Goal: Task Accomplishment & Management: Manage account settings

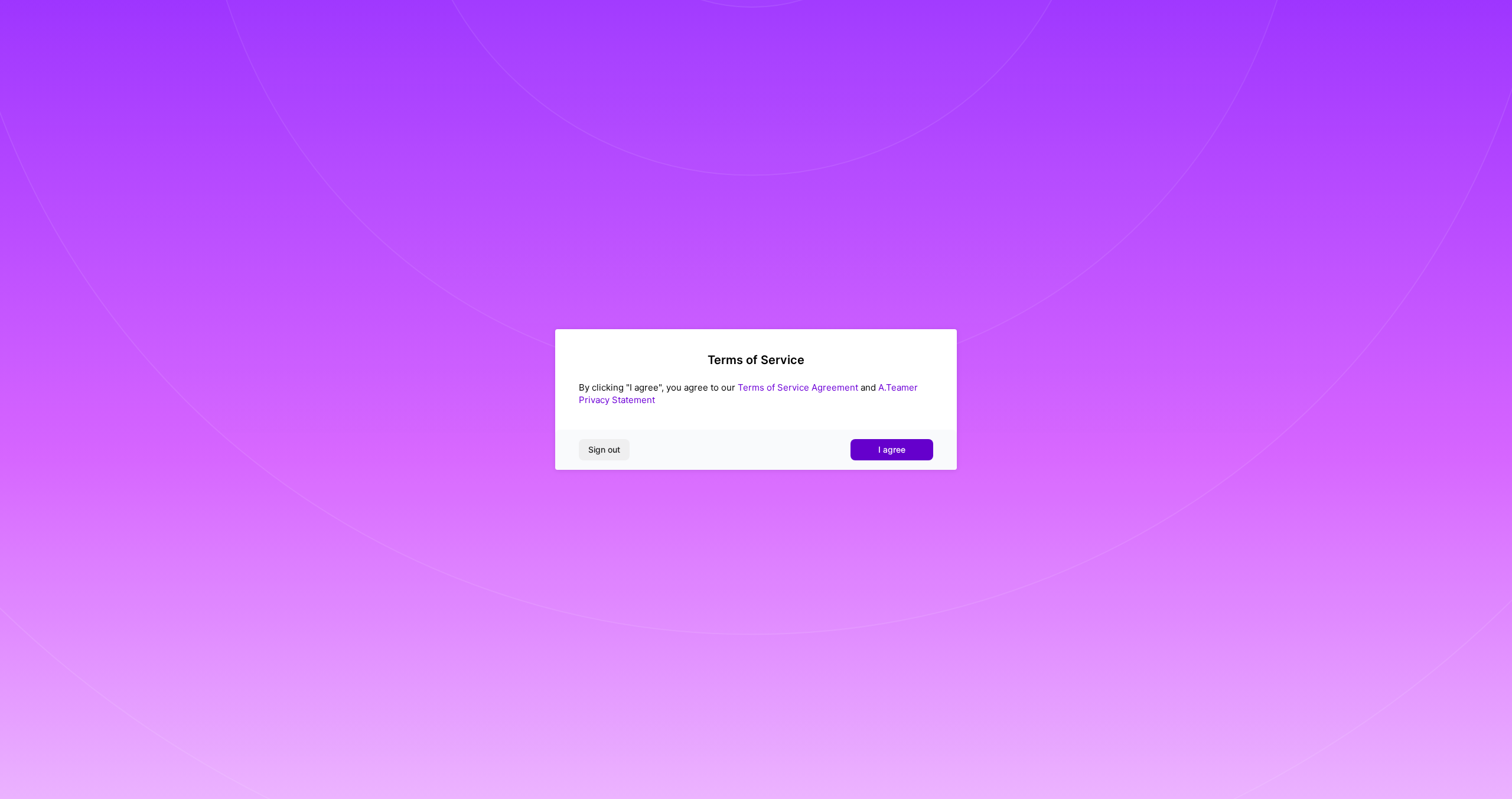
click at [862, 444] on button "I agree" at bounding box center [891, 449] width 82 height 21
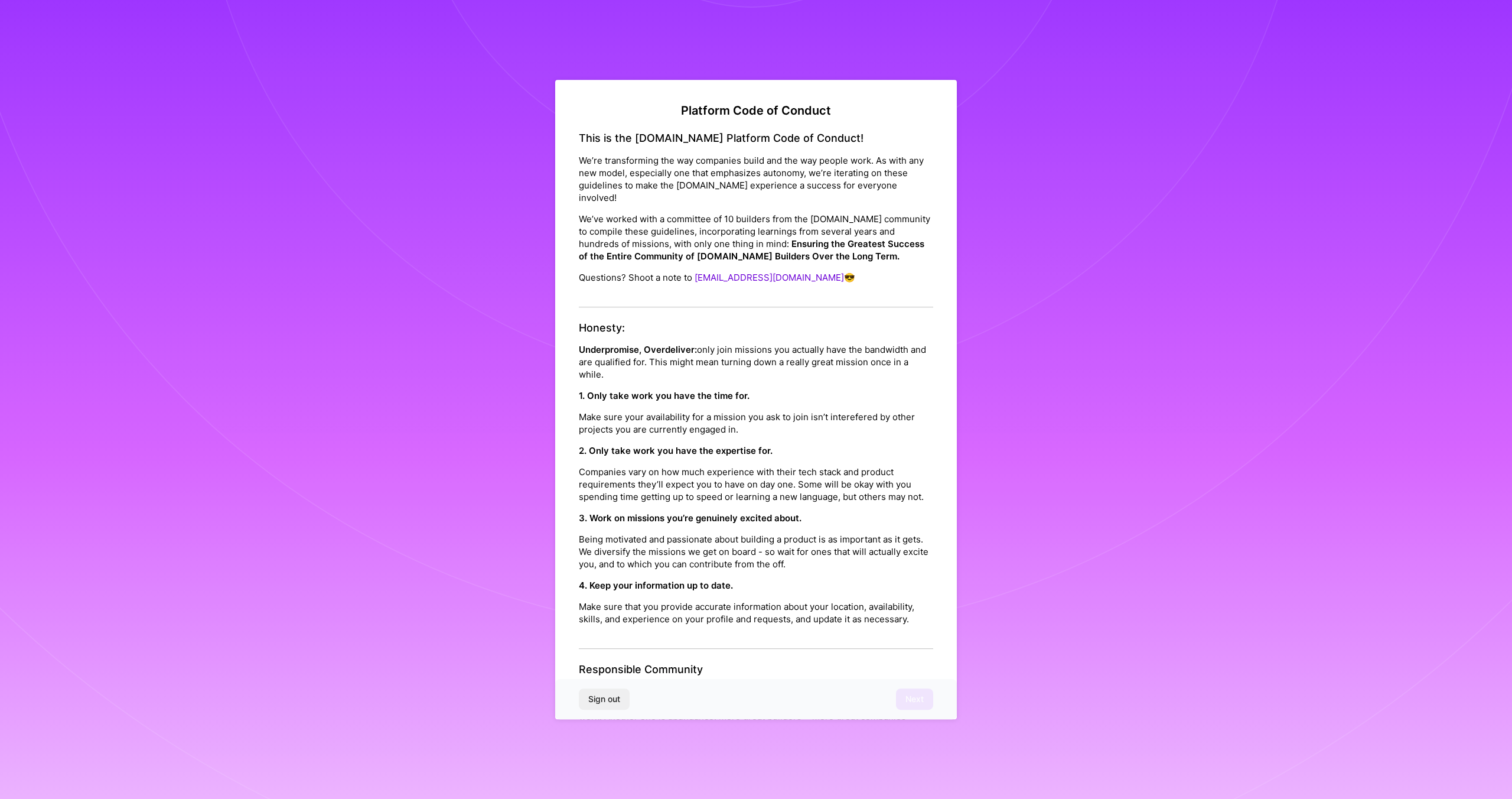
scroll to position [933, 0]
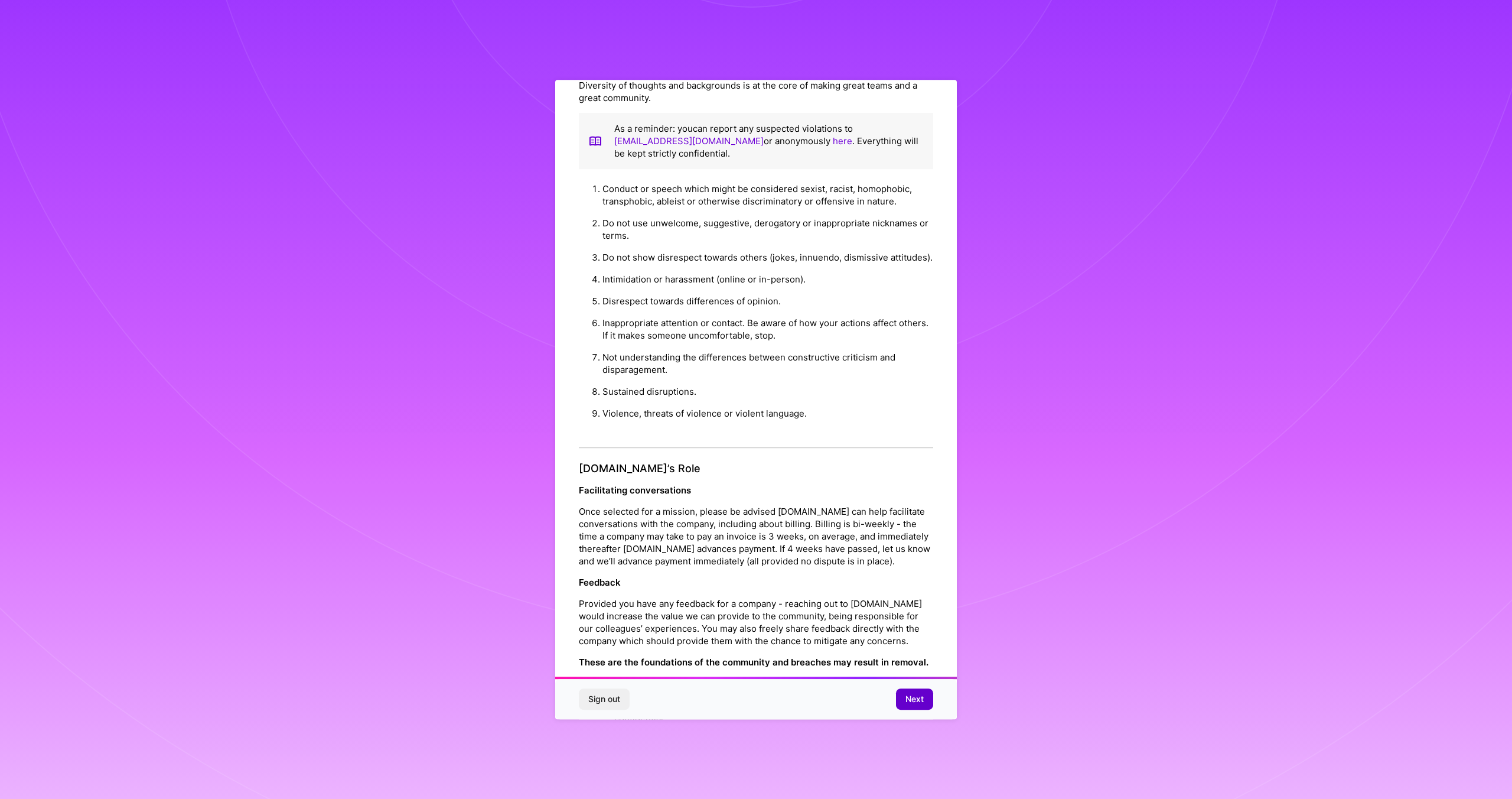
click at [902, 697] on button "Next" at bounding box center [914, 698] width 37 height 21
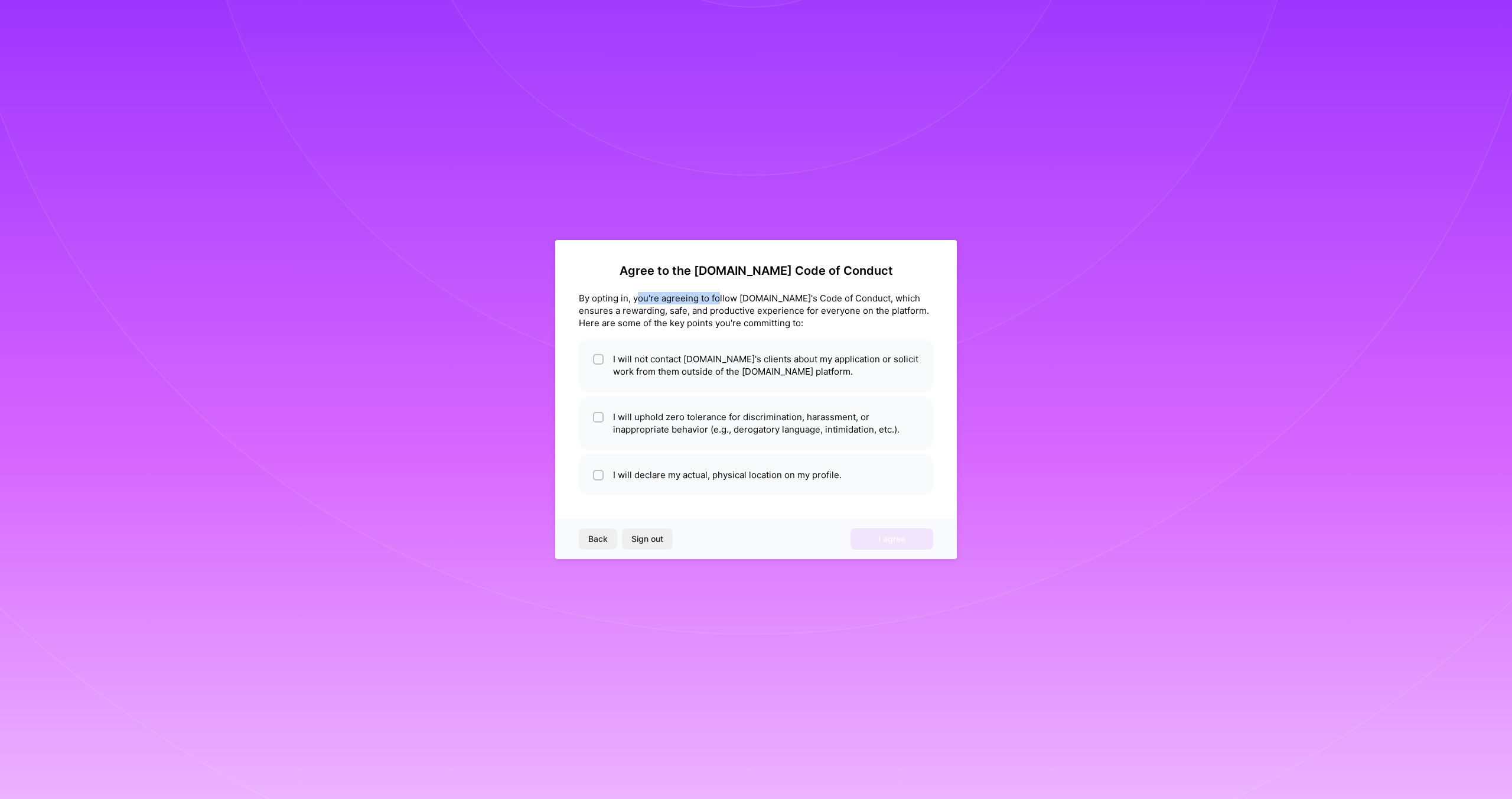
drag, startPoint x: 637, startPoint y: 299, endPoint x: 718, endPoint y: 301, distance: 81.0
click at [718, 301] on div "By opting in, you're agreeing to follow [DOMAIN_NAME]'s Code of Conduct, which …" at bounding box center [755, 310] width 354 height 37
click at [730, 370] on li "I will not contact [DOMAIN_NAME]'s clients about my application or solicit work…" at bounding box center [755, 365] width 354 height 54
checkbox input "true"
click at [747, 426] on li "I will uphold zero tolerance for discrimination, harassment, or inappropriate b…" at bounding box center [755, 423] width 354 height 54
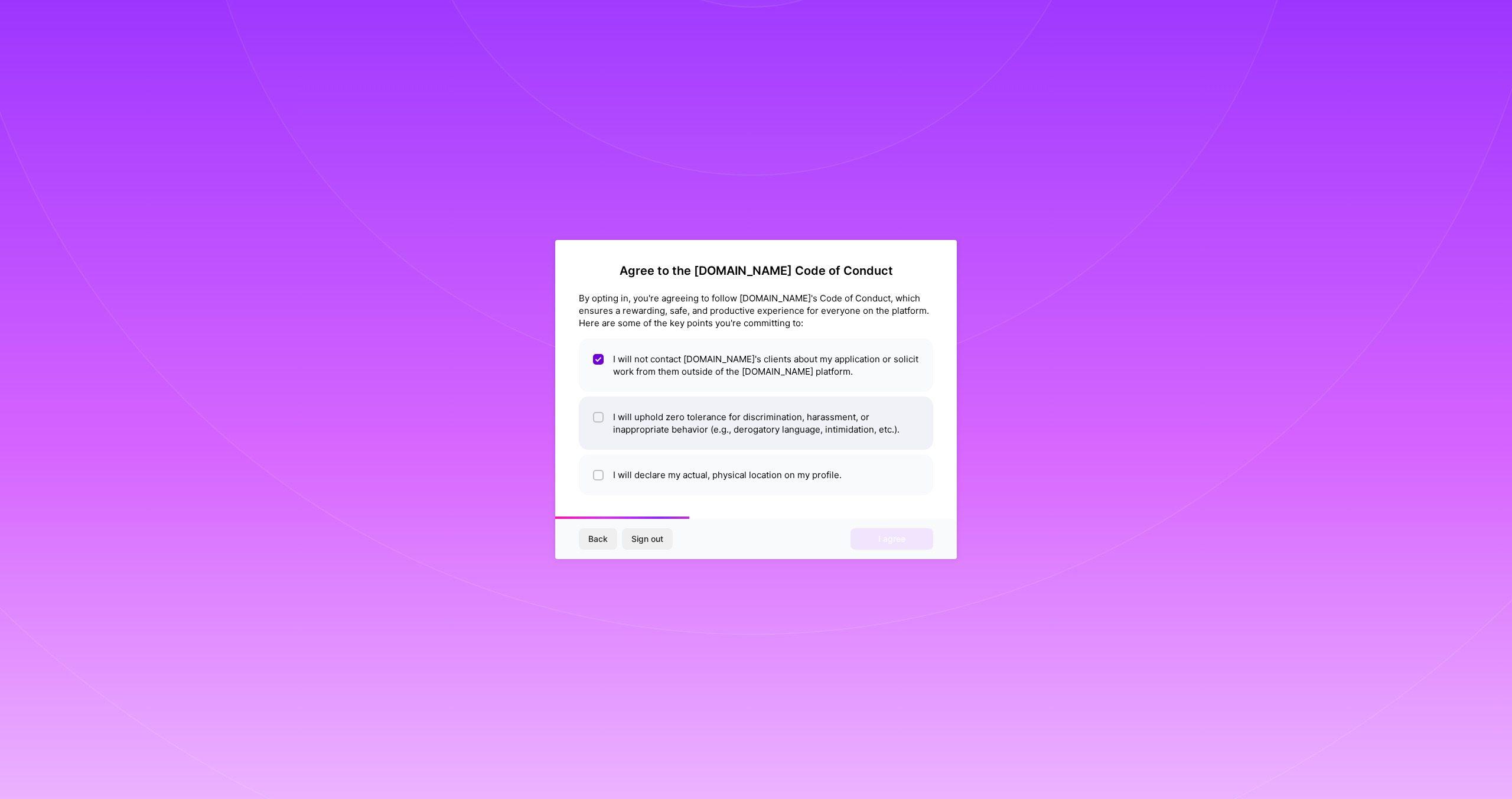
checkbox input "true"
click at [745, 476] on li "I will declare my actual, physical location on my profile." at bounding box center [755, 474] width 354 height 41
checkbox input "true"
click at [890, 538] on span "I agree" at bounding box center [892, 539] width 27 height 12
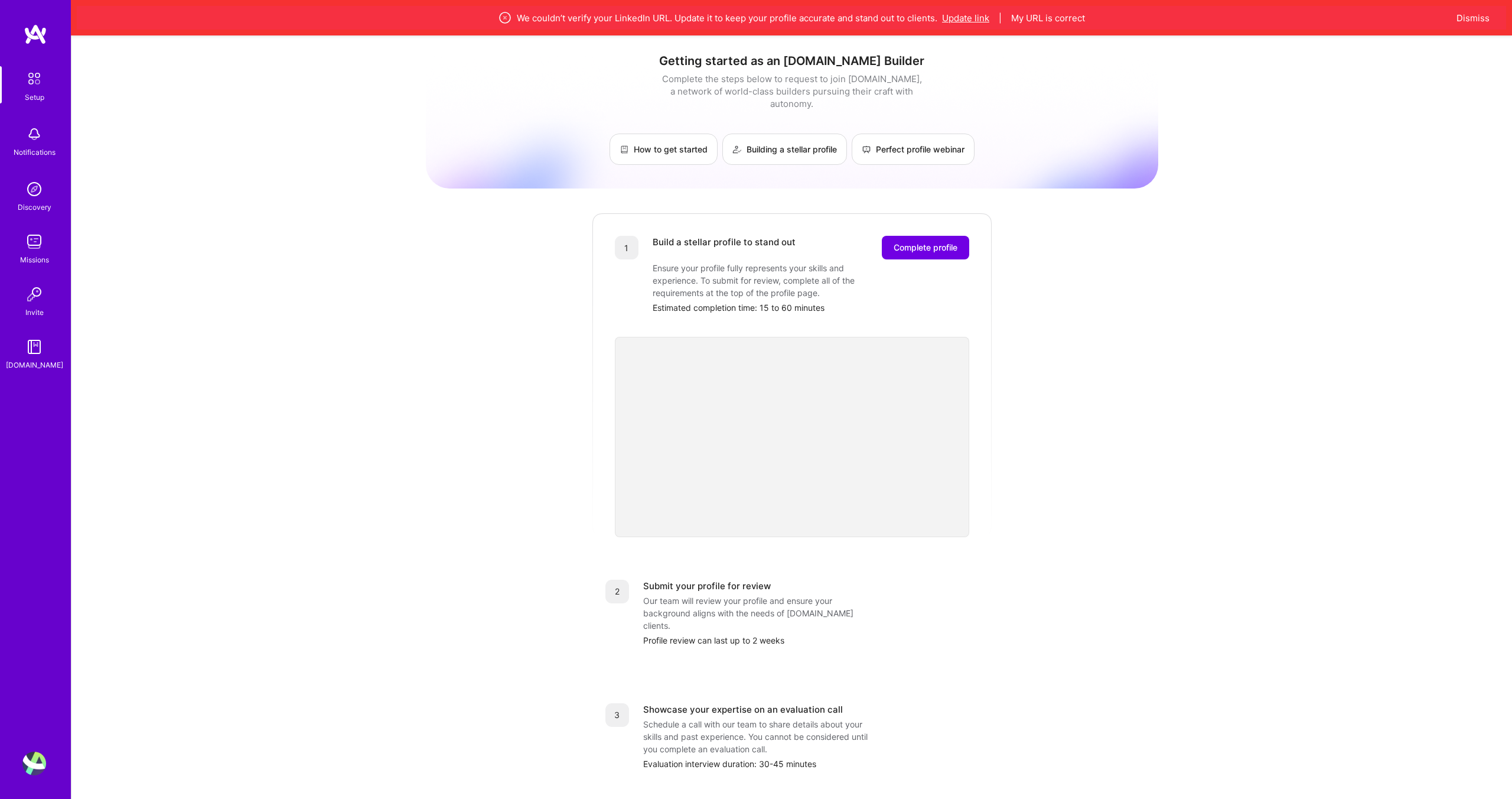
click at [970, 23] on button "Update link" at bounding box center [965, 18] width 47 height 13
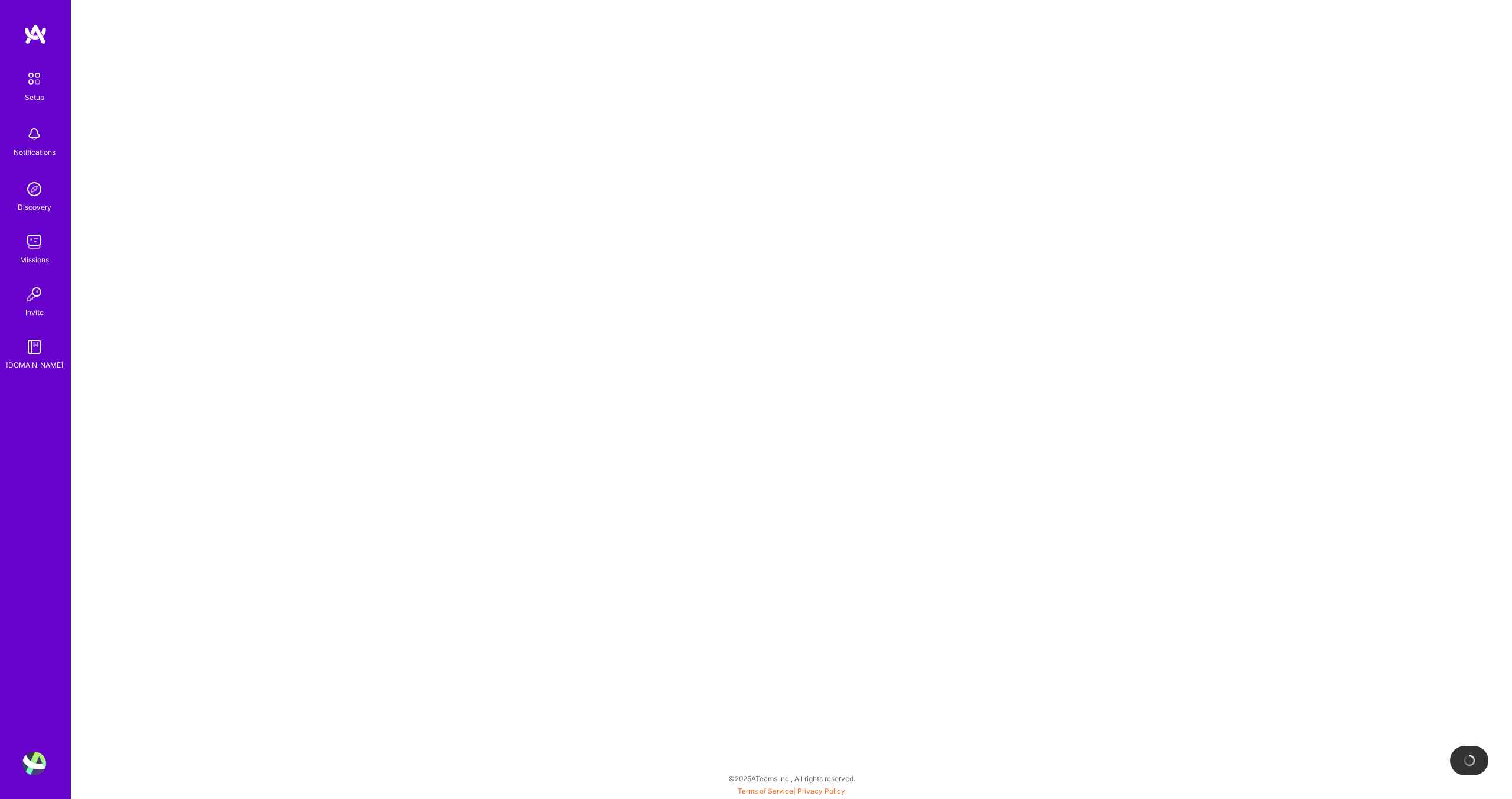
select select "US"
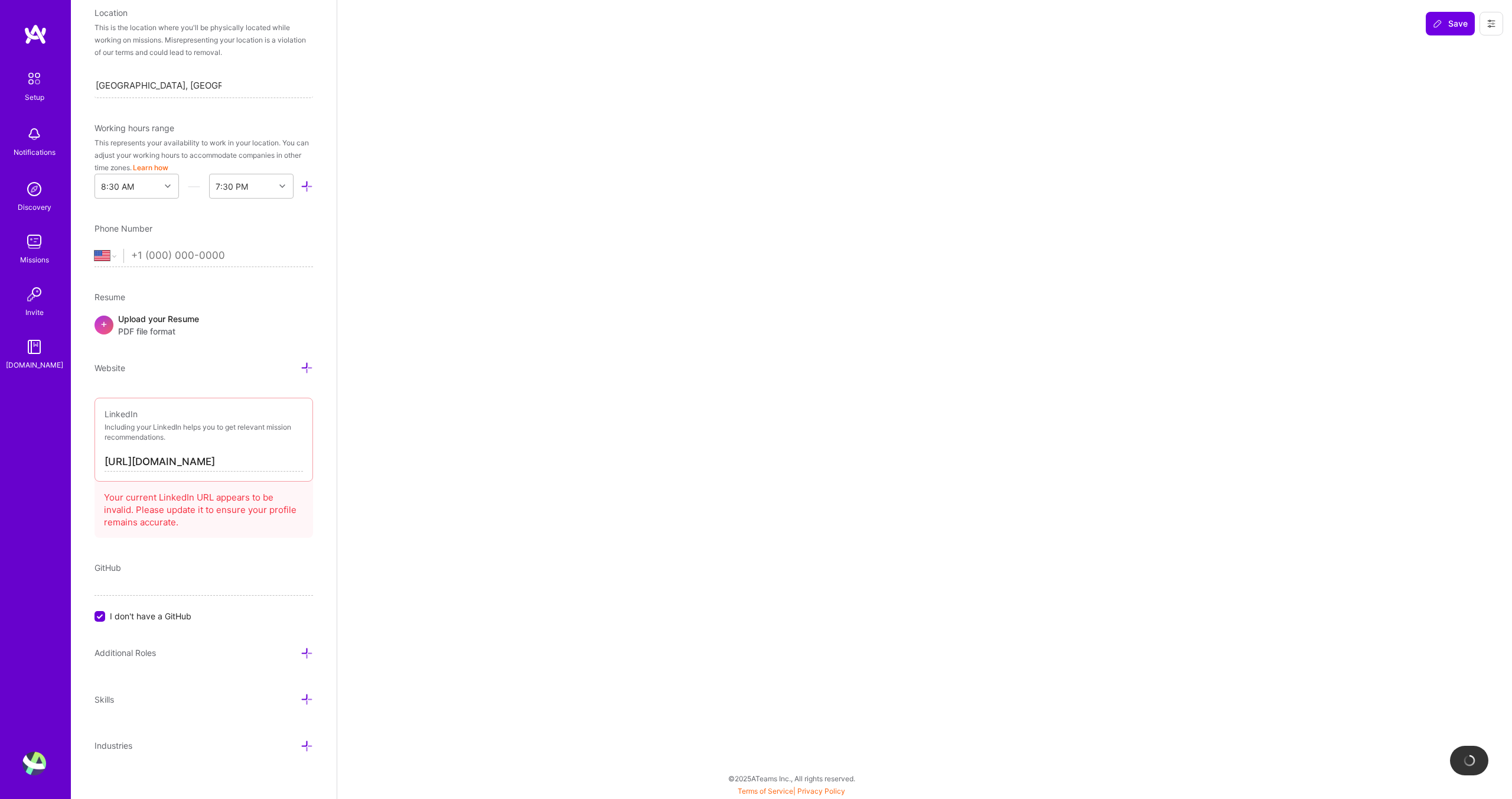
scroll to position [247, 0]
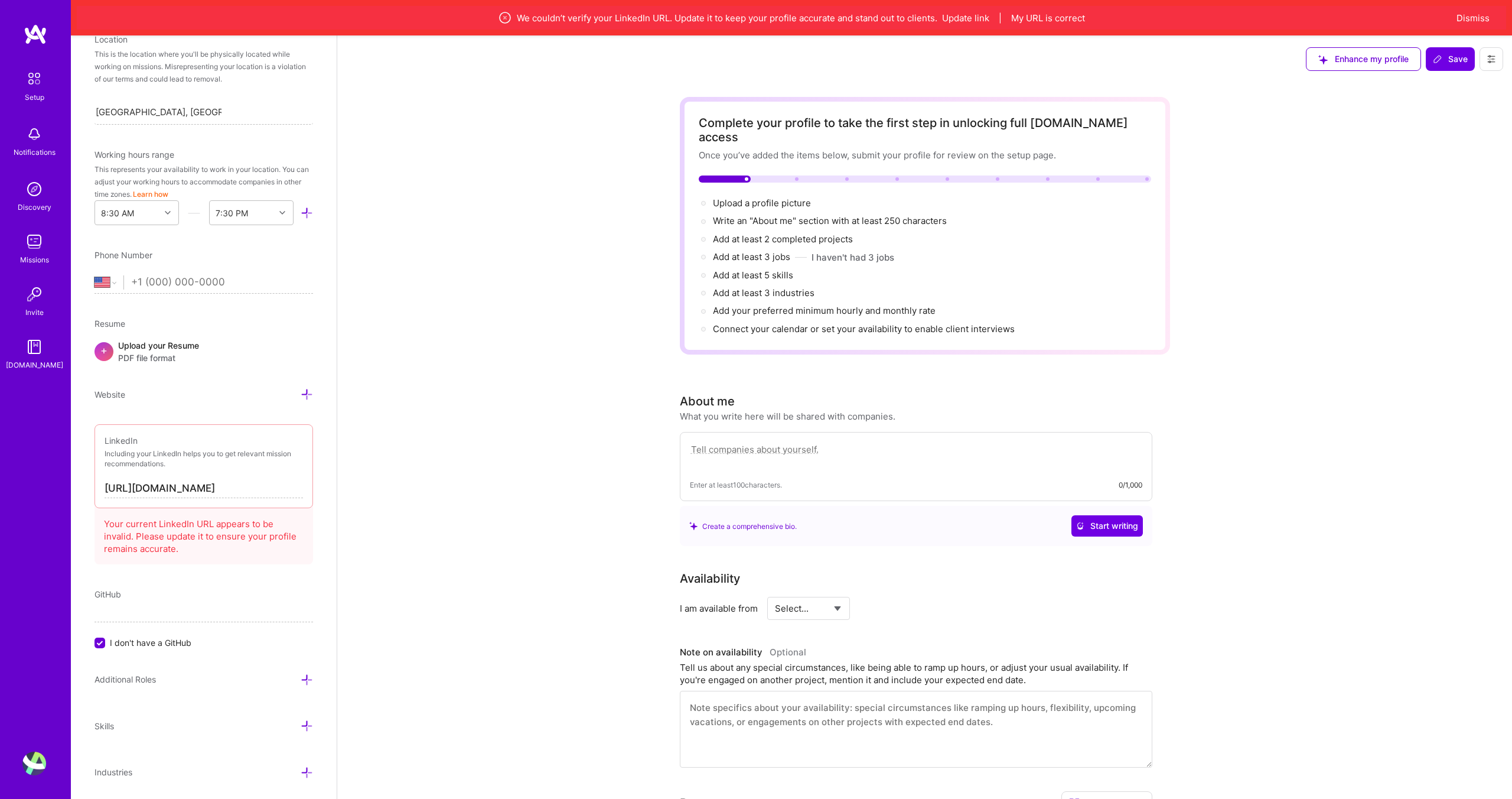
click at [246, 487] on input "[URL][DOMAIN_NAME]" at bounding box center [203, 488] width 199 height 19
paste input
type input "[URL][DOMAIN_NAME]"
click at [453, 505] on div "Complete your profile to take the first step in unlocking full [DOMAIN_NAME] ac…" at bounding box center [925, 639] width 1175 height 1114
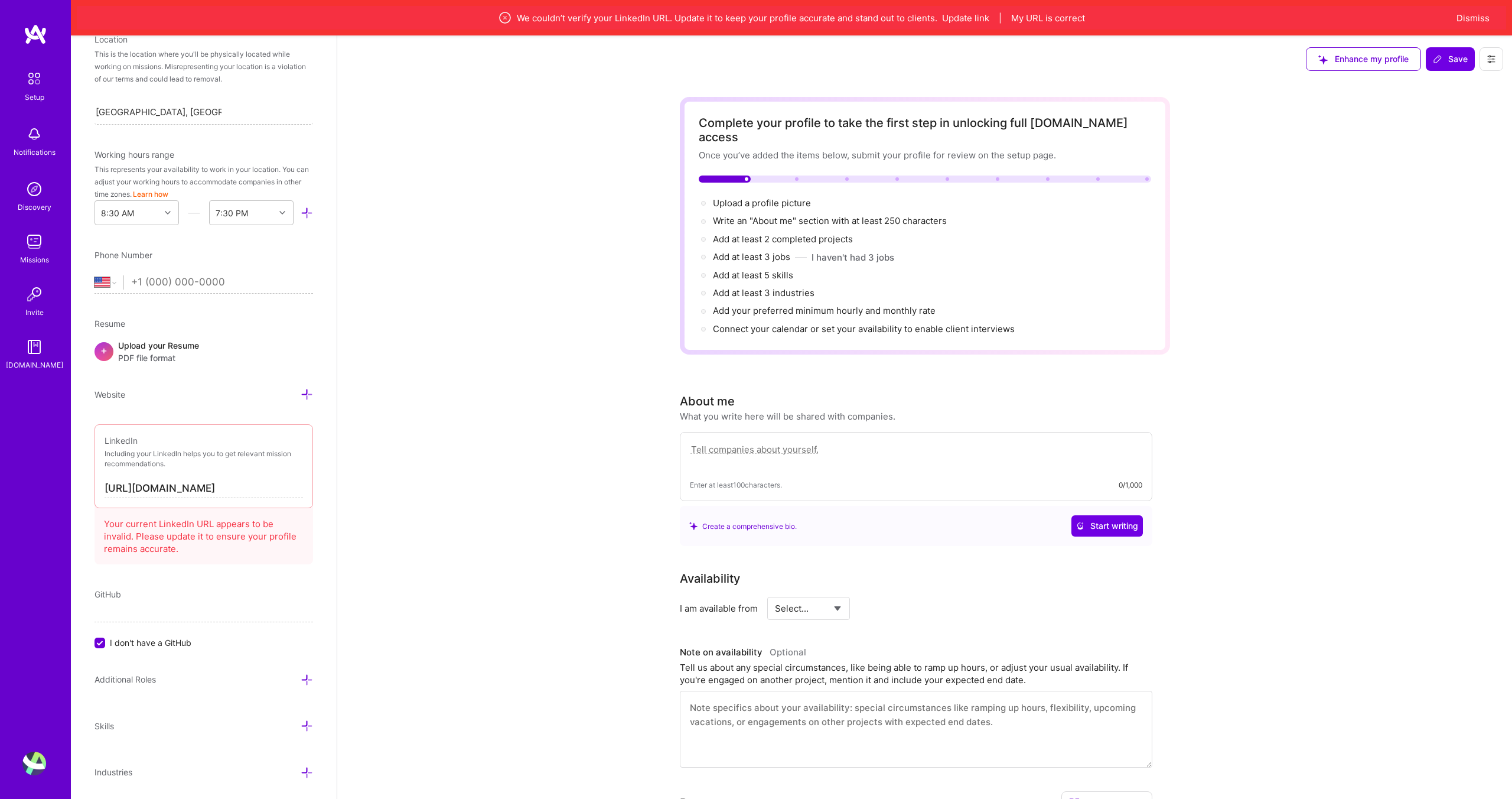
click at [550, 309] on div "Complete your profile to take the first step in unlocking full [DOMAIN_NAME] ac…" at bounding box center [925, 639] width 1175 height 1114
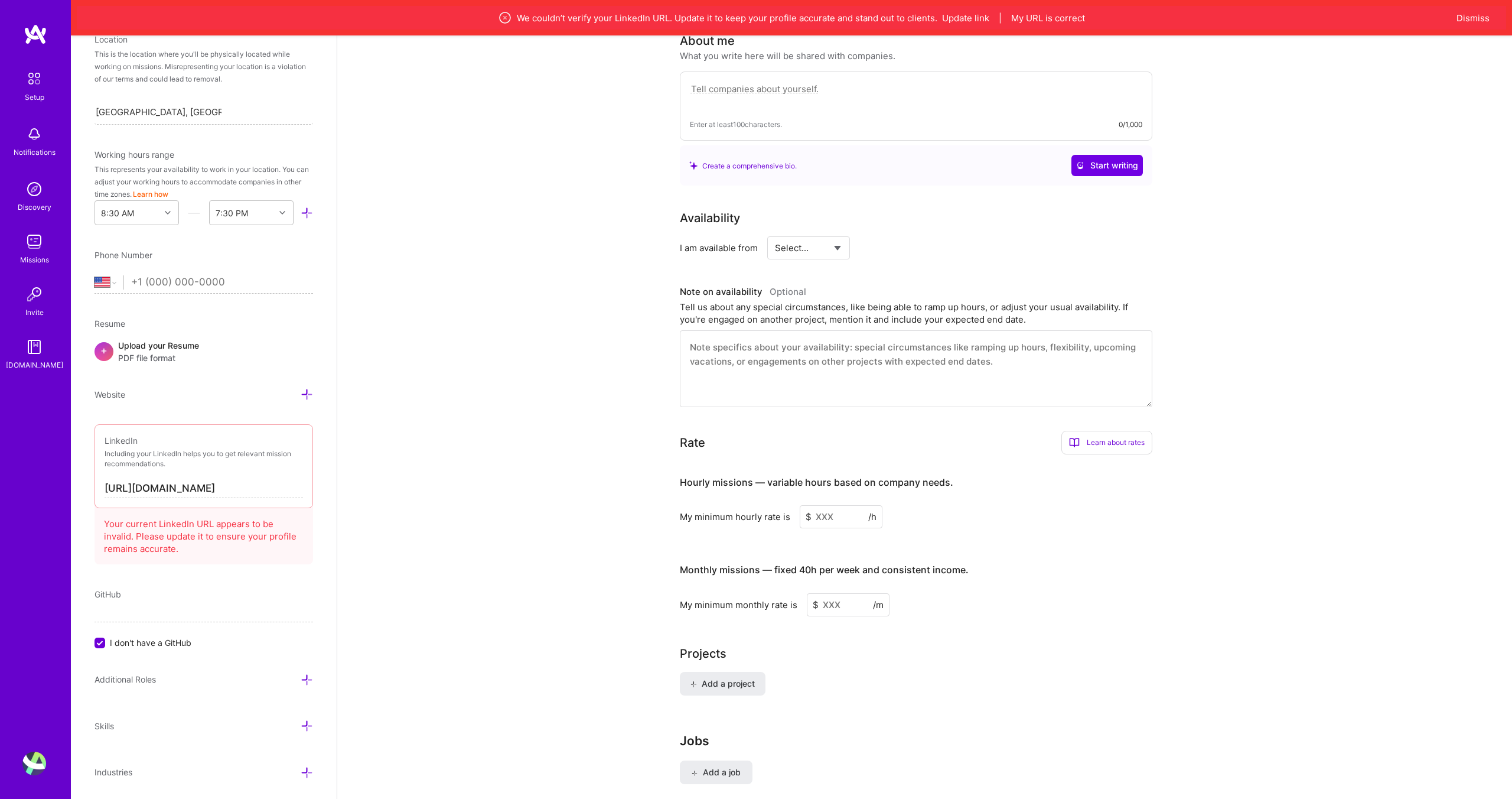
scroll to position [362, 0]
click at [99, 638] on input "I don't have a GitHub" at bounding box center [102, 644] width 11 height 11
click at [103, 657] on input "I don't have a GitHub" at bounding box center [101, 655] width 8 height 8
click at [139, 677] on span "Additional Roles" at bounding box center [125, 678] width 62 height 10
click at [307, 677] on icon at bounding box center [307, 680] width 13 height 13
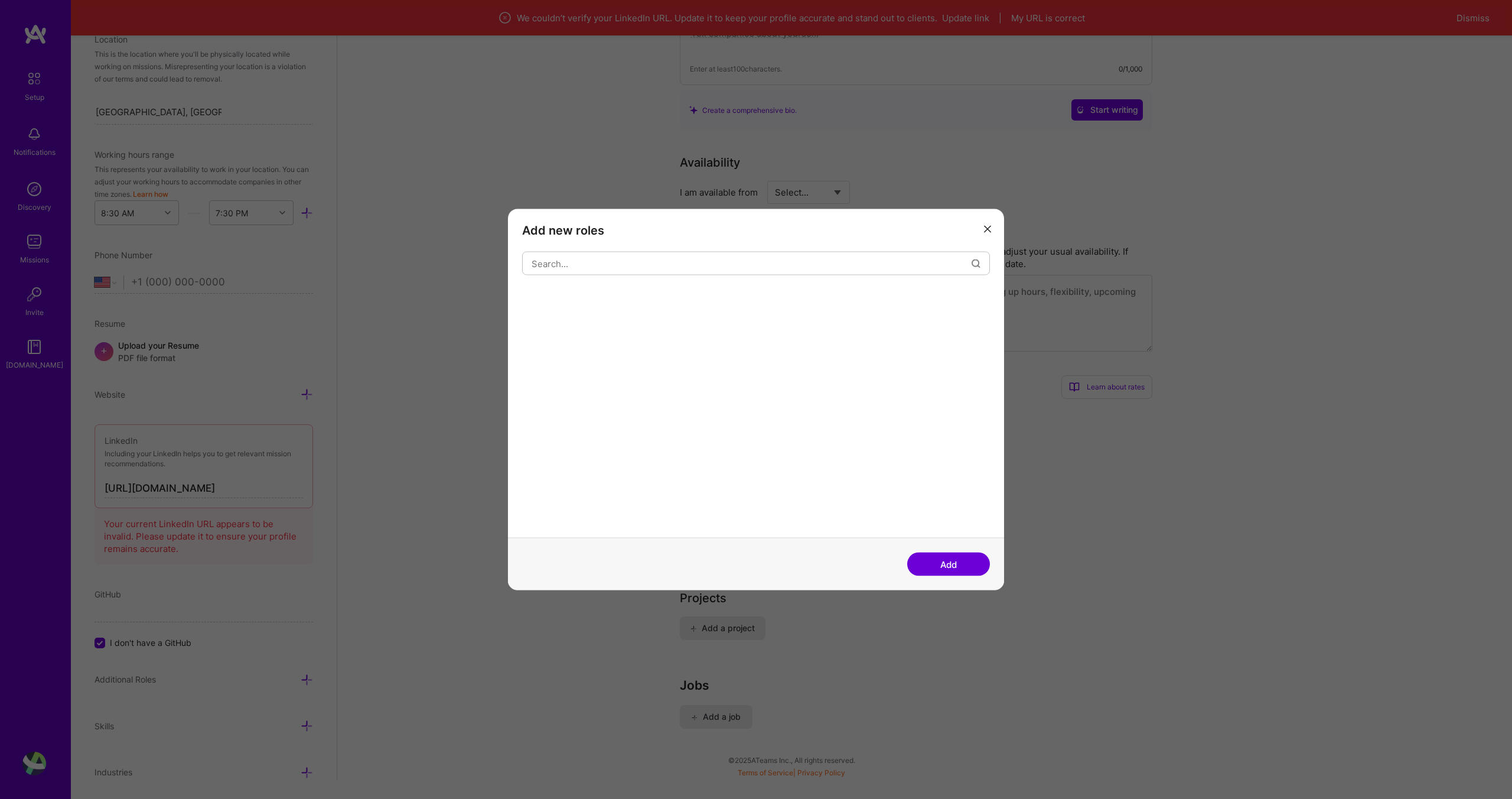
scroll to position [435, 0]
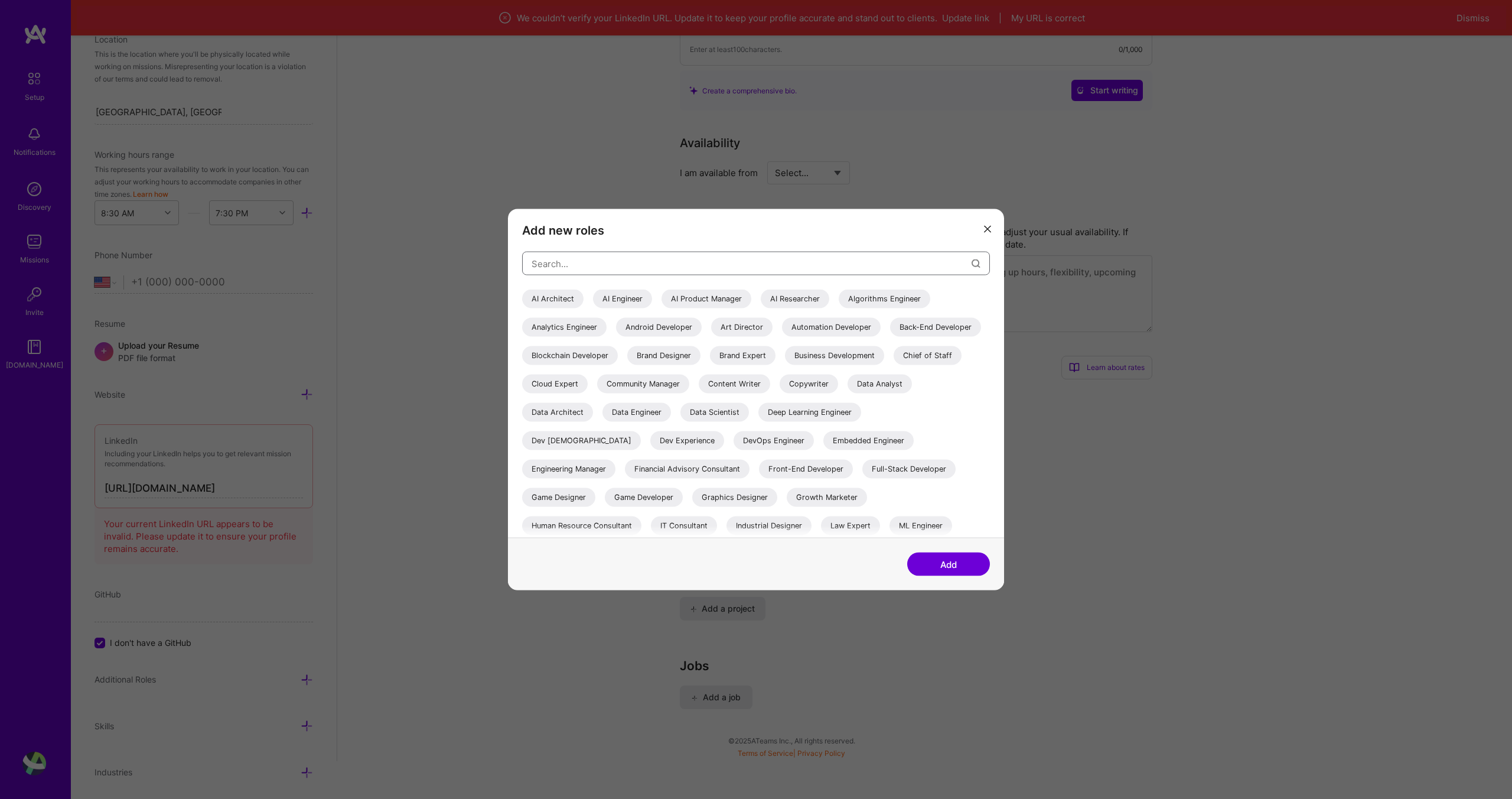
click at [574, 260] on input "modal" at bounding box center [751, 263] width 440 height 30
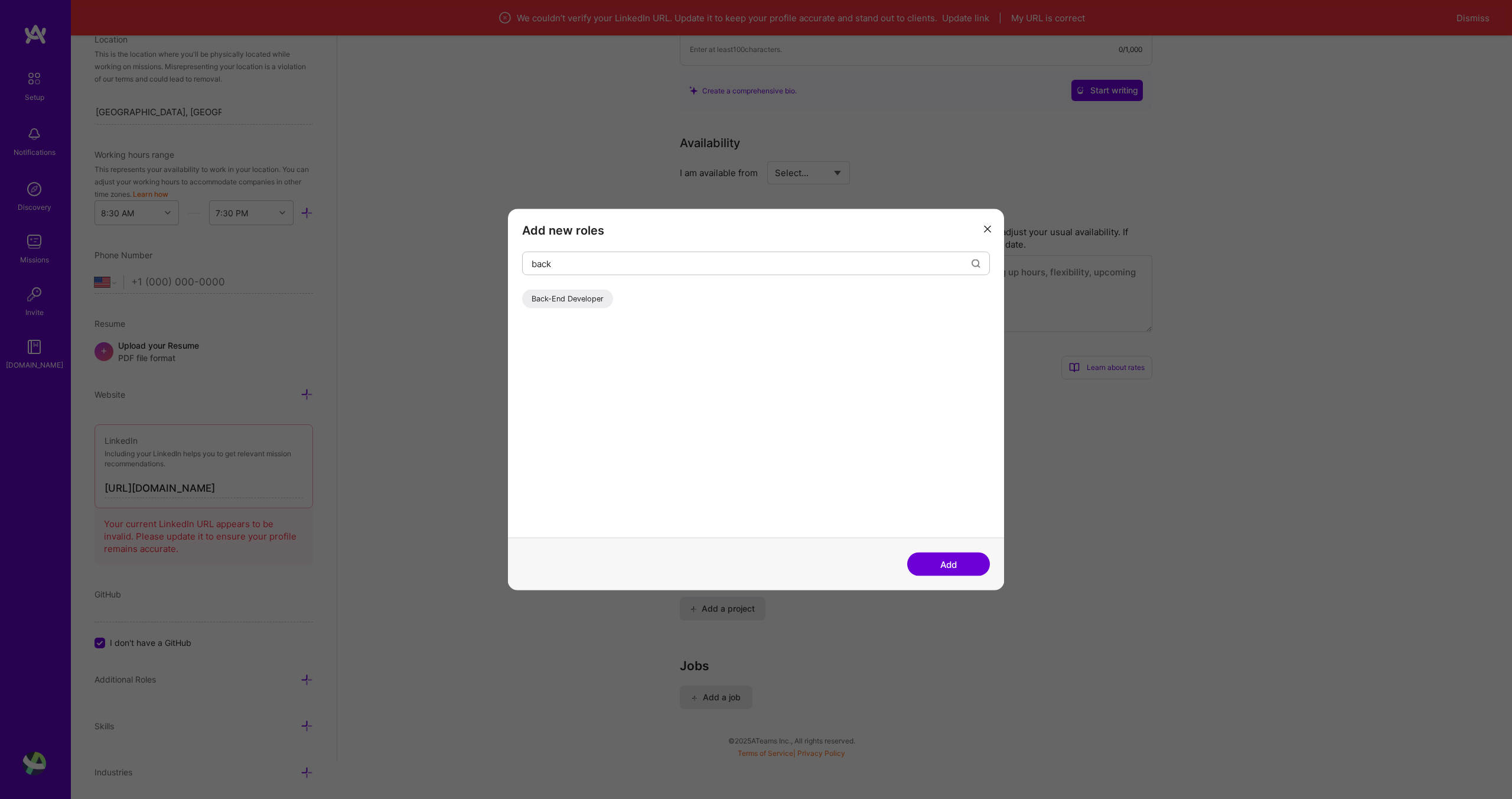
click at [586, 303] on div "Back-End Developer" at bounding box center [567, 298] width 91 height 19
click at [573, 259] on input "back" at bounding box center [751, 263] width 440 height 30
type input "data"
type input "ai"
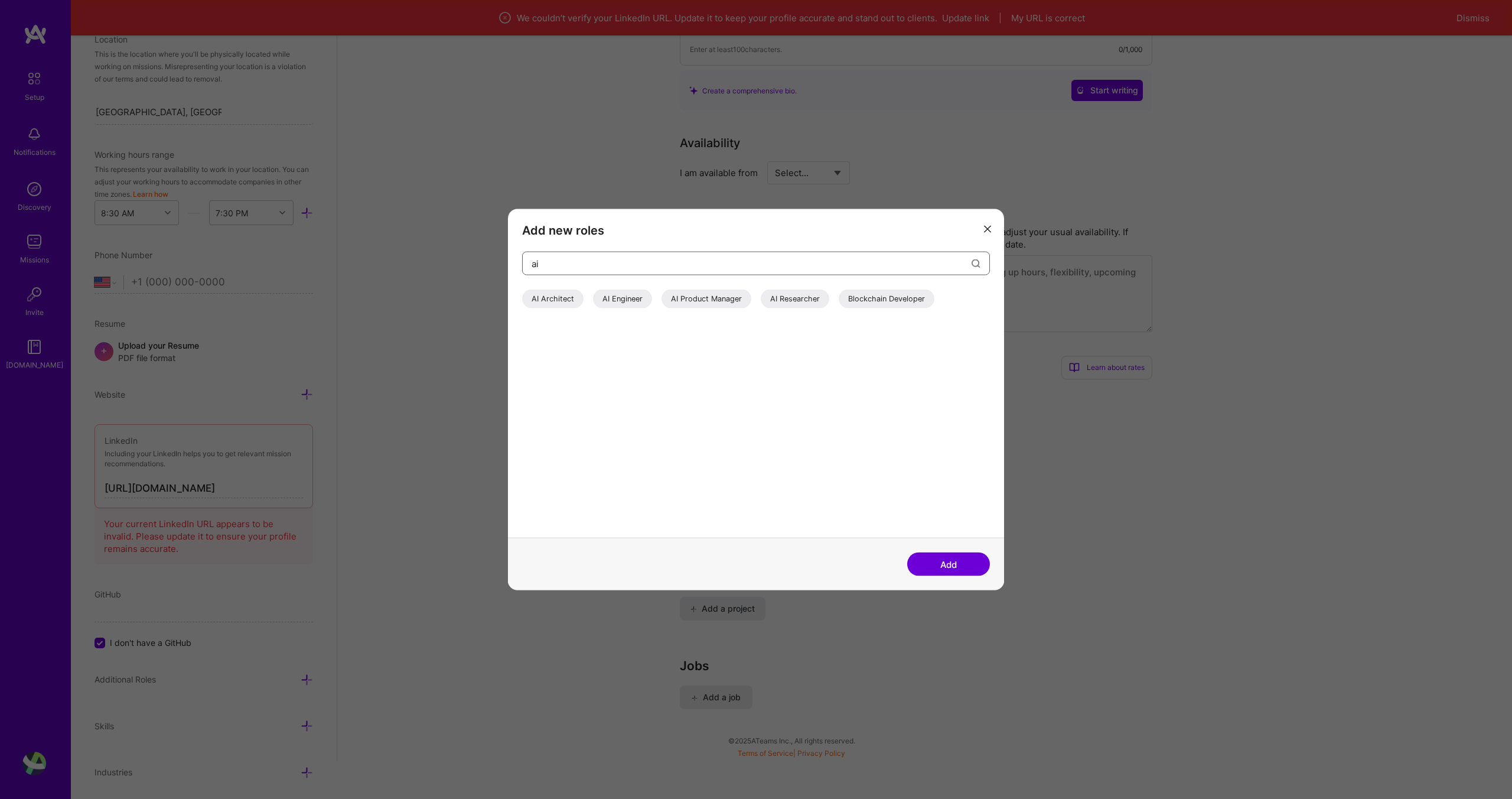
click at [597, 262] on input "ai" at bounding box center [751, 263] width 440 height 30
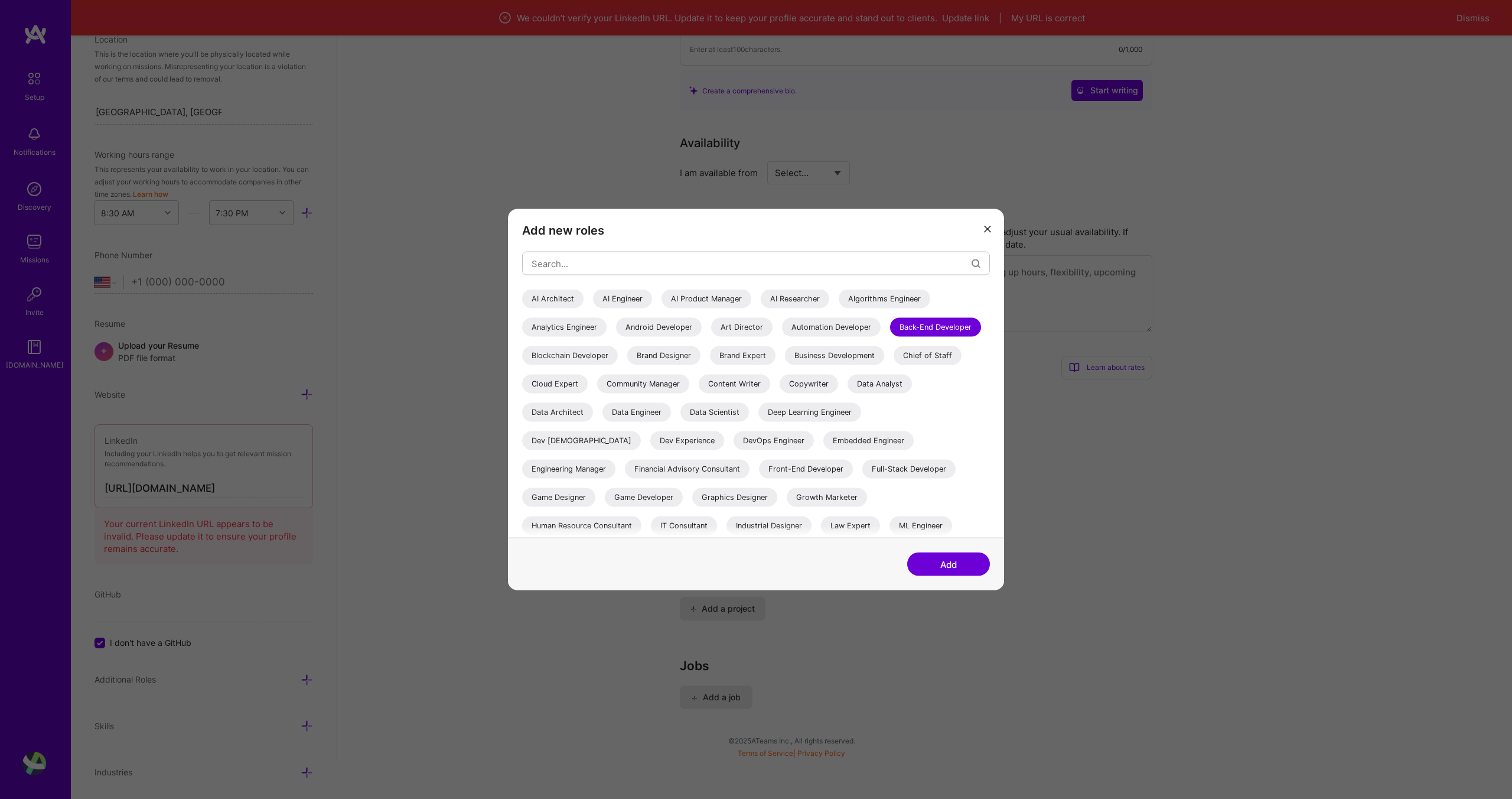
click at [993, 232] on button "modal" at bounding box center [988, 229] width 15 height 20
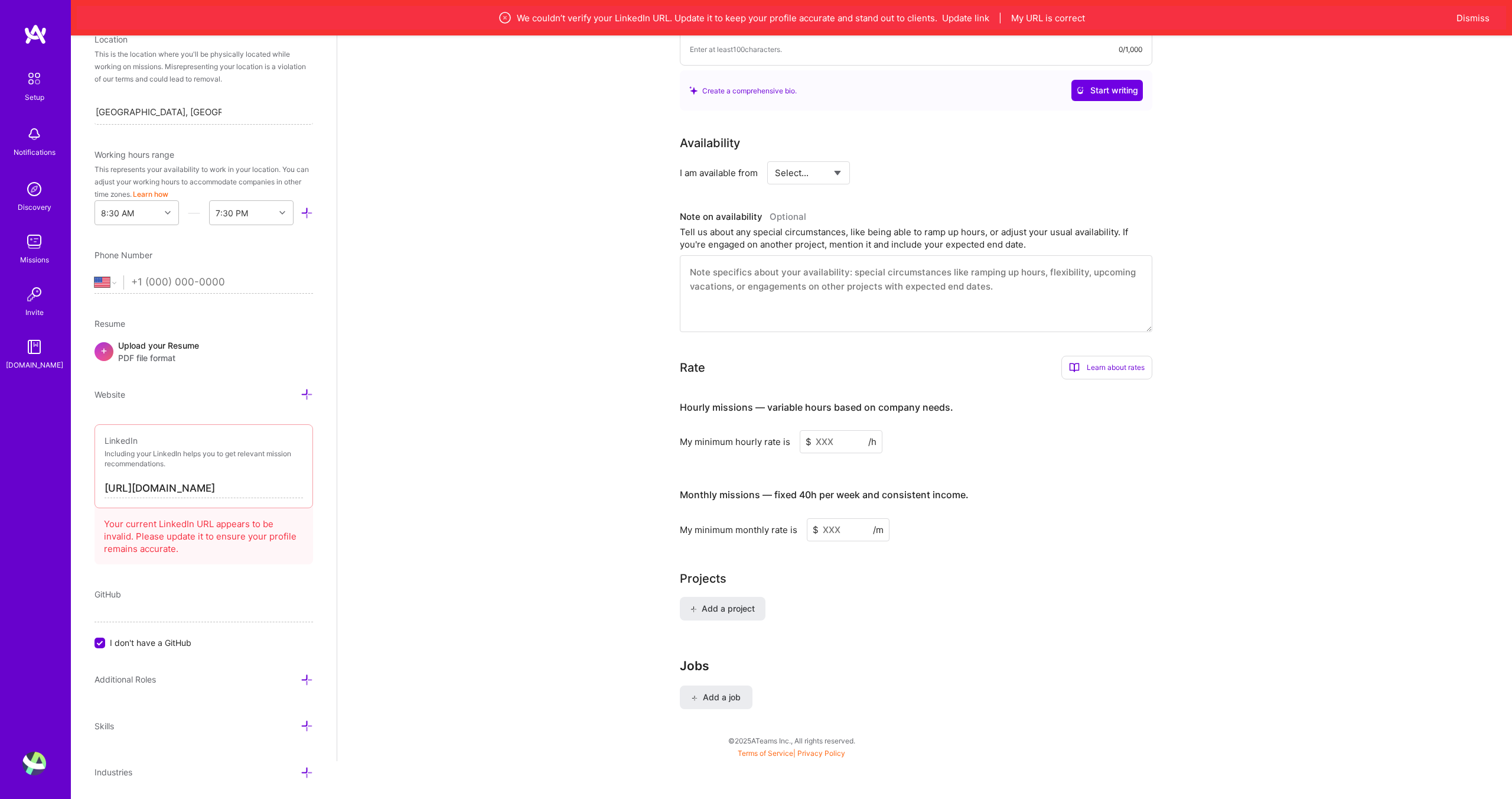
click at [150, 277] on input "tel" at bounding box center [222, 283] width 182 height 34
type input "+4"
select select "RO"
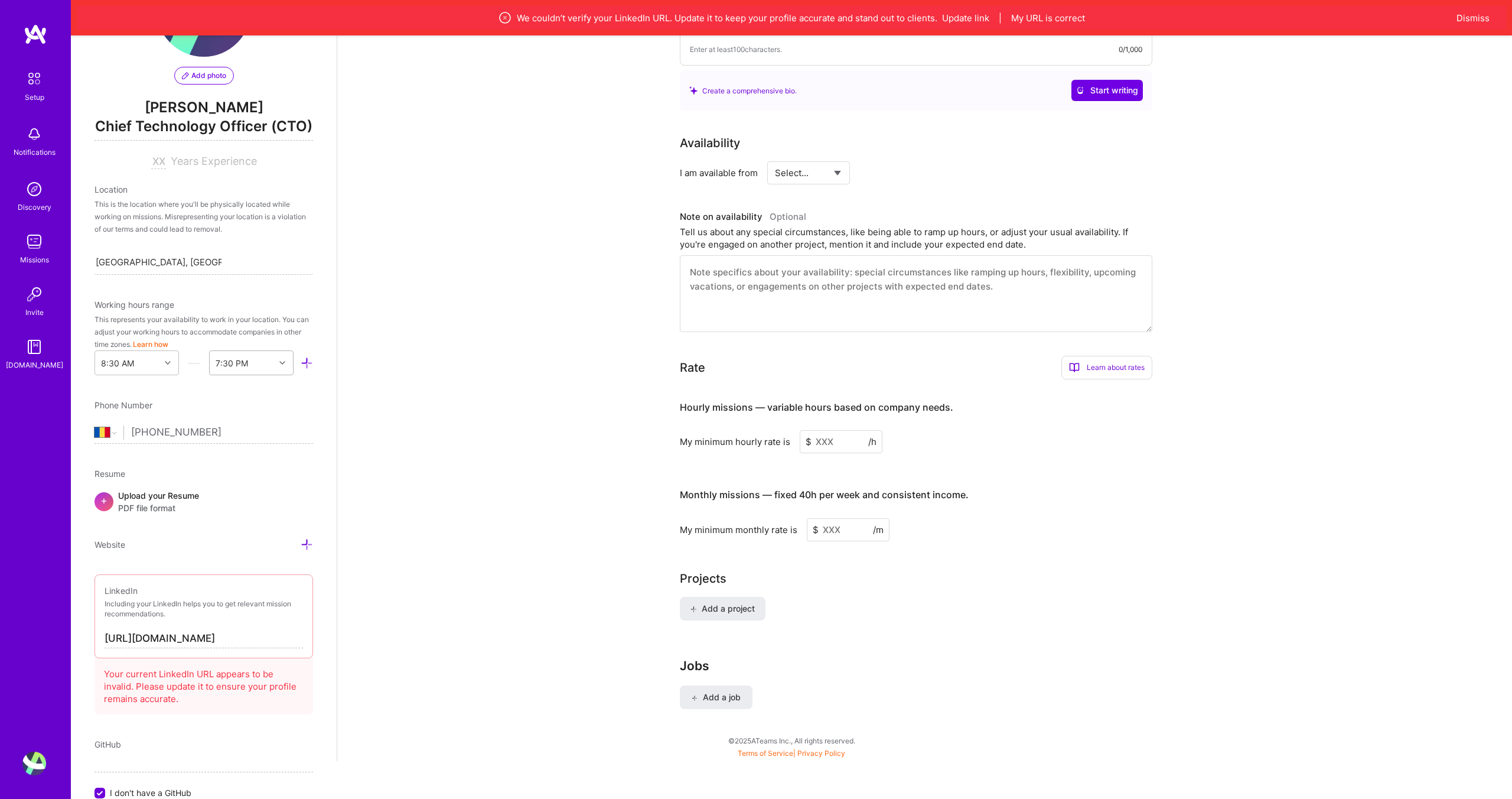
scroll to position [98, 0]
type input "[PHONE_NUMBER]"
click at [266, 361] on div "7:30 PM" at bounding box center [242, 362] width 65 height 24
click at [248, 518] on div "11:30 AM" at bounding box center [251, 523] width 84 height 22
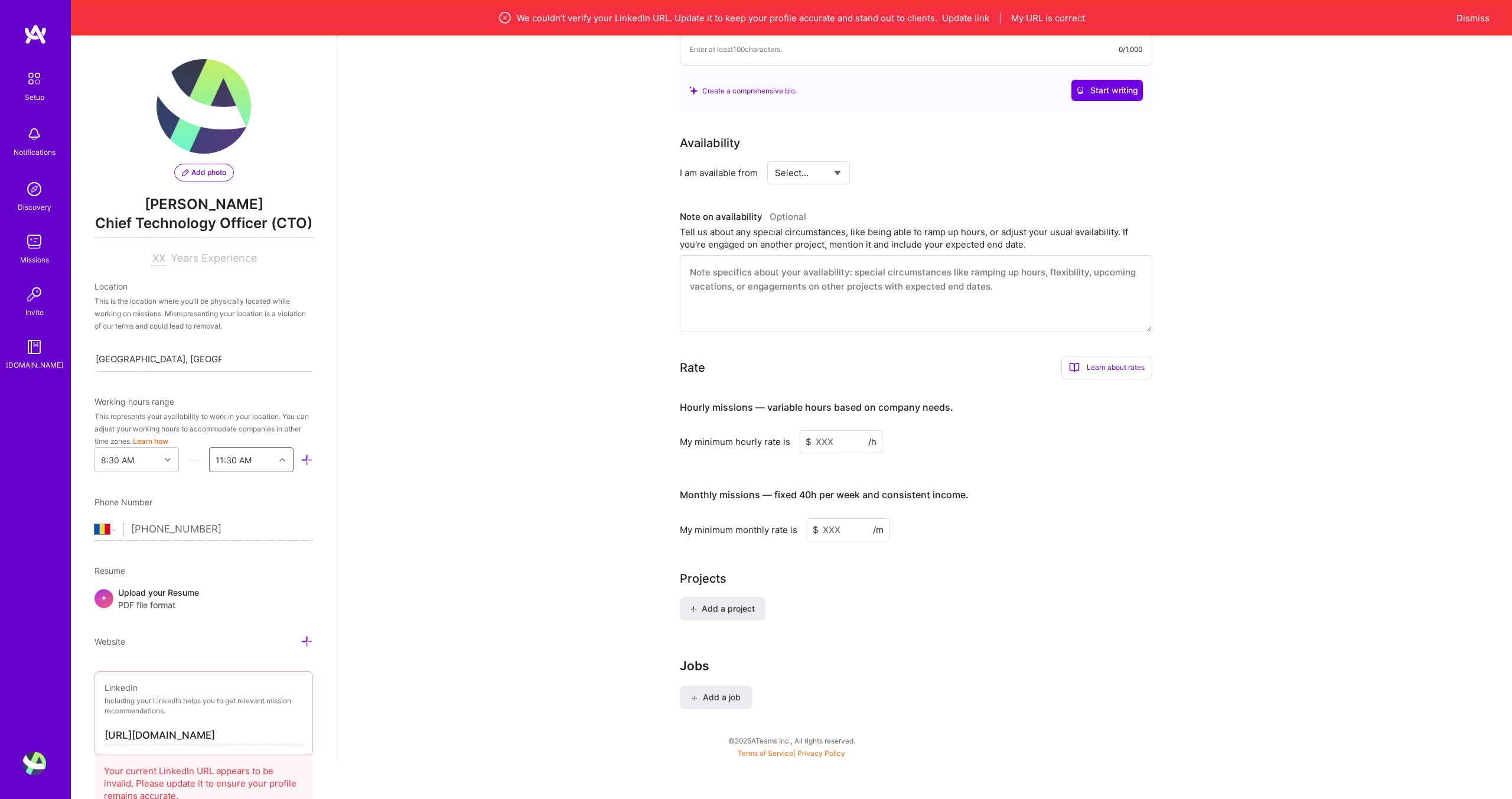
click at [254, 200] on span "[PERSON_NAME]" at bounding box center [203, 205] width 218 height 18
click at [246, 204] on span "[PERSON_NAME]" at bounding box center [203, 205] width 218 height 18
click at [227, 200] on span "[PERSON_NAME]" at bounding box center [203, 205] width 218 height 18
click at [235, 202] on span "[PERSON_NAME]" at bounding box center [203, 205] width 218 height 18
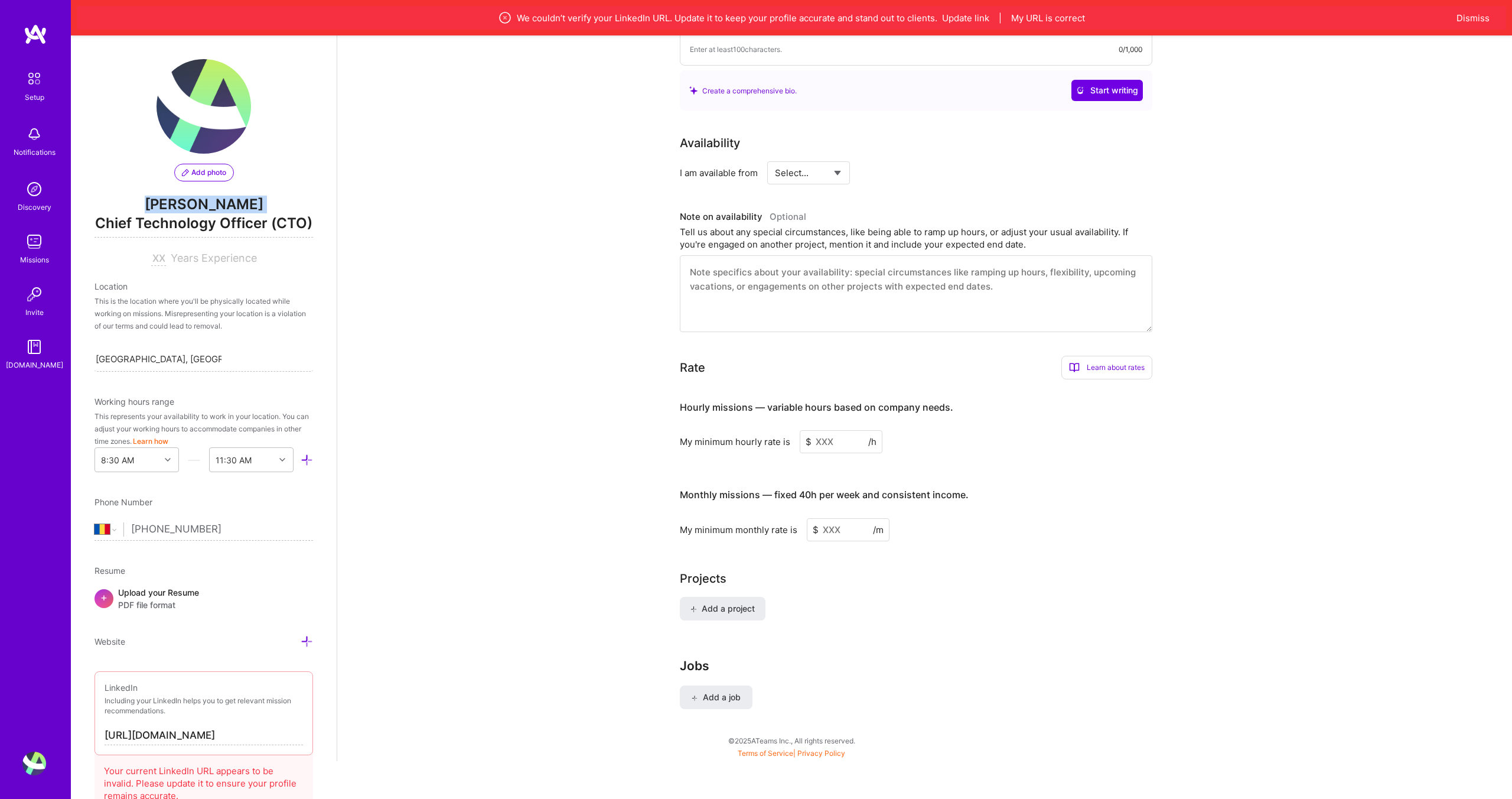
click at [235, 202] on span "[PERSON_NAME]" at bounding box center [203, 205] width 218 height 18
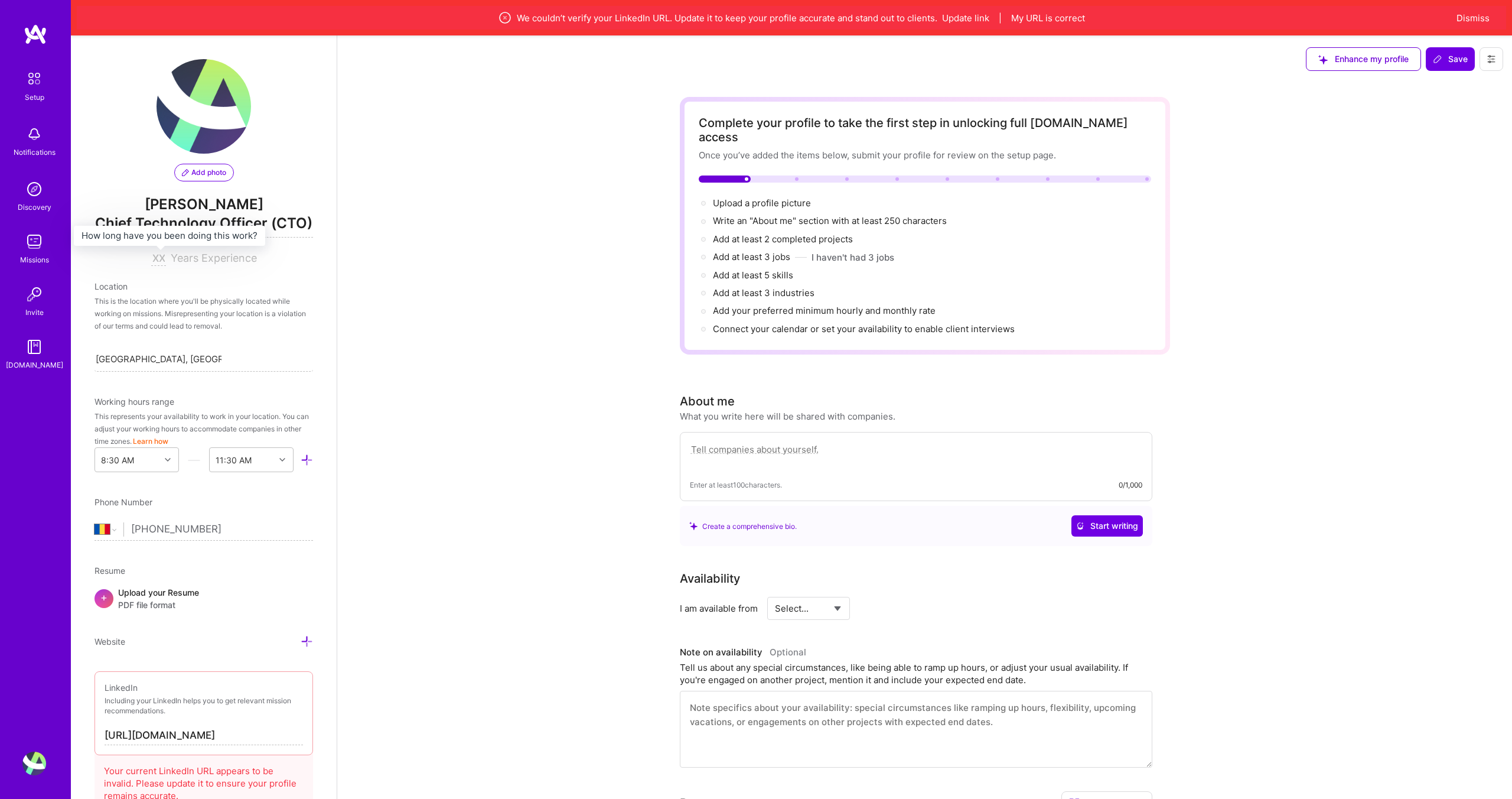
click at [162, 254] on input at bounding box center [159, 259] width 15 height 15
click at [160, 260] on input at bounding box center [159, 259] width 15 height 15
type input "15"
click at [525, 248] on div "Complete your profile to take the first step in unlocking full [DOMAIN_NAME] ac…" at bounding box center [925, 639] width 1175 height 1114
click at [205, 266] on div "15 Years Experience" at bounding box center [203, 259] width 218 height 15
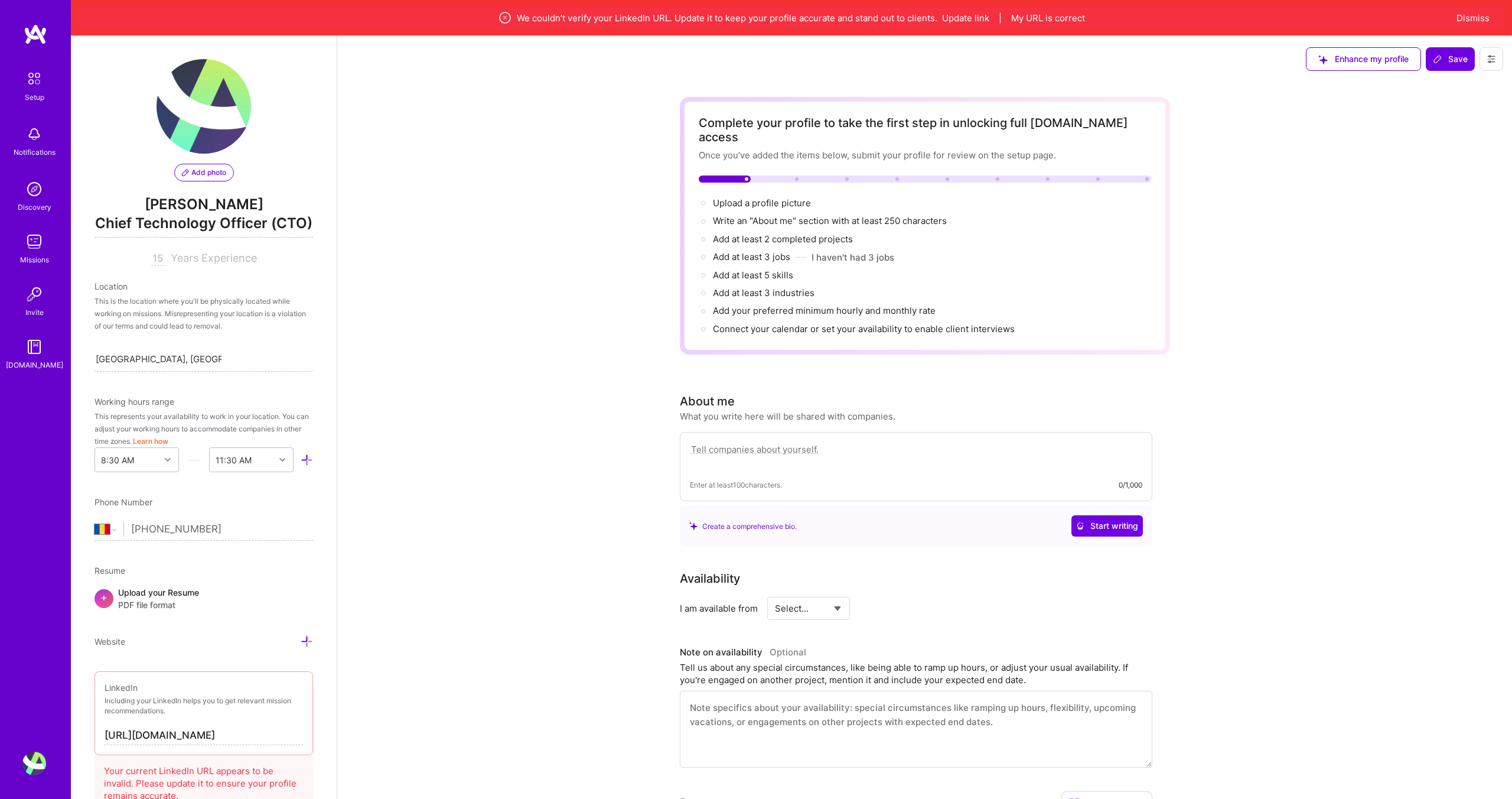
click at [267, 229] on span "Chief Technology Officer (CTO)" at bounding box center [203, 225] width 218 height 24
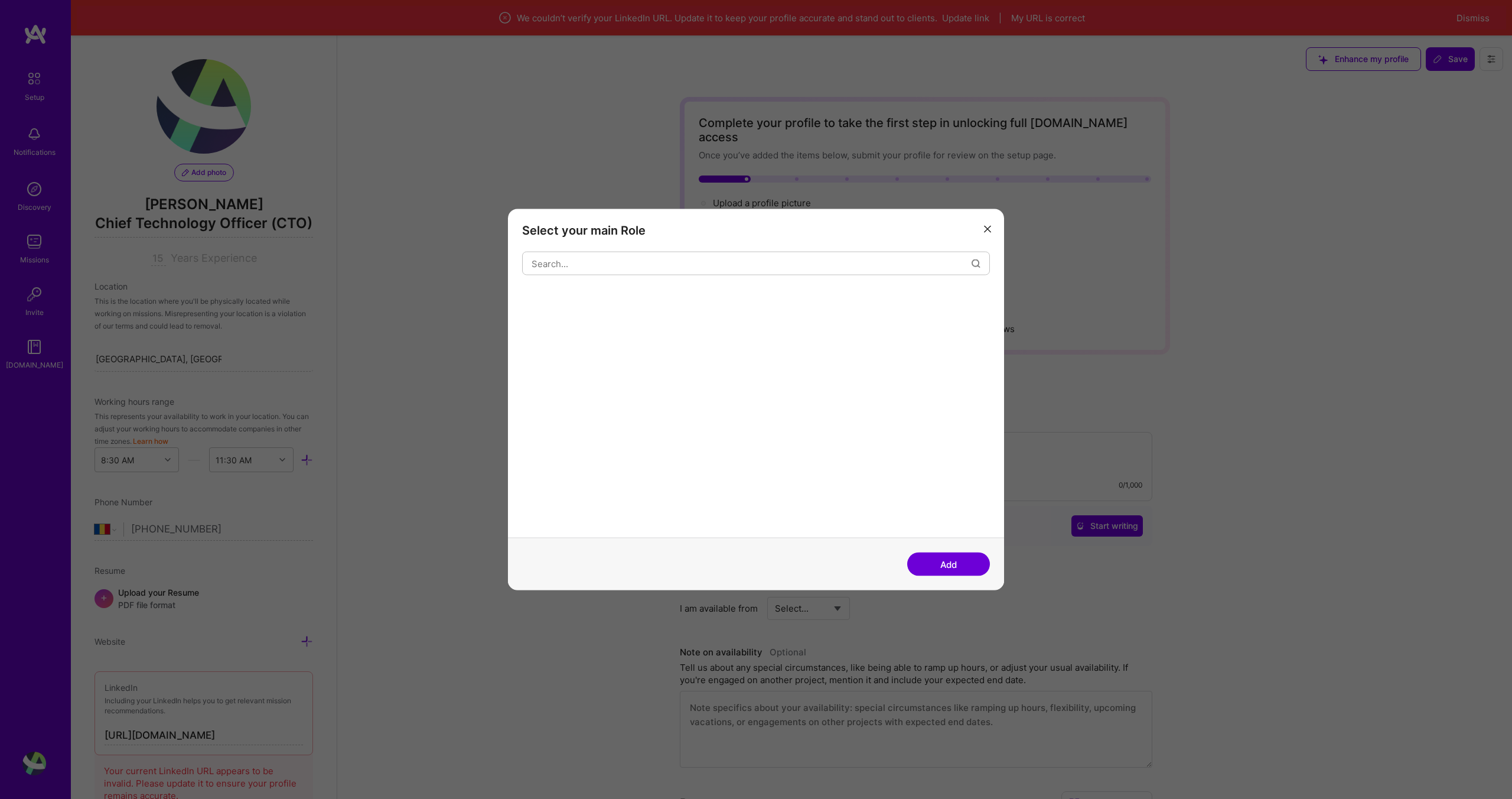
click at [267, 229] on div "Select your main Role Add" at bounding box center [756, 399] width 1512 height 799
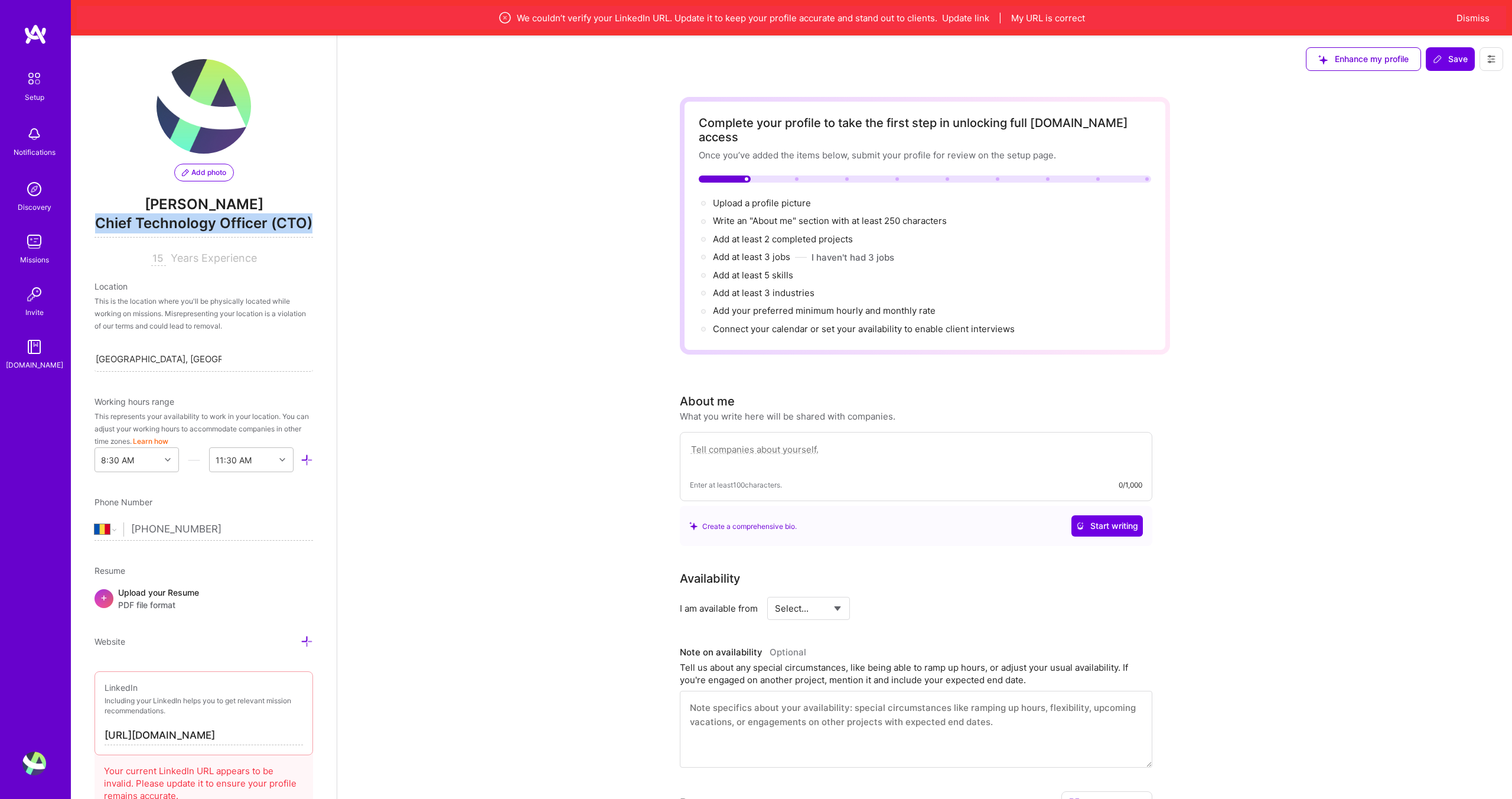
click at [267, 229] on span "Chief Technology Officer (CTO)" at bounding box center [203, 225] width 218 height 24
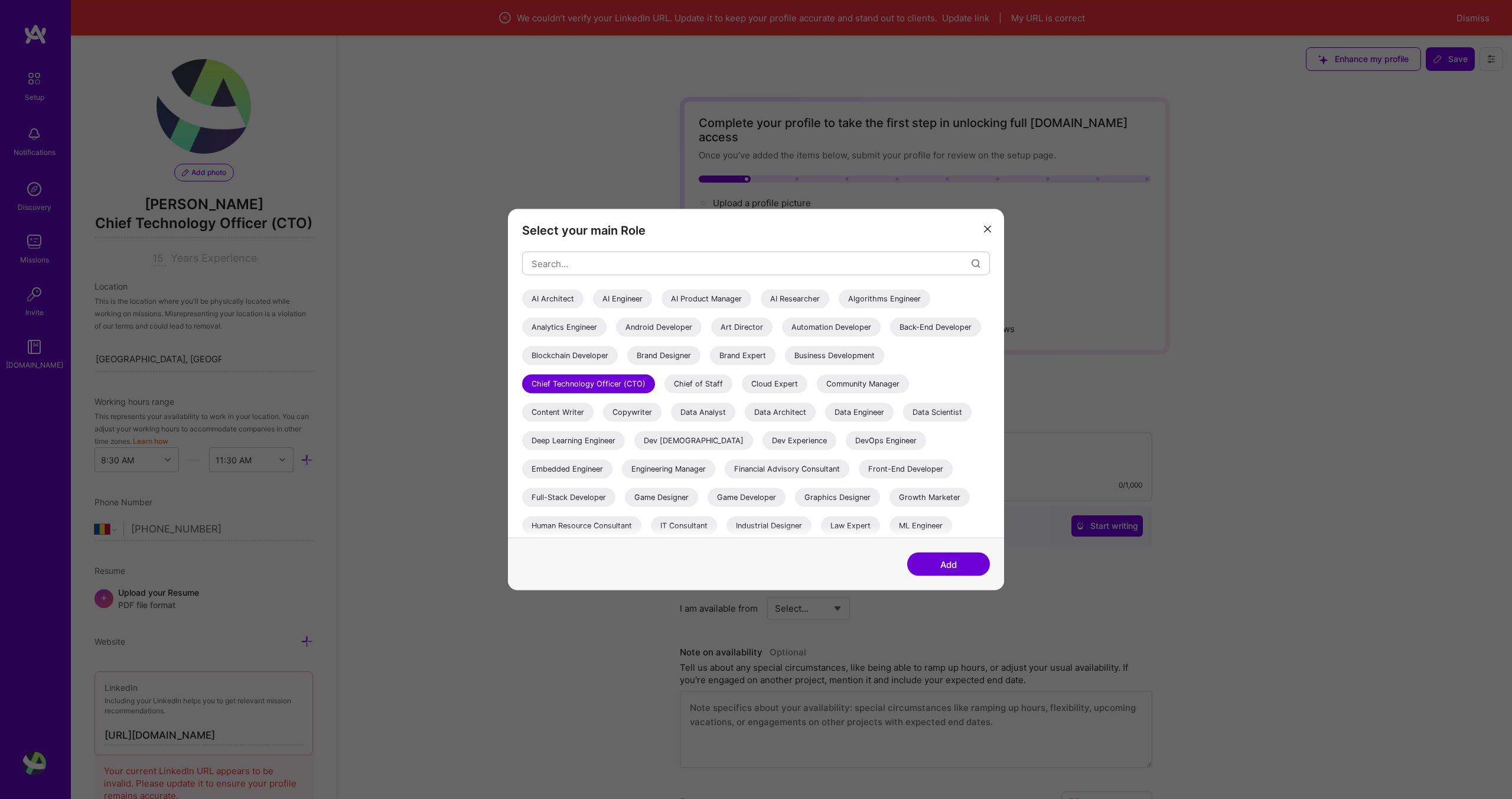
click at [354, 224] on div "Select your main Role AI Architect AI Engineer AI Product Manager AI Researcher…" at bounding box center [756, 399] width 1512 height 799
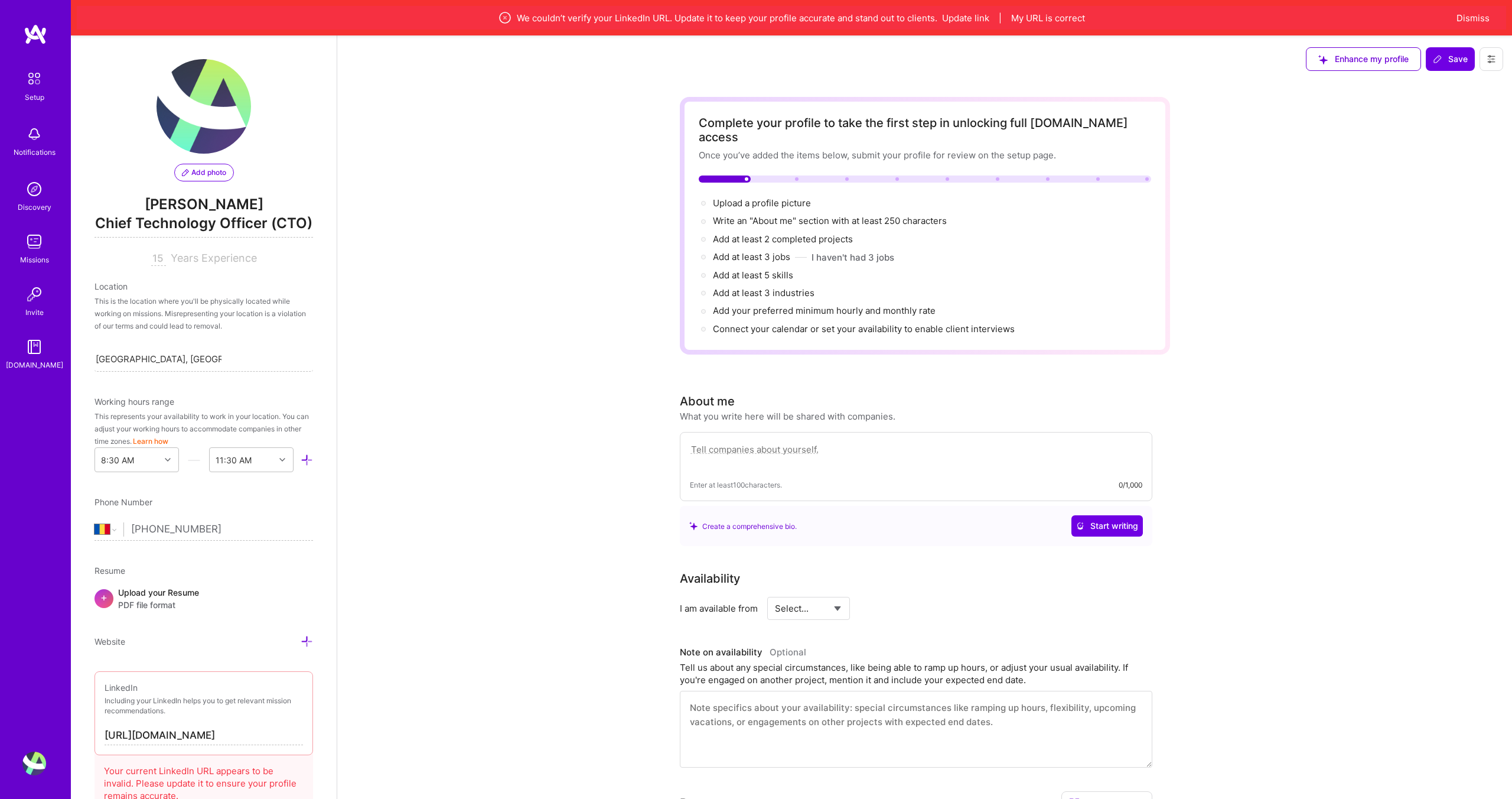
scroll to position [247, 0]
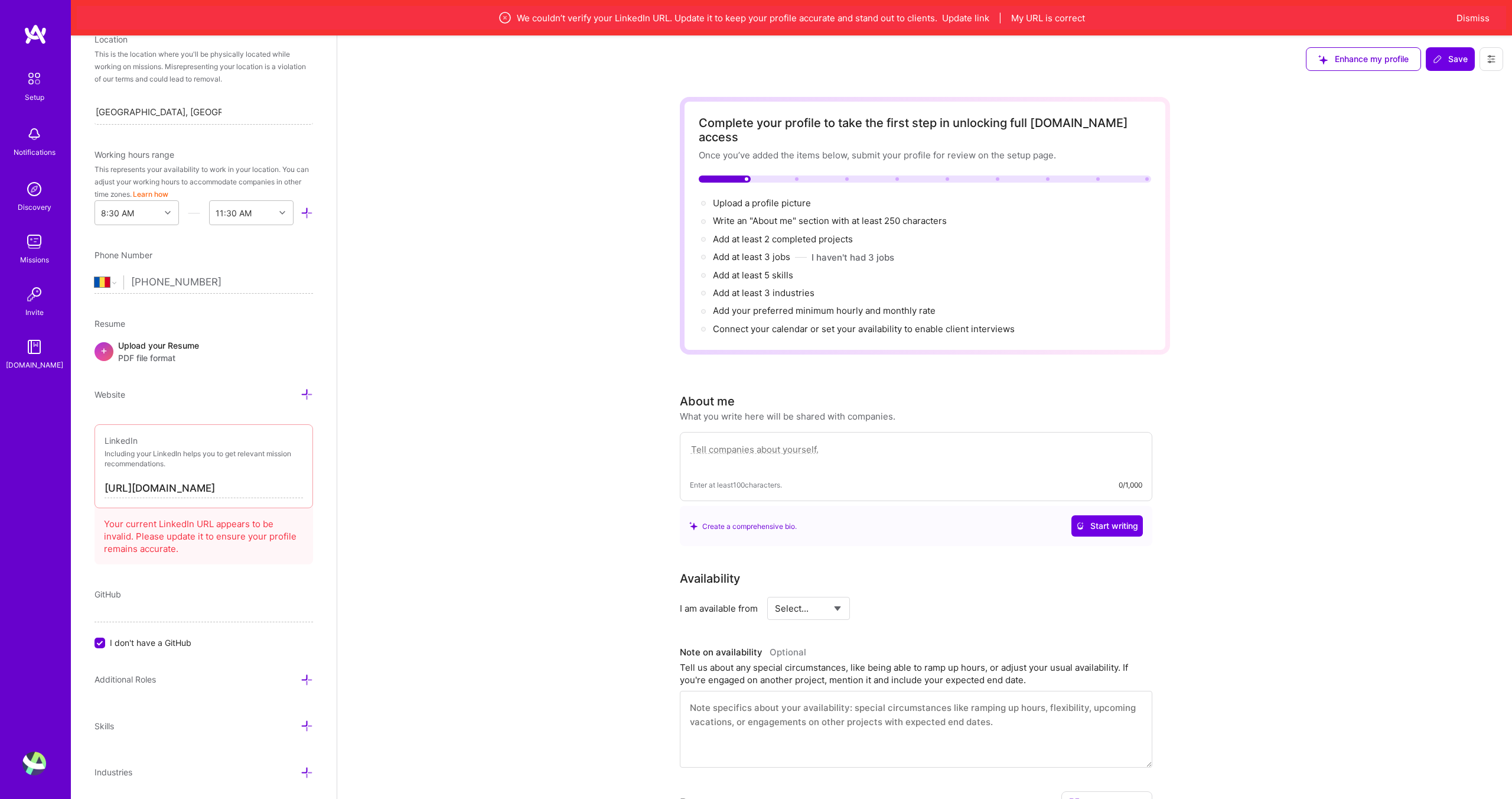
click at [105, 726] on span "Skills" at bounding box center [104, 726] width 20 height 10
click at [301, 729] on icon at bounding box center [307, 726] width 13 height 13
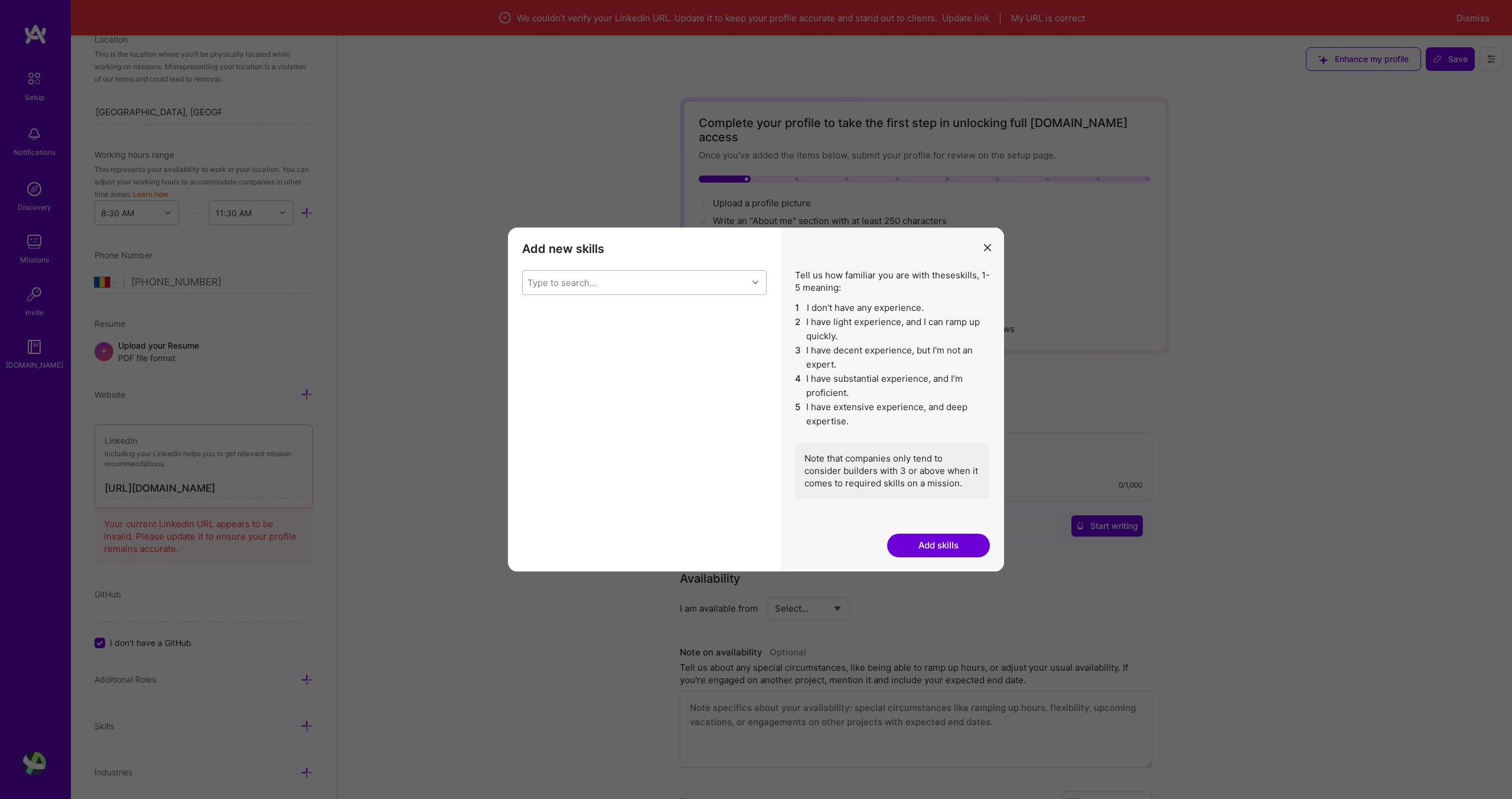
click at [718, 280] on div "Type to search..." at bounding box center [635, 282] width 225 height 24
click at [531, 357] on div "API Design" at bounding box center [645, 350] width 245 height 22
checkbox input "true"
click at [538, 375] on div "modal" at bounding box center [535, 373] width 11 height 11
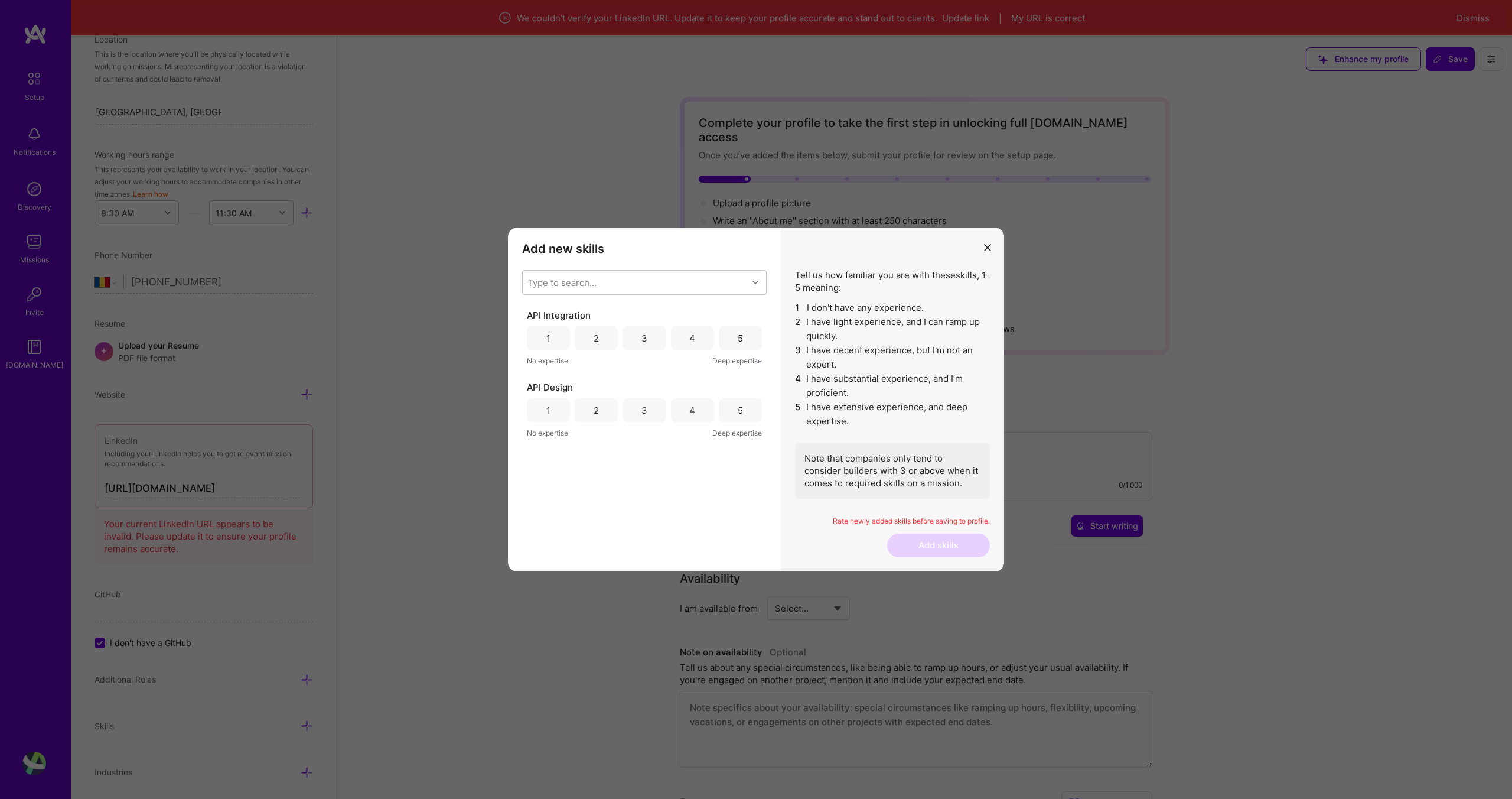
click at [751, 336] on div "5" at bounding box center [741, 338] width 44 height 24
click at [741, 410] on div "5" at bounding box center [741, 411] width 5 height 13
click at [671, 287] on div "Type to search..." at bounding box center [635, 282] width 225 height 24
click at [533, 374] on input "modal" at bounding box center [535, 375] width 8 height 8
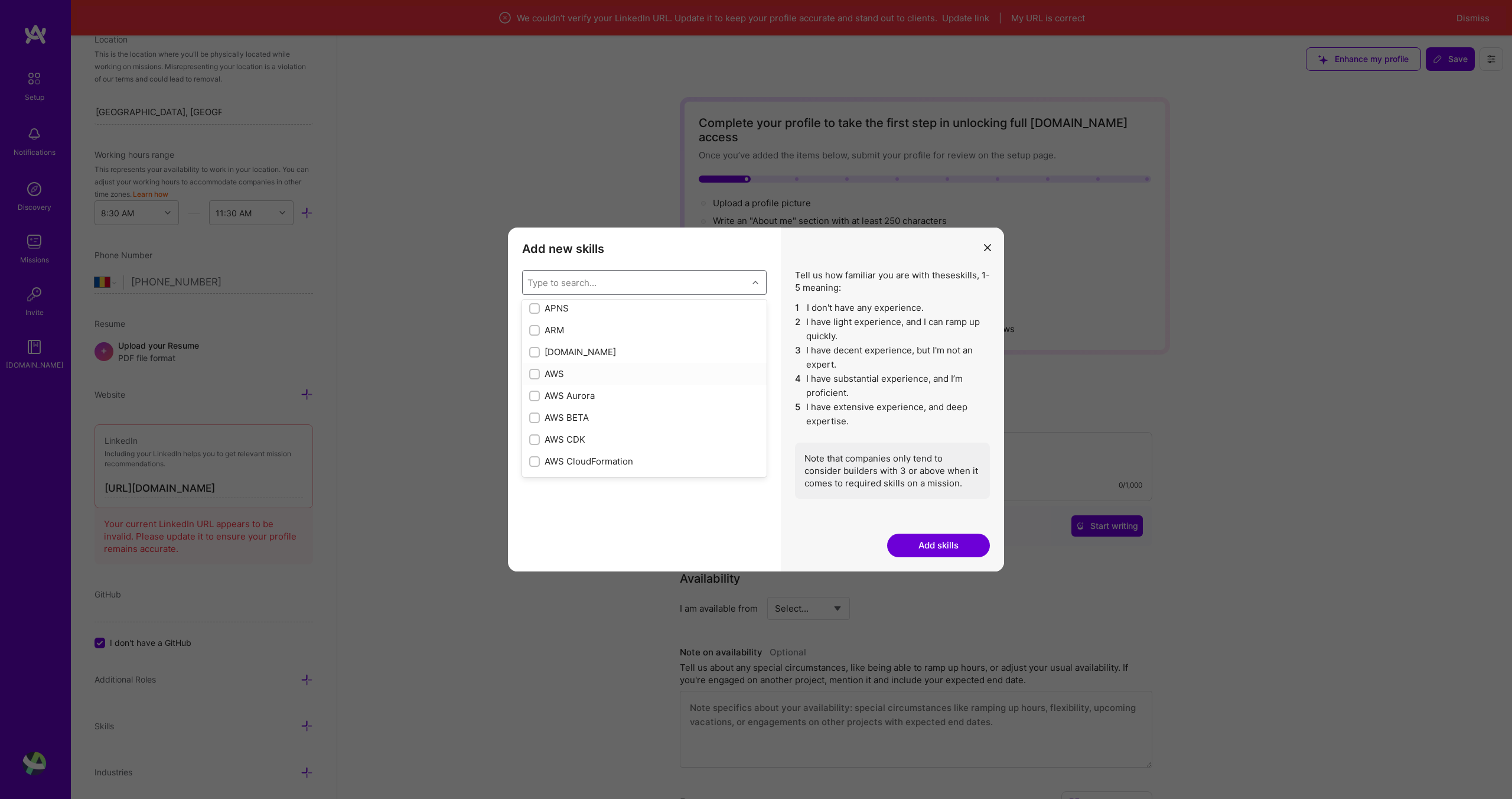
checkbox input "true"
click at [533, 383] on input "modal" at bounding box center [535, 379] width 8 height 8
checkbox input "true"
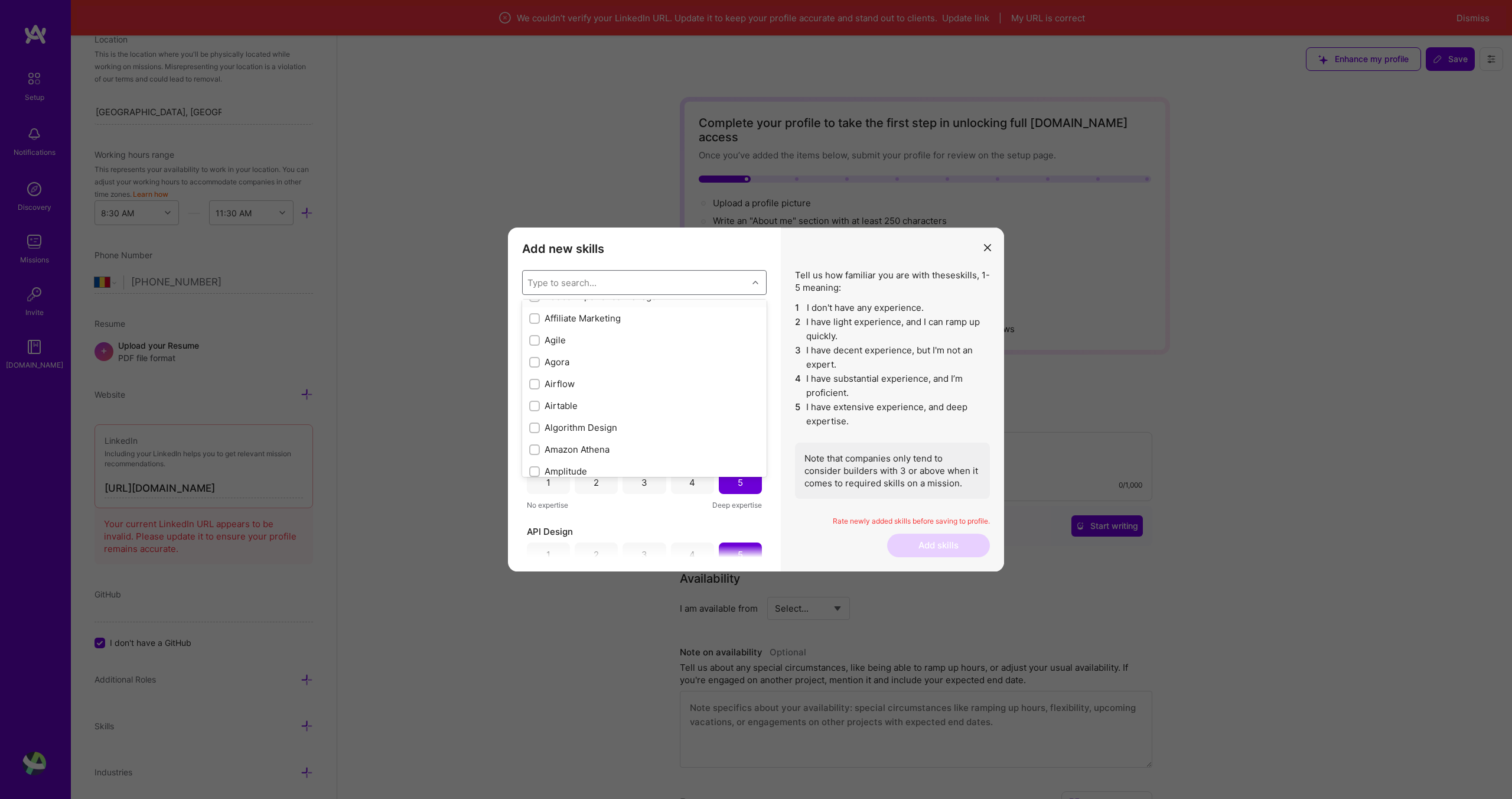
scroll to position [413, 0]
click at [533, 336] on input "modal" at bounding box center [535, 337] width 8 height 8
checkbox input "true"
click at [536, 340] on input "modal" at bounding box center [535, 340] width 8 height 8
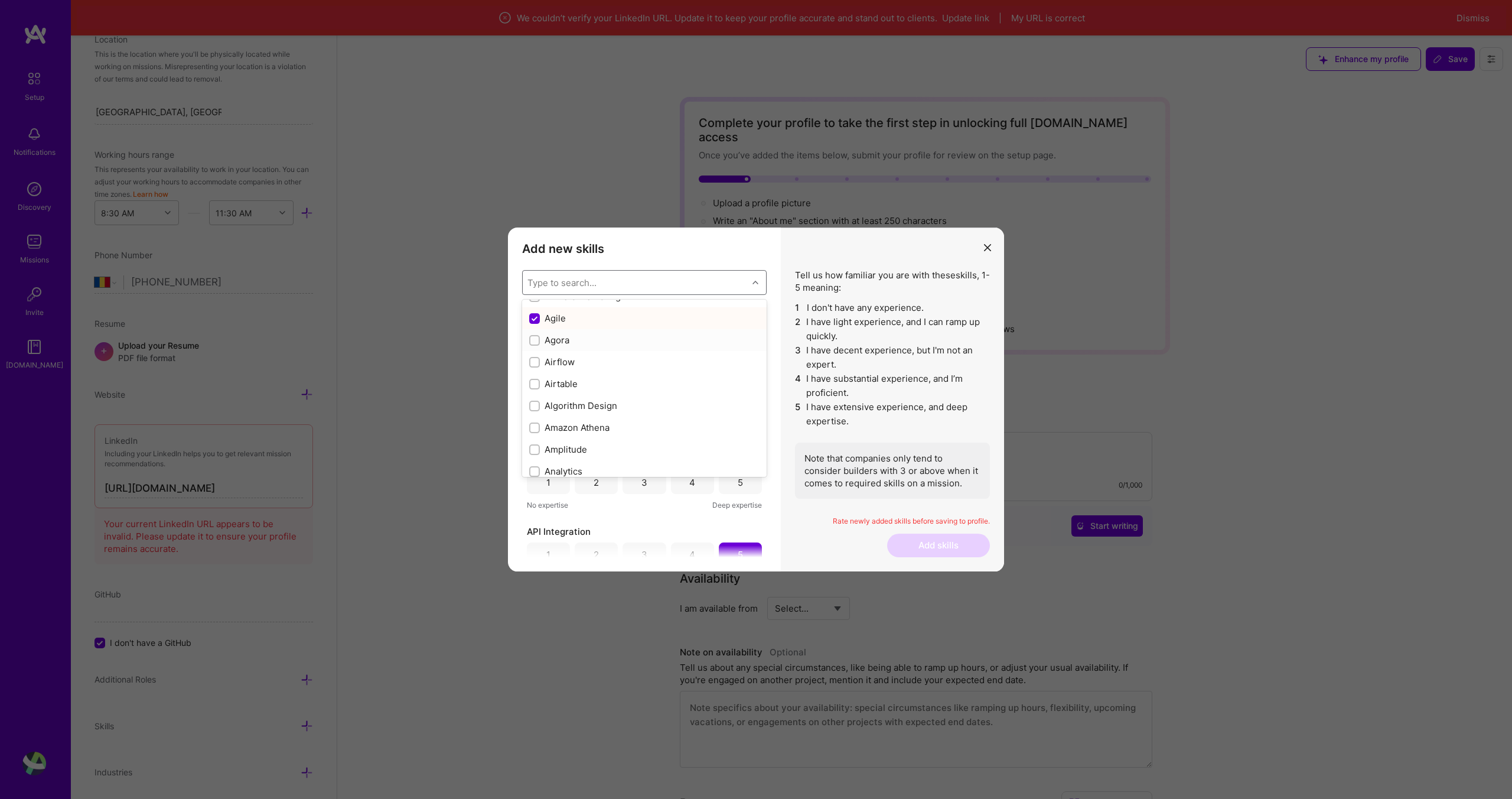
checkbox input "true"
click at [531, 354] on div "modal" at bounding box center [535, 356] width 11 height 11
click at [740, 339] on div "5" at bounding box center [741, 338] width 44 height 24
click at [733, 403] on div "5" at bounding box center [741, 410] width 44 height 24
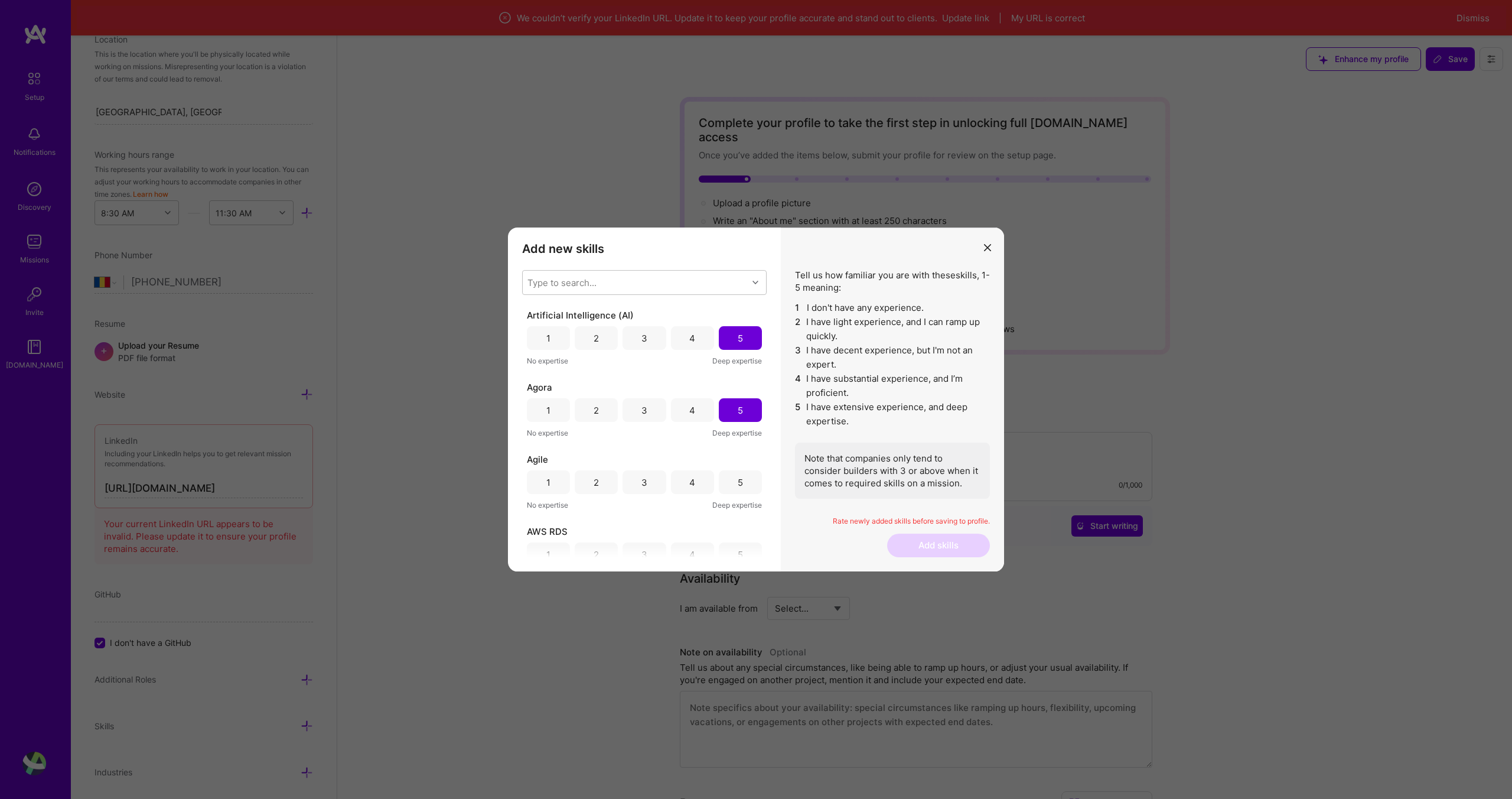
click at [684, 339] on div "4" at bounding box center [693, 338] width 44 height 24
click at [732, 481] on div "5" at bounding box center [741, 482] width 44 height 24
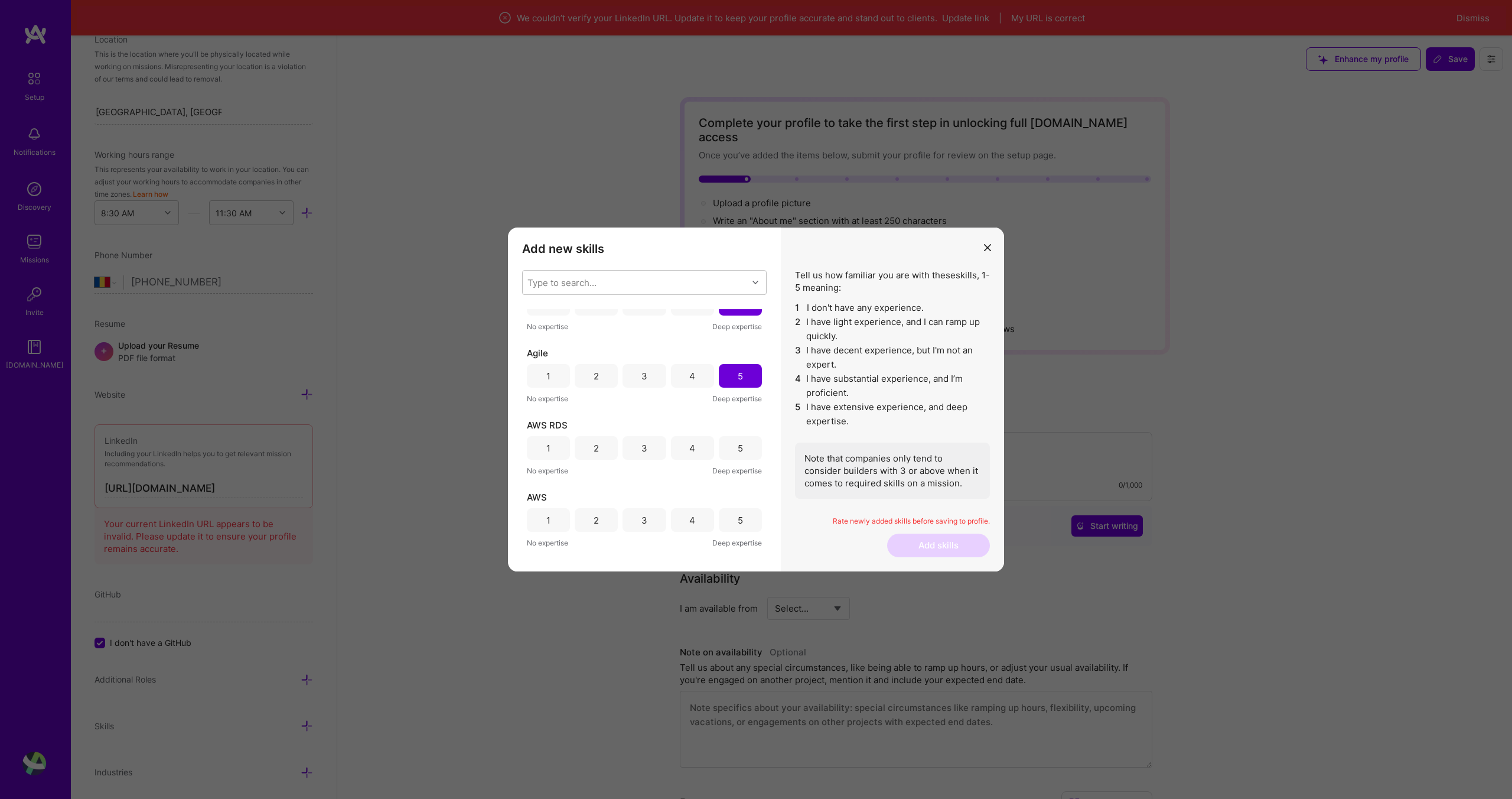
scroll to position [111, 0]
click at [738, 440] on div "5" at bounding box center [741, 444] width 5 height 13
click at [738, 514] on div "5" at bounding box center [741, 516] width 5 height 13
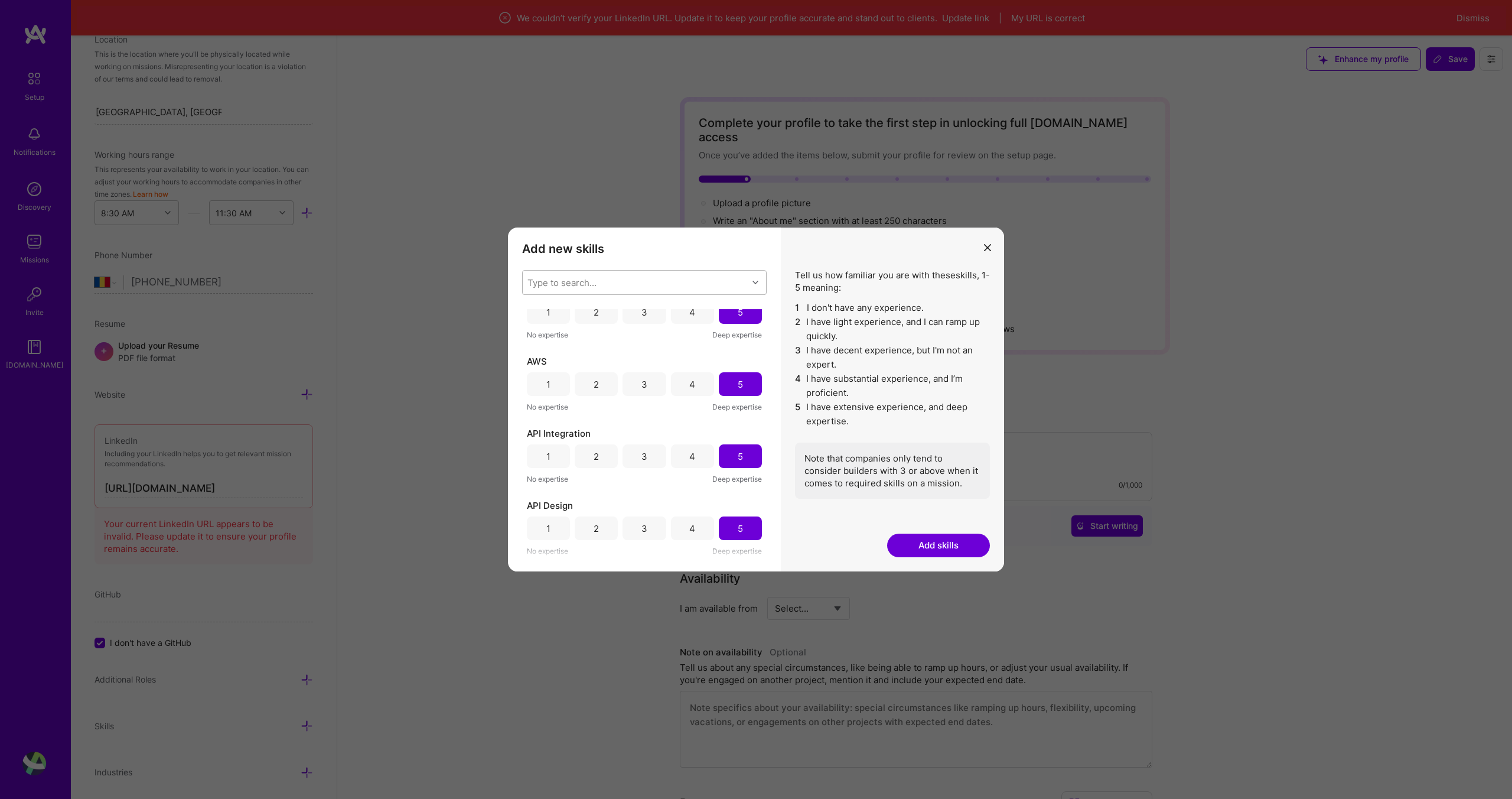
click at [646, 287] on div "Type to search..." at bounding box center [635, 282] width 225 height 24
click at [532, 413] on input "modal" at bounding box center [535, 414] width 8 height 8
checkbox input "true"
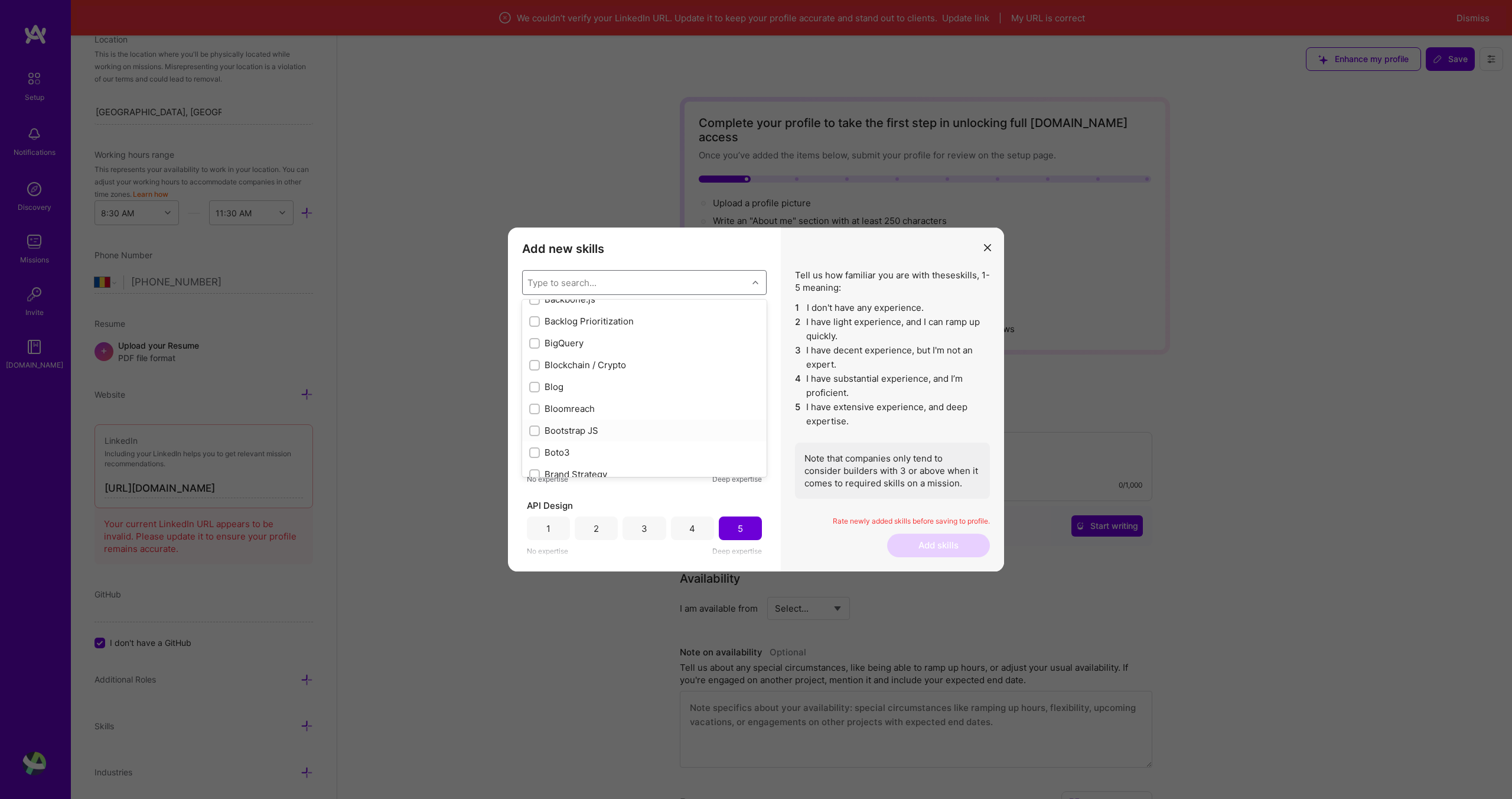
scroll to position [1038, 0]
click at [535, 435] on input "modal" at bounding box center [535, 434] width 8 height 8
checkbox input "true"
click at [538, 459] on input "modal" at bounding box center [535, 457] width 8 height 8
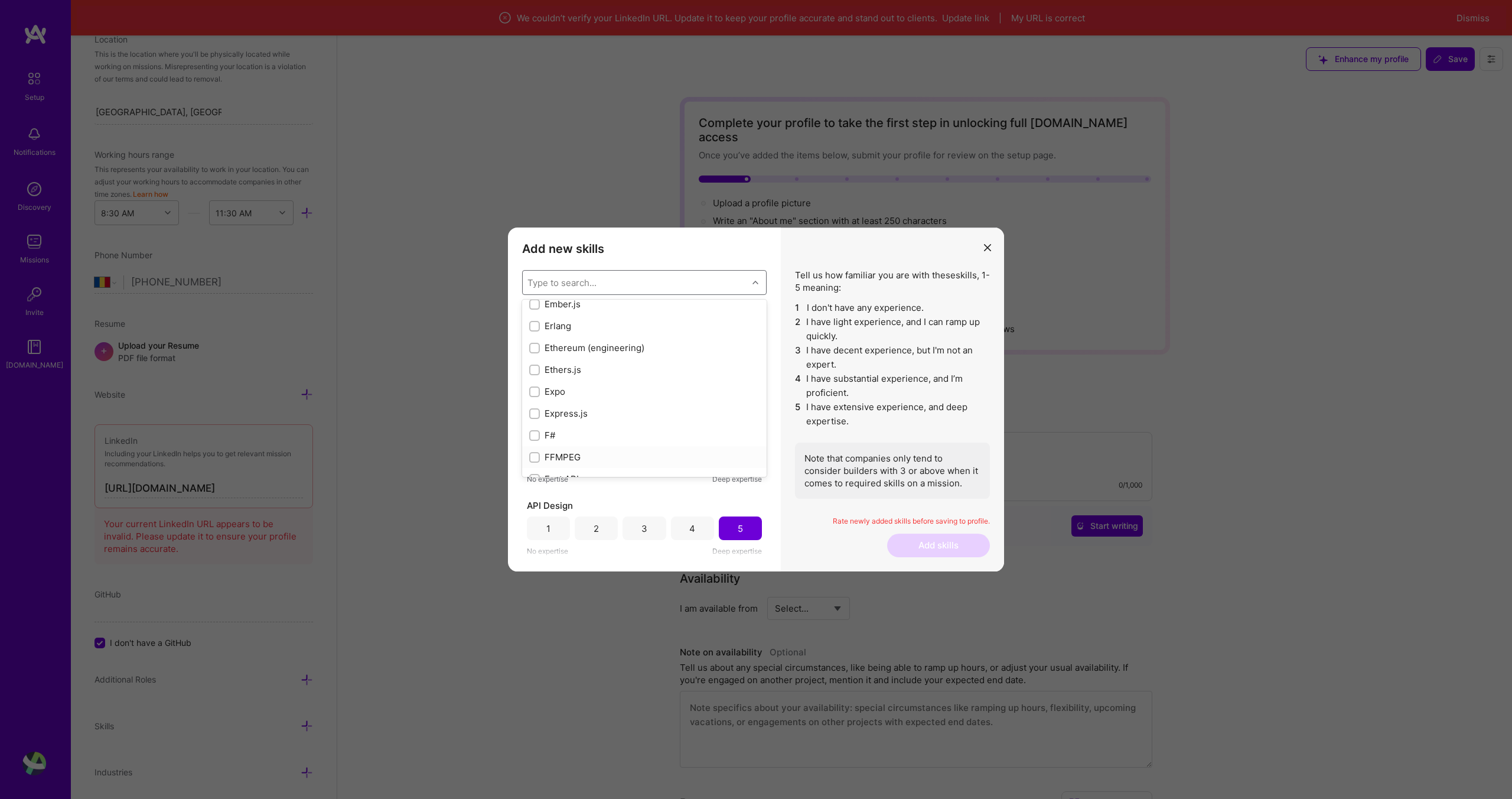
checkbox input "true"
click at [532, 376] on input "modal" at bounding box center [535, 375] width 8 height 8
checkbox input "true"
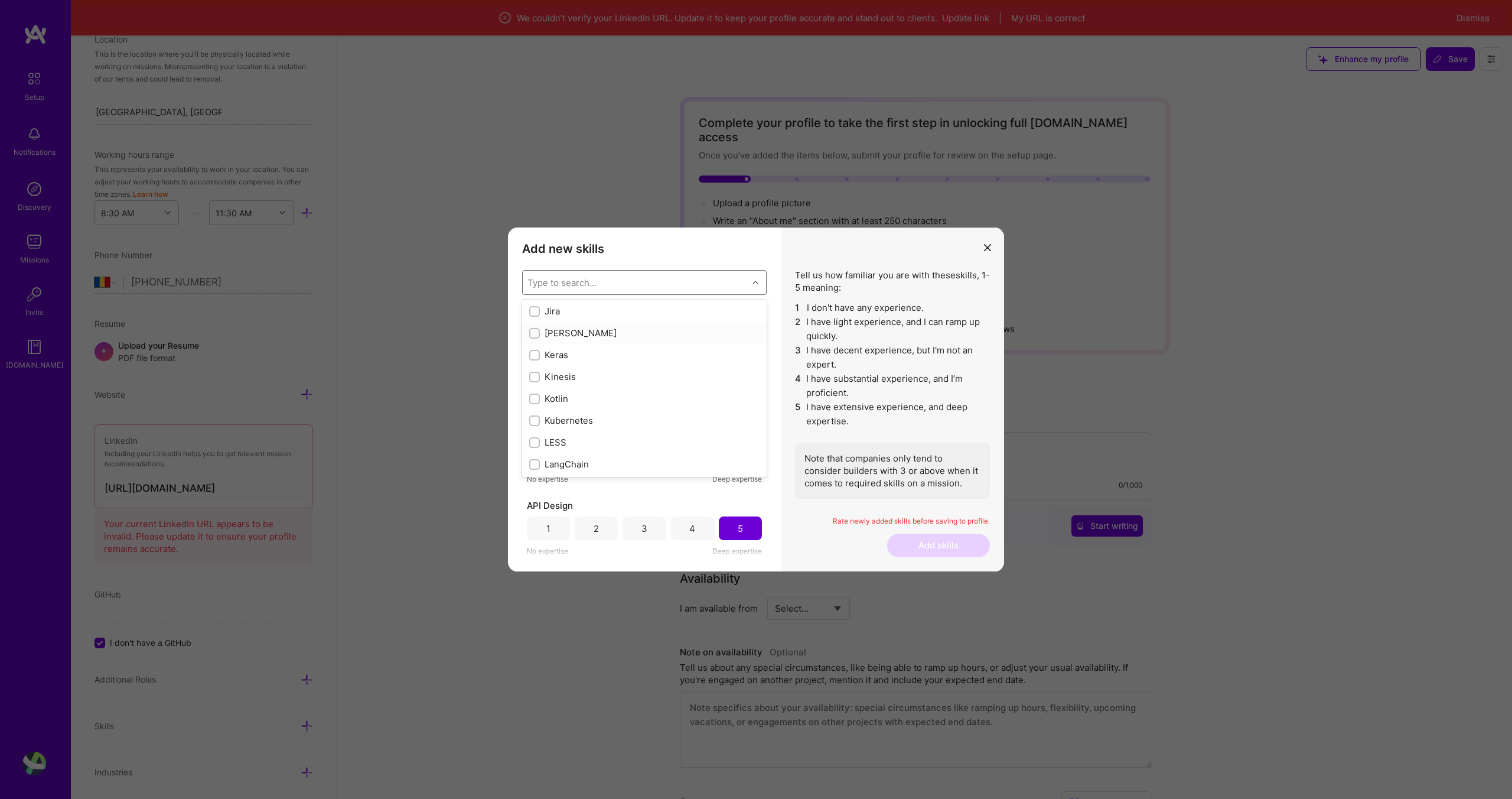
click at [535, 335] on input "modal" at bounding box center [535, 334] width 8 height 8
checkbox input "true"
click at [535, 352] on input "modal" at bounding box center [535, 353] width 8 height 8
checkbox input "true"
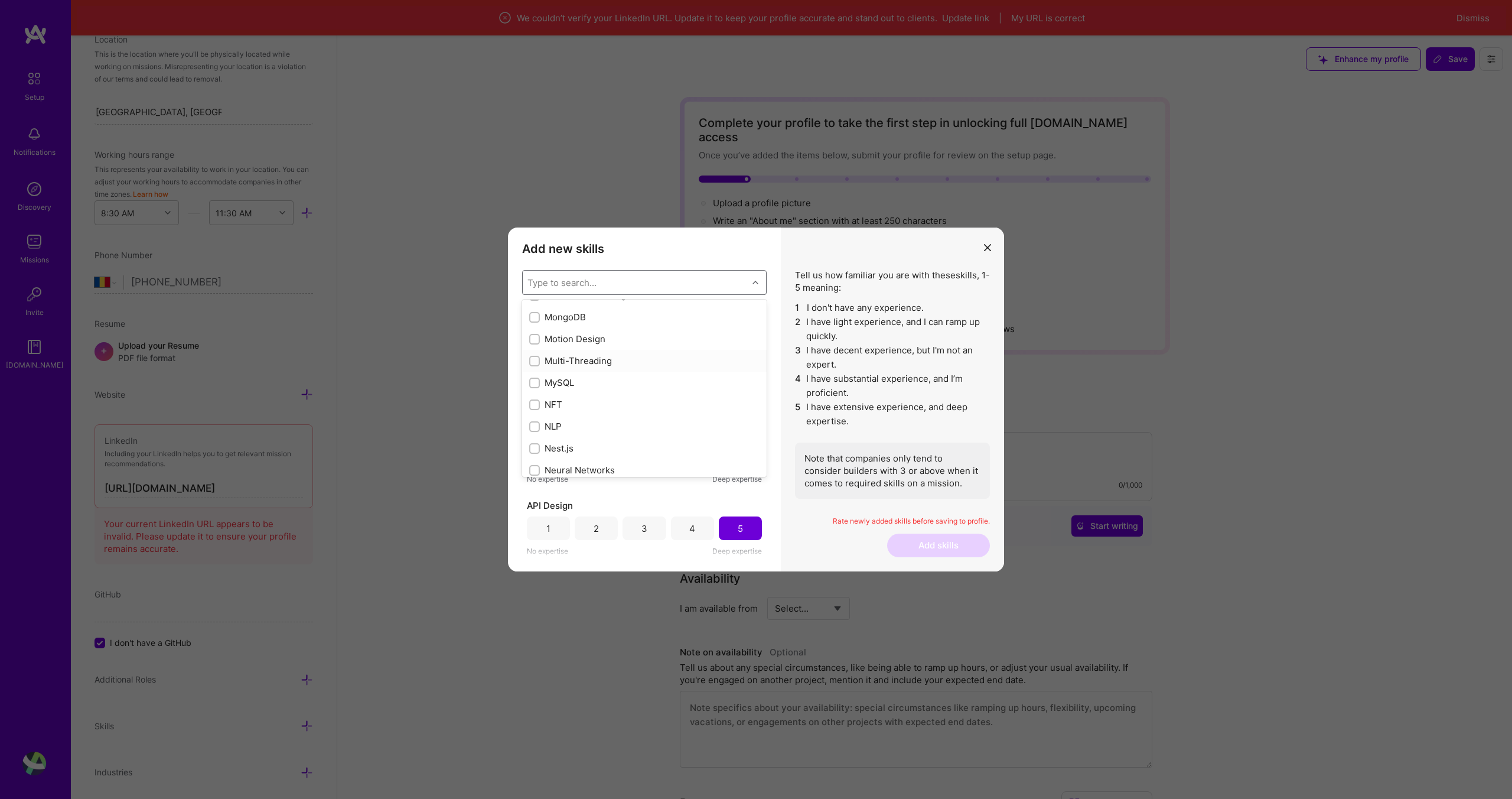
scroll to position [4612, 0]
click at [537, 378] on input "modal" at bounding box center [535, 380] width 8 height 8
checkbox input "true"
click at [535, 327] on input "modal" at bounding box center [535, 326] width 8 height 8
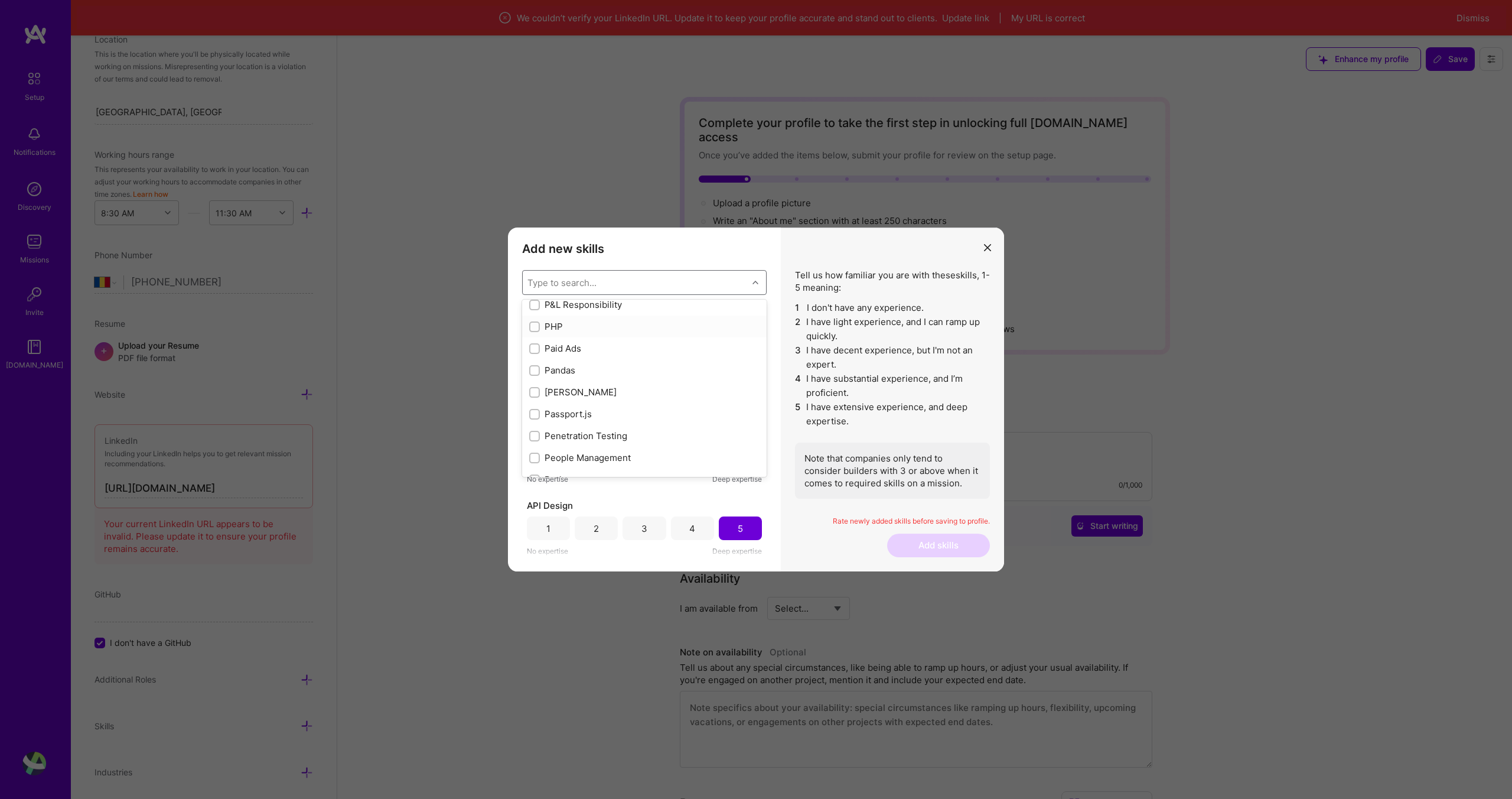
checkbox input "true"
click at [532, 305] on input "modal" at bounding box center [535, 301] width 8 height 8
checkbox input "true"
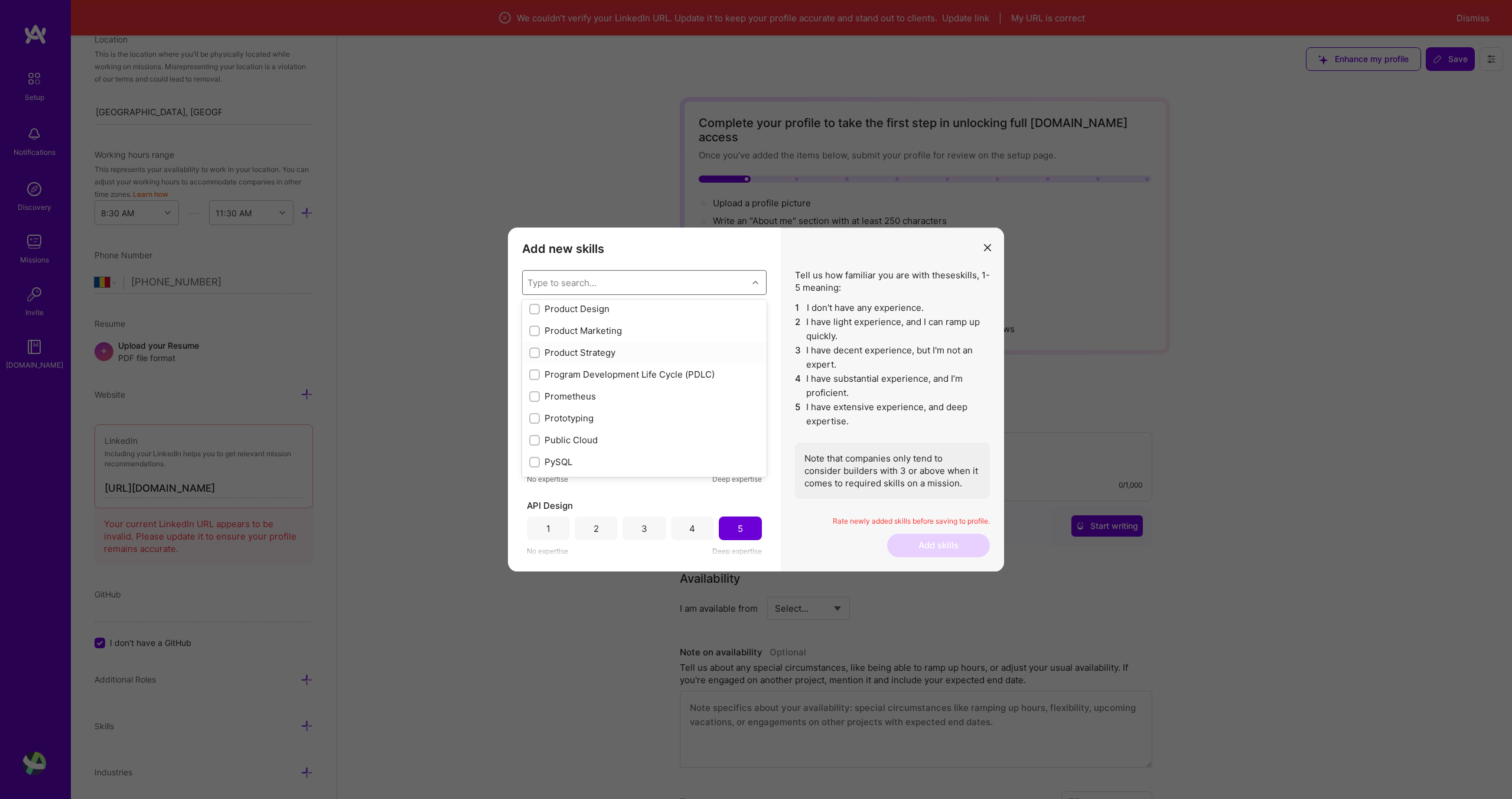
click at [533, 344] on div "Product Strategy" at bounding box center [645, 353] width 245 height 22
checkbox input "true"
click at [533, 394] on input "modal" at bounding box center [535, 395] width 8 height 8
checkbox input "true"
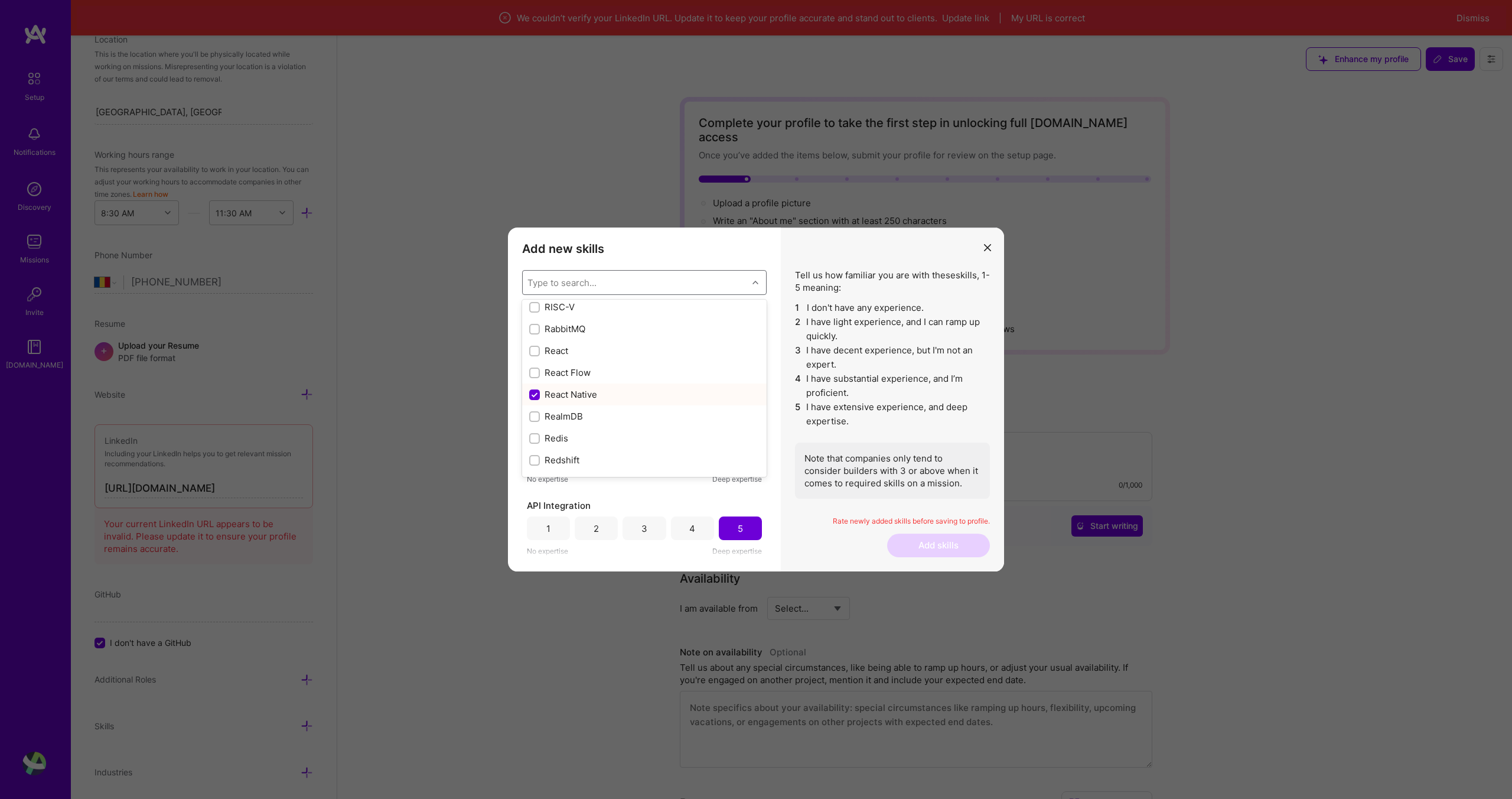
scroll to position [1035, 0]
click at [533, 354] on input "modal" at bounding box center [535, 351] width 8 height 8
checkbox input "true"
click at [735, 500] on div "API Design" at bounding box center [644, 506] width 235 height 13
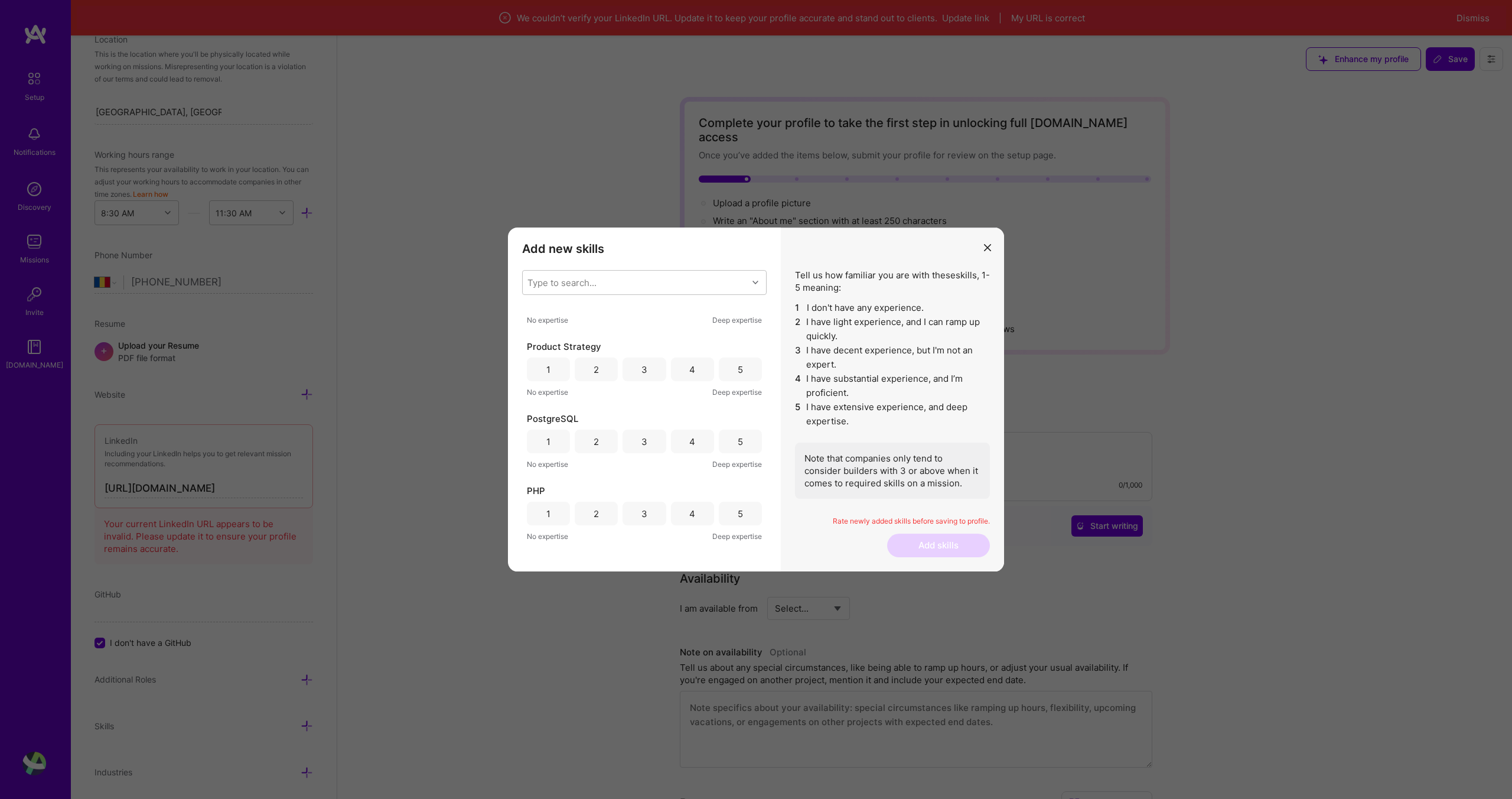
scroll to position [0, 0]
click at [695, 339] on div "4" at bounding box center [693, 338] width 44 height 24
click at [683, 412] on div "4" at bounding box center [693, 410] width 44 height 24
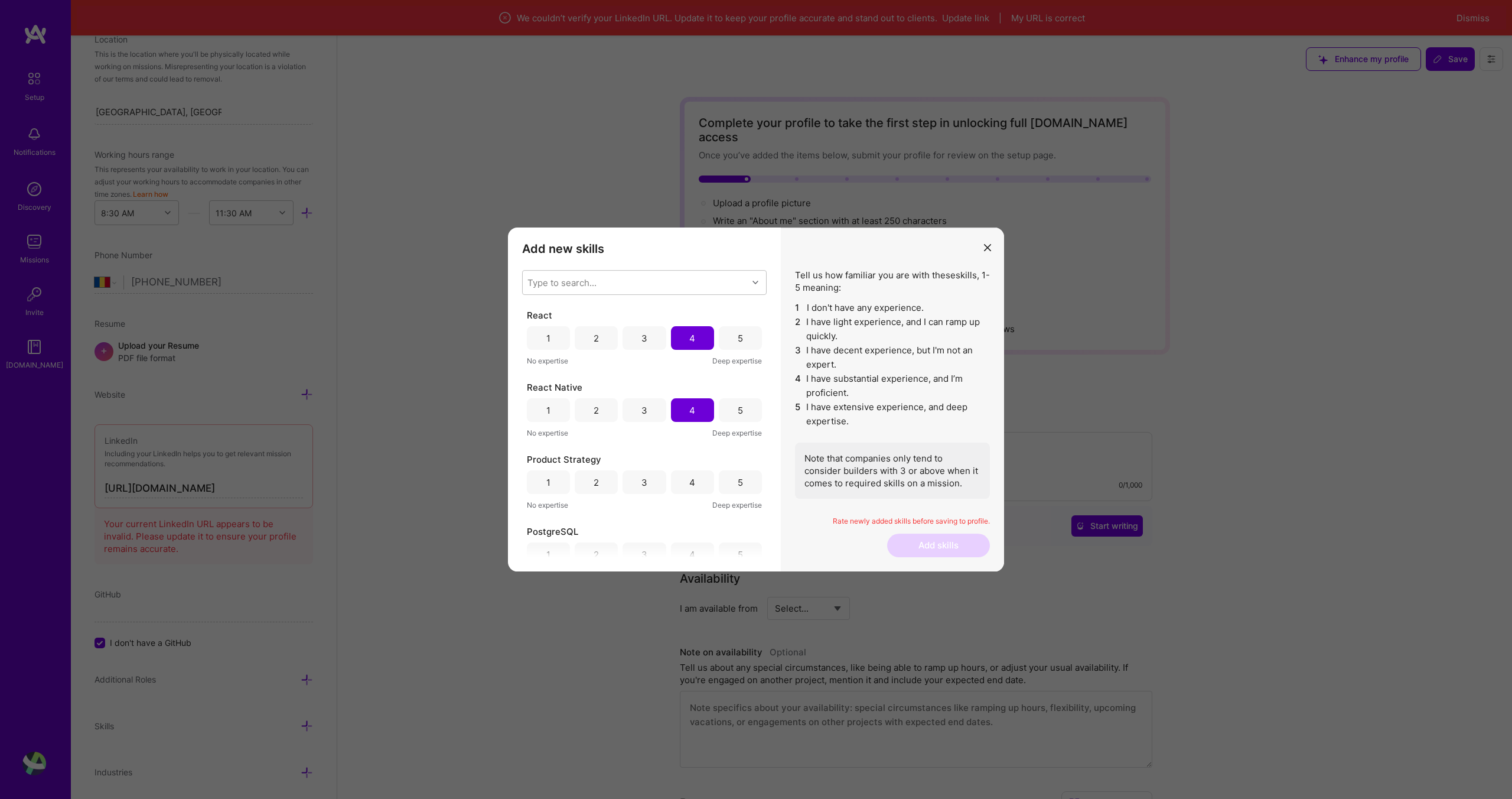
click at [738, 481] on div "5" at bounding box center [741, 482] width 5 height 13
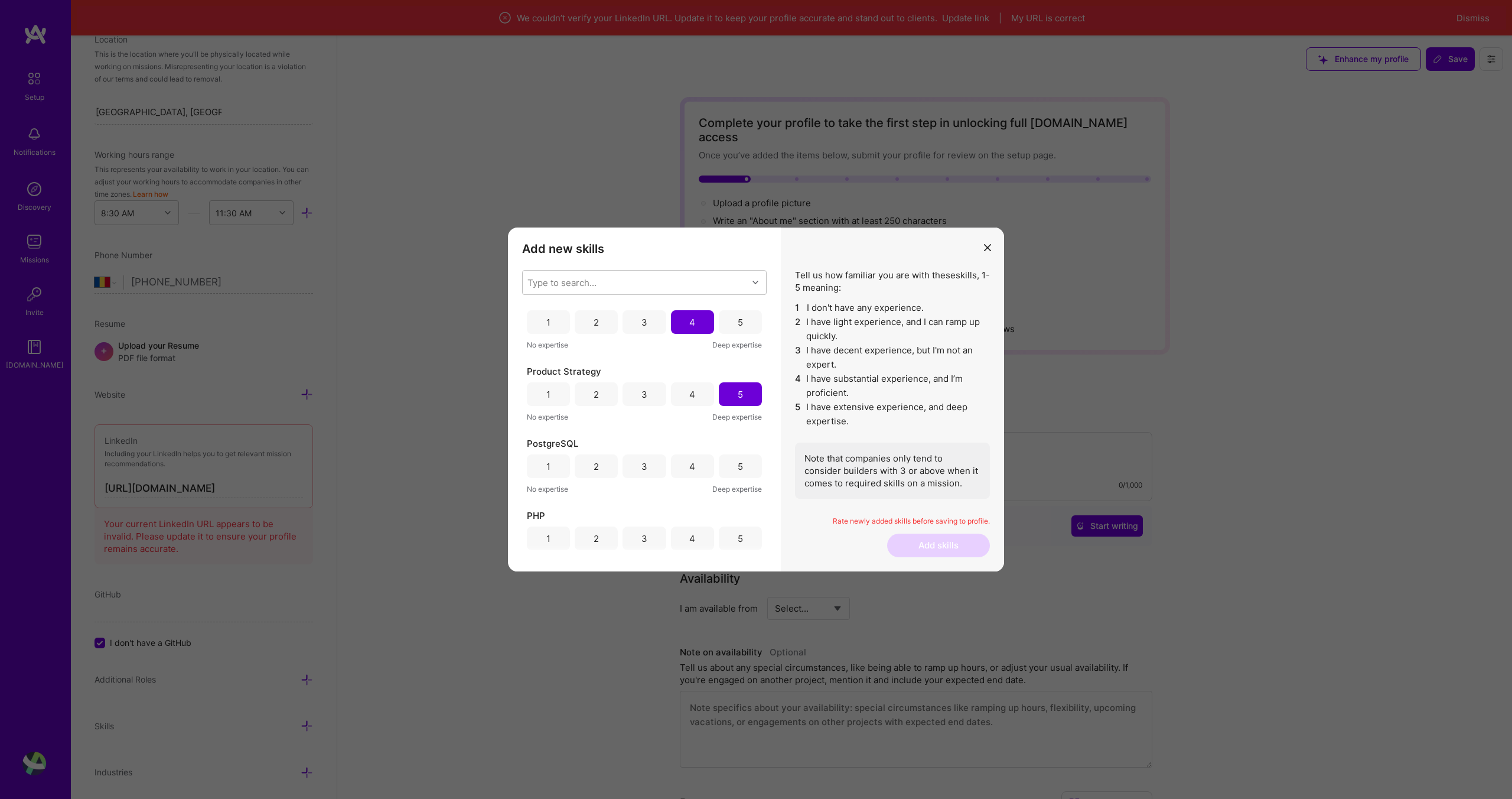
click at [694, 389] on div "4" at bounding box center [693, 395] width 44 height 24
click at [695, 467] on div "4" at bounding box center [693, 466] width 44 height 24
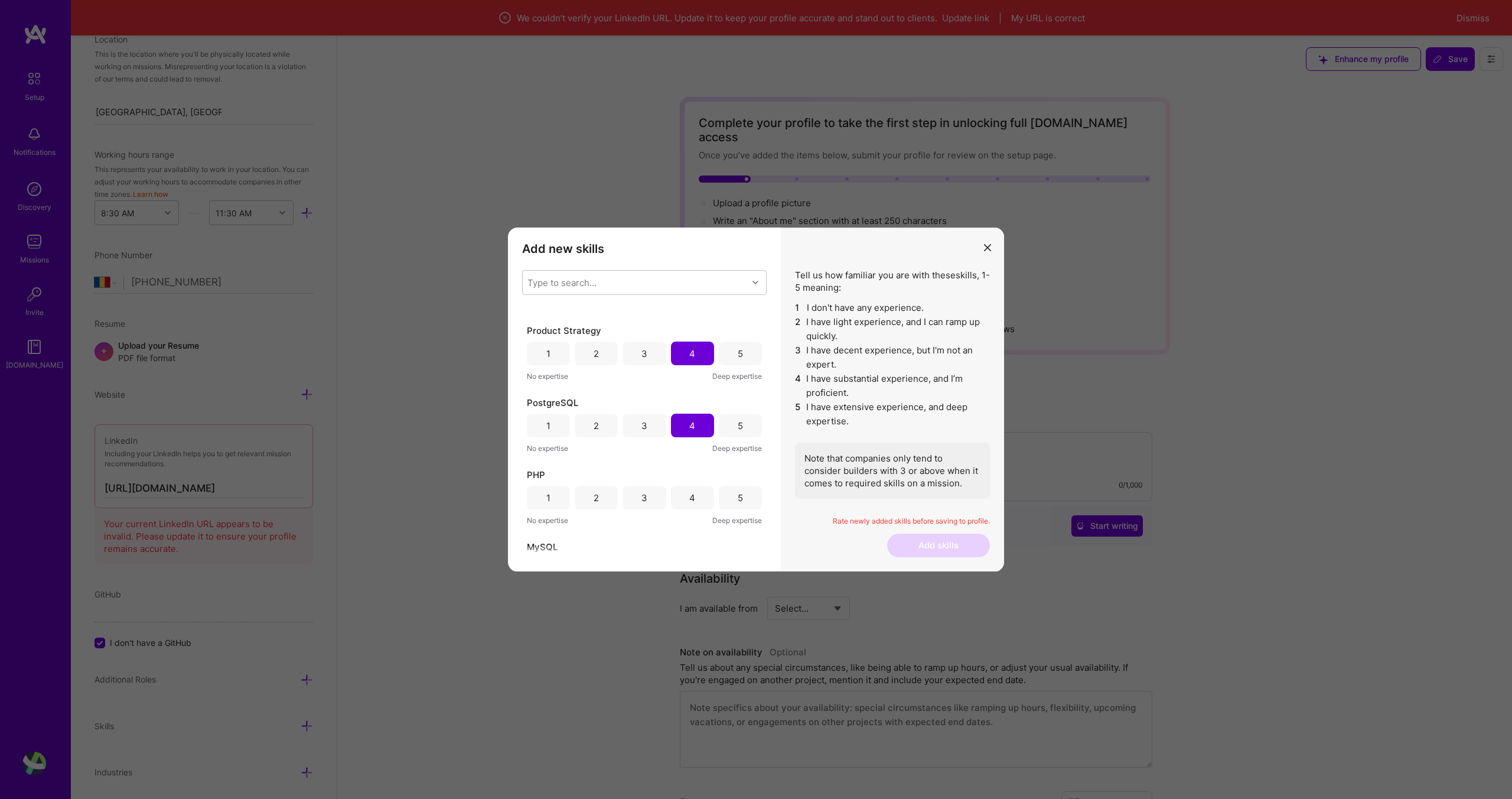
click at [731, 498] on div "5" at bounding box center [741, 498] width 44 height 24
click at [731, 509] on div "5" at bounding box center [741, 500] width 44 height 24
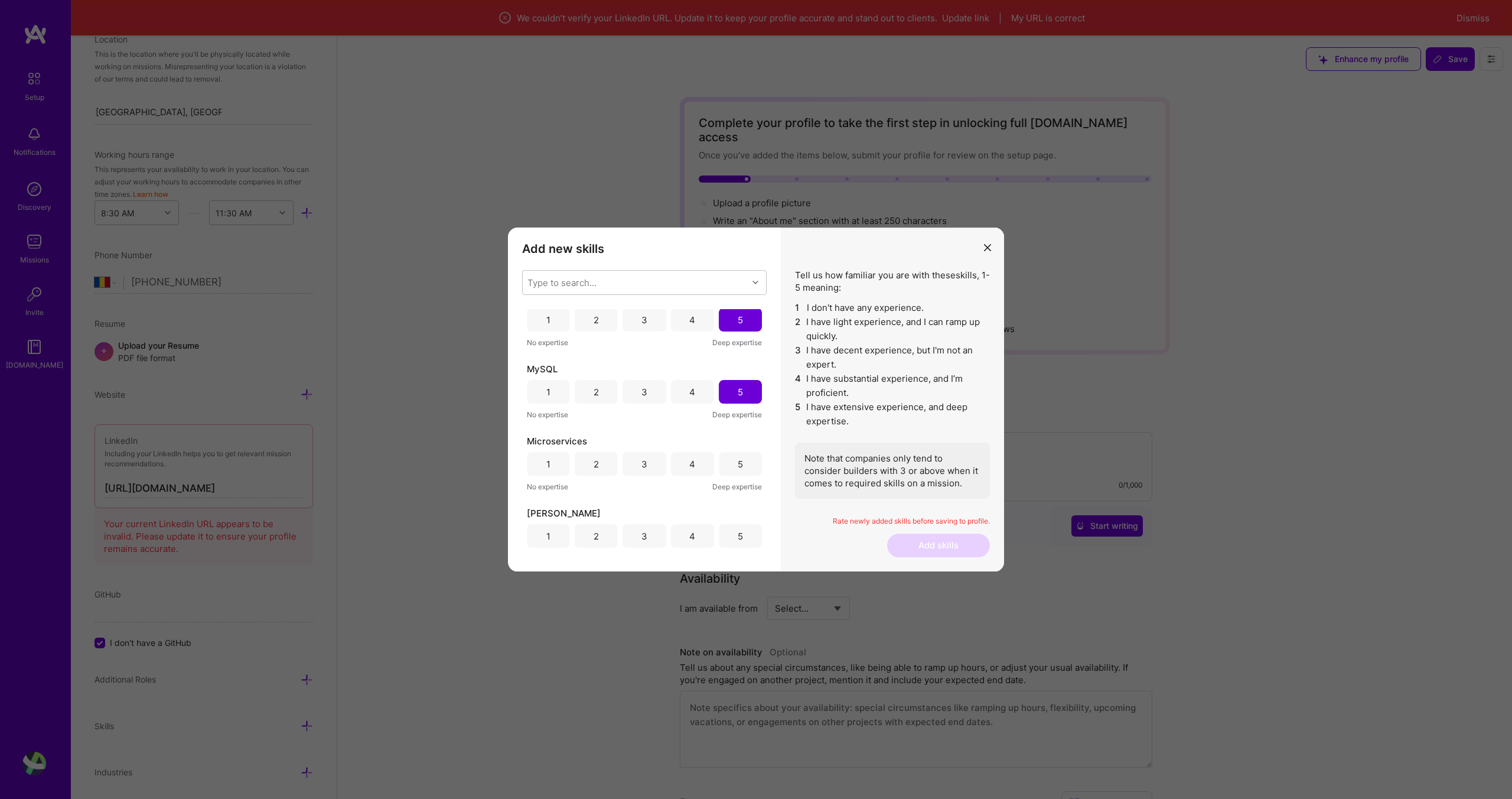
click at [738, 464] on div "5" at bounding box center [741, 464] width 5 height 13
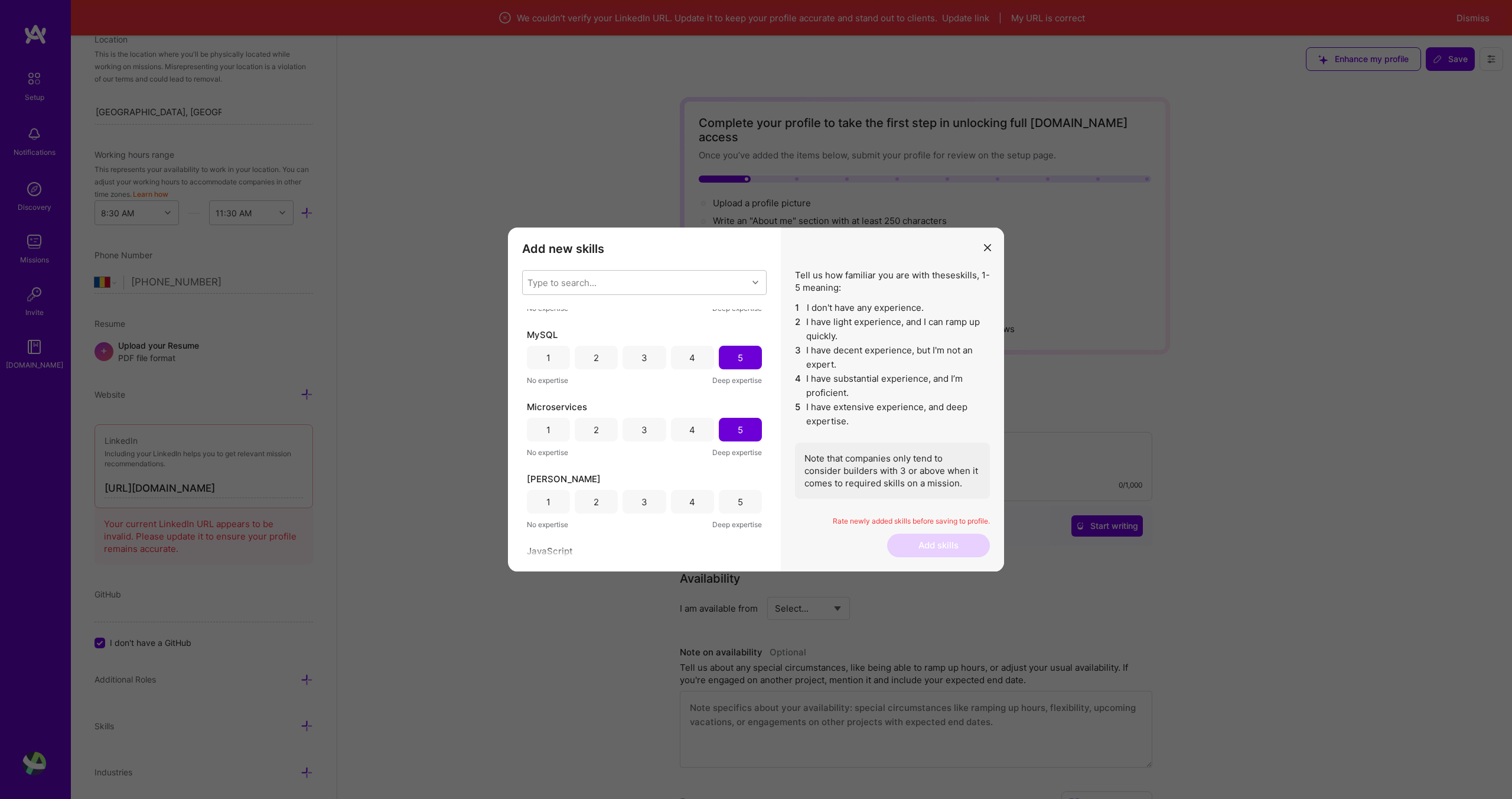
click at [689, 500] on div "4" at bounding box center [692, 502] width 6 height 13
click at [727, 506] on div "5" at bounding box center [741, 505] width 44 height 24
click at [722, 485] on div "5" at bounding box center [741, 492] width 44 height 24
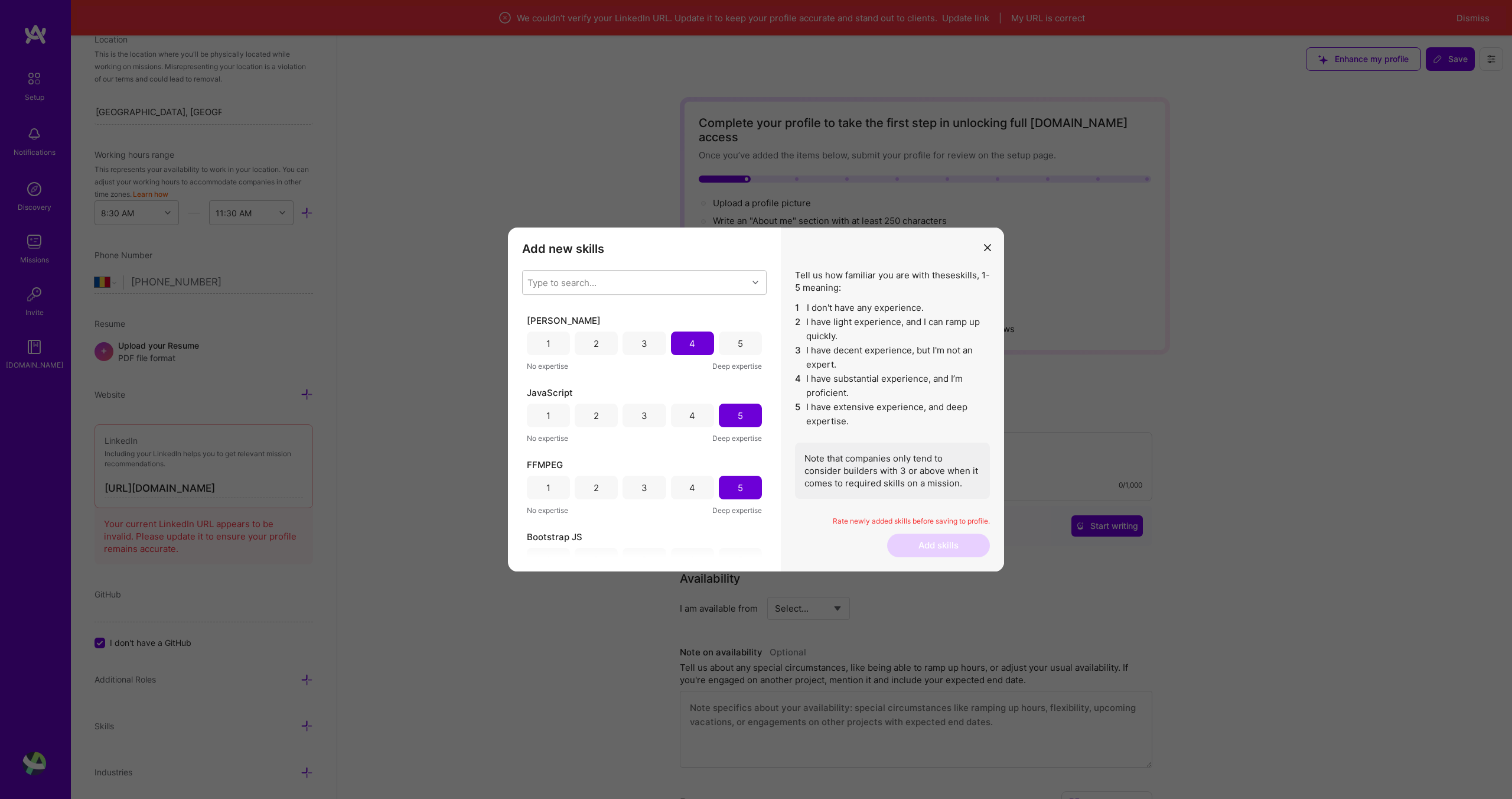
click at [695, 484] on div "4" at bounding box center [693, 487] width 44 height 24
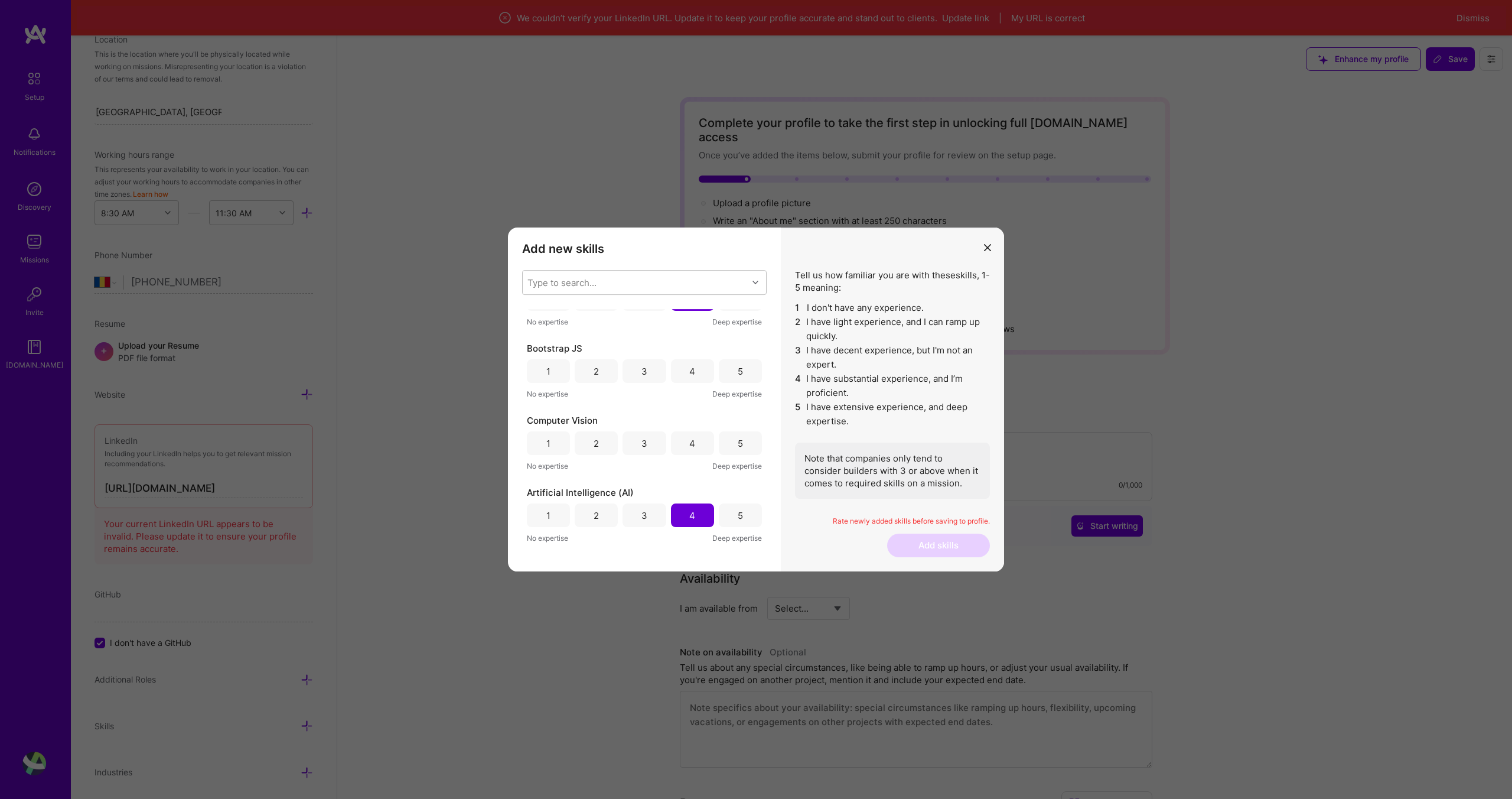
scroll to position [688, 0]
click at [732, 375] on div "5" at bounding box center [741, 370] width 44 height 24
click at [701, 447] on div "4" at bounding box center [693, 443] width 44 height 24
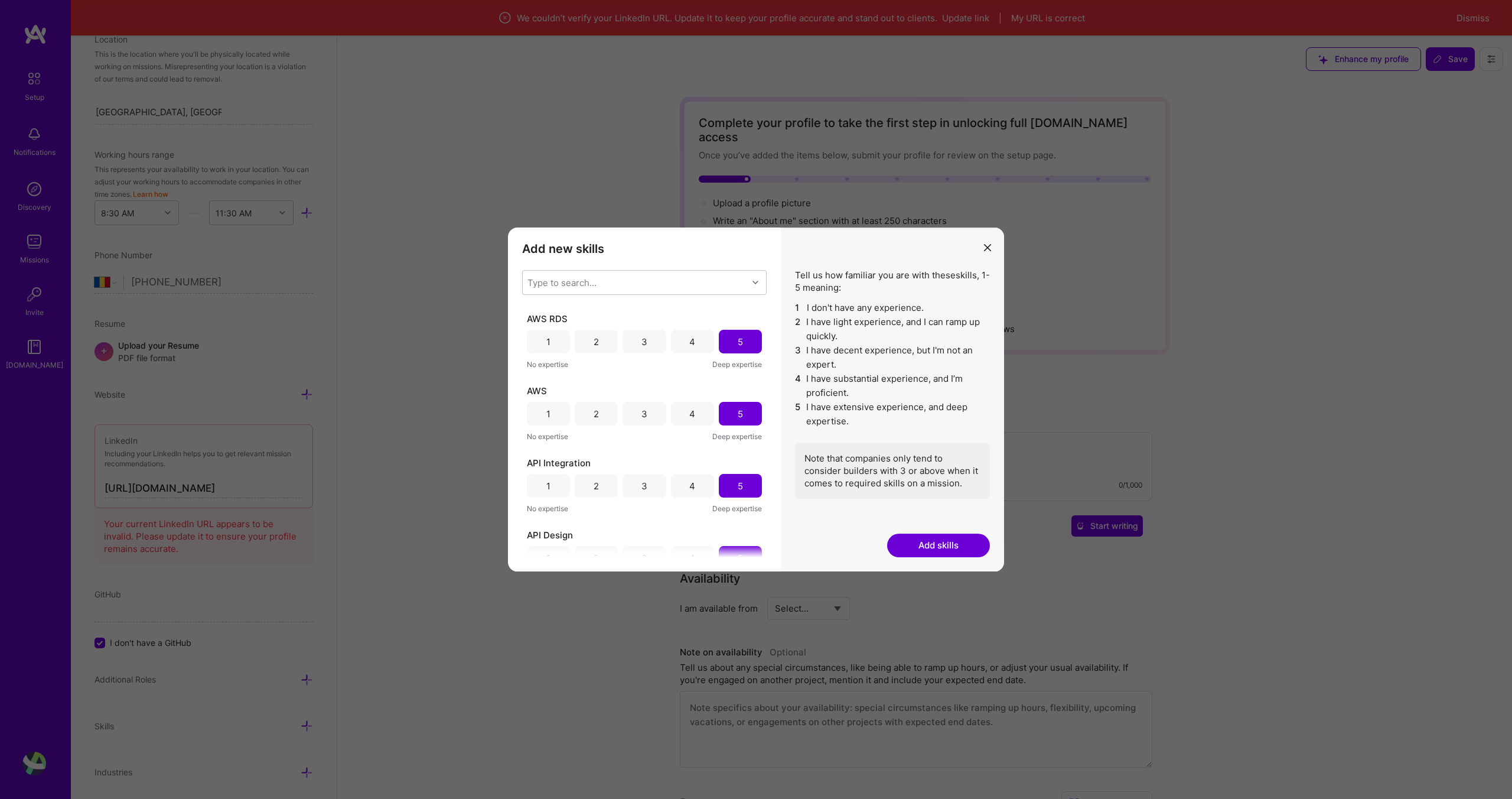
scroll to position [1107, 0]
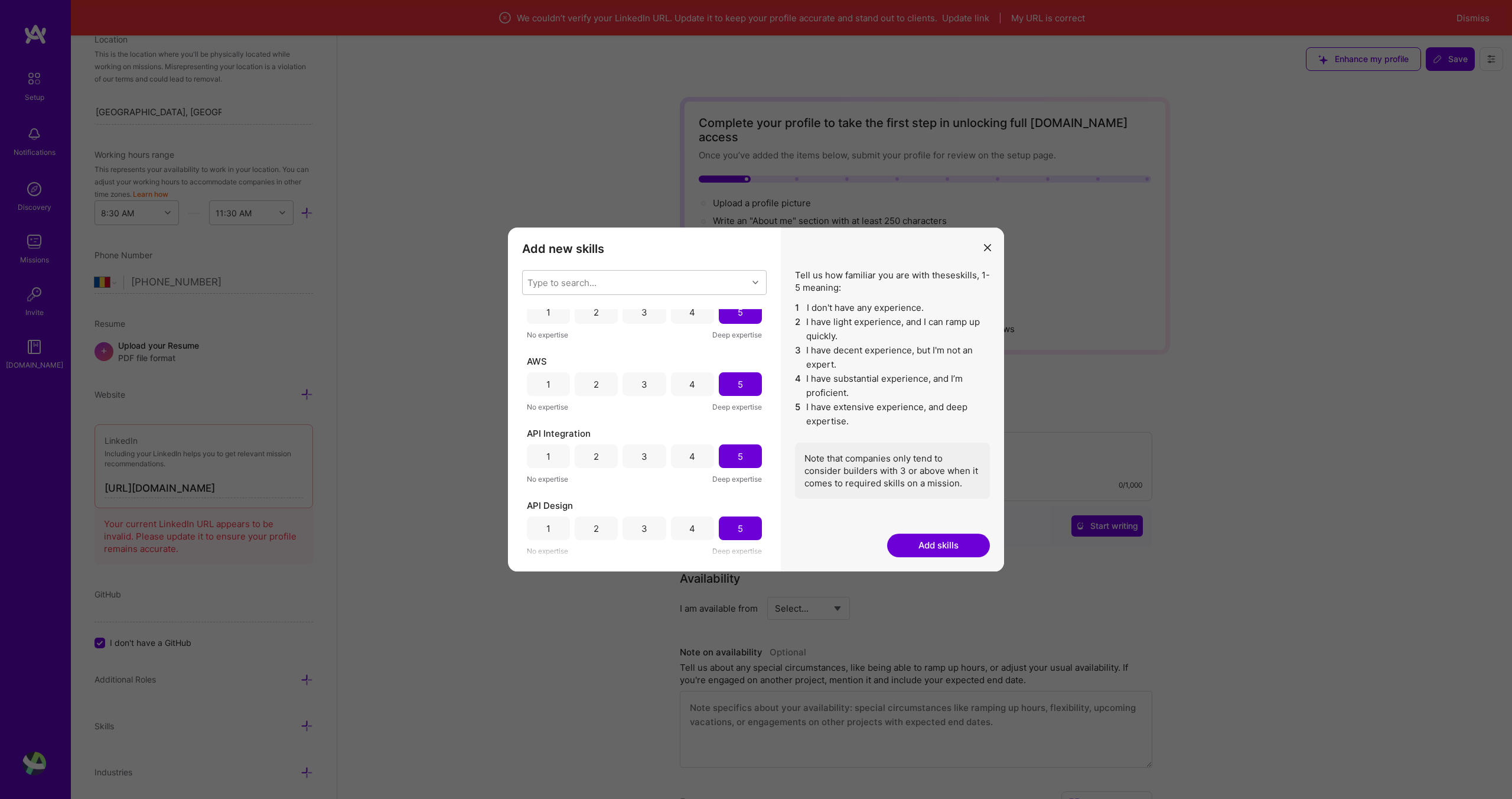
click at [921, 547] on button "Add skills" at bounding box center [938, 545] width 102 height 24
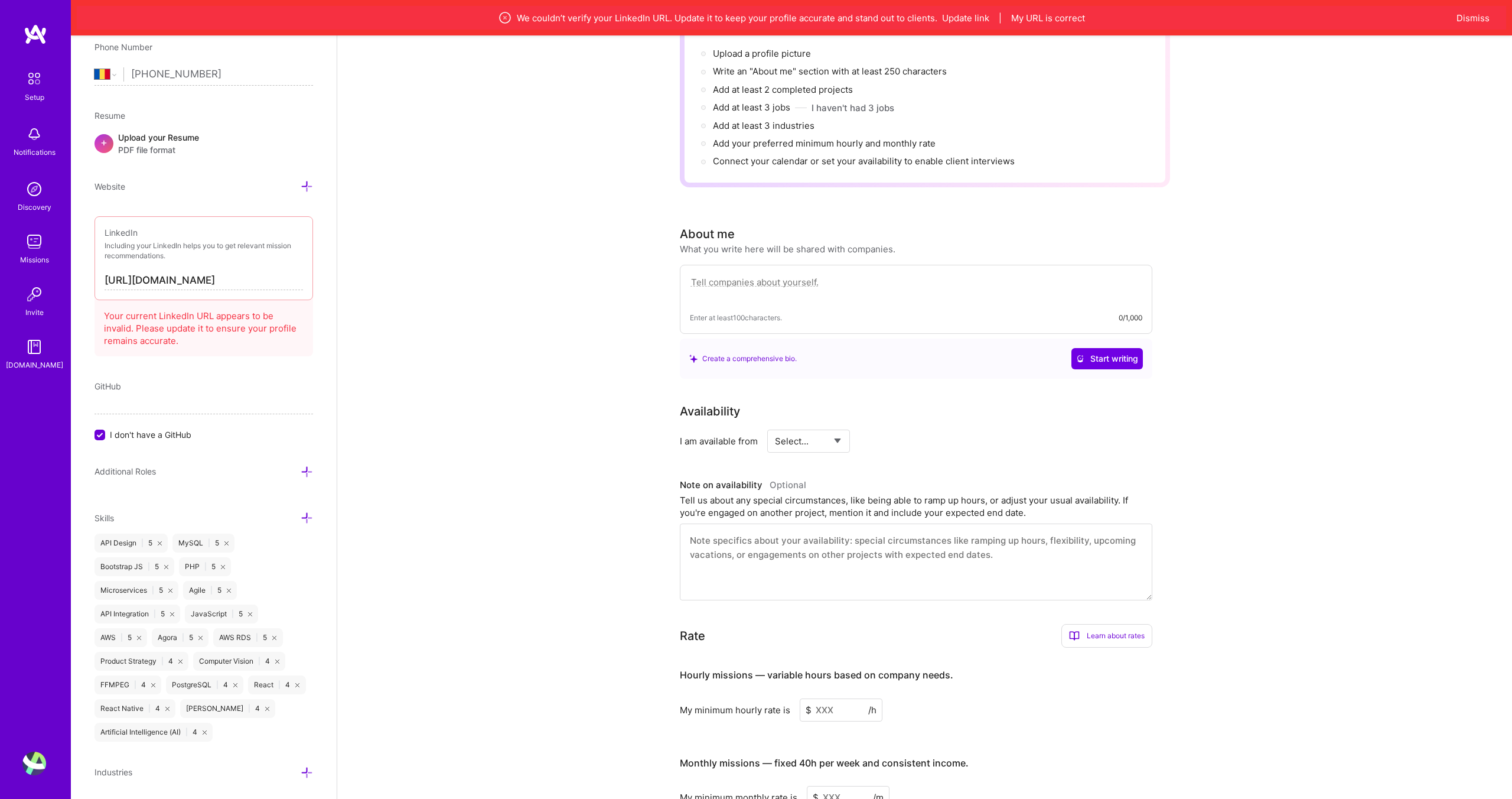
scroll to position [167, 0]
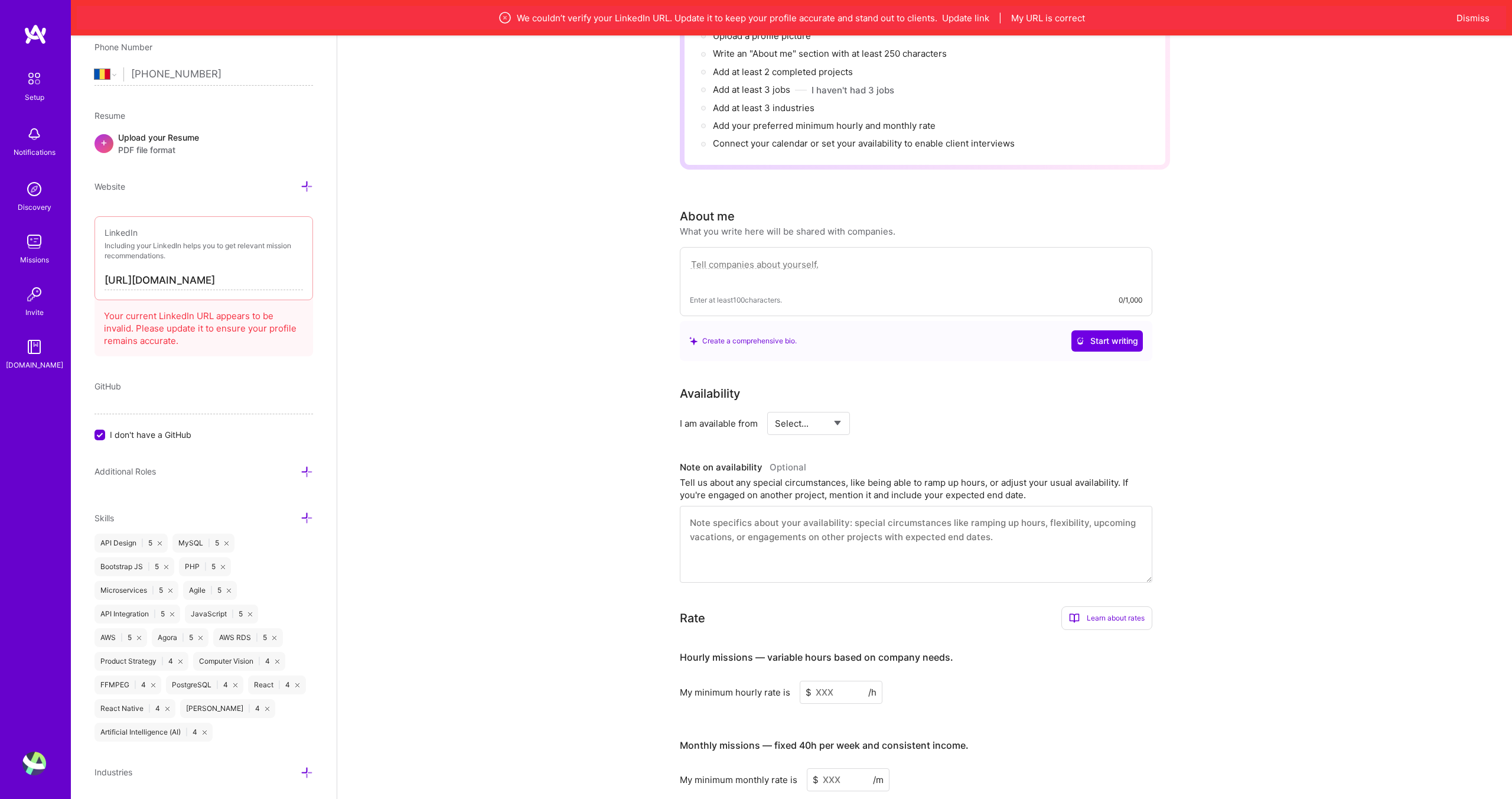
click at [302, 773] on icon at bounding box center [307, 773] width 13 height 13
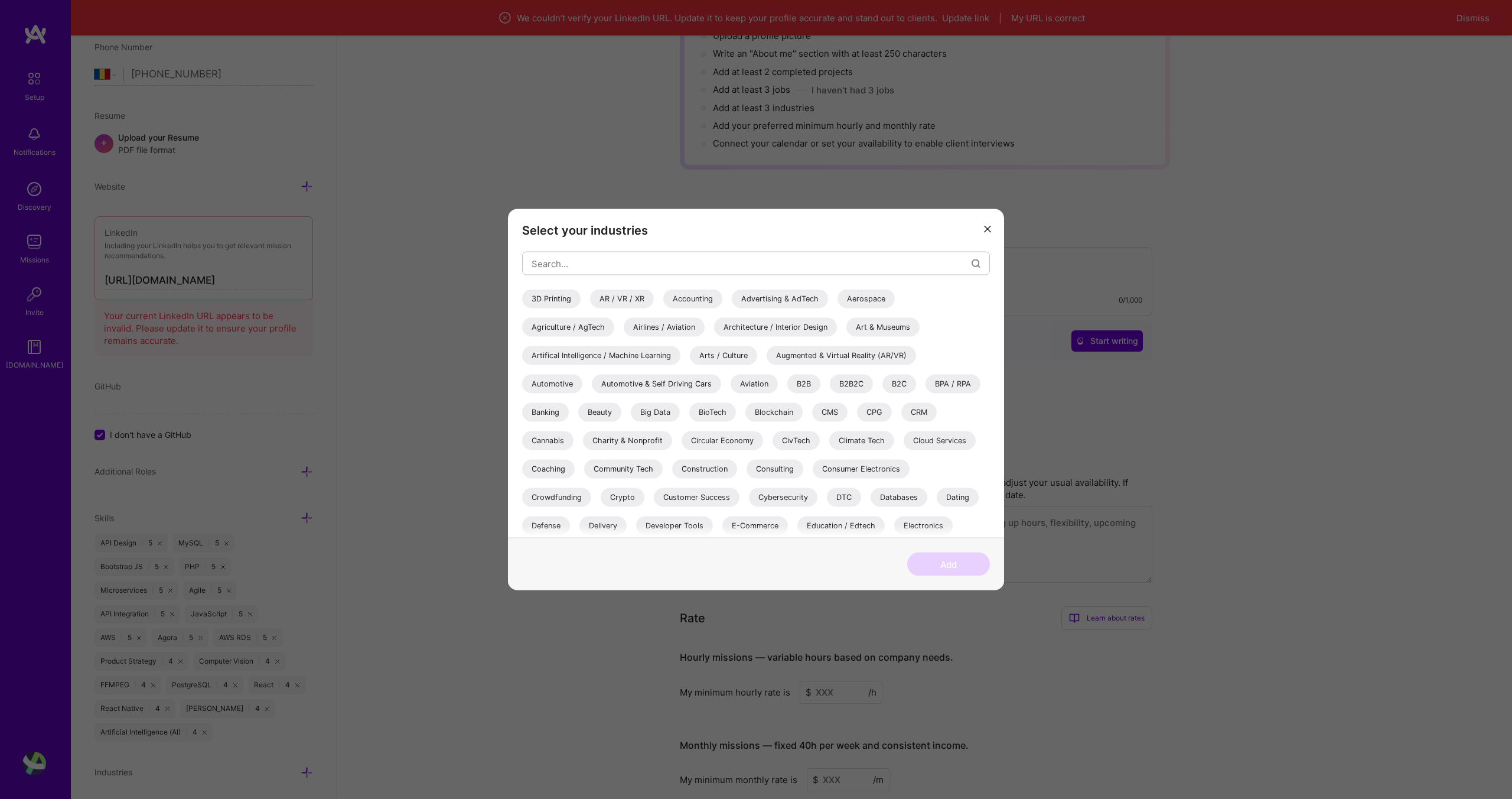
click at [640, 297] on div "AR / VR / XR" at bounding box center [622, 298] width 63 height 19
click at [694, 300] on div "Accounting" at bounding box center [693, 298] width 59 height 19
click at [809, 356] on div "Augmented & Virtual Reality (AR/VR)" at bounding box center [841, 356] width 150 height 19
click at [633, 297] on div "AR / VR / XR" at bounding box center [622, 298] width 63 height 19
click at [626, 360] on div "Artifical Intelligence / Machine Learning" at bounding box center [601, 356] width 159 height 19
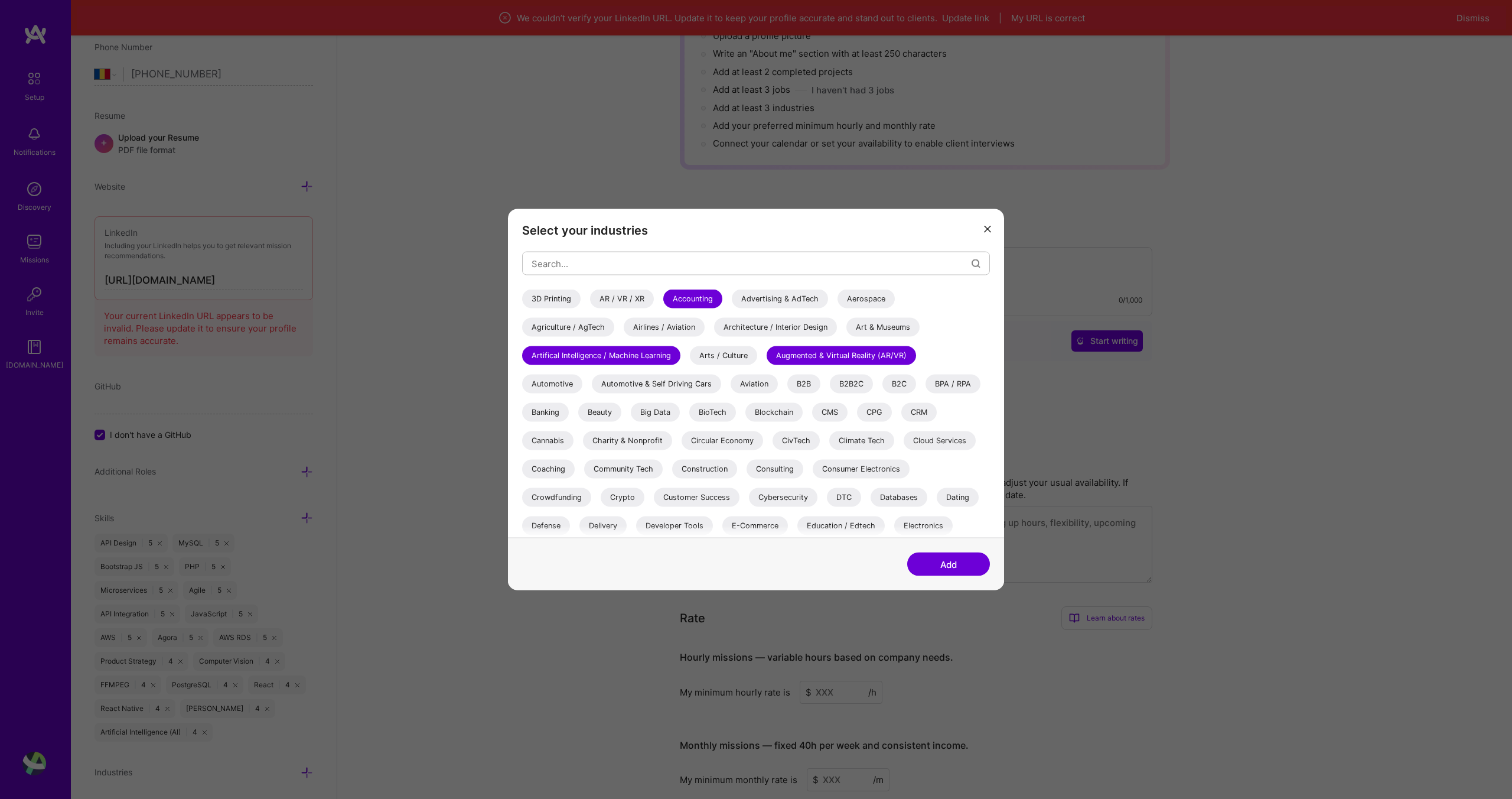
click at [650, 388] on div "Automotive & Self Driving Cars" at bounding box center [656, 384] width 130 height 19
click at [630, 388] on div "Automotive & Self Driving Cars" at bounding box center [656, 384] width 130 height 19
click at [858, 387] on div "B2B2C" at bounding box center [851, 384] width 44 height 19
click at [907, 387] on div "B2C" at bounding box center [898, 384] width 34 height 19
click at [799, 383] on div "B2B" at bounding box center [803, 384] width 33 height 19
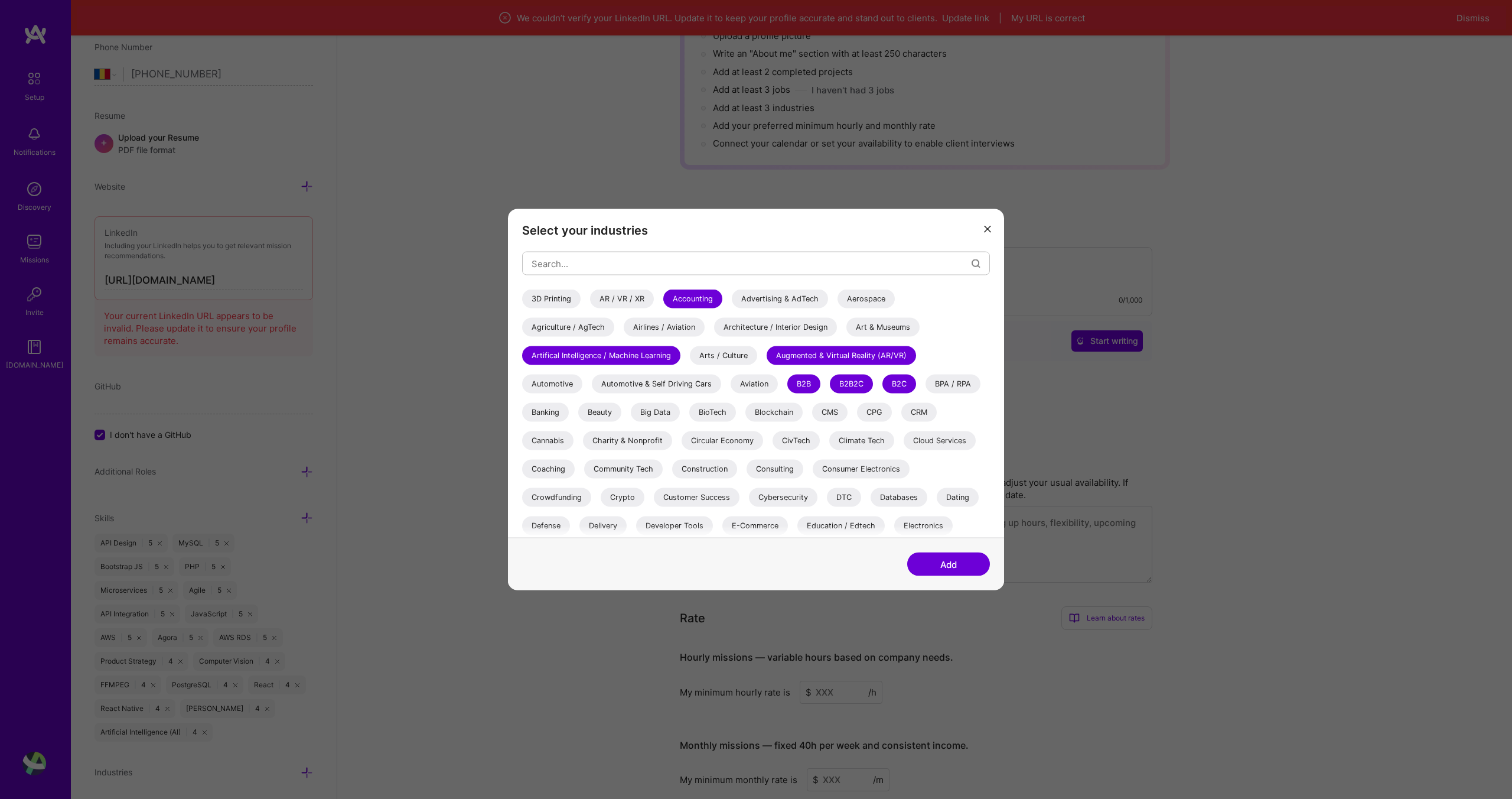
click at [837, 415] on div "CMS" at bounding box center [829, 412] width 35 height 19
click at [925, 418] on div "CRM" at bounding box center [918, 412] width 35 height 19
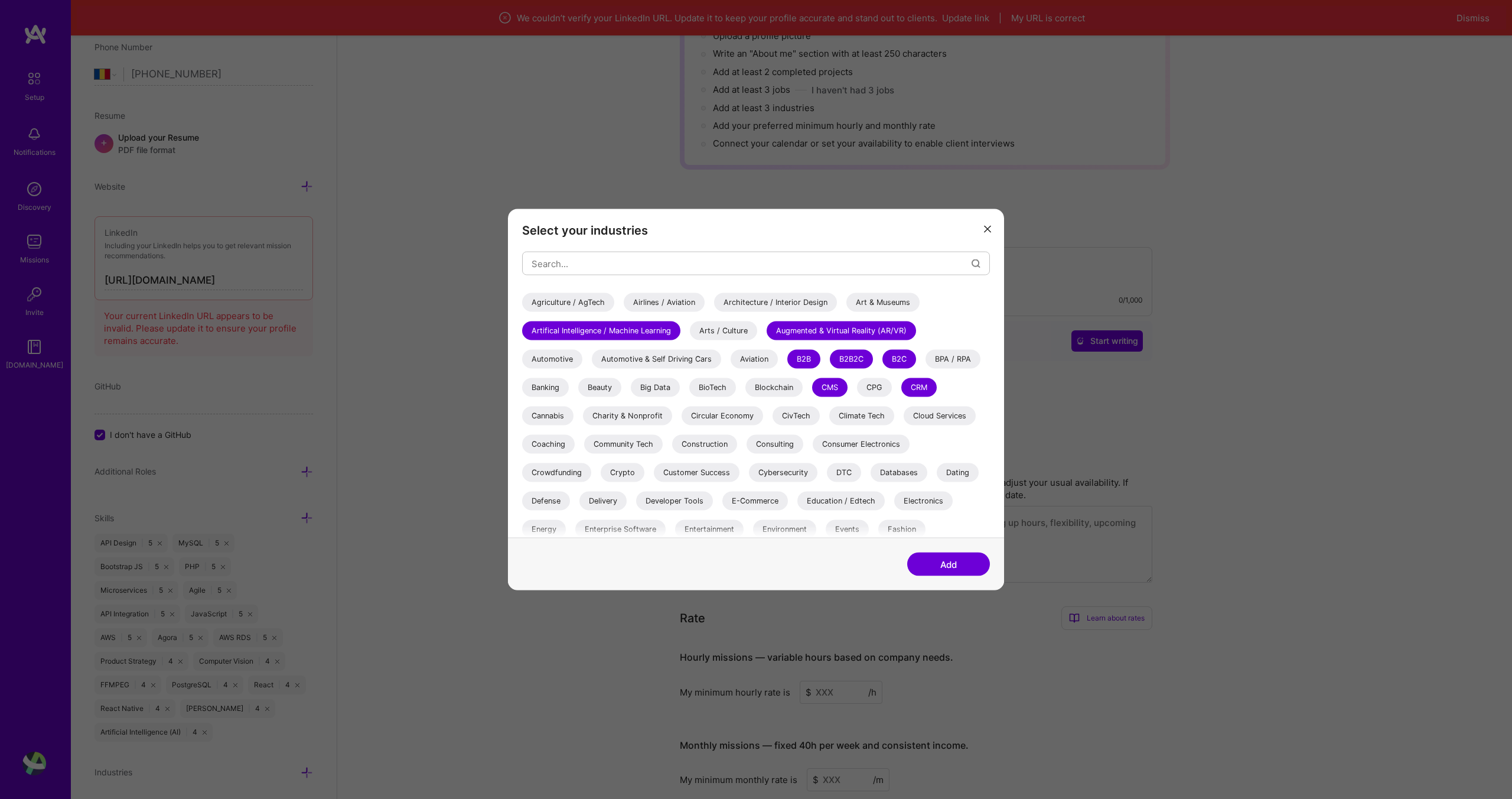
scroll to position [32, 0]
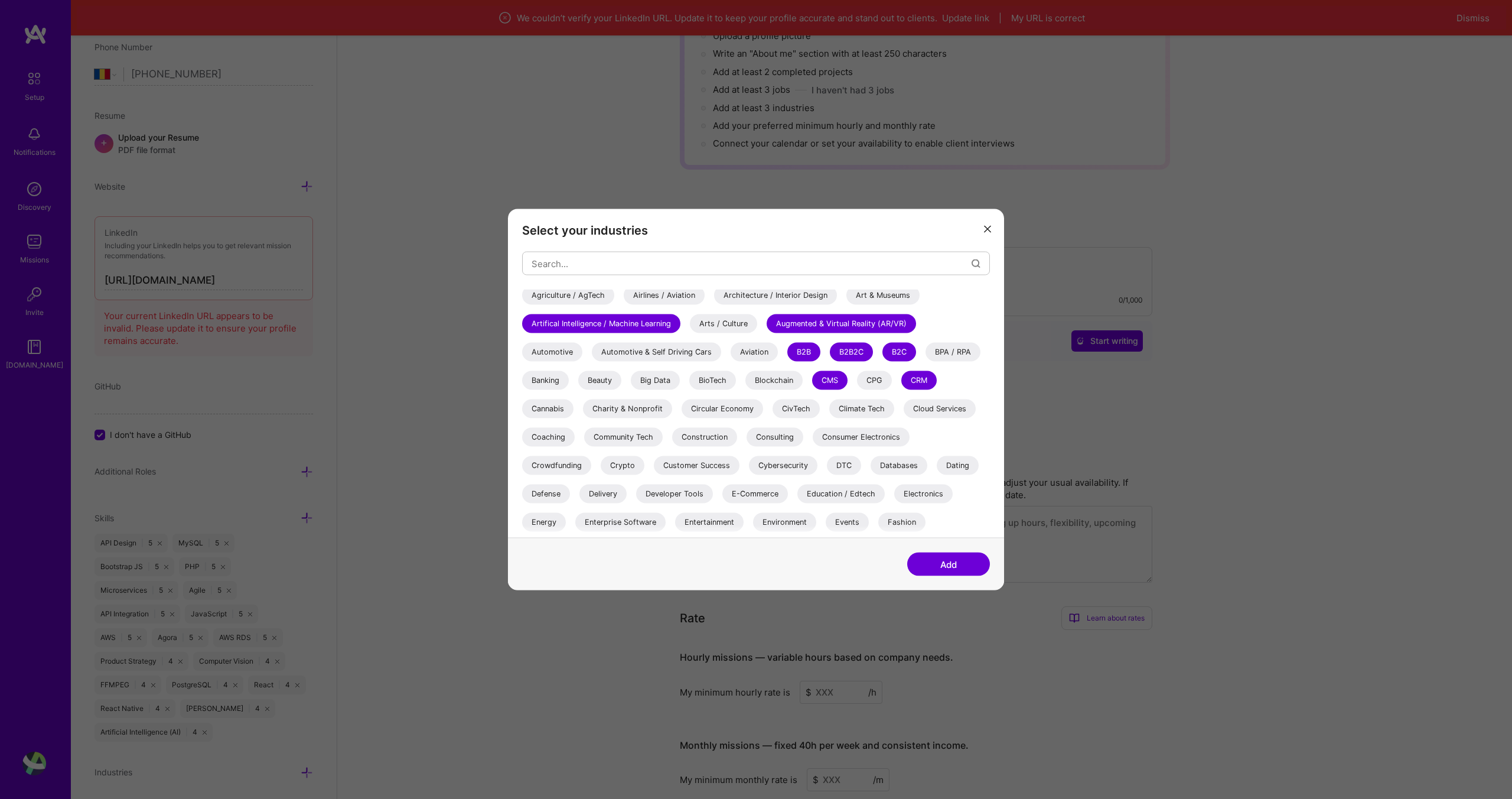
click at [928, 411] on div "Cloud Services" at bounding box center [939, 408] width 72 height 19
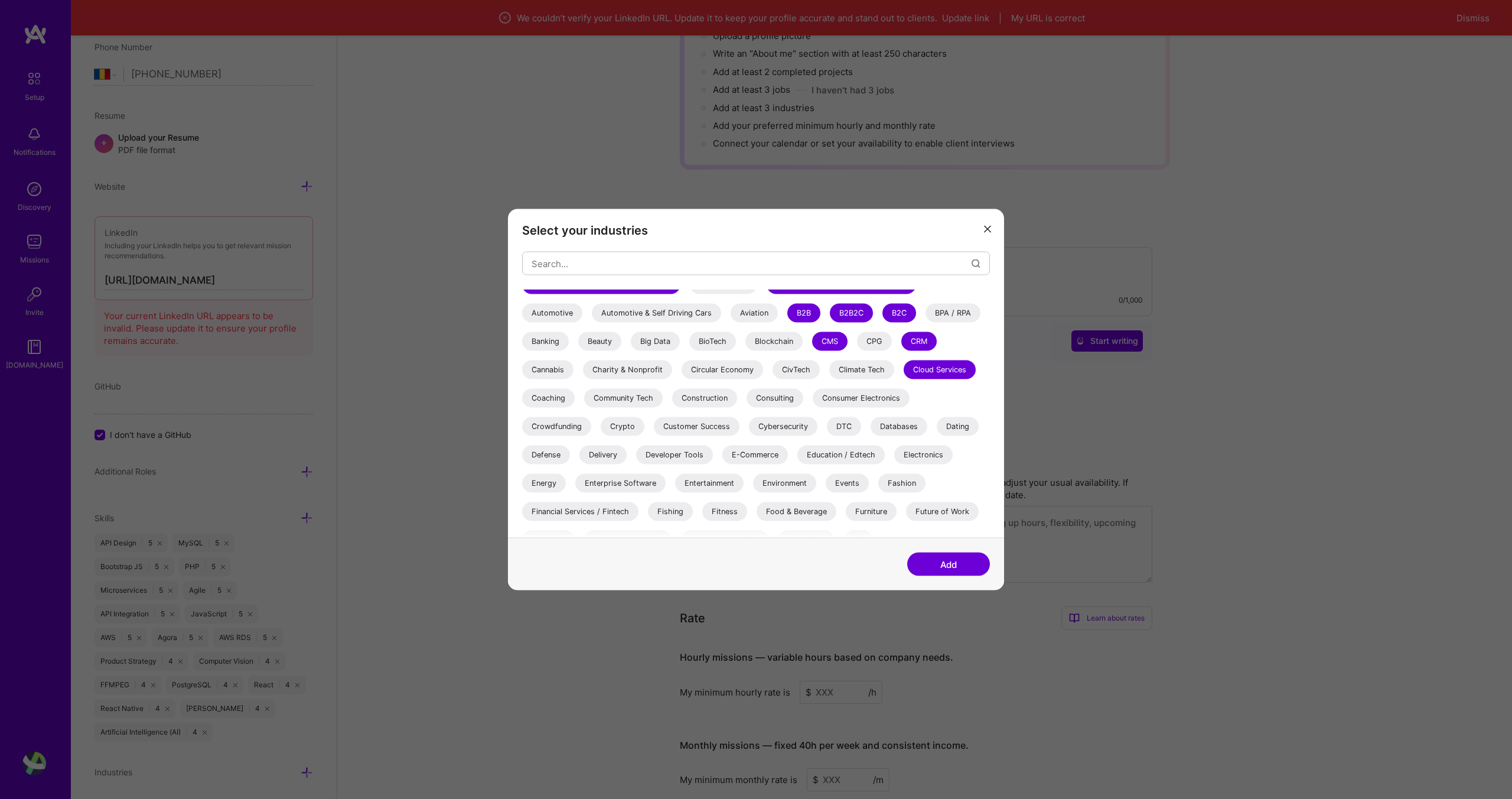
scroll to position [82, 0]
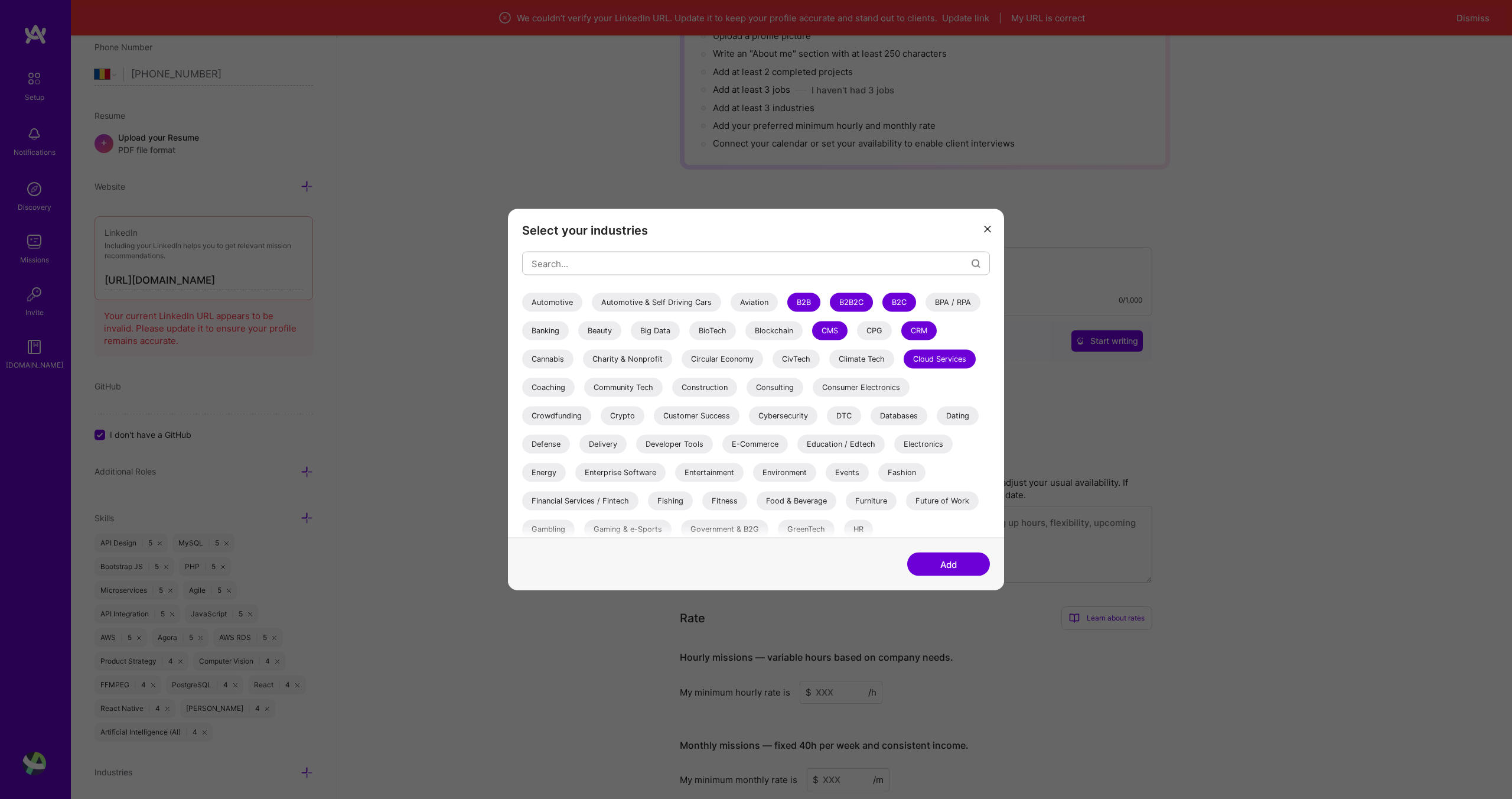
click at [904, 418] on div "Databases" at bounding box center [898, 415] width 57 height 19
click at [964, 411] on div "Dating" at bounding box center [957, 415] width 42 height 19
click at [686, 444] on div "Developer Tools" at bounding box center [674, 444] width 77 height 19
click at [744, 443] on div "E-Commerce" at bounding box center [755, 444] width 65 height 19
click at [834, 442] on div "Education / Edtech" at bounding box center [841, 444] width 87 height 19
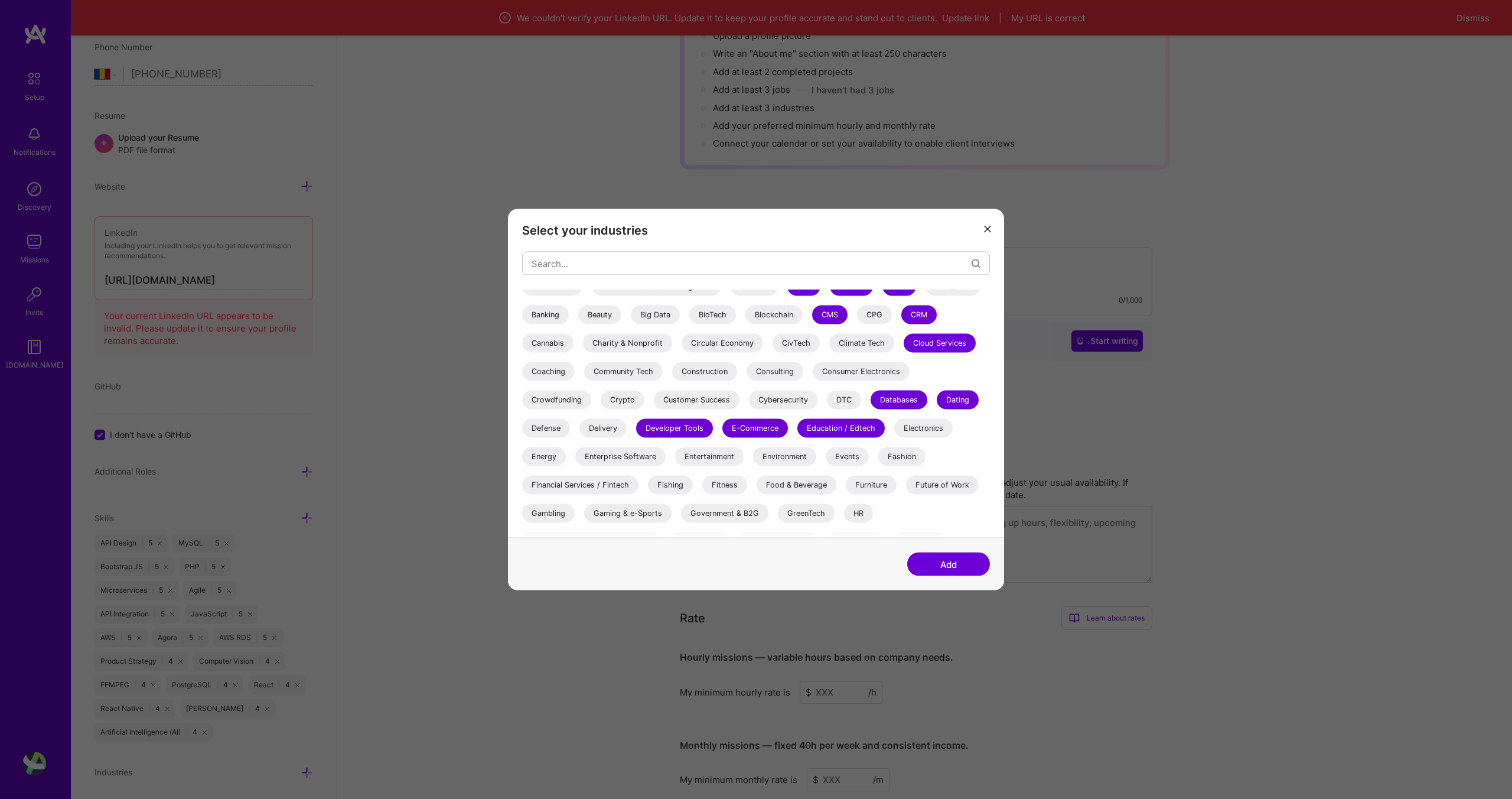
scroll to position [99, 0]
click at [646, 458] on div "Enterprise Software" at bounding box center [621, 454] width 91 height 19
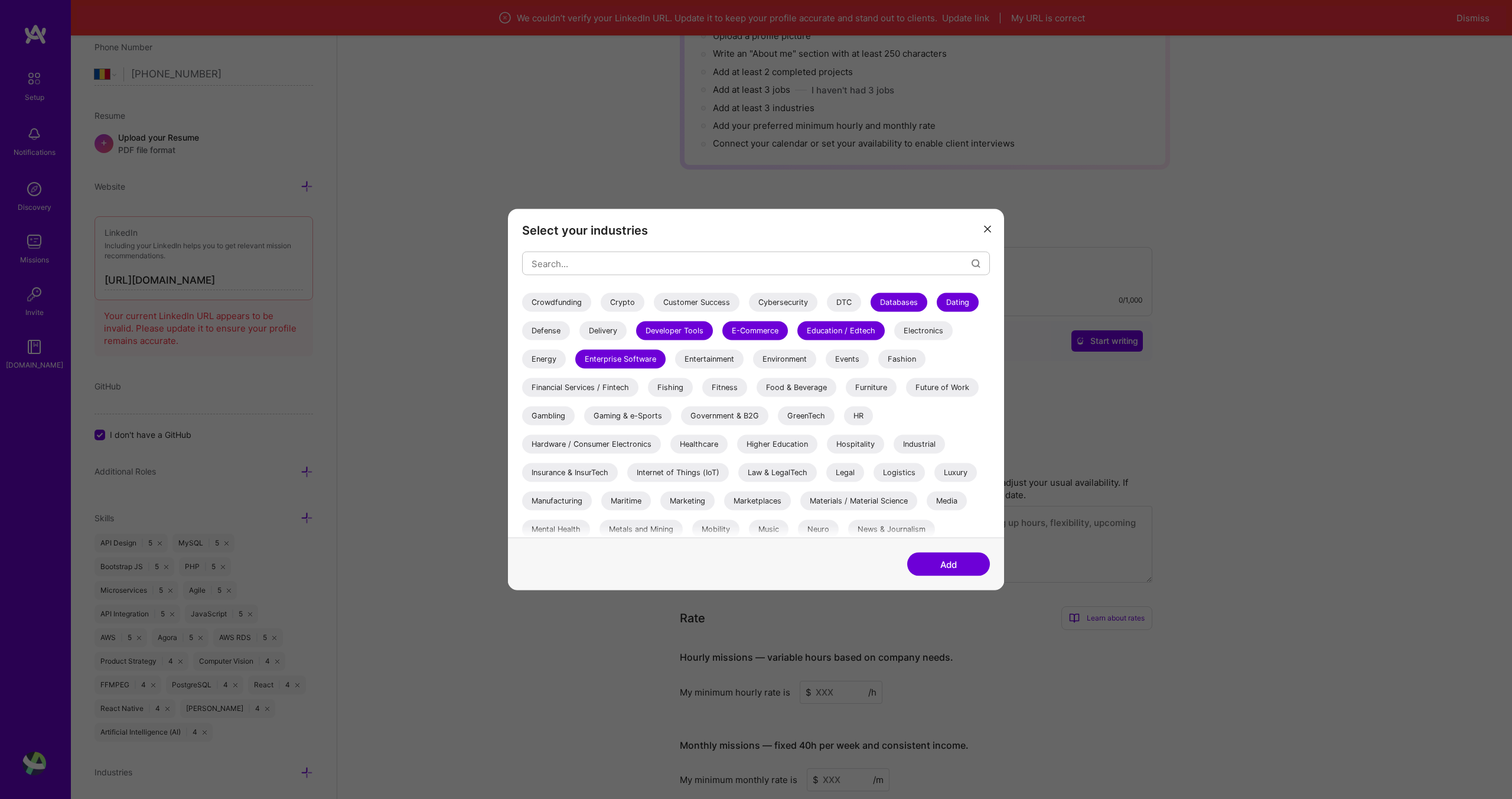
scroll to position [210, 0]
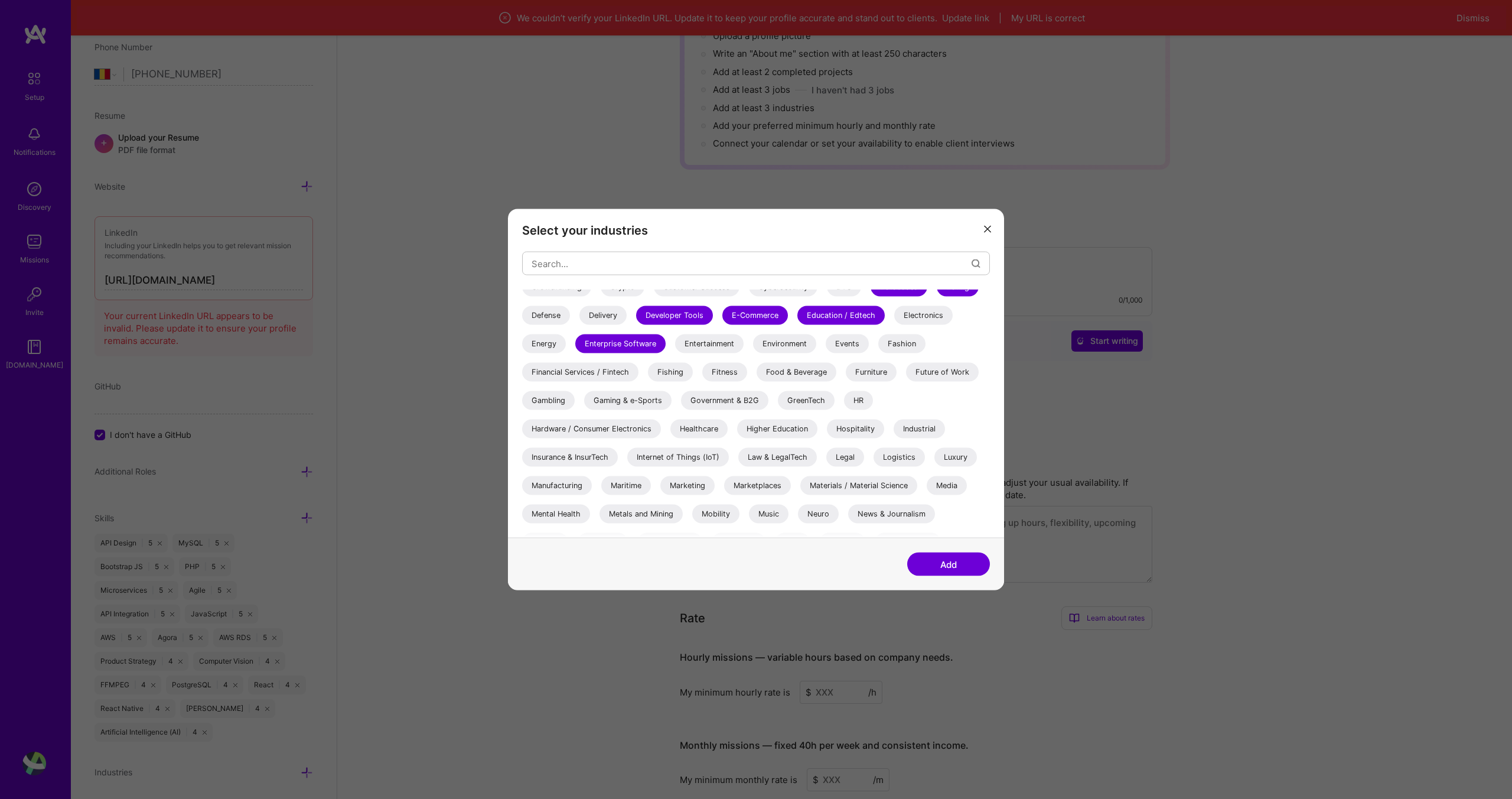
click at [856, 404] on div "HR" at bounding box center [858, 400] width 29 height 19
click at [695, 456] on div "Internet of Things (IoT)" at bounding box center [678, 457] width 102 height 19
click at [841, 460] on div "Legal" at bounding box center [845, 457] width 38 height 19
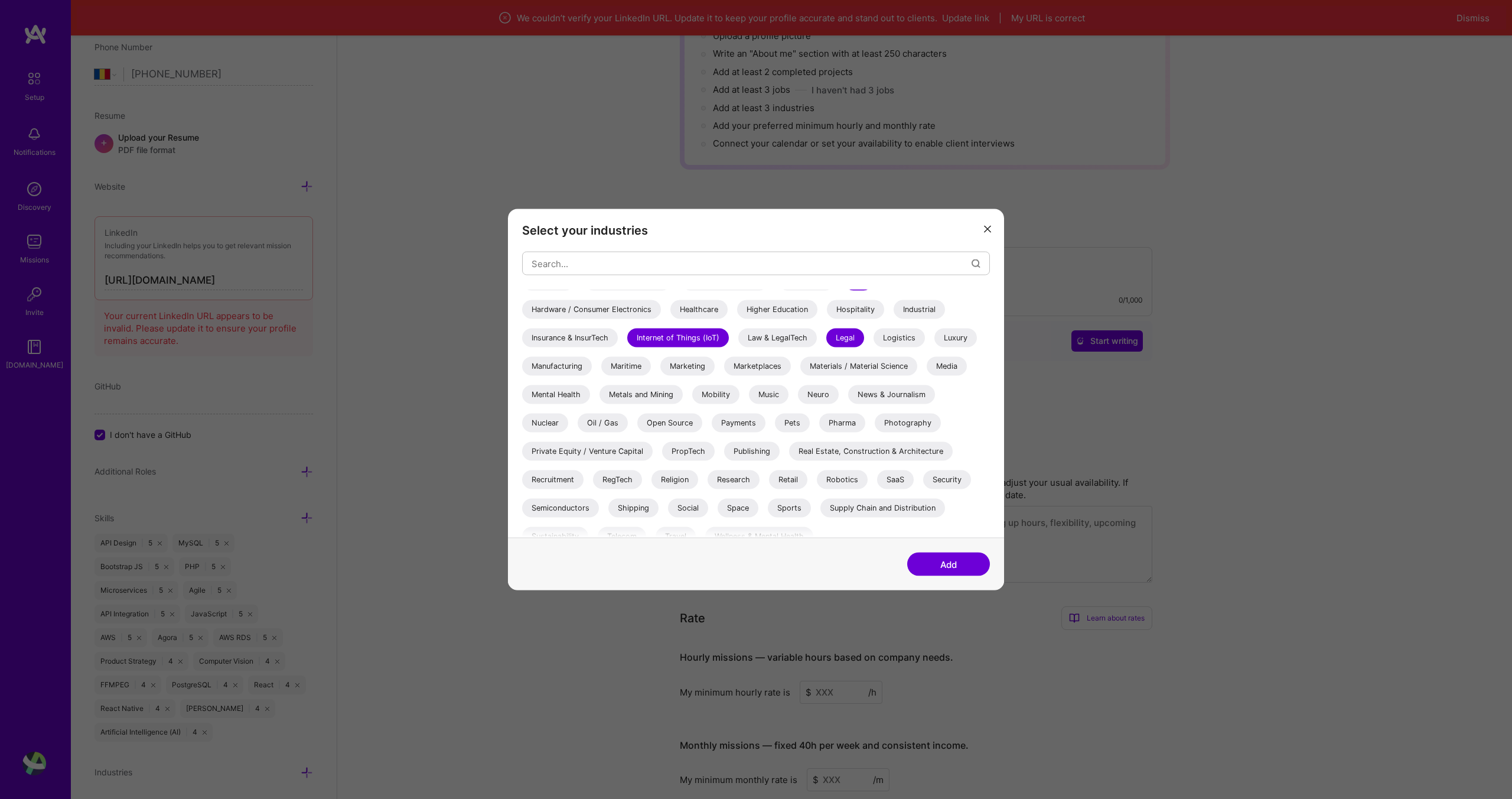
scroll to position [343, 0]
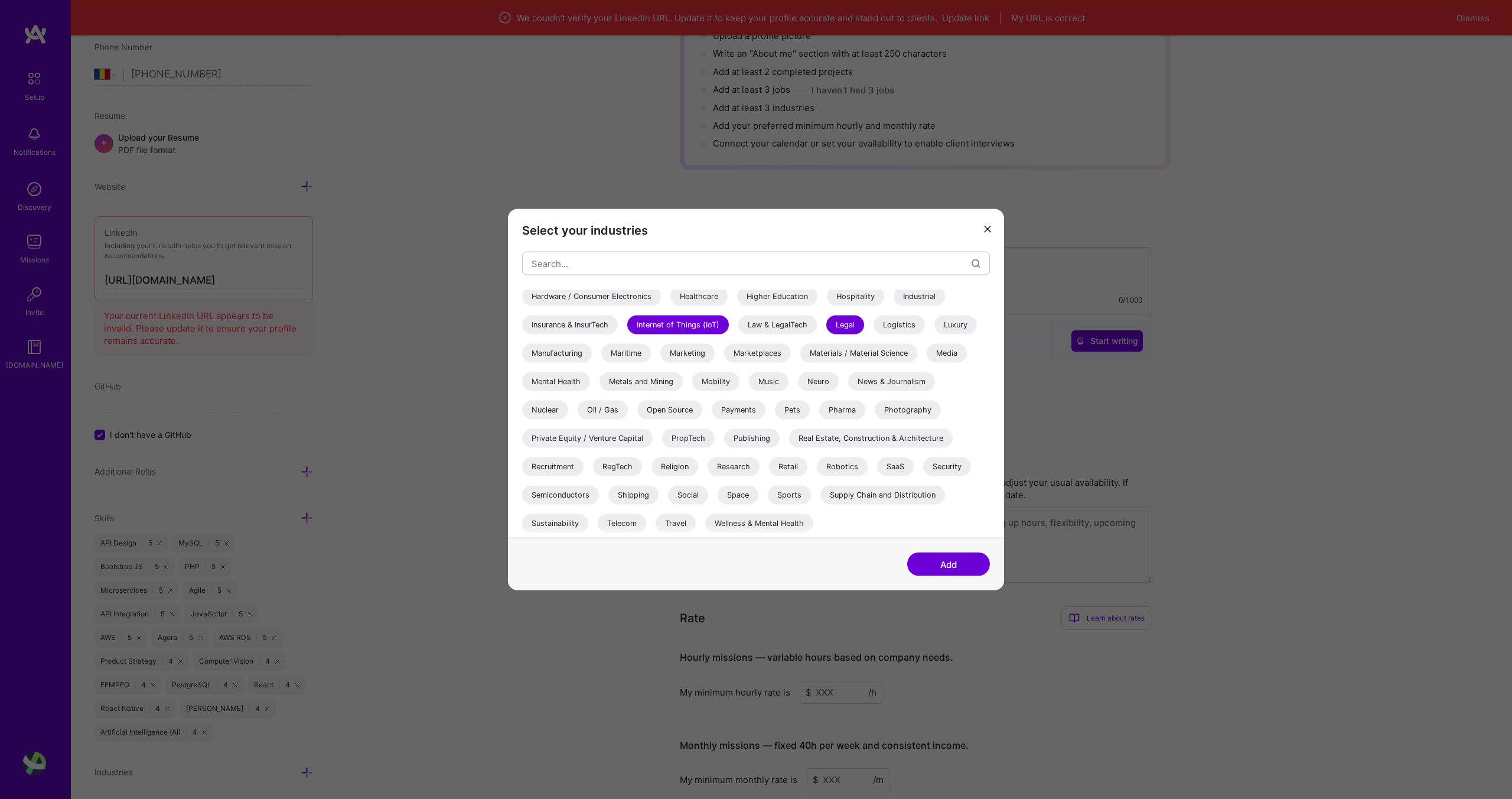
click at [757, 471] on div "Research" at bounding box center [733, 466] width 52 height 19
click at [889, 462] on div "SaaS" at bounding box center [896, 466] width 36 height 19
click at [629, 492] on div "Shipping" at bounding box center [633, 495] width 50 height 19
click at [635, 500] on div "Shipping" at bounding box center [633, 495] width 50 height 19
click at [736, 521] on div "Wellness & Mental Health" at bounding box center [759, 523] width 108 height 19
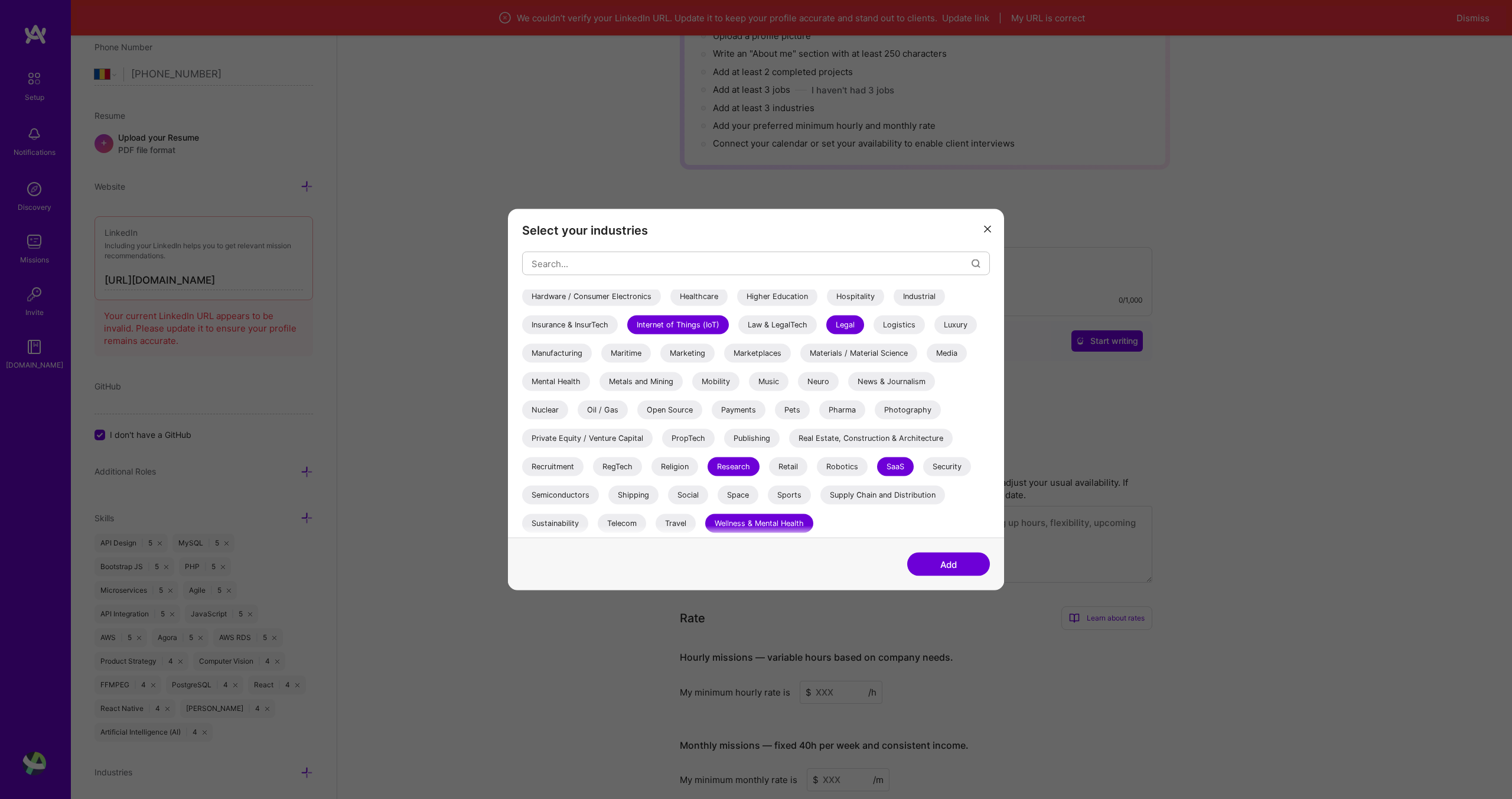
click at [940, 567] on button "Add" at bounding box center [948, 564] width 82 height 24
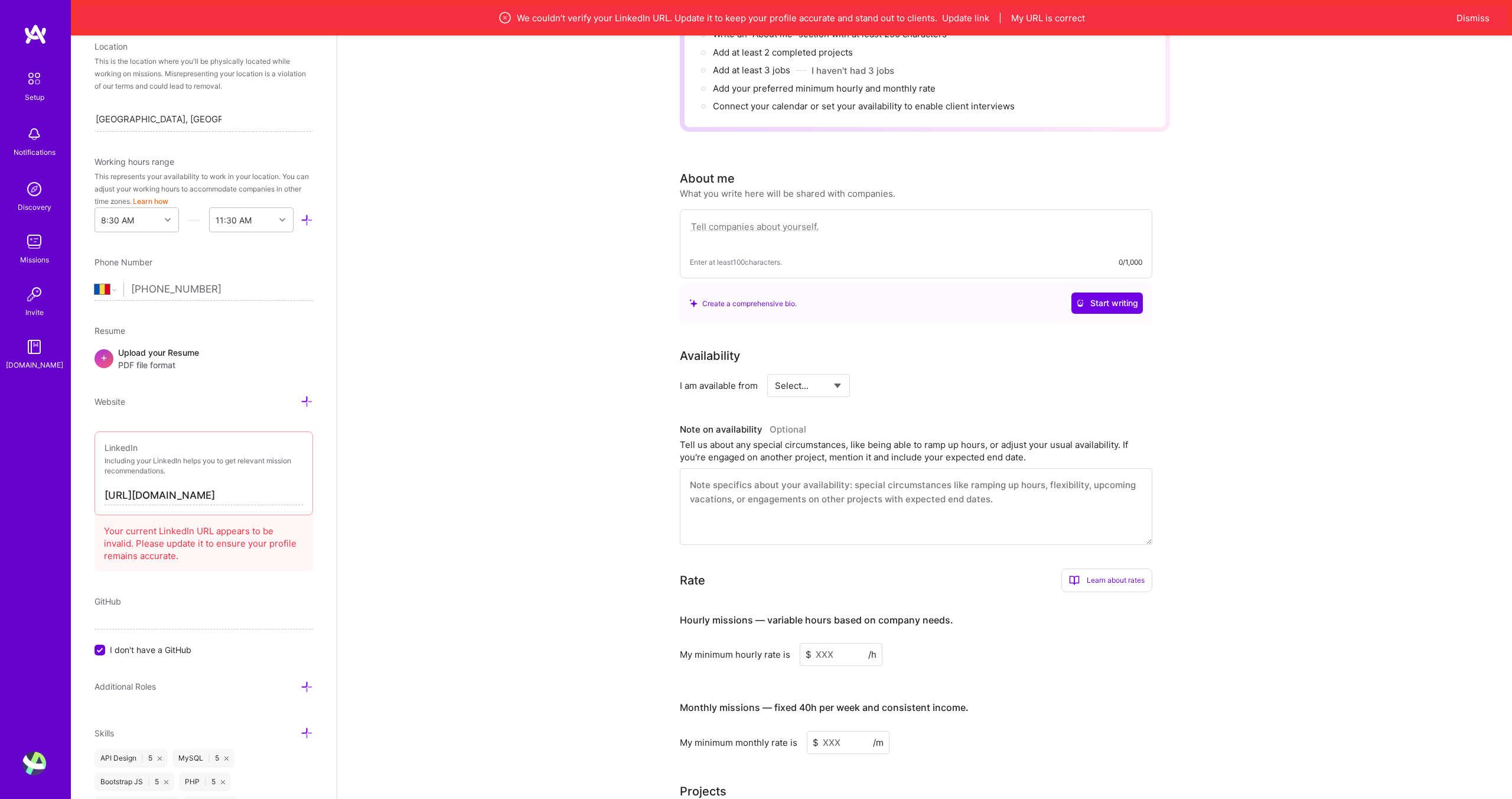
scroll to position [232, 0]
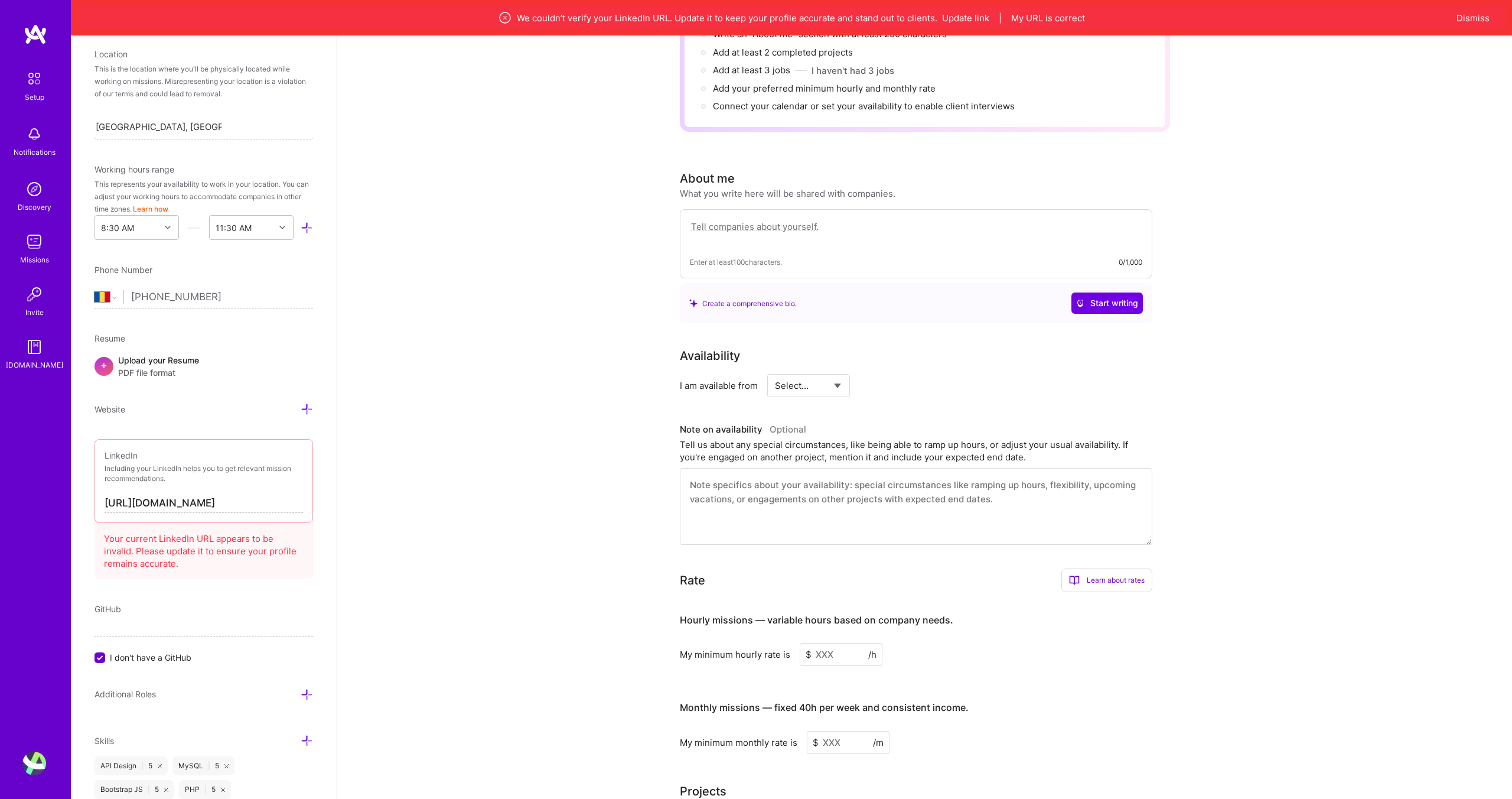
click at [243, 504] on input "[URL][DOMAIN_NAME]" at bounding box center [203, 503] width 199 height 19
click at [340, 508] on div "Complete your profile to take the first step in unlocking full [DOMAIN_NAME] ac…" at bounding box center [925, 434] width 1175 height 1077
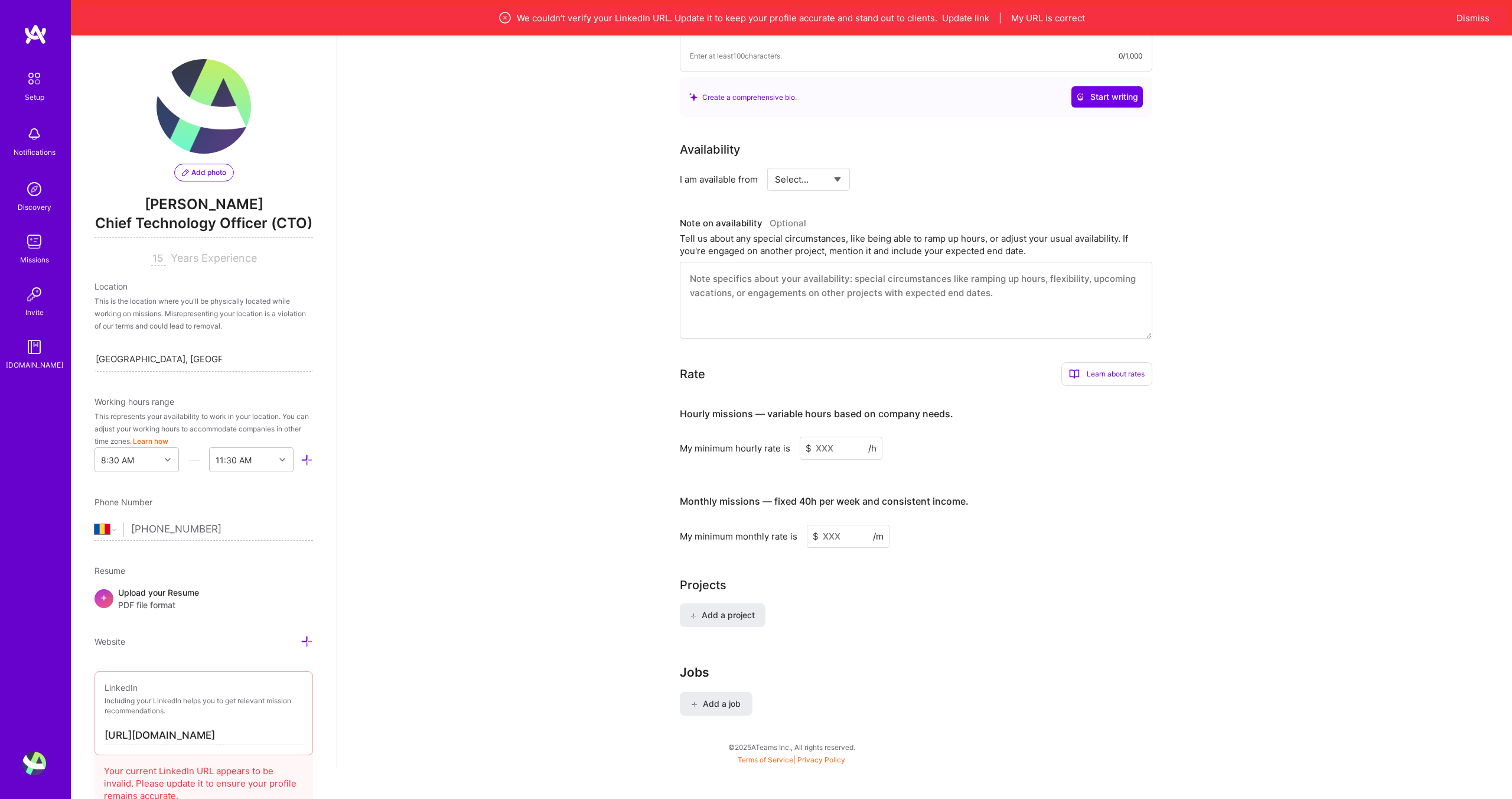
scroll to position [395, 0]
click at [837, 435] on input at bounding box center [840, 446] width 82 height 23
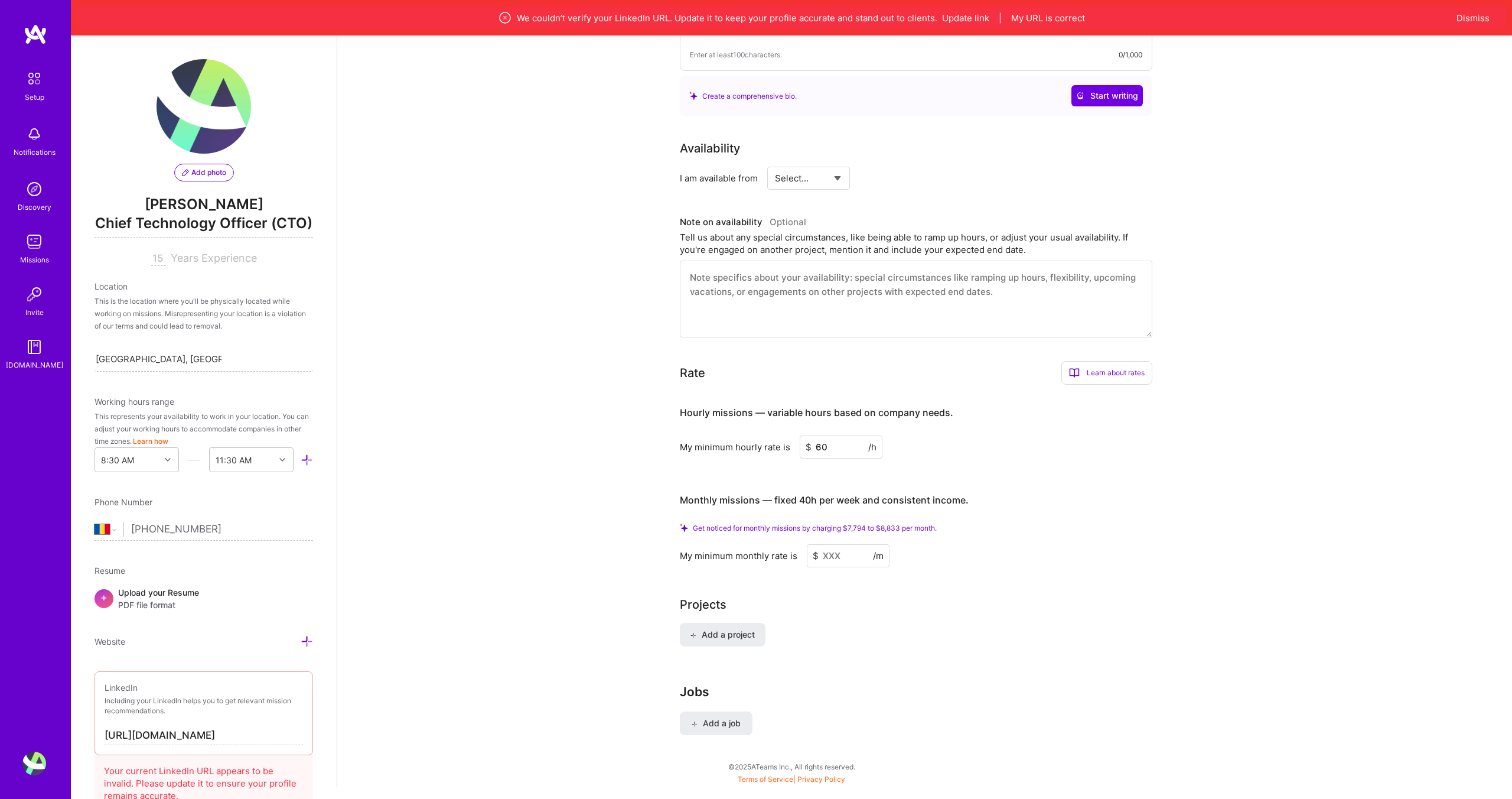
type input "60"
click at [851, 544] on input at bounding box center [848, 555] width 82 height 23
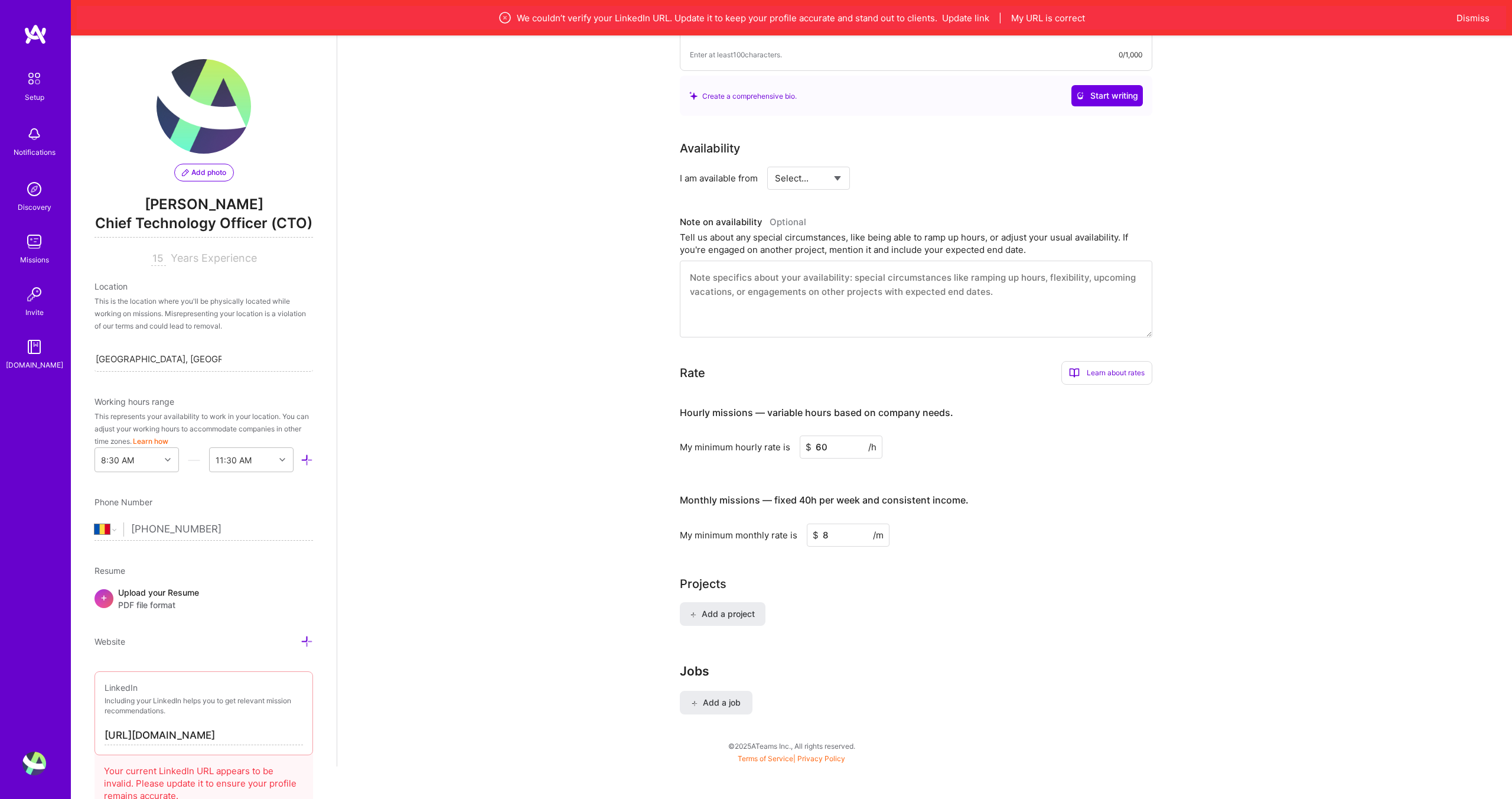
scroll to position [382, 0]
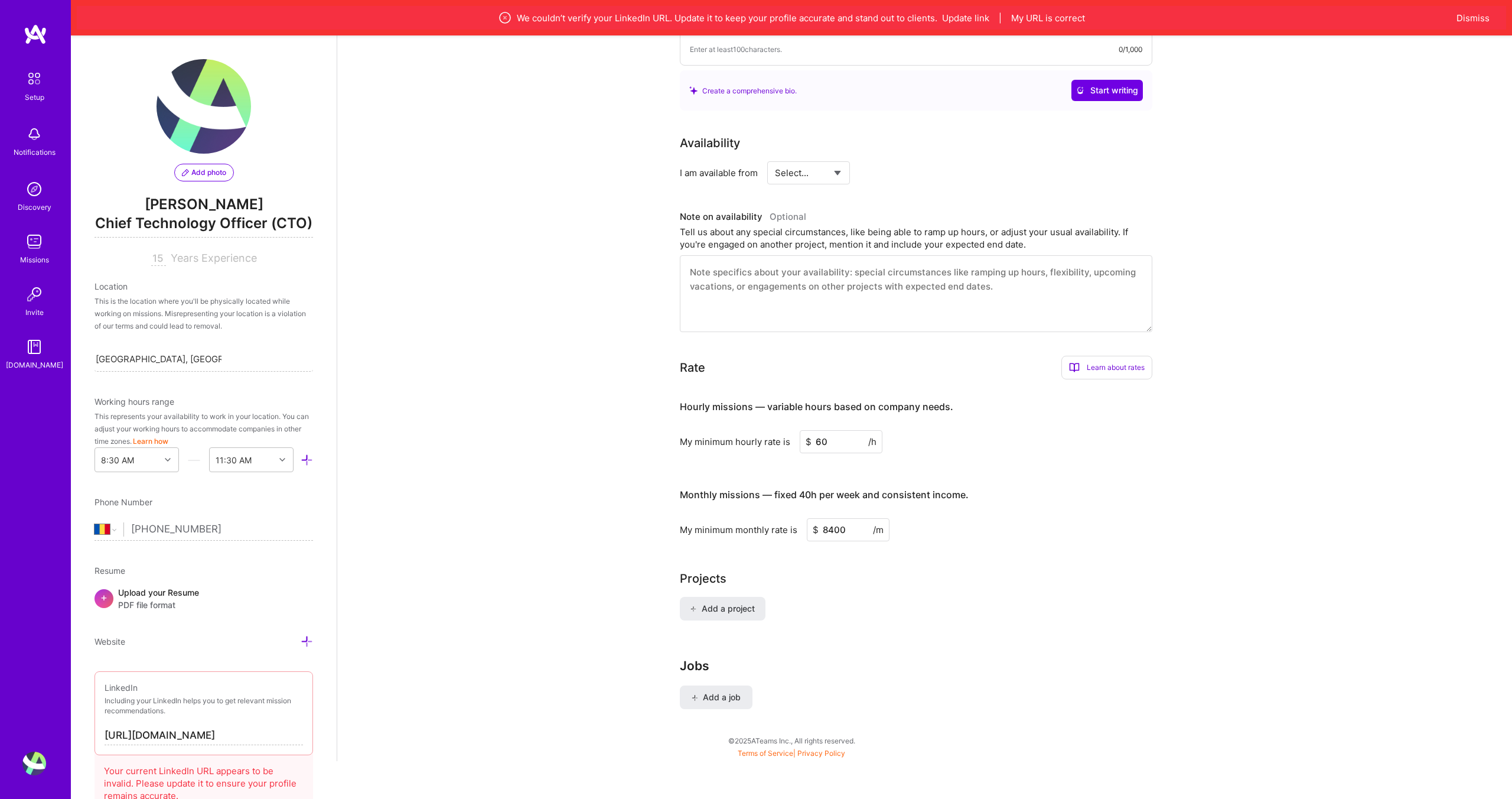
type input "8400"
click at [970, 597] on div "Add a project" at bounding box center [925, 616] width 490 height 38
click at [734, 603] on span "Add a project" at bounding box center [722, 609] width 64 height 12
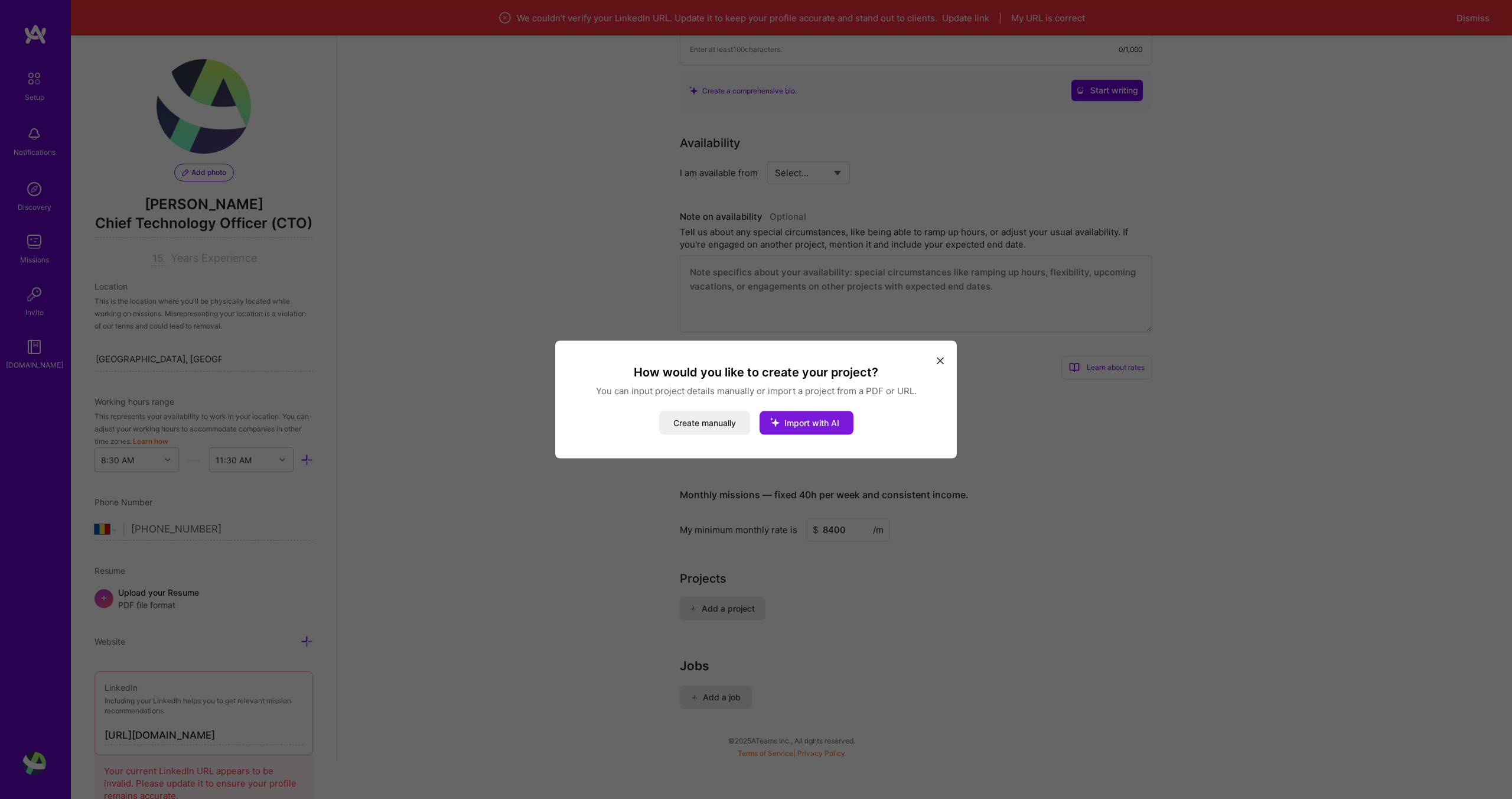
click at [792, 421] on span "Import with AI" at bounding box center [811, 423] width 55 height 10
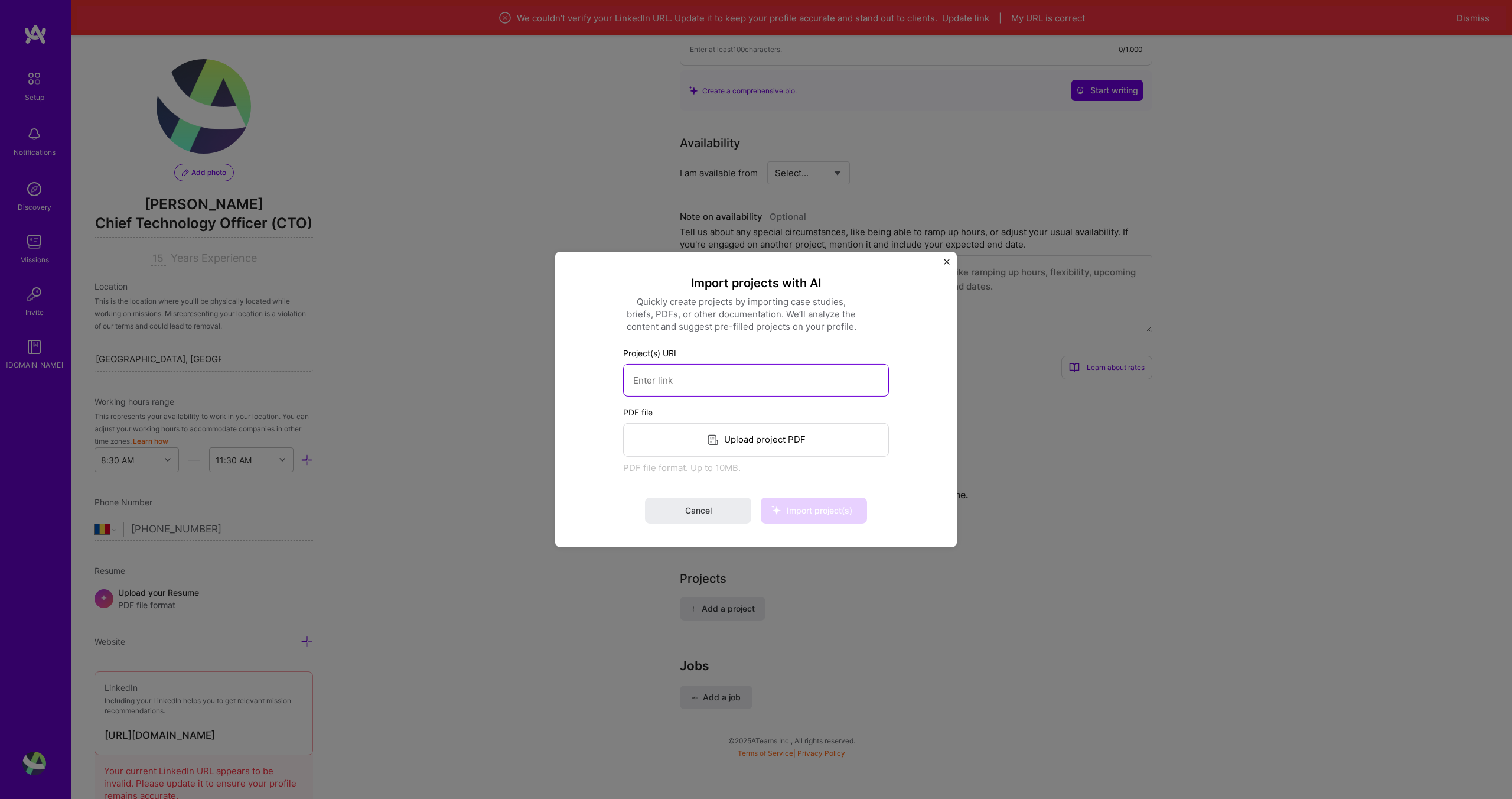
click at [696, 384] on input at bounding box center [755, 380] width 266 height 33
click at [946, 265] on button "Close" at bounding box center [946, 265] width 6 height 13
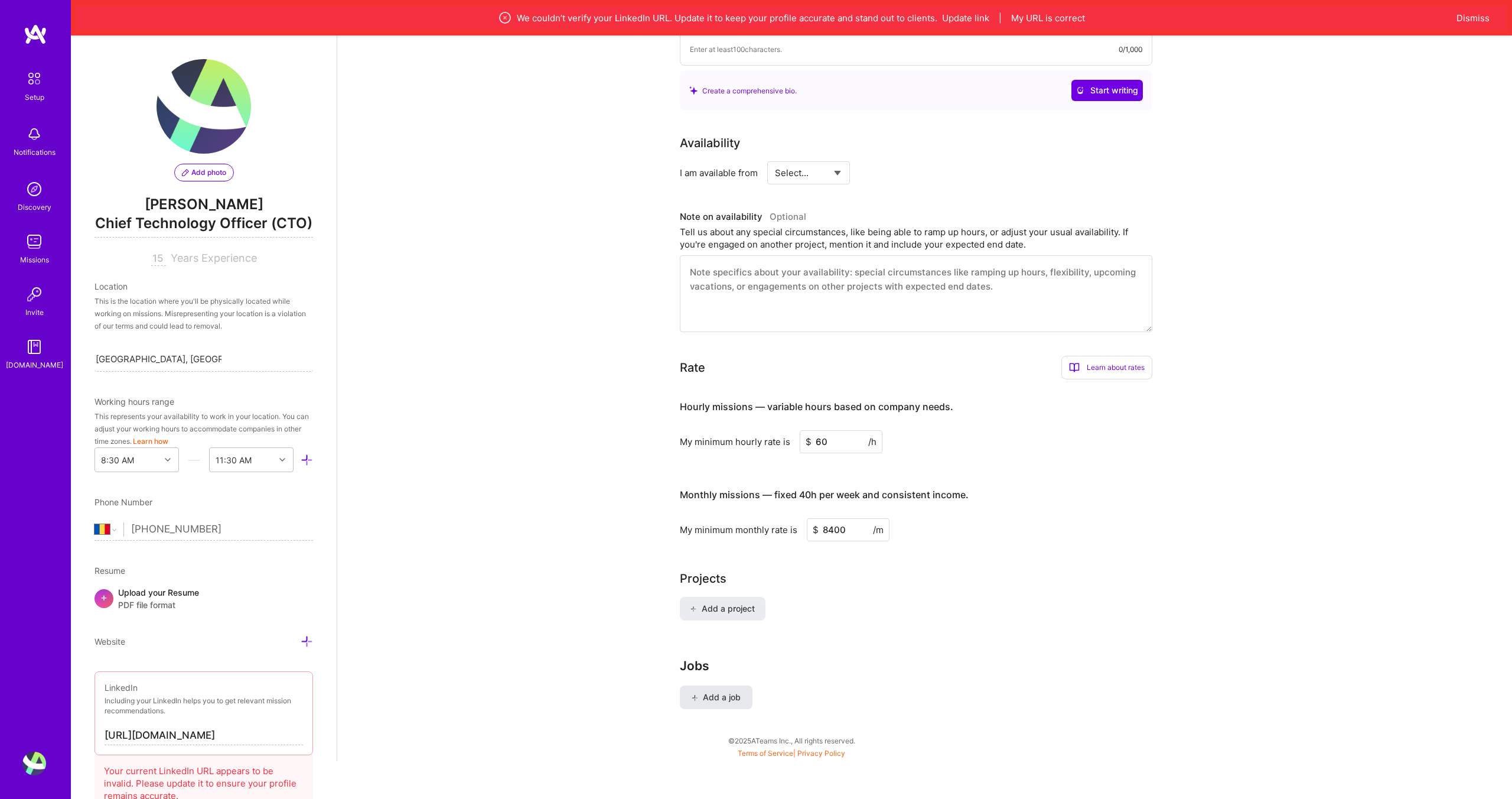
click at [722, 691] on span "Add a job" at bounding box center [716, 697] width 49 height 12
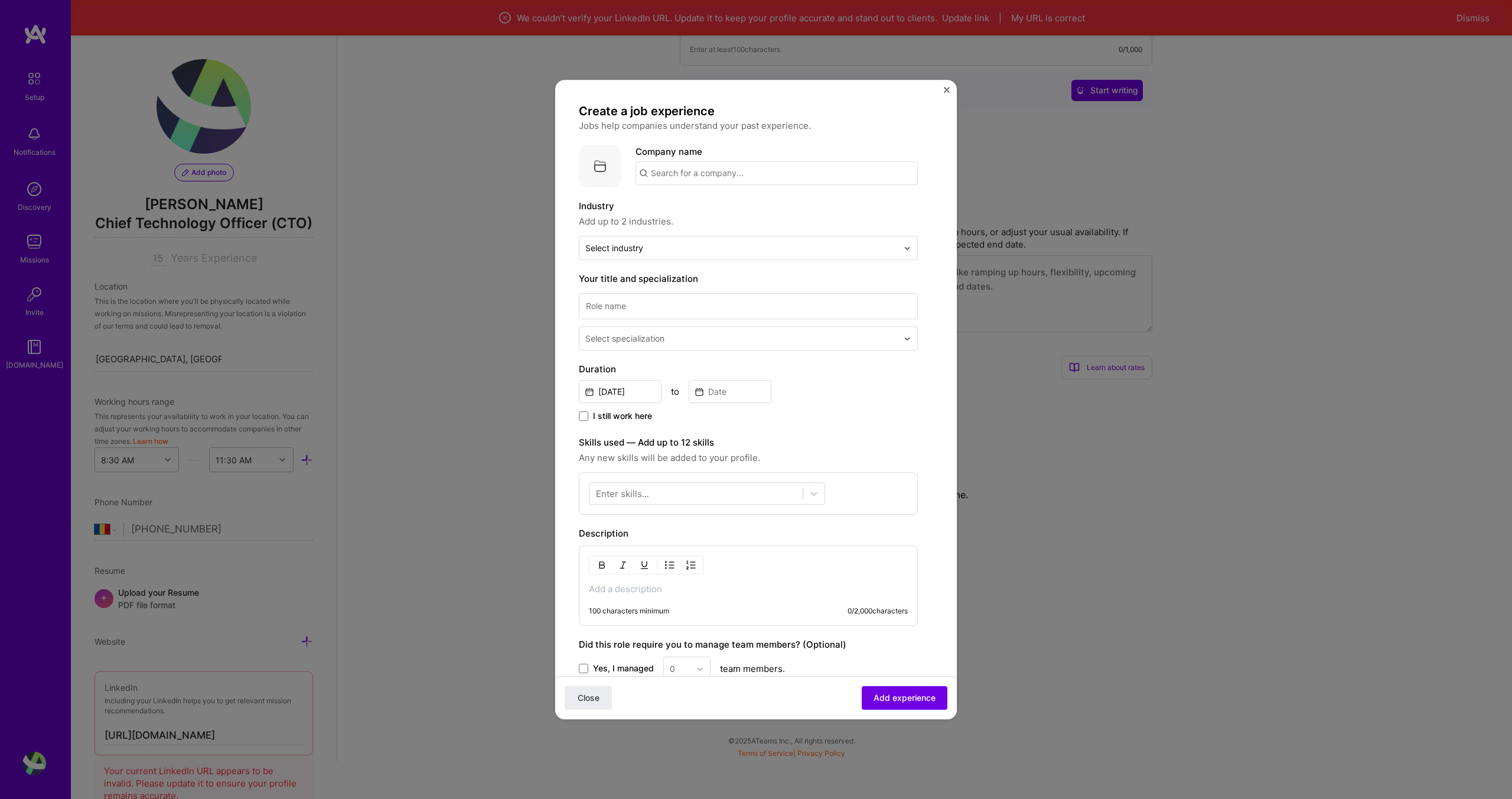
click at [945, 89] on img "Close" at bounding box center [946, 90] width 6 height 6
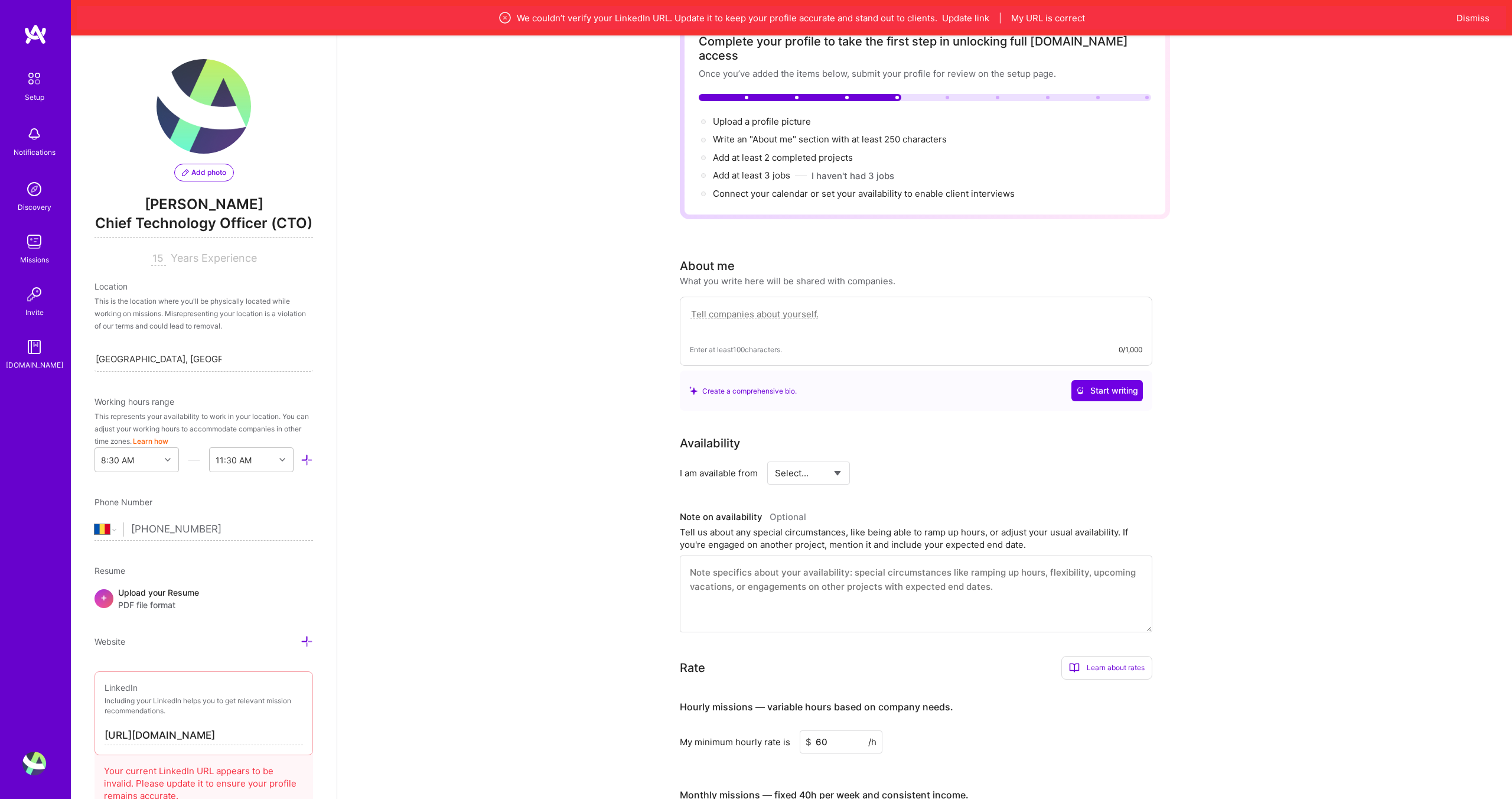
scroll to position [0, 0]
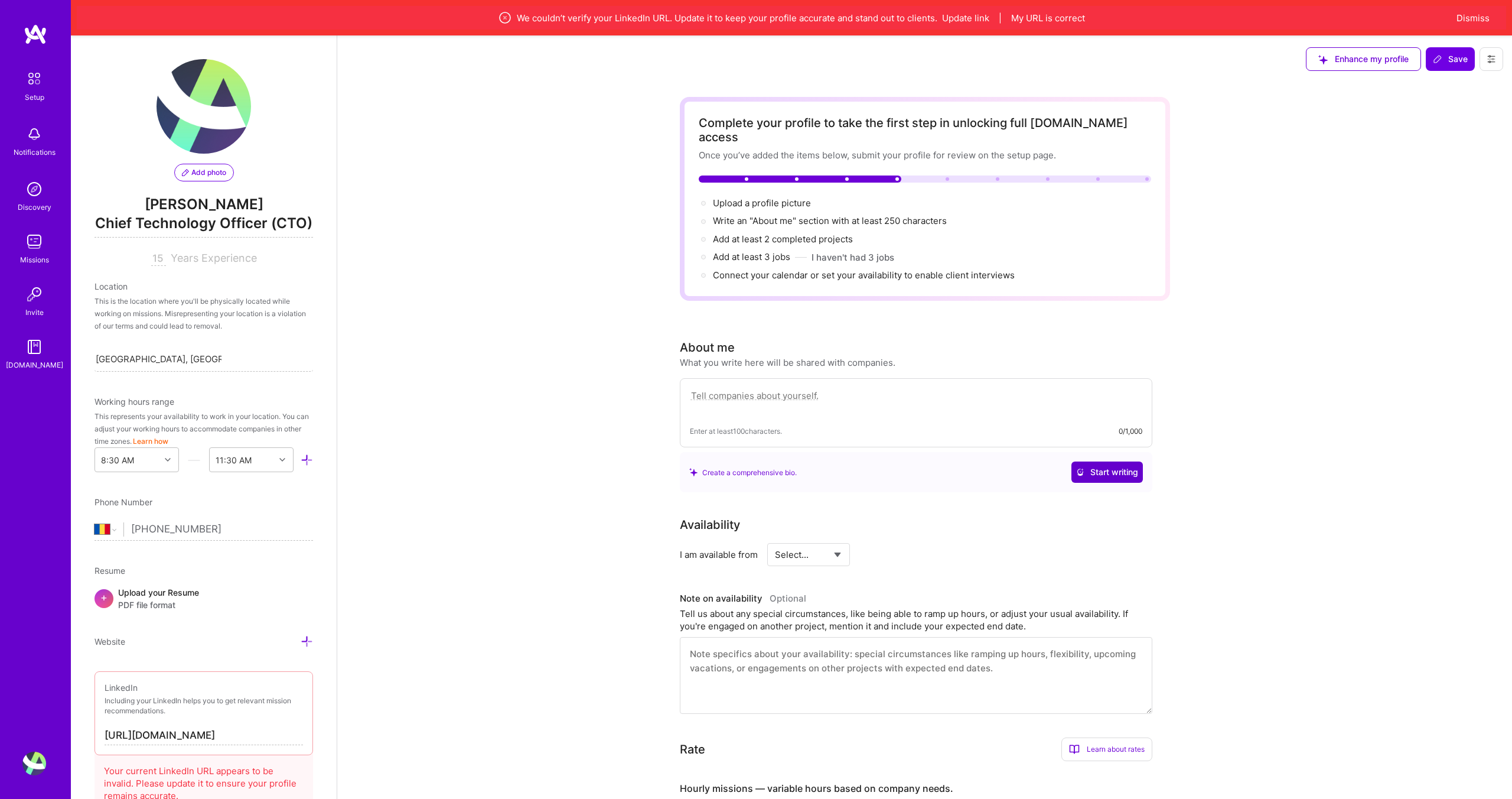
click at [1110, 466] on span "Start writing" at bounding box center [1107, 472] width 62 height 12
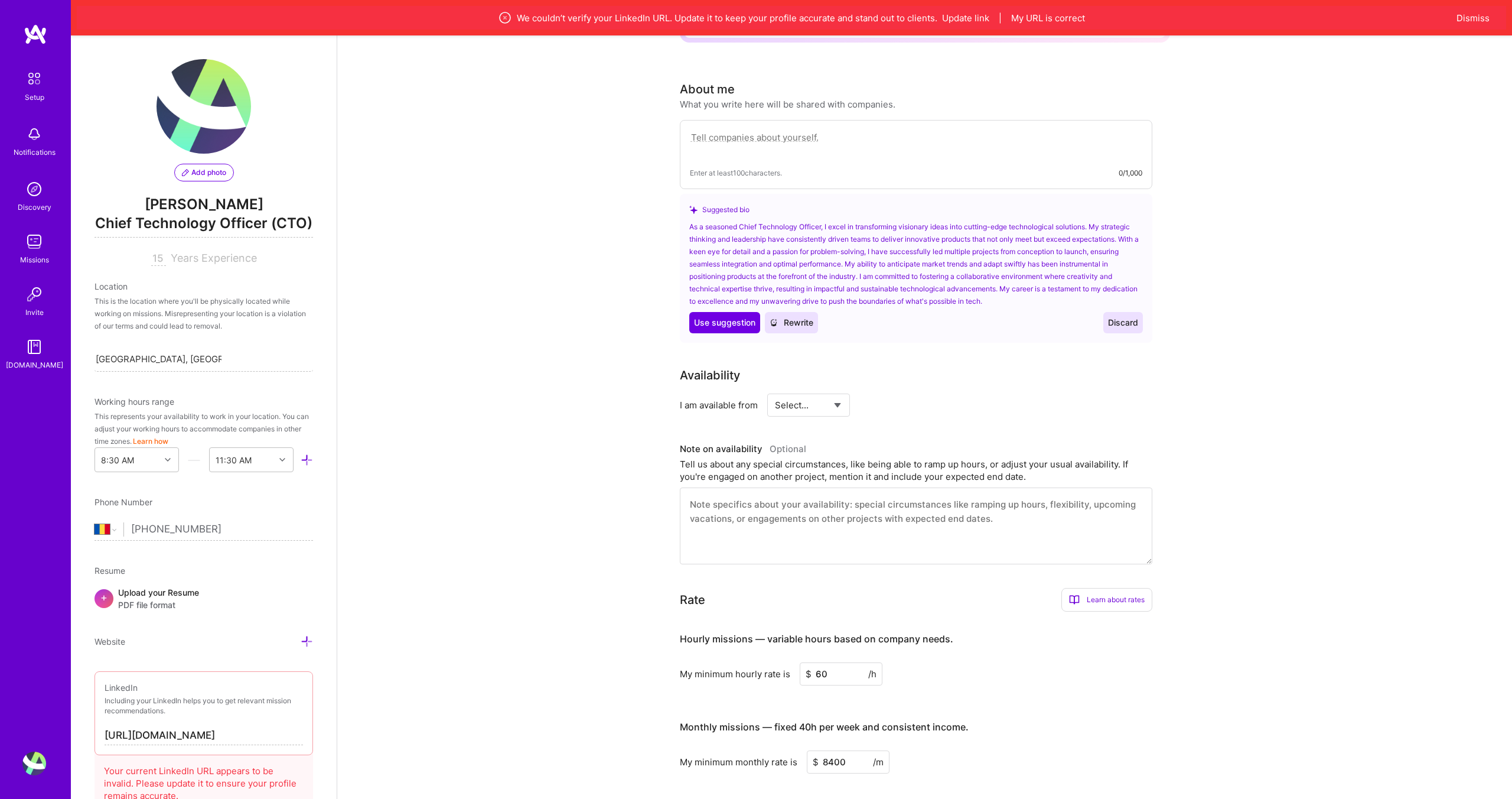
scroll to position [259, 0]
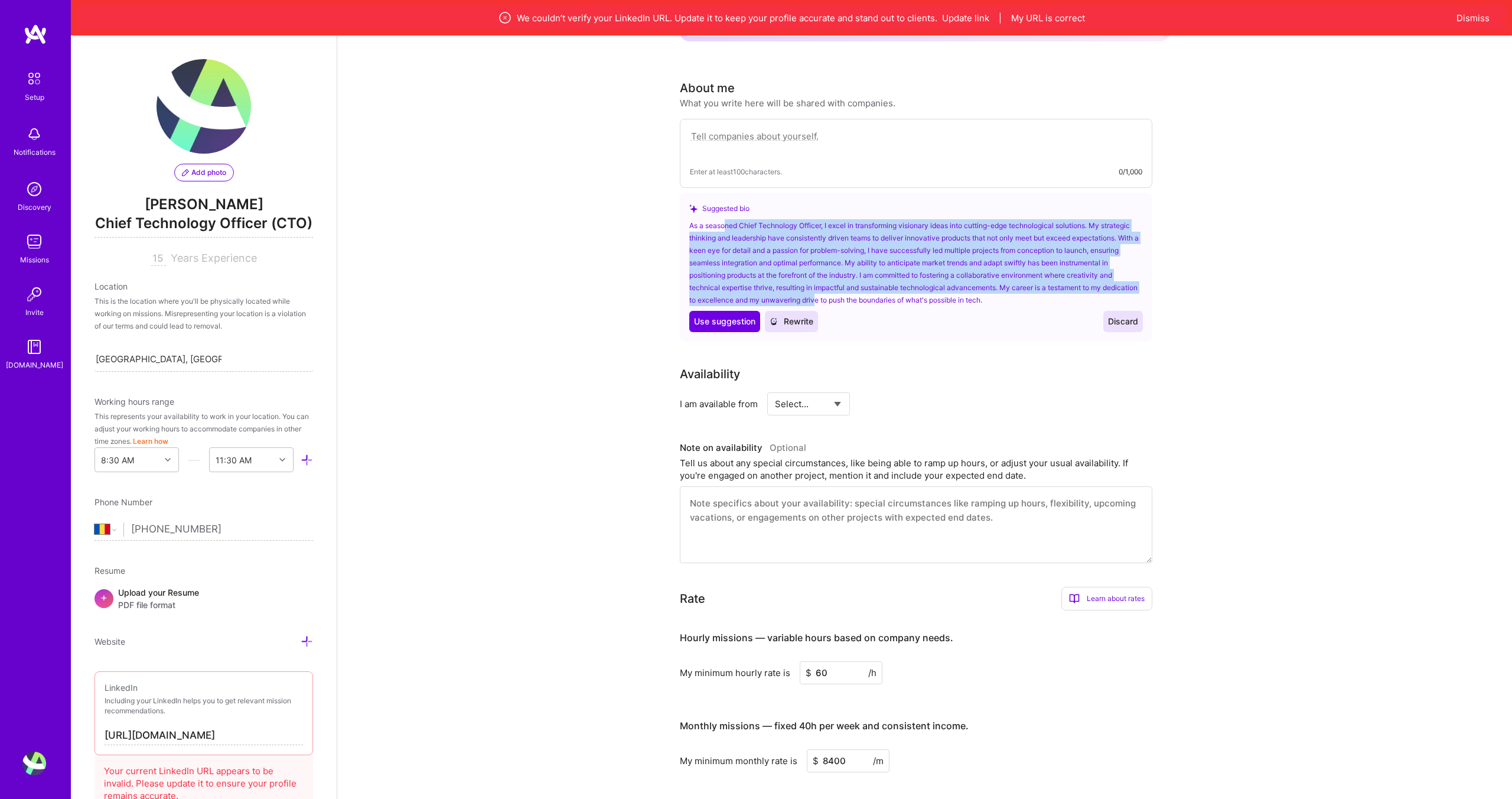
drag, startPoint x: 723, startPoint y: 213, endPoint x: 856, endPoint y: 283, distance: 150.3
click at [856, 283] on div "As a seasoned Chief Technology Officer, I excel in transforming visionary ideas…" at bounding box center [916, 263] width 453 height 87
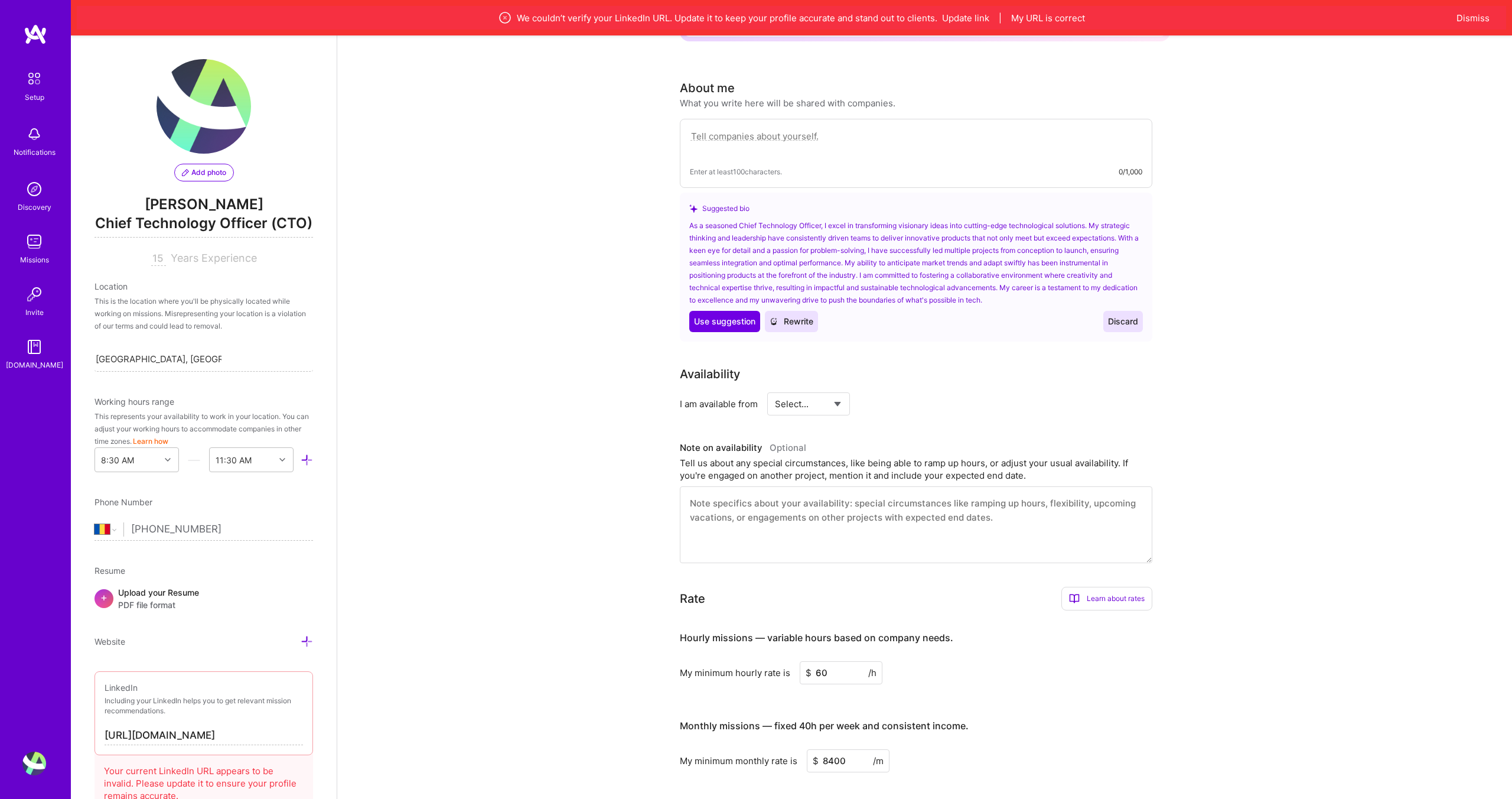
click at [869, 283] on div "As a seasoned Chief Technology Officer, I excel in transforming visionary ideas…" at bounding box center [916, 263] width 453 height 87
click at [743, 316] on span "Use suggestion" at bounding box center [725, 321] width 62 height 12
type textarea "As a seasoned Chief Technology Officer, I excel in transforming visionary ideas…"
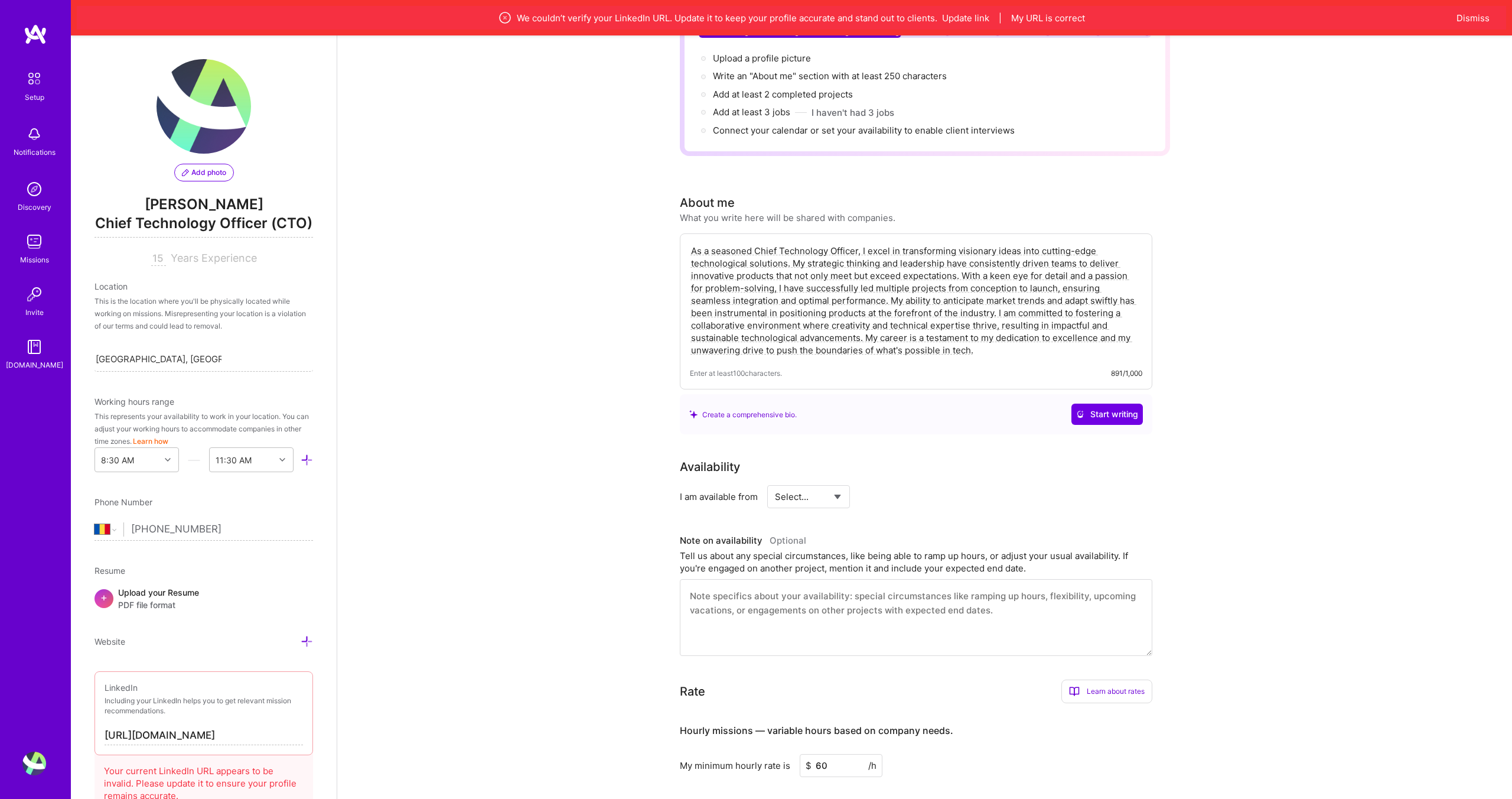
scroll to position [0, 0]
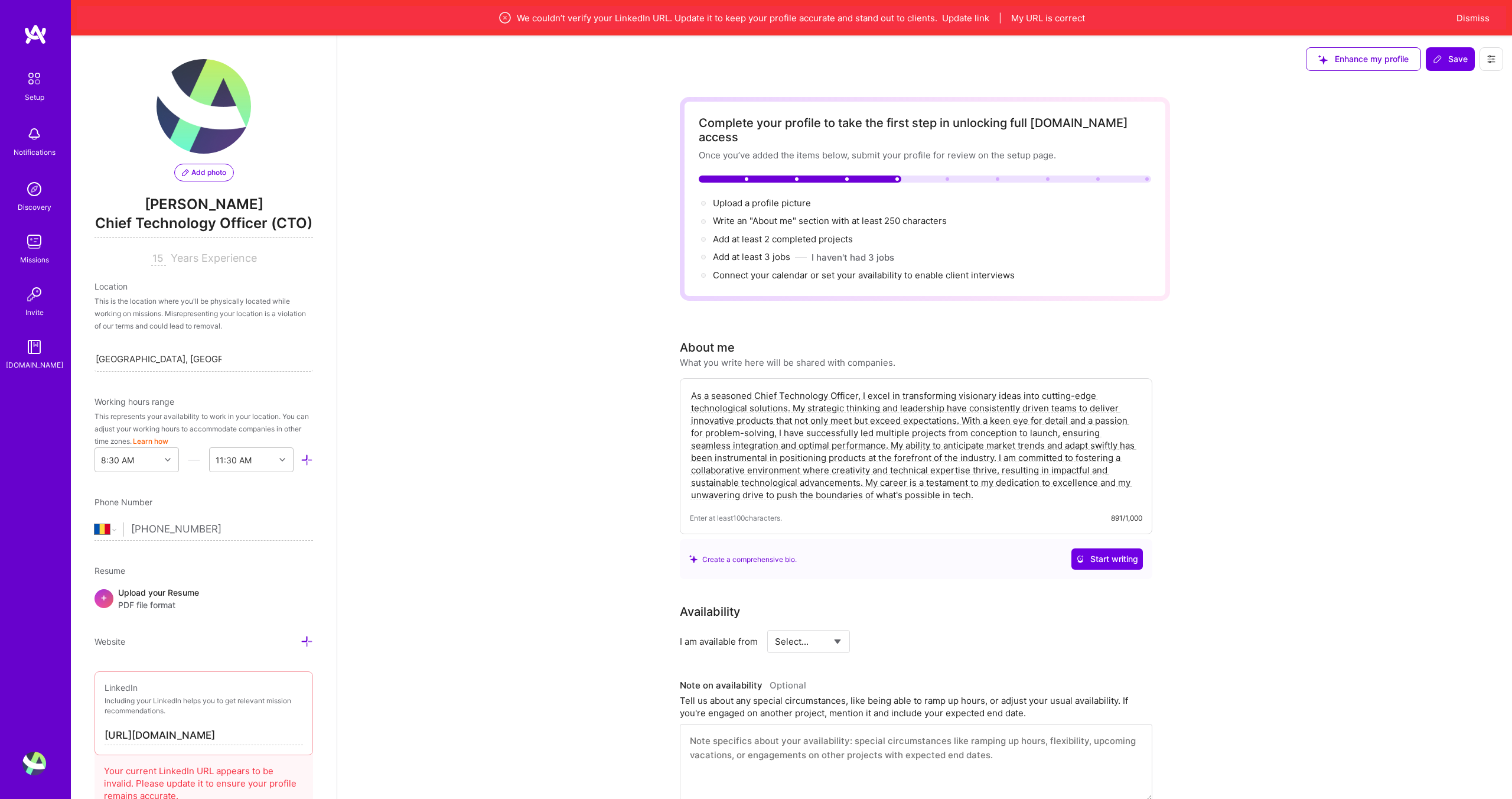
click at [1395, 60] on span "Enhance my profile" at bounding box center [1363, 59] width 91 height 12
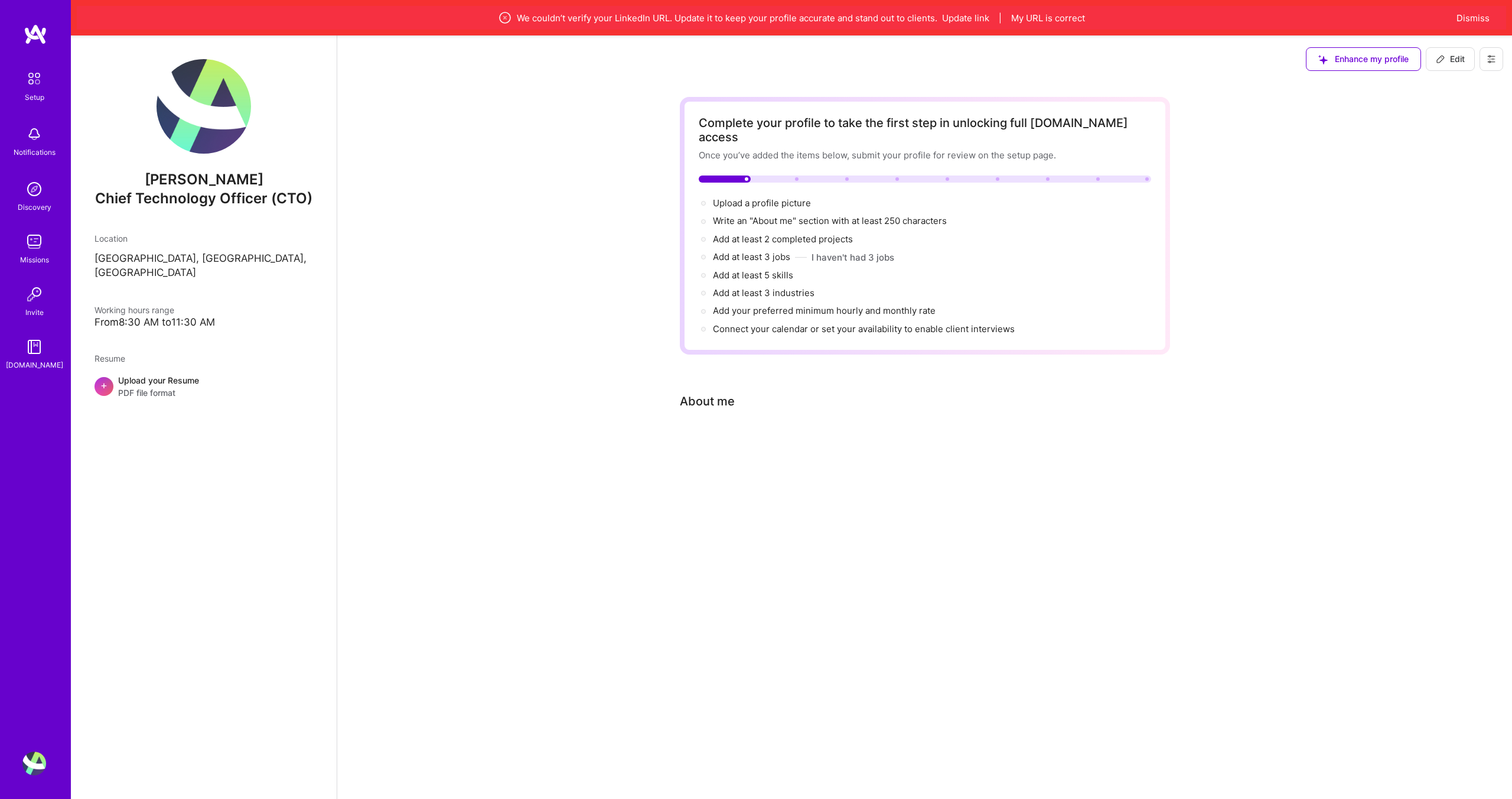
click at [235, 191] on span "Chief Technology Officer (CTO)" at bounding box center [204, 198] width 218 height 17
click at [167, 317] on div "From 8:30 AM to 11:30 AM" at bounding box center [203, 323] width 218 height 13
click at [724, 393] on div "About me" at bounding box center [707, 402] width 55 height 18
click at [1453, 62] on span "Edit" at bounding box center [1450, 59] width 29 height 12
select select "US"
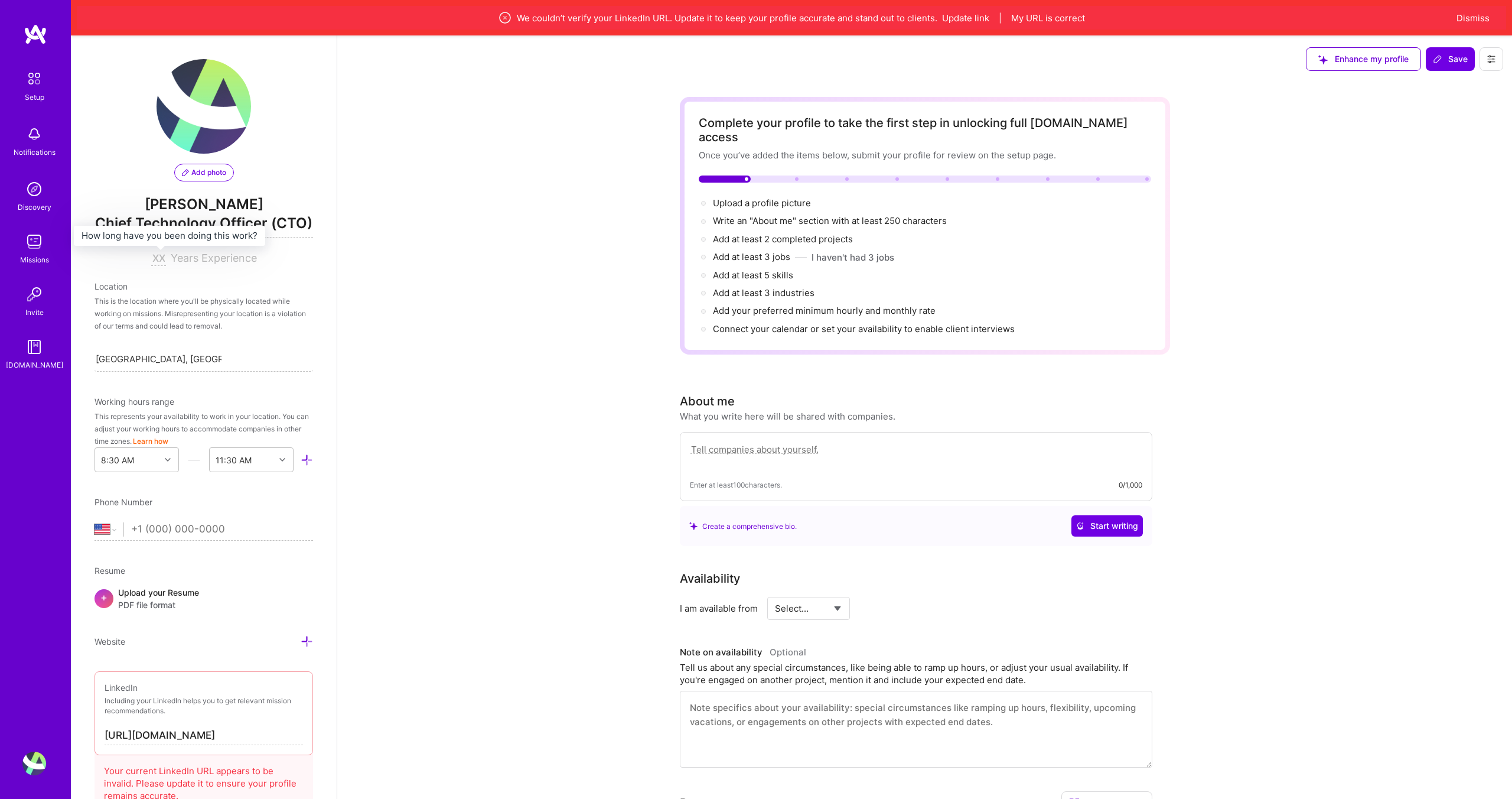
click at [155, 260] on input at bounding box center [159, 259] width 15 height 15
type input "4"
type input "15"
click at [377, 510] on div "Complete your profile to take the first step in unlocking full [DOMAIN_NAME] ac…" at bounding box center [925, 639] width 1175 height 1114
click at [267, 735] on input "[URL][DOMAIN_NAME]" at bounding box center [203, 736] width 199 height 19
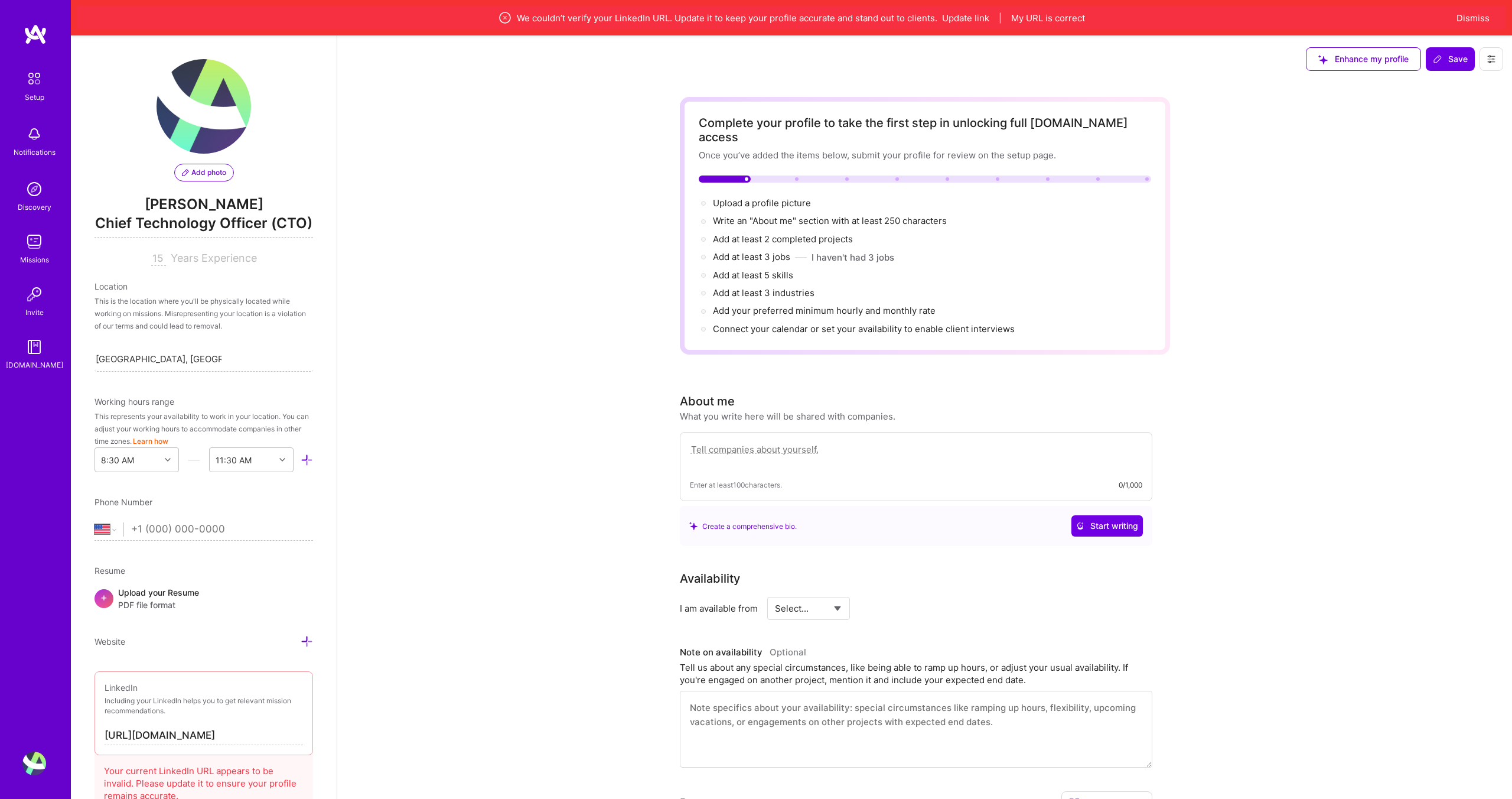
type input "[URL][DOMAIN_NAME]"
click at [383, 699] on div "Complete your profile to take the first step in unlocking full [DOMAIN_NAME] ac…" at bounding box center [925, 639] width 1175 height 1114
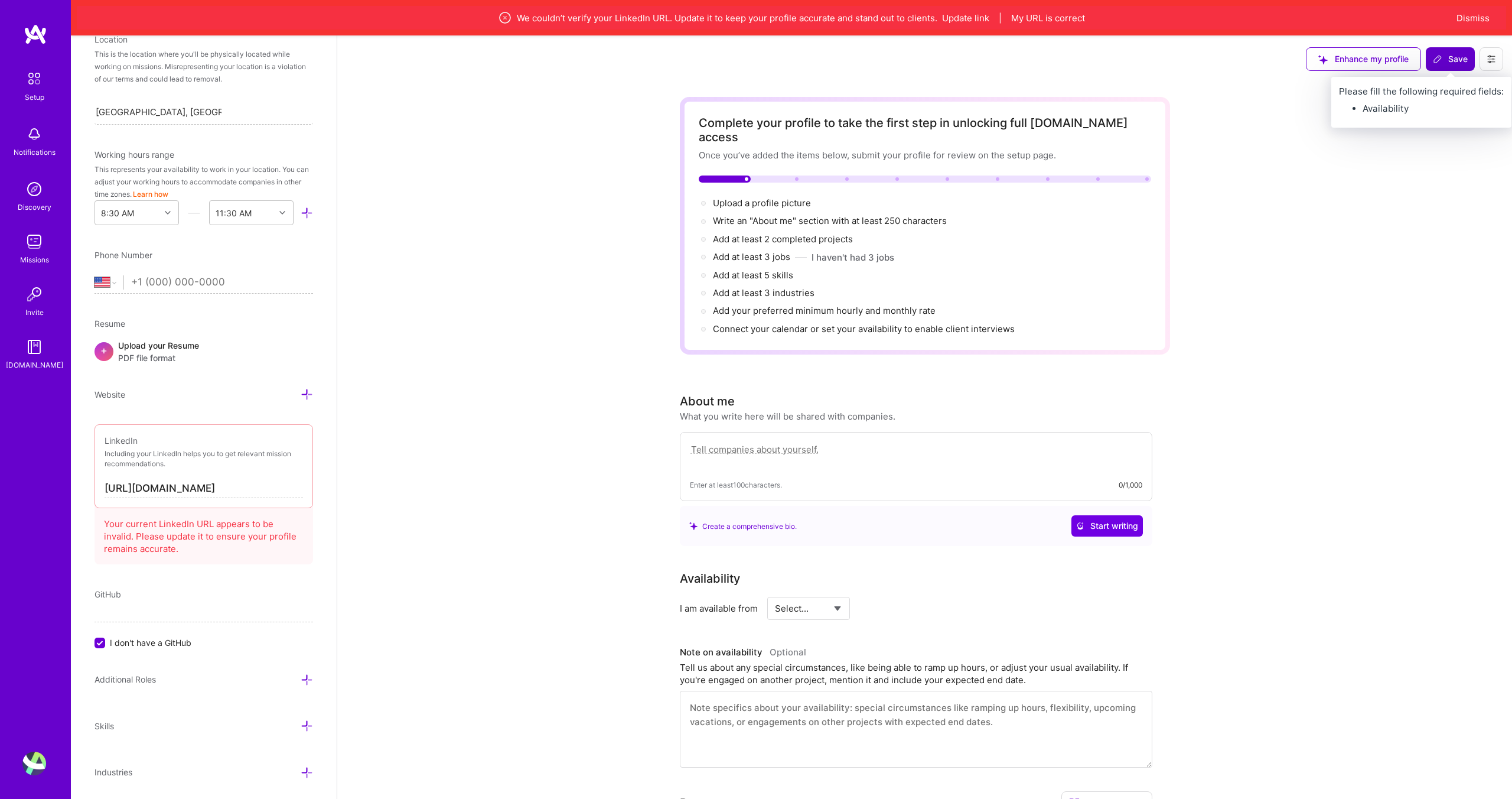
click at [1447, 69] on button "Save" at bounding box center [1450, 59] width 49 height 24
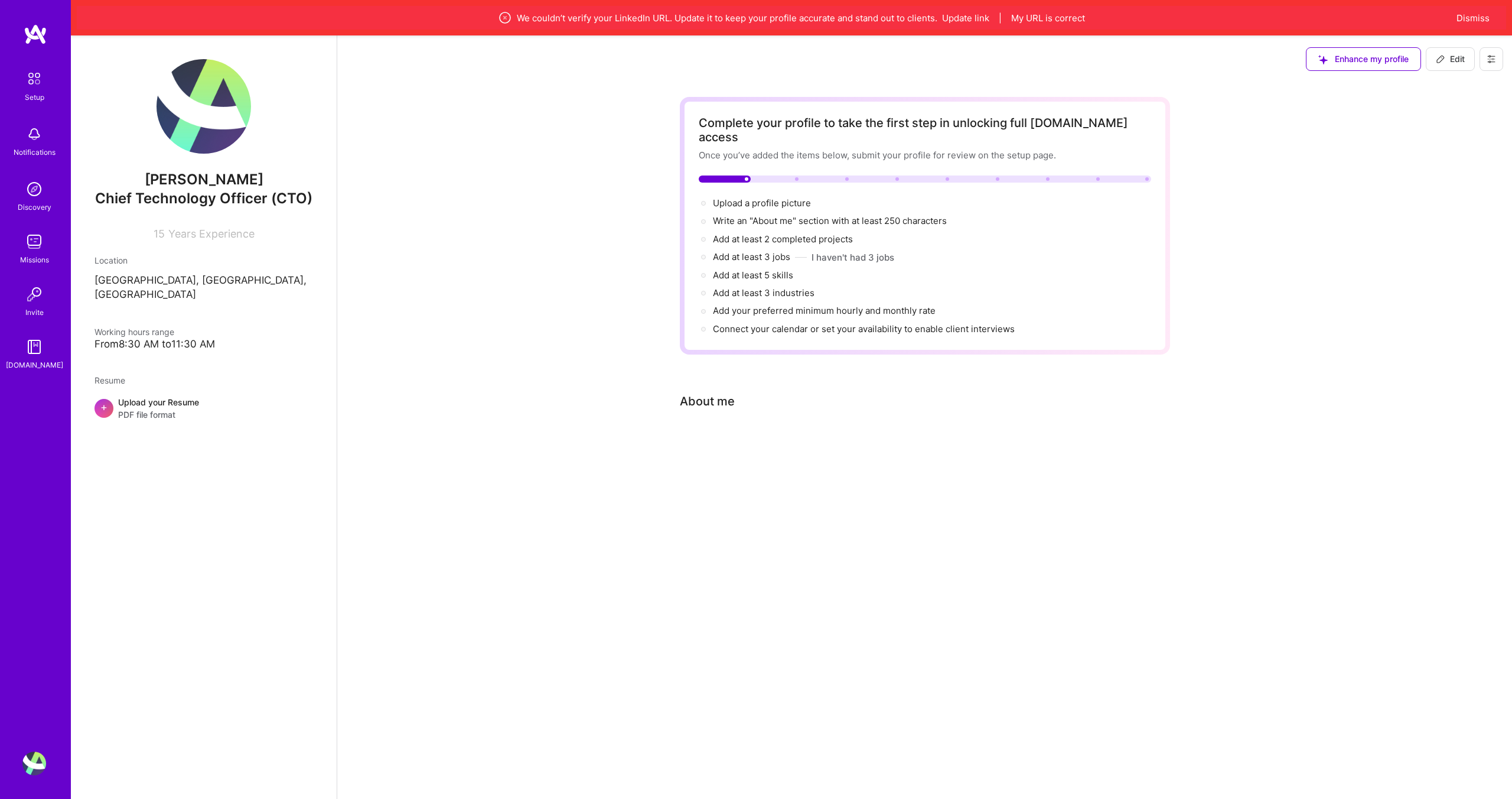
scroll to position [0, 0]
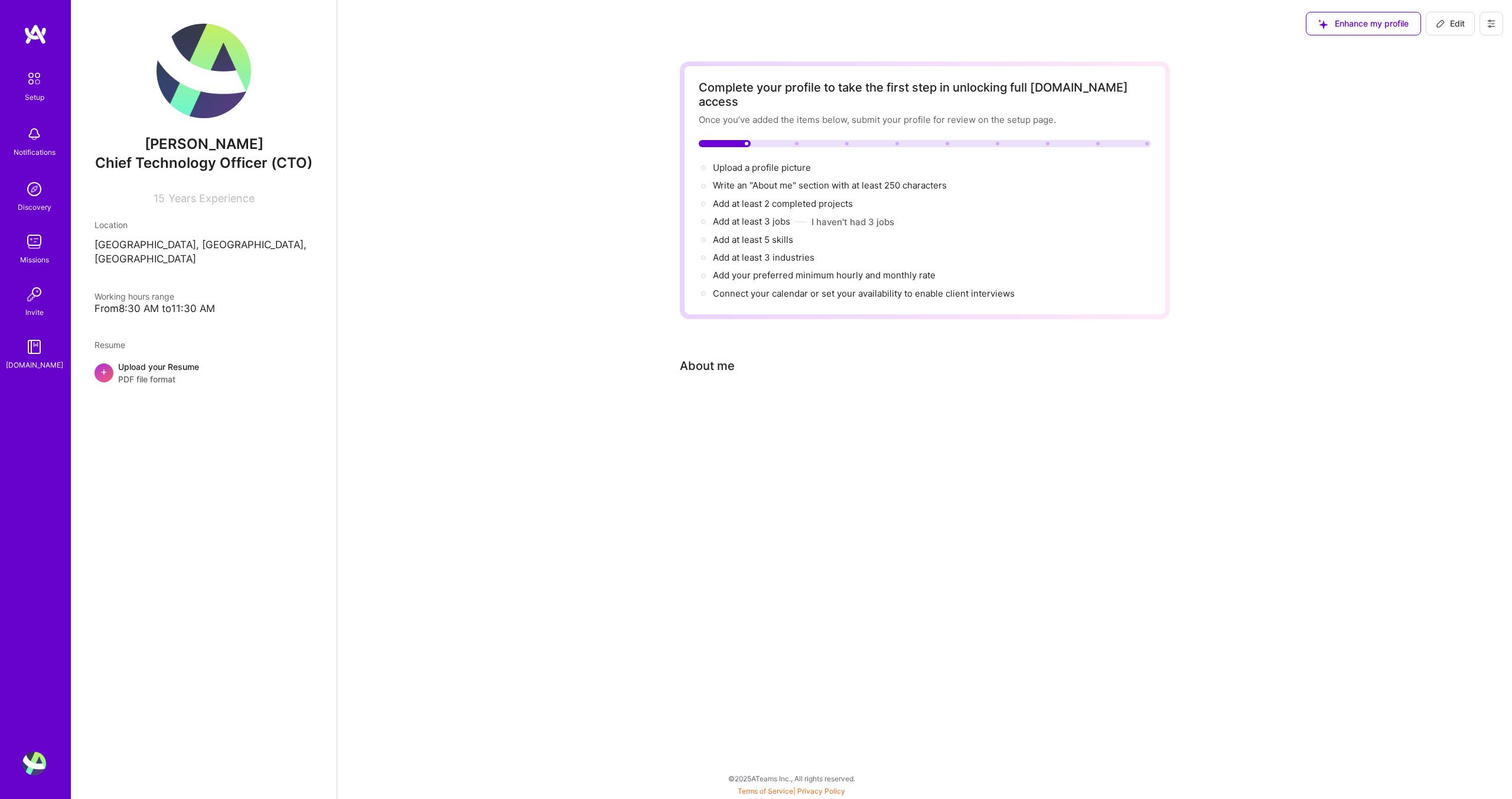
click at [1444, 25] on icon at bounding box center [1440, 24] width 9 height 9
select select "US"
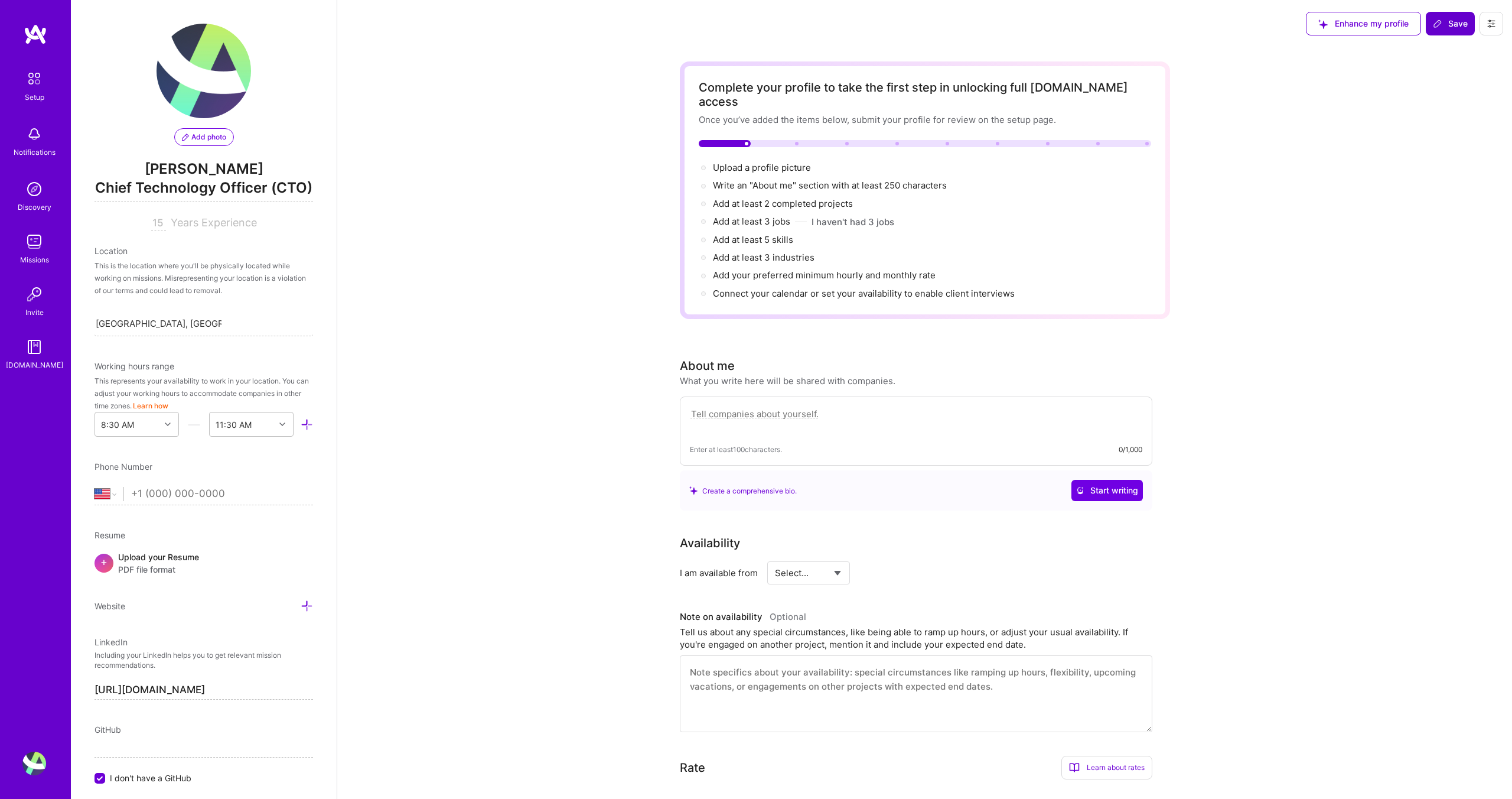
click at [245, 169] on span "[PERSON_NAME]" at bounding box center [203, 170] width 218 height 18
click at [213, 145] on button "Add photo" at bounding box center [204, 137] width 60 height 18
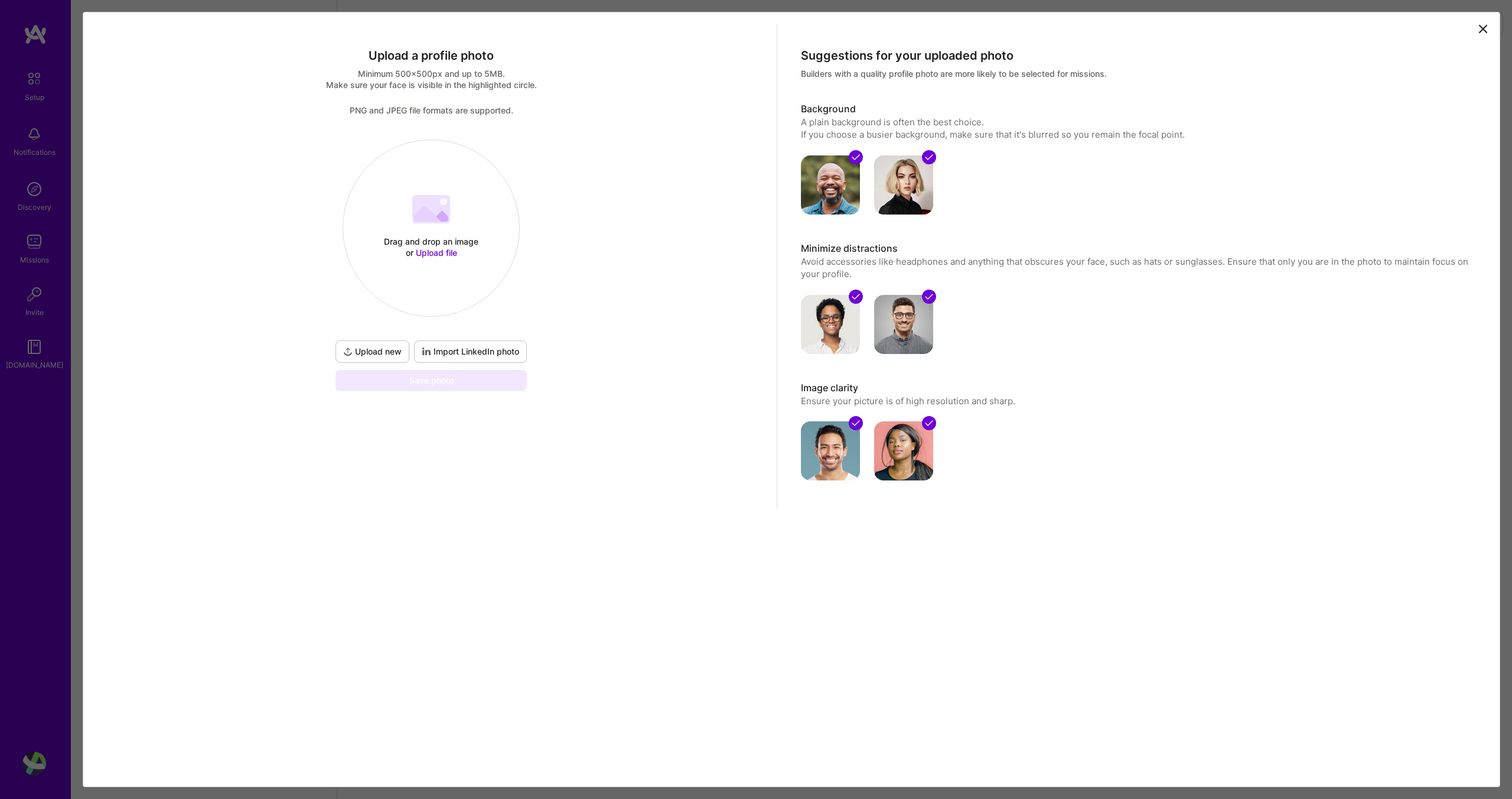
click at [218, 171] on div "Drag and drop an image or Upload file Upload file Upload new Import LinkedIn ph…" at bounding box center [431, 266] width 673 height 252
click at [475, 354] on span "Import LinkedIn photo" at bounding box center [470, 351] width 98 height 12
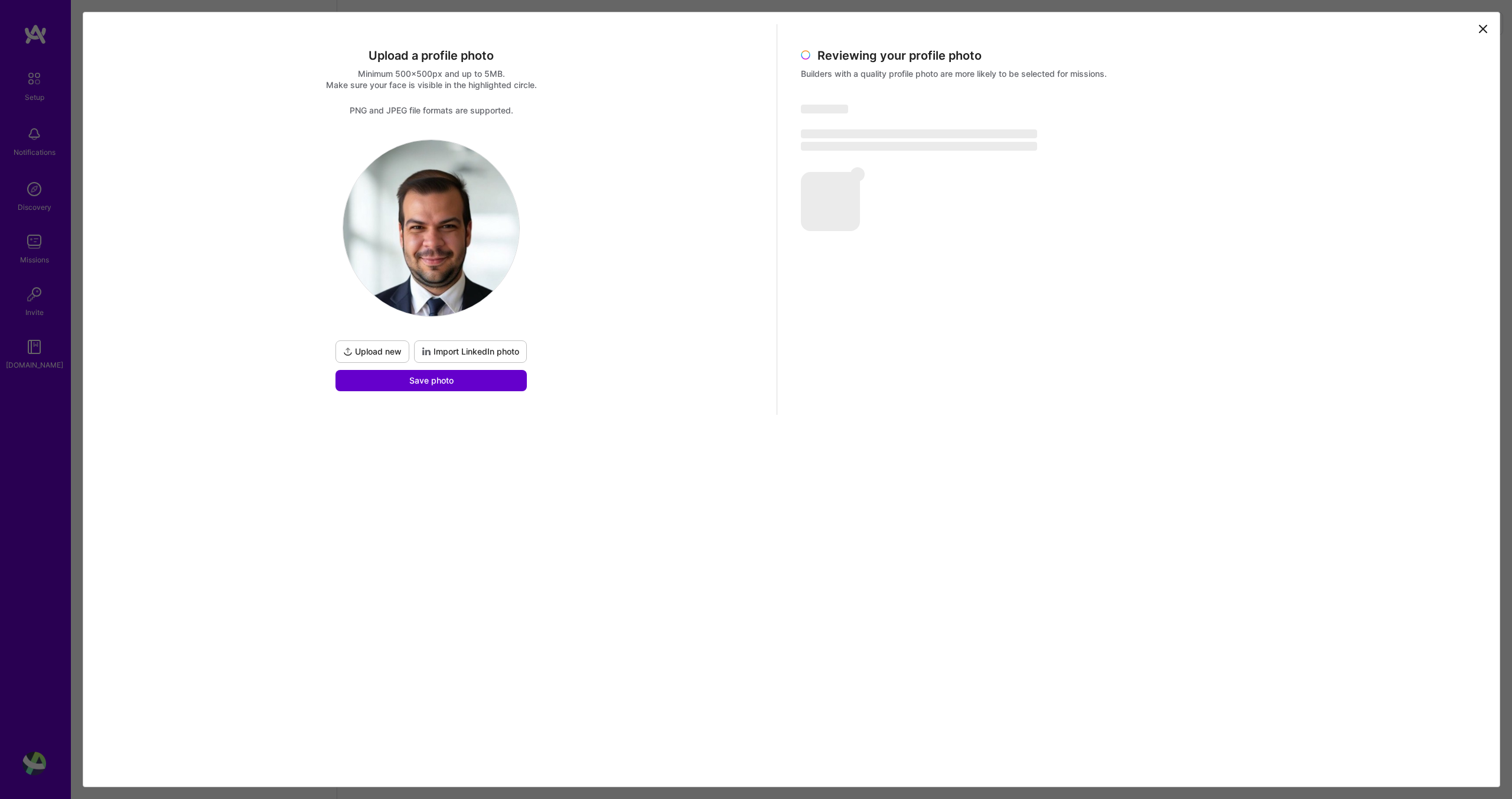
click at [459, 380] on button "Save photo" at bounding box center [431, 380] width 191 height 21
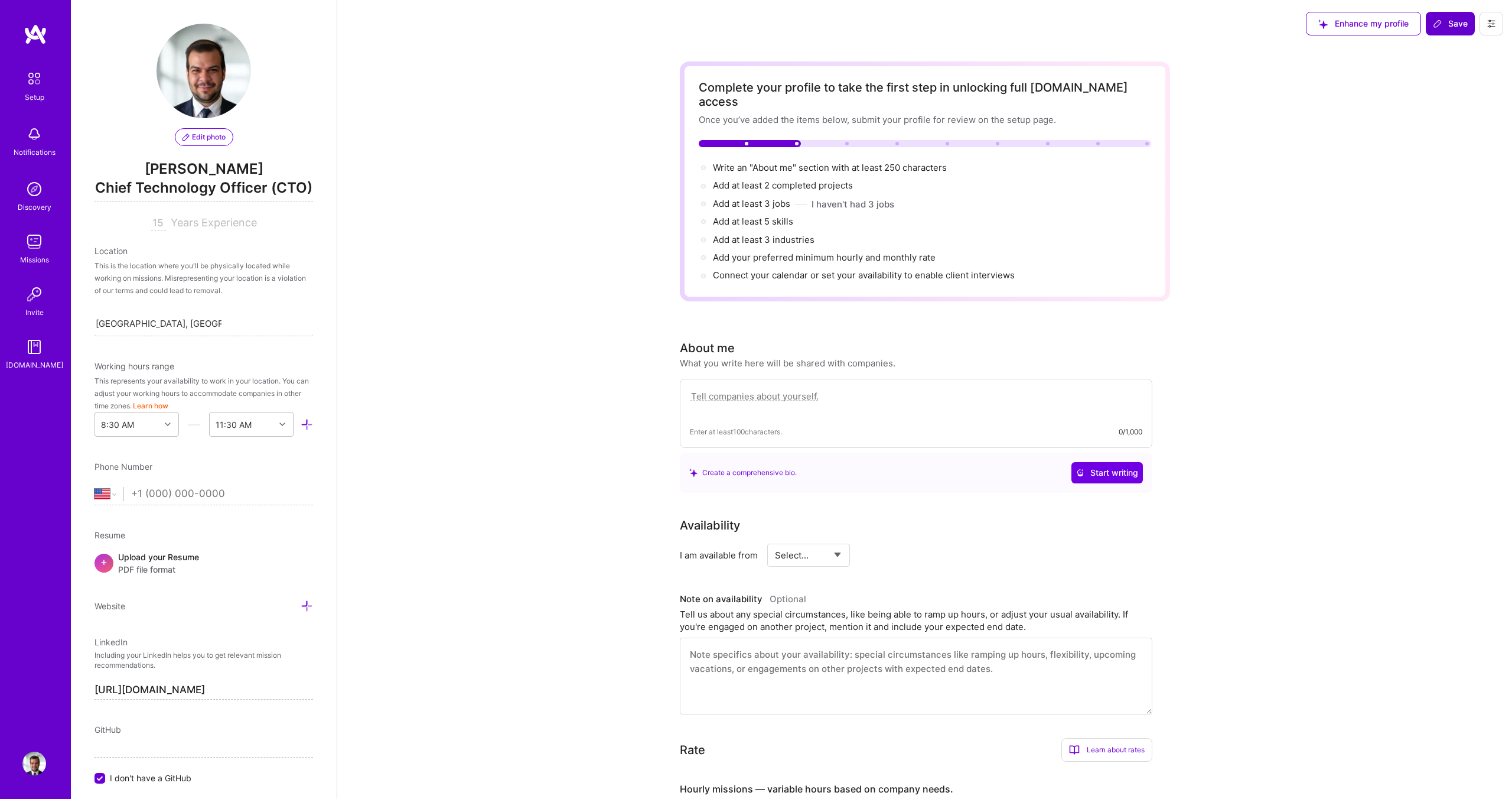
scroll to position [171, 0]
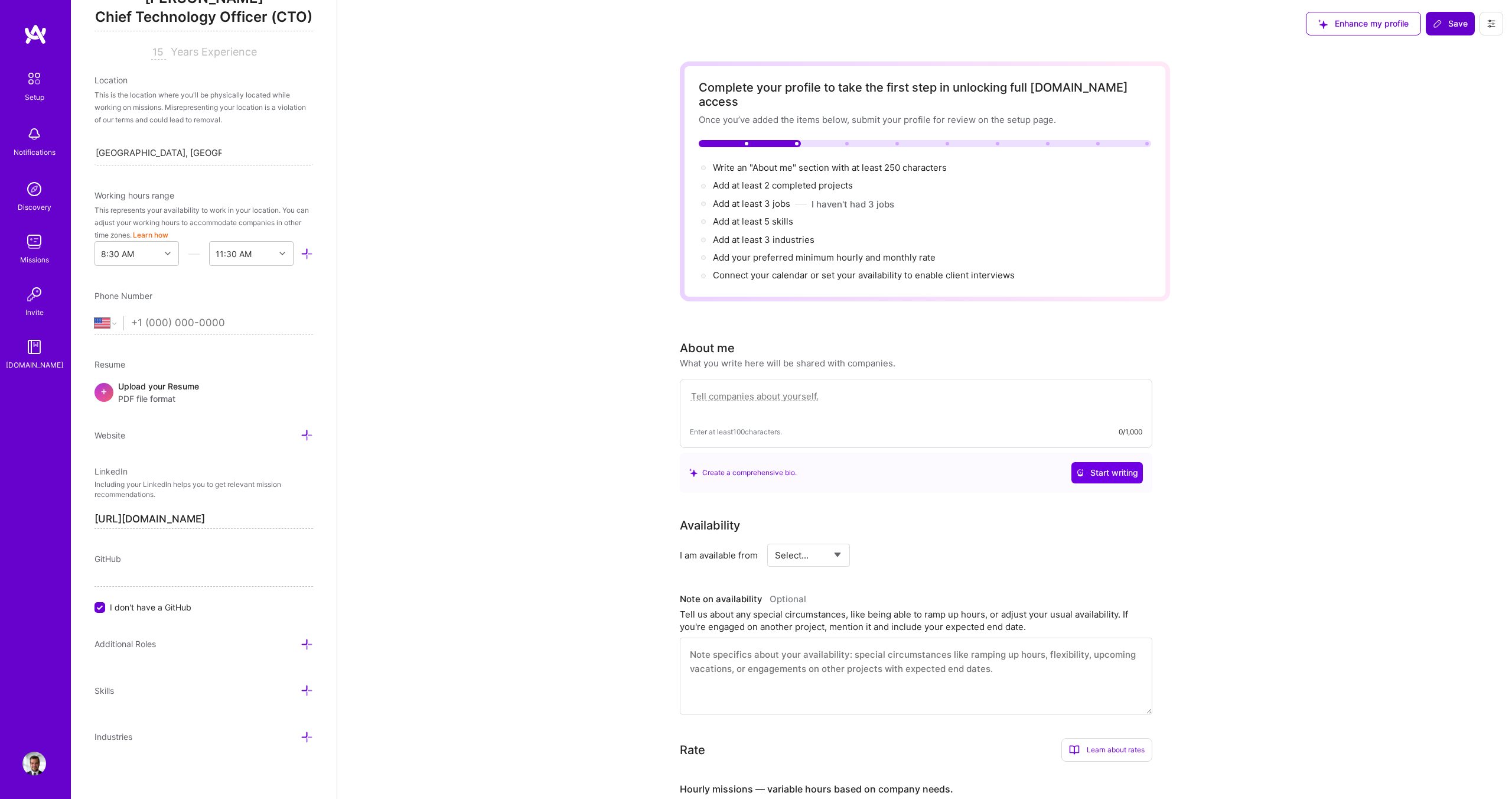
click at [166, 328] on input "tel" at bounding box center [222, 323] width 182 height 34
type input "+4"
select select "RO"
type input "[PHONE_NUMBER]"
click at [1447, 28] on span "Save" at bounding box center [1450, 24] width 34 height 12
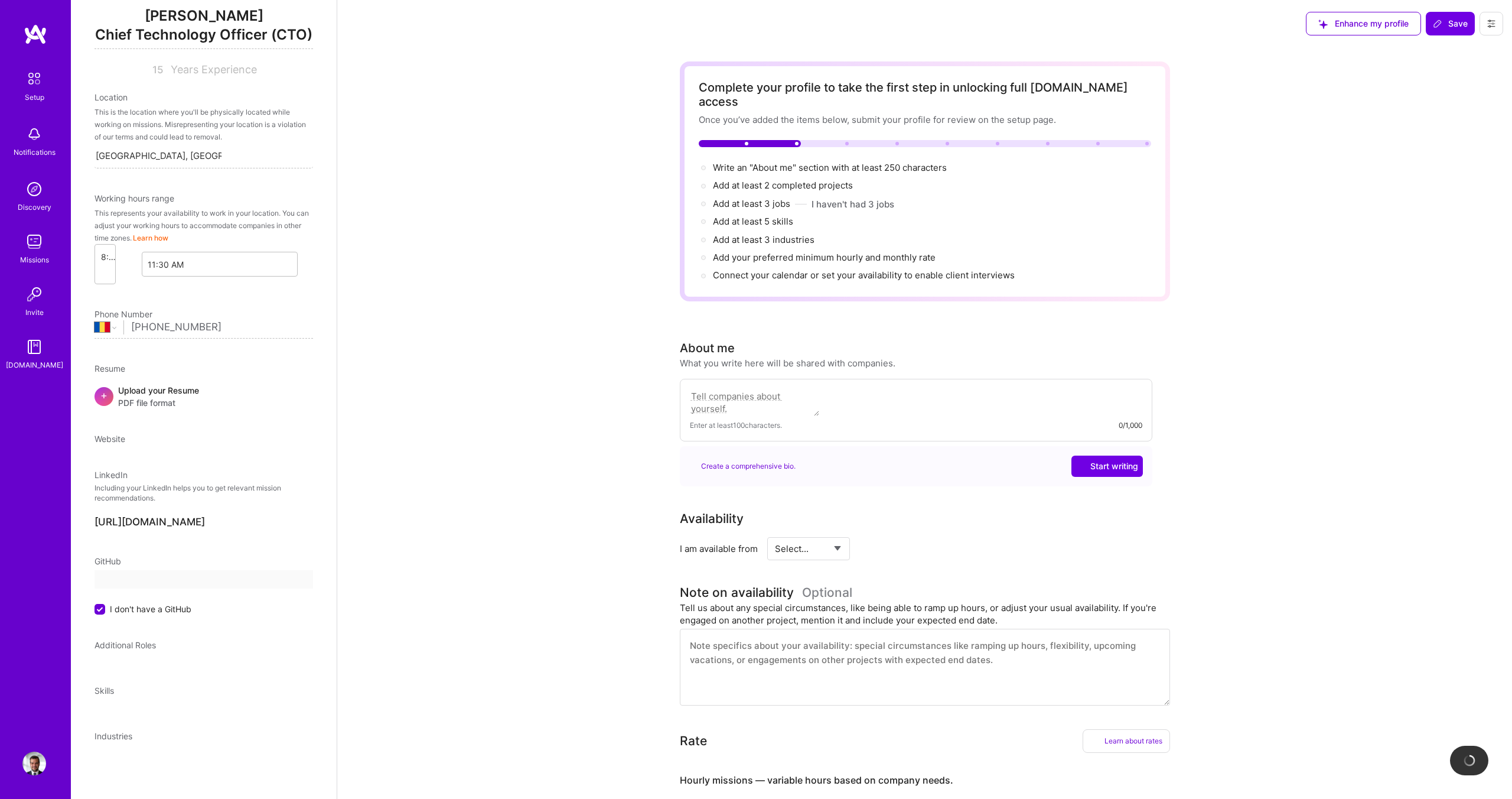
scroll to position [0, 0]
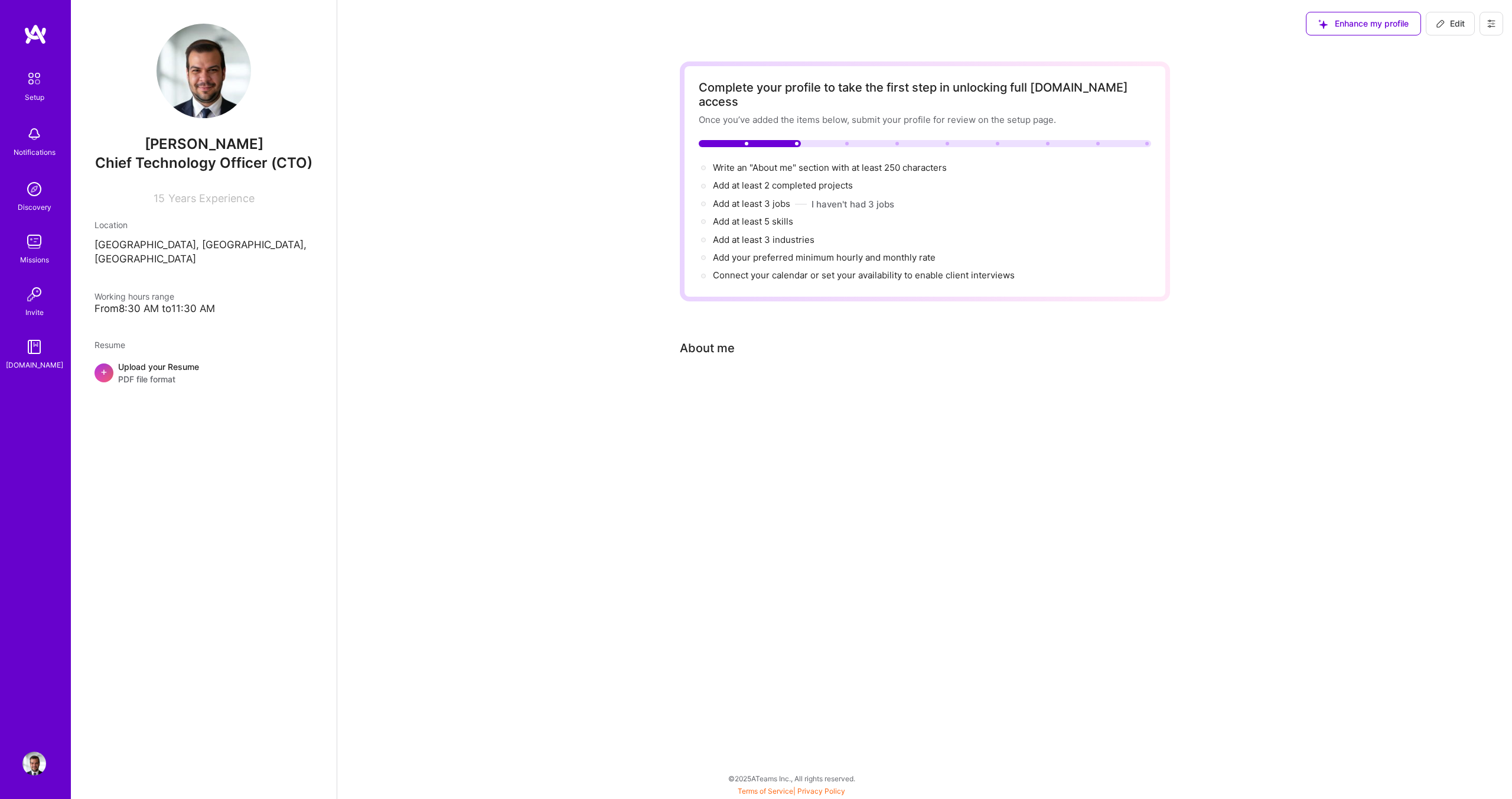
click at [1360, 18] on span "Enhance my profile" at bounding box center [1363, 24] width 91 height 12
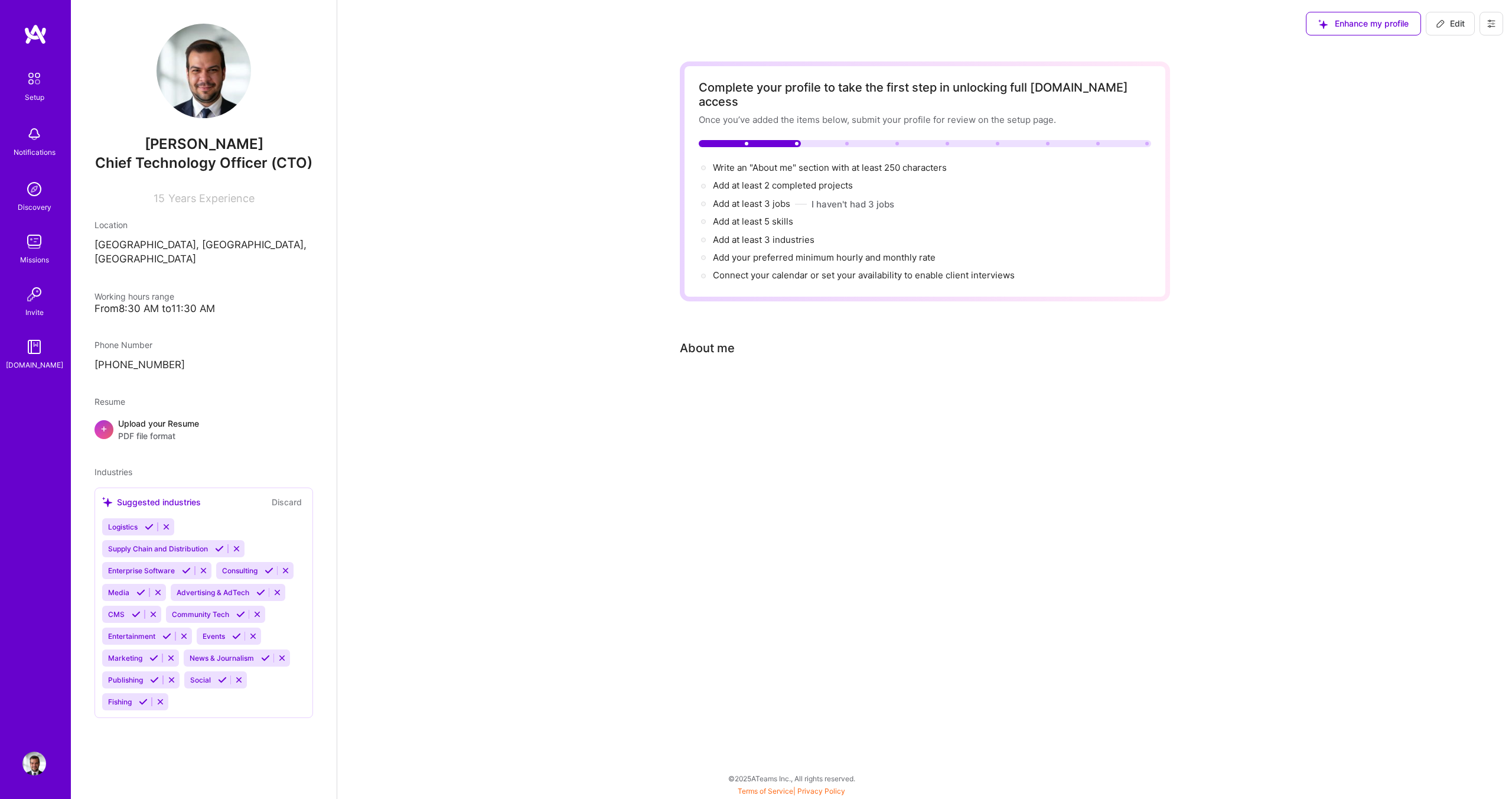
click at [169, 522] on icon at bounding box center [167, 527] width 9 height 9
click at [237, 522] on icon at bounding box center [237, 527] width 9 height 9
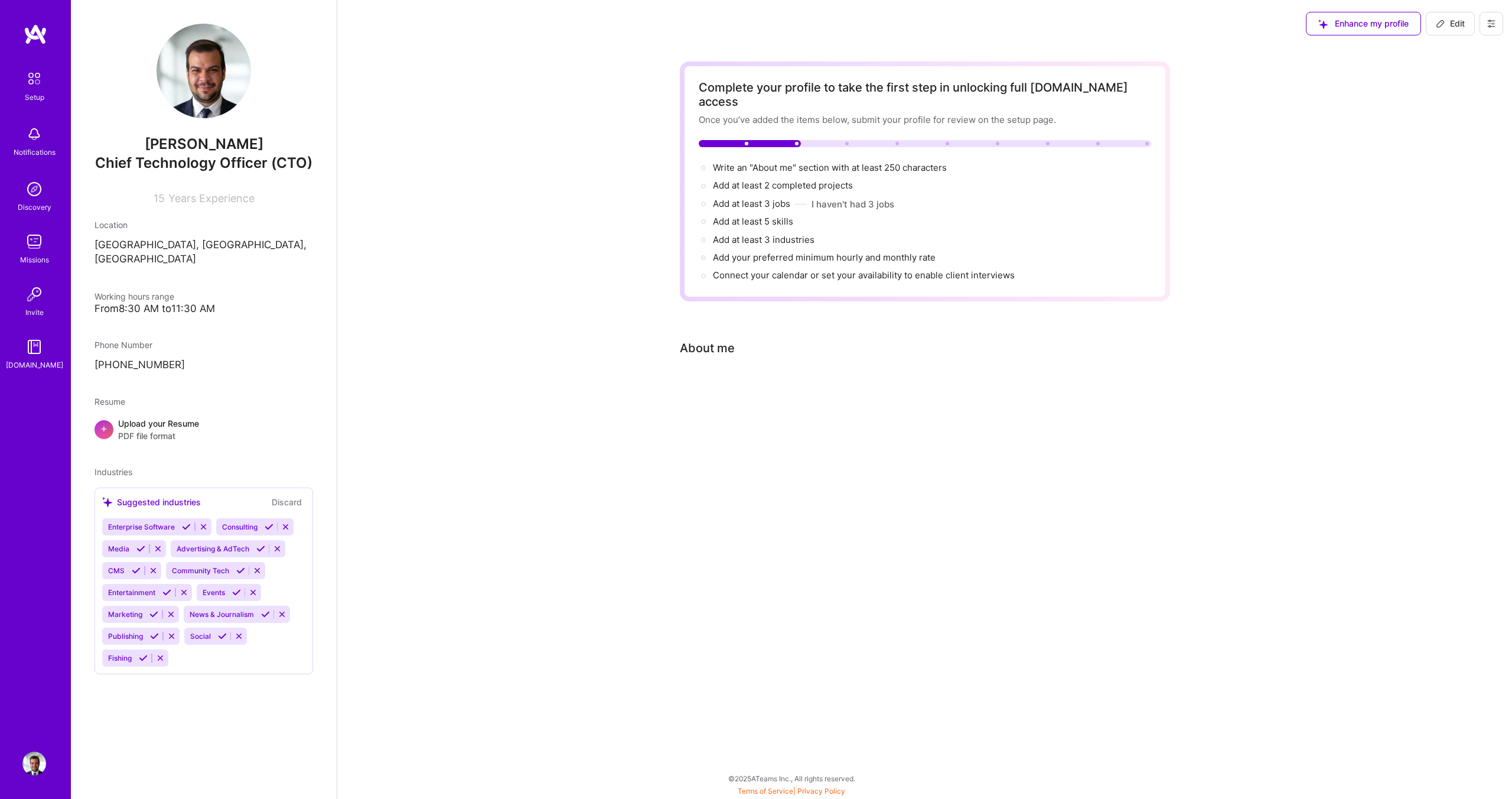
click at [160, 654] on icon at bounding box center [160, 658] width 9 height 9
click at [152, 496] on div "Suggested industries" at bounding box center [151, 502] width 99 height 13
click at [222, 495] on div "Suggested industries Discard" at bounding box center [204, 502] width 203 height 14
click at [255, 621] on div "Enterprise Software Consulting Media Advertising & AdTech CMS Community Tech En…" at bounding box center [204, 580] width 203 height 126
click at [218, 395] on div "Resume" at bounding box center [203, 402] width 218 height 13
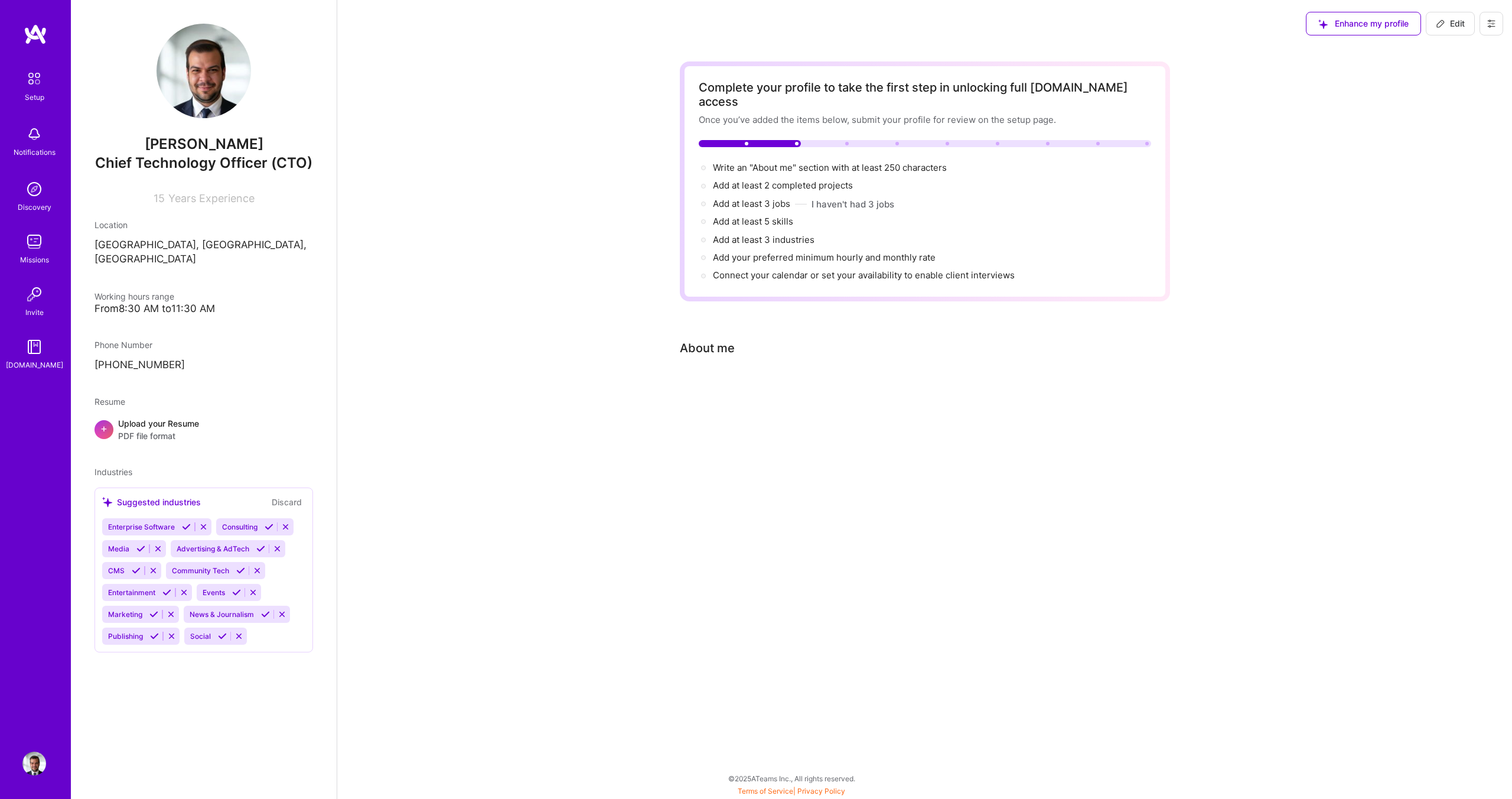
click at [160, 496] on div "Suggested industries" at bounding box center [151, 502] width 99 height 13
click at [110, 467] on span "Industries" at bounding box center [113, 472] width 38 height 10
click at [832, 250] on div "Write an "About me" section with at least 250 characters → Add at least 2 compl…" at bounding box center [925, 222] width 452 height 122
click at [1455, 24] on span "Edit" at bounding box center [1450, 24] width 29 height 12
select select "RO"
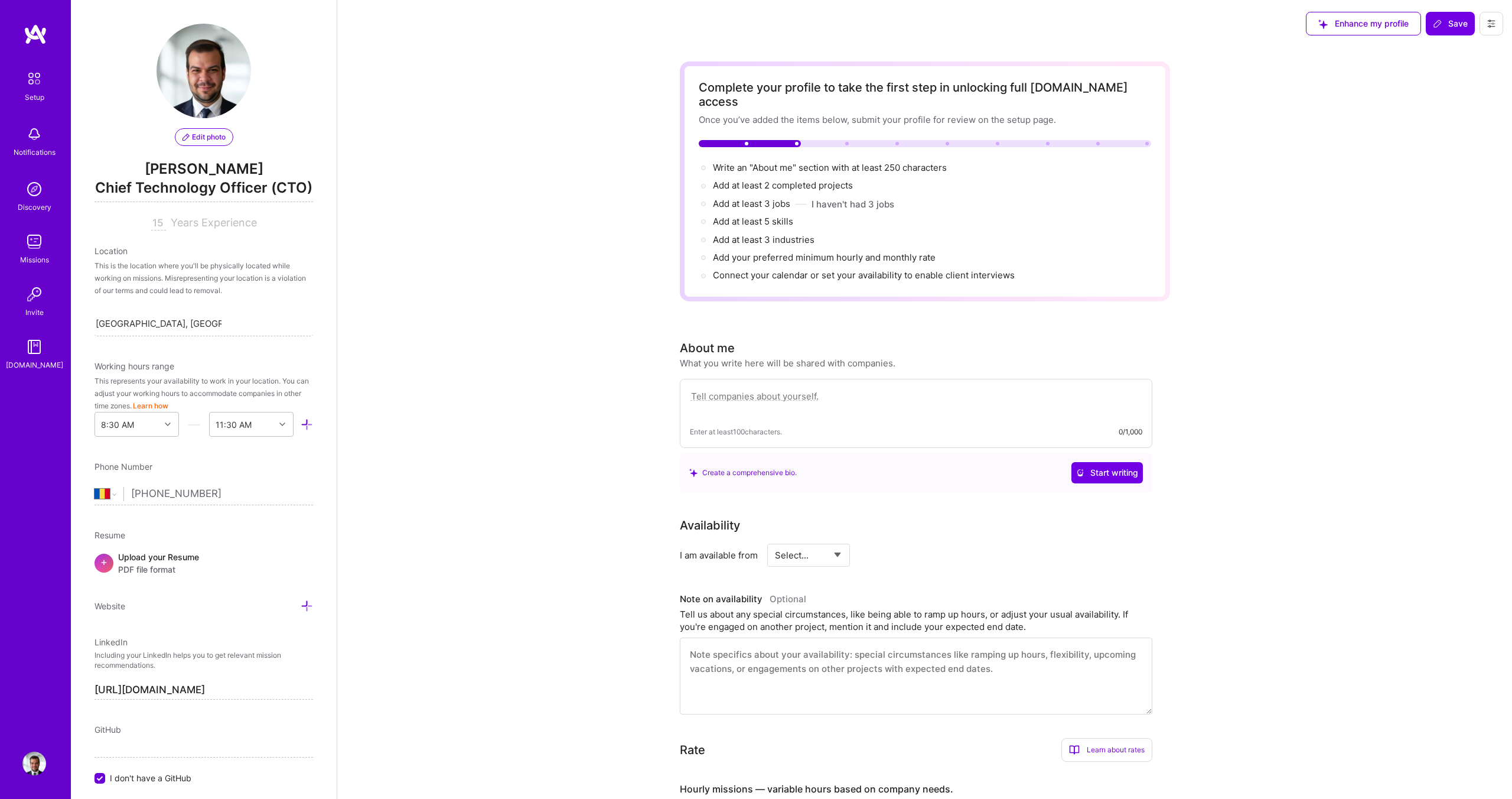
scroll to position [350, 0]
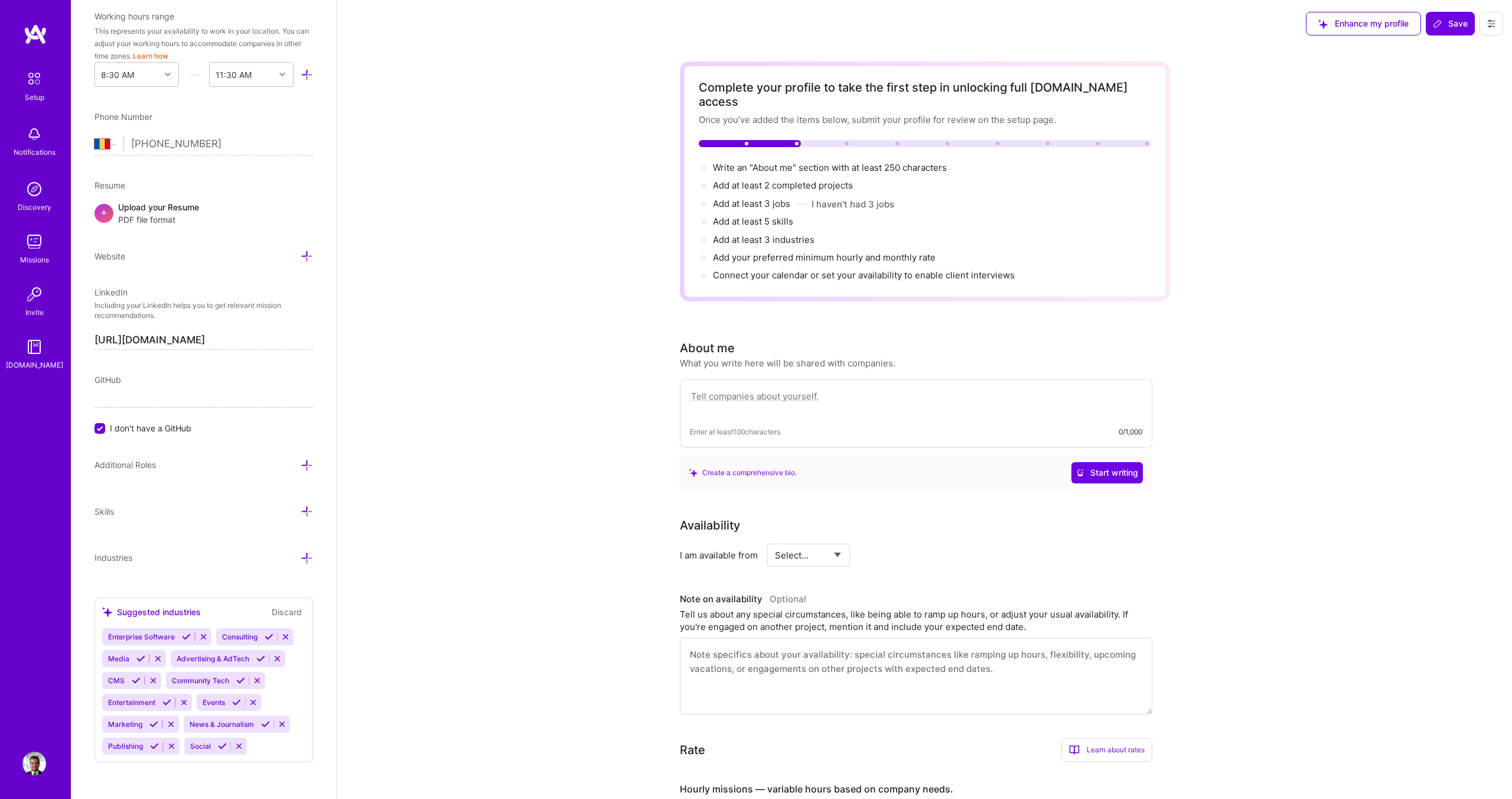
click at [268, 745] on div "Enterprise Software Consulting Media Advertising & AdTech CMS Community Tech En…" at bounding box center [204, 691] width 203 height 126
click at [313, 558] on icon at bounding box center [307, 559] width 13 height 13
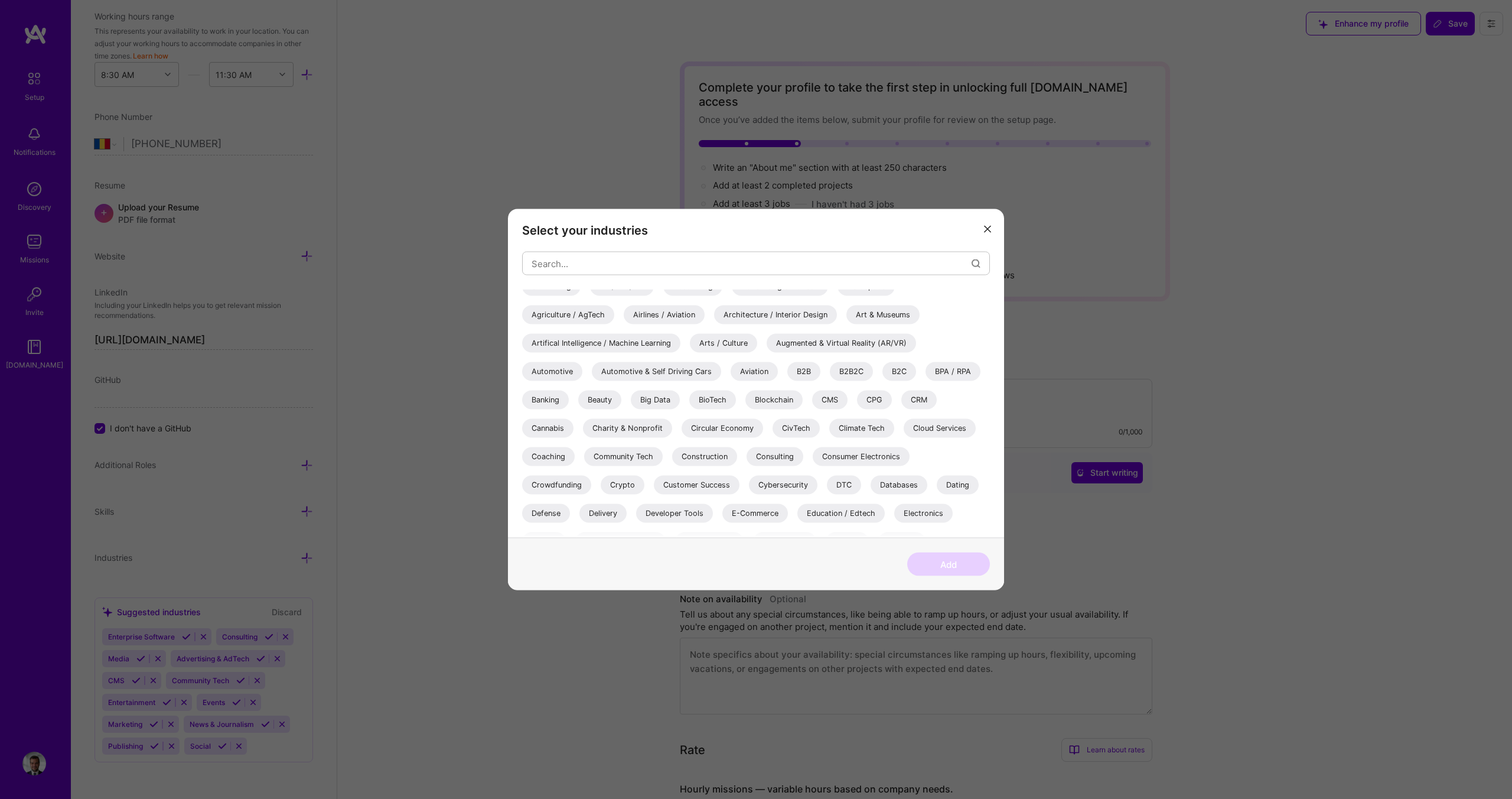
scroll to position [0, 0]
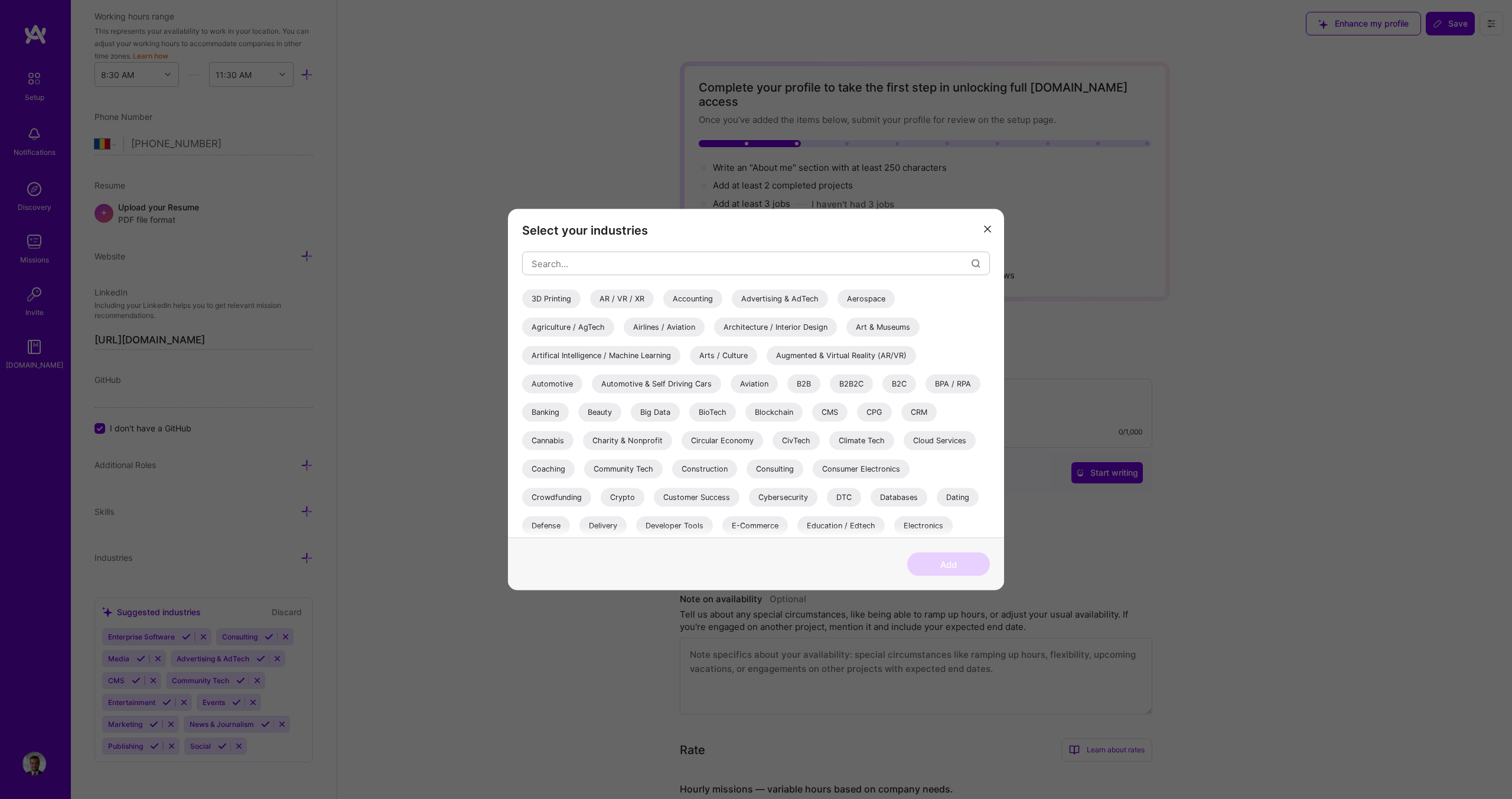
click at [591, 317] on div "3D Printing AR / VR / XR Accounting Advertising & AdTech Aerospace Agriculture …" at bounding box center [756, 585] width 468 height 591
click at [851, 352] on div "Augmented & Virtual Reality (AR/VR)" at bounding box center [841, 356] width 150 height 19
click at [844, 388] on div "B2B2C" at bounding box center [851, 384] width 44 height 19
click at [810, 387] on div "B2B" at bounding box center [803, 384] width 33 height 19
click at [876, 387] on div "3D Printing AR / VR / XR Accounting Advertising & AdTech Aerospace Agriculture …" at bounding box center [756, 585] width 468 height 591
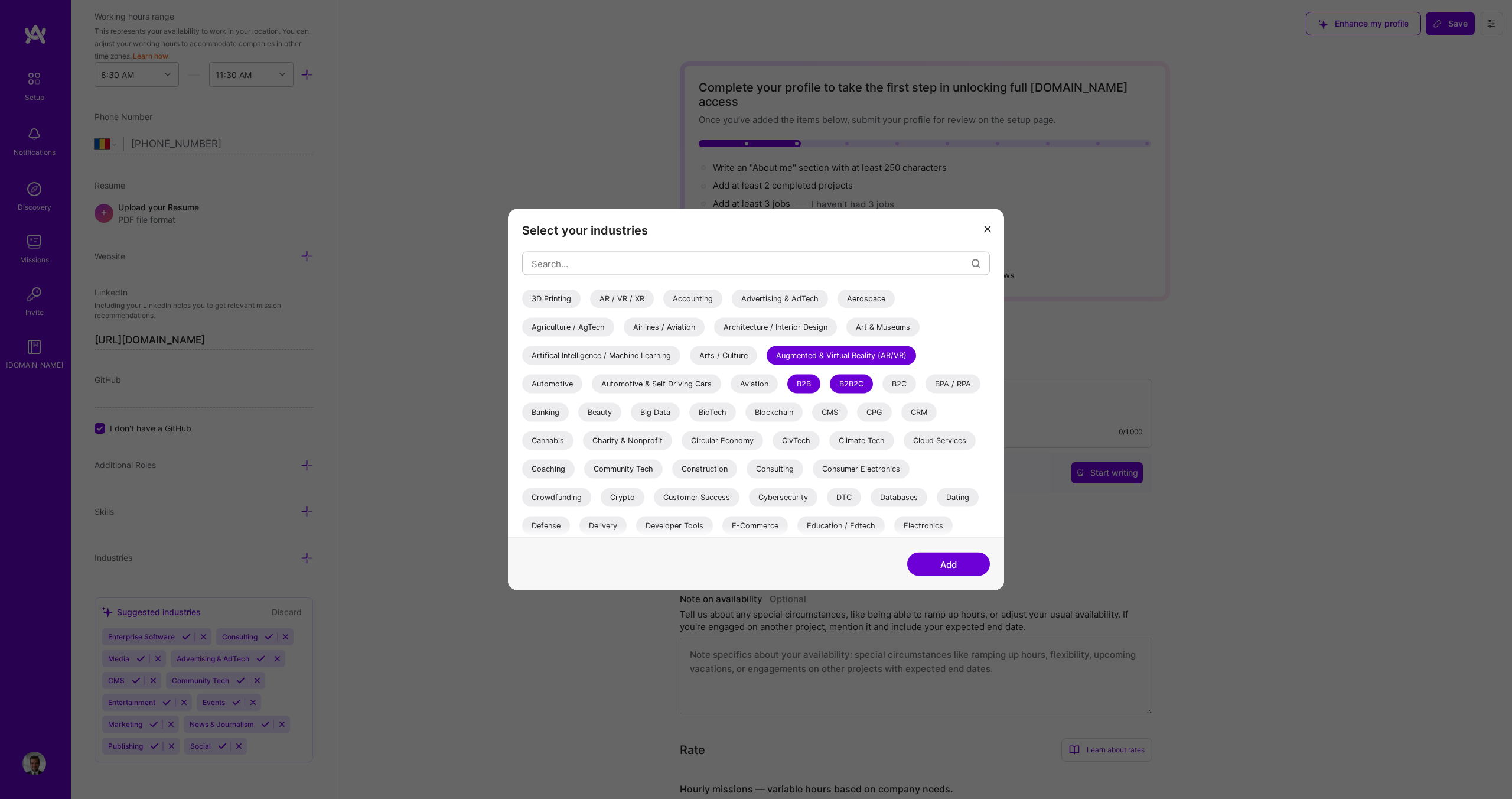
click at [889, 387] on div "B2C" at bounding box center [898, 384] width 34 height 19
click at [835, 418] on div "CMS" at bounding box center [829, 412] width 35 height 19
click at [936, 416] on div "CRM" at bounding box center [918, 412] width 35 height 19
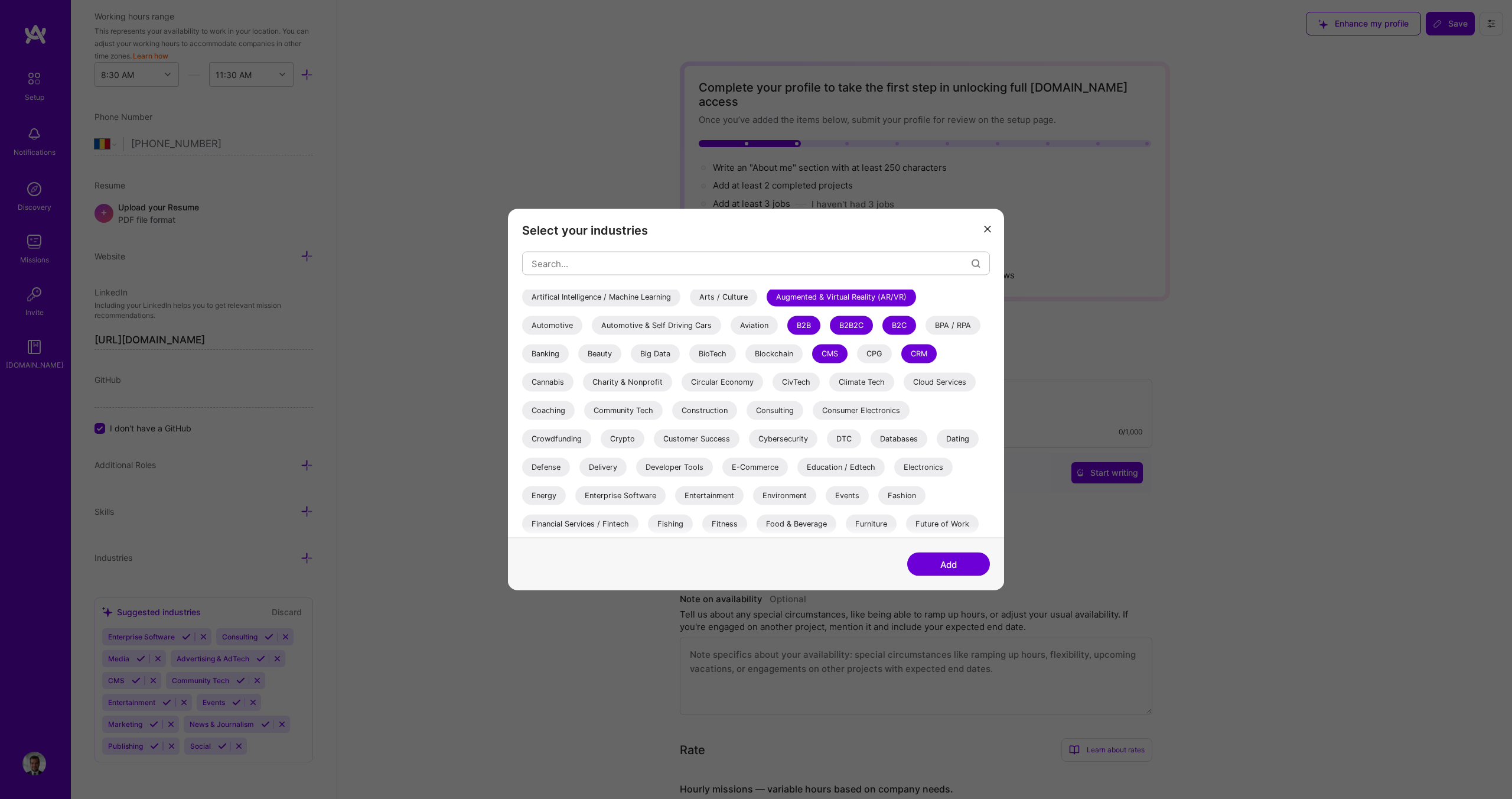
scroll to position [60, 0]
click at [771, 473] on div "E-Commerce" at bounding box center [755, 466] width 65 height 19
click at [848, 471] on div "Education / Edtech" at bounding box center [841, 466] width 87 height 19
click at [601, 502] on div "Enterprise Software" at bounding box center [621, 494] width 91 height 19
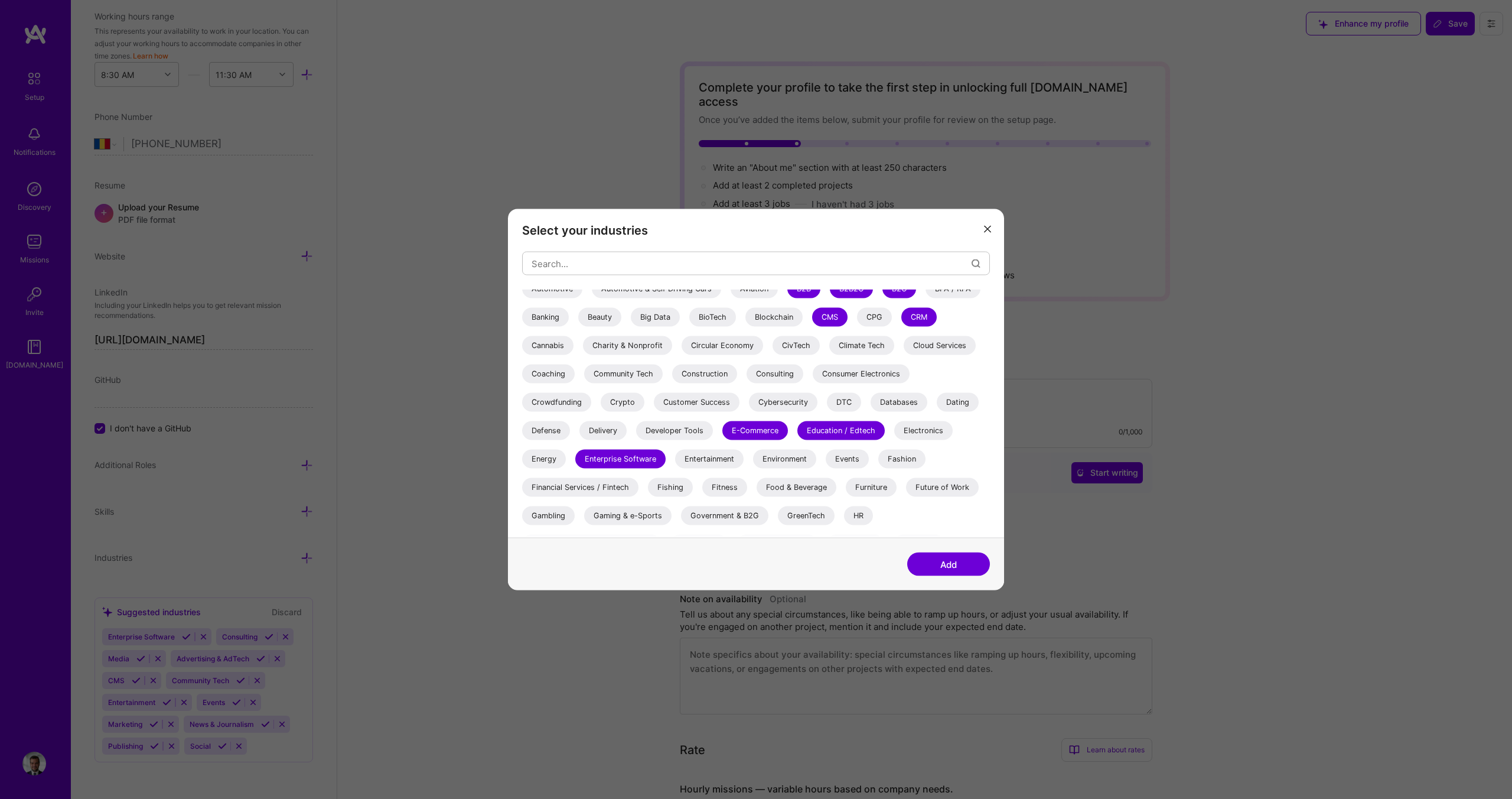
scroll to position [94, 0]
click at [789, 379] on div "Consulting" at bounding box center [775, 375] width 57 height 19
click at [862, 514] on div "HR" at bounding box center [858, 516] width 29 height 19
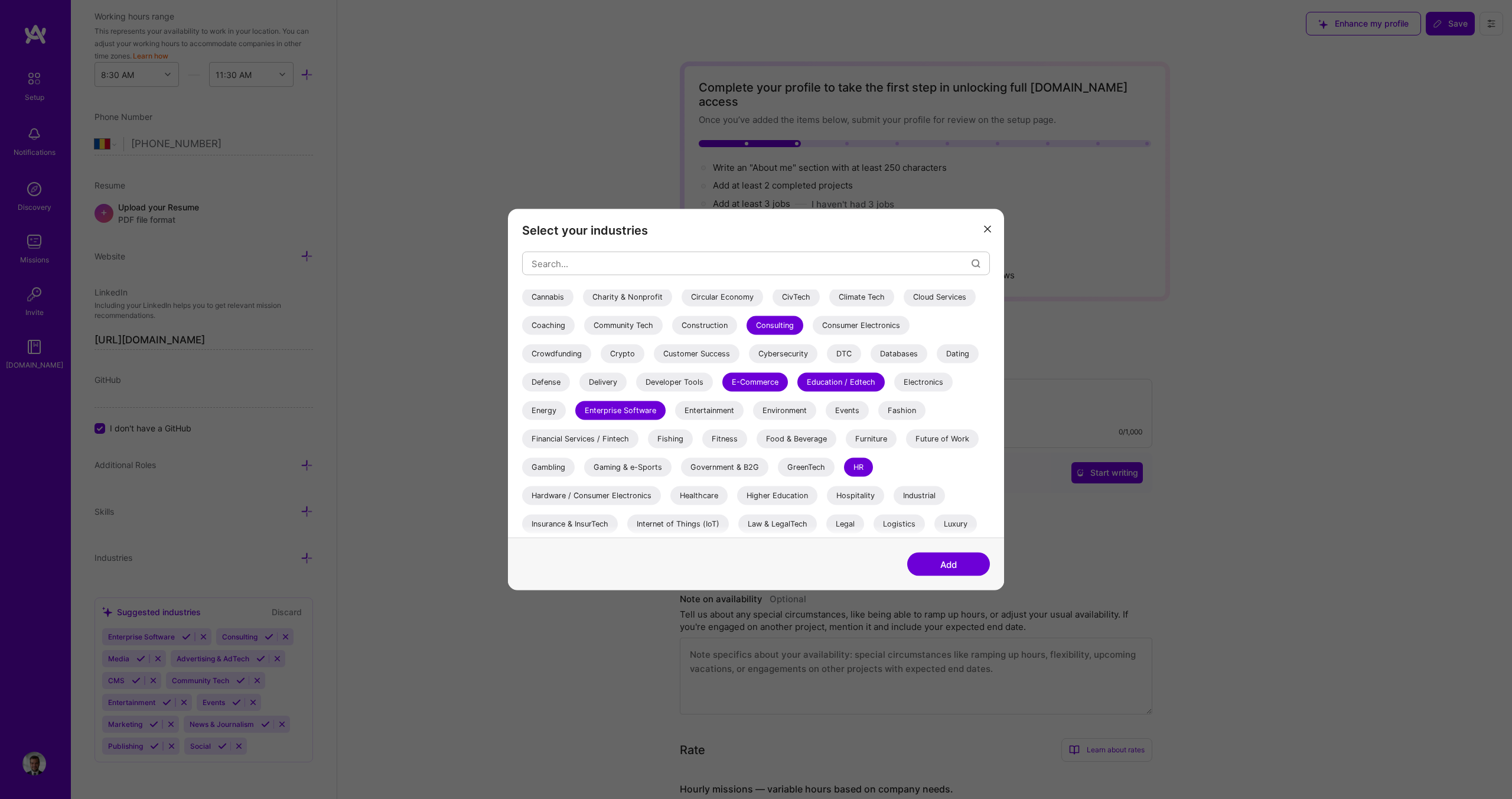
scroll to position [215, 0]
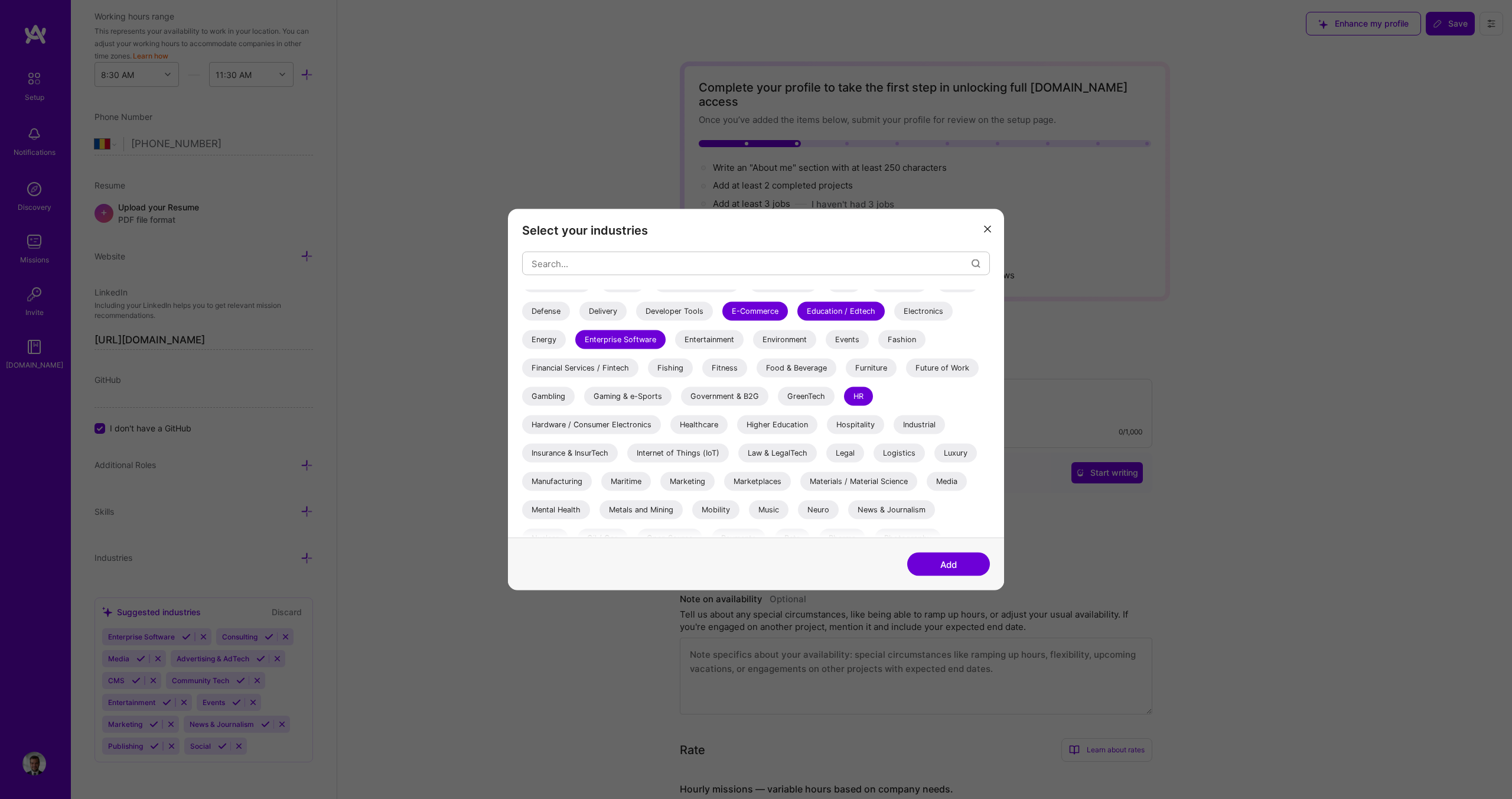
click at [689, 425] on div "Healthcare" at bounding box center [698, 424] width 57 height 19
click at [689, 451] on div "Internet of Things (IoT)" at bounding box center [678, 453] width 102 height 19
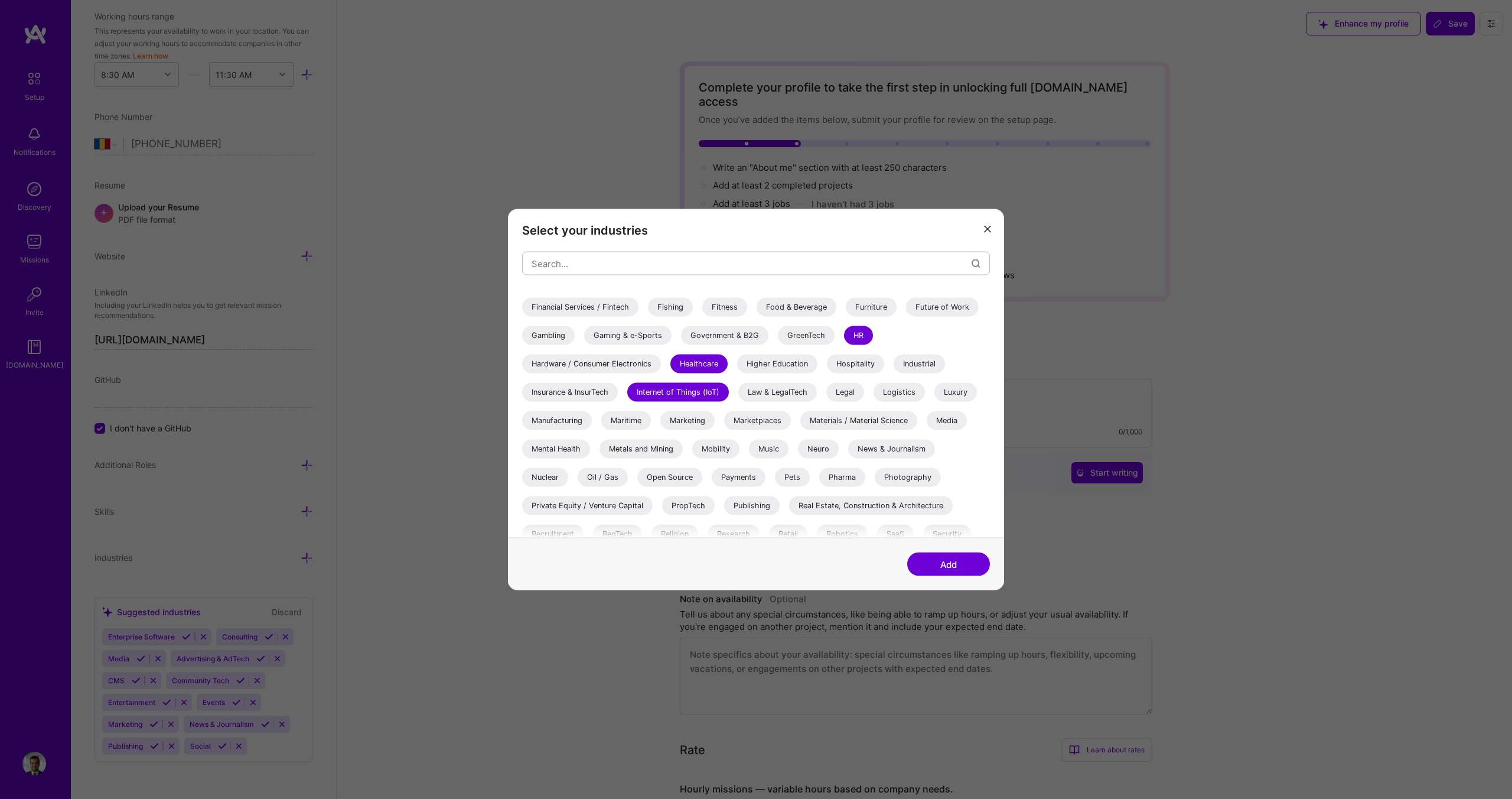
scroll to position [307, 0]
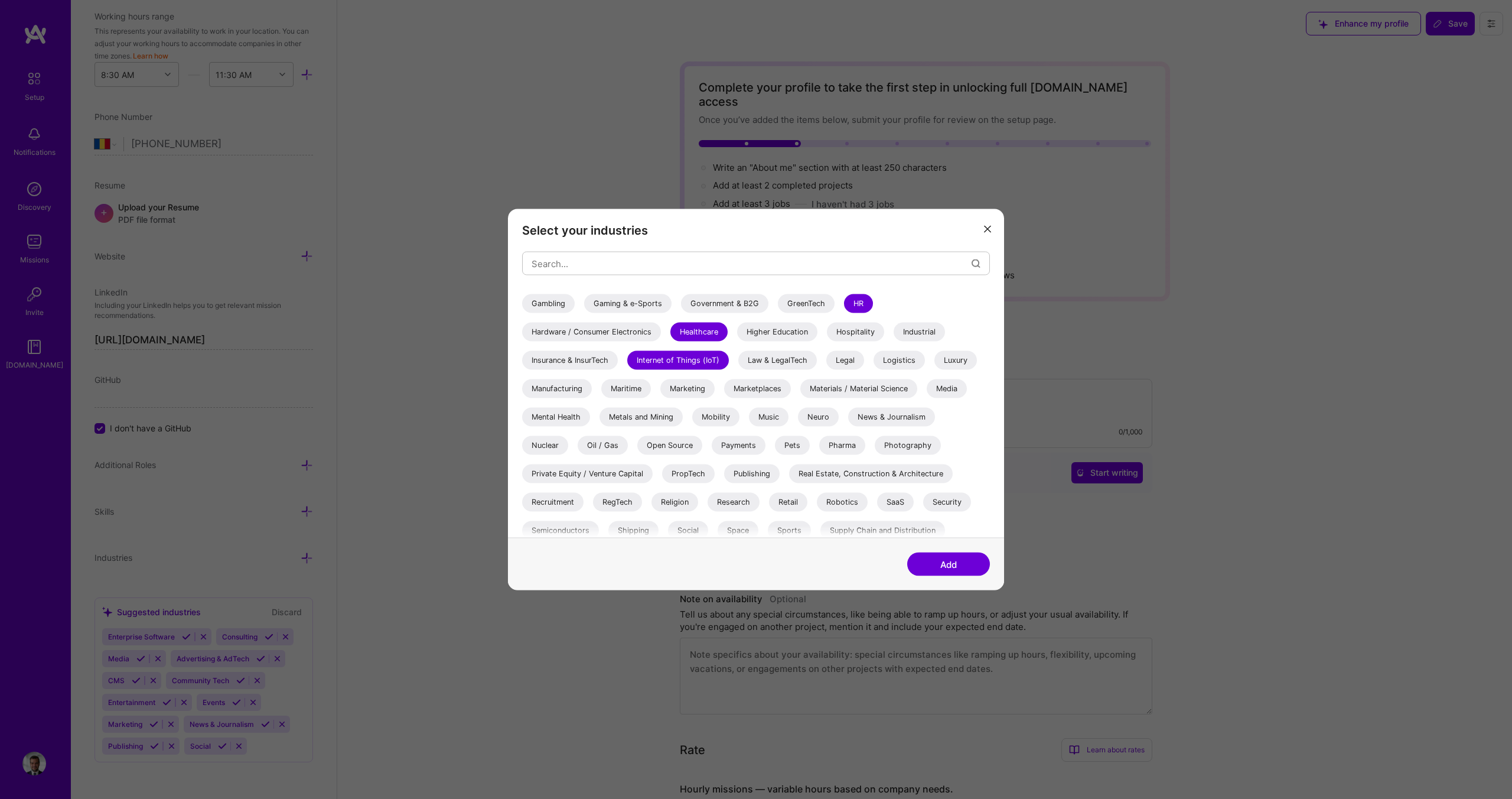
click at [722, 419] on div "Mobility" at bounding box center [716, 417] width 47 height 19
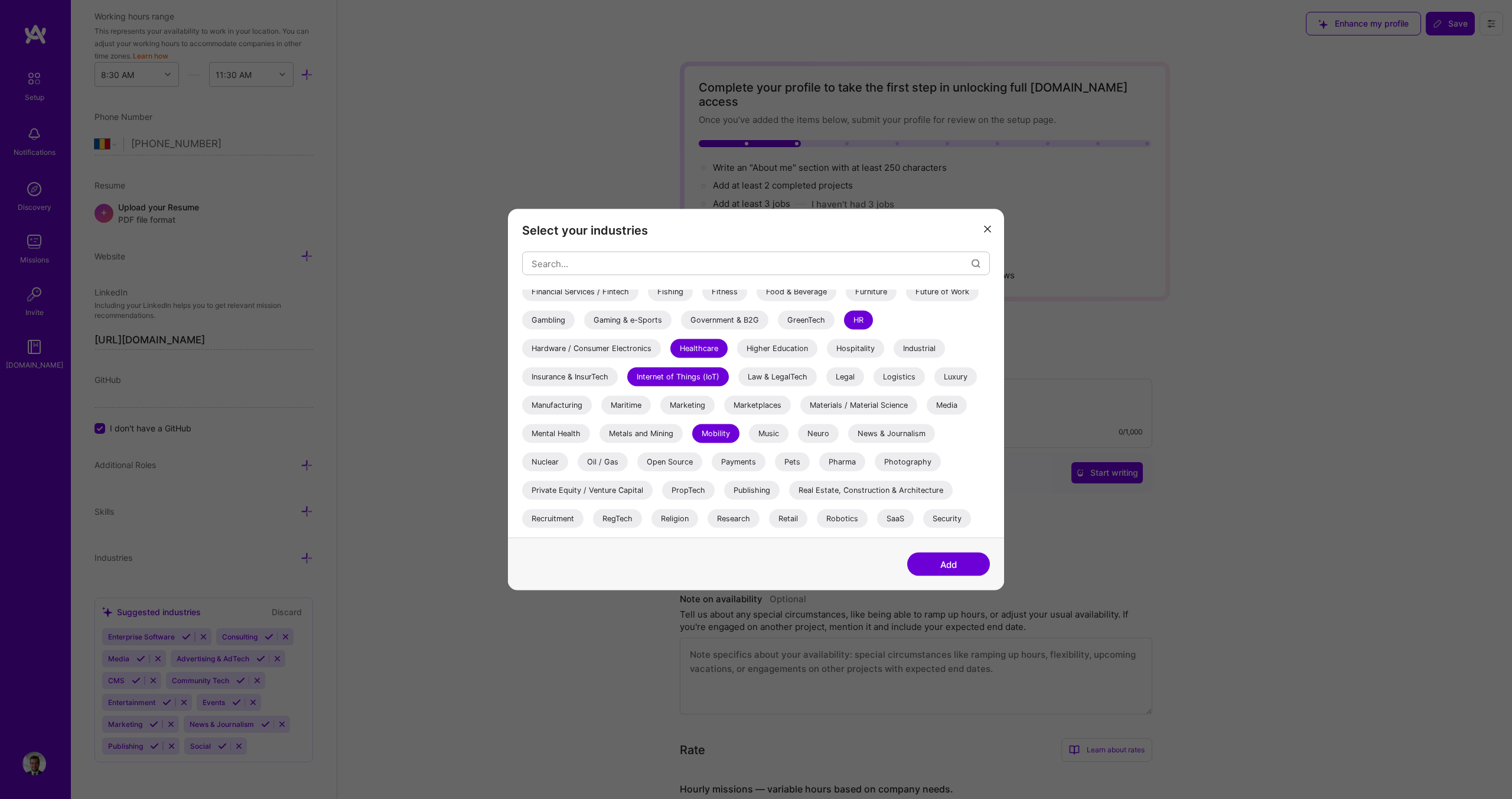
scroll to position [343, 0]
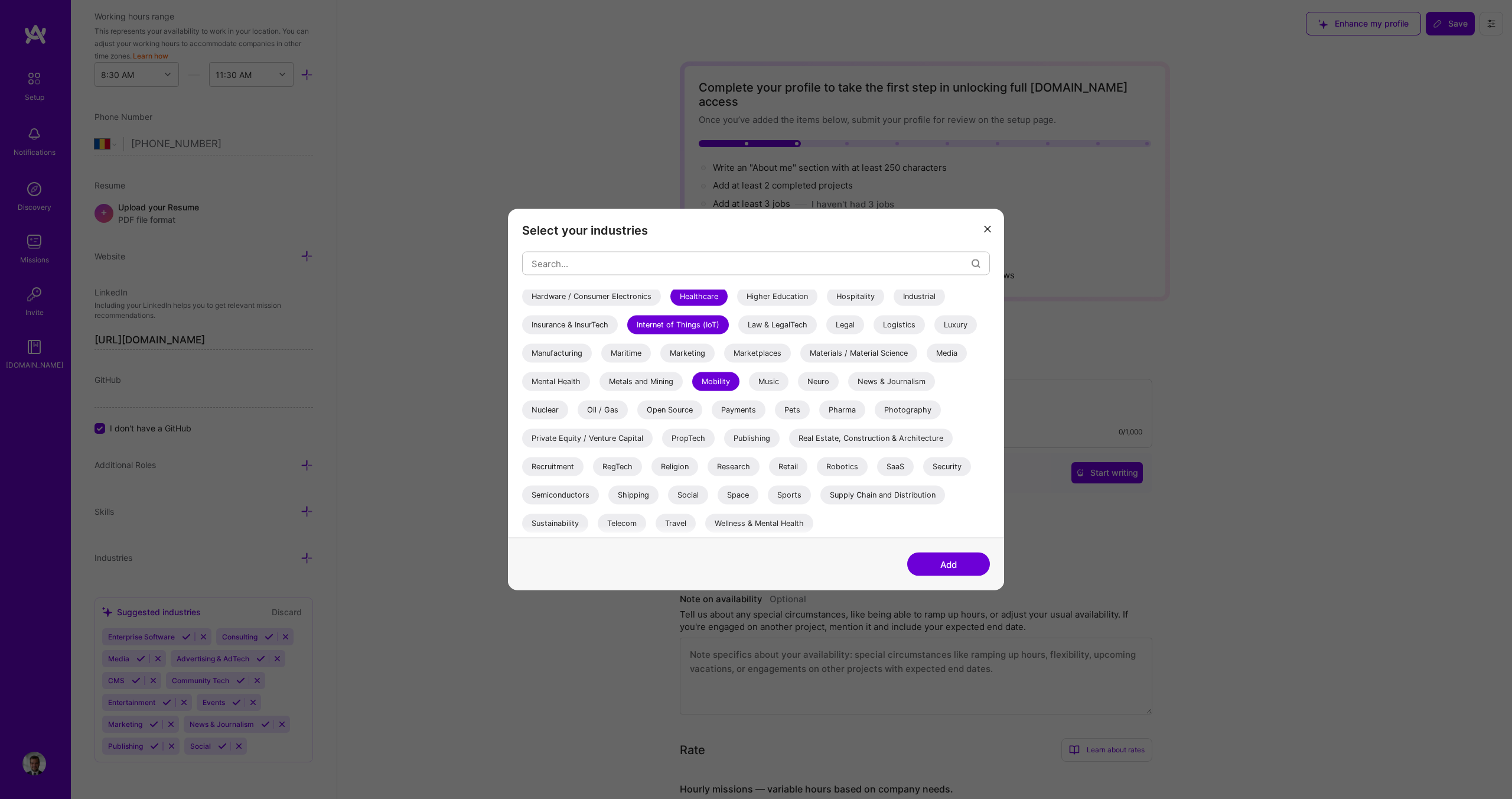
click at [751, 521] on div "Wellness & Mental Health" at bounding box center [759, 523] width 108 height 19
click at [675, 527] on div "Travel" at bounding box center [675, 523] width 40 height 19
click at [901, 461] on div "SaaS" at bounding box center [896, 466] width 36 height 19
click at [960, 566] on button "Add" at bounding box center [948, 564] width 82 height 24
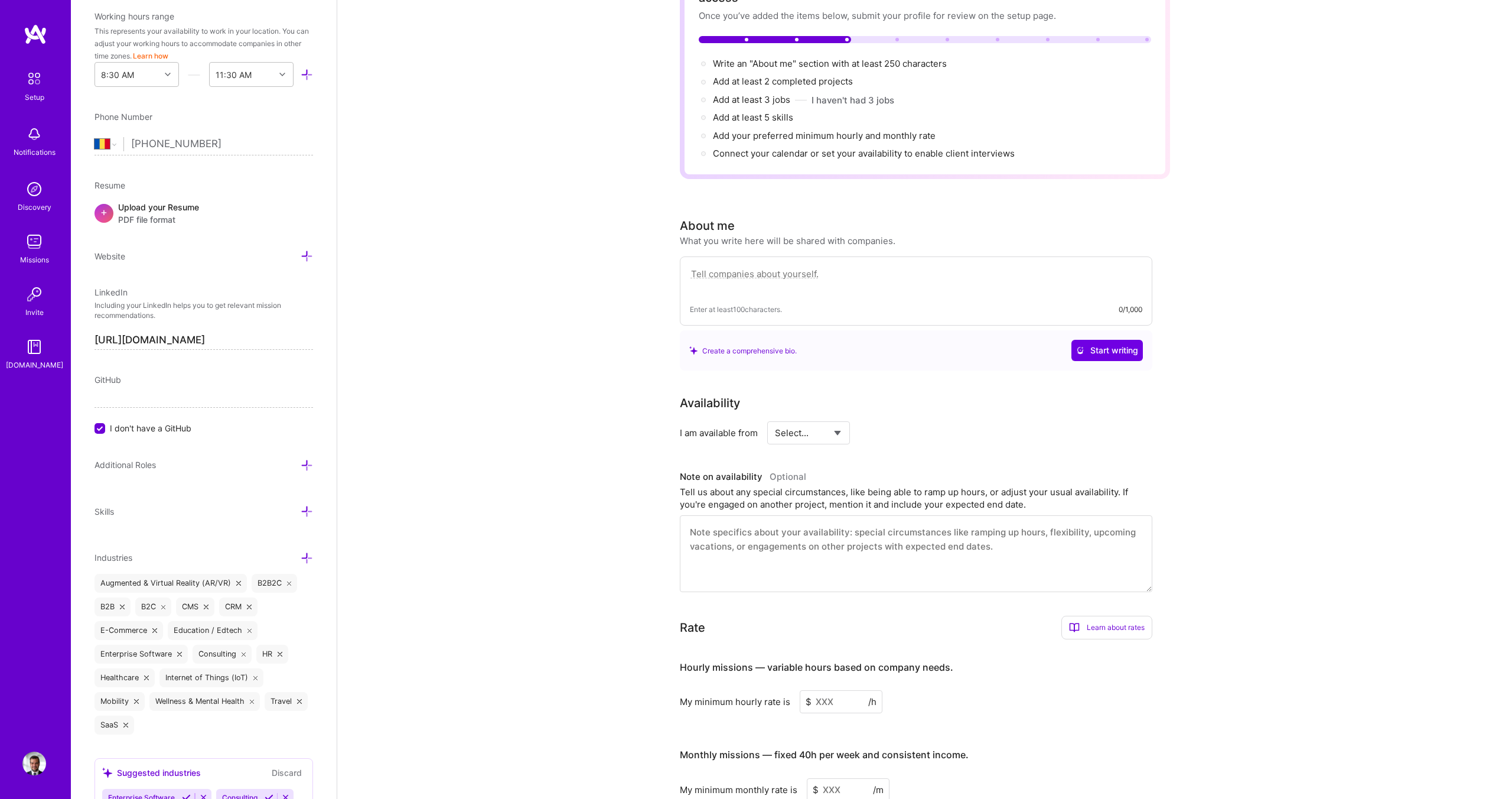
scroll to position [0, 0]
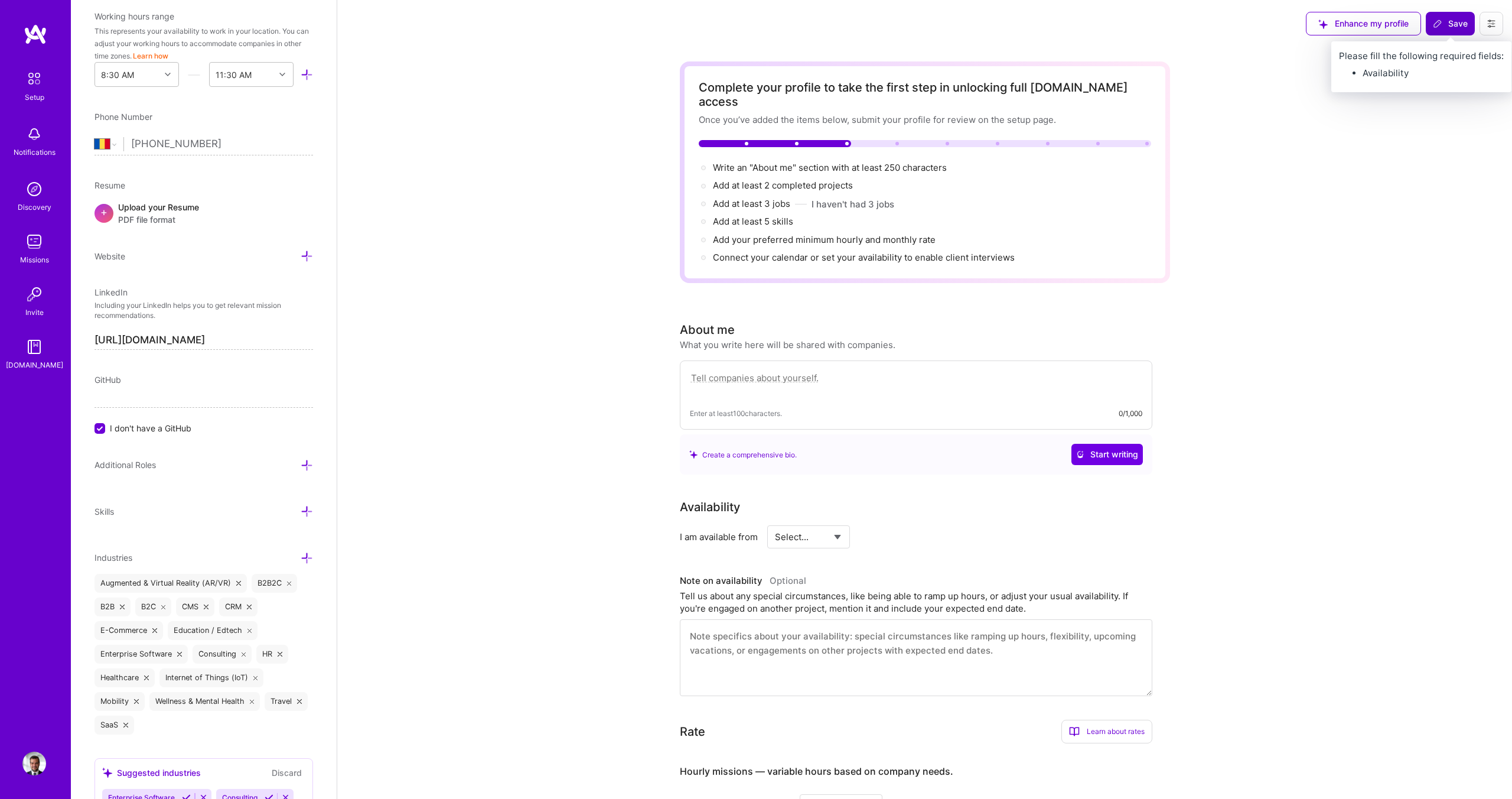
click at [1457, 16] on button "Save" at bounding box center [1450, 24] width 49 height 24
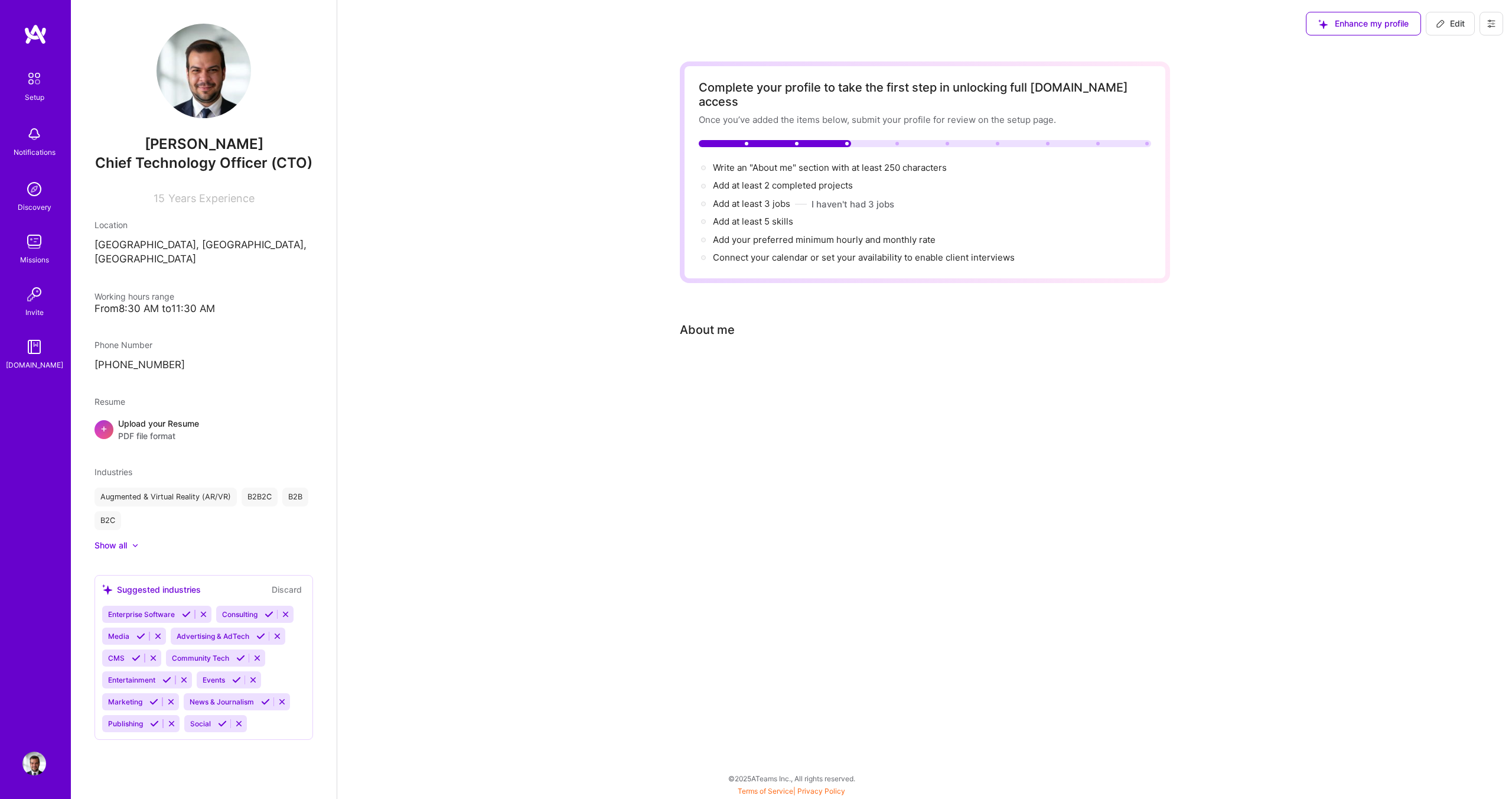
click at [1482, 19] on button at bounding box center [1491, 24] width 24 height 24
click at [1446, 54] on button "Settings" at bounding box center [1459, 50] width 89 height 30
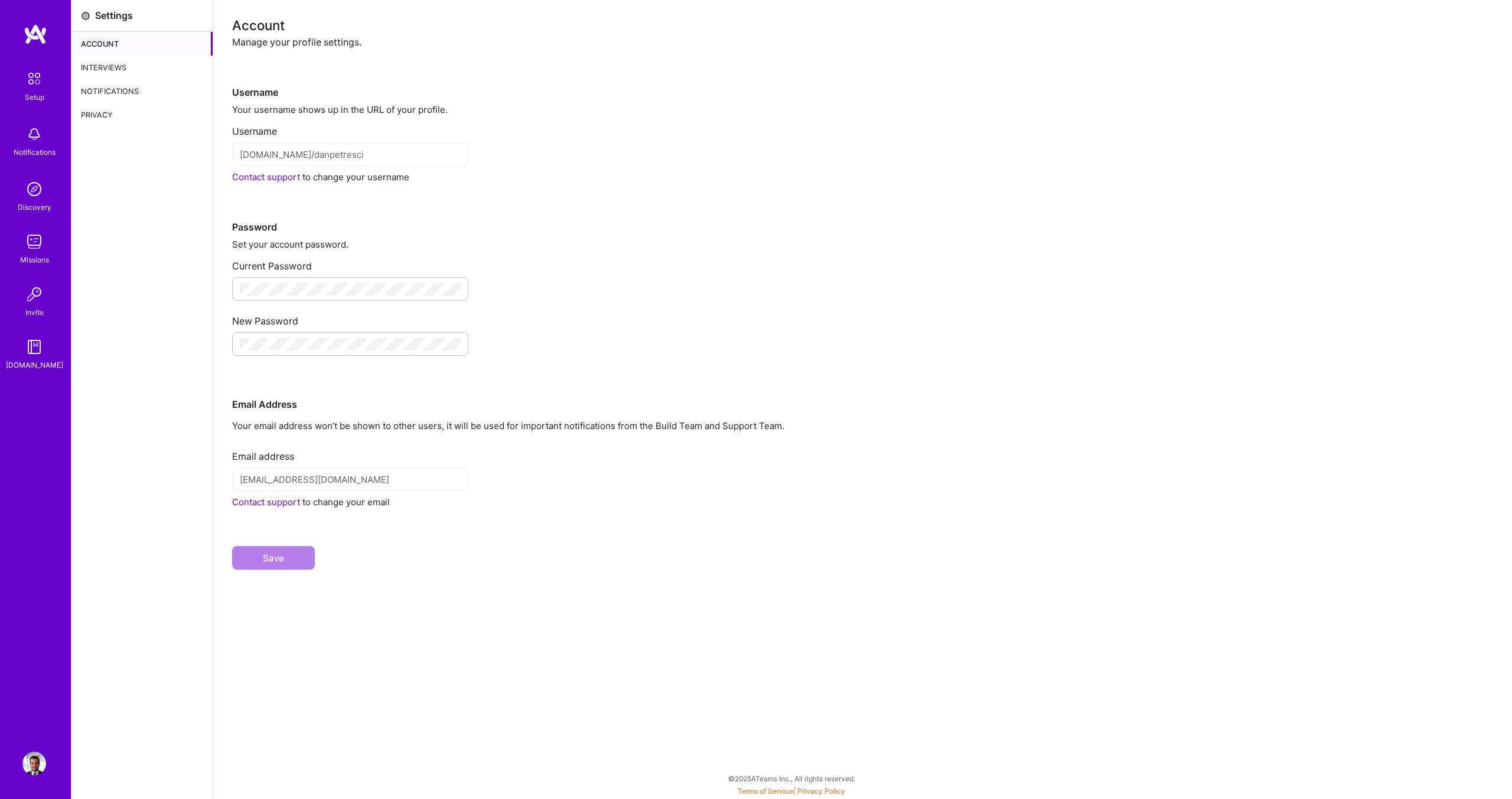
click at [277, 179] on link "Contact support" at bounding box center [266, 177] width 68 height 11
click at [31, 93] on div "Setup" at bounding box center [34, 97] width 20 height 13
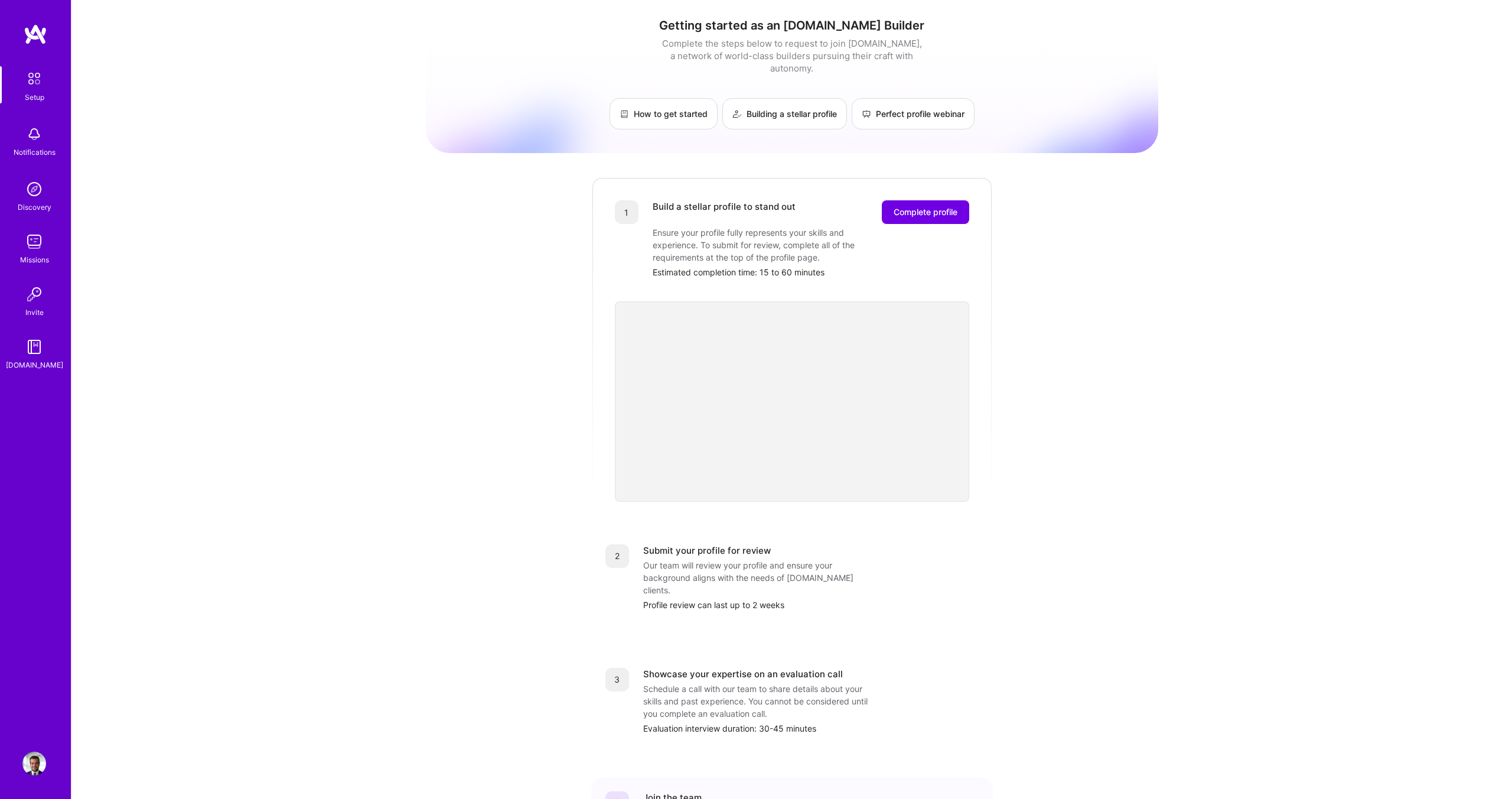
scroll to position [99, 0]
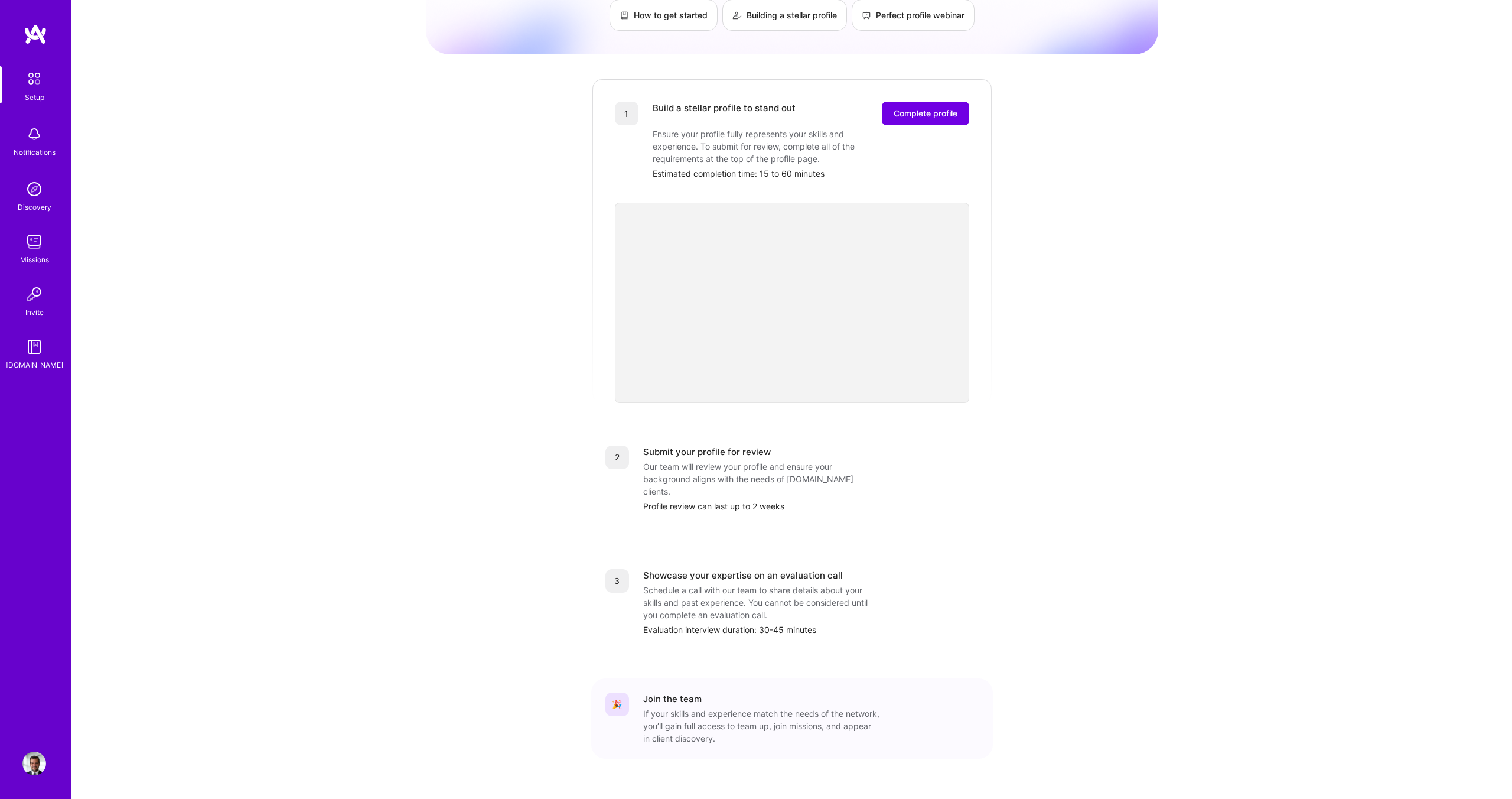
click at [38, 763] on img at bounding box center [34, 764] width 24 height 24
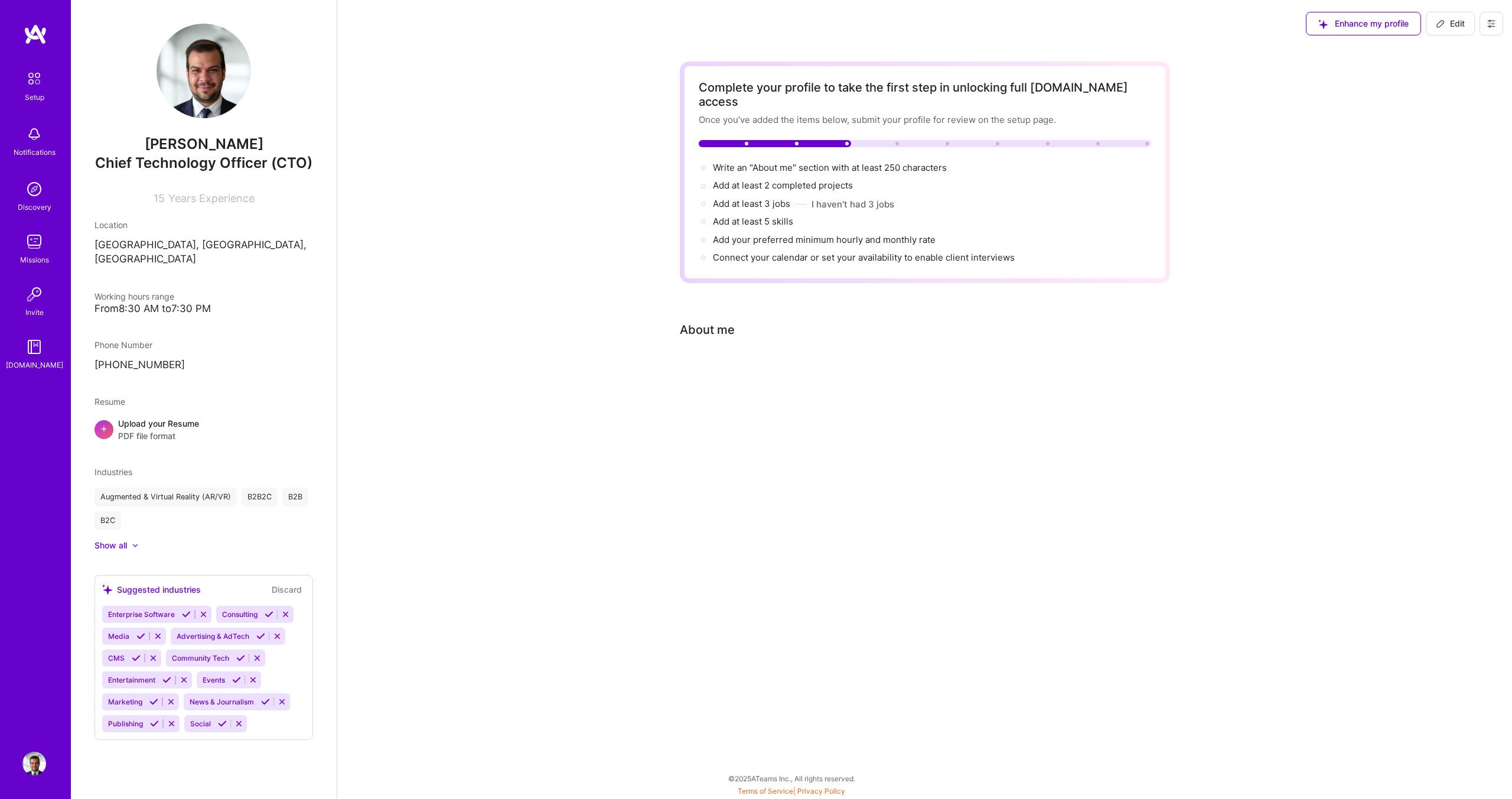
click at [247, 151] on span "[PERSON_NAME]" at bounding box center [203, 144] width 218 height 18
click at [239, 141] on span "[PERSON_NAME]" at bounding box center [203, 144] width 218 height 18
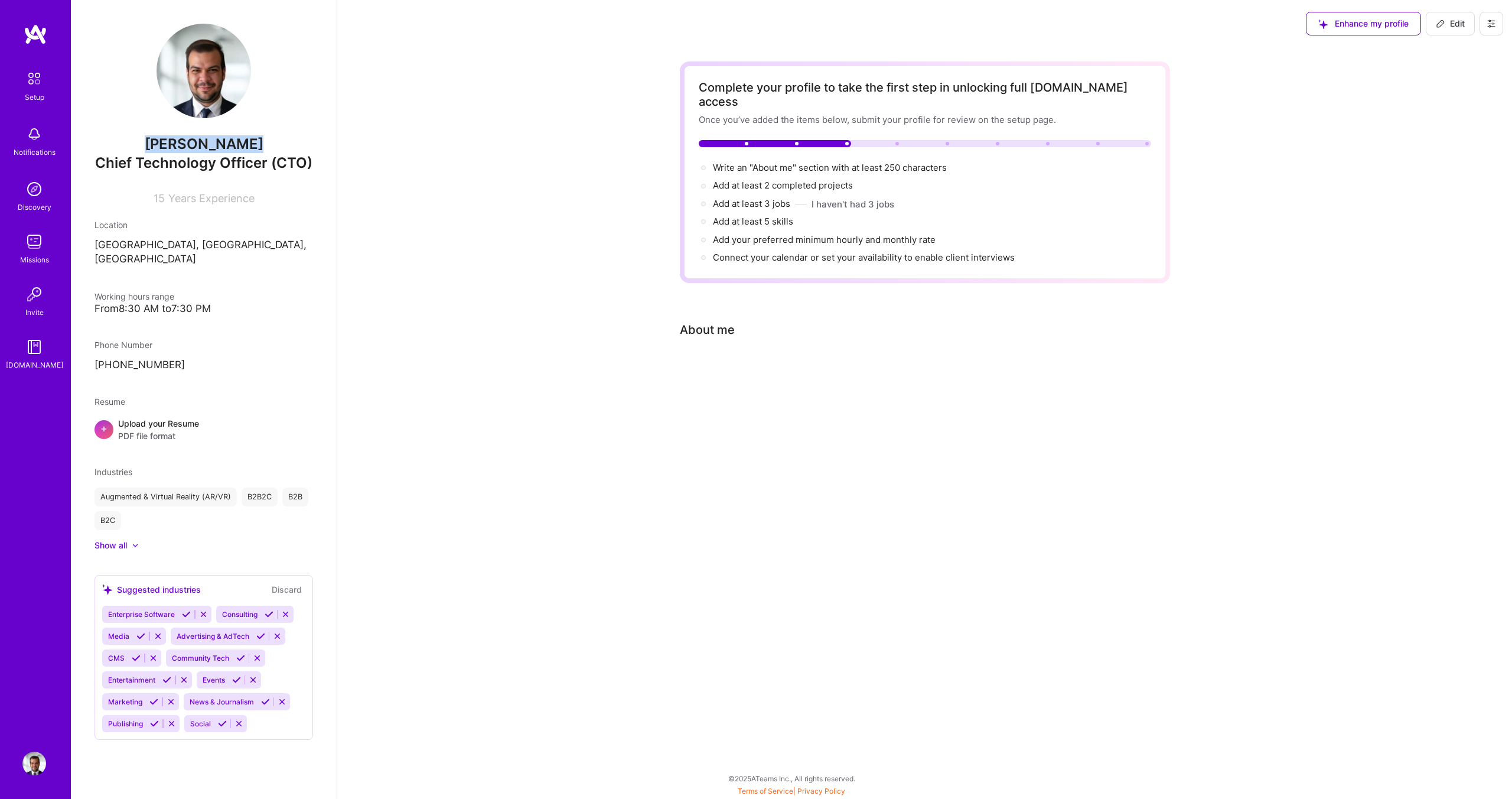
click at [239, 141] on span "[PERSON_NAME]" at bounding box center [203, 144] width 218 height 18
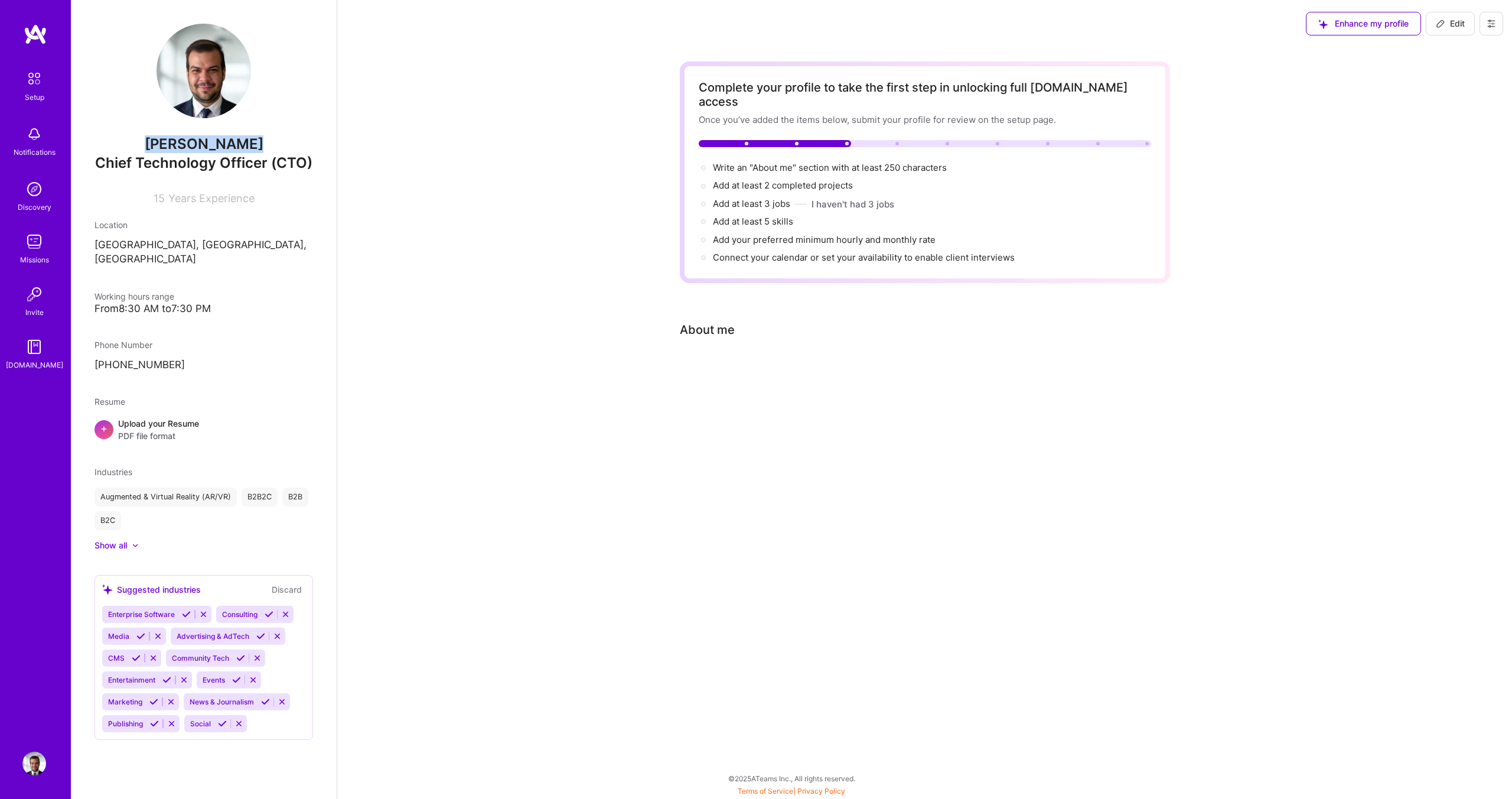
click at [1436, 30] on button "Edit" at bounding box center [1450, 24] width 49 height 24
select select "RO"
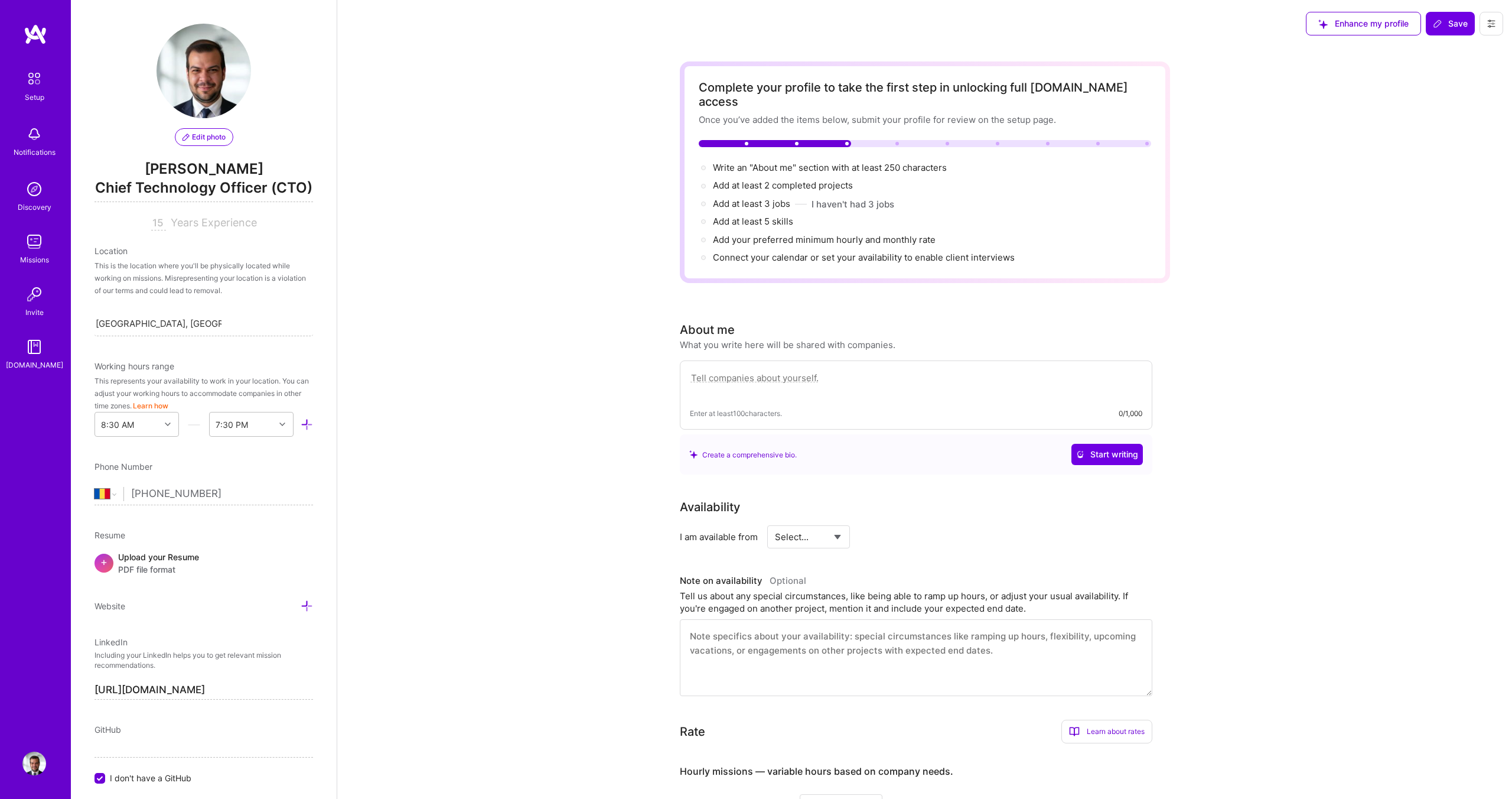
click at [218, 163] on span "[PERSON_NAME]" at bounding box center [203, 170] width 218 height 18
click at [221, 179] on span "Chief Technology Officer (CTO)" at bounding box center [203, 190] width 218 height 24
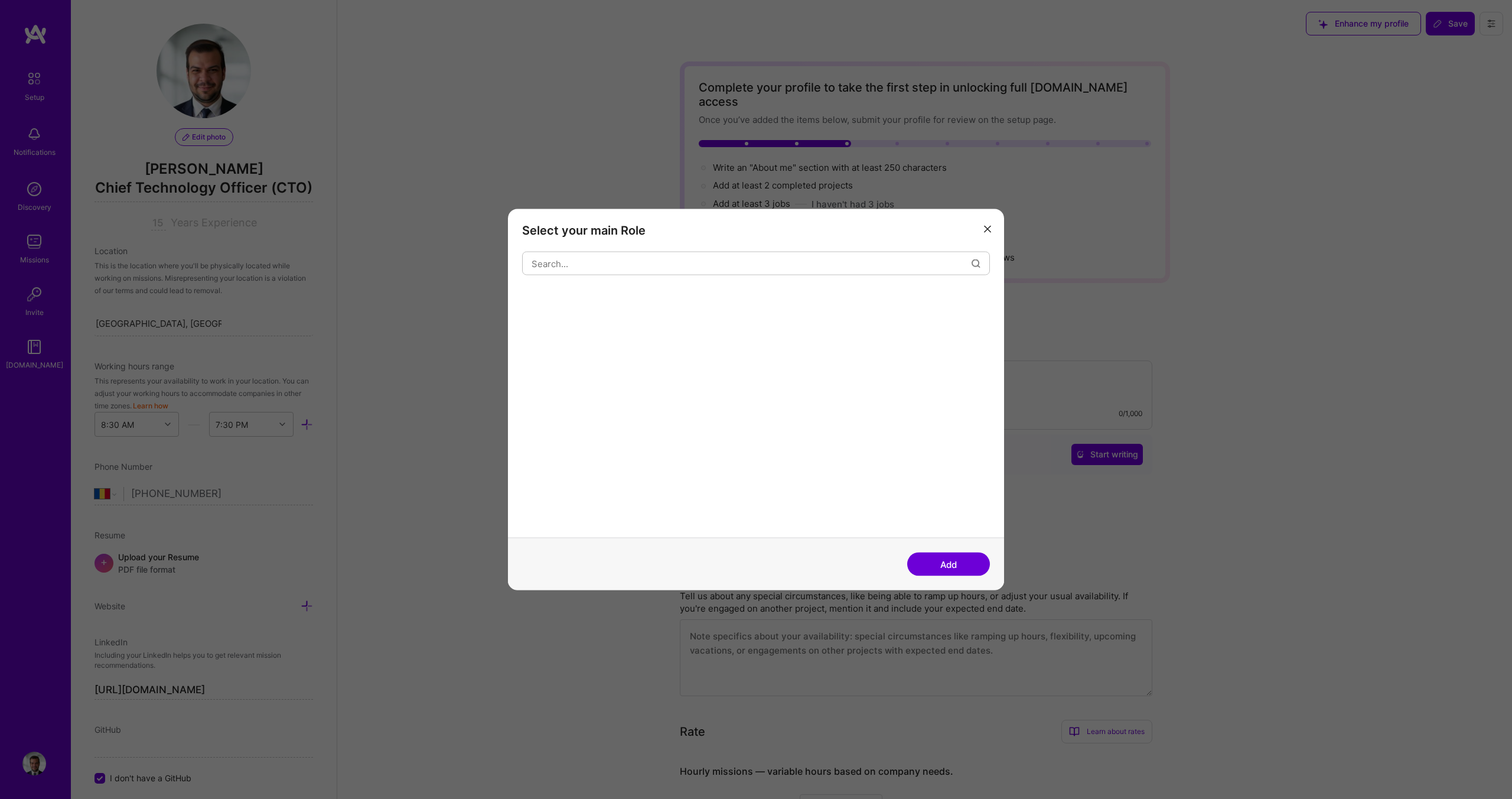
click at [221, 179] on div "Select your main Role Add" at bounding box center [756, 399] width 1512 height 799
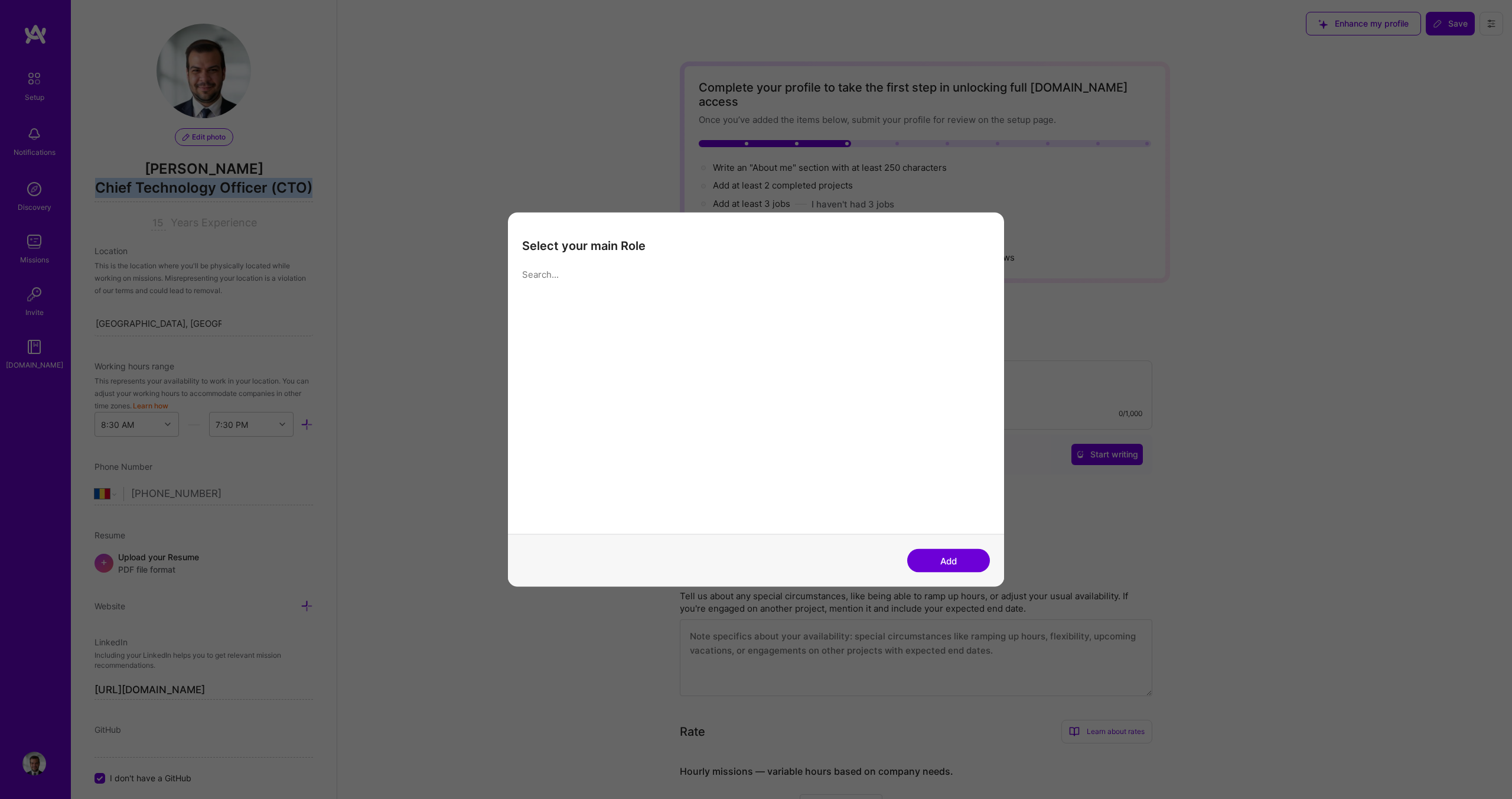
click at [221, 179] on span "Chief Technology Officer (CTO)" at bounding box center [203, 190] width 218 height 24
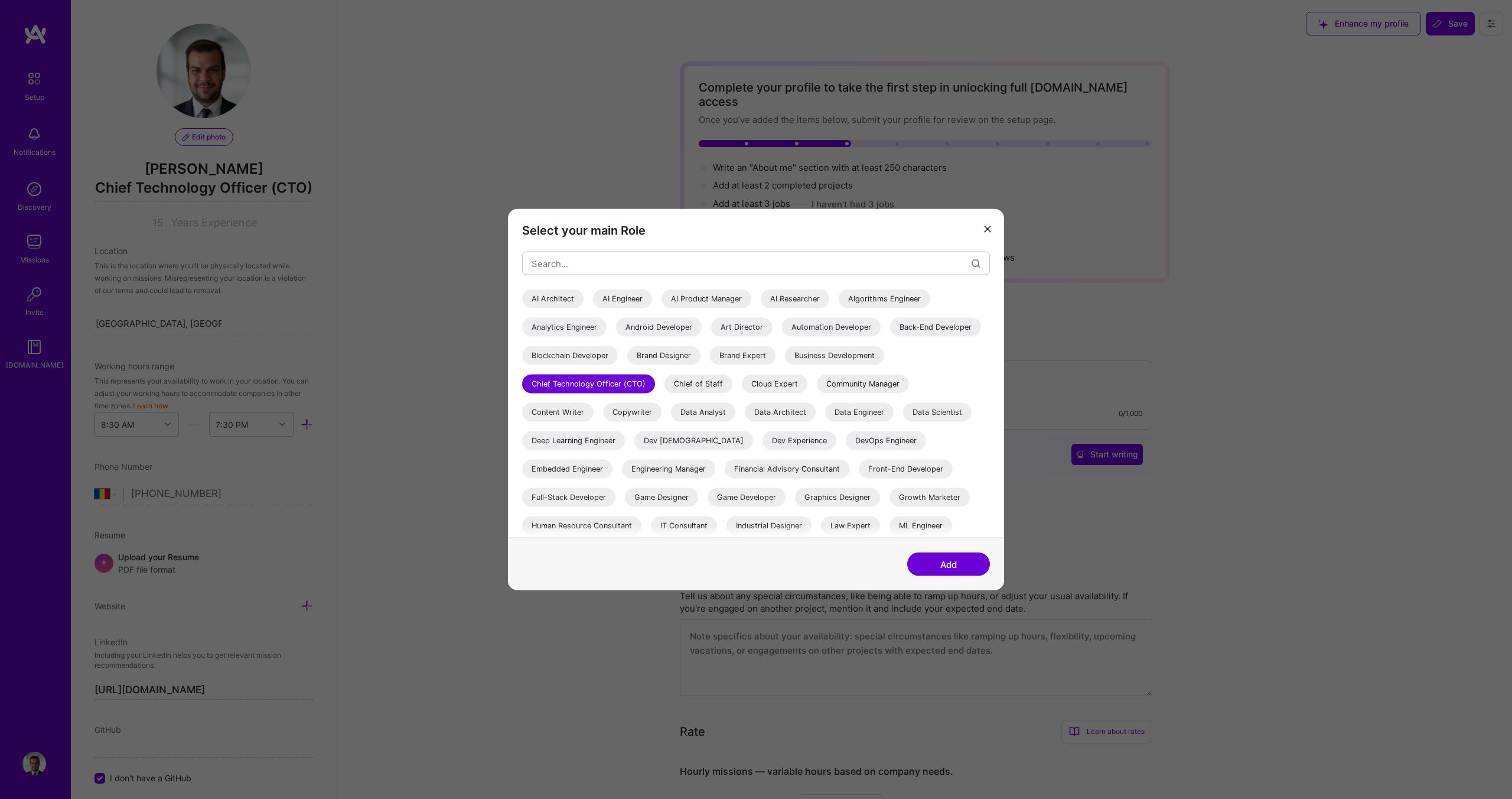
click at [392, 157] on div "Select your main Role AI Architect AI Engineer AI Product Manager AI Researcher…" at bounding box center [756, 399] width 1512 height 799
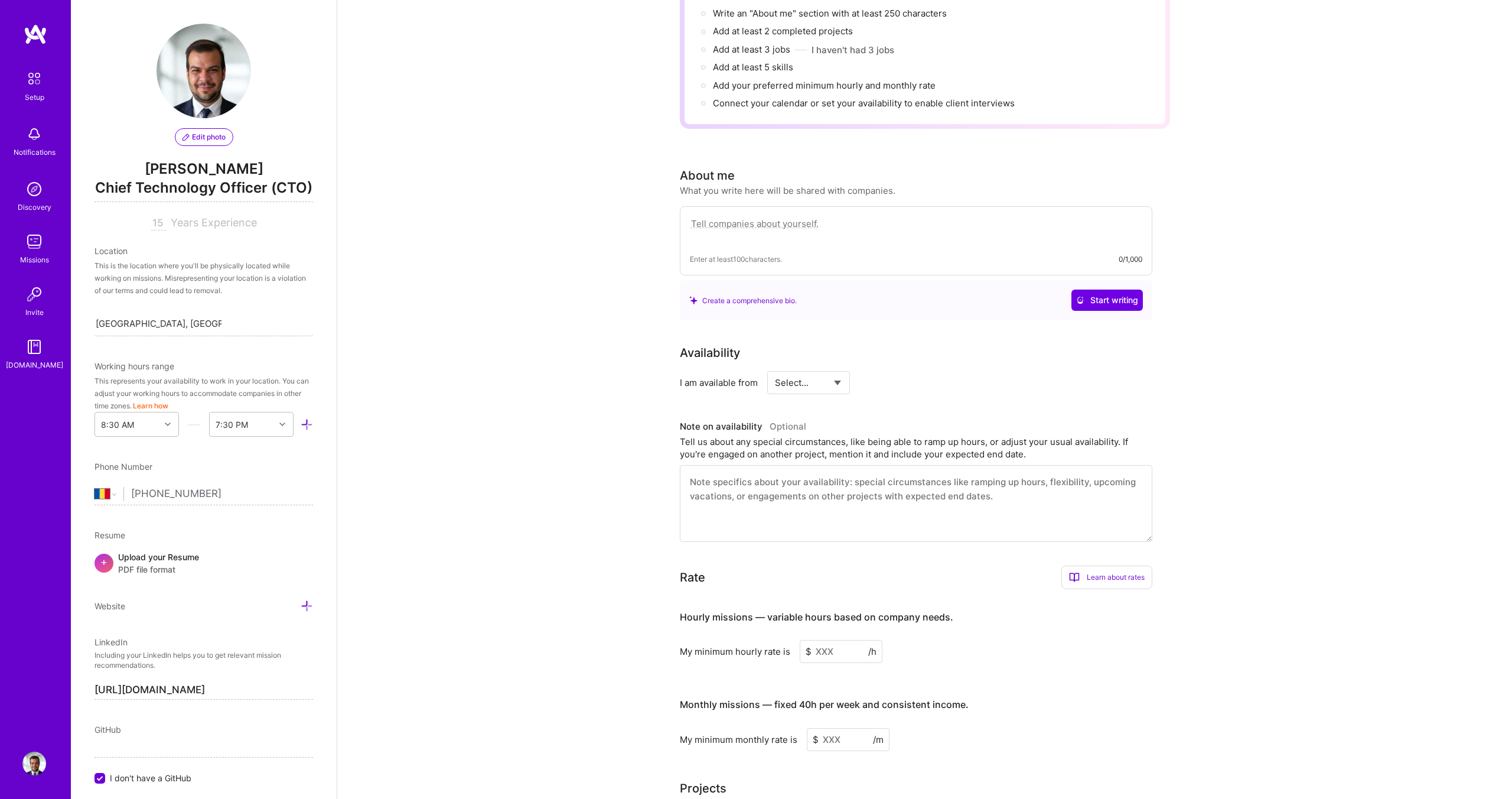
scroll to position [151, 0]
click at [771, 219] on textarea at bounding box center [916, 233] width 452 height 27
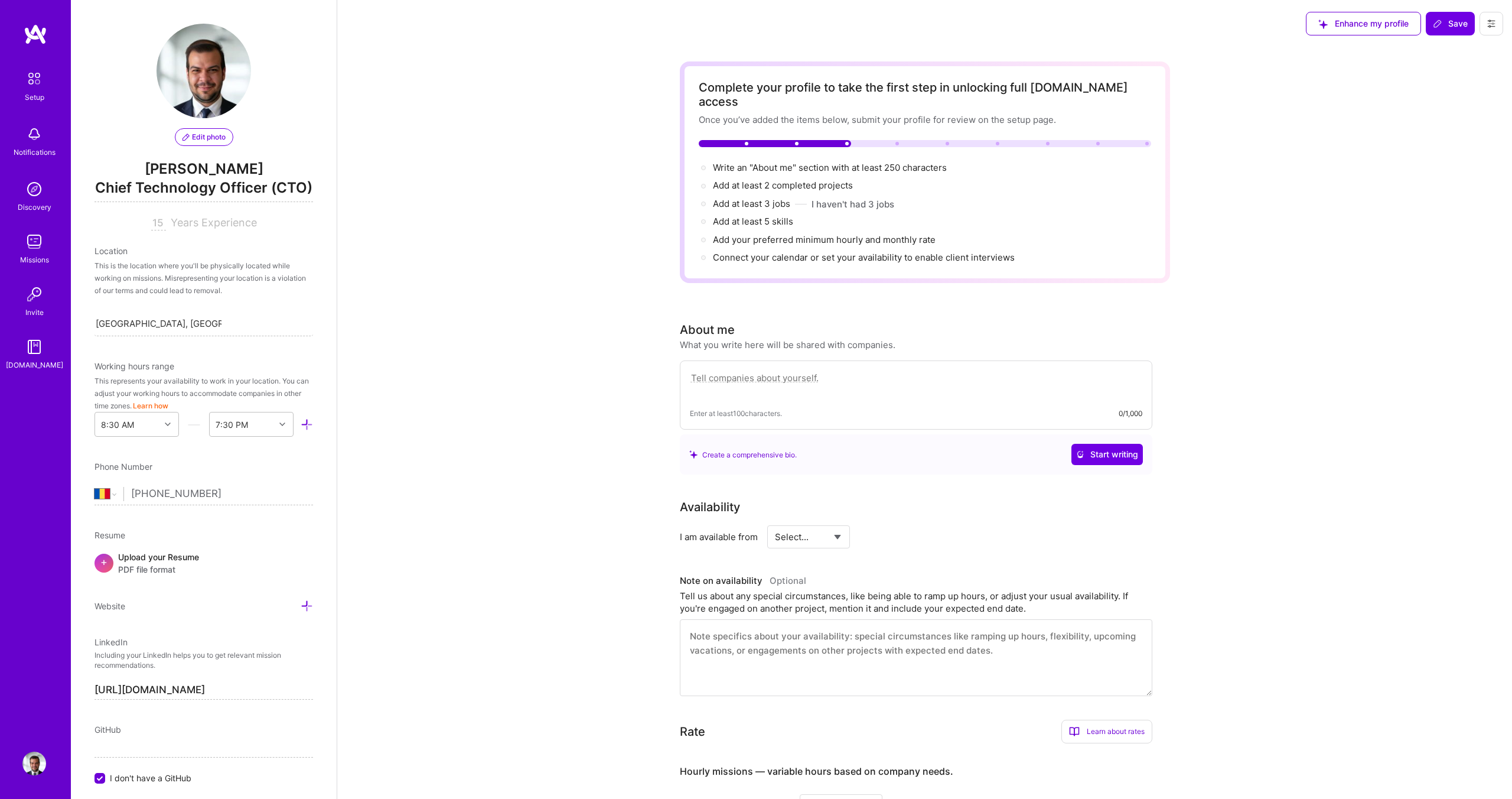
scroll to position [149, 0]
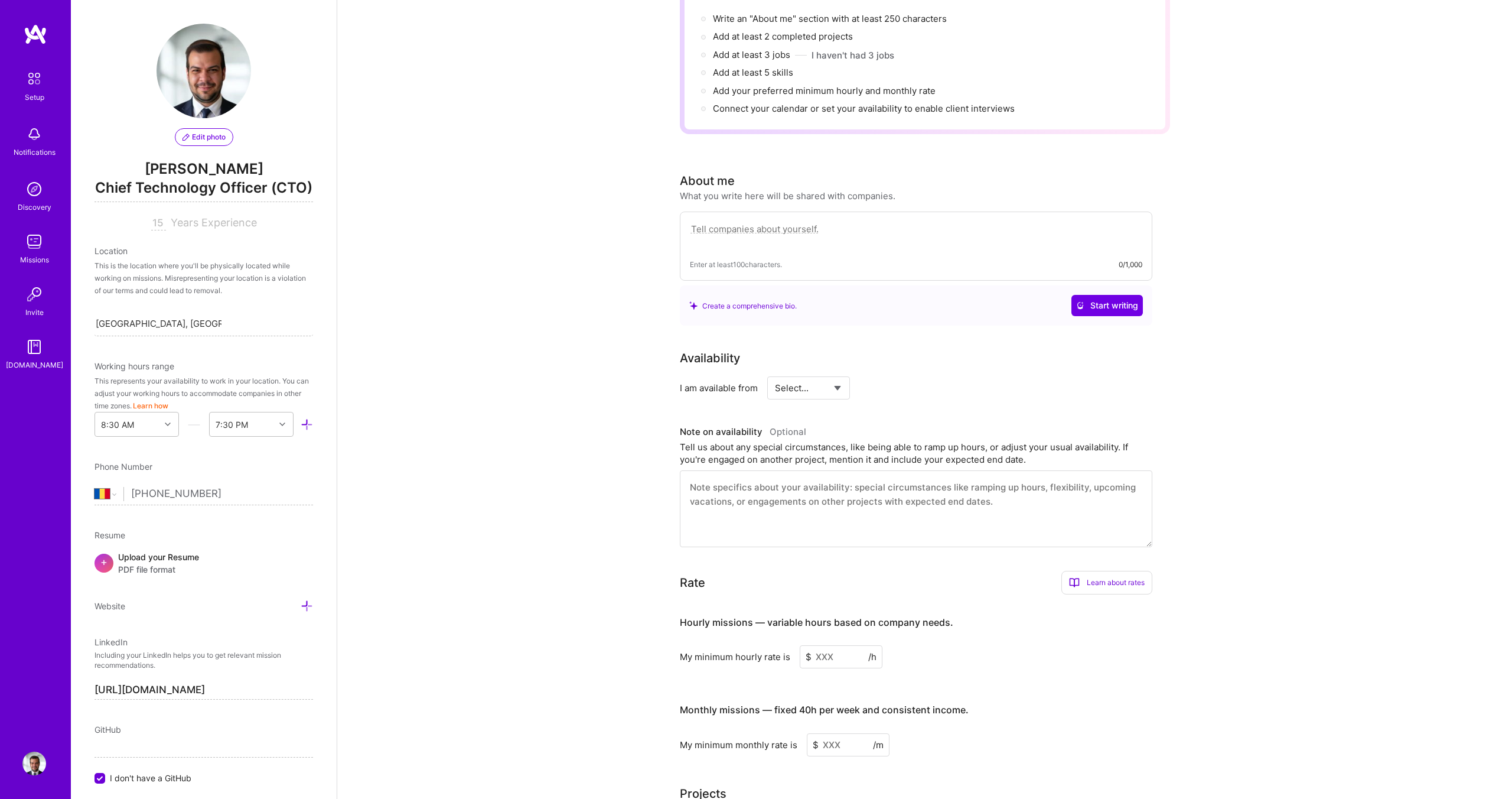
click at [812, 373] on select "Select... Right Now Future Date Not Available" at bounding box center [809, 387] width 68 height 30
click at [829, 374] on select "Select... Right Now Future Date Not Available" at bounding box center [809, 387] width 68 height 30
select select "Right Now"
click at [775, 373] on select "Select... Right Now Future Date Not Available" at bounding box center [809, 387] width 68 height 30
click at [794, 479] on textarea at bounding box center [916, 509] width 472 height 77
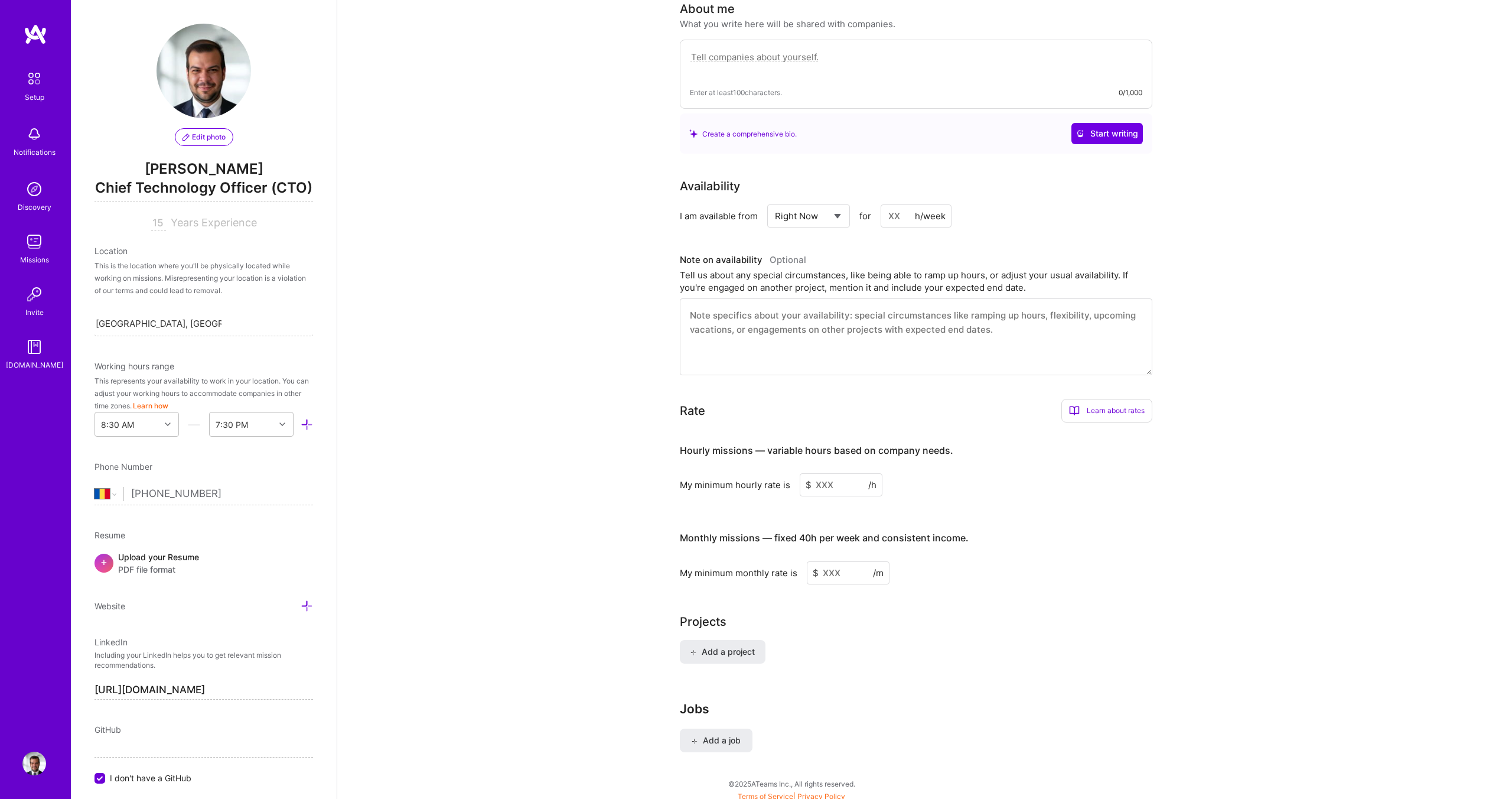
scroll to position [364, 0]
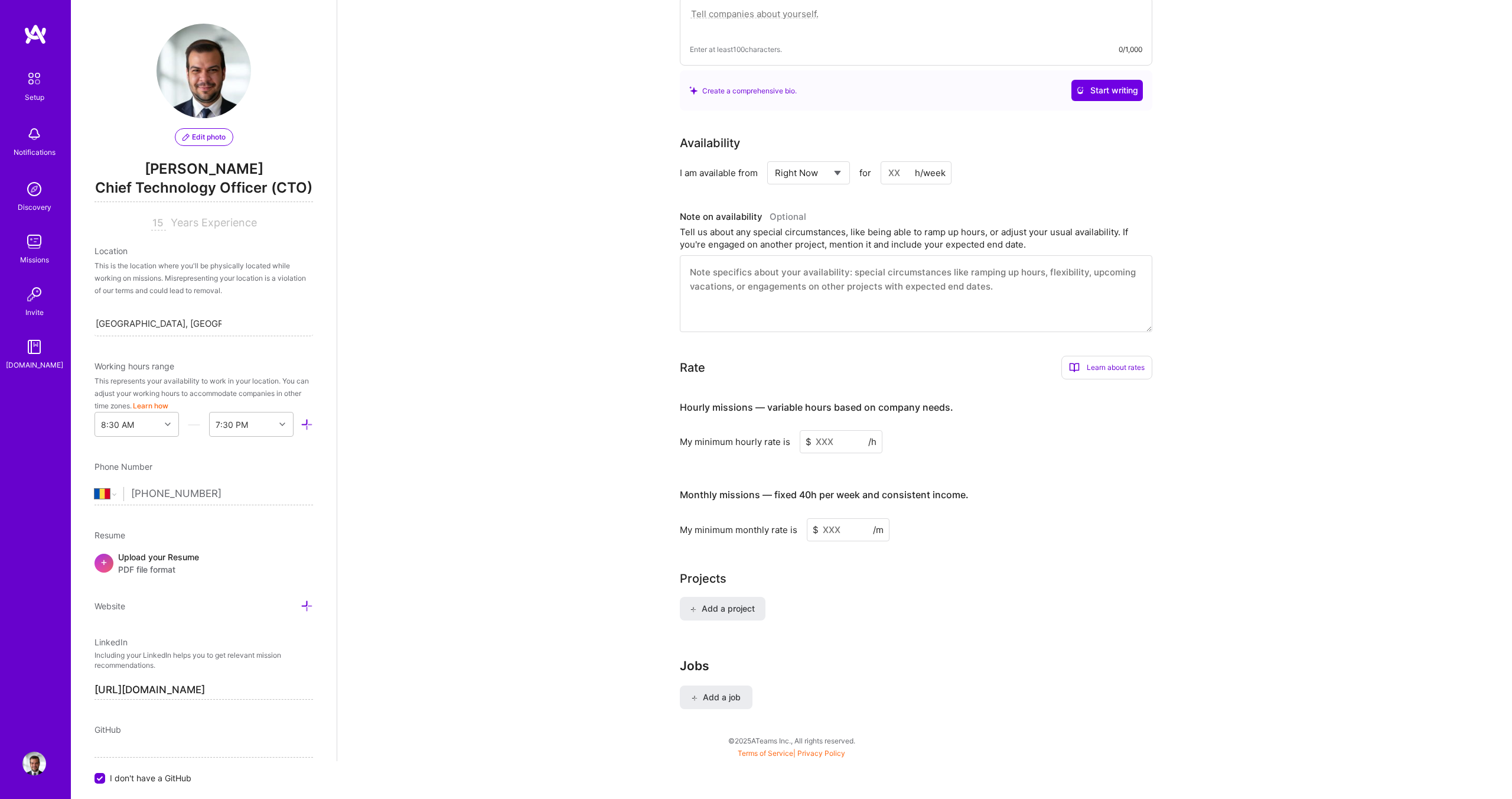
click at [837, 430] on input at bounding box center [840, 441] width 82 height 23
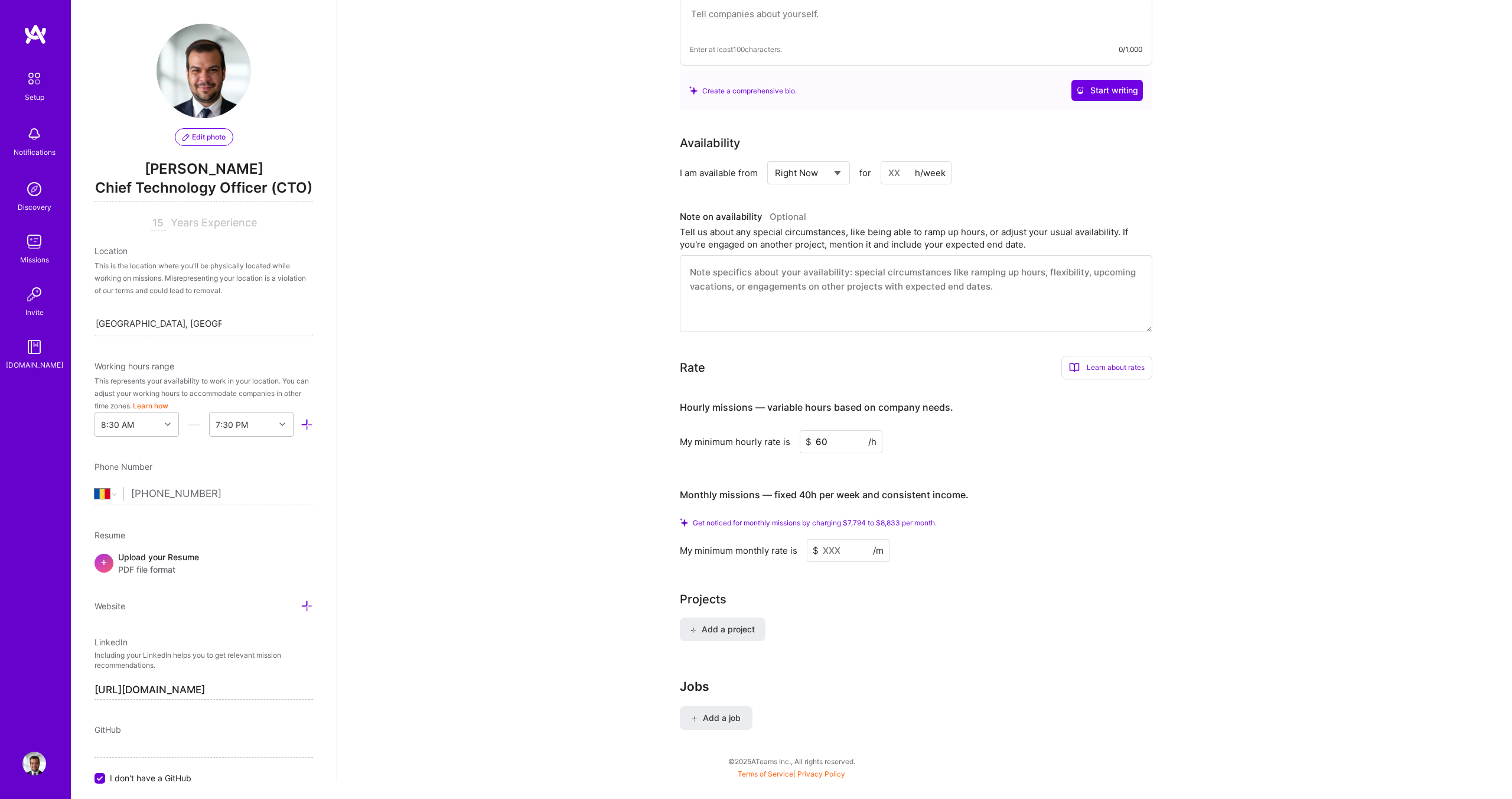
type input "6"
type input "70"
click at [838, 539] on input at bounding box center [848, 550] width 82 height 23
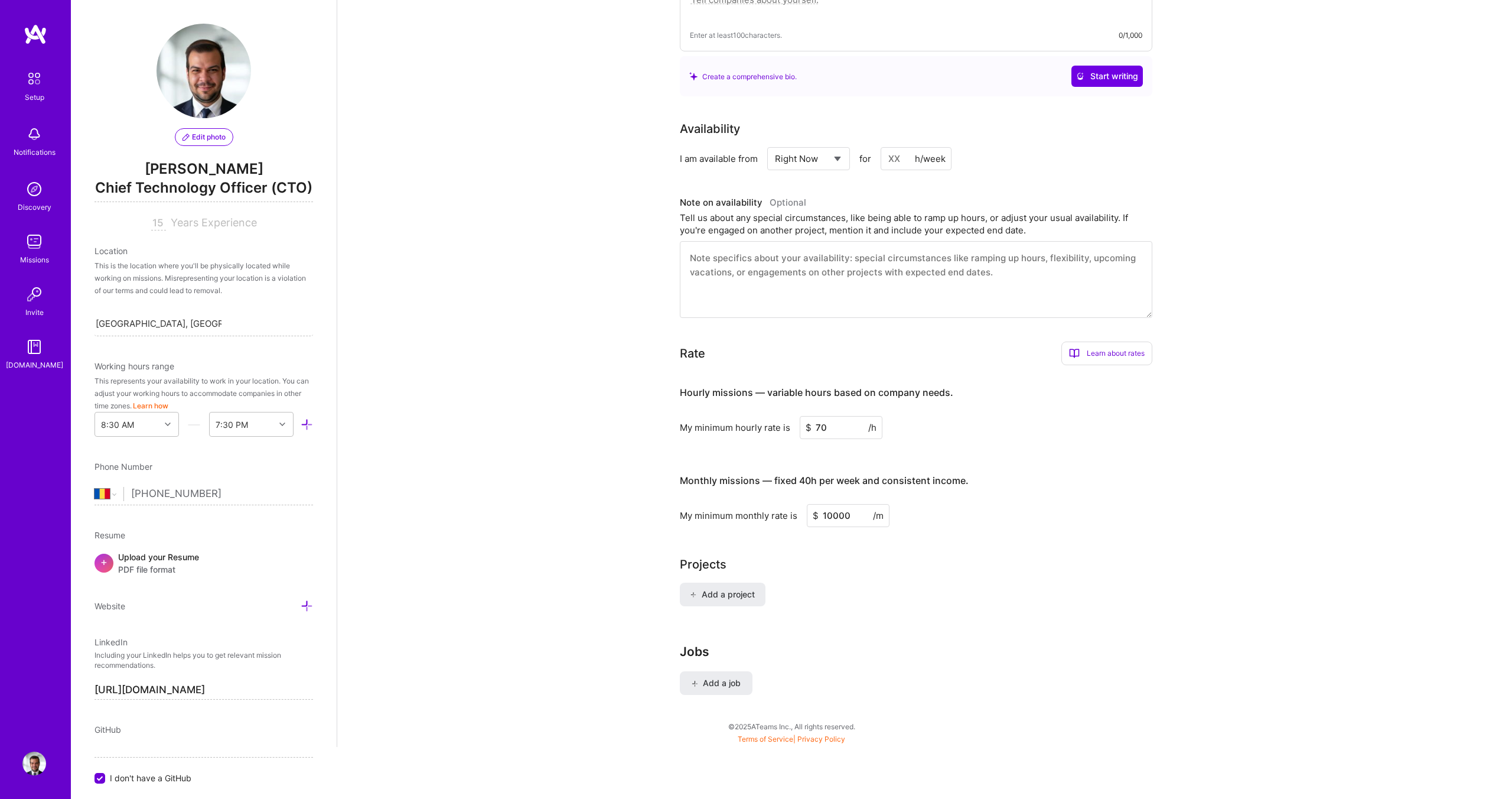
scroll to position [346, 0]
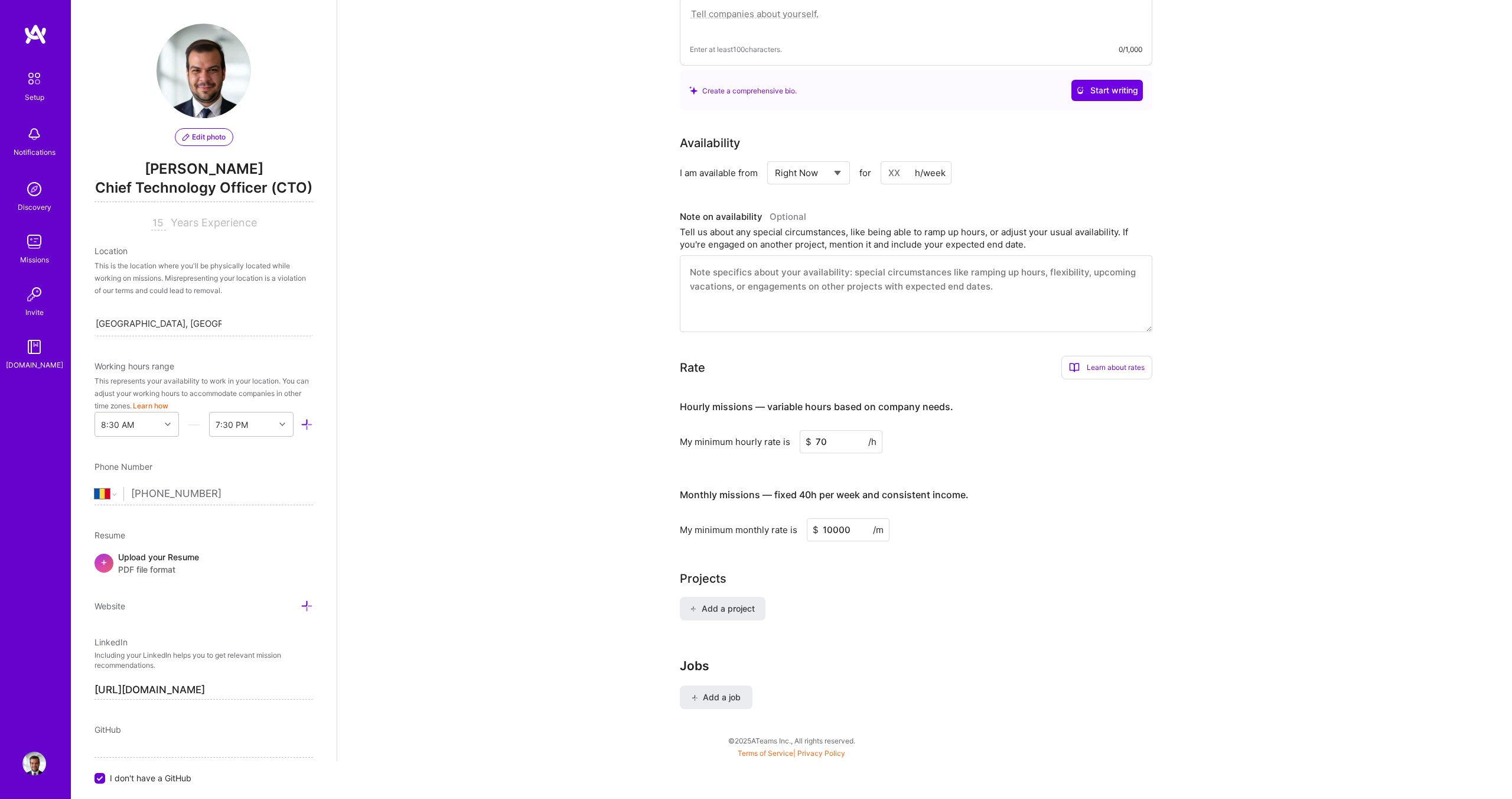
click at [939, 603] on div "Add a project" at bounding box center [925, 616] width 490 height 38
click at [845, 518] on input "10000" at bounding box center [848, 529] width 82 height 23
type input "9500"
click at [923, 570] on div "Projects" at bounding box center [925, 579] width 490 height 18
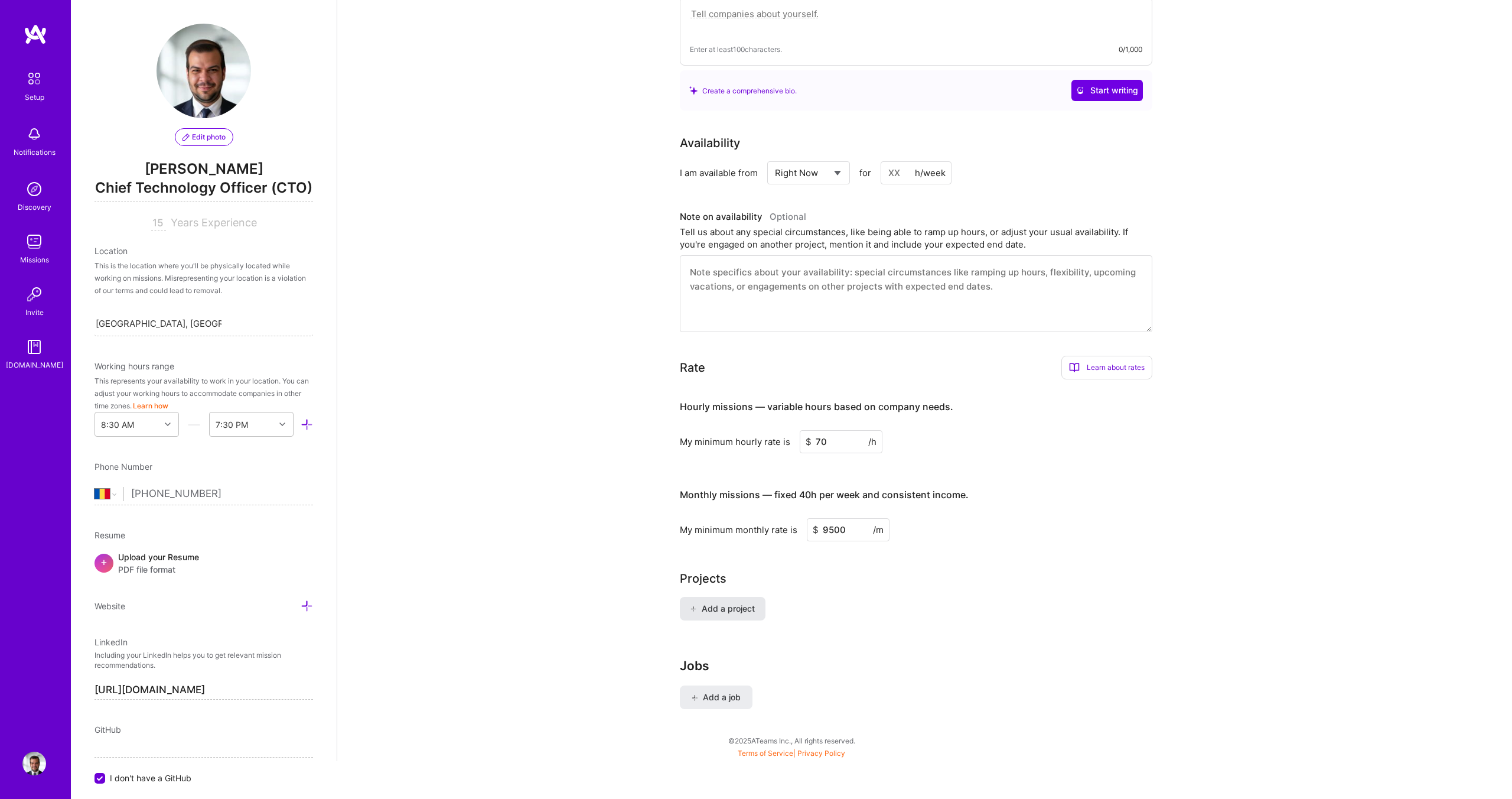
click at [720, 603] on span "Add a project" at bounding box center [722, 609] width 64 height 12
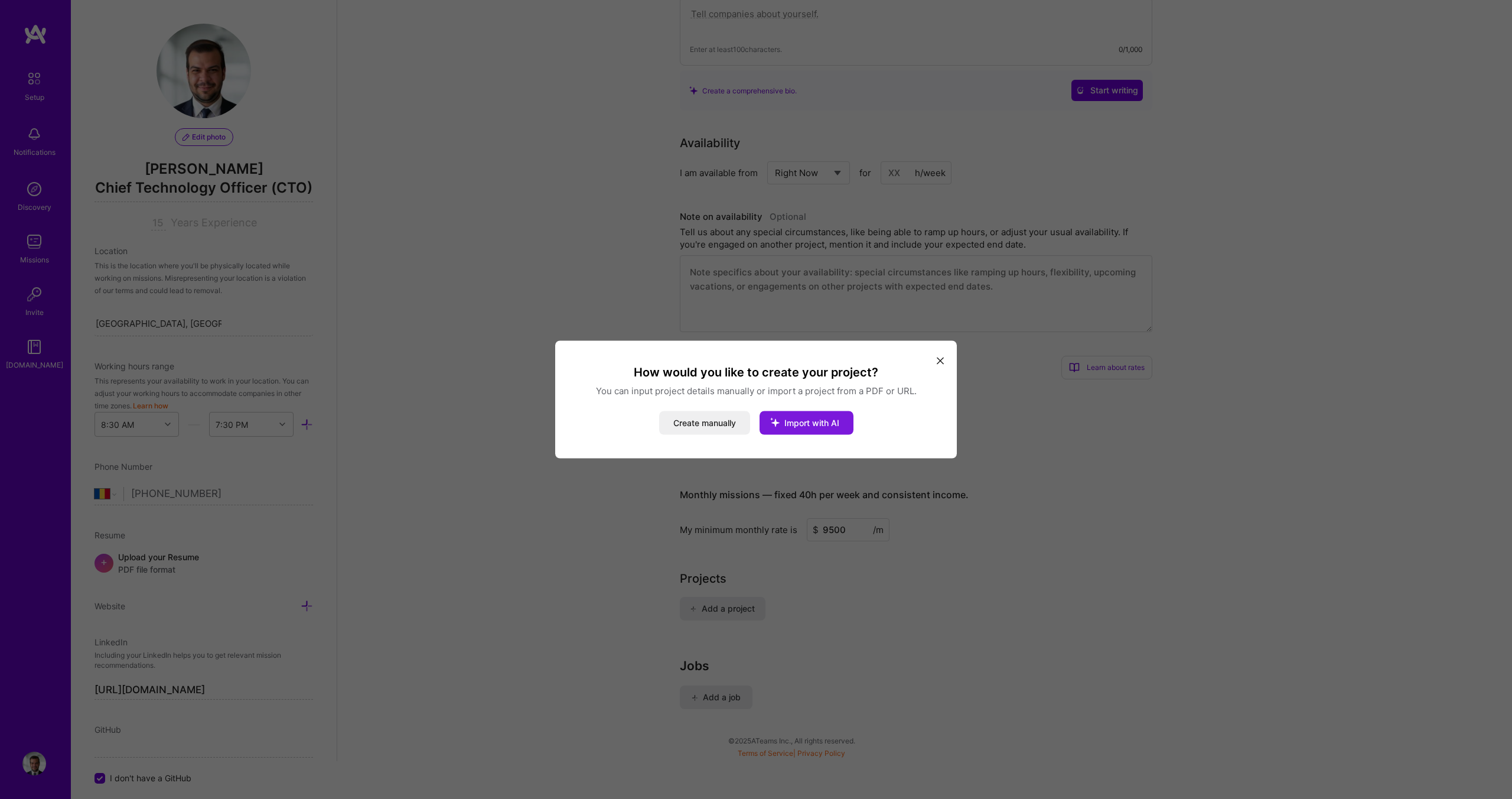
click at [808, 424] on span "Import with AI" at bounding box center [811, 423] width 55 height 10
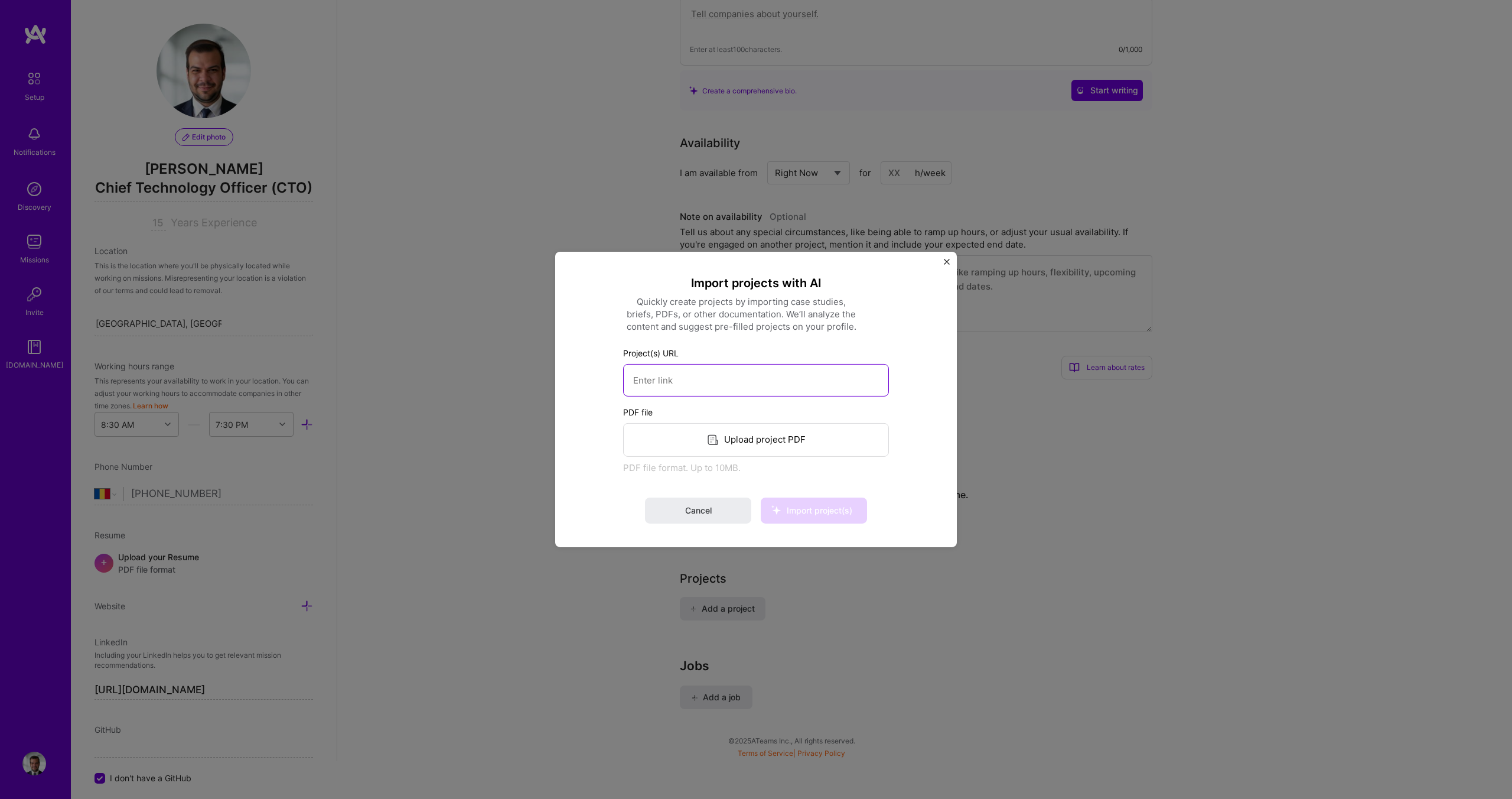
click at [722, 375] on input at bounding box center [755, 380] width 266 height 33
click at [949, 262] on img "Close" at bounding box center [946, 261] width 6 height 6
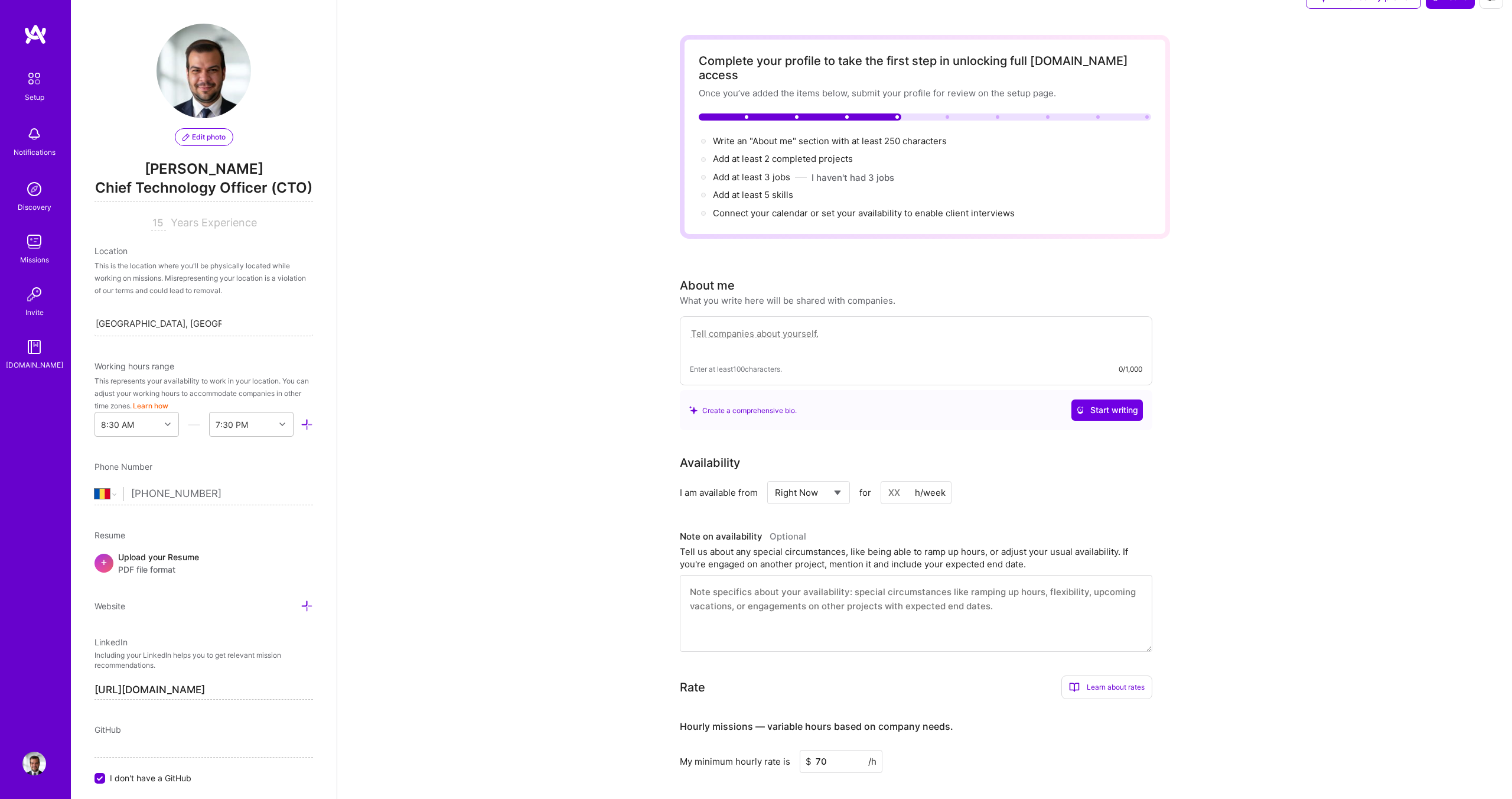
scroll to position [0, 0]
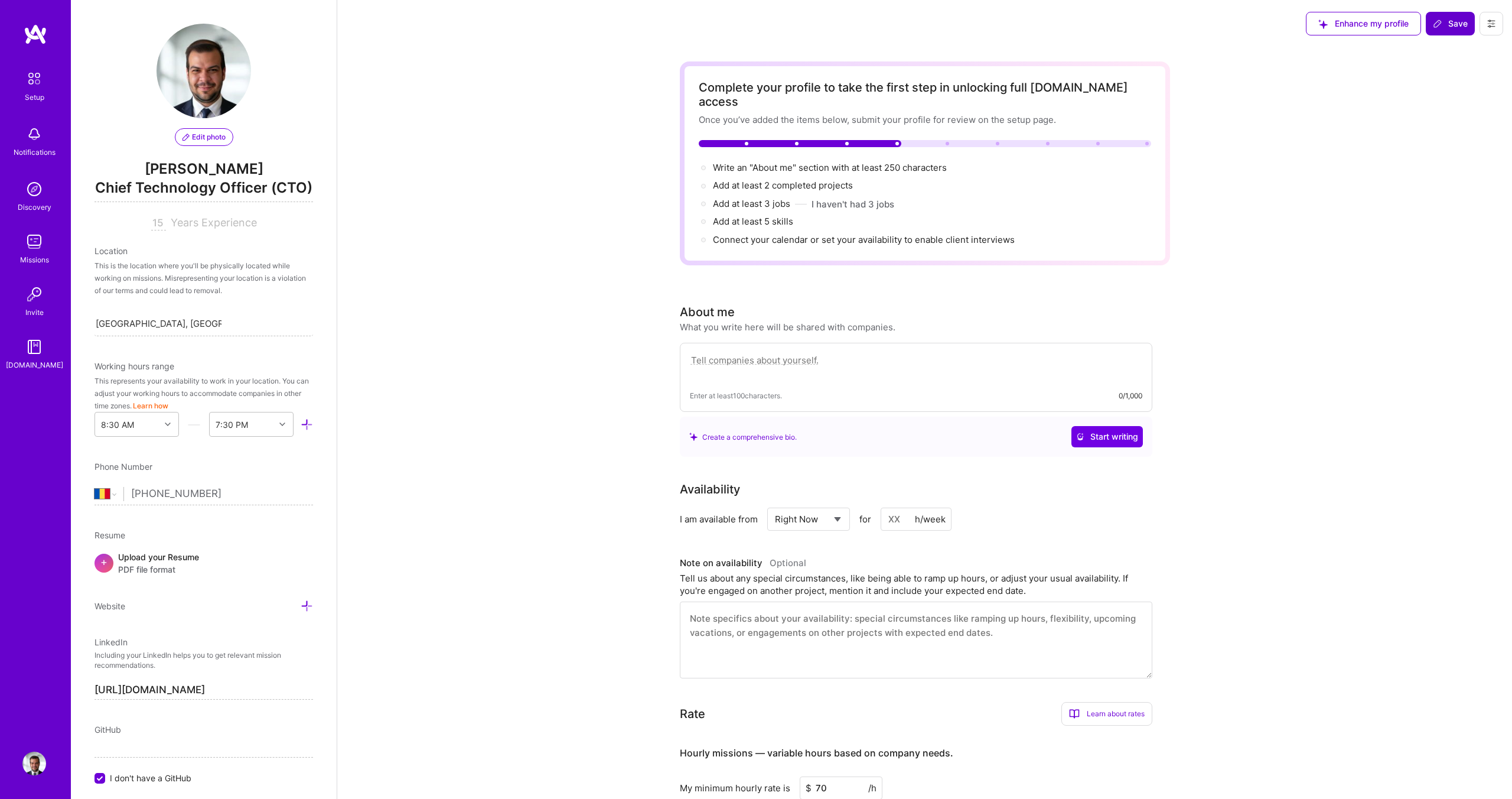
click at [1441, 24] on icon at bounding box center [1438, 24] width 9 height 9
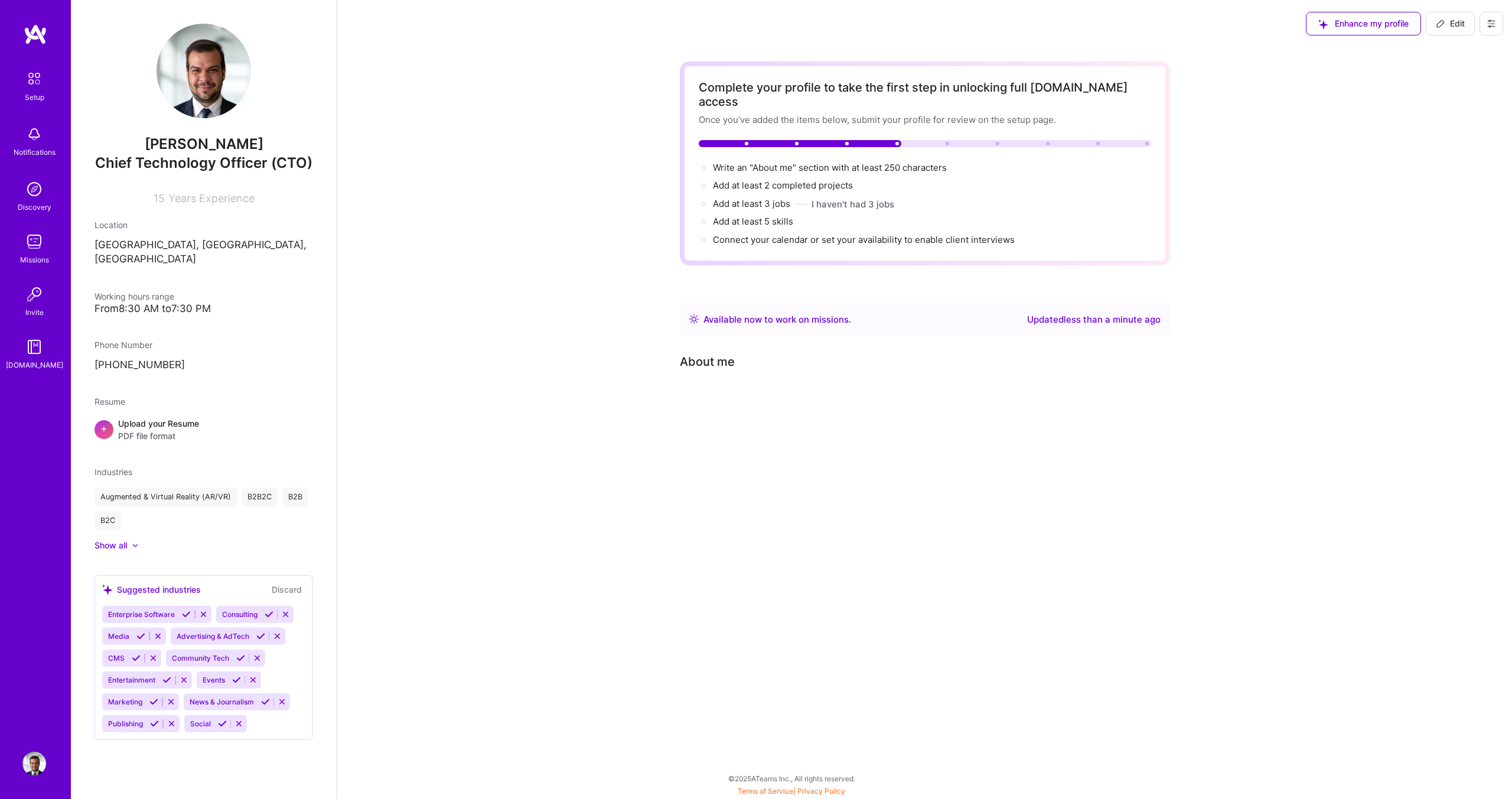
click at [1445, 24] on icon at bounding box center [1440, 24] width 9 height 9
select select "RO"
select select "Right Now"
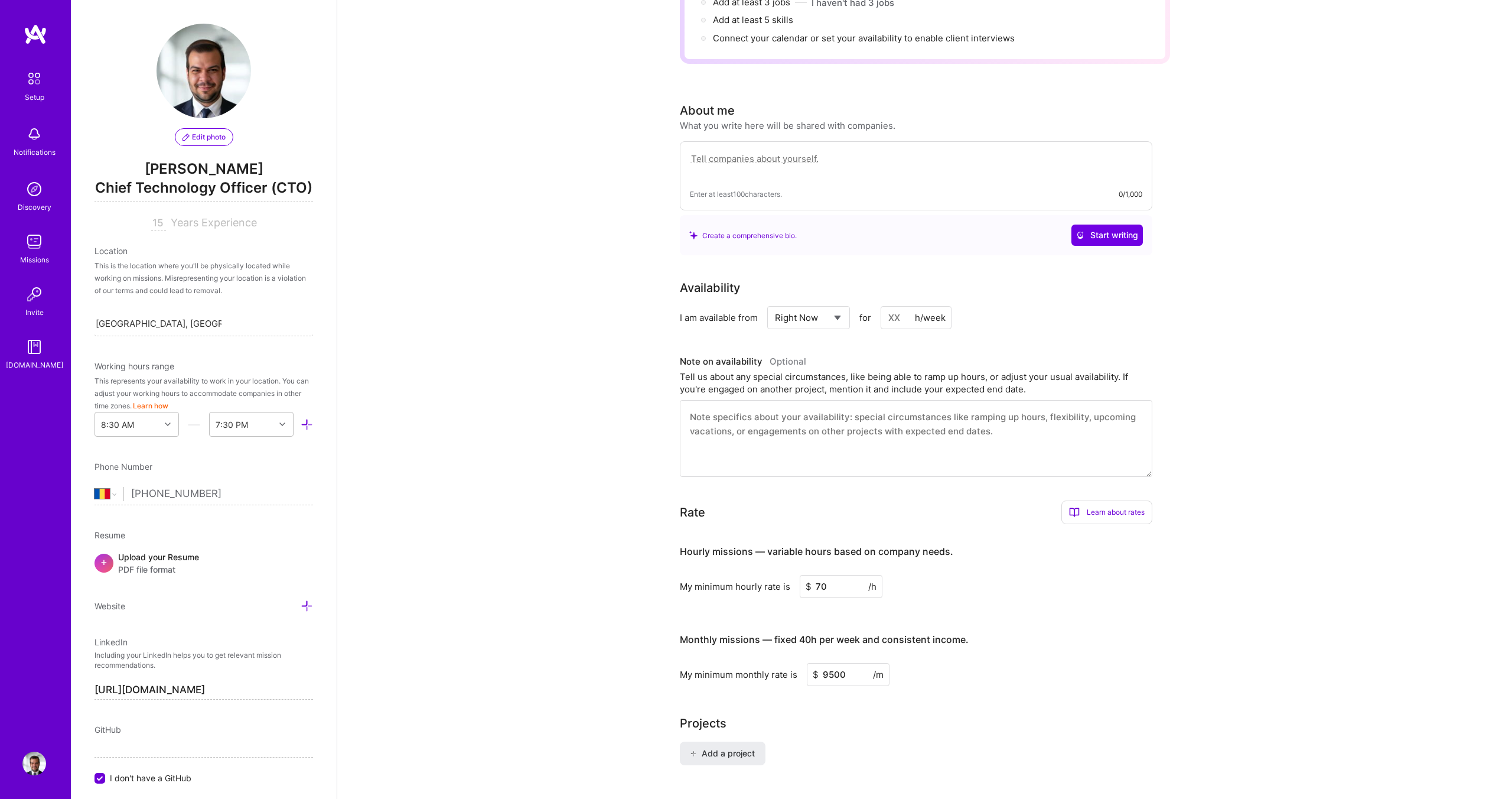
scroll to position [346, 0]
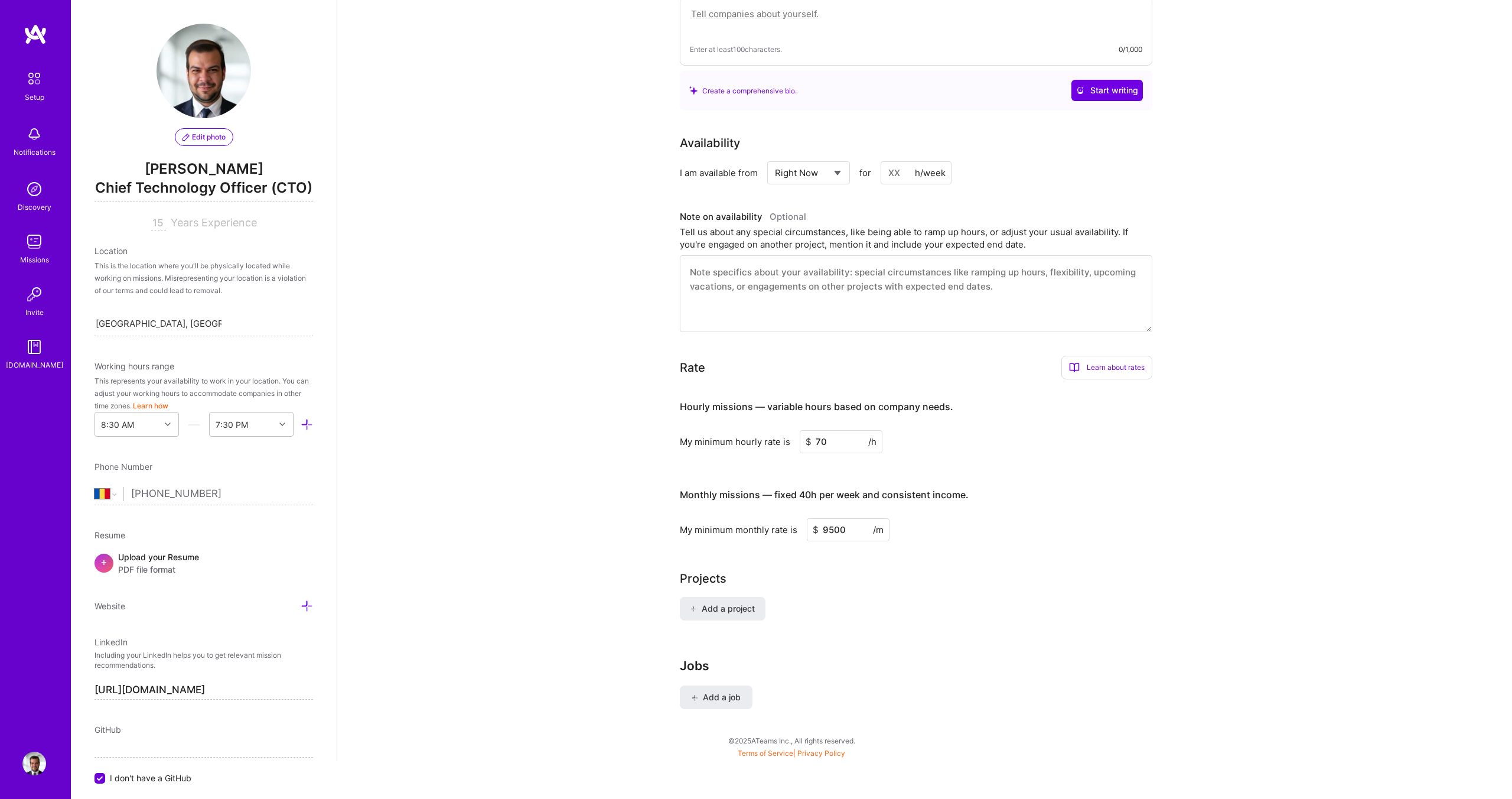
click at [903, 161] on input at bounding box center [916, 172] width 71 height 23
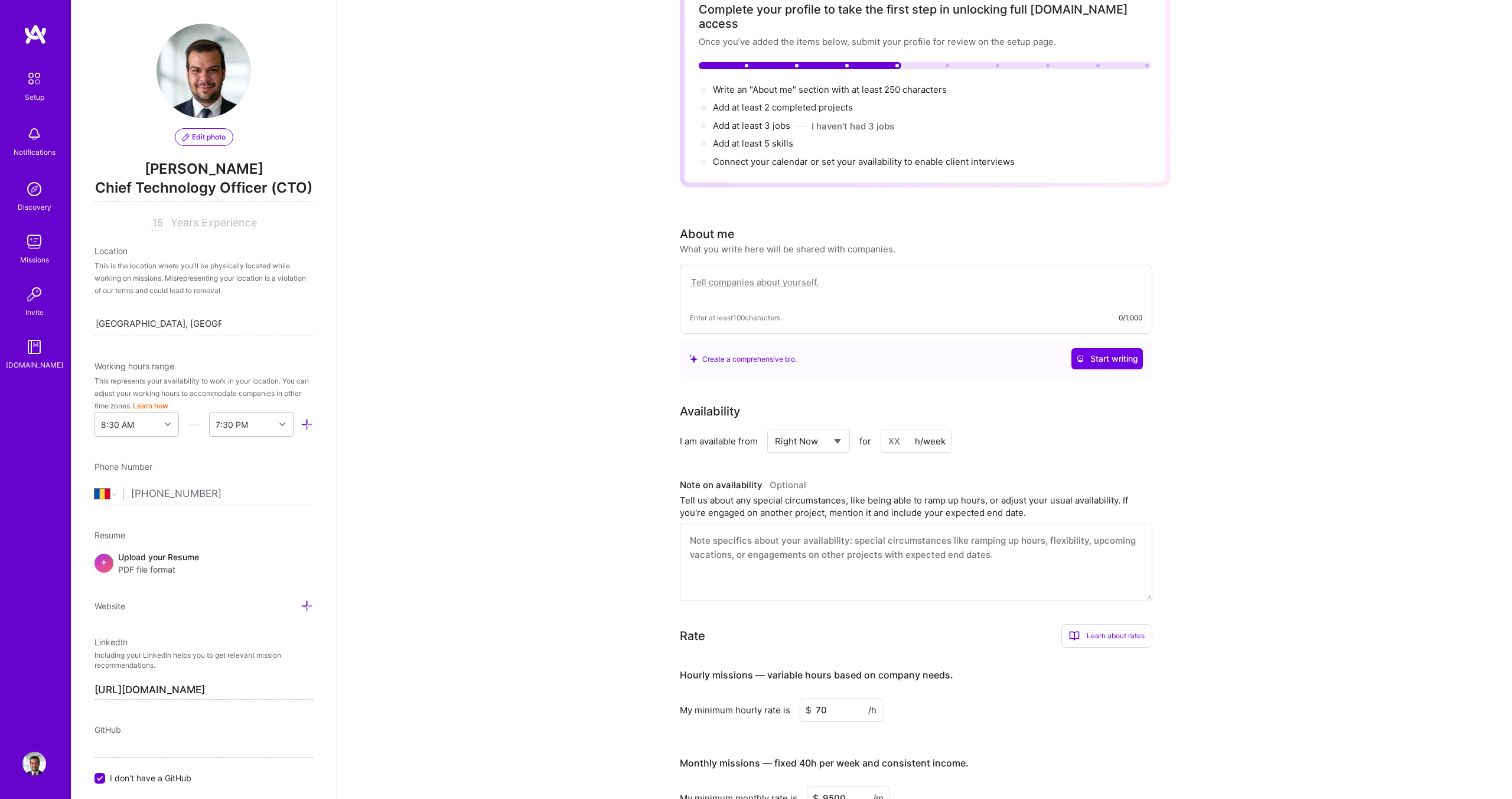
scroll to position [79, 0]
type input "40"
click at [1040, 475] on h3 "Note on availability Optional" at bounding box center [916, 484] width 472 height 18
click at [1170, 425] on div "Complete your profile to take the first step in unlocking full [DOMAIN_NAME] ac…" at bounding box center [925, 498] width 1175 height 1060
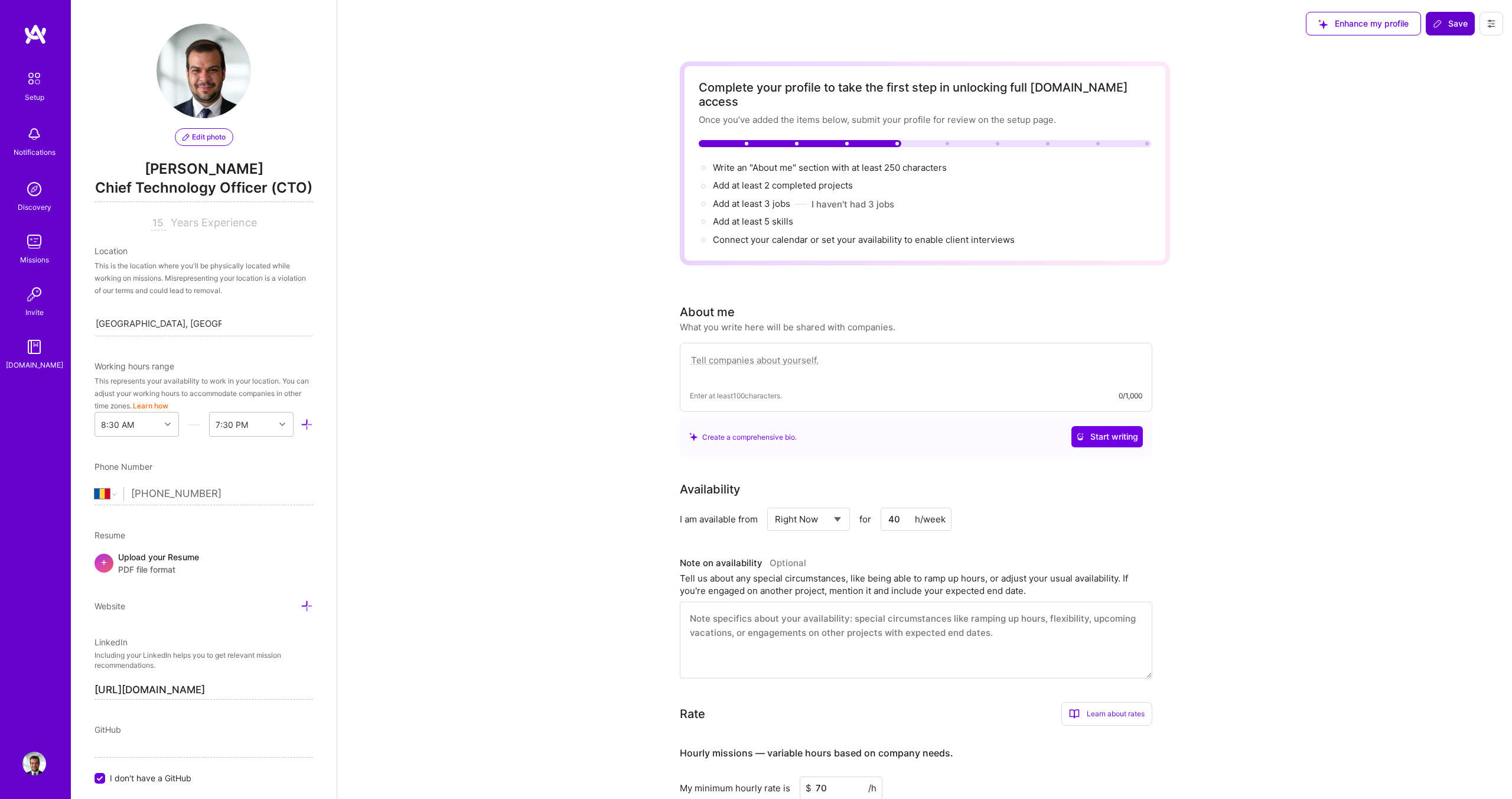
click at [1438, 23] on icon at bounding box center [1438, 24] width 9 height 9
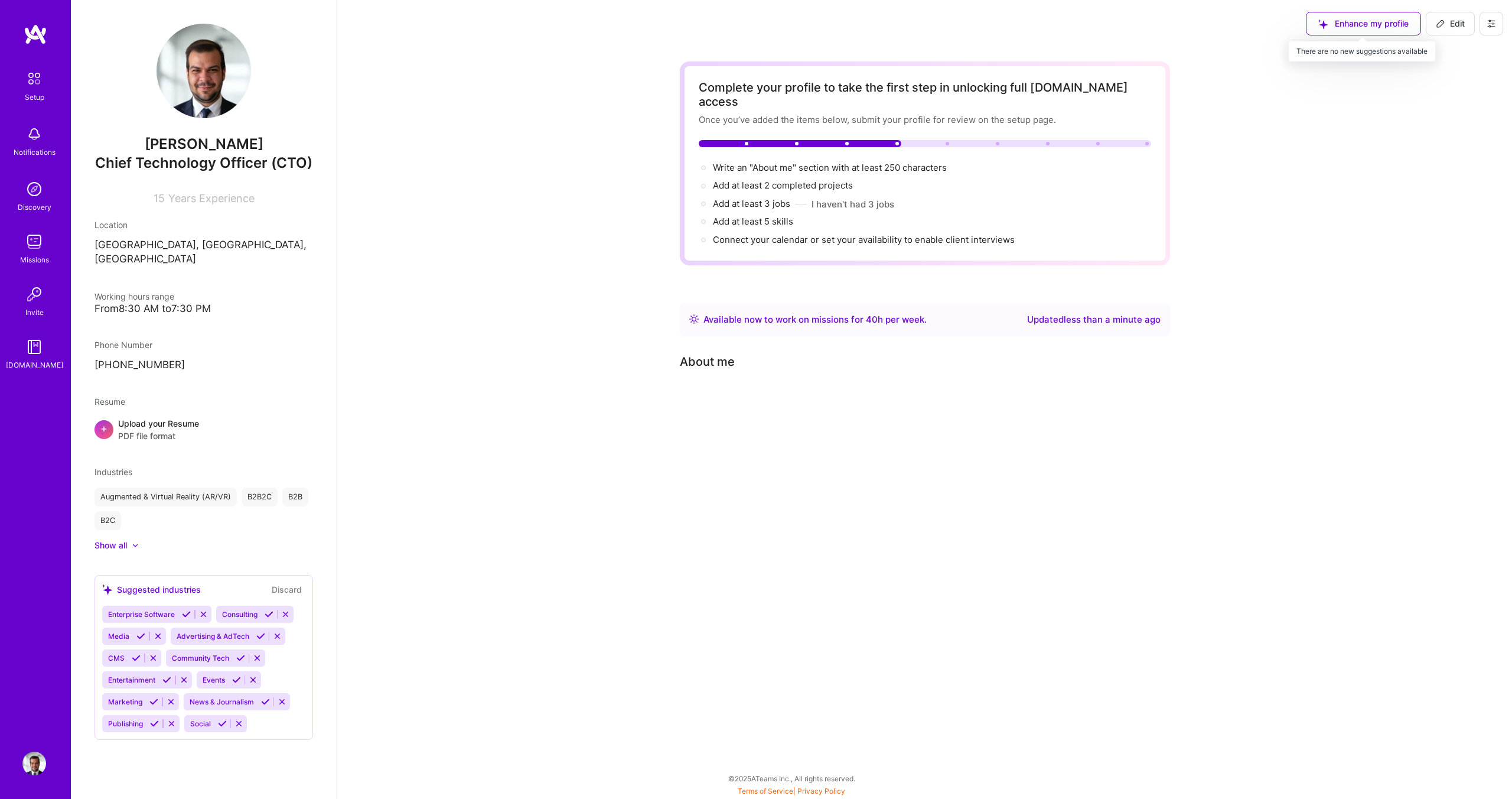
click at [1438, 19] on icon at bounding box center [1440, 24] width 9 height 9
select select "RO"
select select "Right Now"
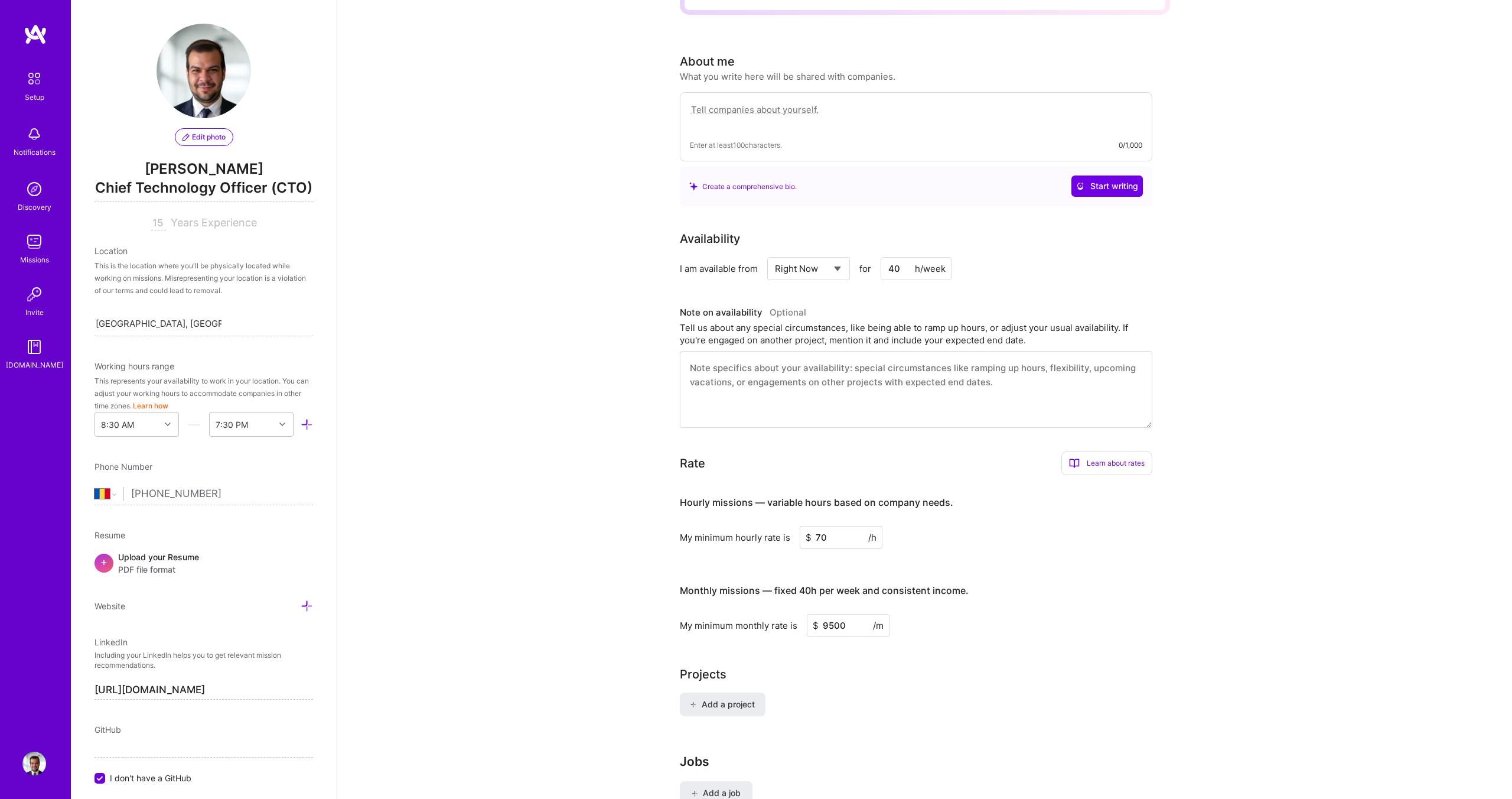
scroll to position [346, 0]
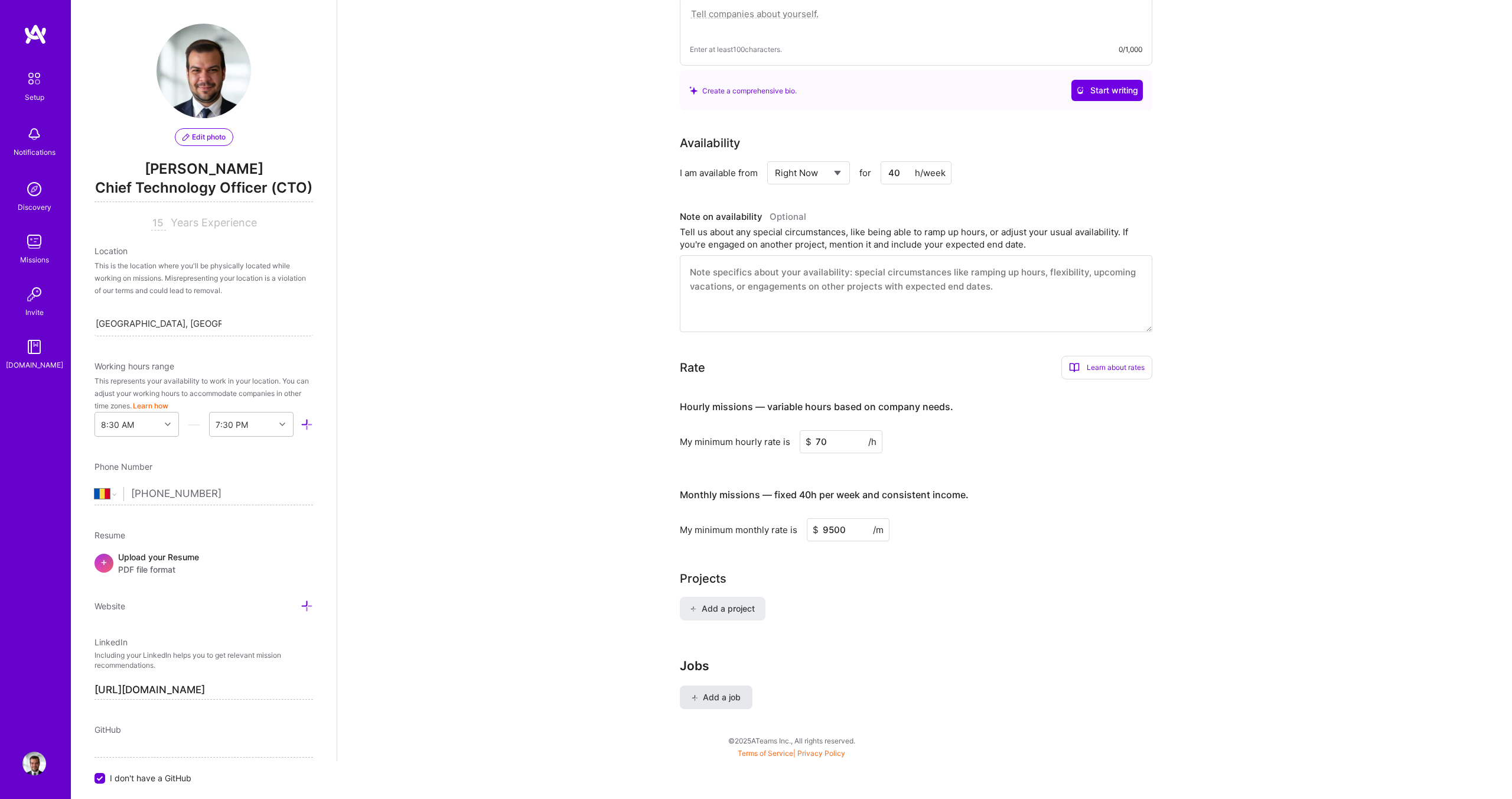
click at [729, 691] on span "Add a job" at bounding box center [716, 697] width 49 height 12
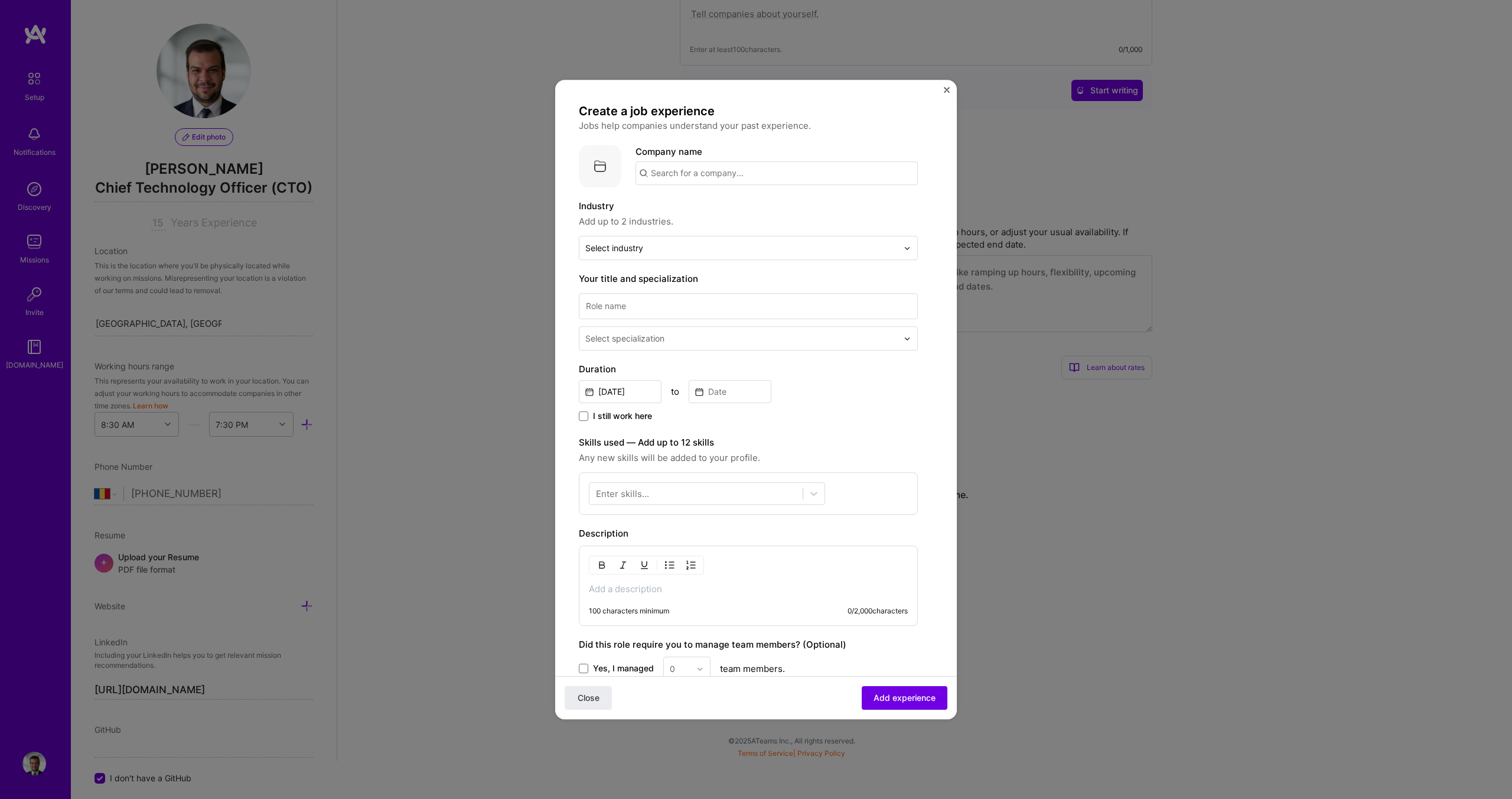
click at [670, 167] on input "text" at bounding box center [776, 173] width 282 height 24
click at [692, 175] on input "Citylink" at bounding box center [776, 173] width 282 height 24
type input "Citylink"
click at [726, 207] on div "Citylink" at bounding box center [722, 206] width 42 height 21
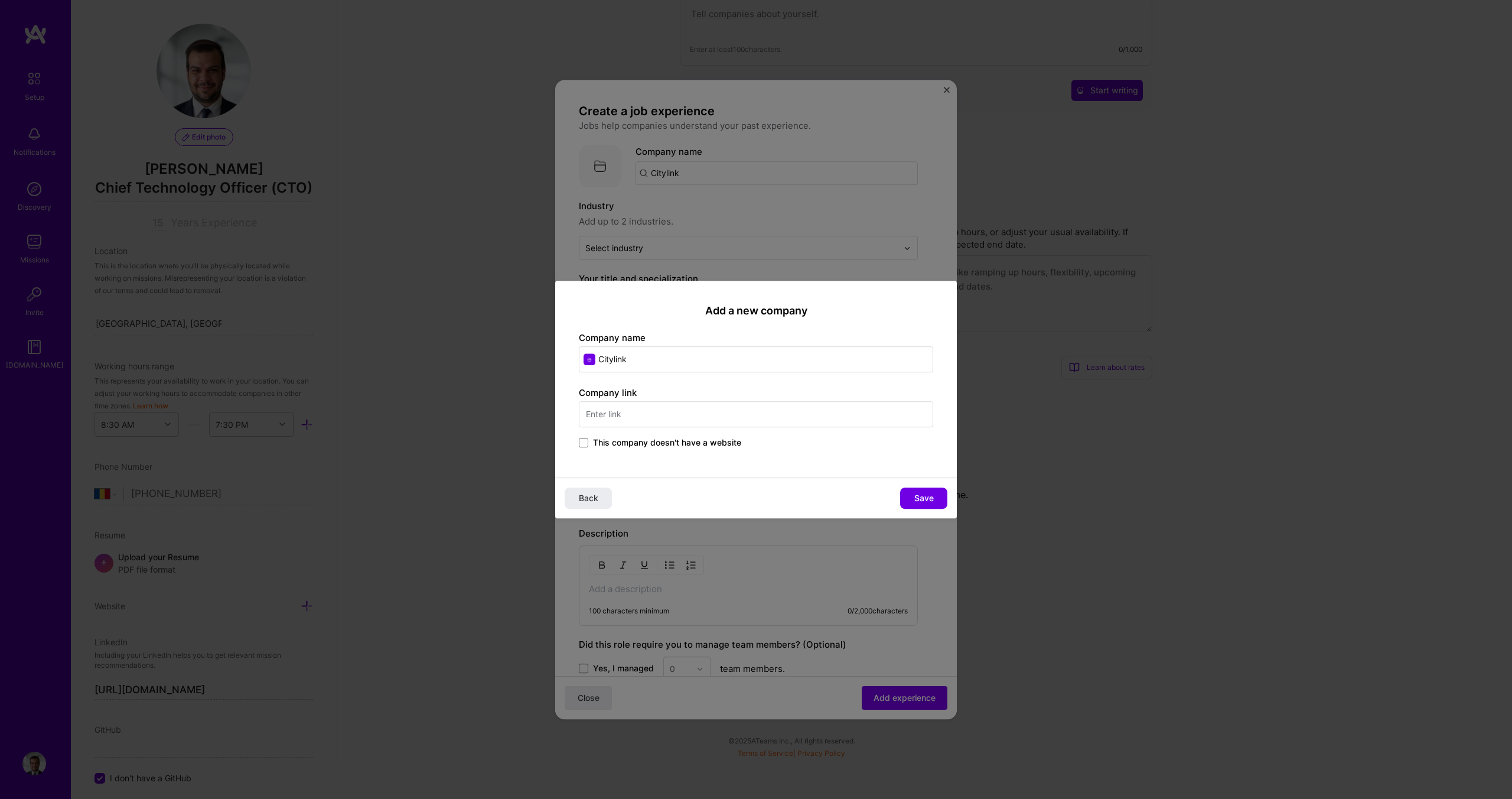
click at [640, 414] on input "text" at bounding box center [755, 414] width 354 height 26
type input "[DOMAIN_NAME]"
click at [635, 440] on span "This company doesn't have a website" at bounding box center [667, 442] width 149 height 12
click at [0, 0] on input "This company doesn't have a website" at bounding box center [0, 0] width 0 height 0
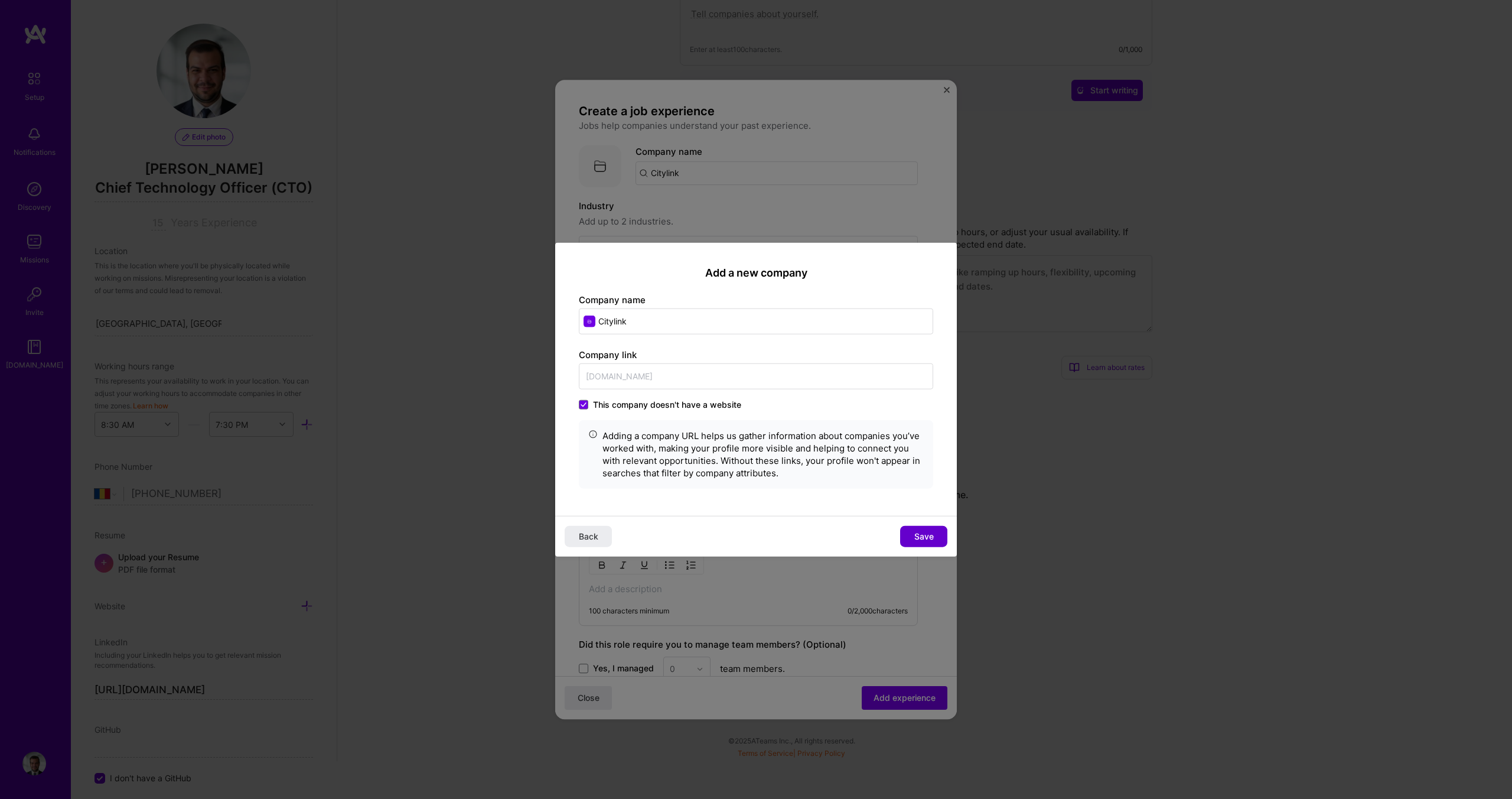
click at [909, 531] on button "Save" at bounding box center [924, 535] width 47 height 21
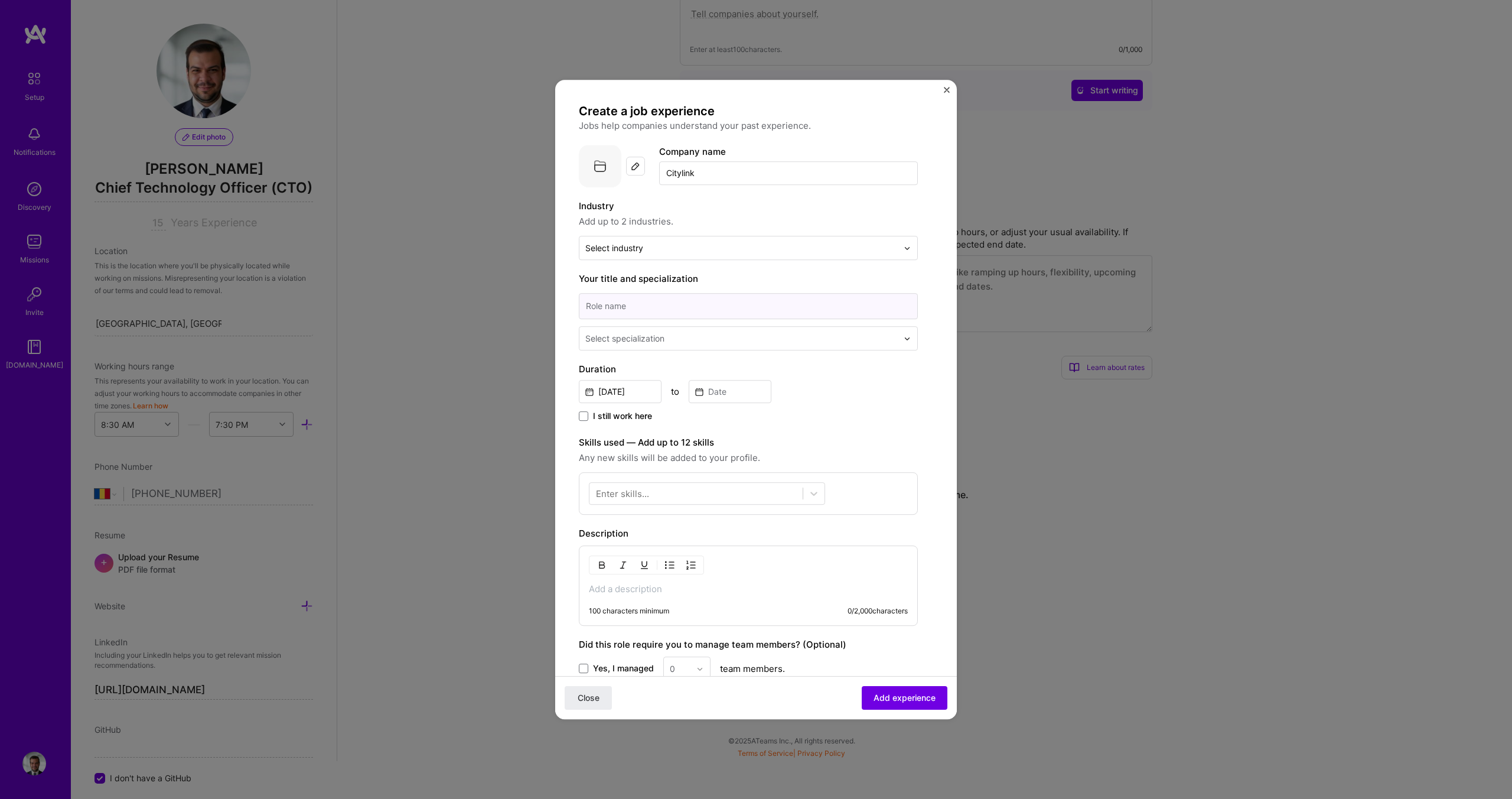
click at [631, 297] on input at bounding box center [748, 306] width 339 height 26
type input "CTO"
click at [638, 345] on div "Select specialization" at bounding box center [625, 338] width 79 height 13
click at [642, 344] on div "Select specialization" at bounding box center [625, 338] width 79 height 13
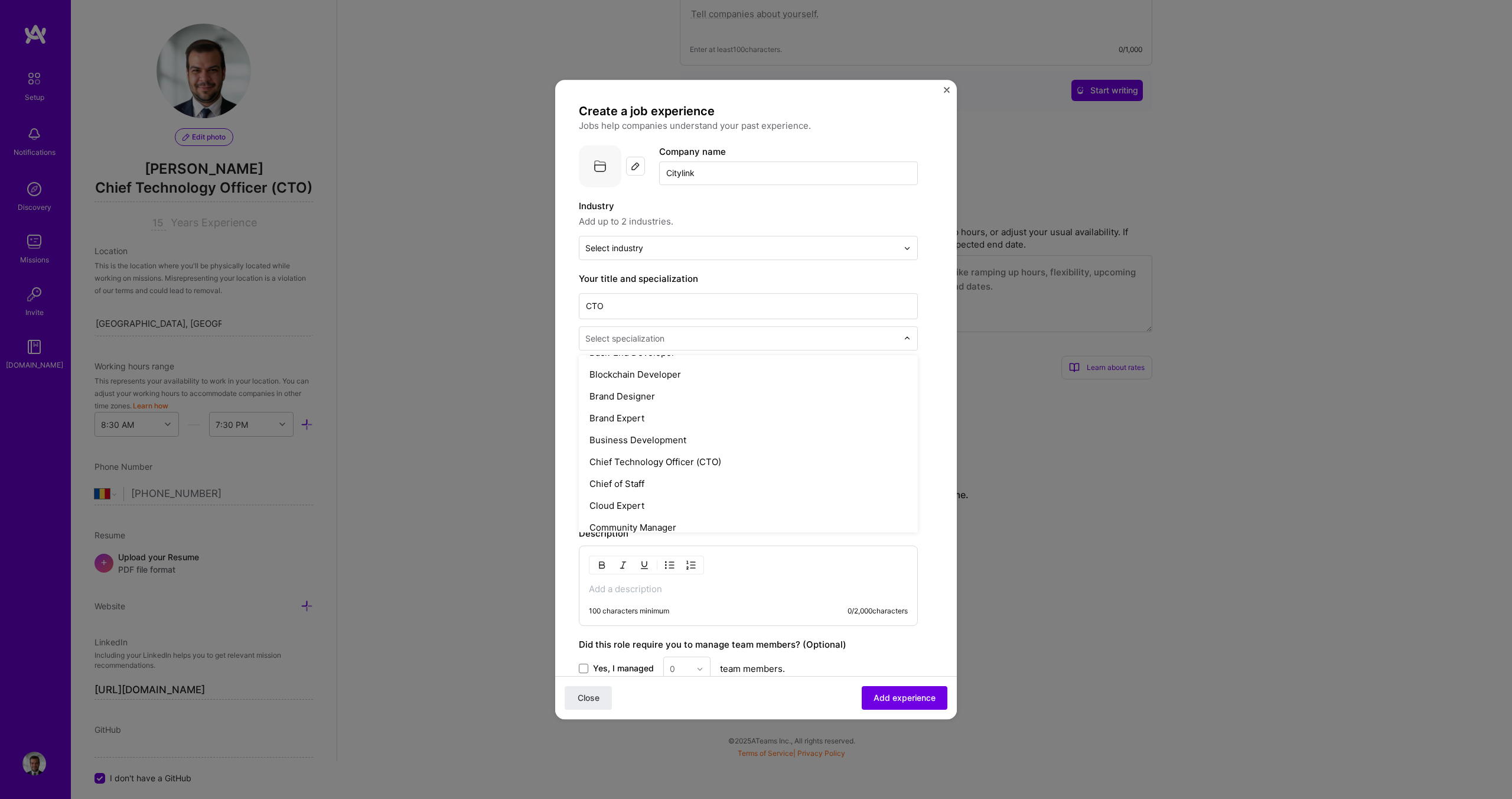
scroll to position [216, 0]
click at [679, 307] on input "CTO" at bounding box center [748, 306] width 339 height 26
type input "CTO"
click at [616, 342] on div "Select specialization" at bounding box center [625, 338] width 79 height 13
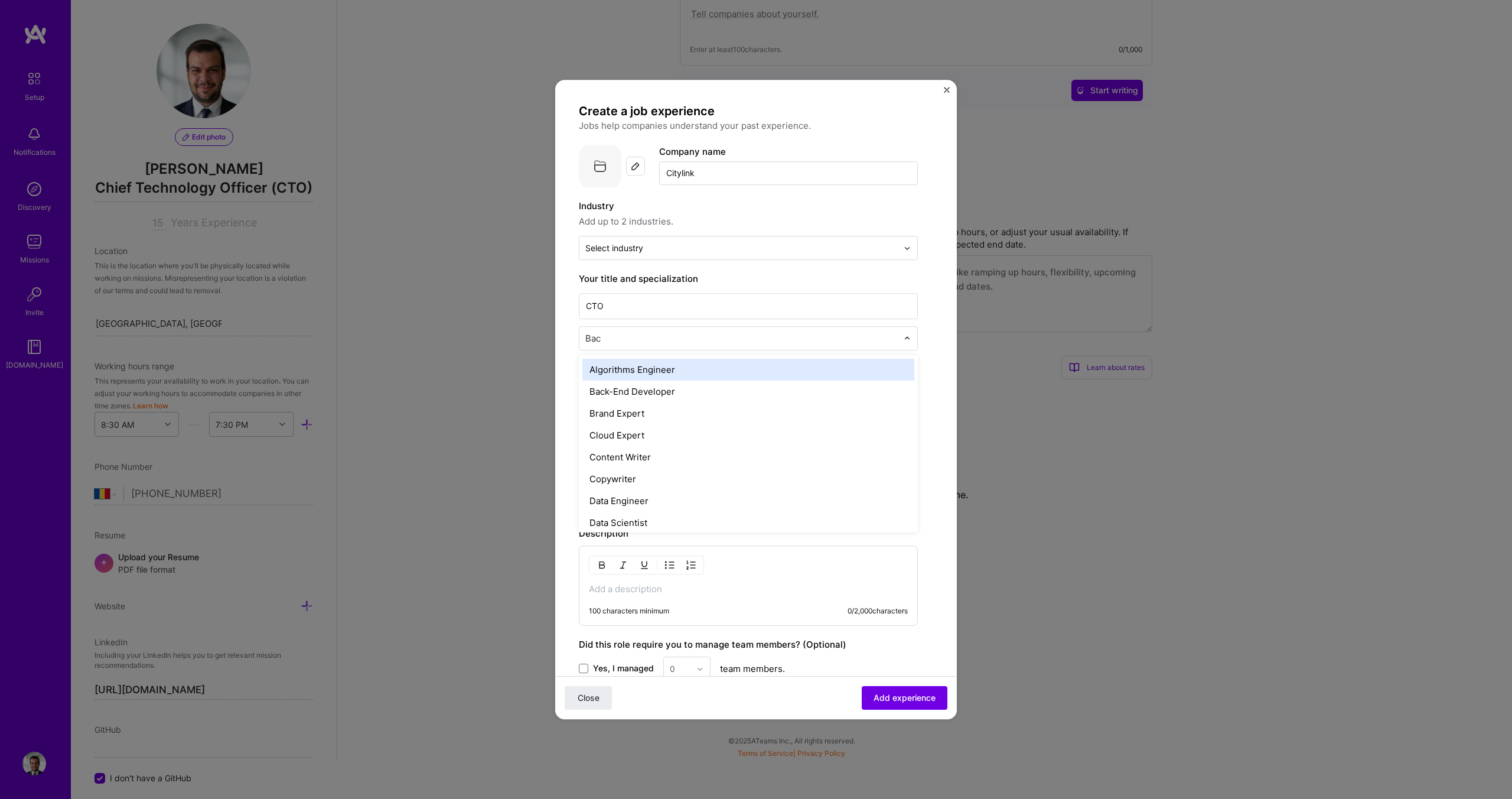
type input "Back"
click at [630, 367] on div "Back-End Developer" at bounding box center [748, 369] width 332 height 22
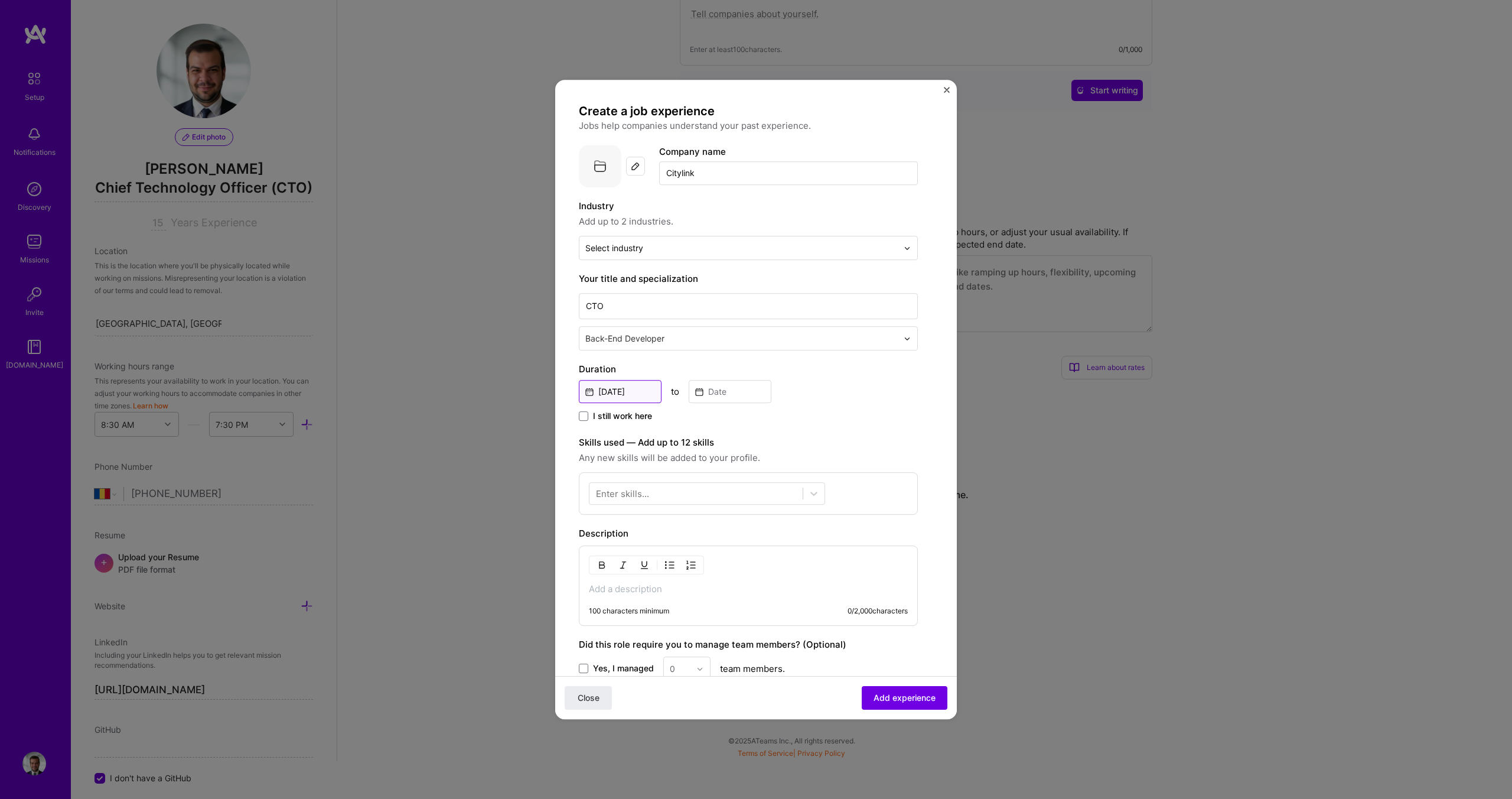
click at [635, 390] on input "[DATE]" at bounding box center [619, 391] width 82 height 23
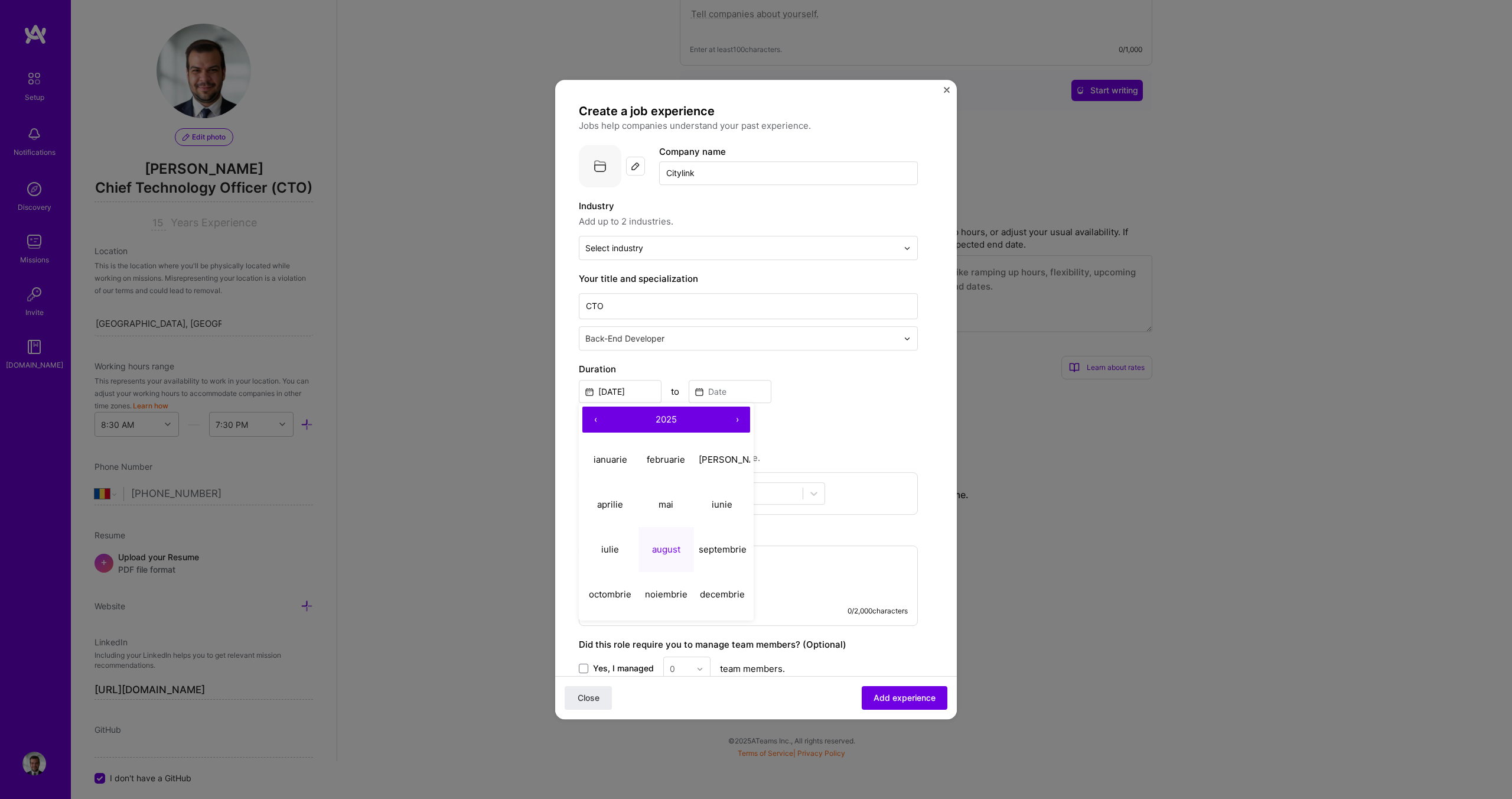
click at [591, 420] on button "‹" at bounding box center [595, 419] width 26 height 26
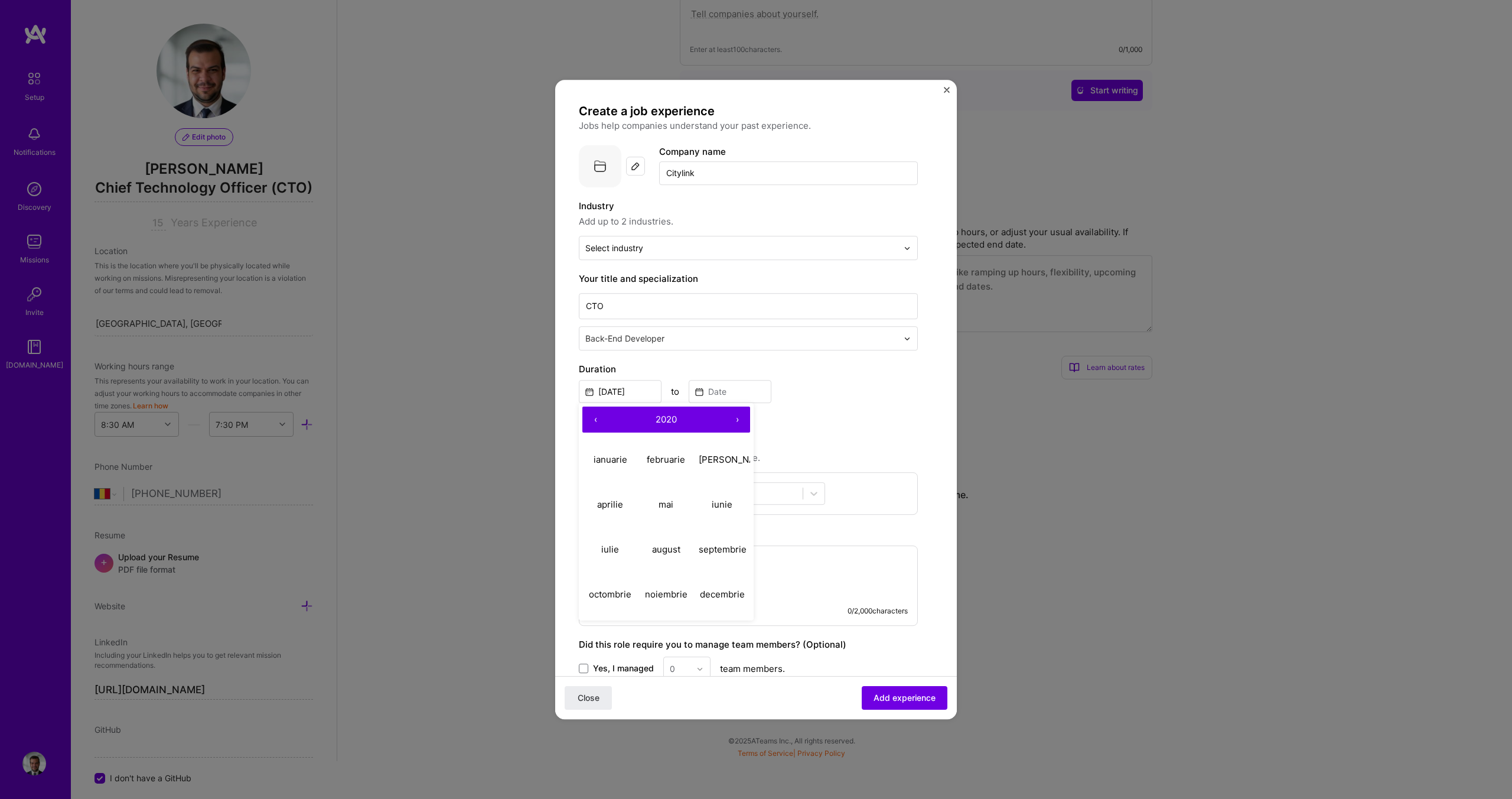
click at [591, 420] on button "‹" at bounding box center [595, 419] width 26 height 26
click at [662, 592] on abbr "noiembrie" at bounding box center [665, 594] width 43 height 11
type input "[DATE]"
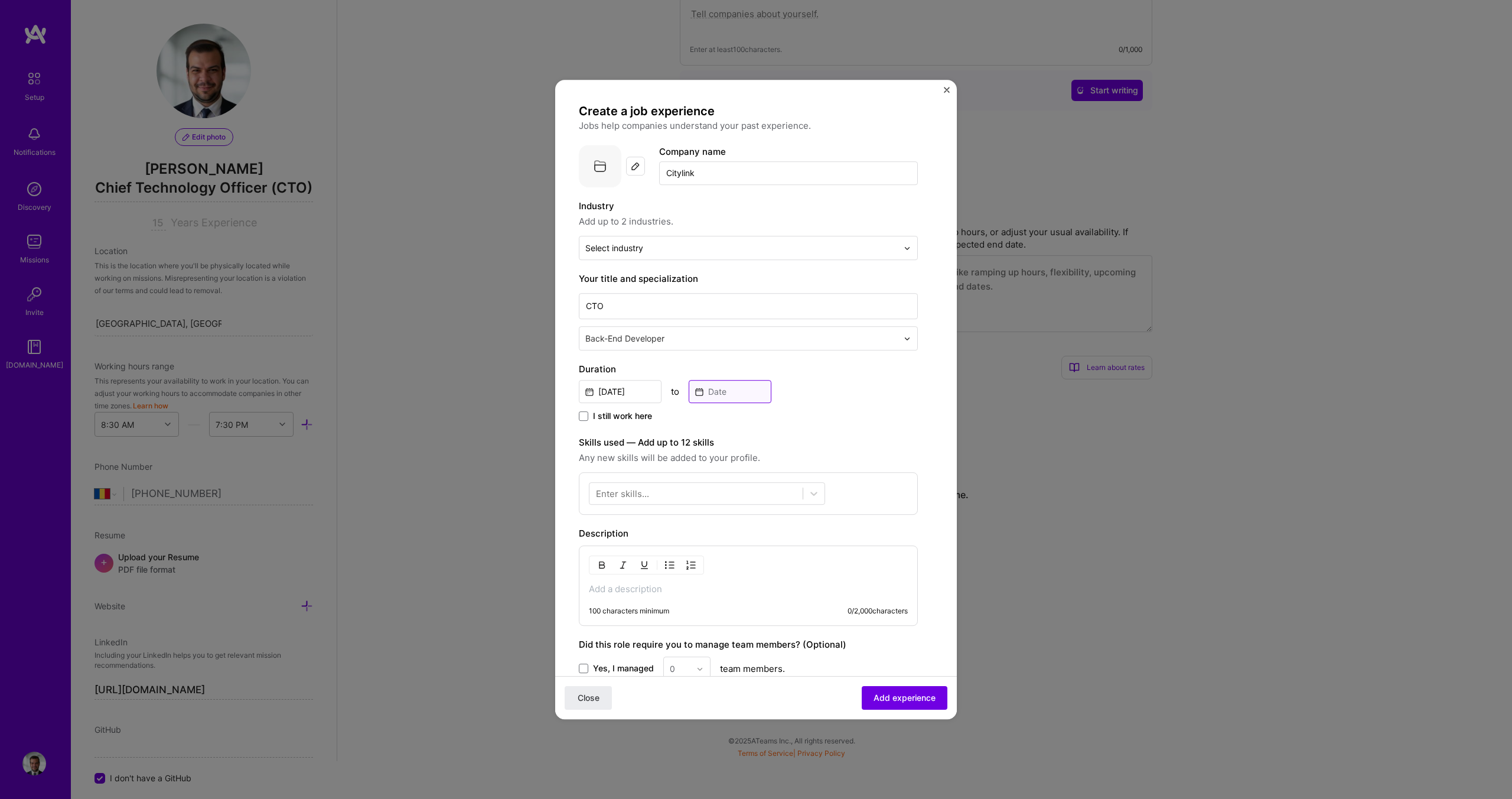
click at [722, 389] on input at bounding box center [730, 391] width 82 height 23
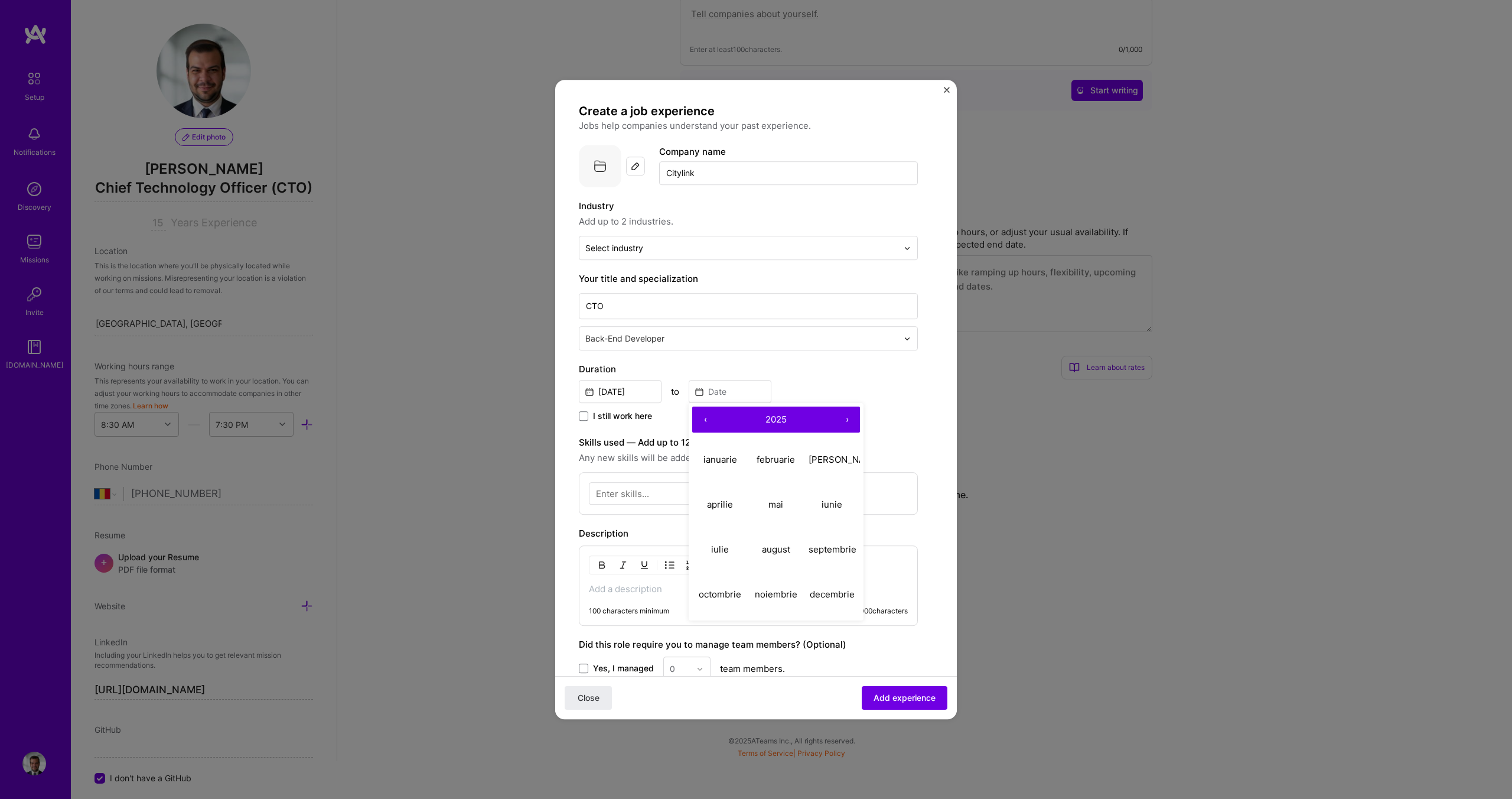
click at [709, 421] on button "‹" at bounding box center [705, 419] width 26 height 26
click at [726, 462] on abbr "ianuarie" at bounding box center [720, 459] width 34 height 11
type input "[DATE]"
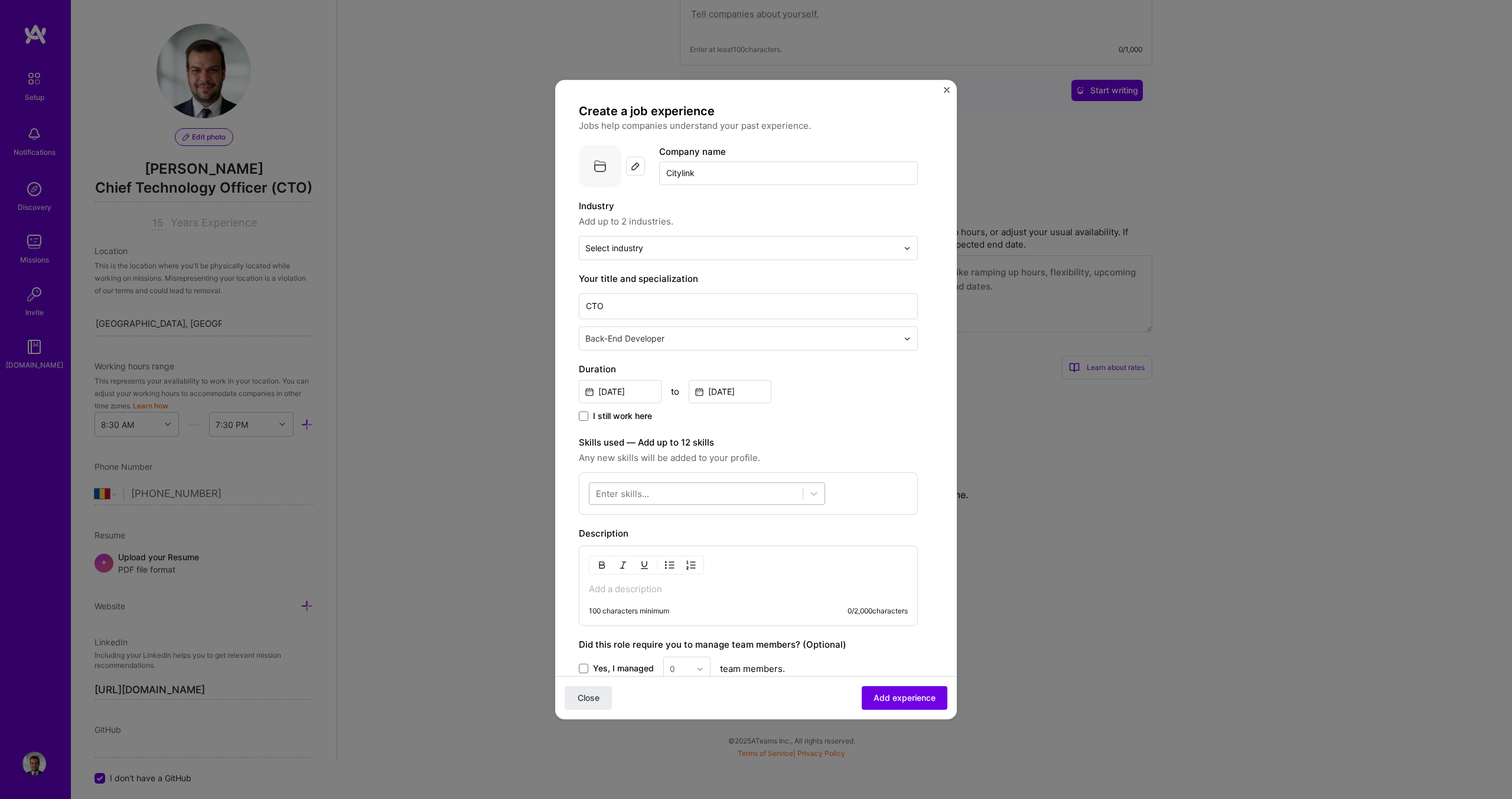
click at [628, 501] on div at bounding box center [695, 494] width 213 height 20
click at [655, 495] on div at bounding box center [695, 494] width 213 height 20
click at [603, 541] on span at bounding box center [600, 541] width 9 height 9
click at [0, 0] on input "checkbox" at bounding box center [0, 0] width 0 height 0
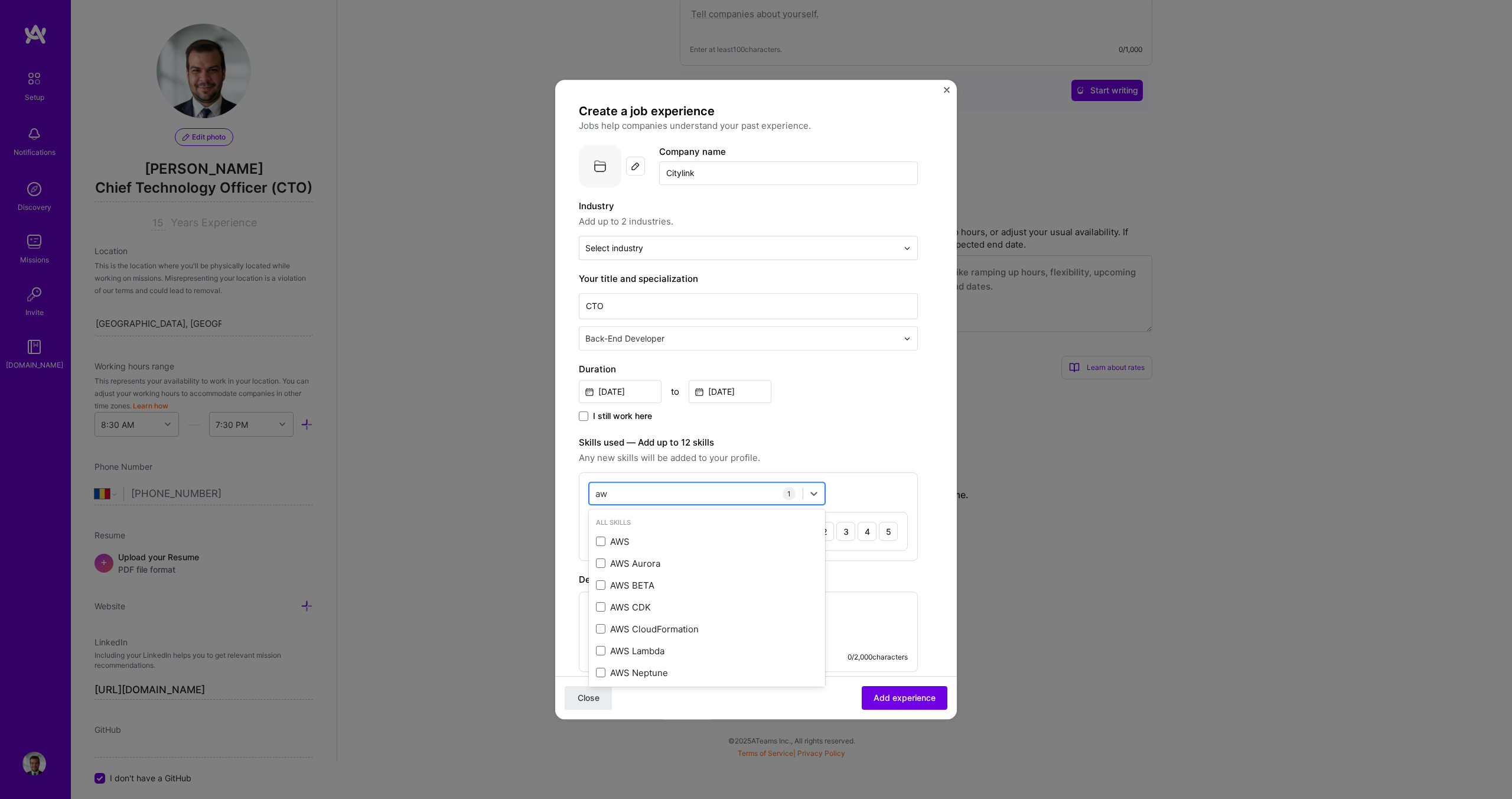
type input "aws"
click at [603, 542] on span at bounding box center [600, 541] width 9 height 9
click at [0, 0] on input "checkbox" at bounding box center [0, 0] width 0 height 0
click at [653, 484] on div "aws aws" at bounding box center [695, 494] width 213 height 20
type input ","
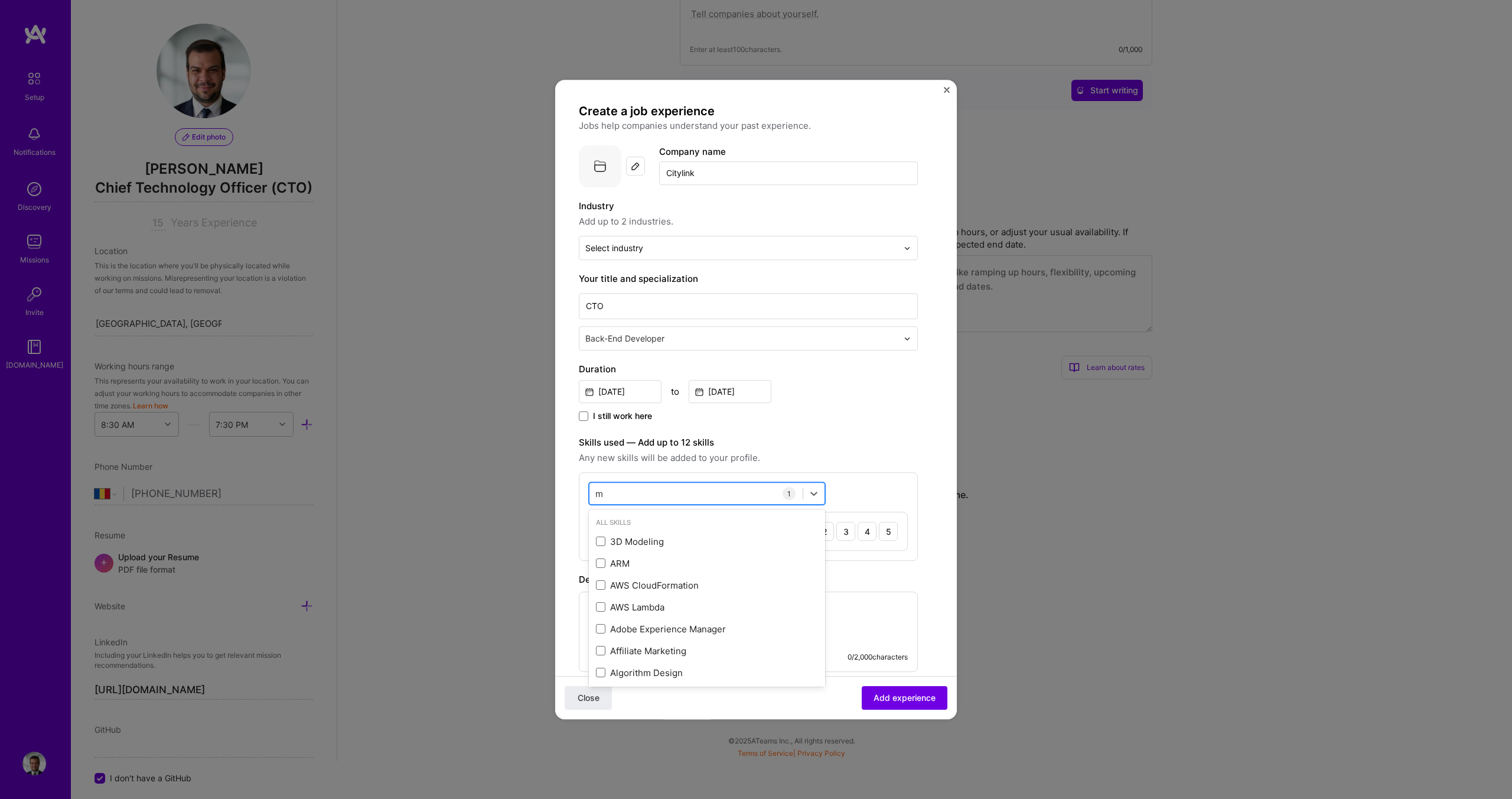
type input "my"
click at [600, 562] on span at bounding box center [600, 563] width 9 height 9
click at [0, 0] on input "checkbox" at bounding box center [0, 0] width 0 height 0
click at [603, 491] on input "my" at bounding box center [602, 494] width 14 height 13
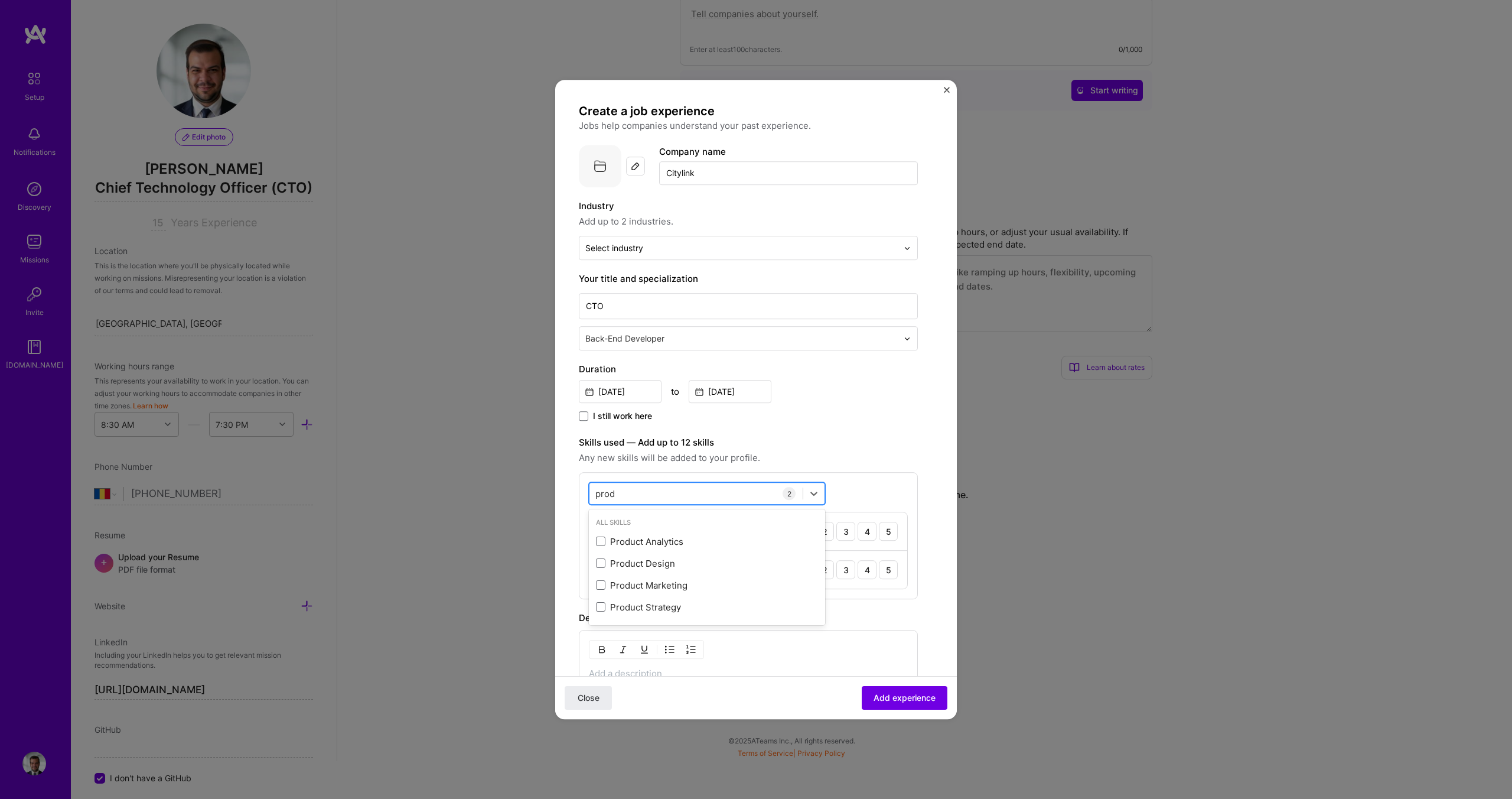
type input "produ"
click at [596, 609] on span at bounding box center [600, 608] width 9 height 9
click at [0, 0] on input "checkbox" at bounding box center [0, 0] width 0 height 0
click at [630, 497] on div "produ produ" at bounding box center [695, 494] width 213 height 20
click at [600, 582] on span at bounding box center [600, 585] width 9 height 9
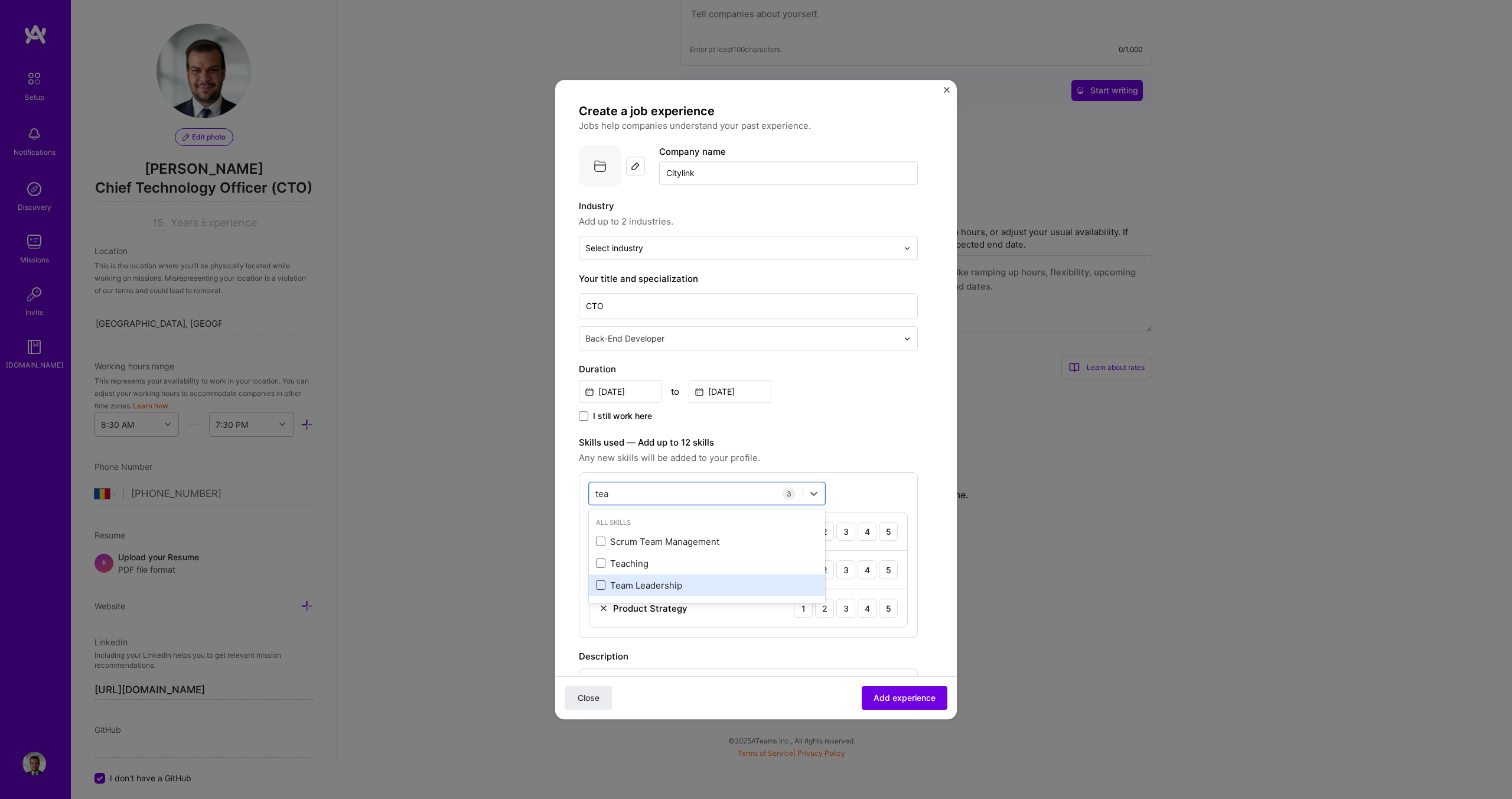
click at [0, 0] on input "checkbox" at bounding box center [0, 0] width 0 height 0
type input "tea"
click at [860, 481] on div "option Team Leadership, selected. option Scrum Team Management focused, 0 of 2.…" at bounding box center [748, 574] width 339 height 204
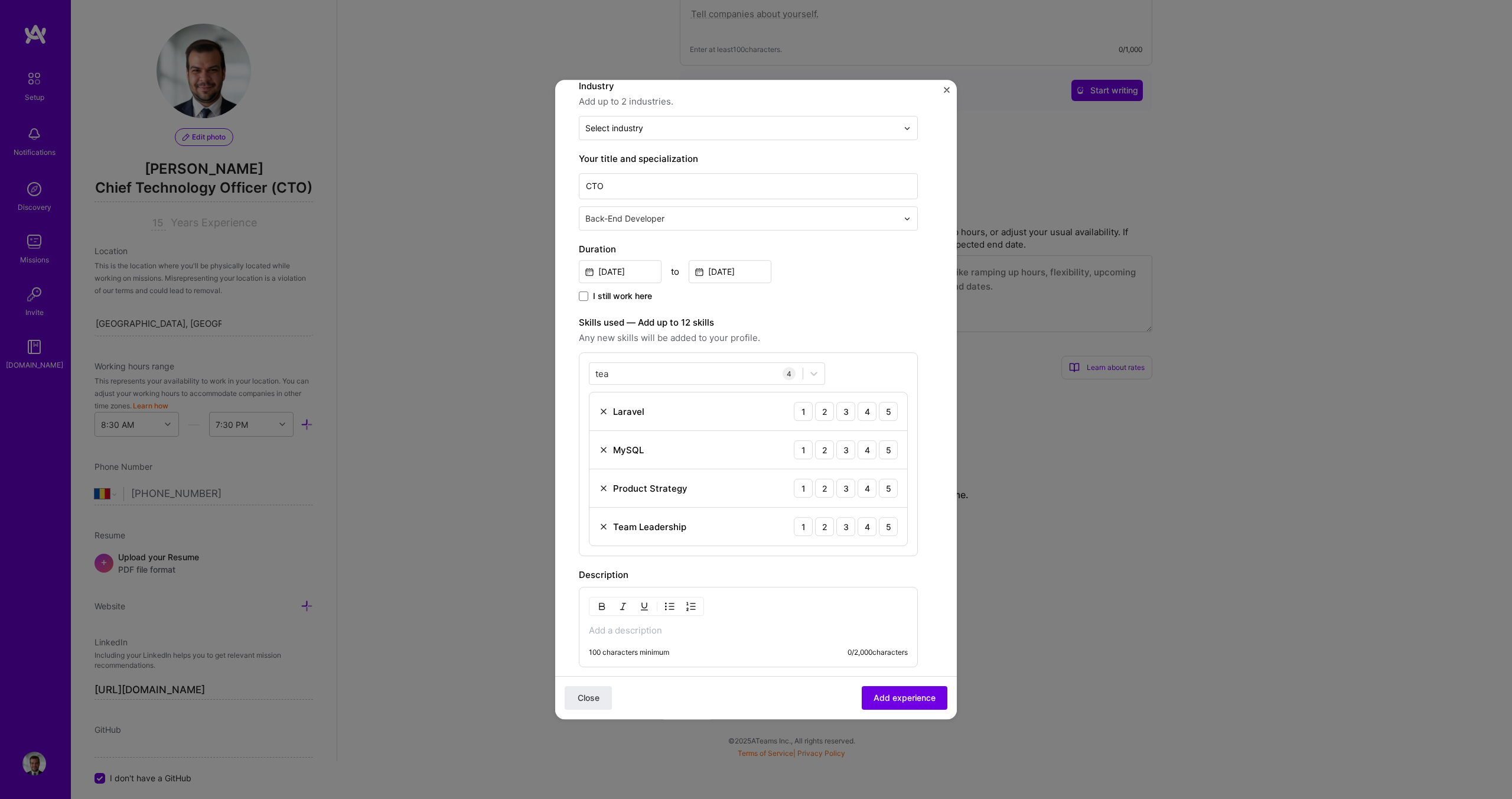
scroll to position [122, 0]
click at [887, 407] on div "5" at bounding box center [887, 408] width 19 height 19
click at [887, 442] on div "5" at bounding box center [887, 447] width 19 height 19
click at [887, 473] on div "Product Strategy 1 2 3 4 5" at bounding box center [748, 486] width 318 height 38
click at [887, 482] on div "5" at bounding box center [887, 485] width 19 height 19
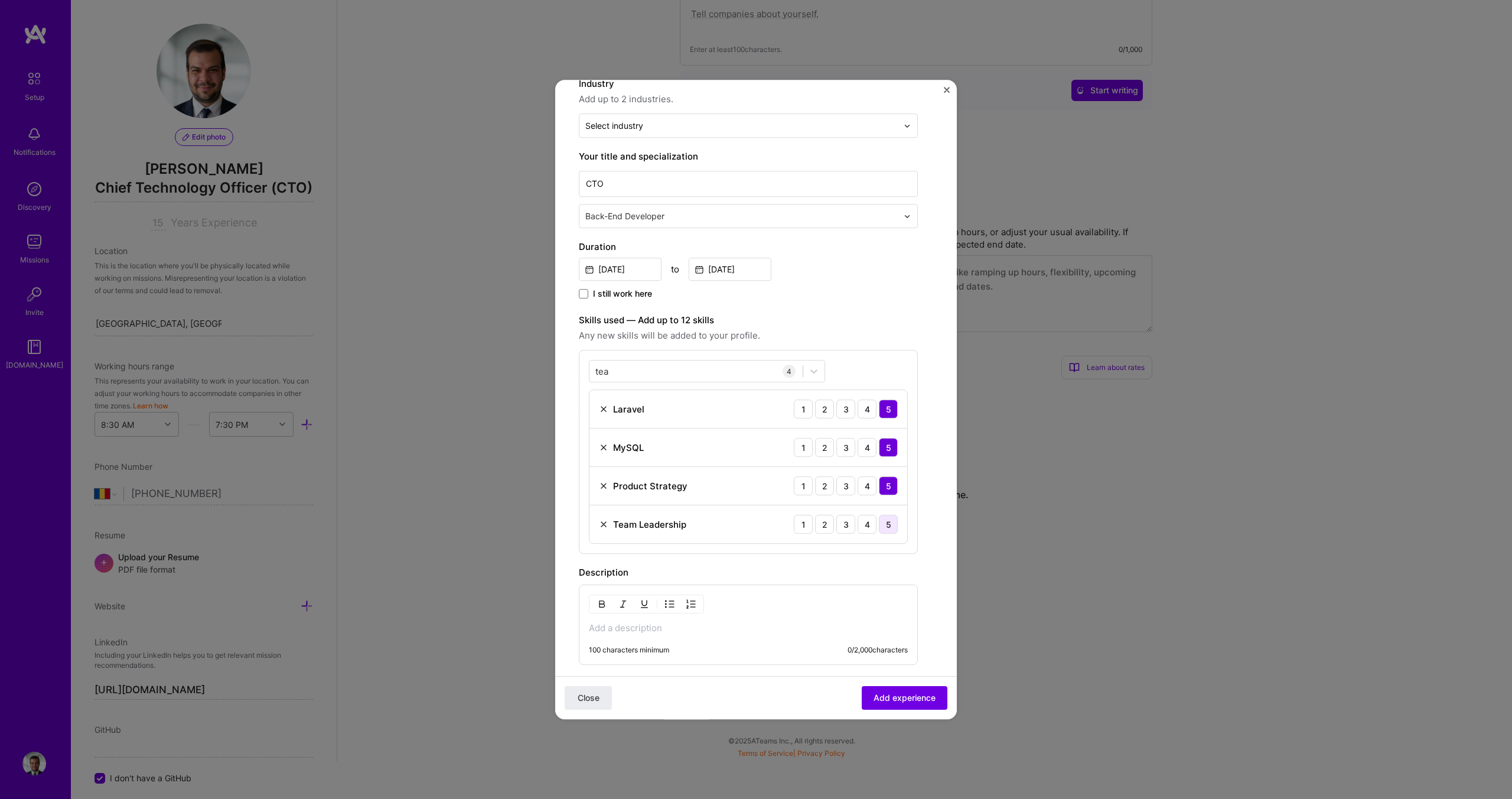
click at [889, 526] on div "5" at bounding box center [887, 523] width 19 height 19
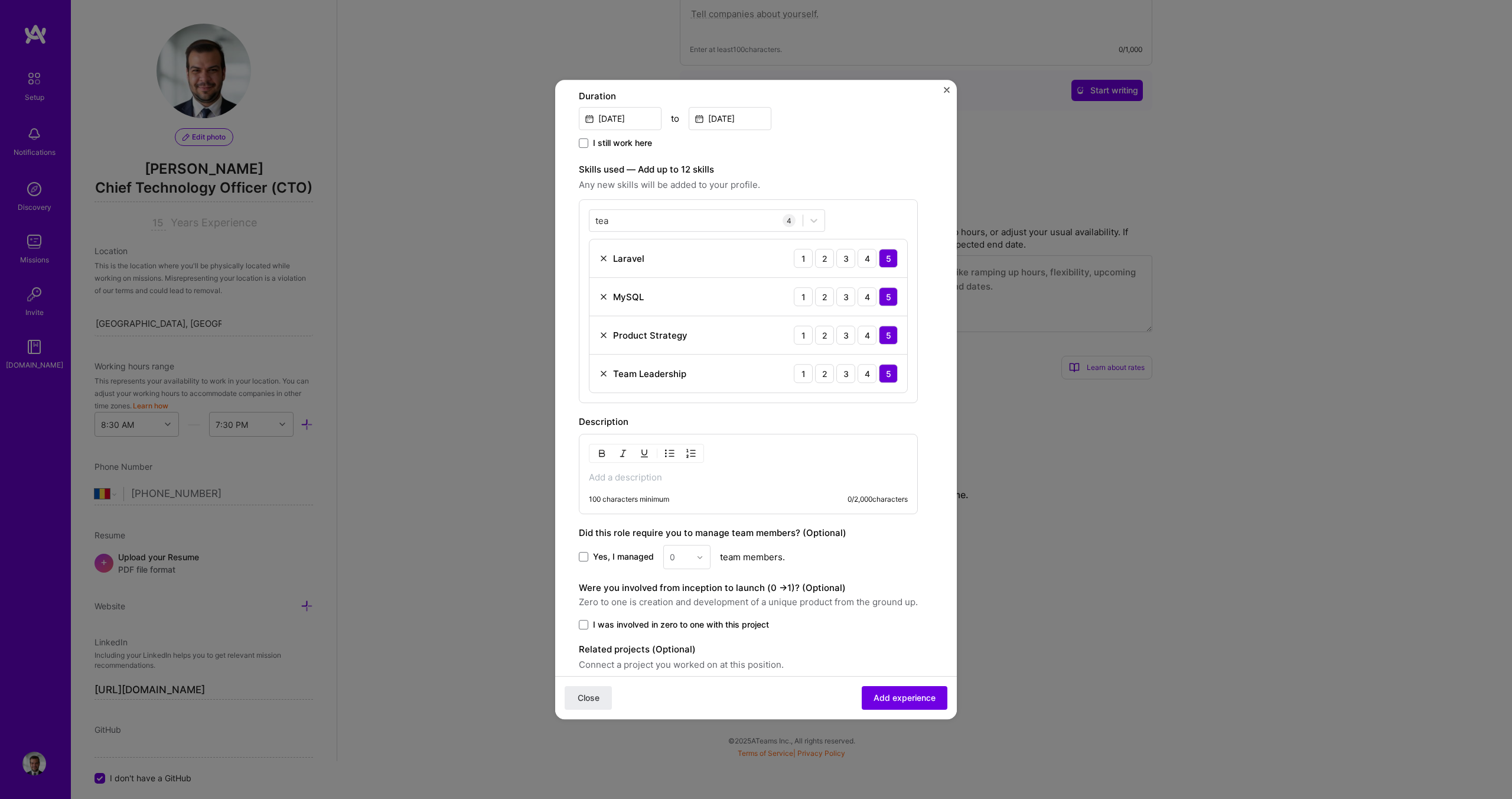
scroll to position [274, 0]
click at [869, 499] on div "0 / 2,000 characters" at bounding box center [877, 498] width 60 height 9
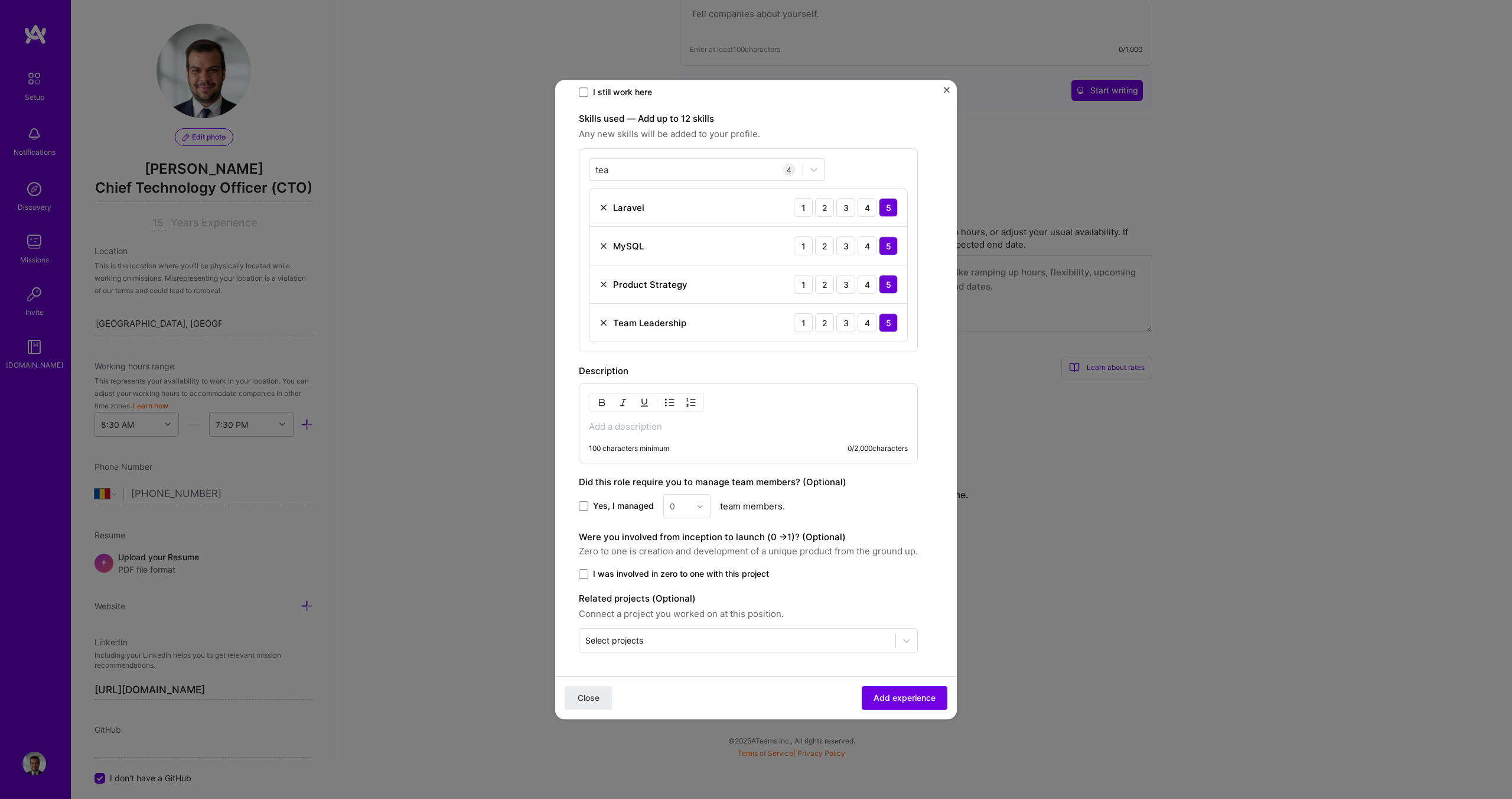
click at [605, 500] on div "Yes, I managed 0 team members." at bounding box center [748, 506] width 339 height 24
click at [582, 506] on span at bounding box center [583, 506] width 9 height 9
click at [0, 0] on input "Yes, I managed" at bounding box center [0, 0] width 0 height 0
click at [664, 508] on div "0" at bounding box center [680, 505] width 33 height 23
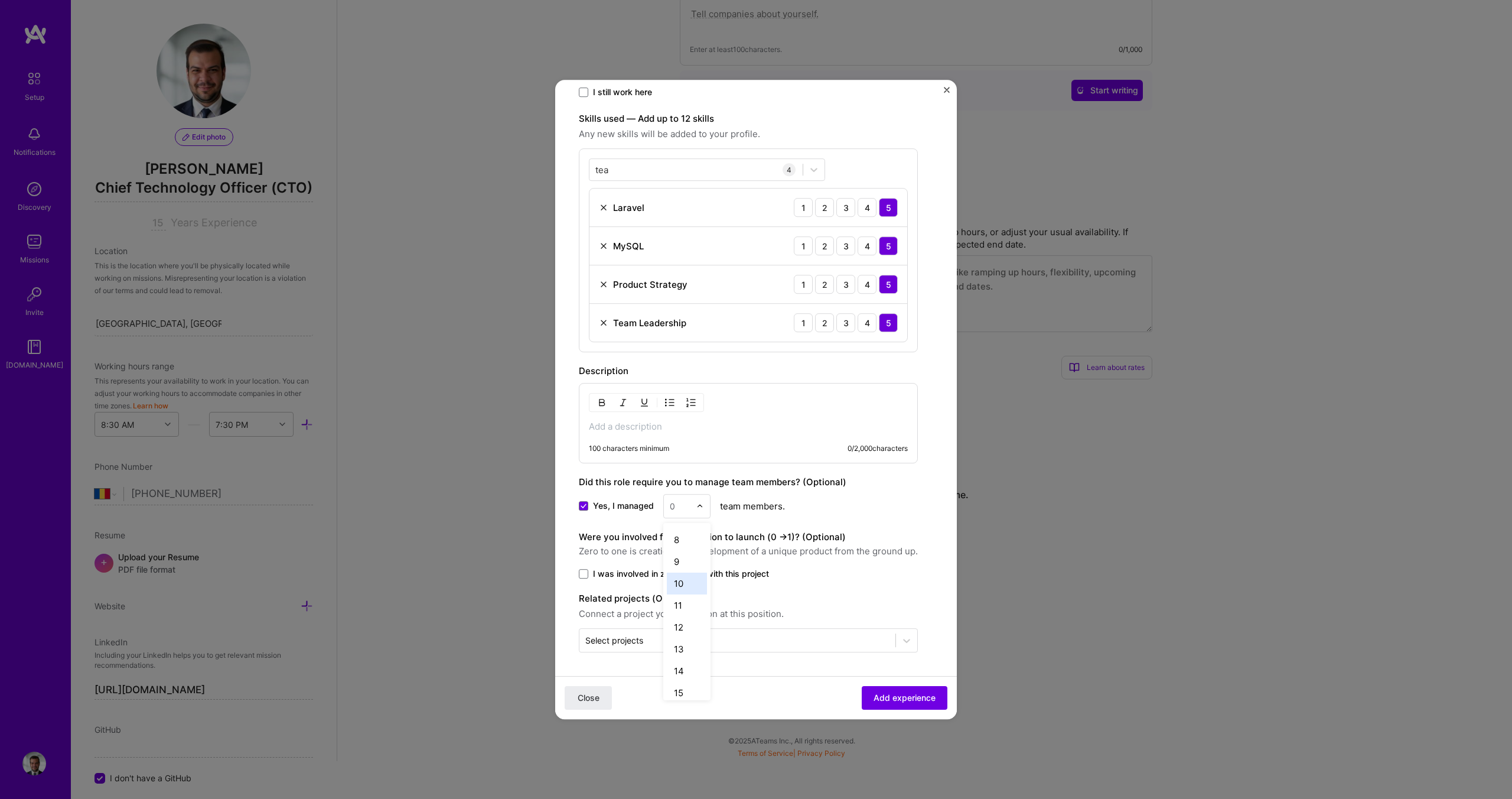
click at [685, 586] on div "10" at bounding box center [687, 583] width 40 height 22
drag, startPoint x: 640, startPoint y: 531, endPoint x: 718, endPoint y: 536, distance: 78.2
click at [718, 536] on div "Were you involved from inception to launch (0 - > 1)? (Optional) Zero to one is…" at bounding box center [748, 543] width 339 height 28
click at [748, 534] on label "Were you involved from inception to launch (0 - > 1)? (Optional)" at bounding box center [712, 537] width 267 height 11
click at [582, 574] on span at bounding box center [583, 573] width 9 height 9
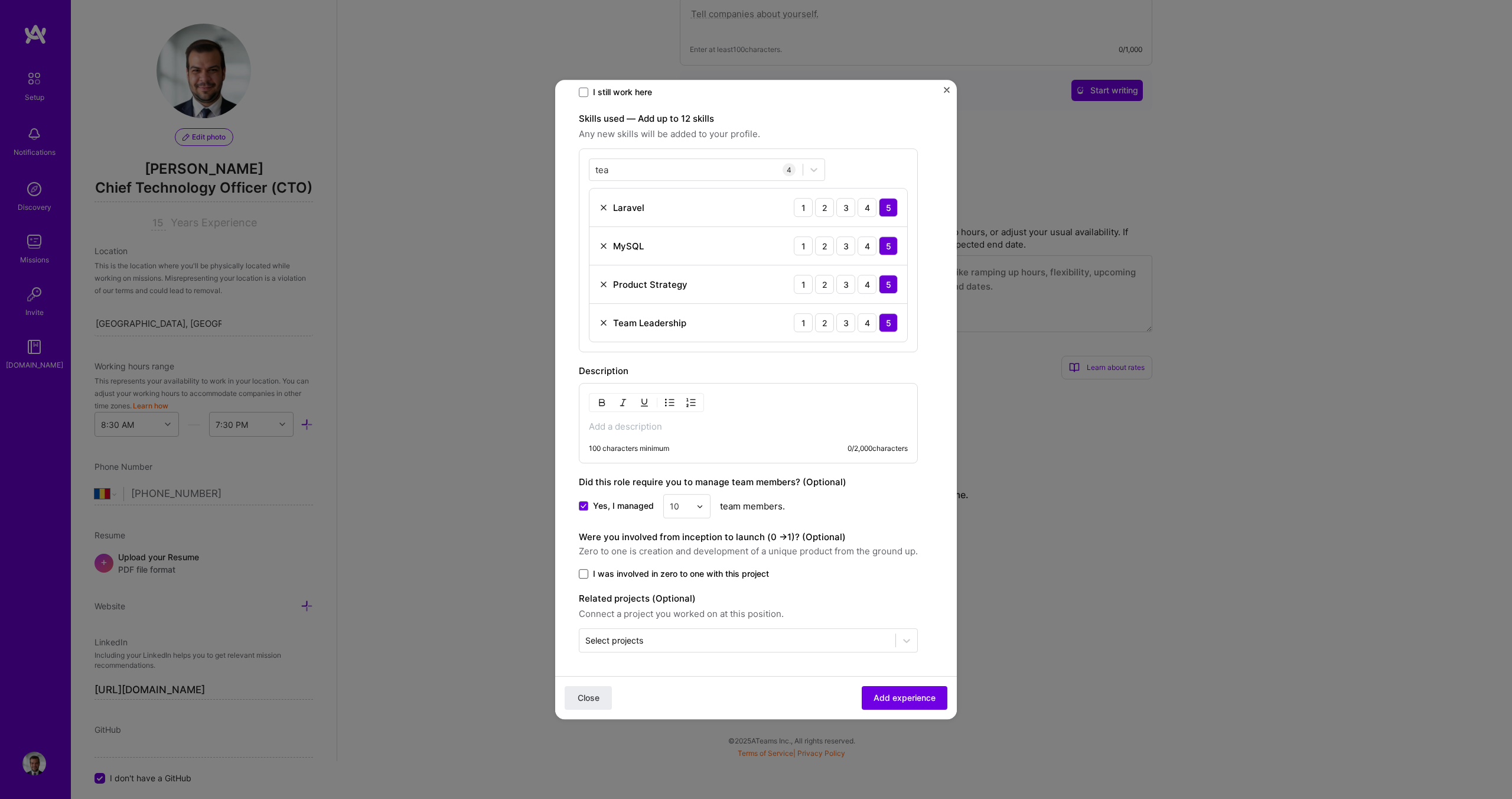
click at [0, 0] on input "I was involved in zero to one with this project" at bounding box center [0, 0] width 0 height 0
click at [636, 639] on div "Select projects" at bounding box center [615, 640] width 58 height 13
click at [672, 642] on input "text" at bounding box center [738, 640] width 305 height 13
click at [841, 570] on label "I was involved in zero to one with this project" at bounding box center [748, 573] width 339 height 12
click at [0, 0] on input "I was involved in zero to one with this project" at bounding box center [0, 0] width 0 height 0
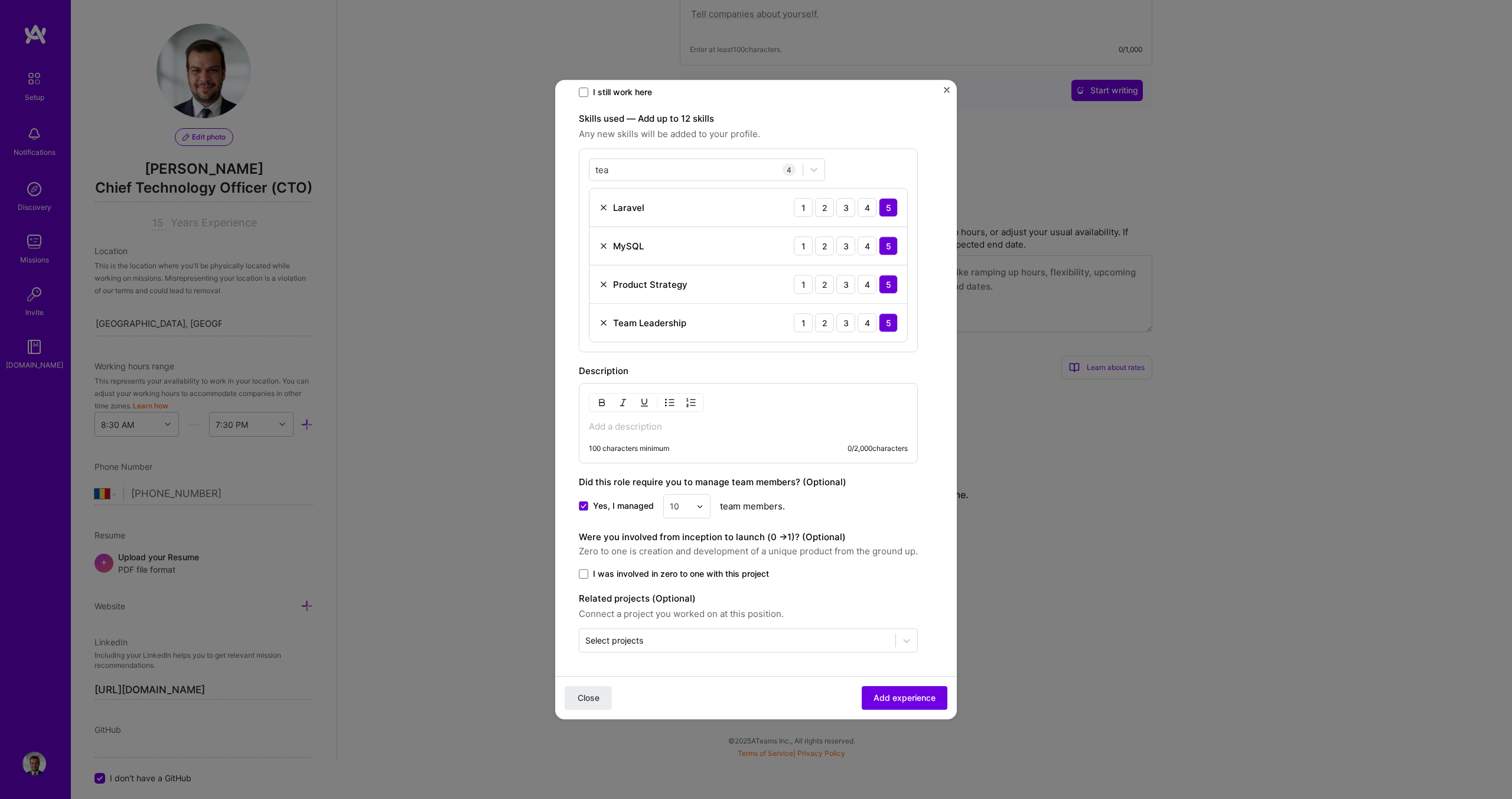
click at [699, 579] on span "I was involved in zero to one with this project" at bounding box center [681, 573] width 176 height 12
click at [0, 0] on input "I was involved in zero to one with this project" at bounding box center [0, 0] width 0 height 0
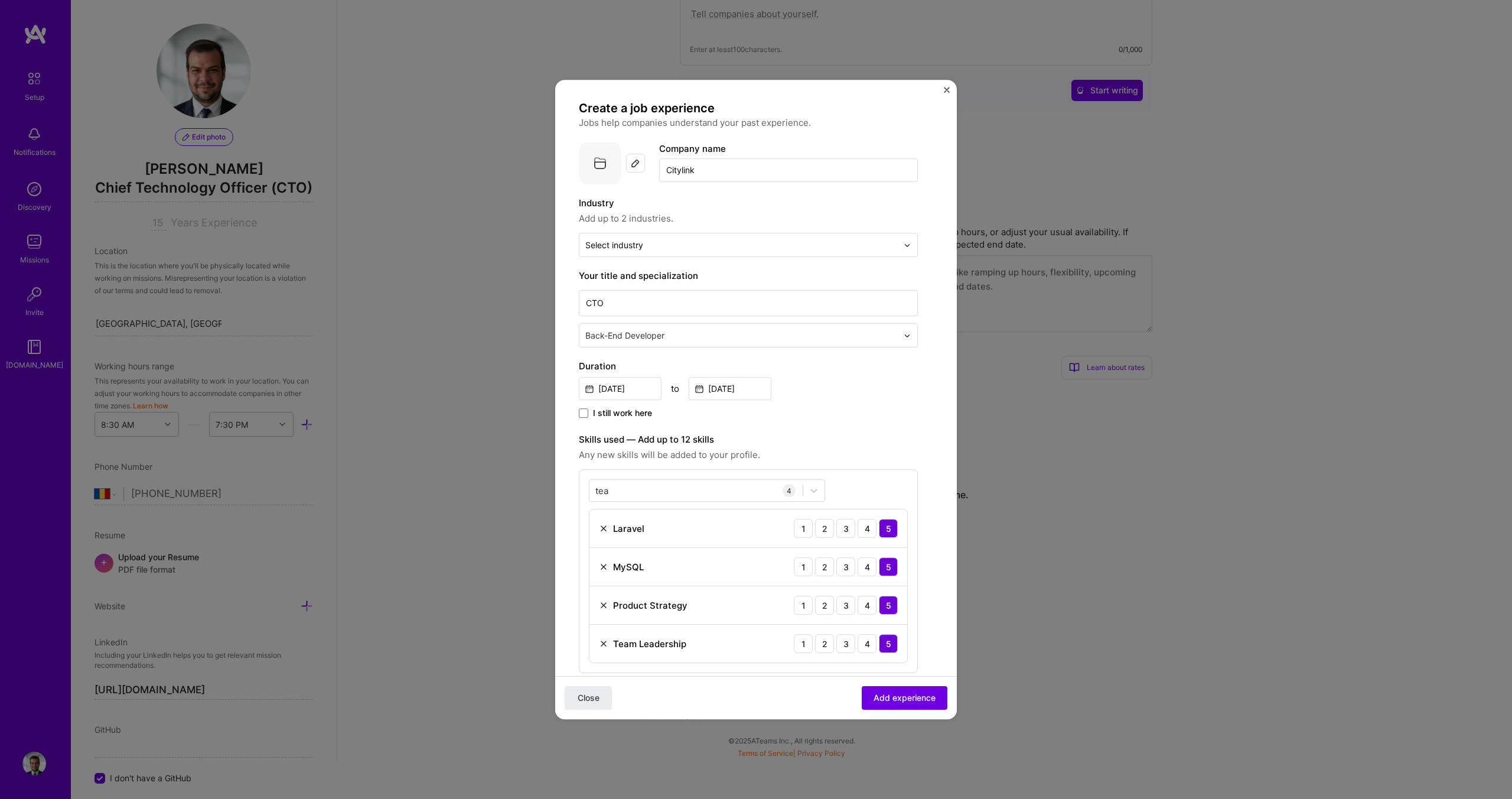
scroll to position [4, 0]
click at [691, 169] on input "Citylink" at bounding box center [788, 170] width 258 height 24
type input "Concept Apps Development"
click at [740, 203] on div "Concept Apps Development" at bounding box center [766, 202] width 129 height 21
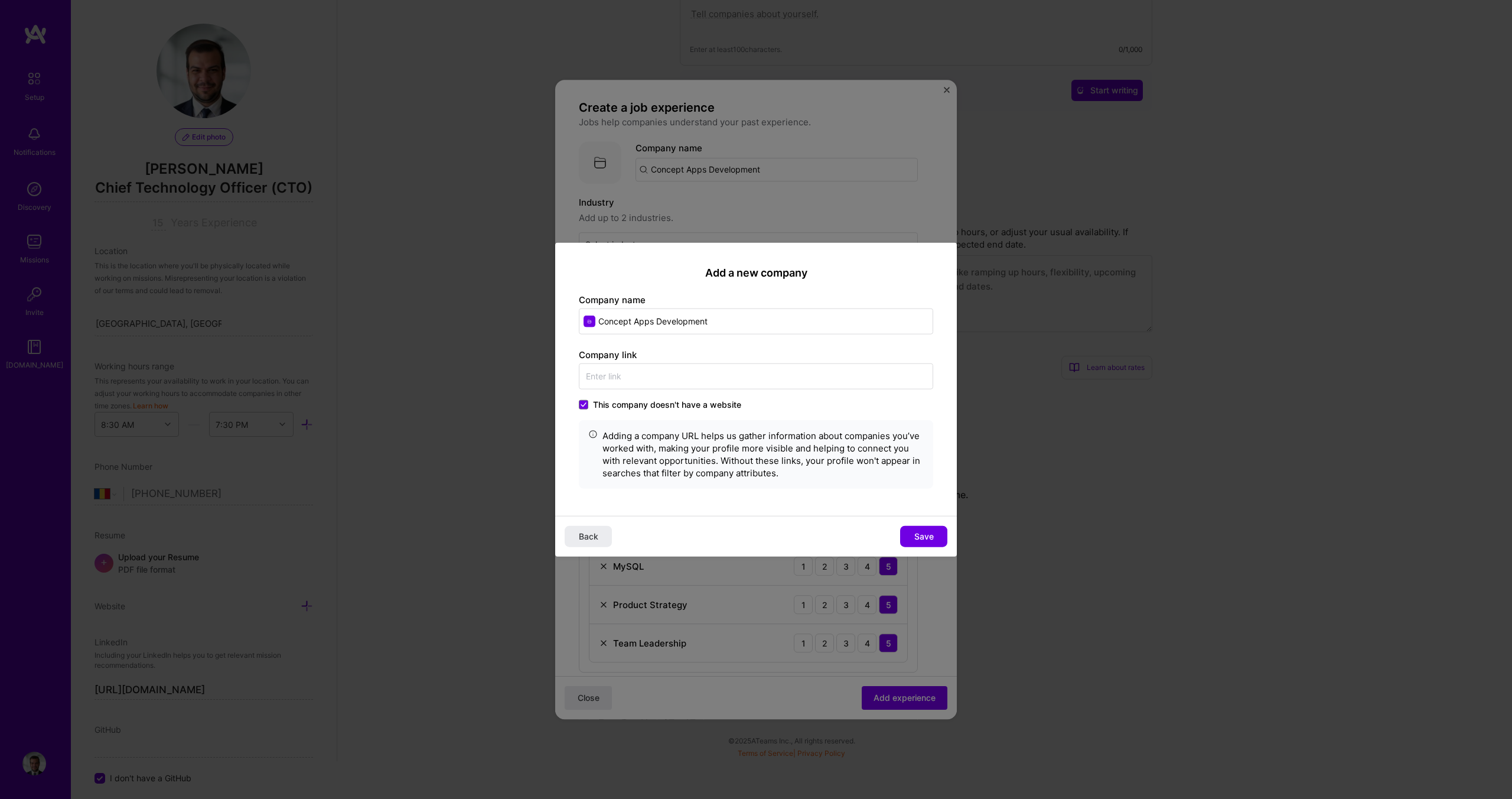
click at [642, 396] on div "Company link This company doesn't have a website Adding a company URL helps us …" at bounding box center [755, 418] width 354 height 140
click at [915, 534] on span "Save" at bounding box center [925, 535] width 20 height 12
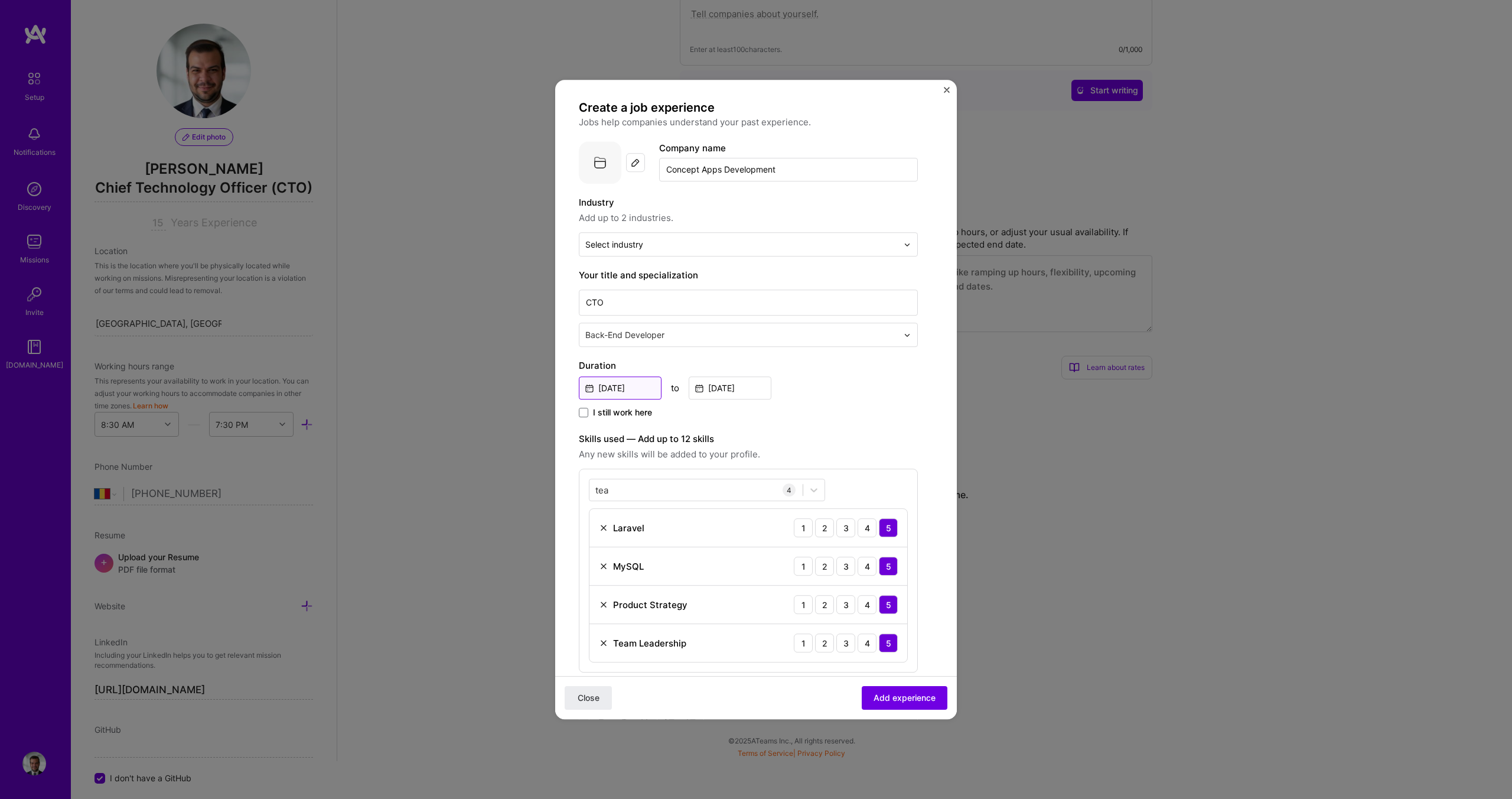
click at [626, 395] on input "[DATE]" at bounding box center [619, 387] width 82 height 23
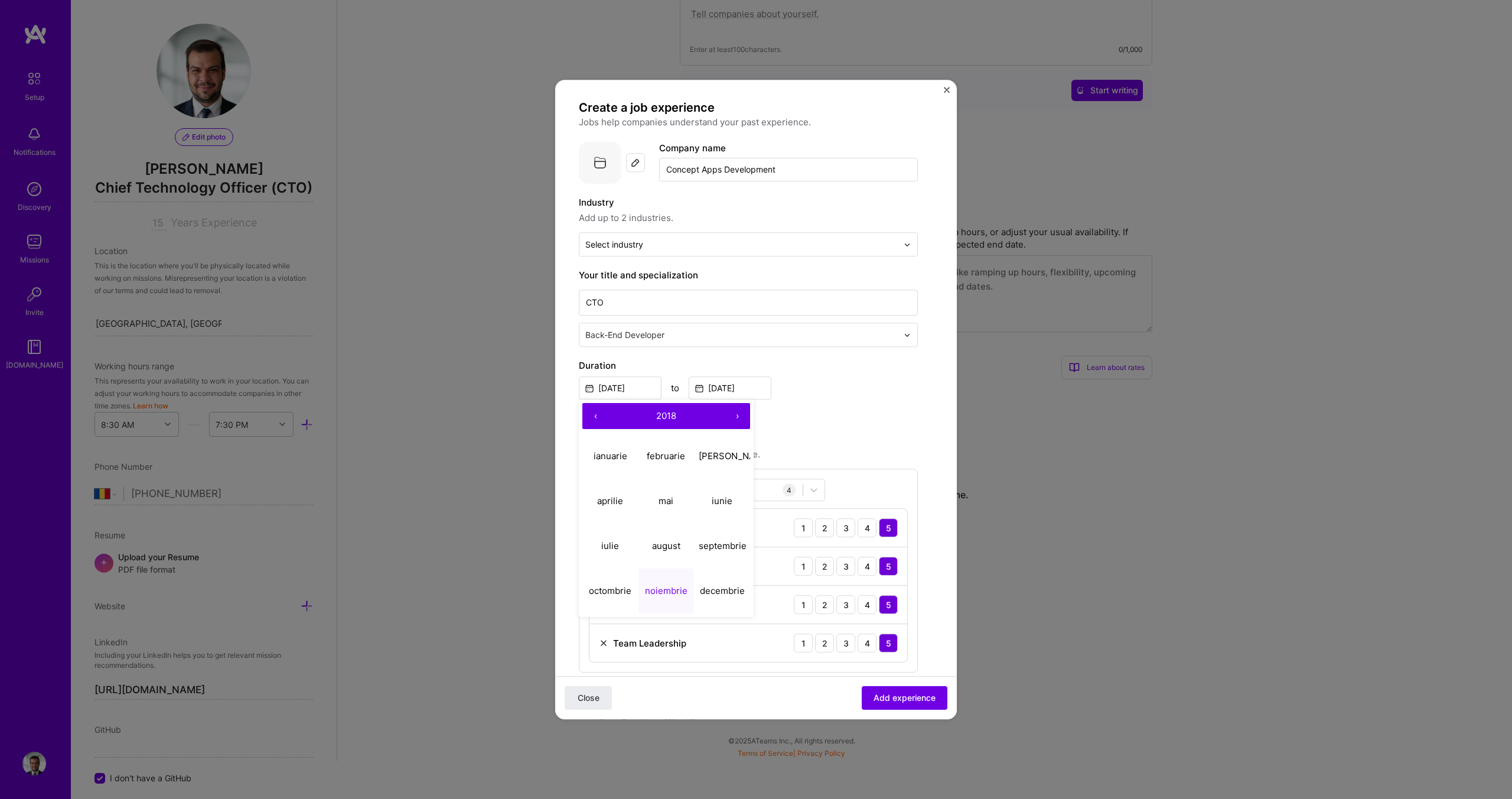
click at [604, 416] on button "‹" at bounding box center [595, 415] width 26 height 26
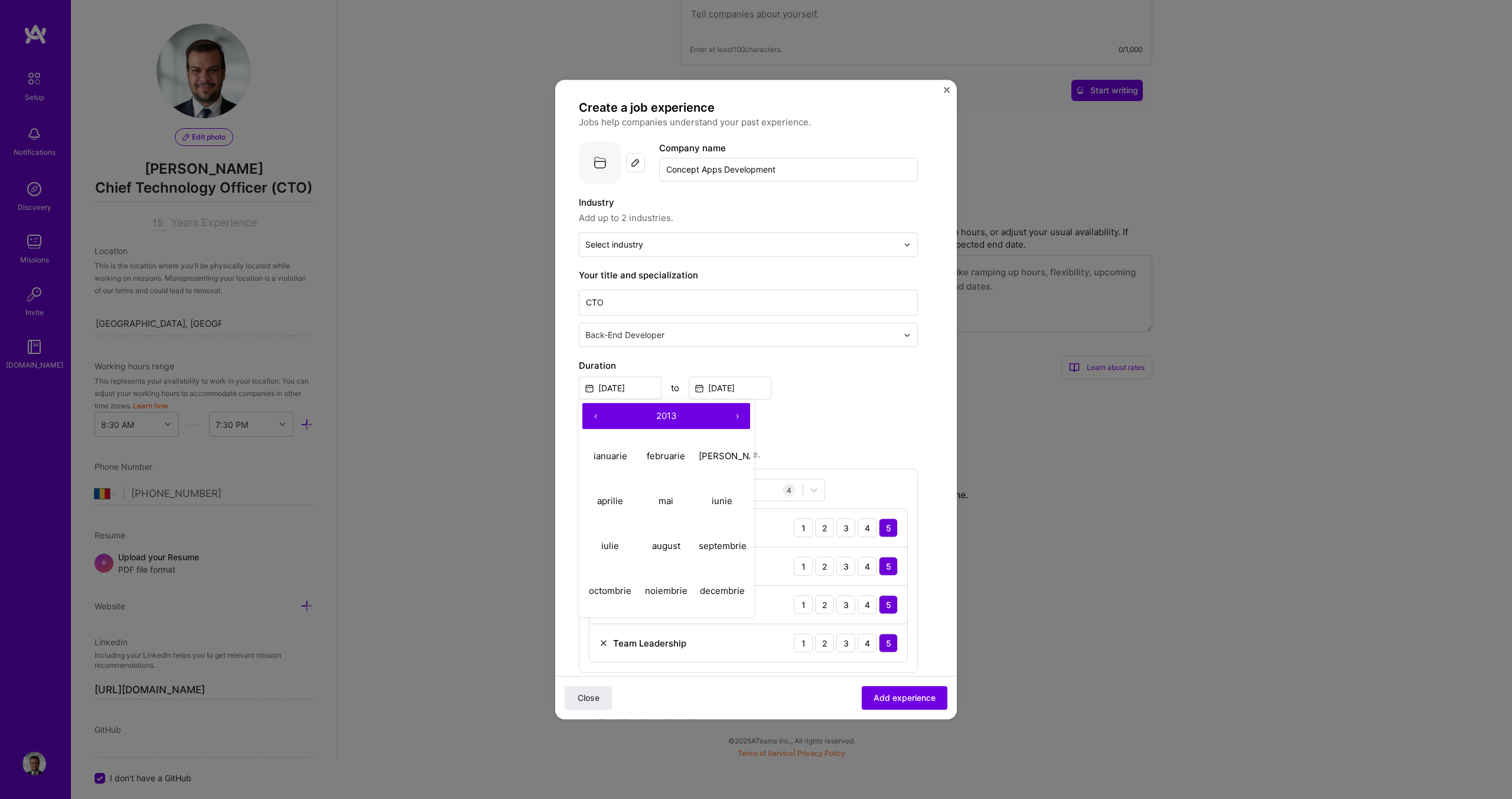
click at [604, 416] on button "‹" at bounding box center [595, 415] width 26 height 26
click at [672, 589] on abbr "noiembrie" at bounding box center [665, 590] width 43 height 11
type input "[DATE]"
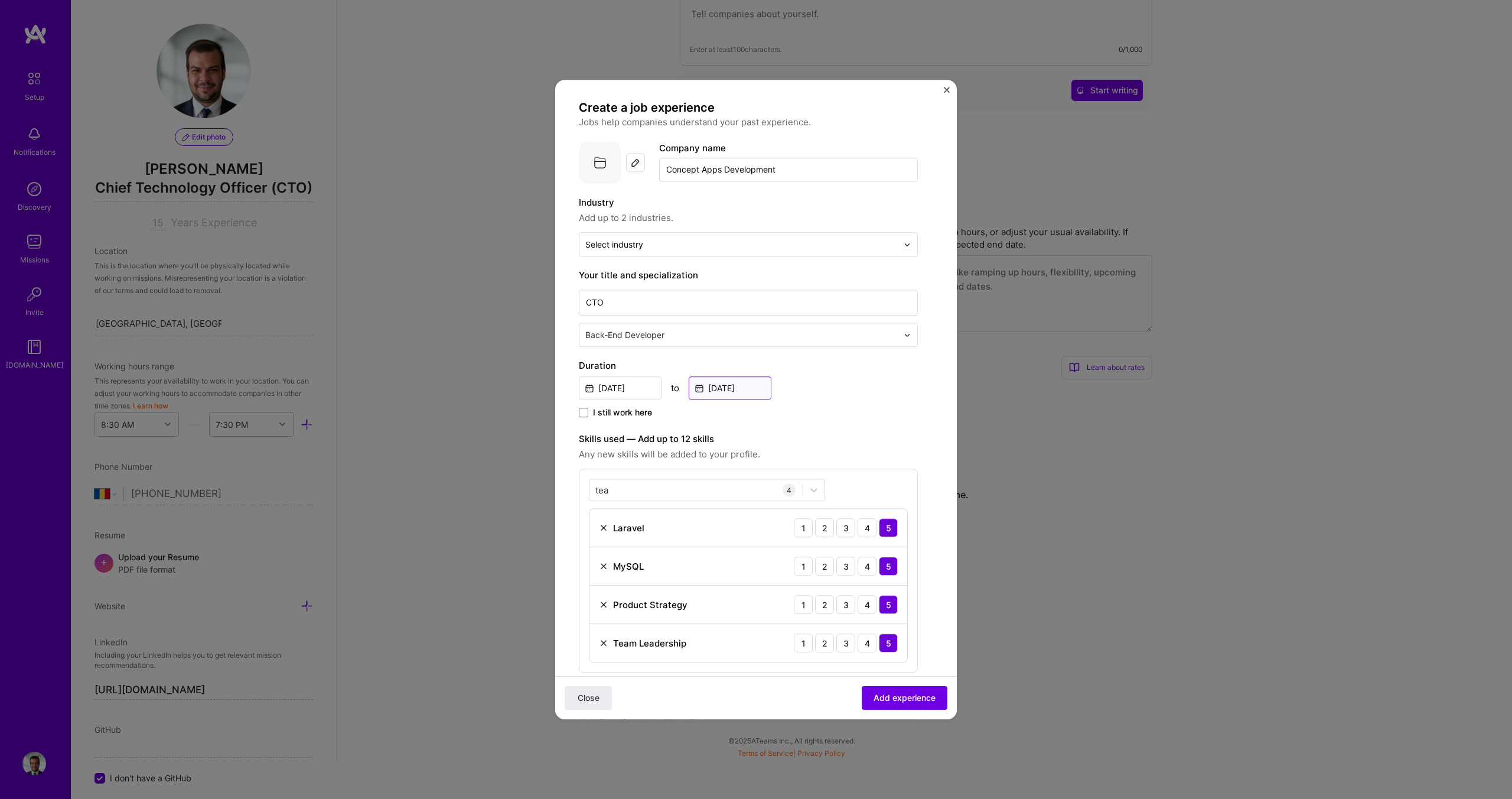
click at [734, 395] on input "[DATE]" at bounding box center [730, 387] width 82 height 23
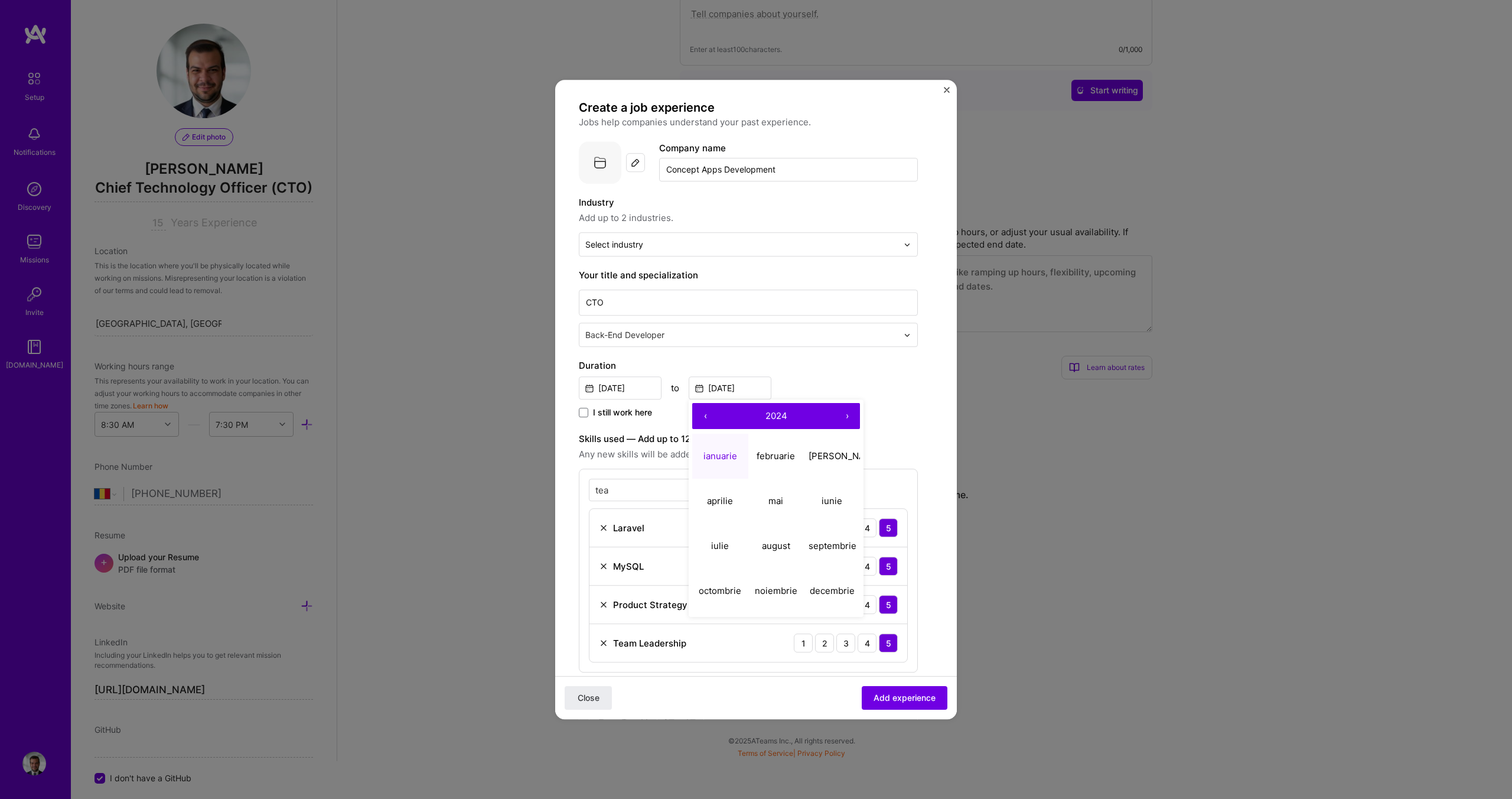
click at [855, 410] on button "›" at bounding box center [847, 415] width 26 height 26
click at [827, 500] on abbr "iunie" at bounding box center [831, 501] width 21 height 11
type input "[DATE]"
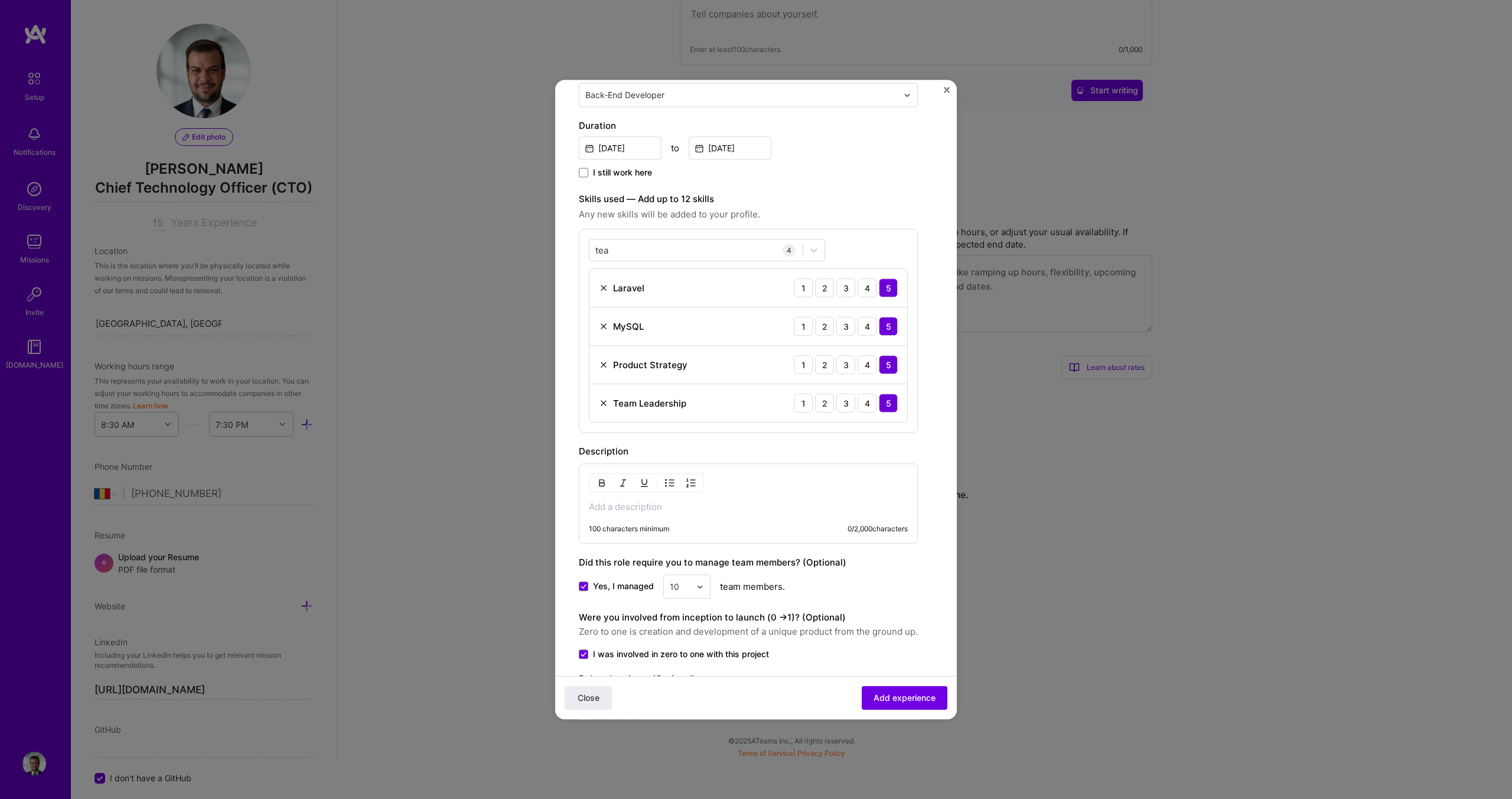
scroll to position [324, 0]
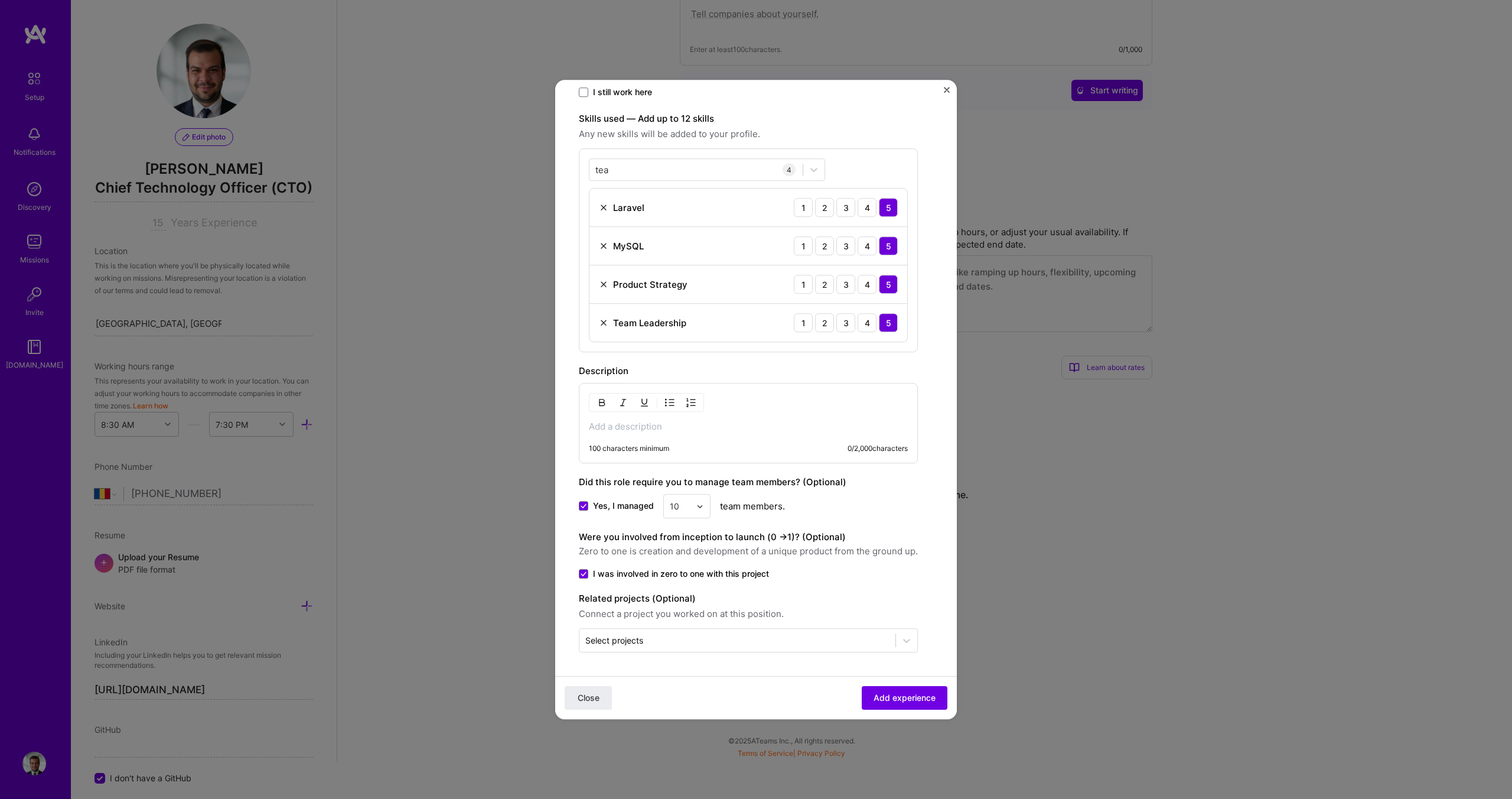
click at [693, 507] on div "10" at bounding box center [680, 505] width 33 height 23
click at [681, 667] on div "20" at bounding box center [687, 667] width 40 height 22
click at [806, 628] on div "Select projects" at bounding box center [737, 639] width 316 height 23
click at [888, 562] on div "Were you involved from inception to launch (0 - > 1)? (Optional) Zero to one is…" at bounding box center [748, 554] width 339 height 50
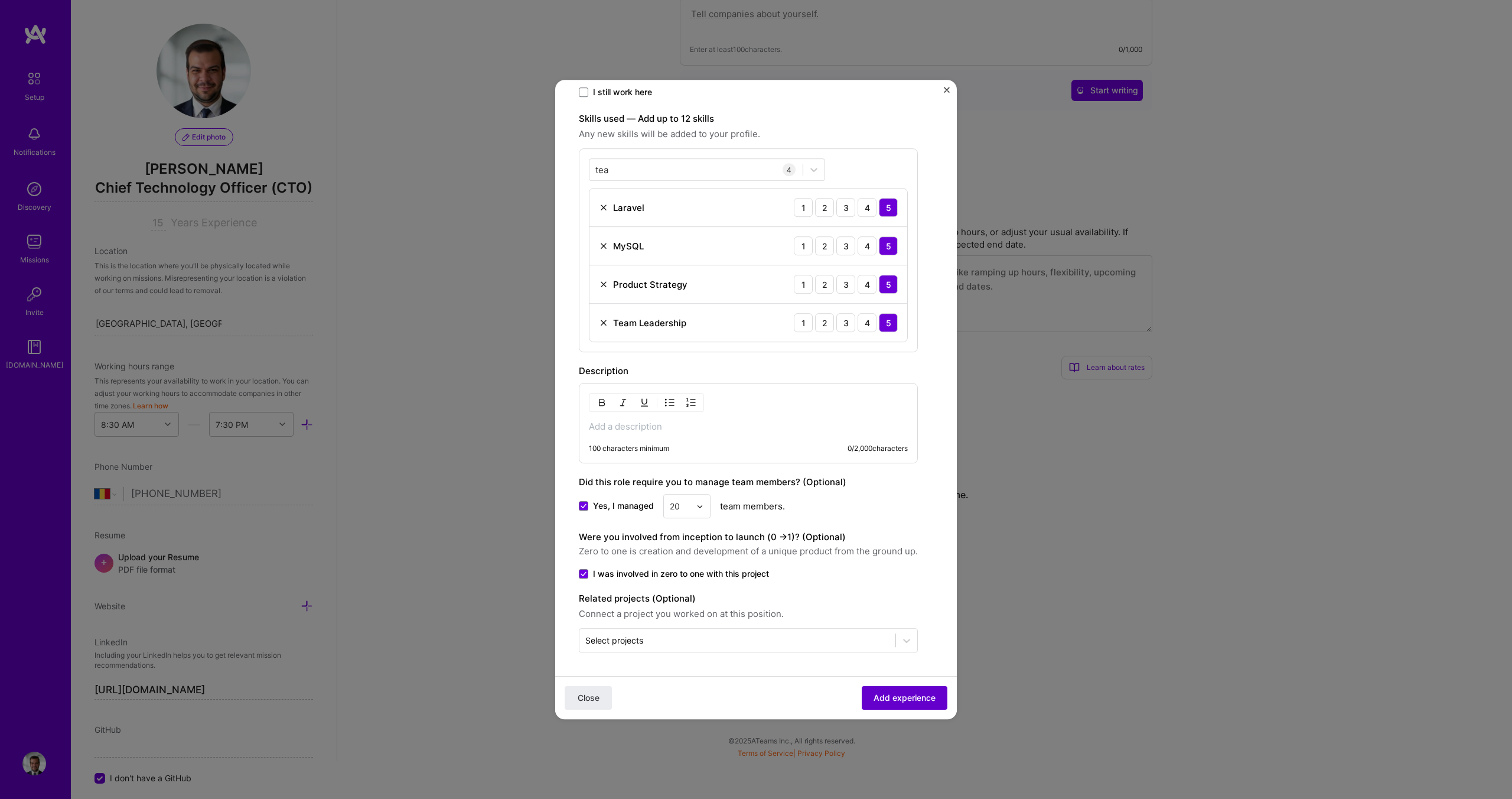
click at [901, 697] on span "Add experience" at bounding box center [905, 697] width 62 height 12
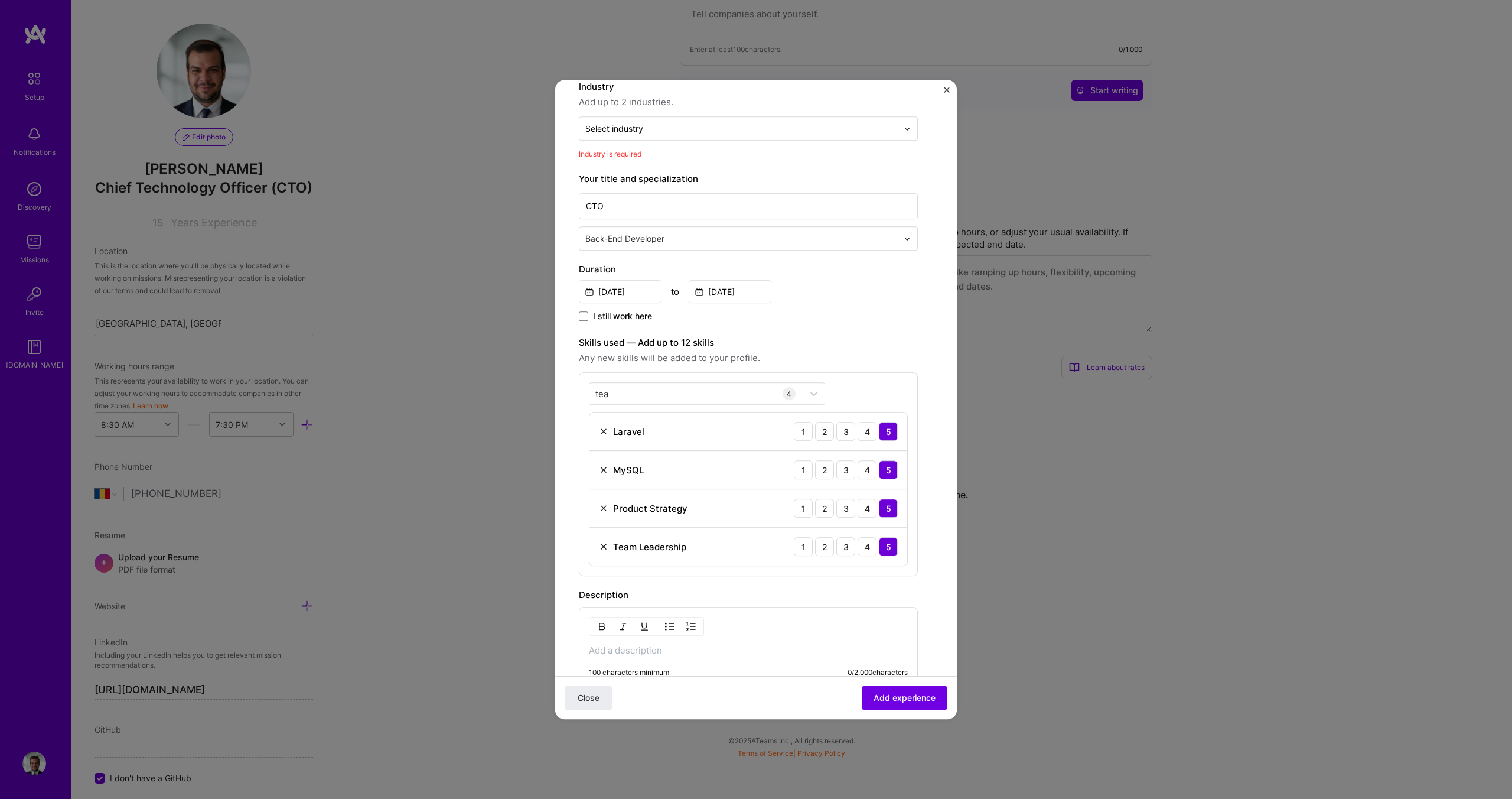
scroll to position [40, 0]
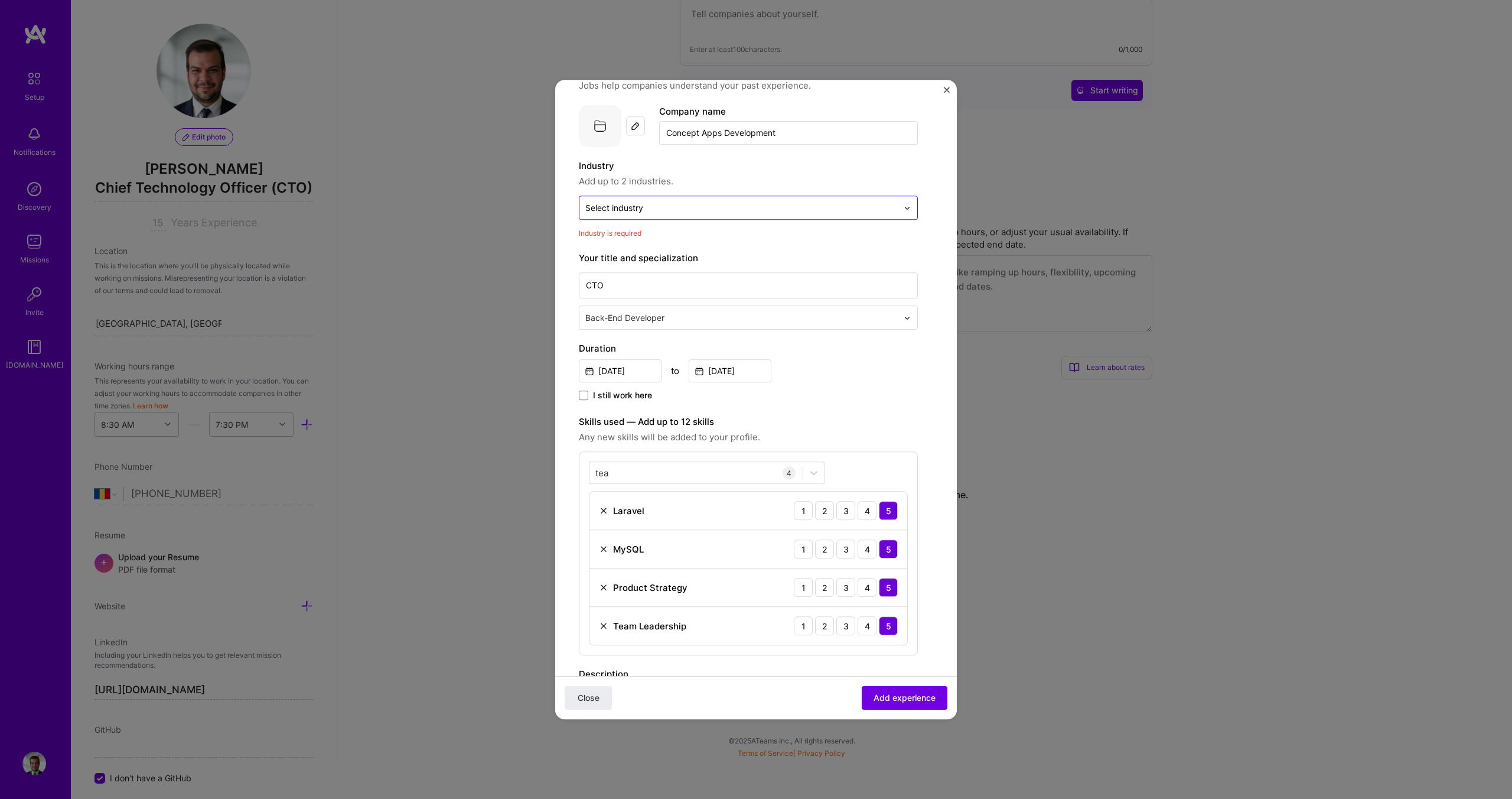
click at [644, 206] on div "Select industry 0" at bounding box center [615, 208] width 58 height 13
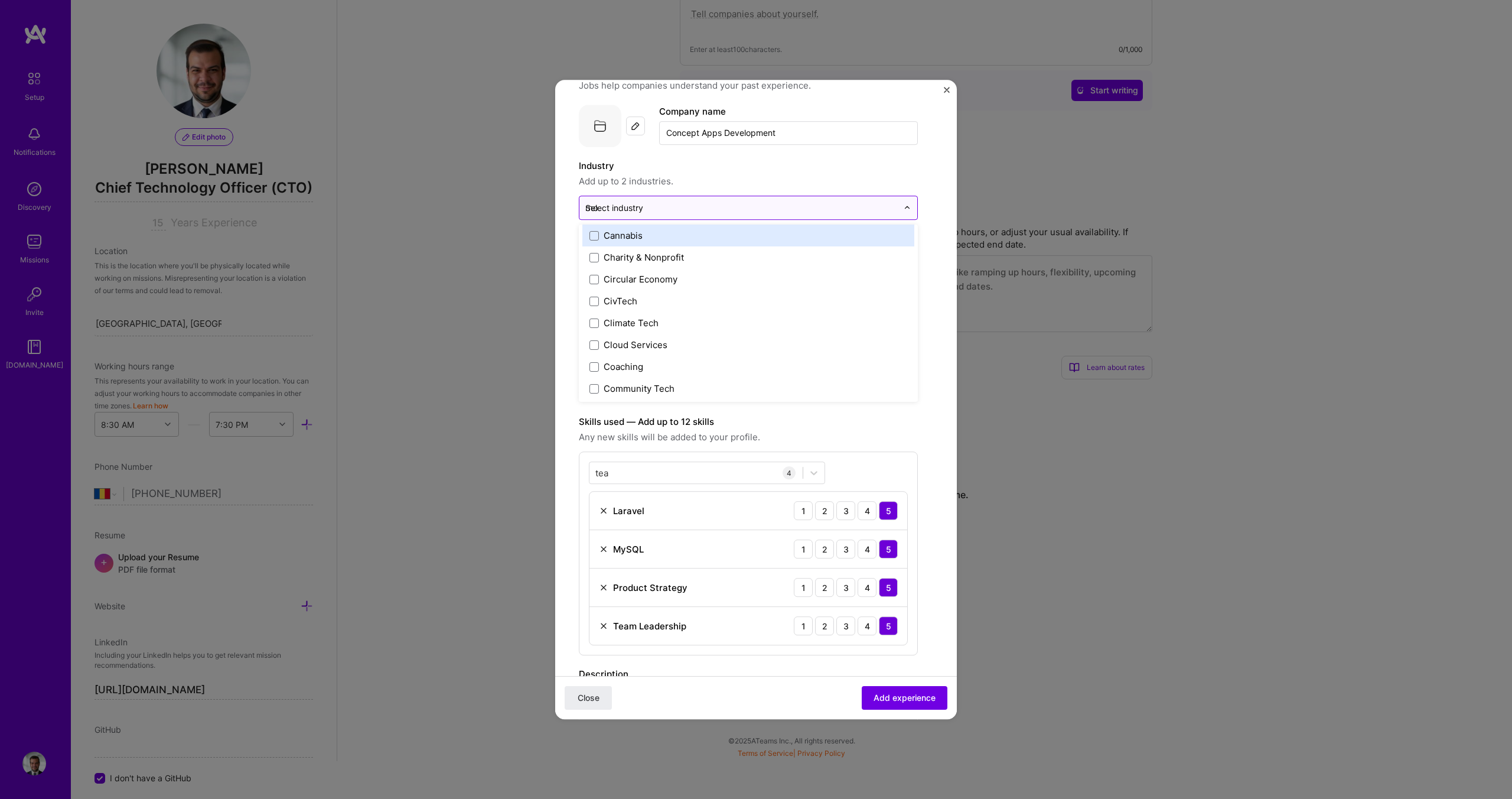
scroll to position [0, 0]
type input "mobi"
click at [592, 237] on span at bounding box center [594, 239] width 9 height 9
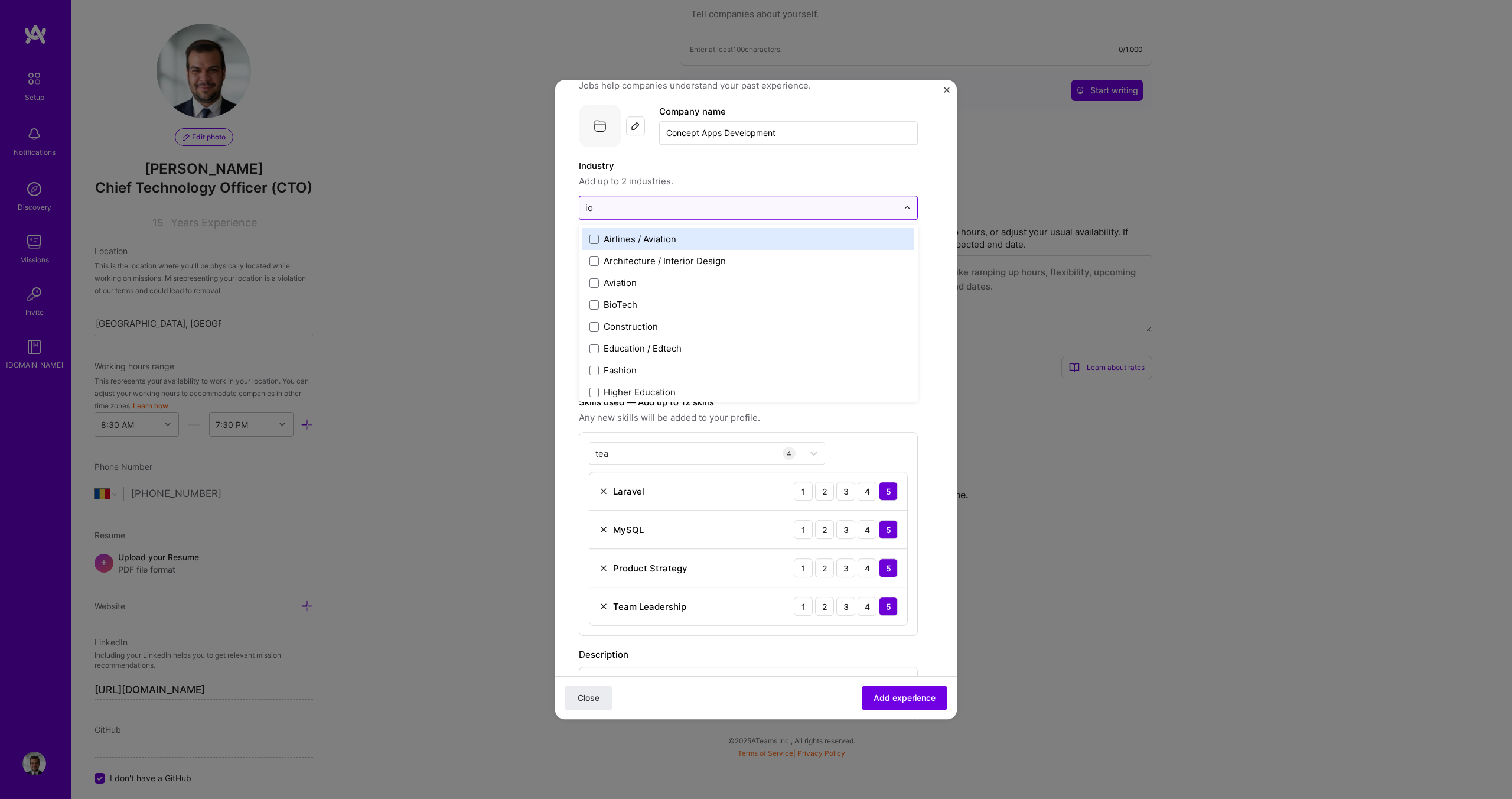
type input "iot"
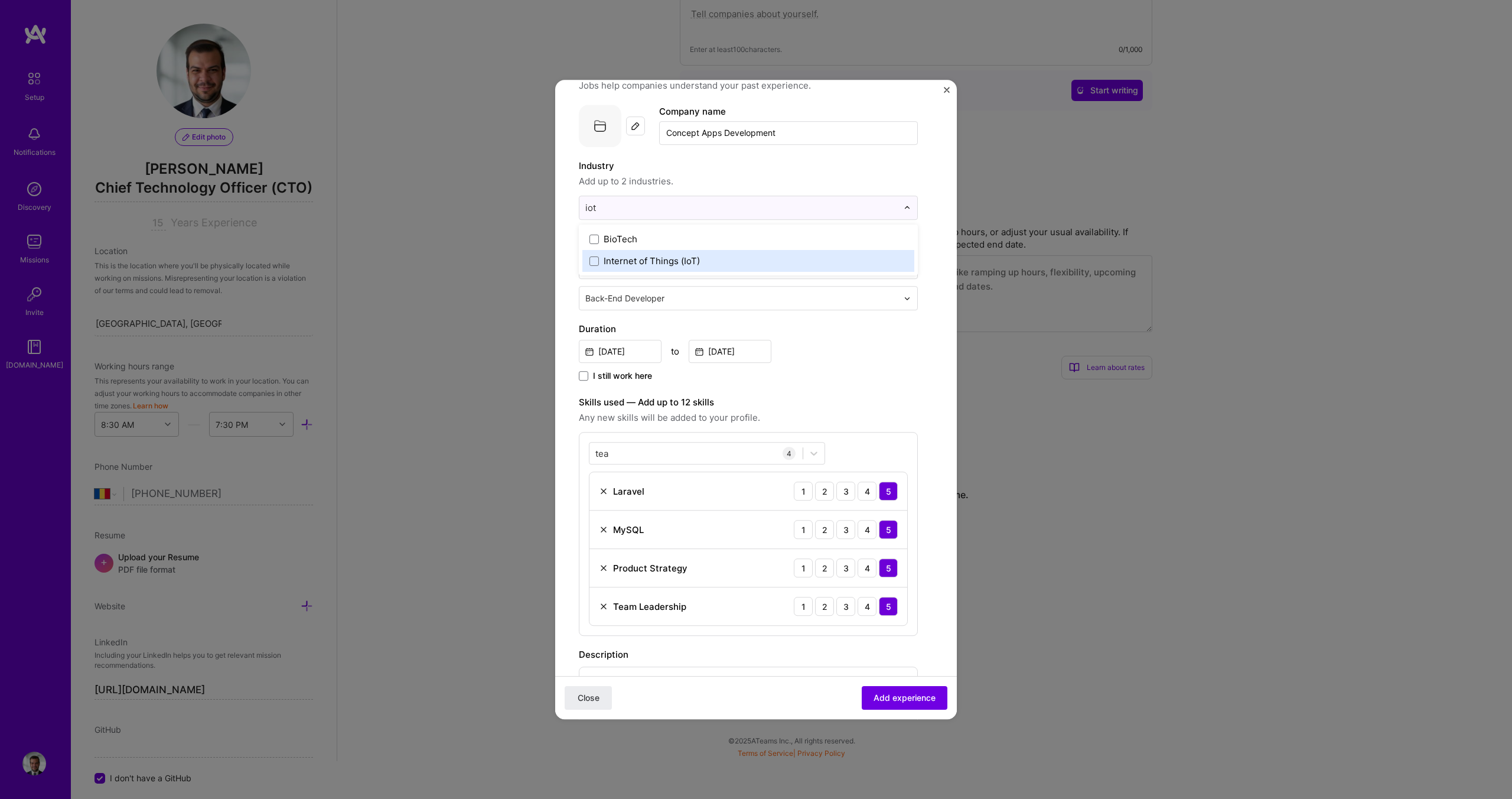
click at [586, 262] on div "Internet of Things (IoT)" at bounding box center [748, 261] width 332 height 22
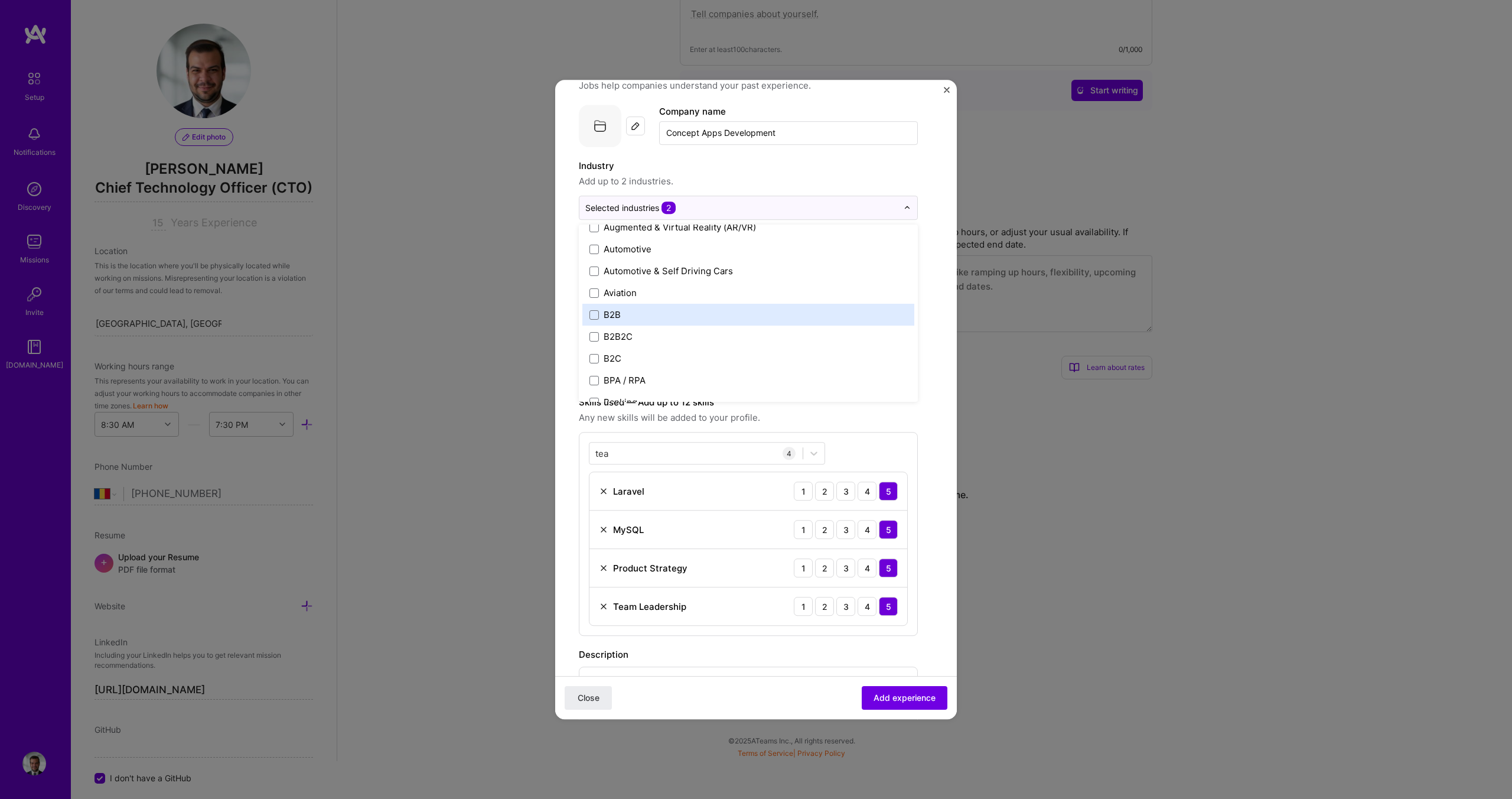
scroll to position [244, 0]
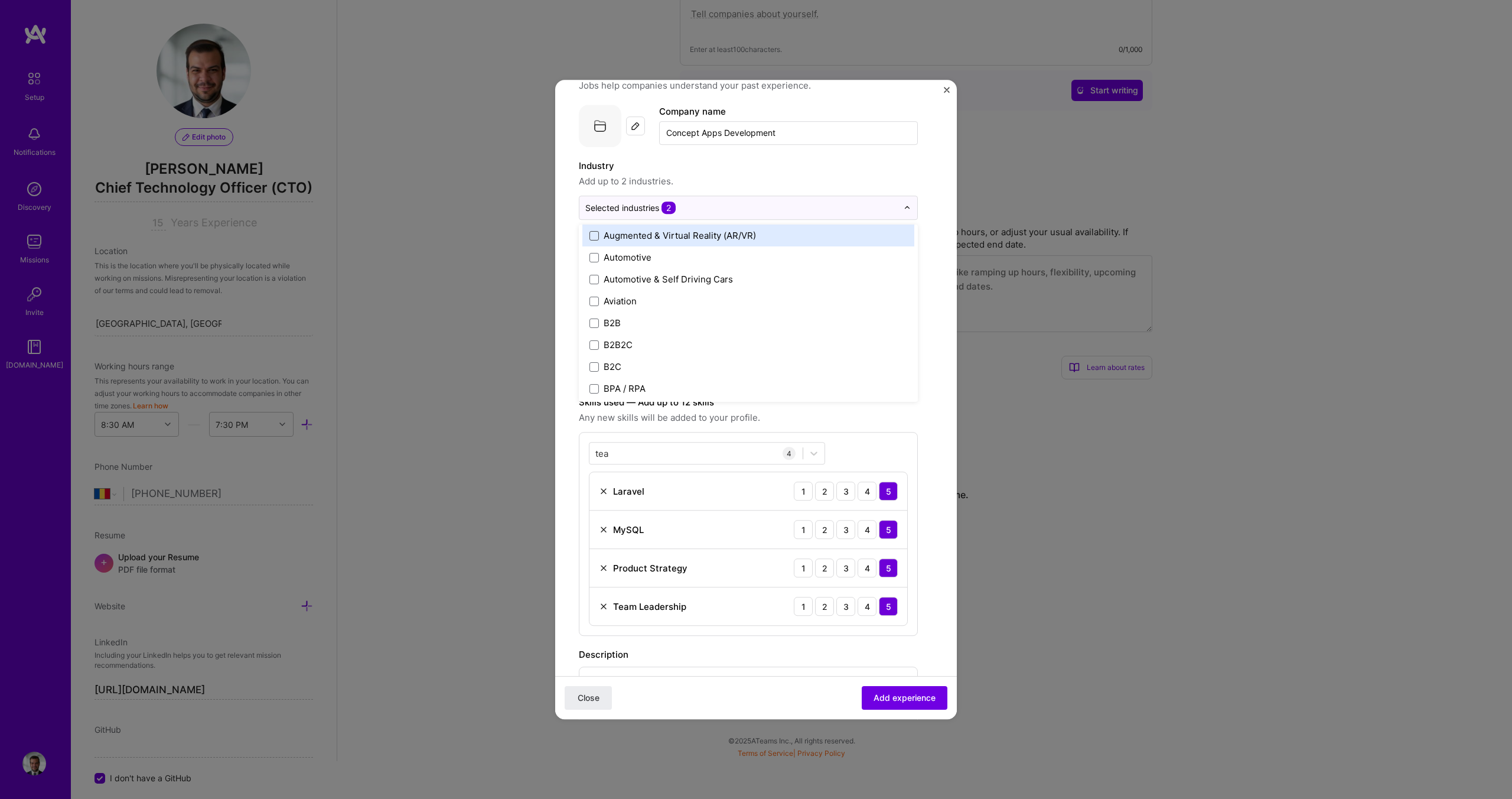
click at [594, 235] on span at bounding box center [594, 236] width 9 height 9
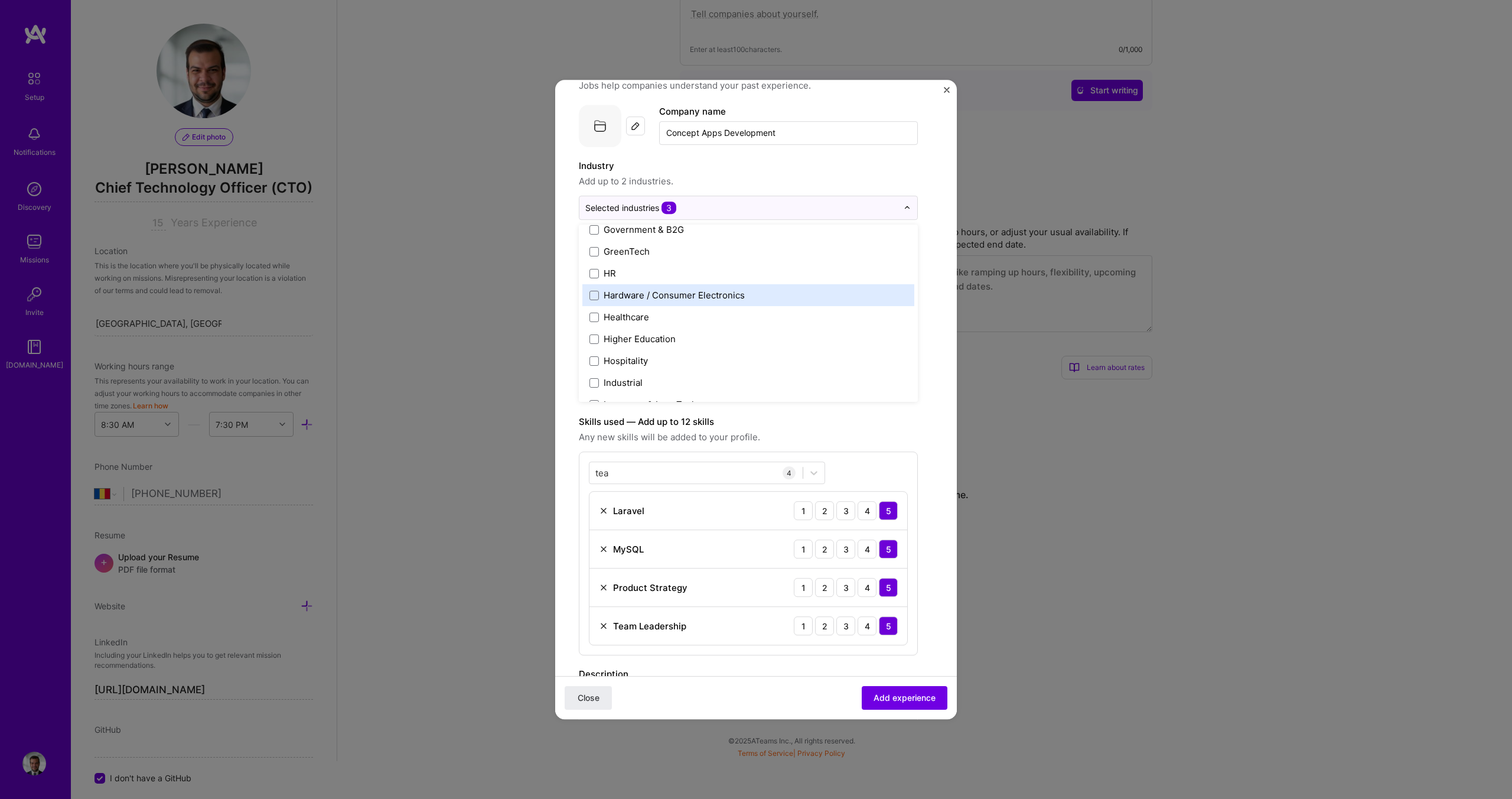
scroll to position [1431, 0]
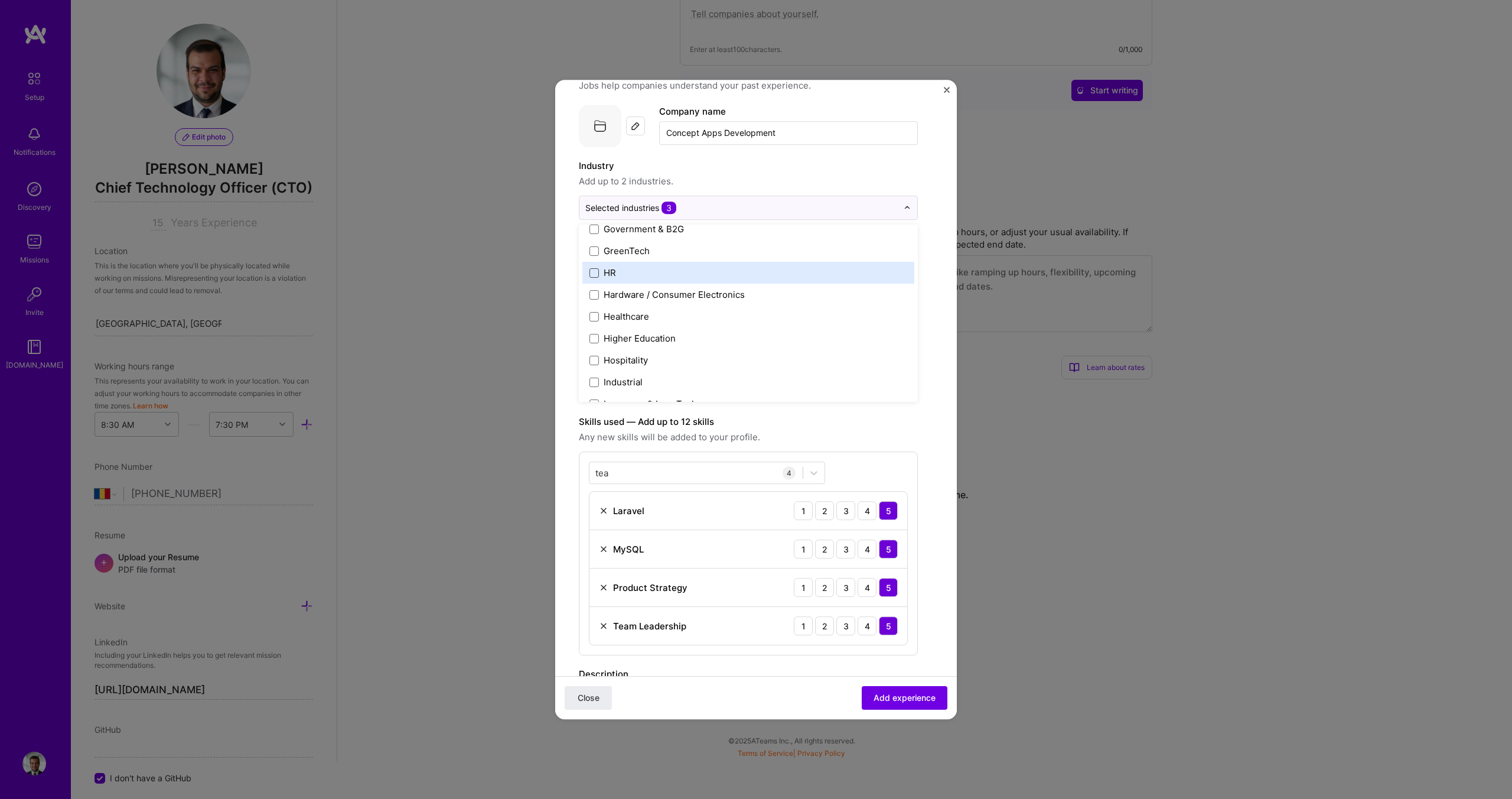
click at [596, 273] on span at bounding box center [594, 273] width 9 height 9
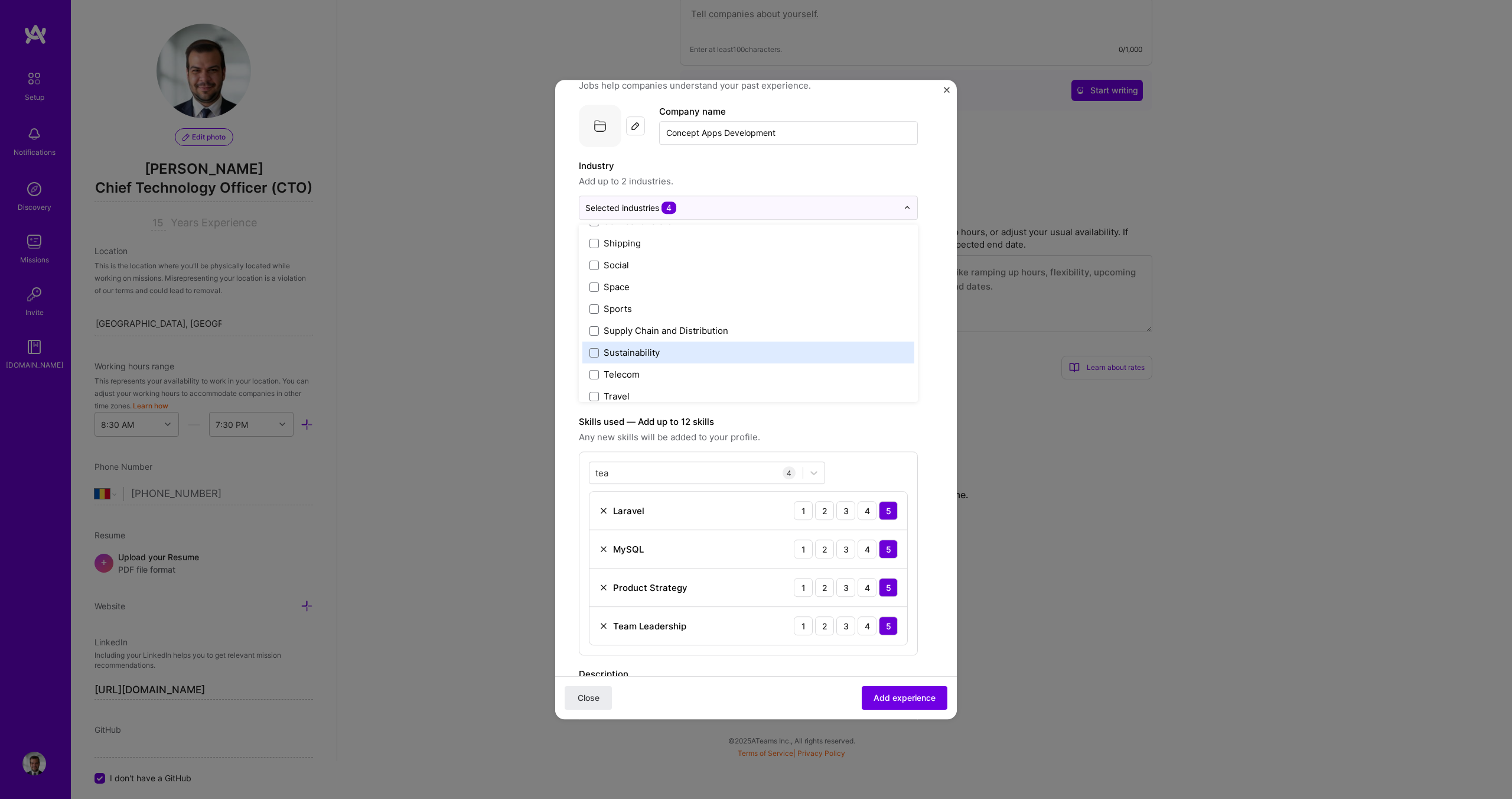
scroll to position [2453, 0]
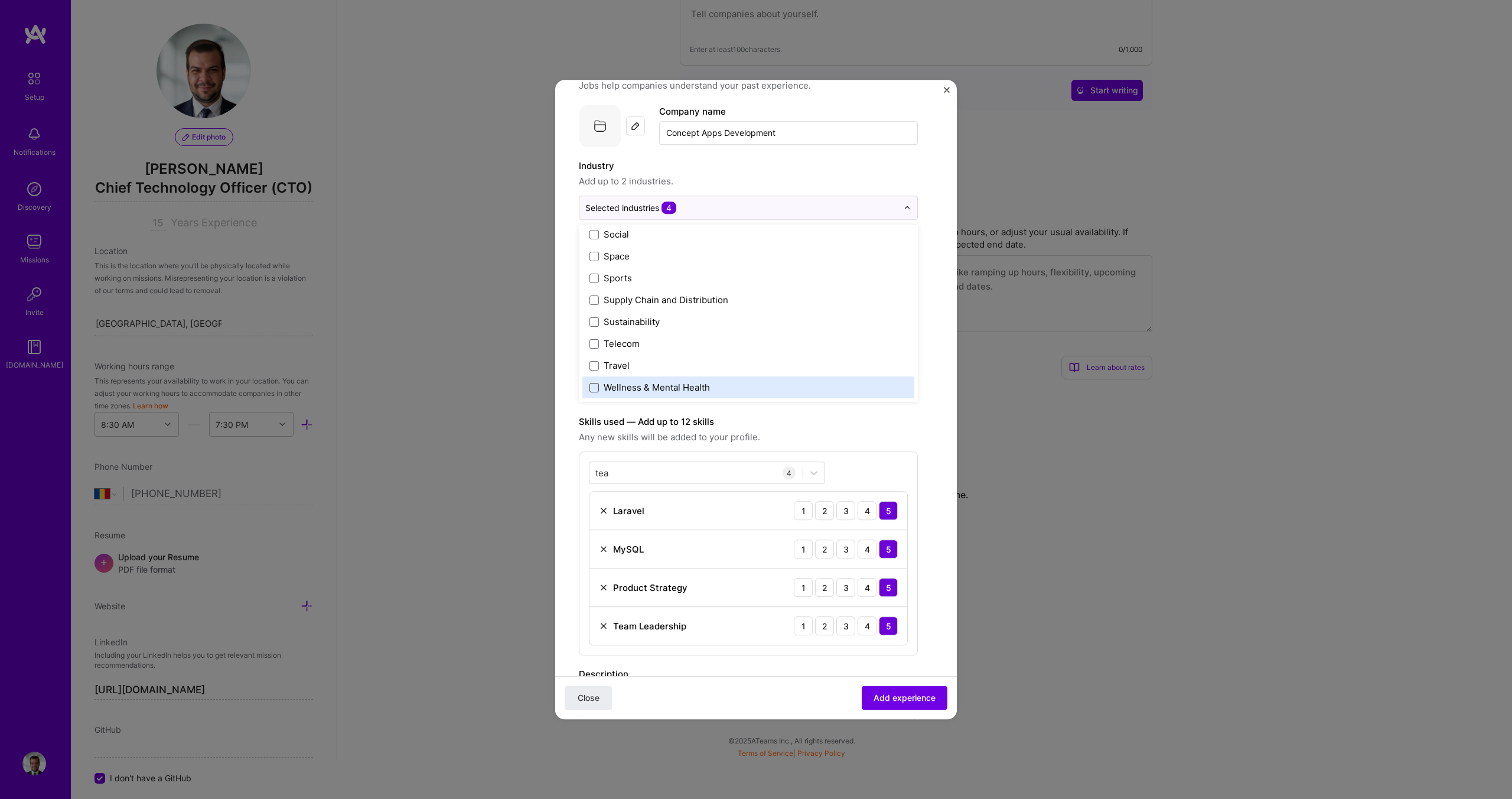
click at [595, 386] on span at bounding box center [594, 387] width 9 height 9
click at [595, 390] on span at bounding box center [594, 387] width 9 height 9
click at [940, 418] on form "Create a job experience Jobs help companies understand your past experience. Co…" at bounding box center [755, 552] width 402 height 979
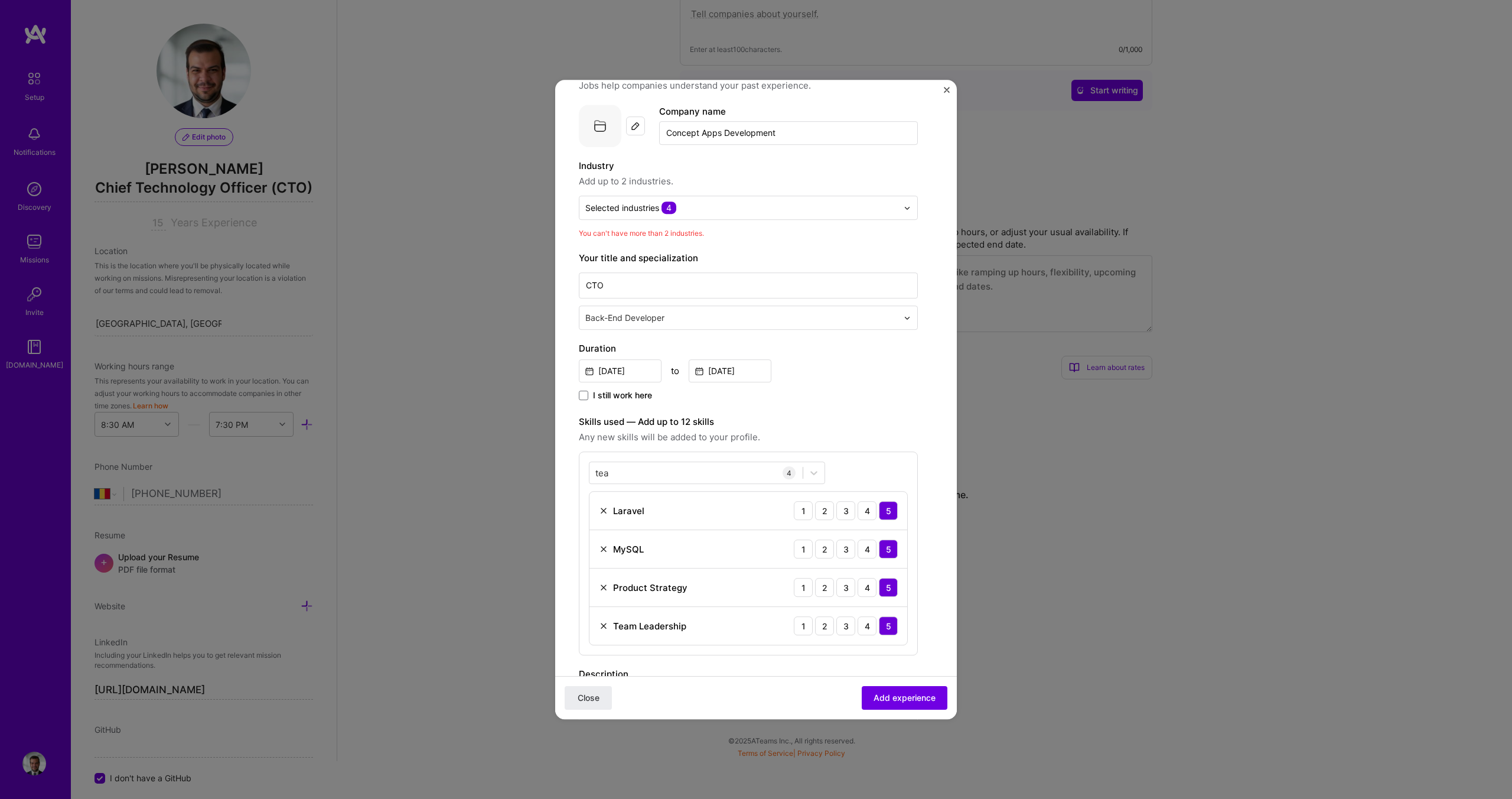
scroll to position [0, 0]
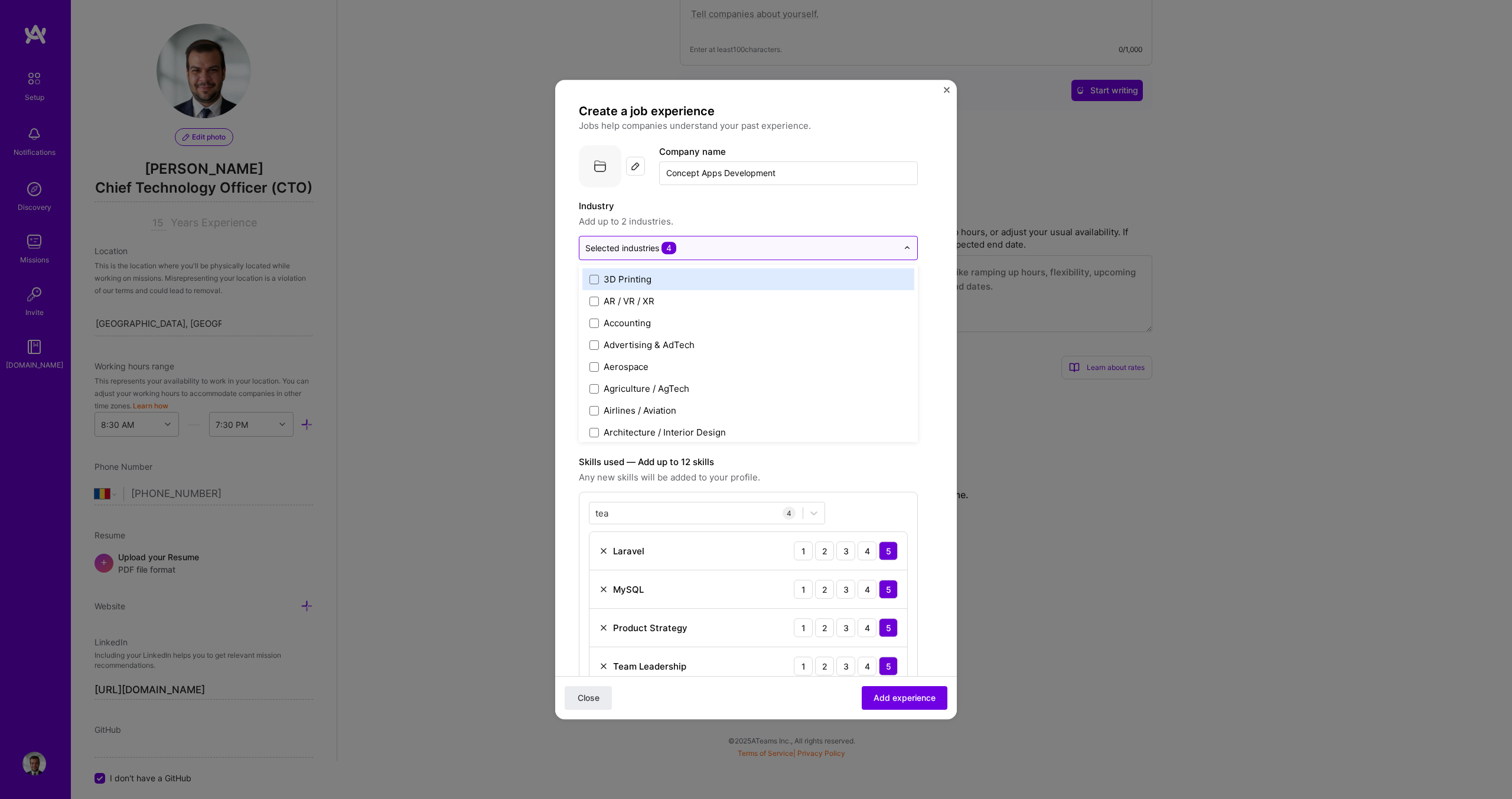
click at [655, 246] on div "Selected industries 4" at bounding box center [631, 248] width 91 height 13
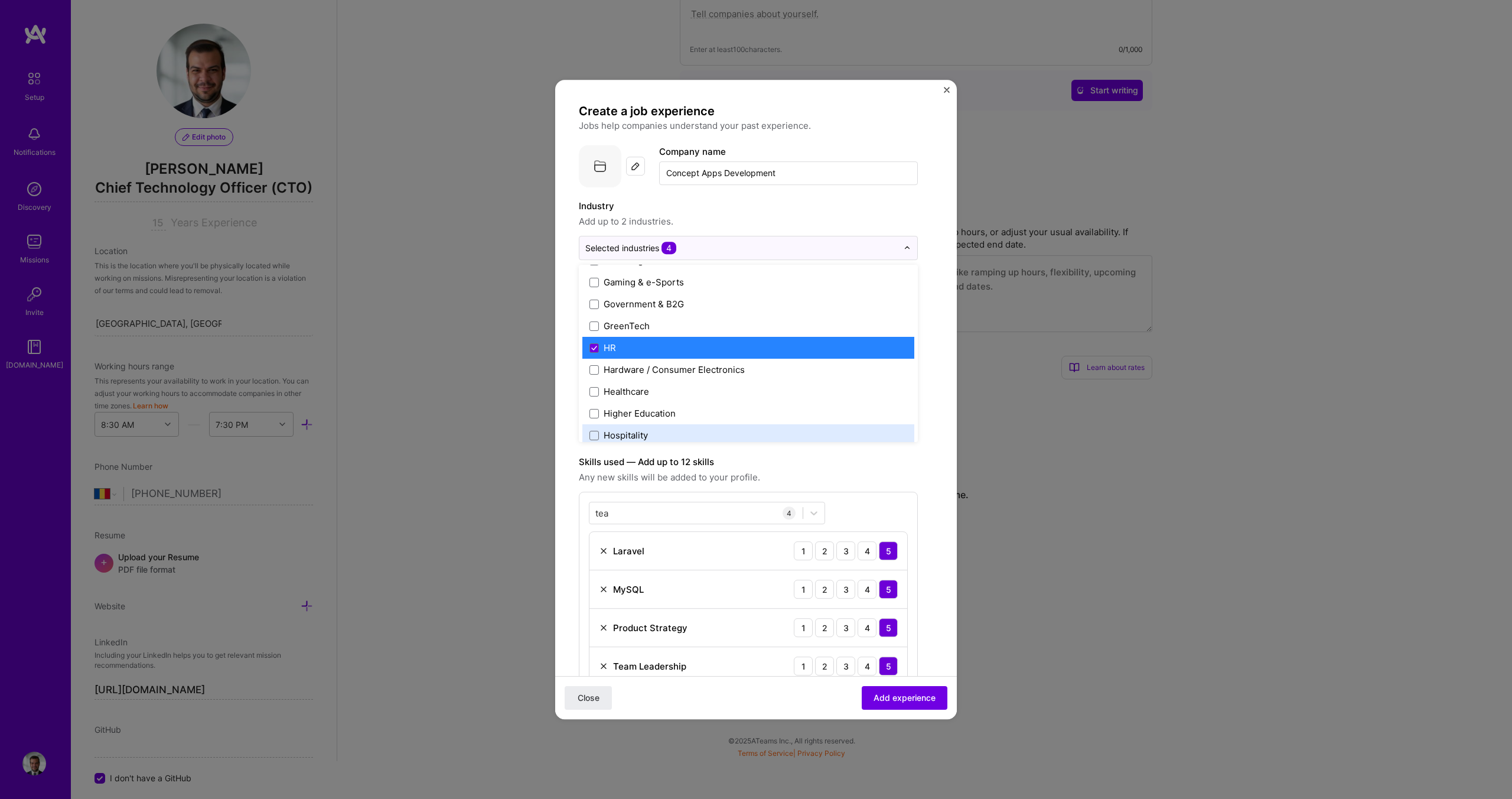
scroll to position [1396, 0]
click at [592, 348] on icon at bounding box center [594, 348] width 6 height 5
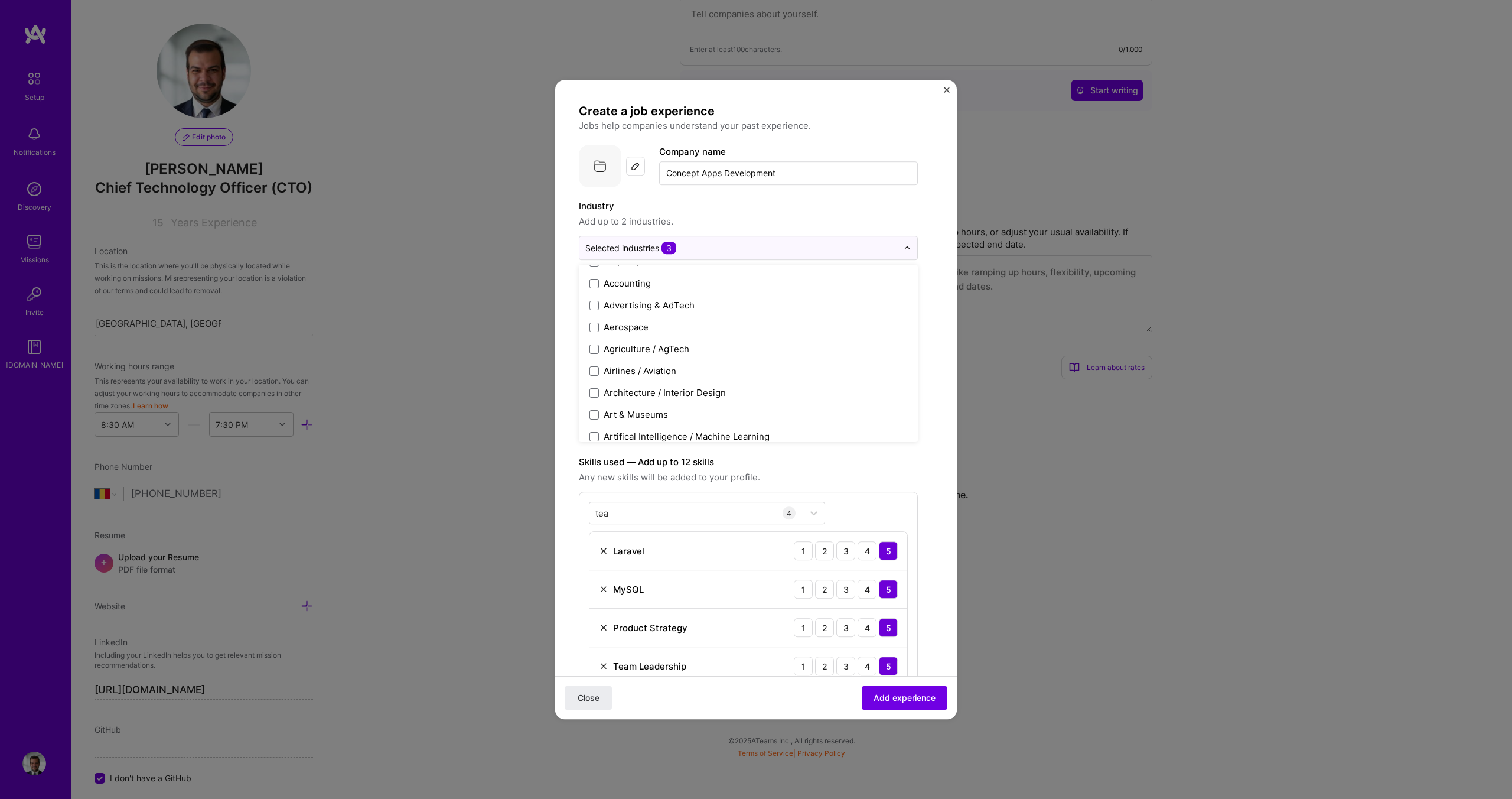
scroll to position [216, 0]
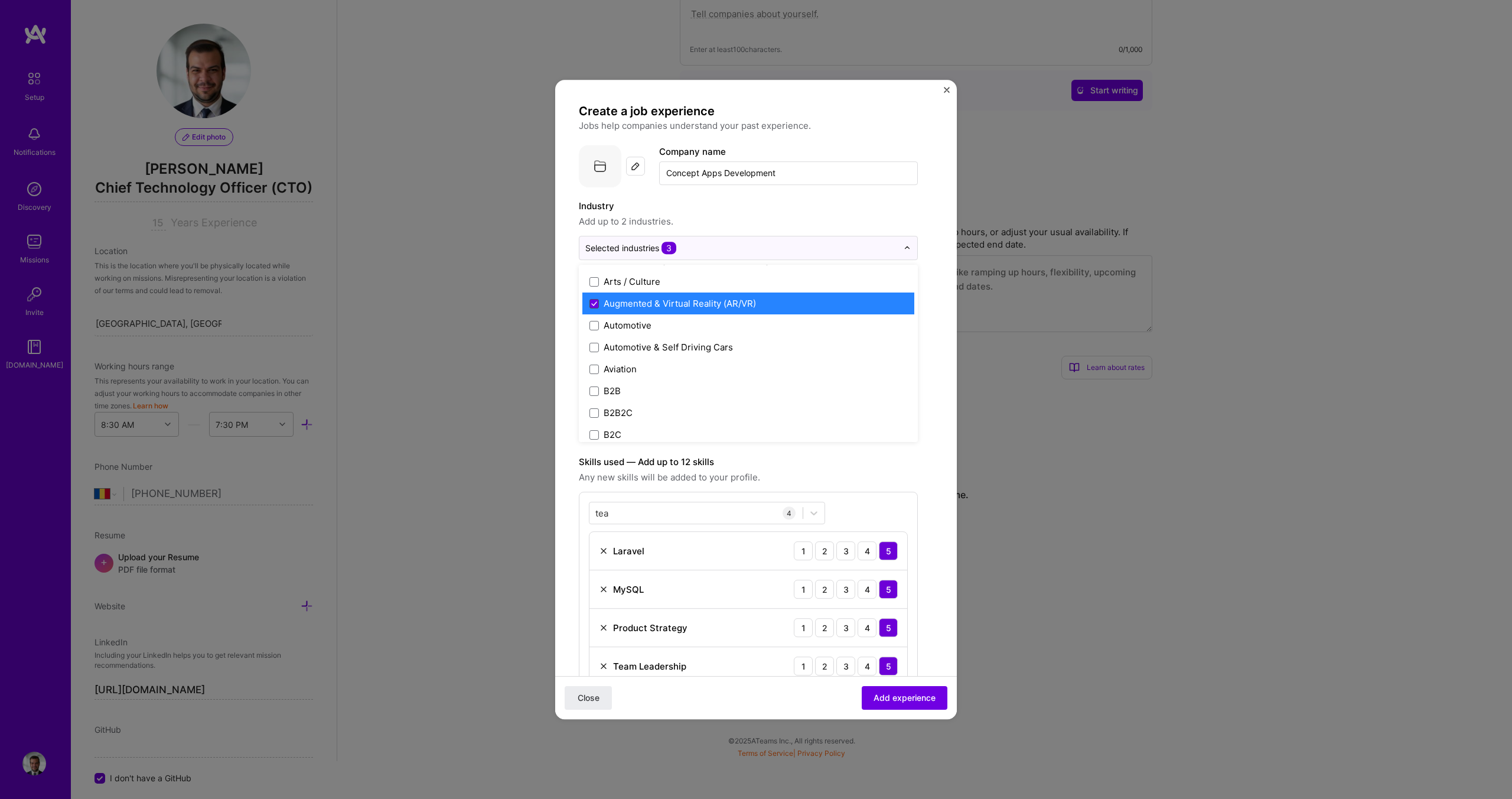
click at [596, 303] on icon at bounding box center [594, 303] width 6 height 5
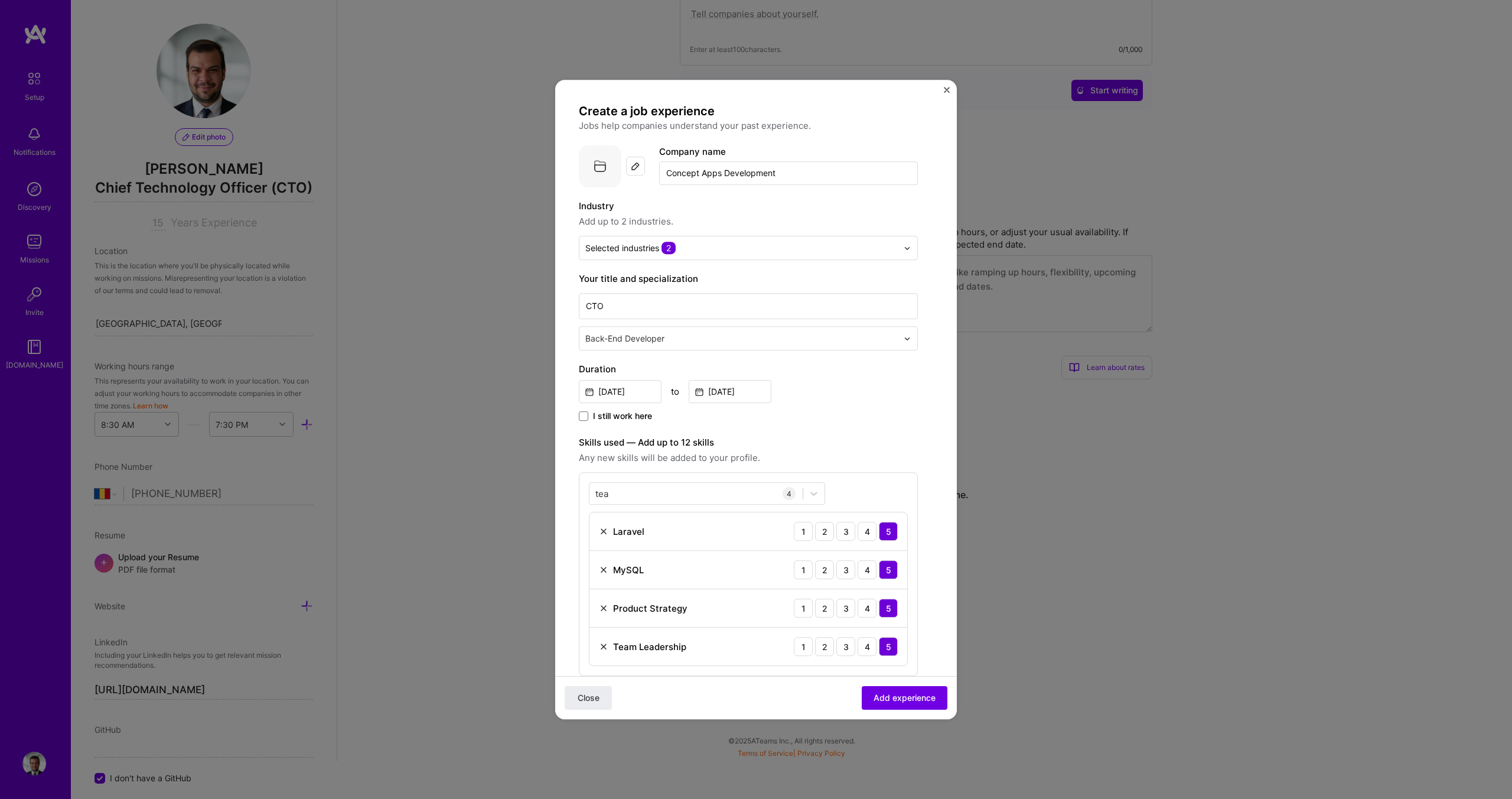
click at [941, 332] on form "Create a job experience Jobs help companies understand your past experience. Co…" at bounding box center [755, 582] width 402 height 959
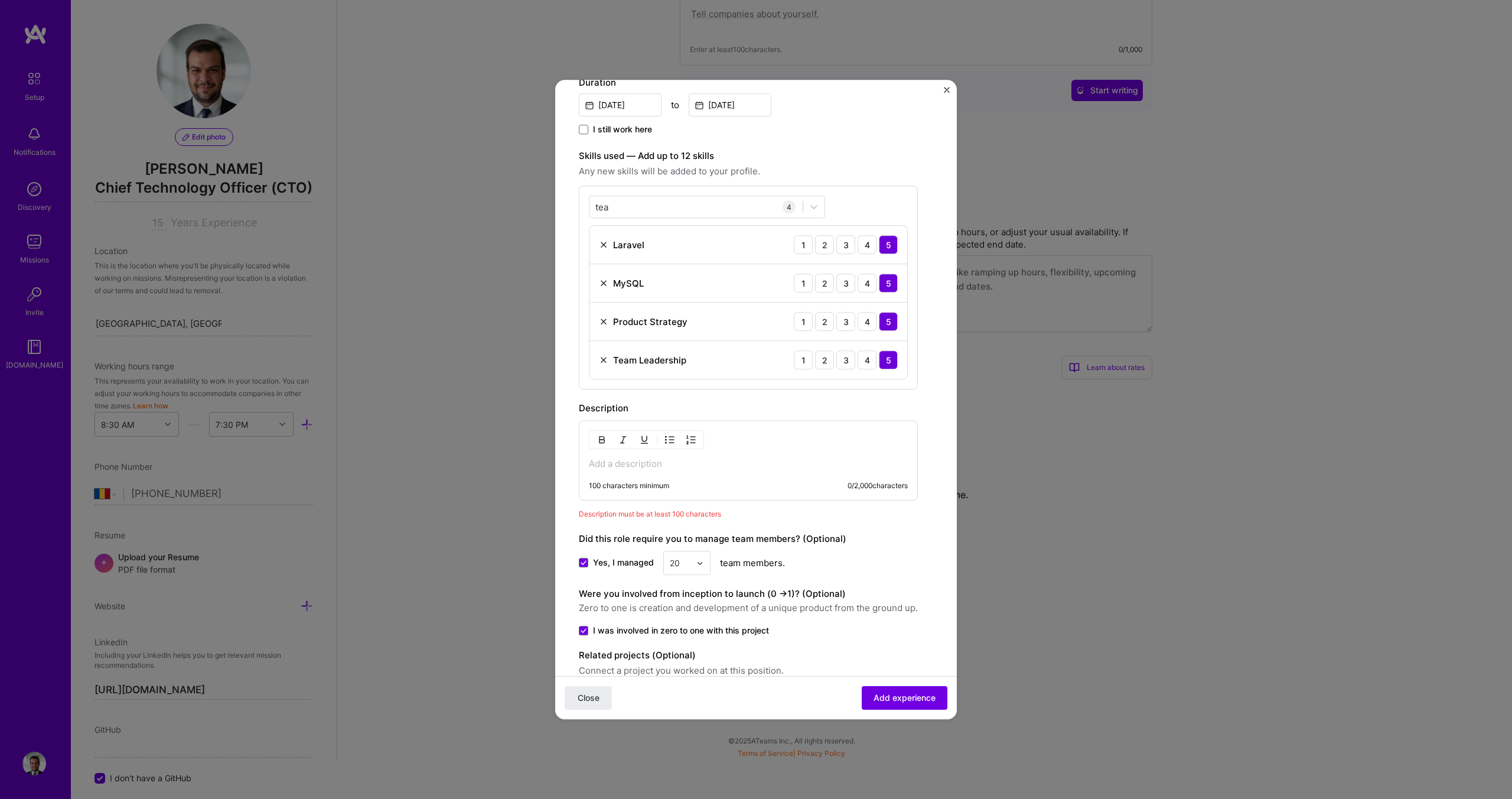
scroll to position [287, 0]
click at [670, 490] on div "100 characters minimum 0 / 2,000 characters" at bounding box center [739, 489] width 338 height 19
click at [624, 469] on div "100 characters minimum 0 / 2,000 characters" at bounding box center [748, 459] width 339 height 81
click at [630, 462] on p at bounding box center [749, 463] width 319 height 12
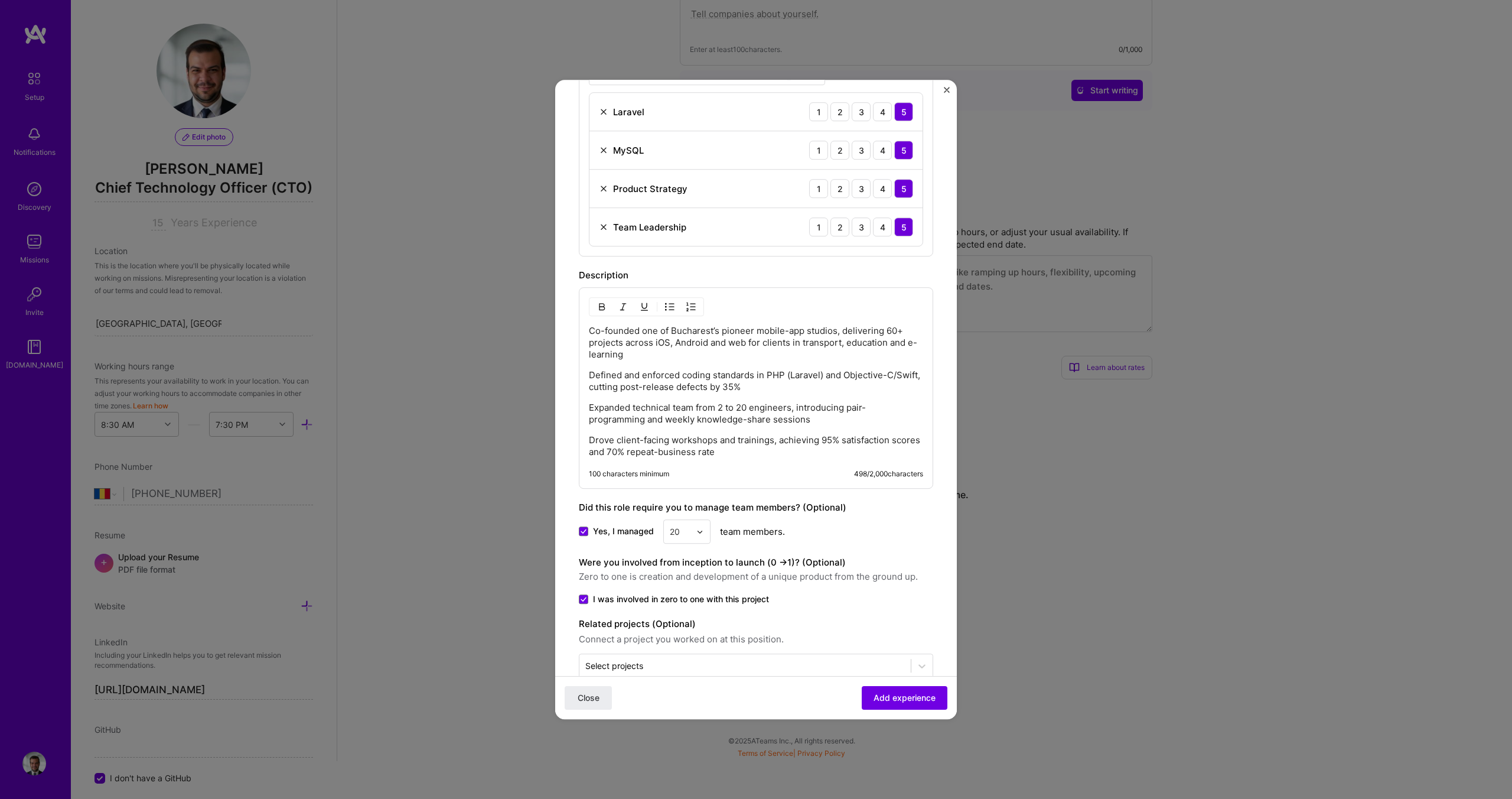
scroll to position [445, 0]
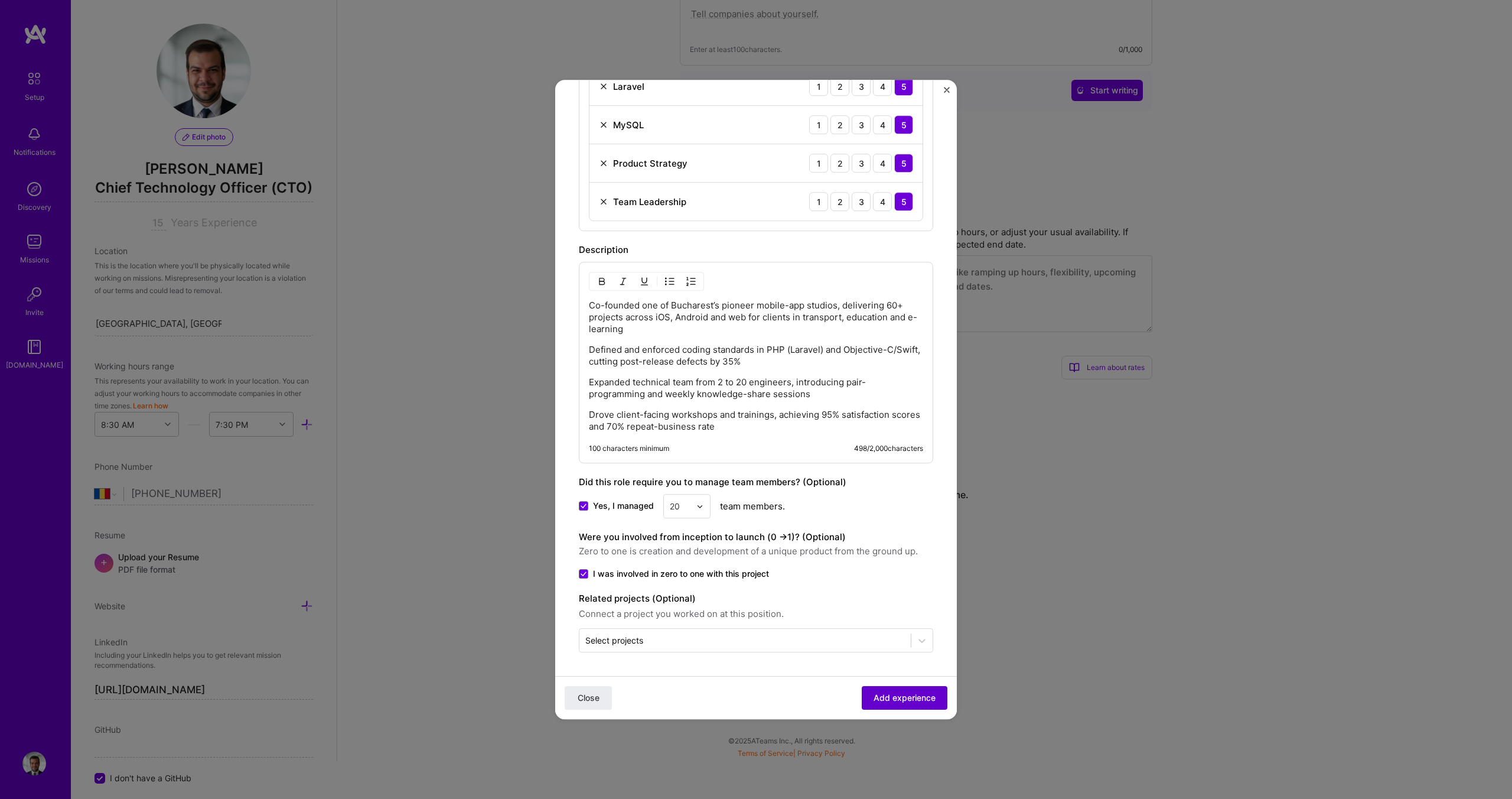
click at [904, 706] on button "Add experience" at bounding box center [905, 697] width 85 height 24
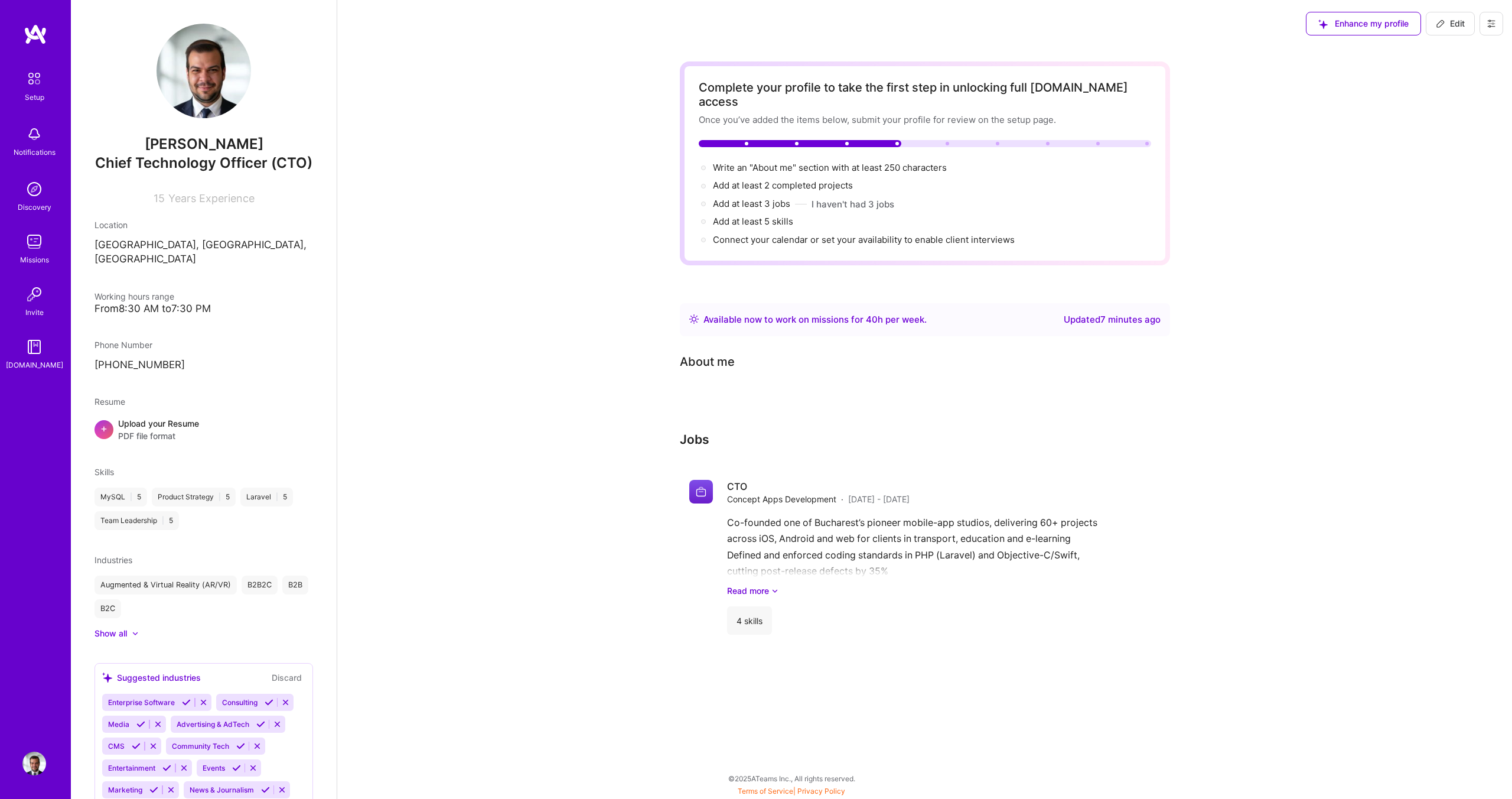
click at [1432, 24] on button "Edit" at bounding box center [1450, 24] width 49 height 24
select select "RO"
select select "Right Now"
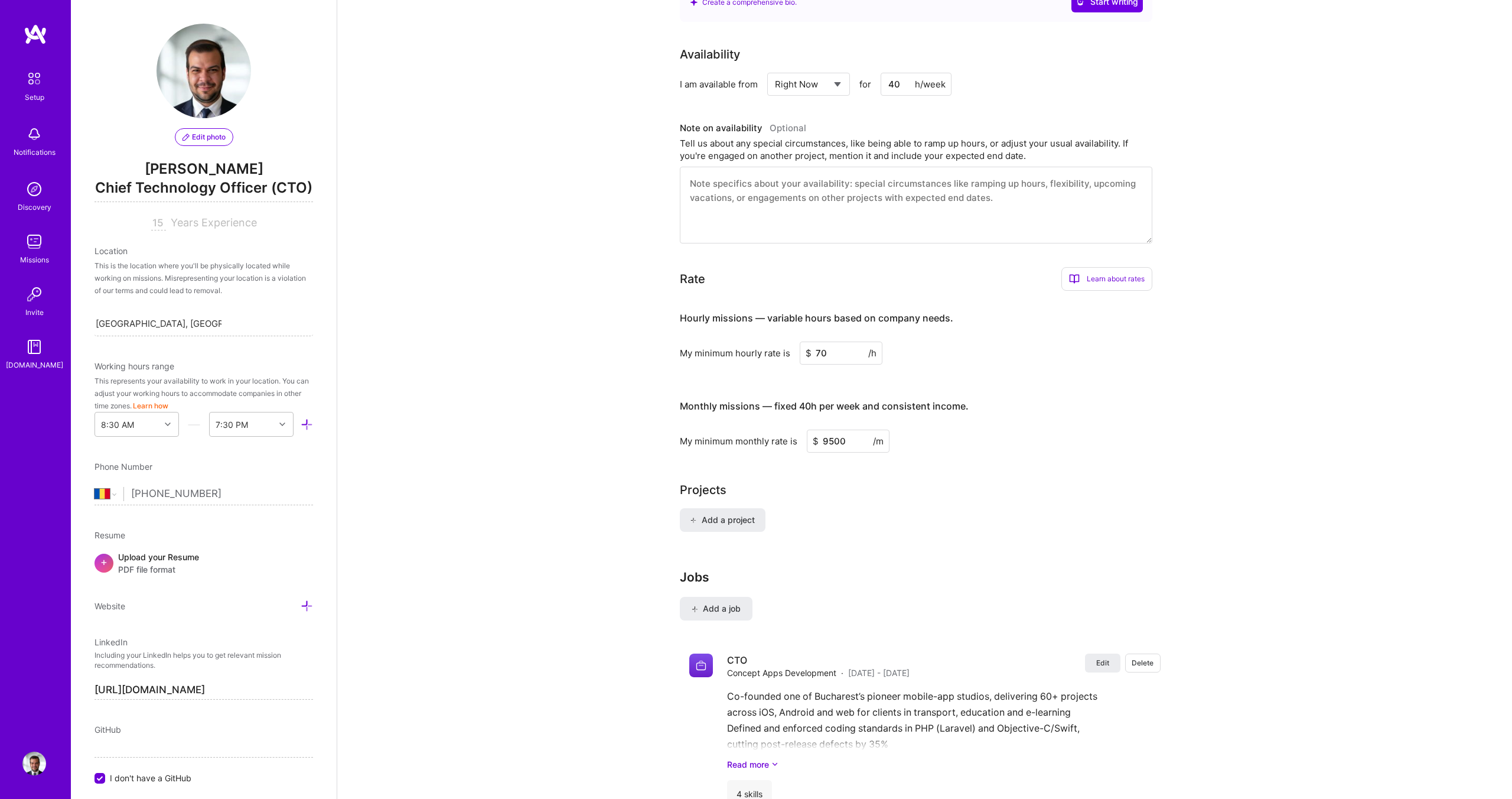
scroll to position [468, 0]
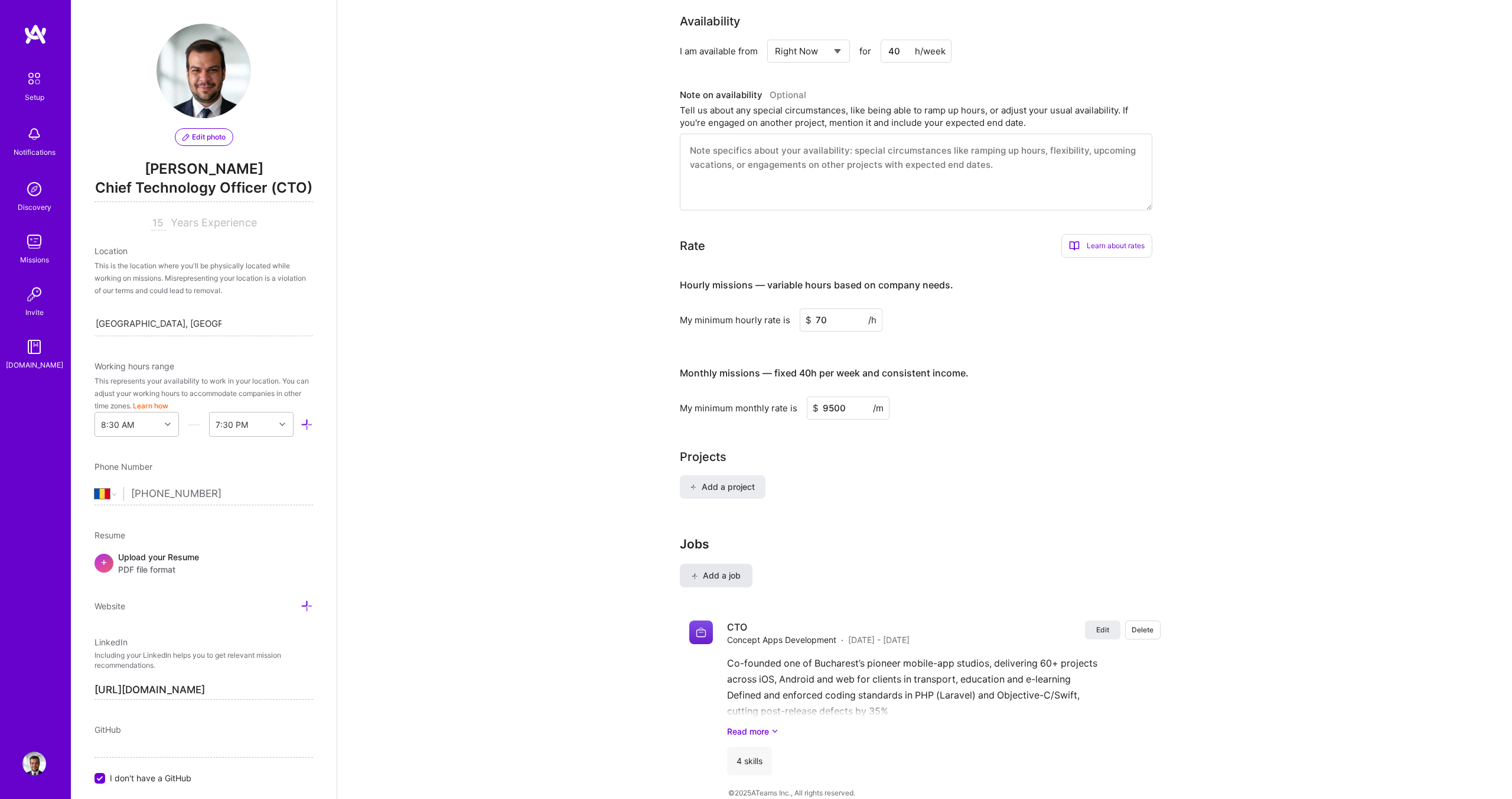
click at [730, 570] on span "Add a job" at bounding box center [716, 575] width 49 height 12
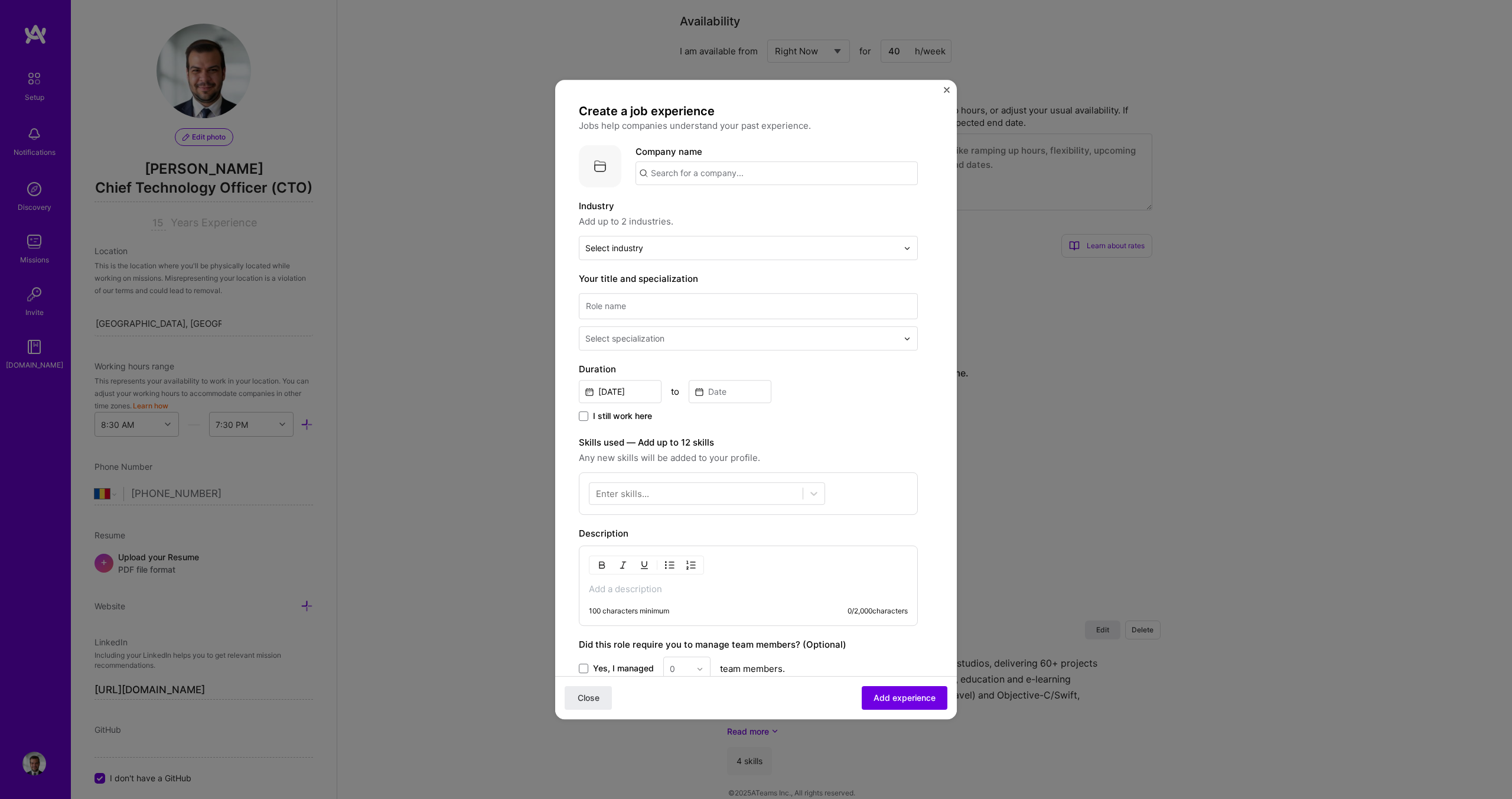
click at [737, 169] on input "text" at bounding box center [776, 173] width 282 height 24
type input "Waave Mobility"
click at [710, 211] on div "Waave Mobility" at bounding box center [739, 206] width 75 height 21
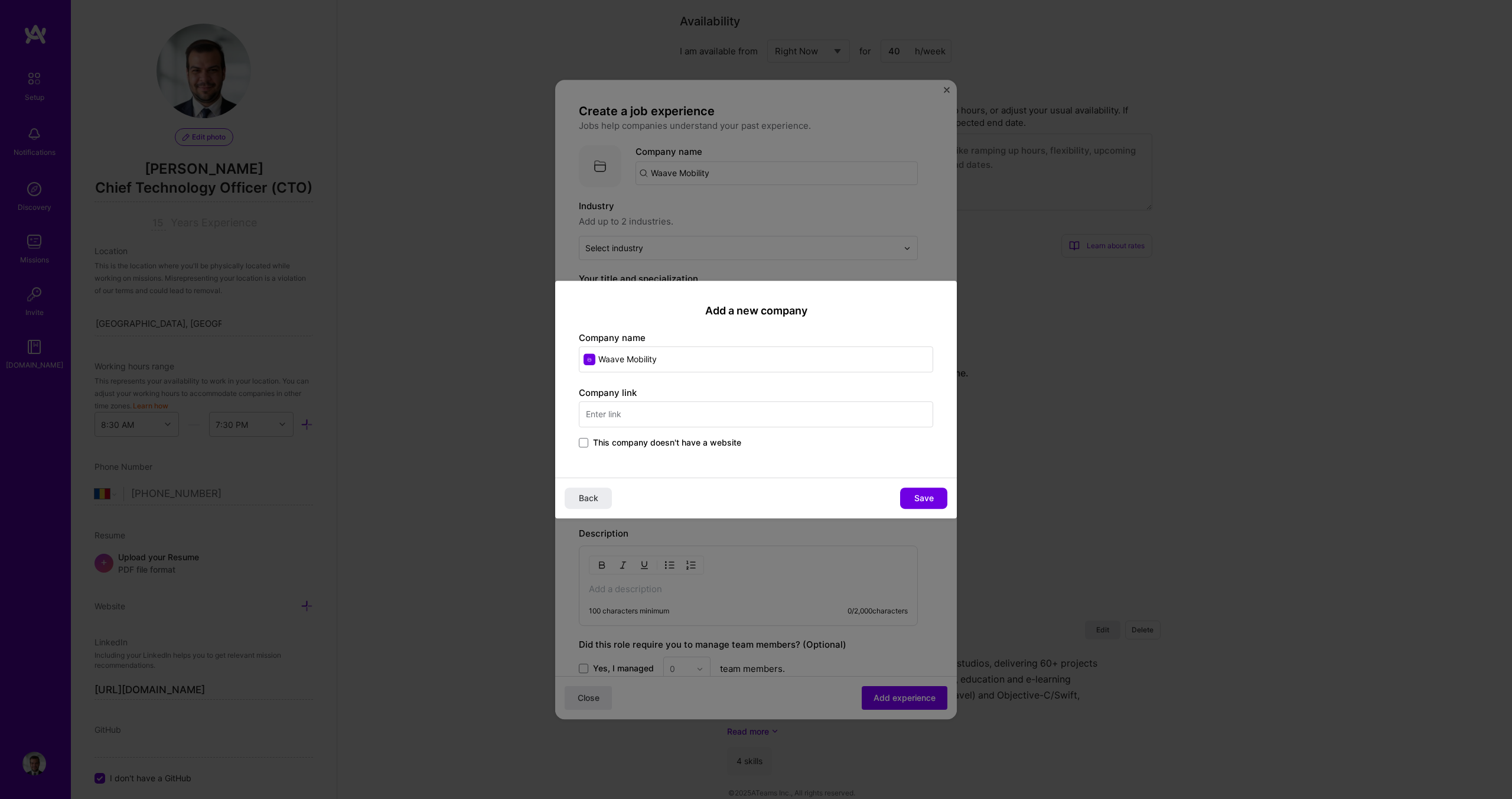
click at [646, 415] on input "text" at bounding box center [755, 414] width 354 height 26
type input "[DOMAIN_NAME]"
click at [655, 459] on div "Add a new company Company name Waave Mobility Company link [DOMAIN_NAME] This c…" at bounding box center [755, 378] width 402 height 197
click at [926, 494] on span "Save" at bounding box center [925, 498] width 20 height 12
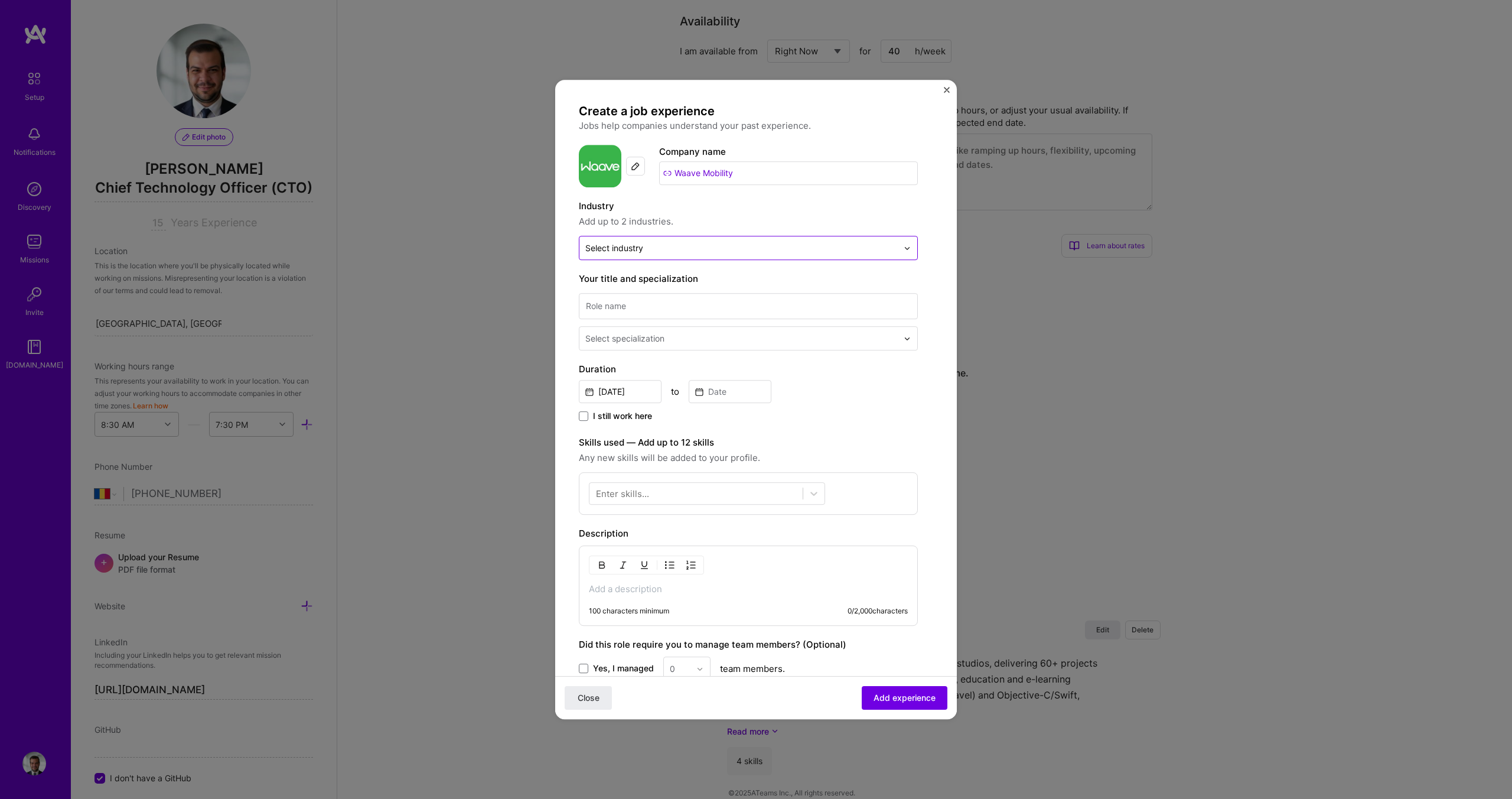
click at [654, 243] on input "text" at bounding box center [741, 248] width 313 height 13
type input "mobi"
click at [596, 278] on span at bounding box center [594, 279] width 9 height 9
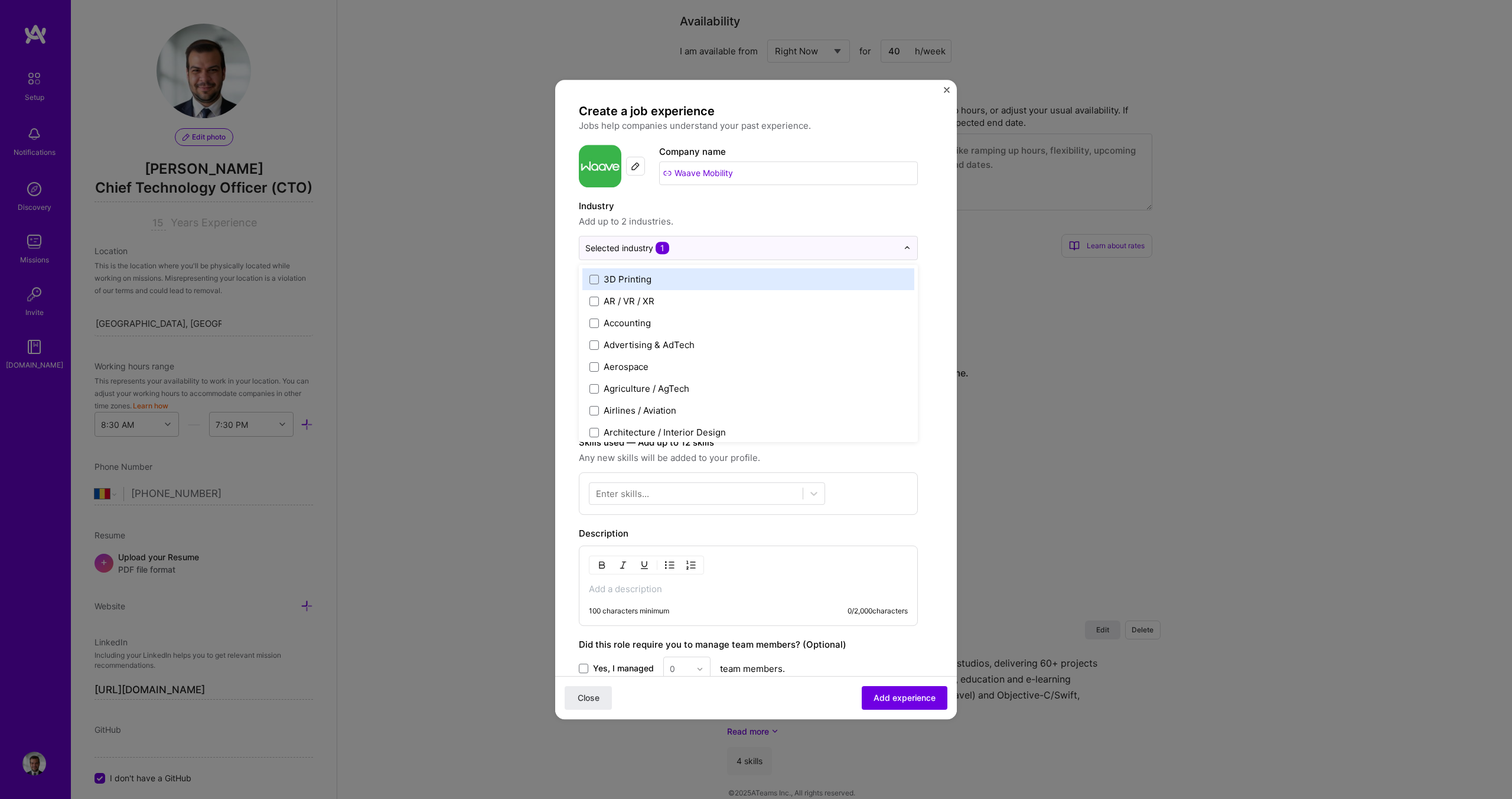
click at [567, 245] on form "Create a job experience Jobs help companies understand your past experience. Co…" at bounding box center [755, 492] width 402 height 778
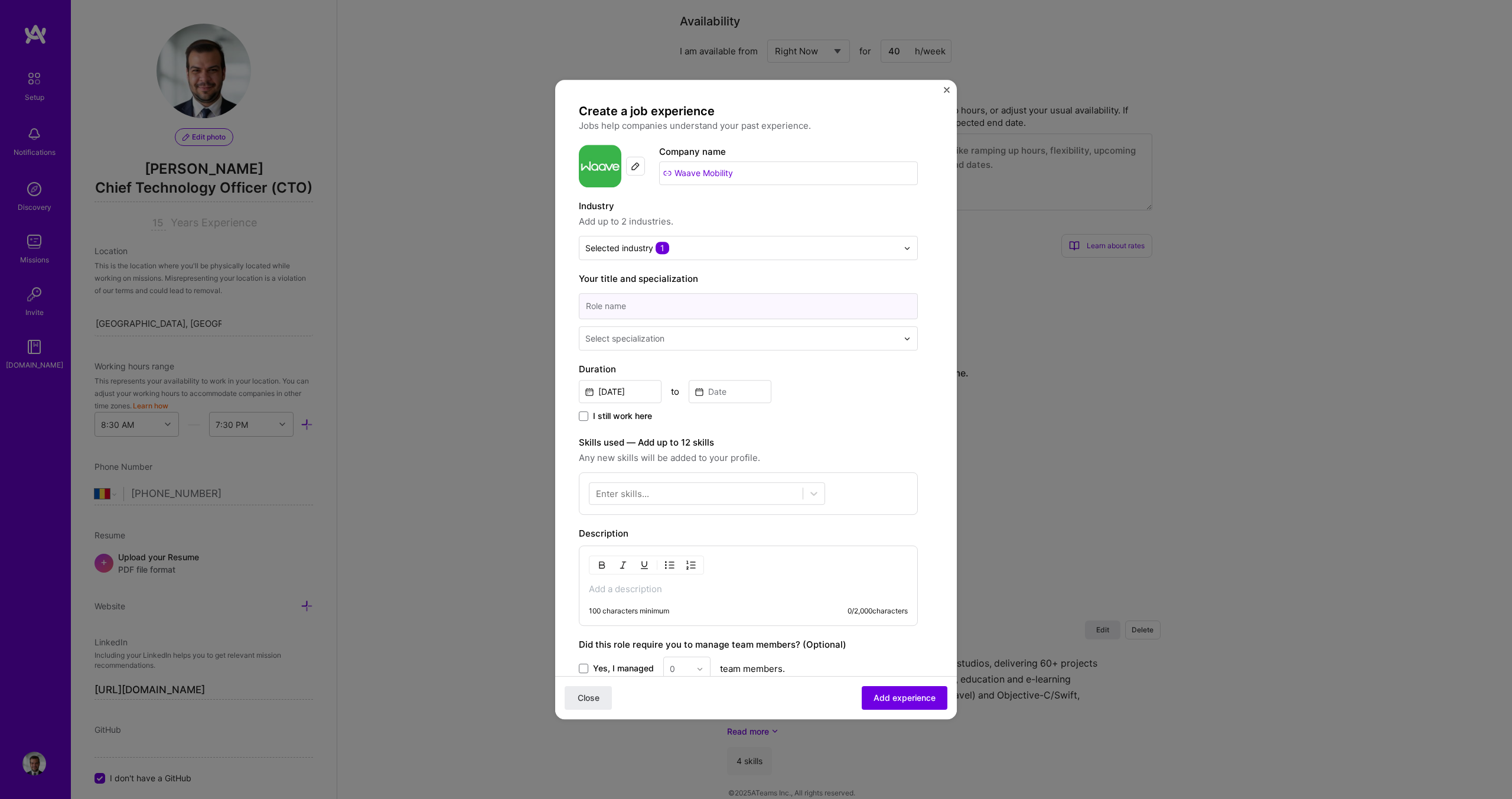
click at [647, 305] on input at bounding box center [748, 306] width 339 height 26
type input "CTO"
click at [606, 335] on div "Select specialization" at bounding box center [625, 338] width 79 height 13
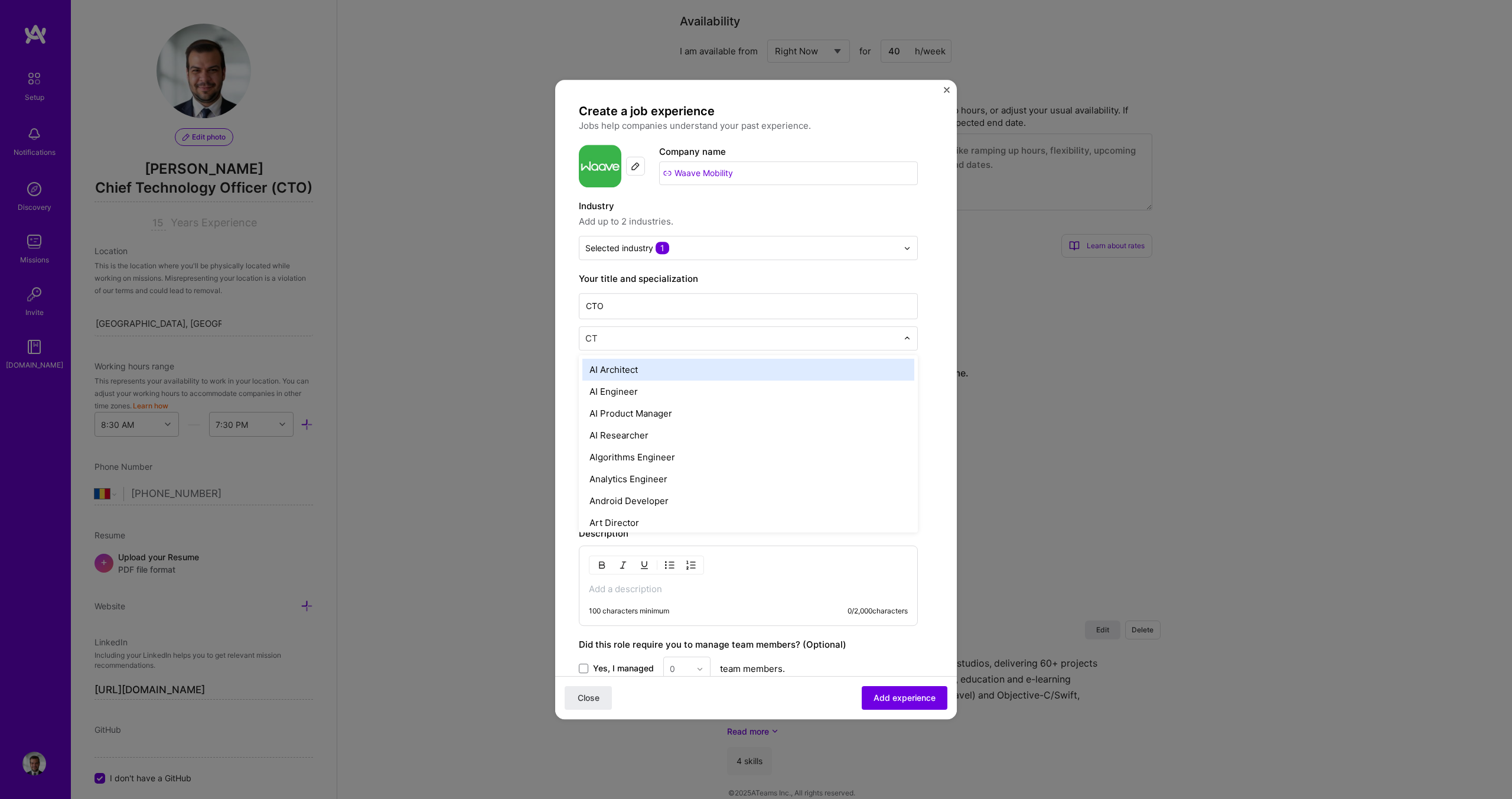
type input "CTO"
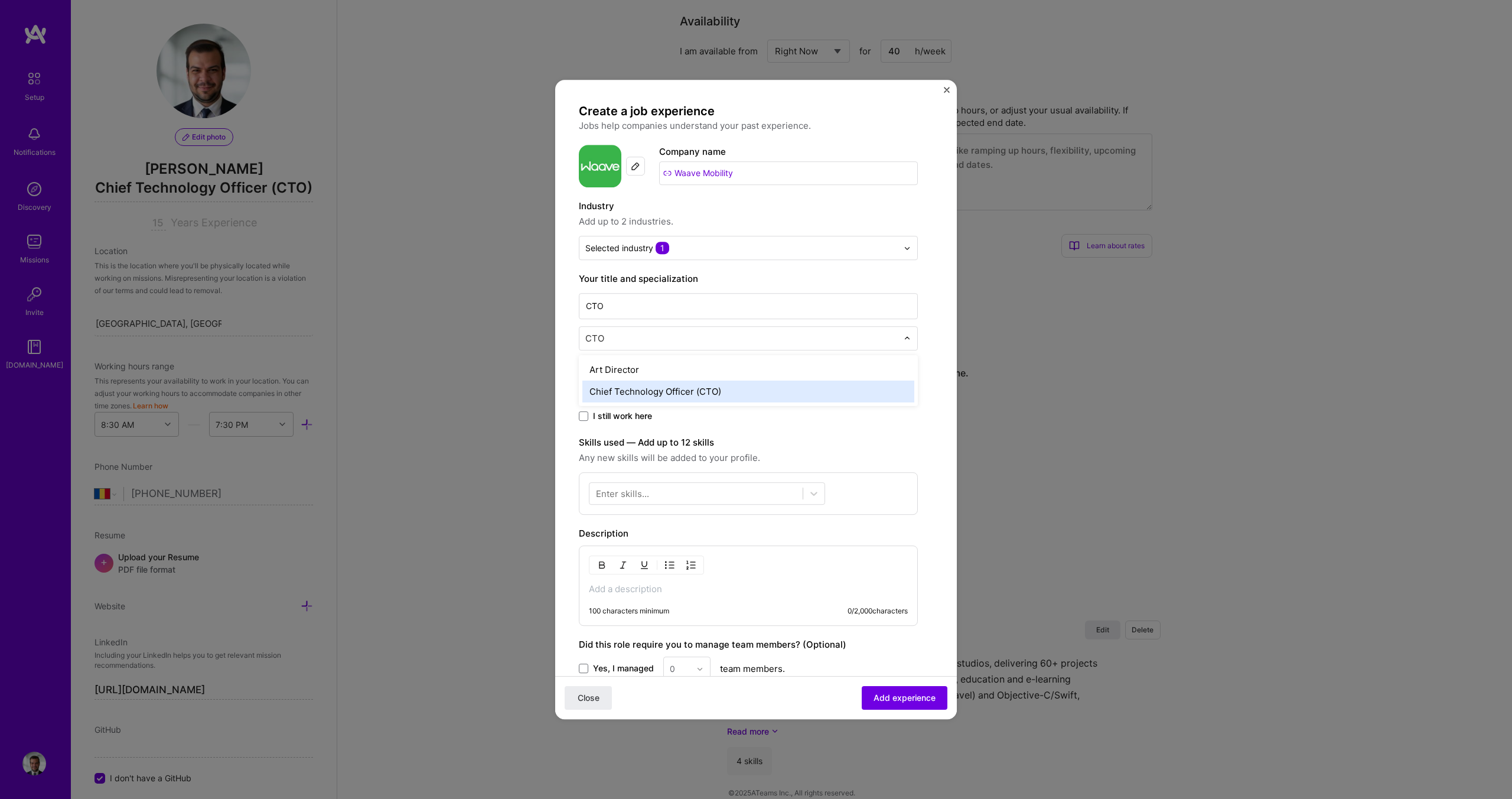
click at [618, 393] on div "Chief Technology Officer (CTO)" at bounding box center [748, 392] width 332 height 22
click at [565, 364] on form "Create a job experience Jobs help companies understand your past experience. Co…" at bounding box center [755, 492] width 402 height 778
click at [631, 391] on input "[DATE]" at bounding box center [619, 391] width 82 height 23
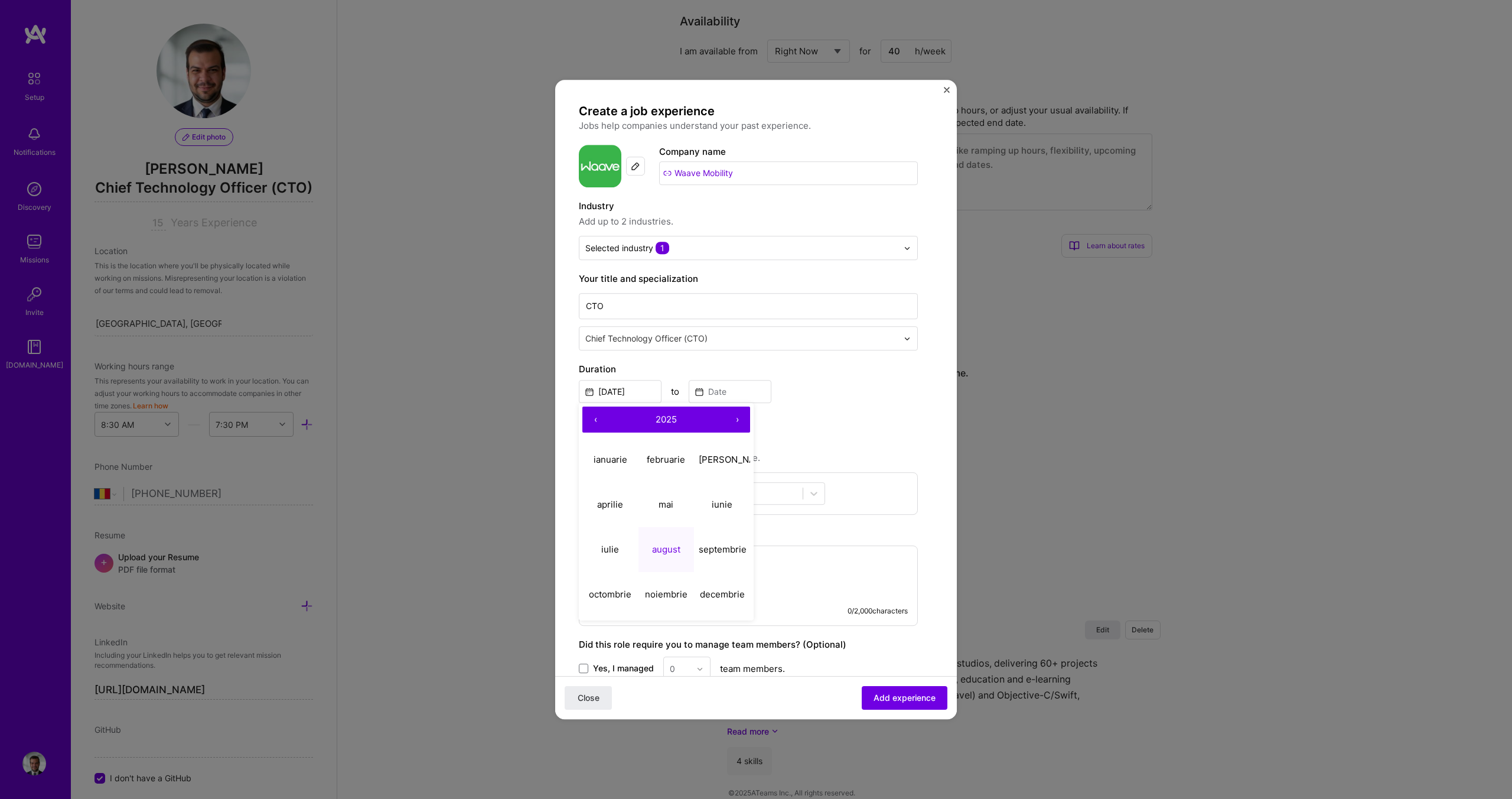
click at [603, 418] on button "‹" at bounding box center [595, 419] width 26 height 26
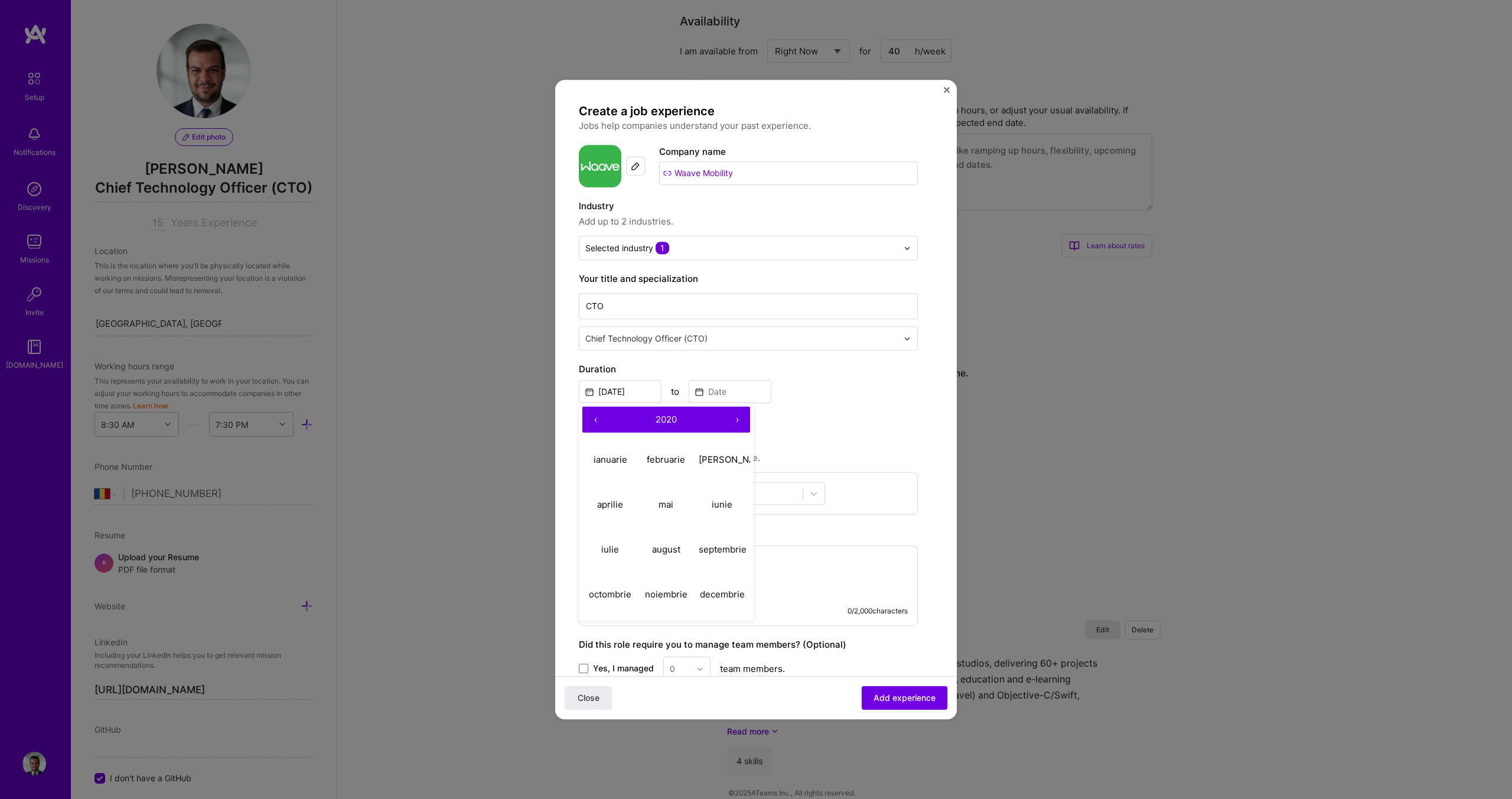
click at [603, 418] on button "‹" at bounding box center [595, 419] width 26 height 26
click at [741, 422] on button "›" at bounding box center [737, 419] width 26 height 26
click at [699, 551] on abbr "septembrie" at bounding box center [722, 549] width 48 height 11
type input "[DATE]"
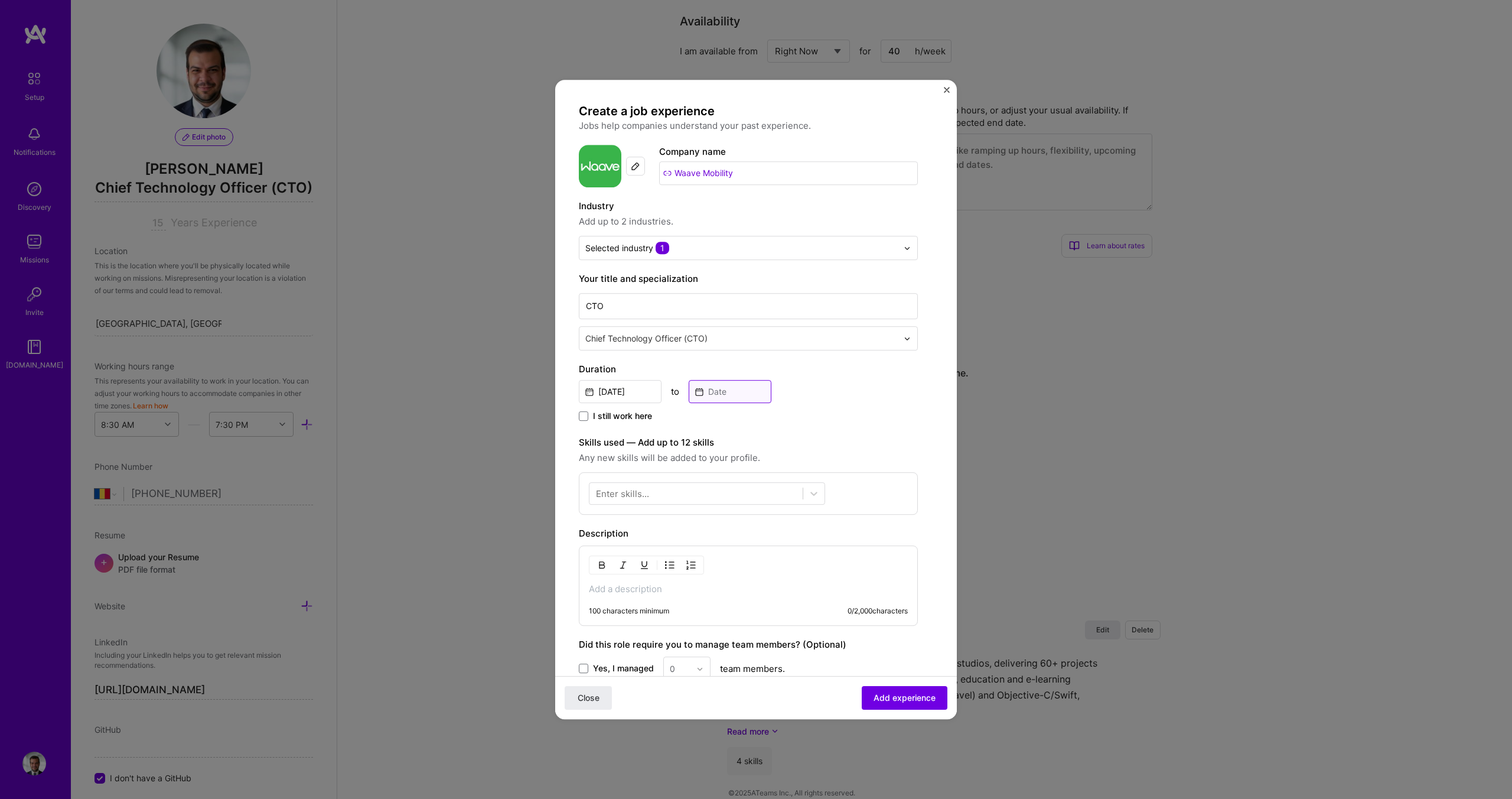
click at [726, 387] on input at bounding box center [730, 391] width 82 height 23
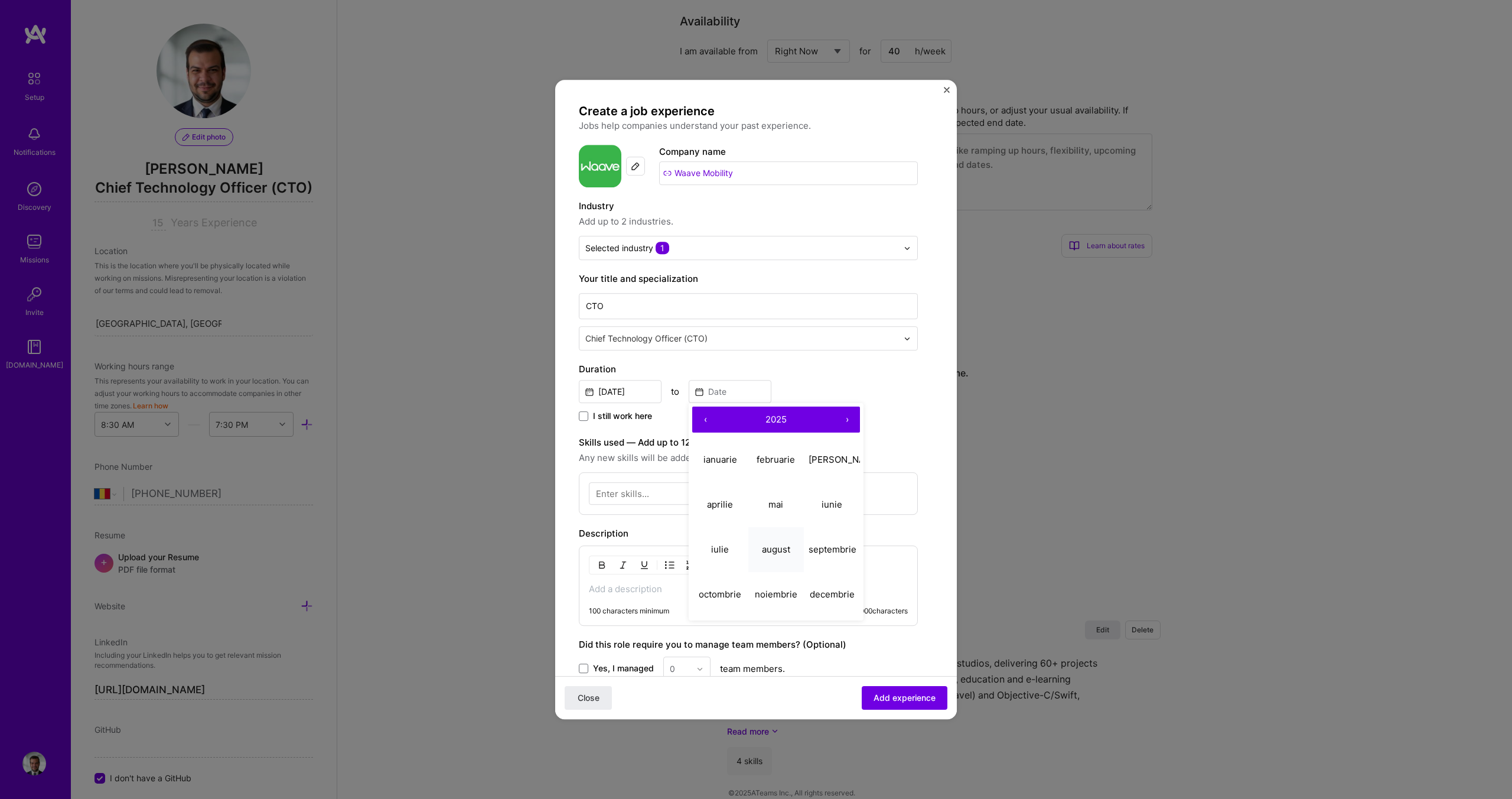
click at [775, 545] on abbr "august" at bounding box center [775, 549] width 28 height 11
type input "[DATE]"
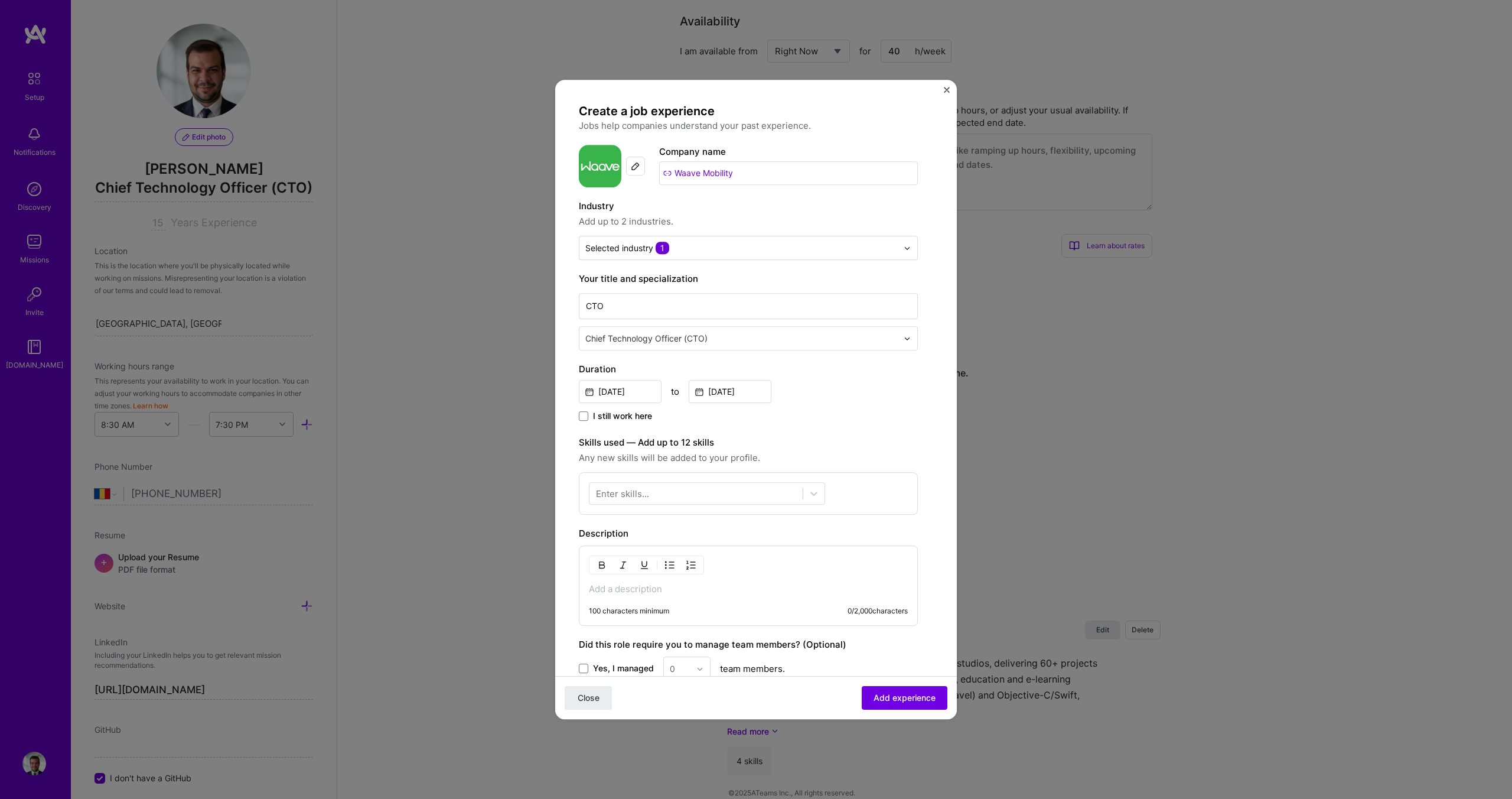
click at [836, 408] on div "Duration [DATE] to [DATE] I still work here" at bounding box center [748, 393] width 339 height 62
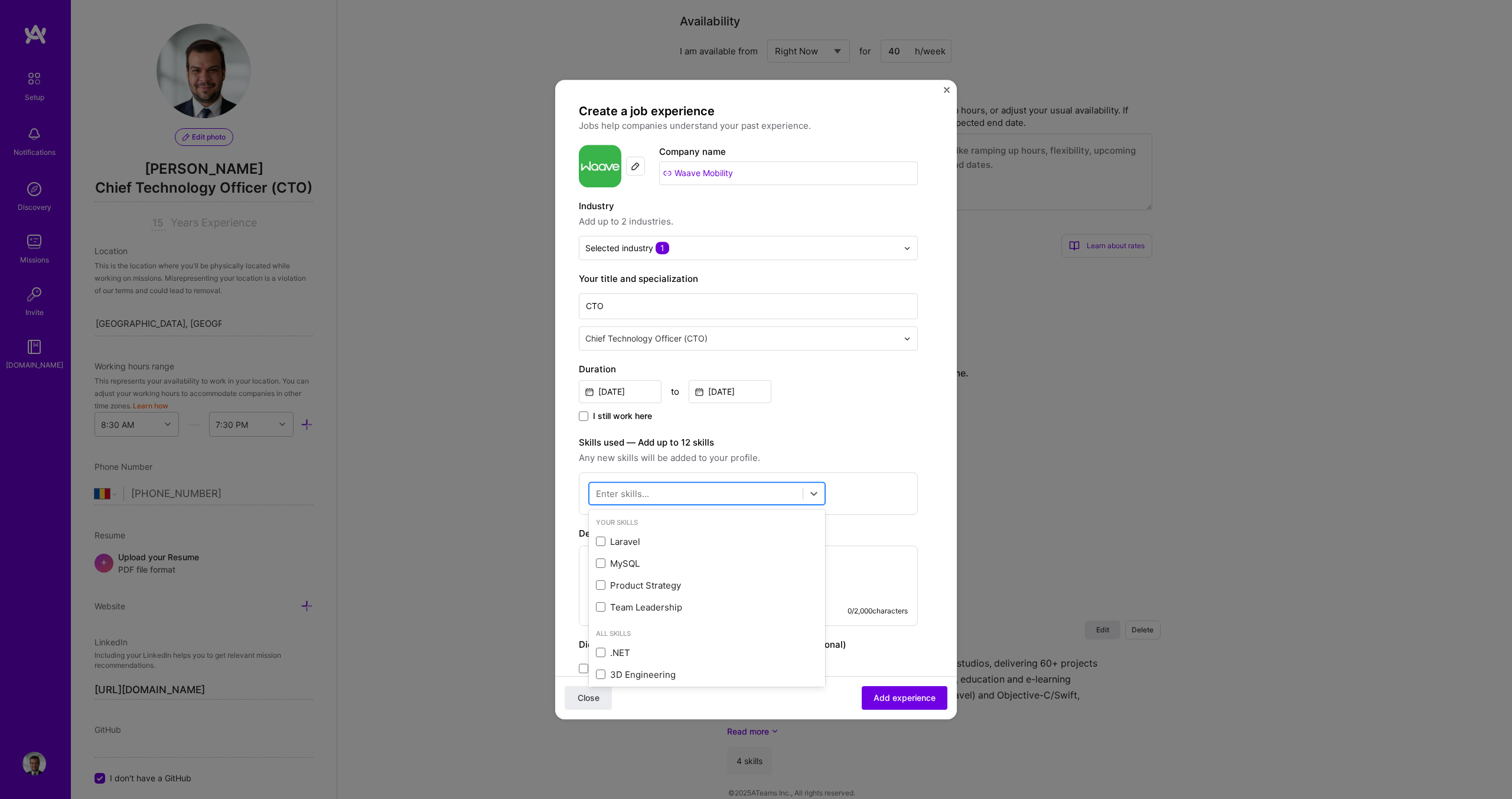
click at [677, 492] on div at bounding box center [695, 494] width 213 height 20
click at [596, 588] on span at bounding box center [600, 585] width 9 height 9
click at [0, 0] on input "checkbox" at bounding box center [0, 0] width 0 height 0
click at [600, 608] on span at bounding box center [600, 608] width 9 height 9
click at [0, 0] on input "checkbox" at bounding box center [0, 0] width 0 height 0
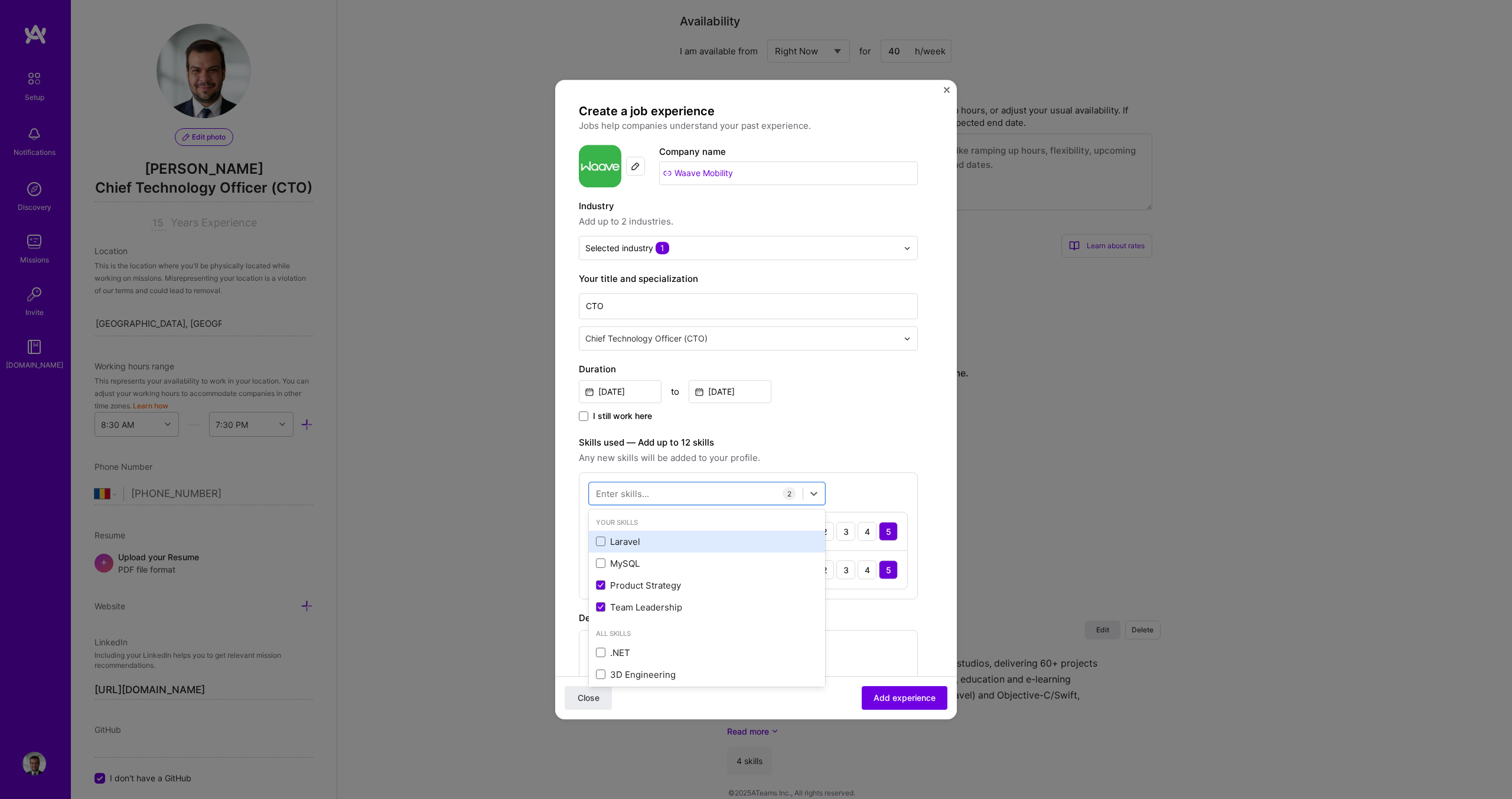
click at [599, 548] on div "Laravel" at bounding box center [707, 541] width 237 height 22
click at [599, 558] on div "MySQL" at bounding box center [706, 563] width 222 height 13
click at [870, 445] on label "Skills used — Add up to 12 skills" at bounding box center [748, 443] width 339 height 15
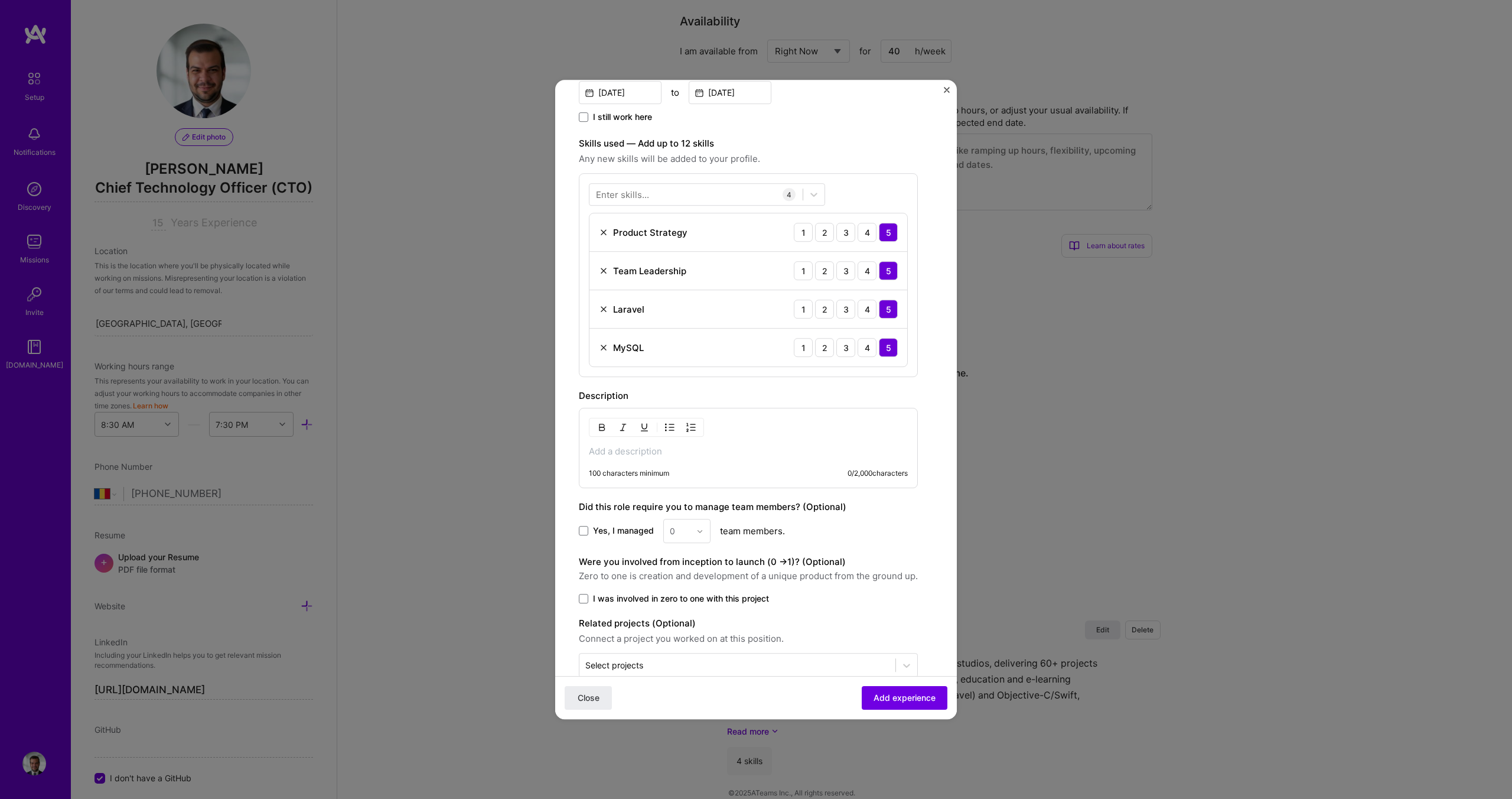
scroll to position [324, 0]
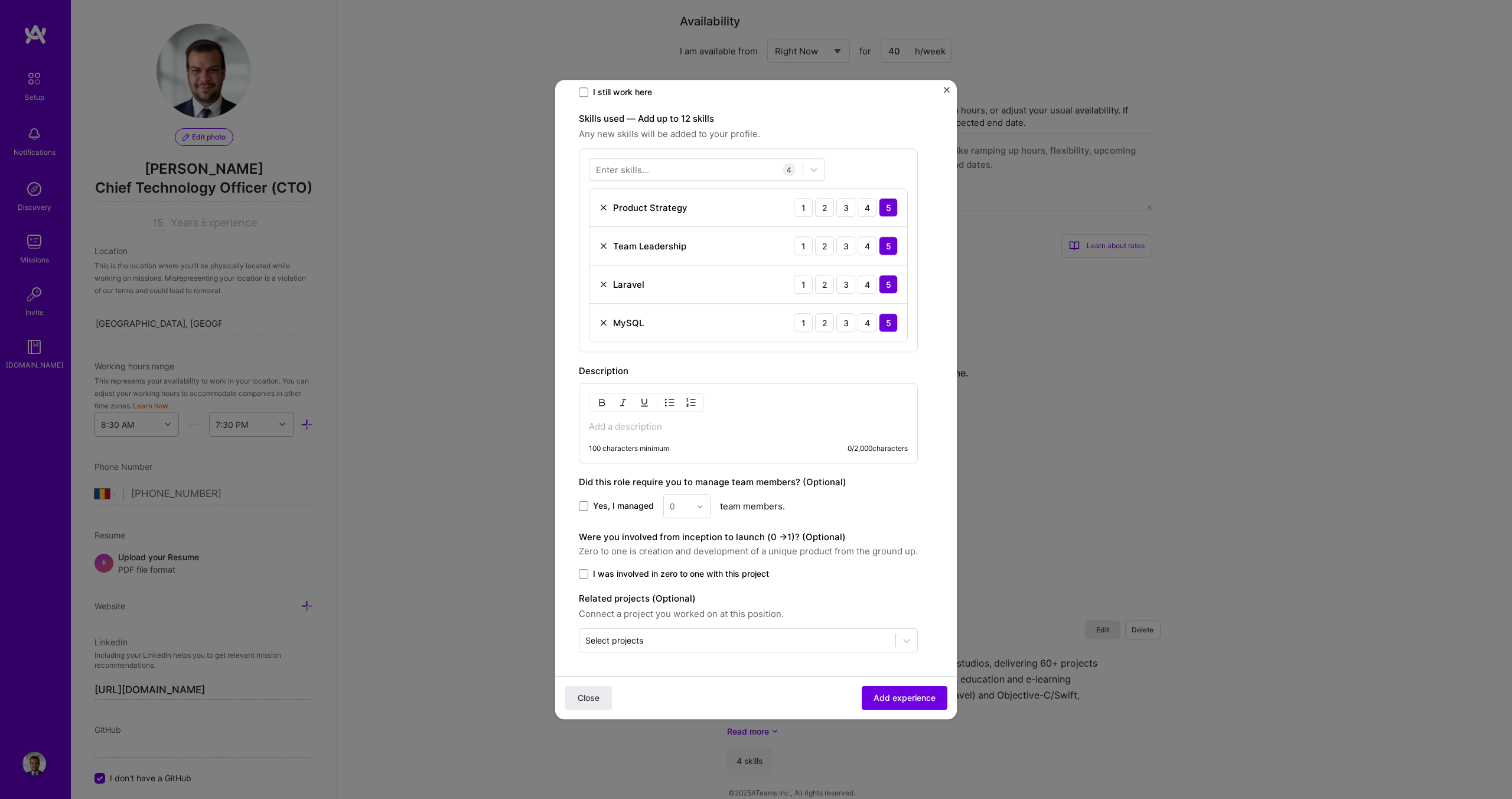
click at [594, 504] on span "Yes, I managed" at bounding box center [623, 506] width 61 height 12
click at [0, 0] on input "Yes, I managed" at bounding box center [0, 0] width 0 height 0
click at [677, 504] on input "text" at bounding box center [680, 506] width 21 height 13
type input "10"
click at [617, 570] on span "I was involved in zero to one with this project" at bounding box center [681, 573] width 176 height 12
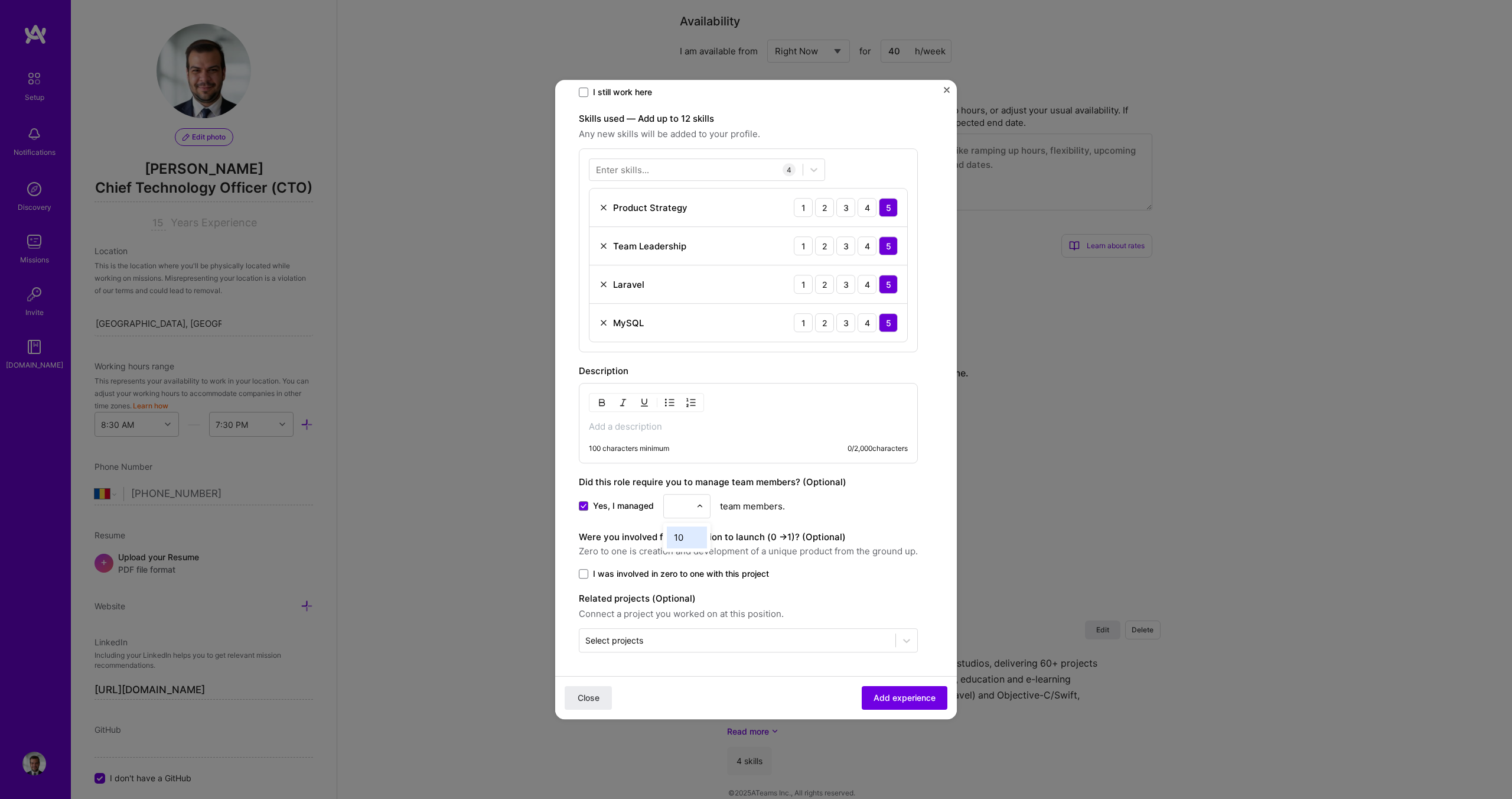
click at [0, 0] on input "I was involved in zero to one with this project" at bounding box center [0, 0] width 0 height 0
click at [646, 428] on p at bounding box center [749, 426] width 319 height 12
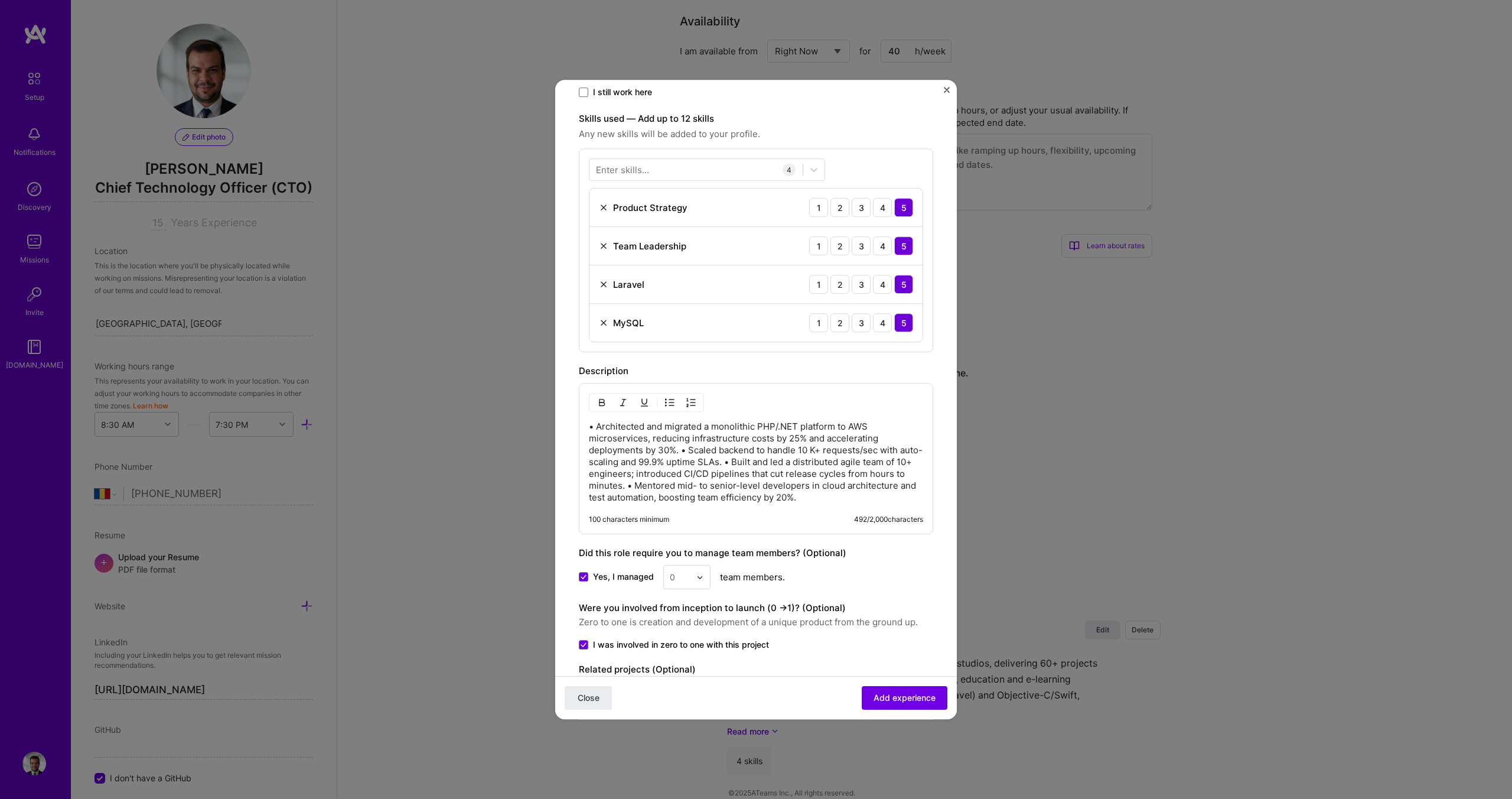
click at [683, 453] on p "• Architected and migrated a monolithic PHP/.NET platform to AWS microservices,…" at bounding box center [756, 462] width 334 height 83
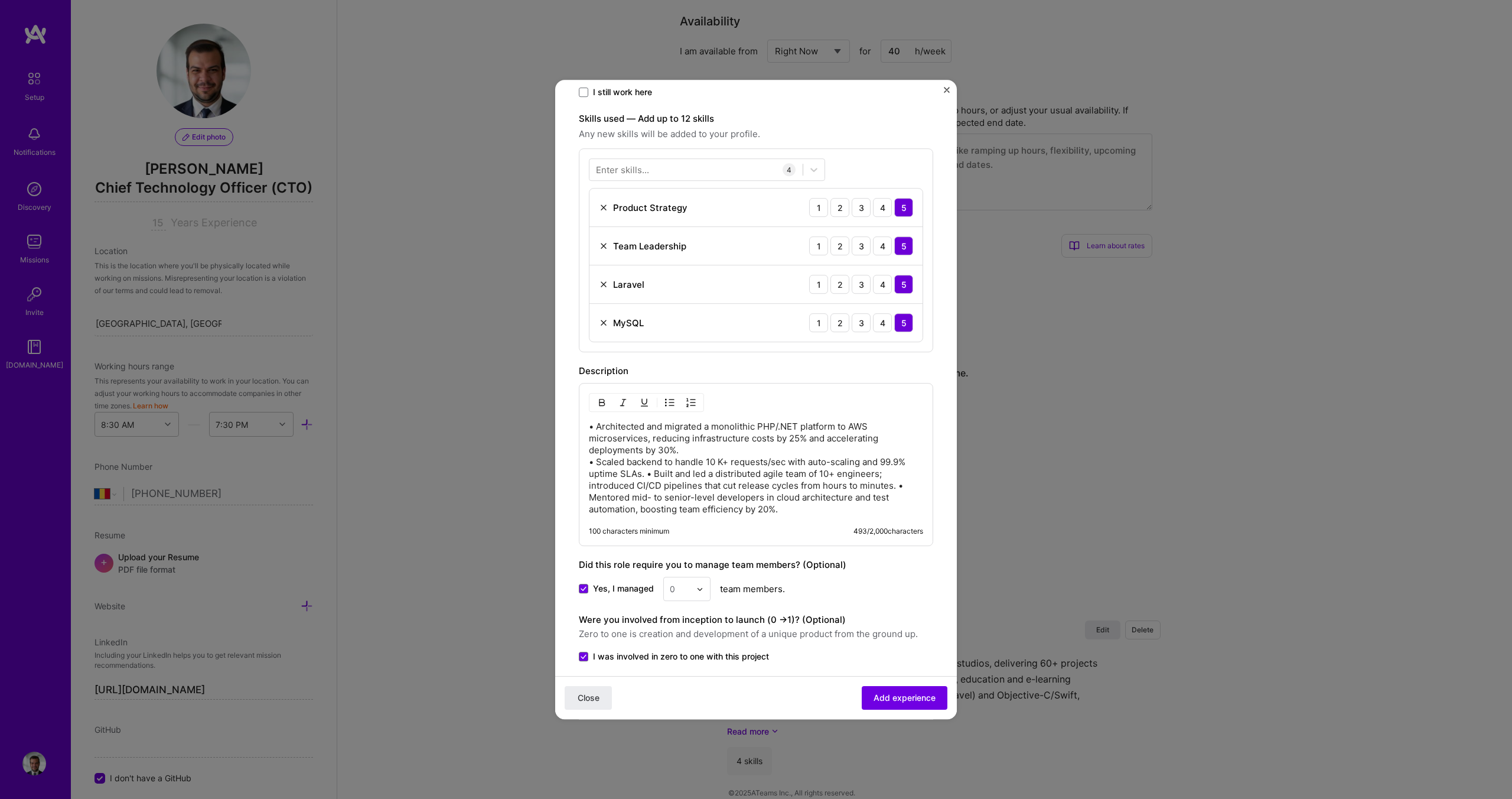
click at [647, 474] on p "• Architected and migrated a monolithic PHP/.NET platform to AWS microservices,…" at bounding box center [756, 468] width 334 height 94
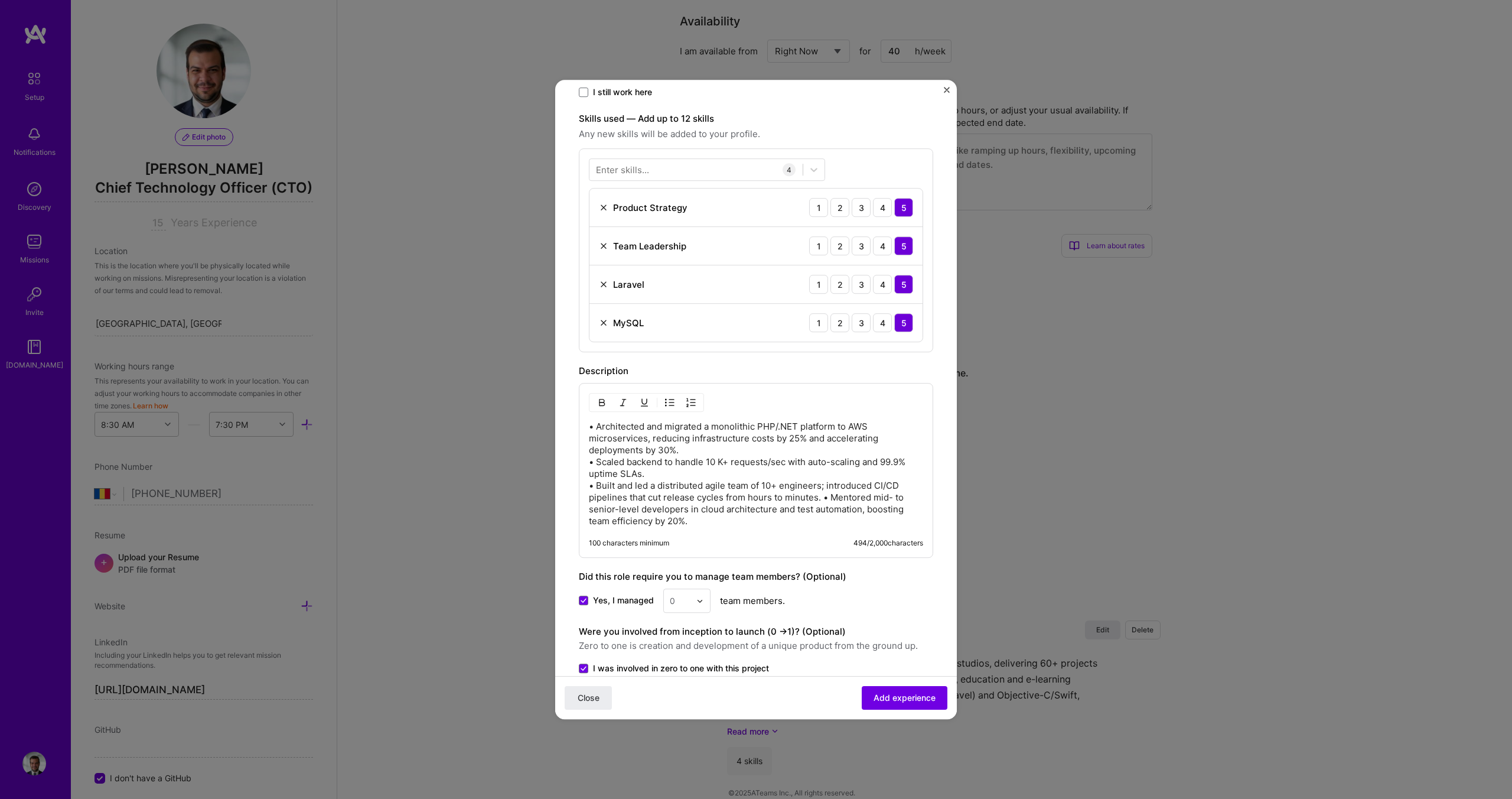
click at [823, 497] on p "• Architected and migrated a monolithic PHP/.NET platform to AWS microservices,…" at bounding box center [756, 473] width 334 height 106
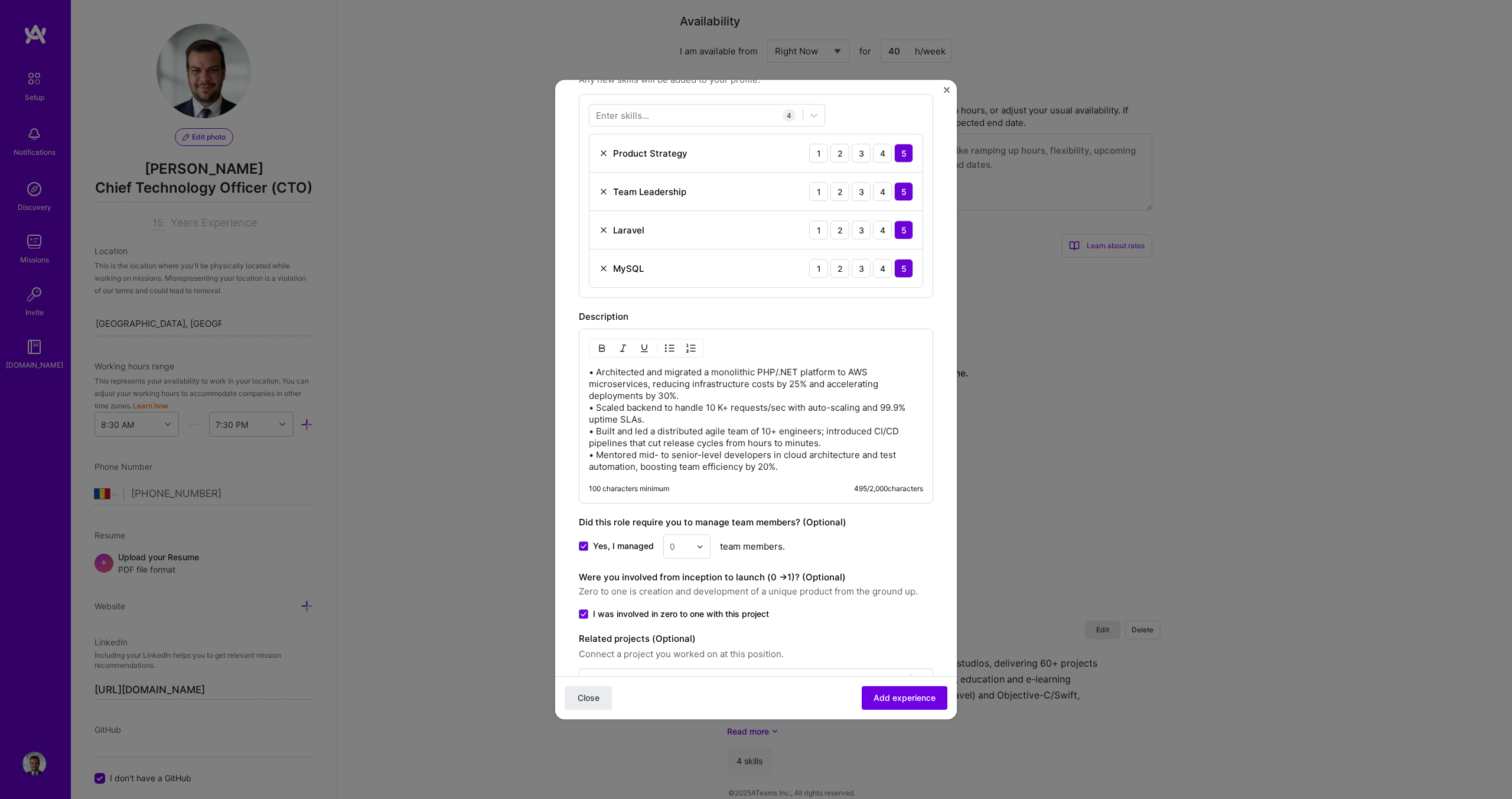
scroll to position [418, 0]
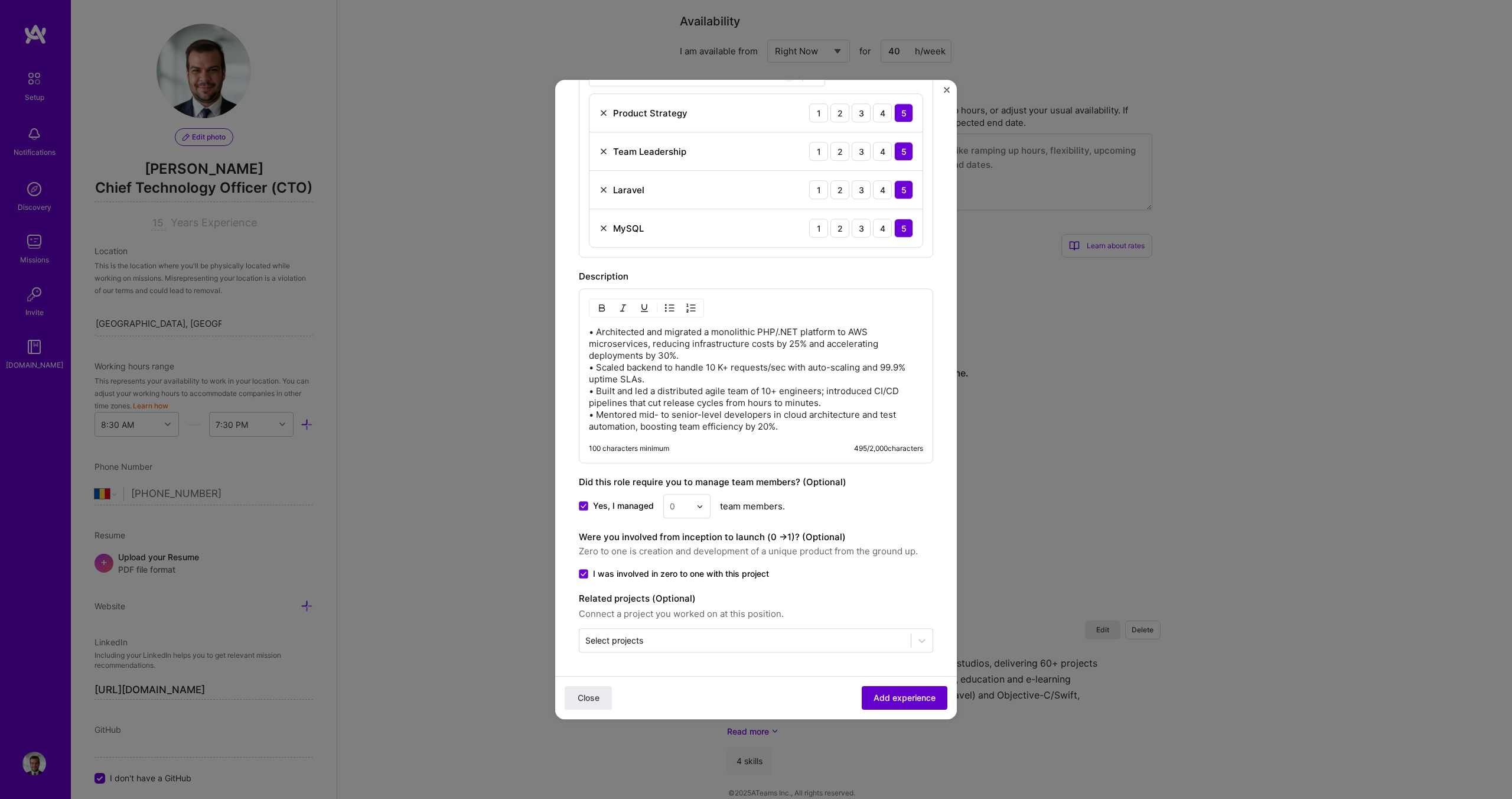
click at [878, 697] on span "Add experience" at bounding box center [905, 697] width 62 height 12
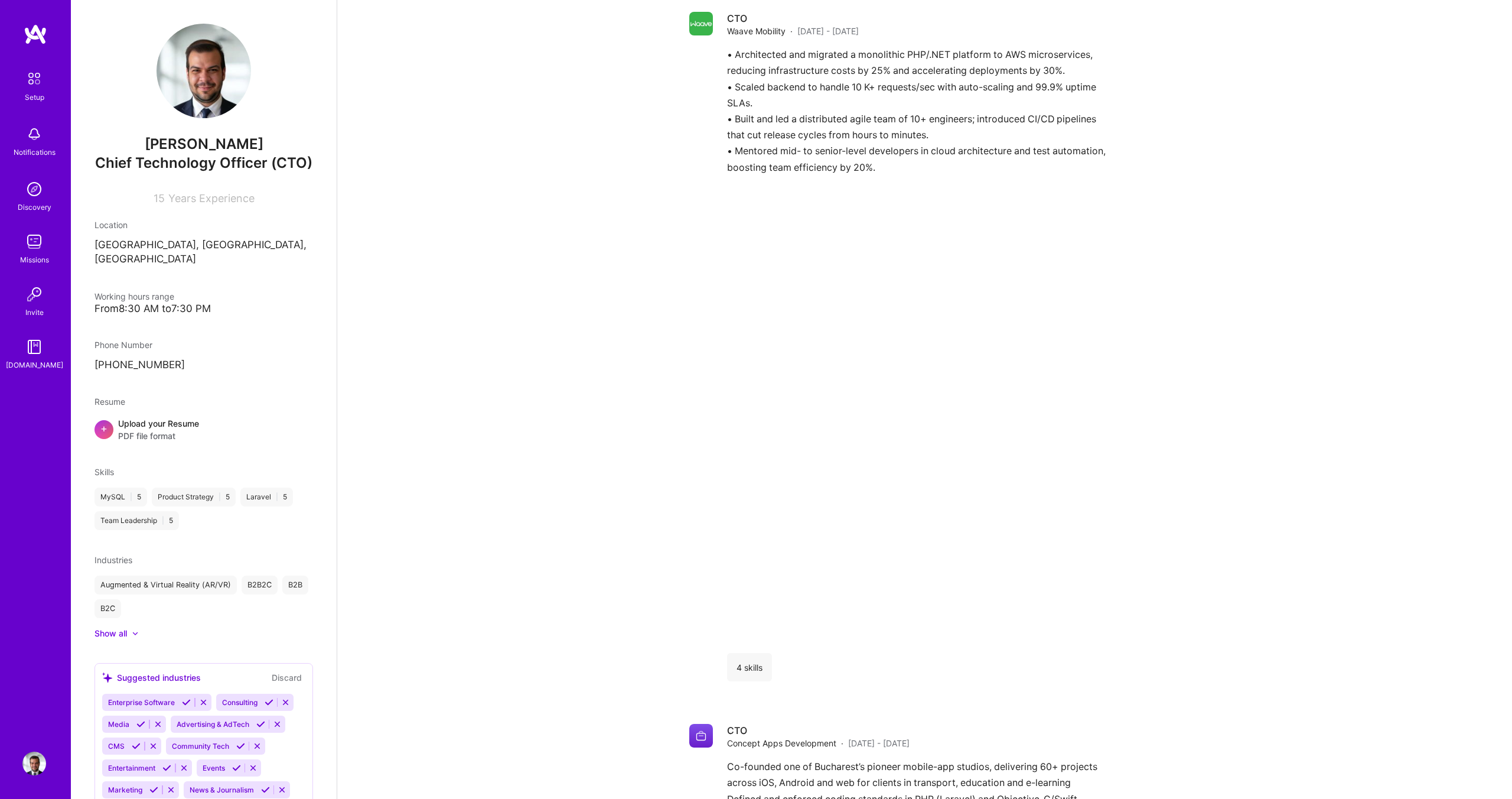
scroll to position [0, 0]
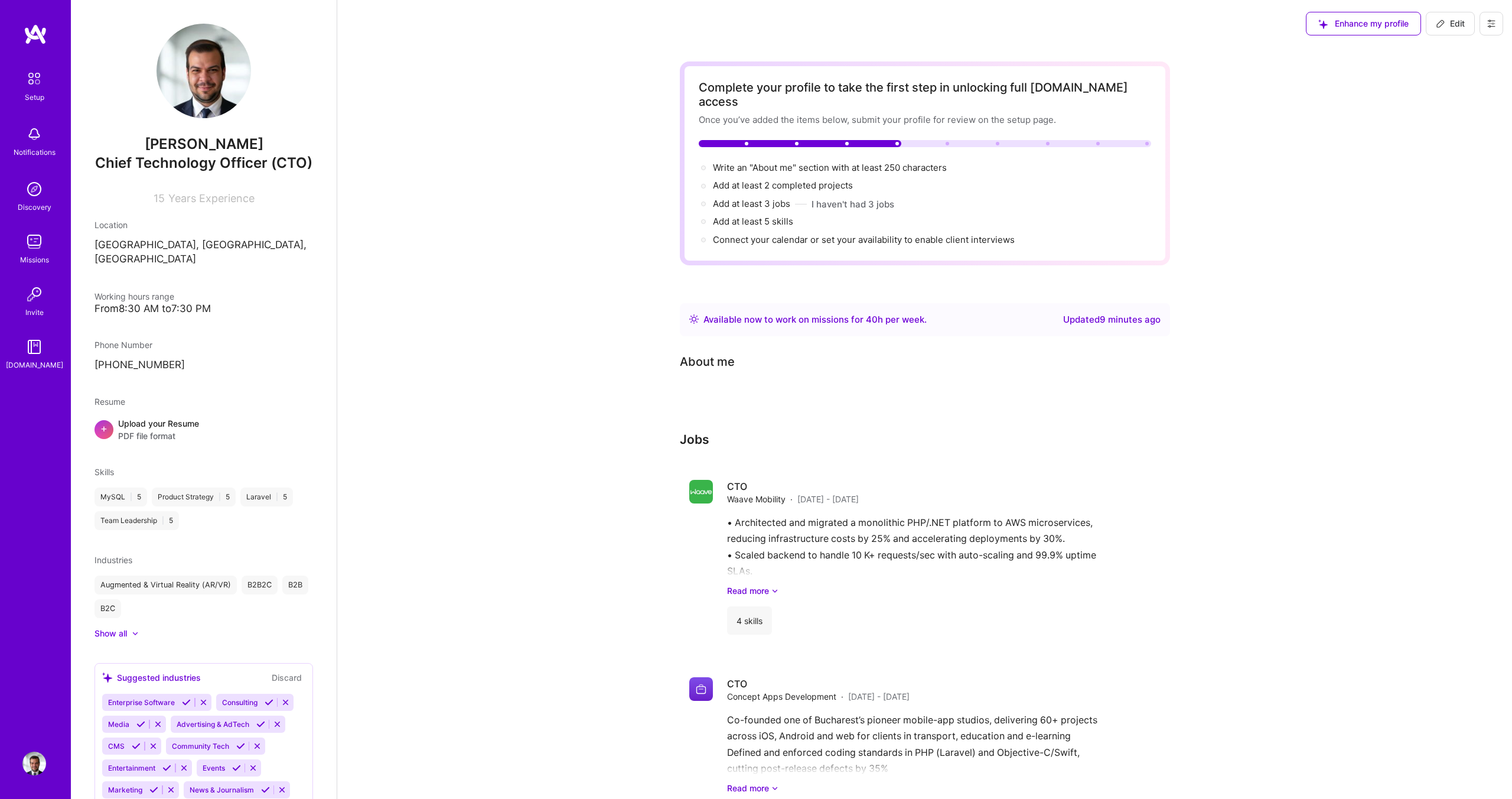
click at [1465, 26] on button "Edit" at bounding box center [1450, 24] width 49 height 24
select select "RO"
select select "Right Now"
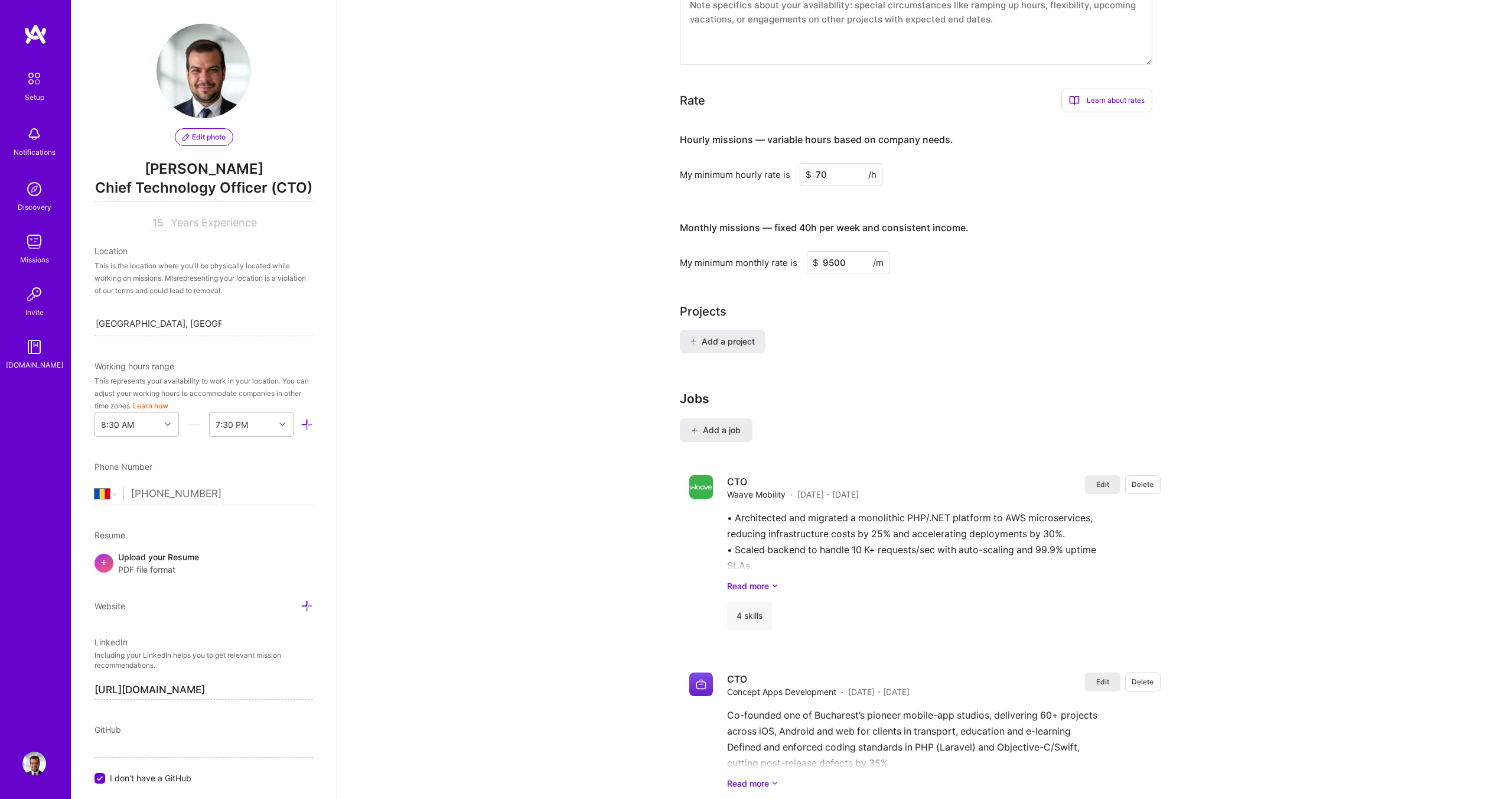
scroll to position [666, 0]
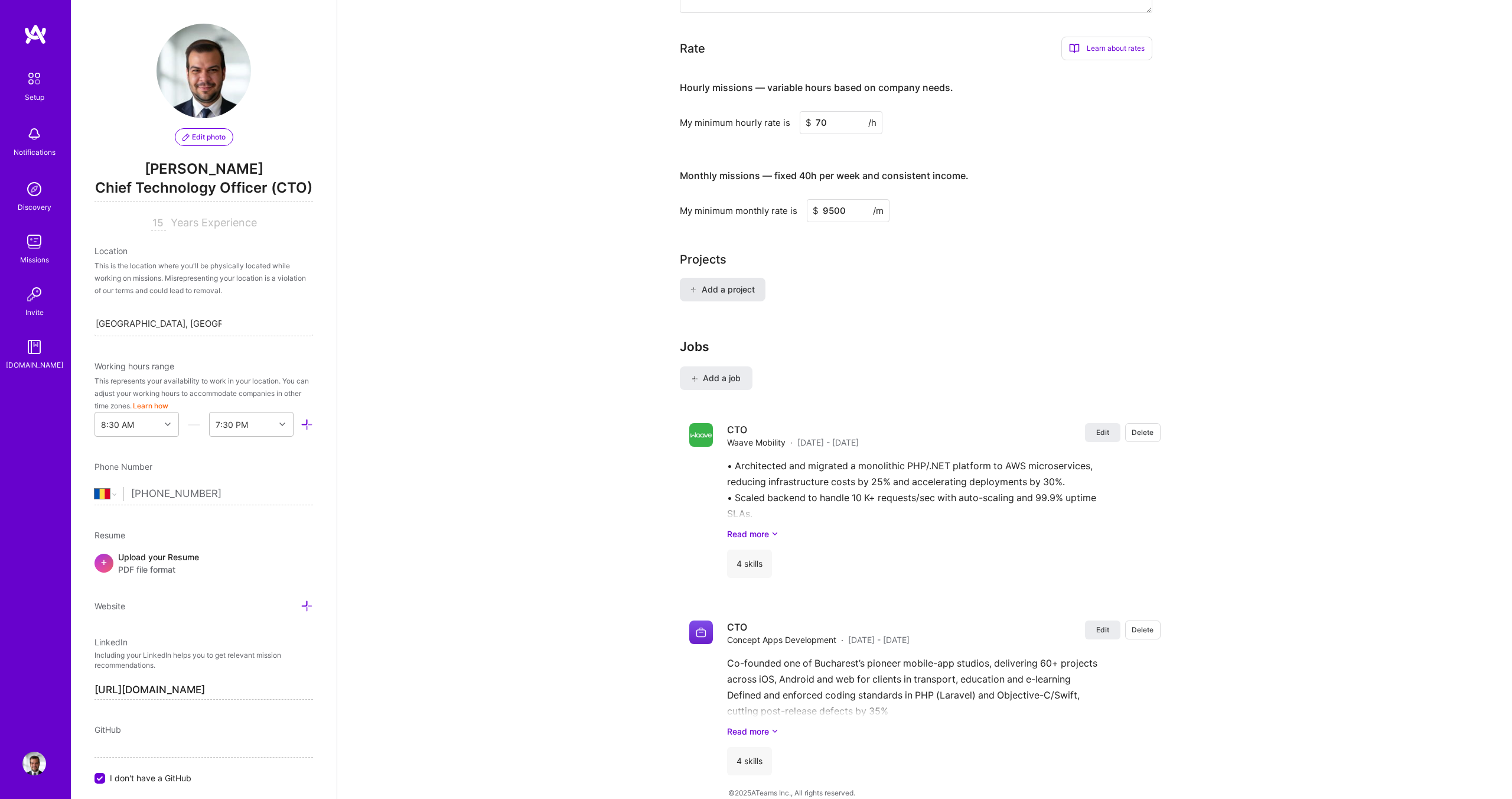
click at [730, 284] on span "Add a project" at bounding box center [722, 289] width 64 height 12
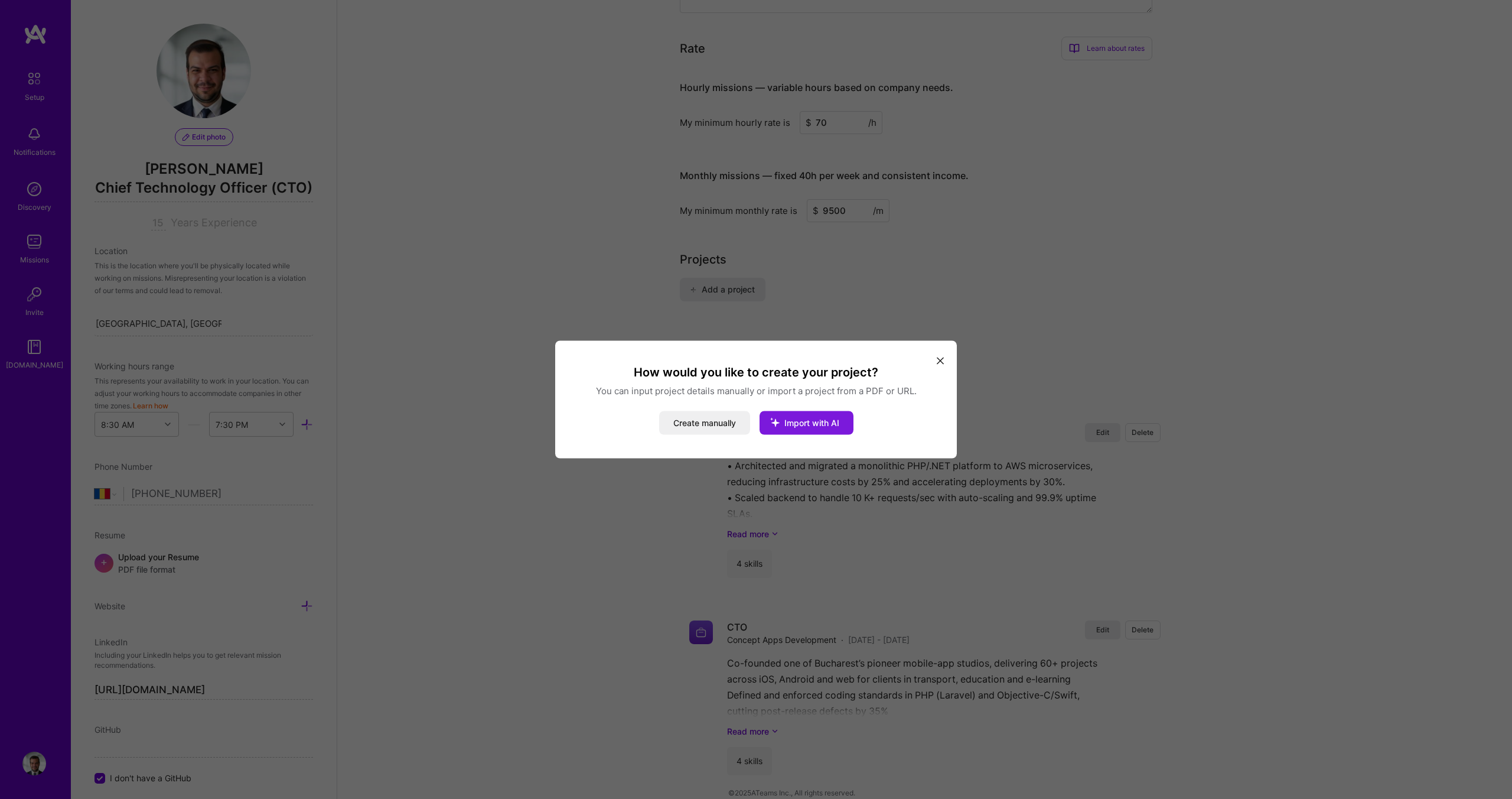
click at [813, 433] on button "Import with AI" at bounding box center [807, 423] width 94 height 24
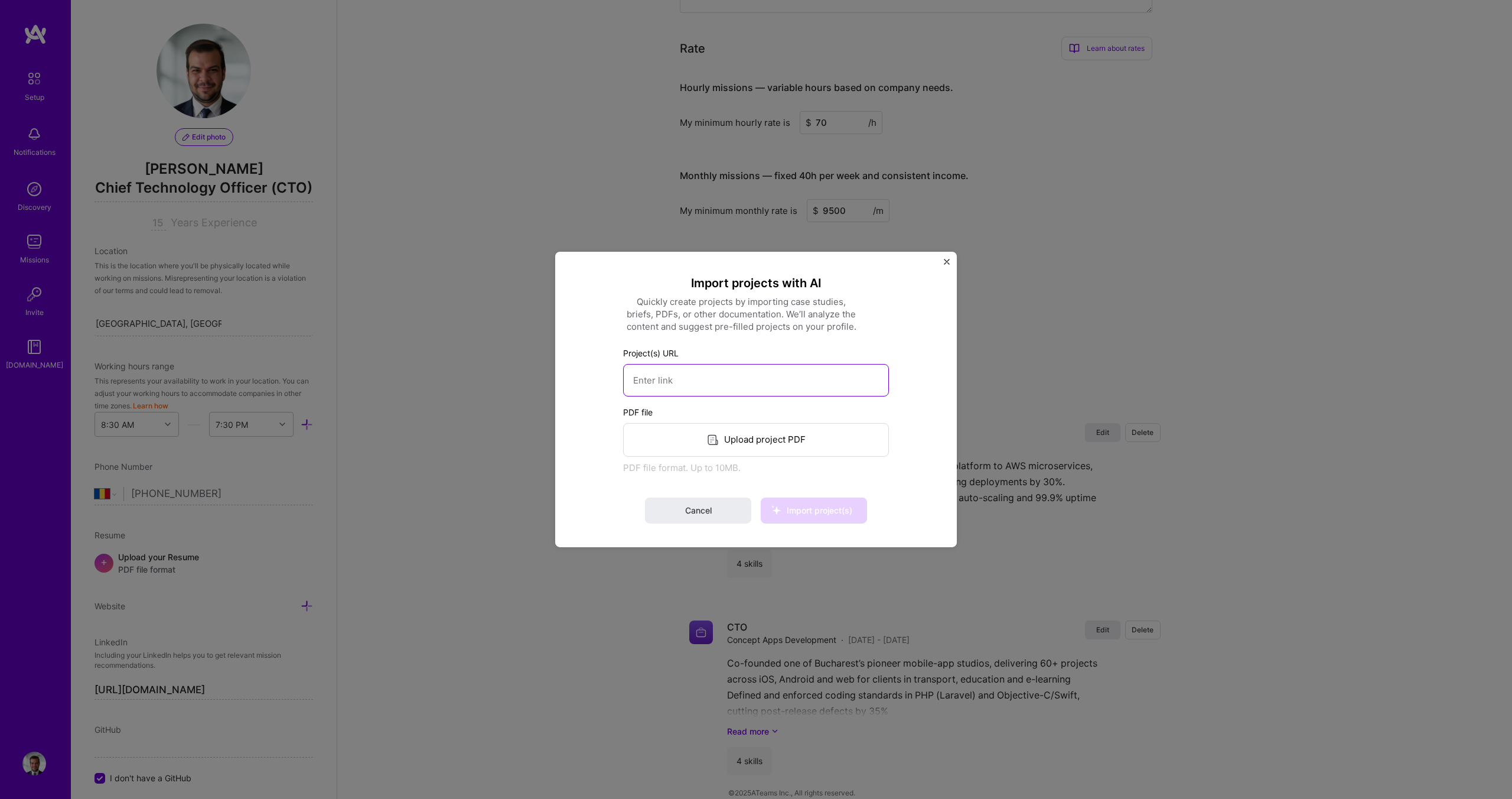
click at [734, 383] on input at bounding box center [755, 380] width 266 height 33
click at [762, 441] on div "Upload project PDF" at bounding box center [755, 439] width 266 height 34
click at [809, 510] on span "Import project(s)" at bounding box center [819, 510] width 65 height 10
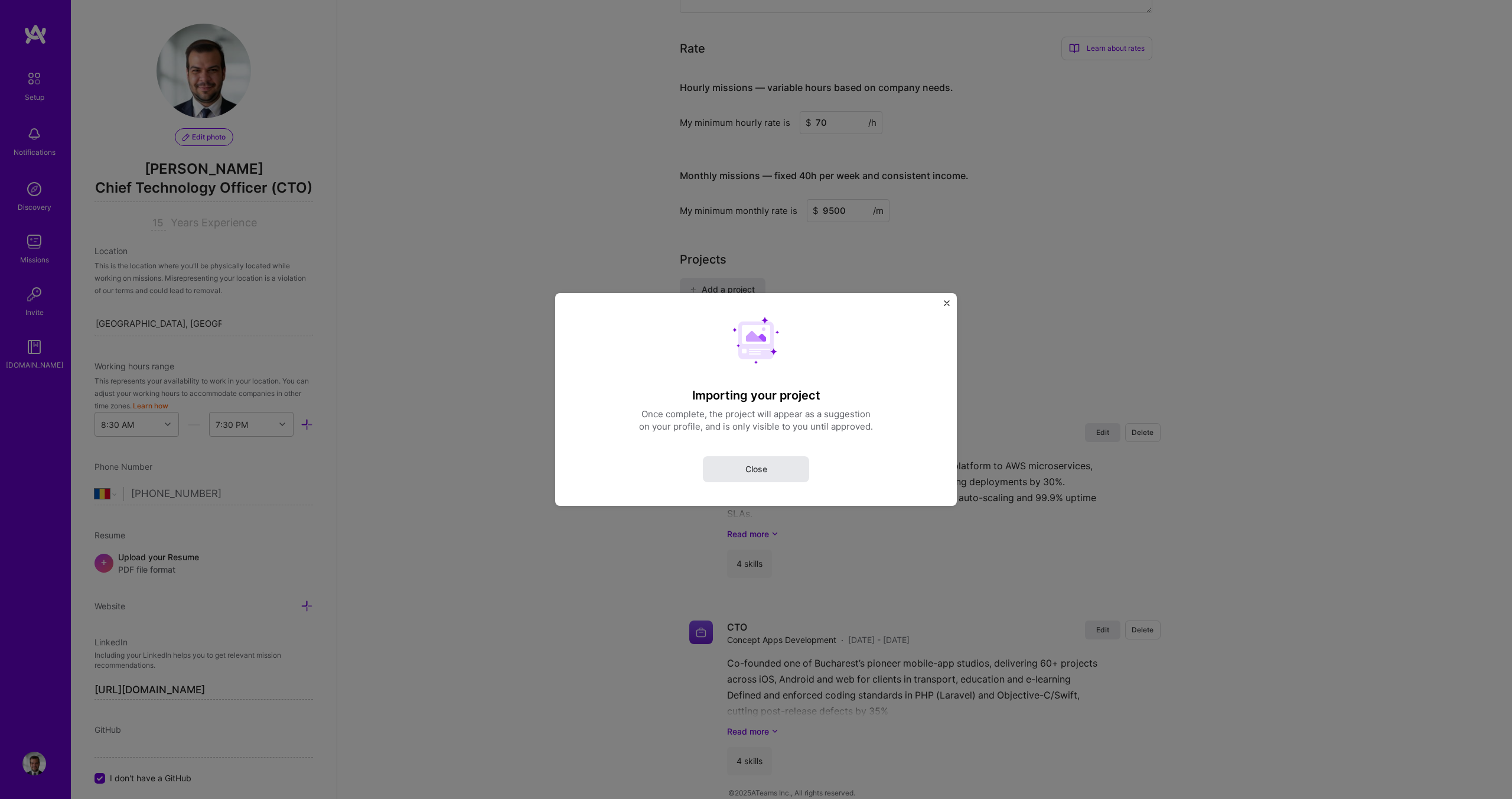
click at [780, 473] on button "Close" at bounding box center [755, 469] width 106 height 26
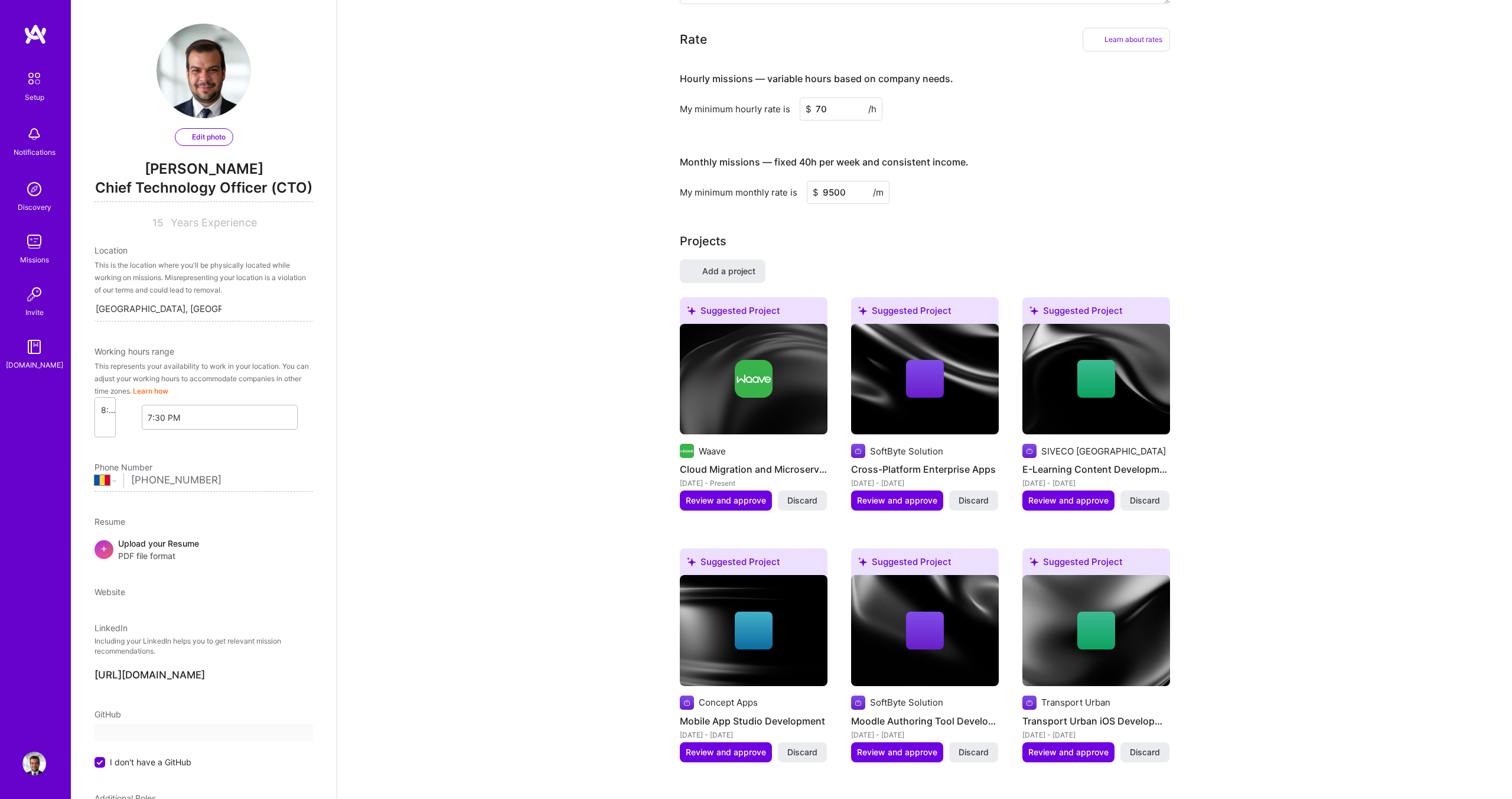
scroll to position [0, 0]
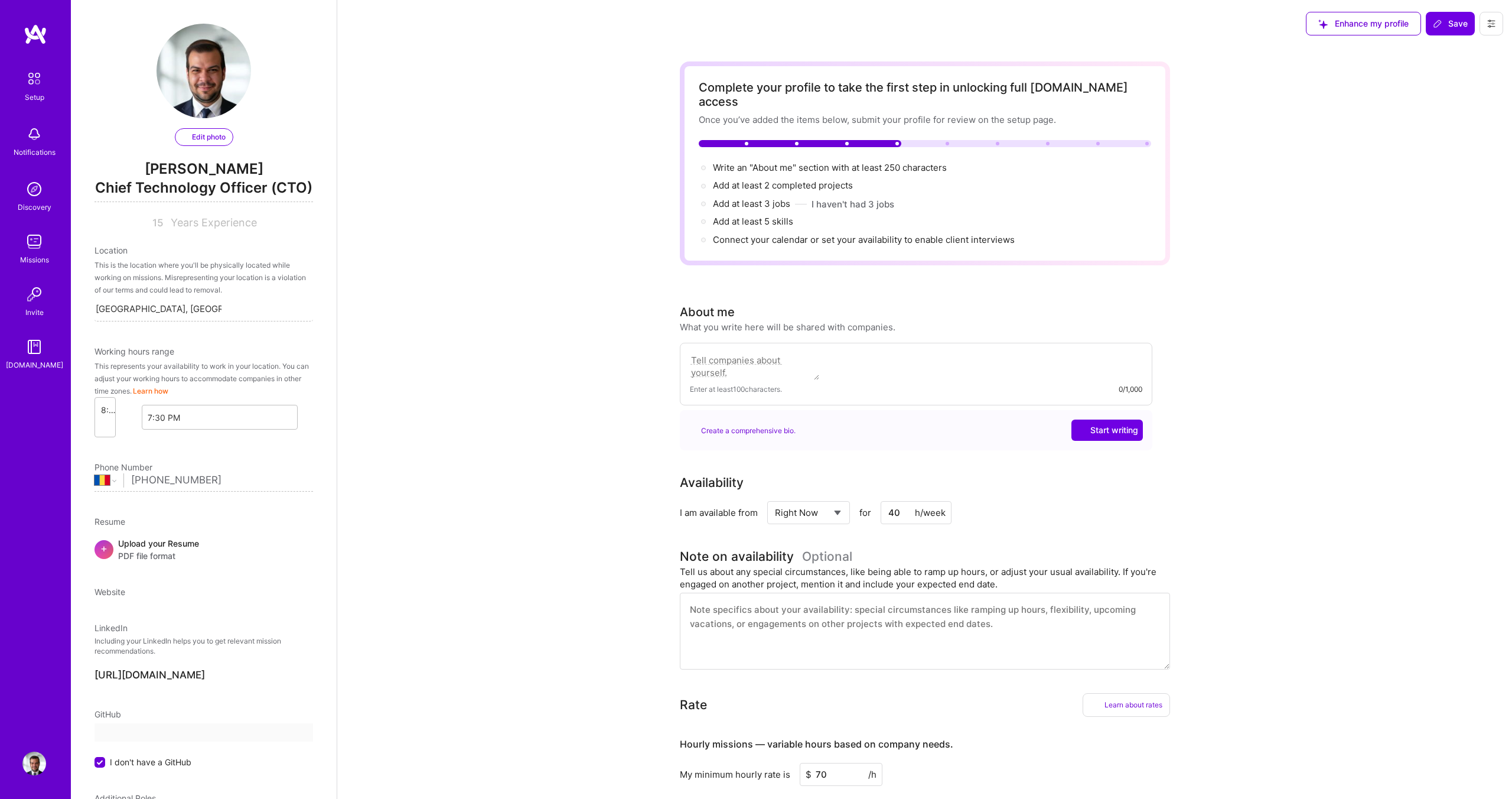
select select "RO"
select select "Right Now"
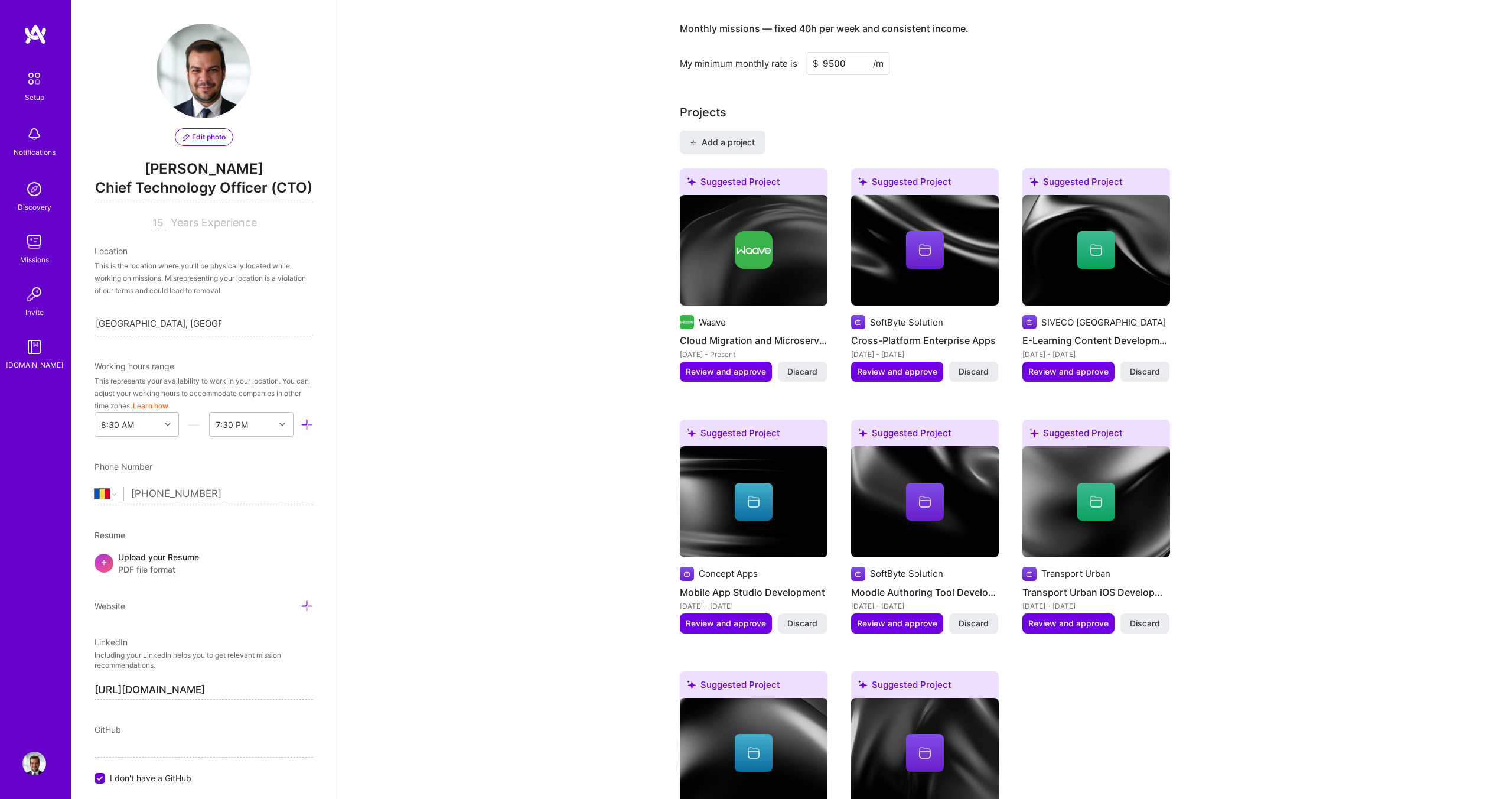
scroll to position [741, 0]
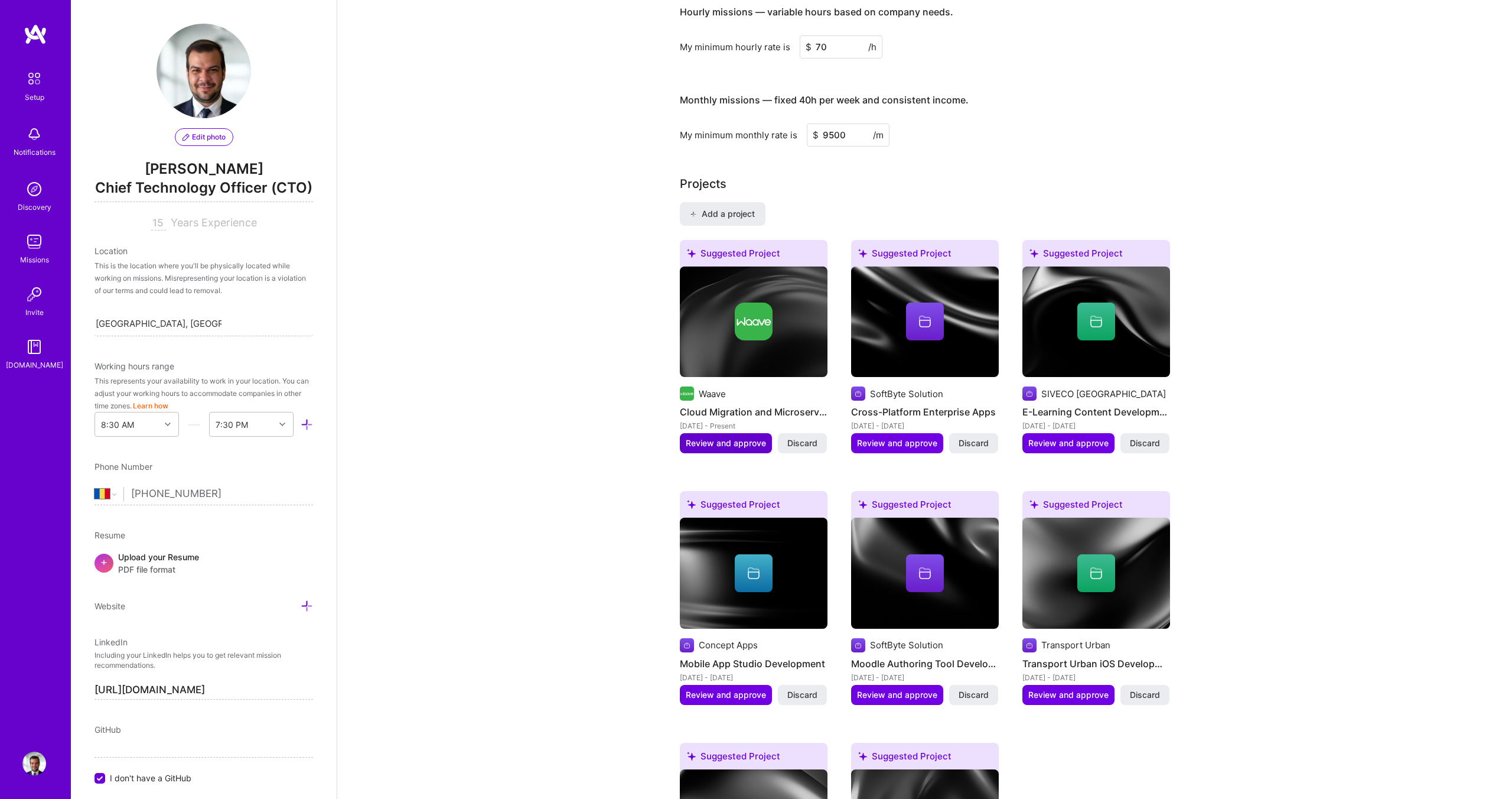
click at [703, 437] on span "Review and approve" at bounding box center [725, 443] width 81 height 12
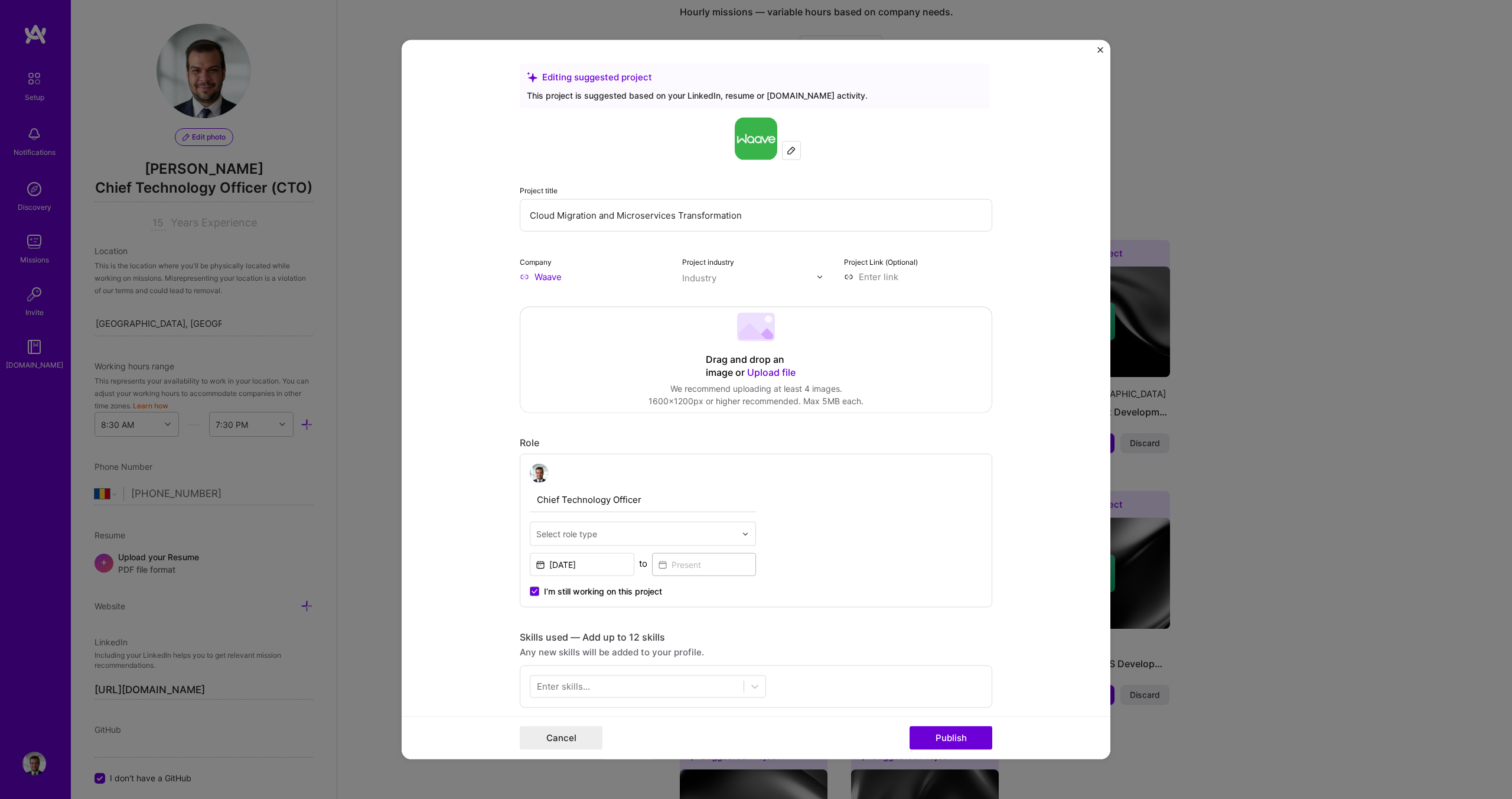
click at [676, 218] on input "Cloud Migration and Microservices Transformation" at bounding box center [755, 216] width 472 height 33
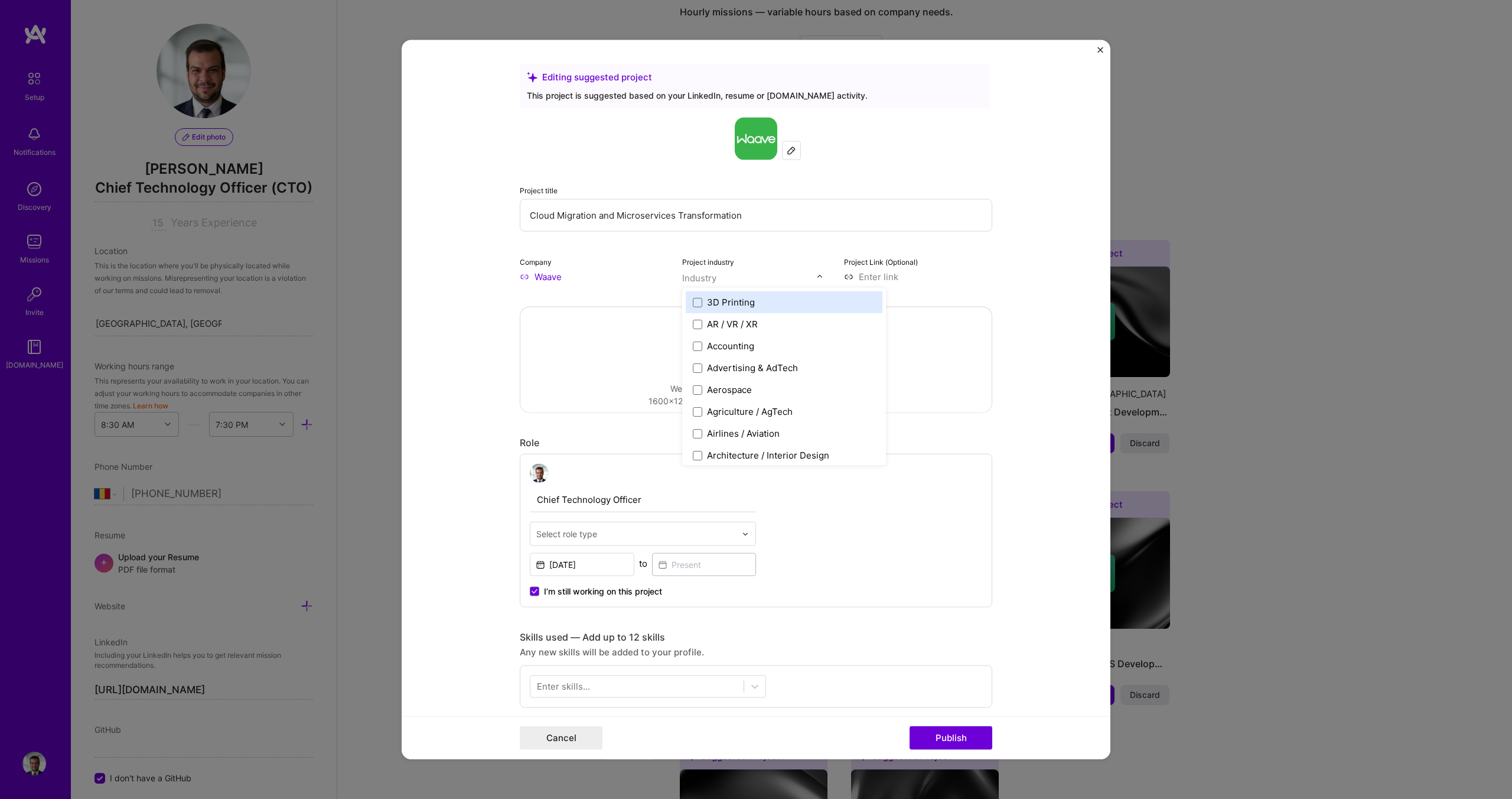
click at [706, 279] on div "Industry" at bounding box center [700, 278] width 34 height 13
type input "mo"
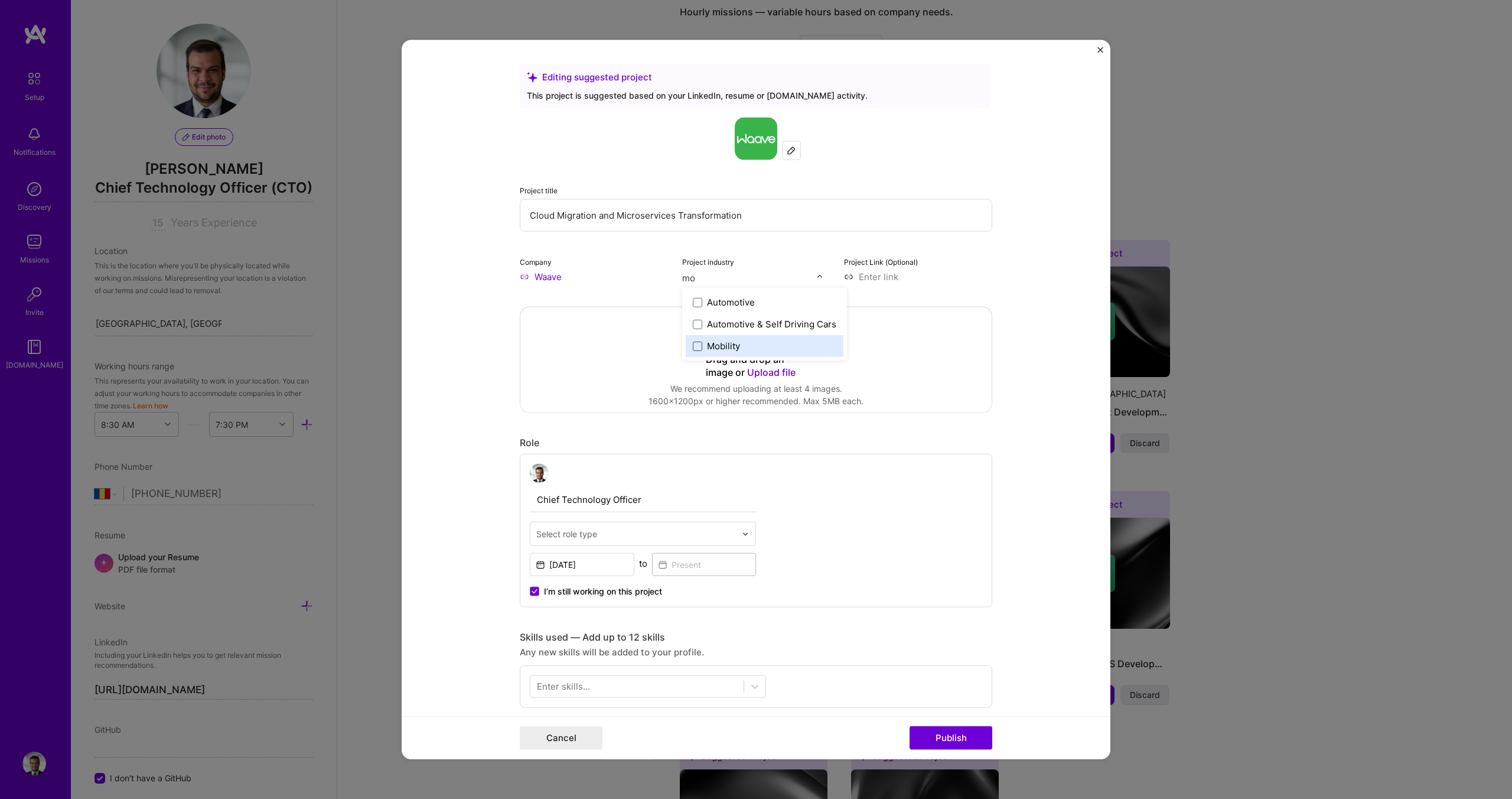
click at [694, 346] on span at bounding box center [697, 346] width 9 height 9
click at [475, 331] on form "Editing suggested project This project is suggested based on your LinkedIn, res…" at bounding box center [756, 399] width 709 height 719
click at [876, 279] on input at bounding box center [918, 277] width 149 height 13
type input "[URL][DOMAIN_NAME]"
click at [500, 348] on form "Editing suggested project This project is suggested based on your LinkedIn, res…" at bounding box center [756, 399] width 709 height 719
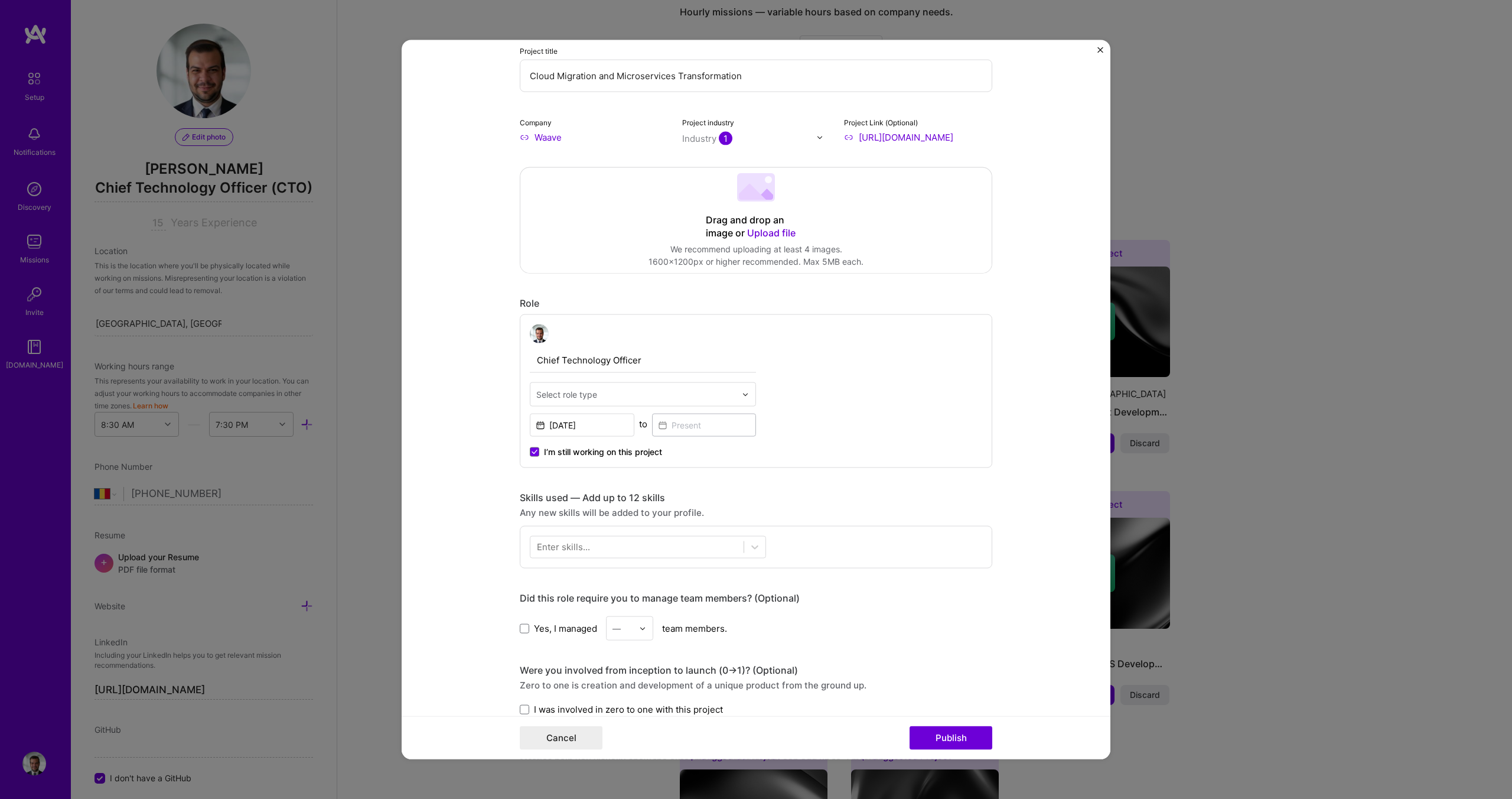
scroll to position [151, 0]
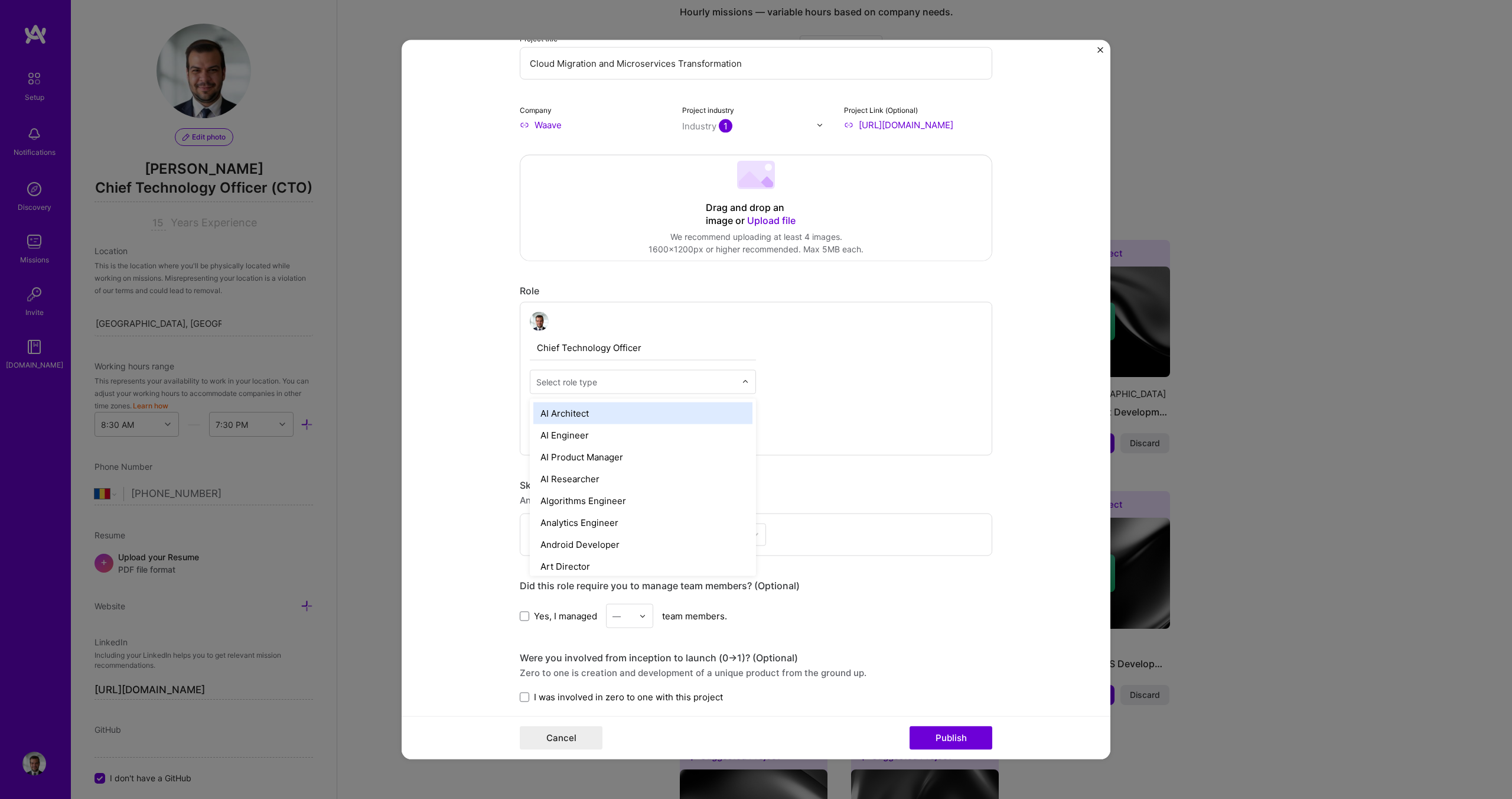
click at [590, 384] on div "Select role type" at bounding box center [567, 382] width 61 height 13
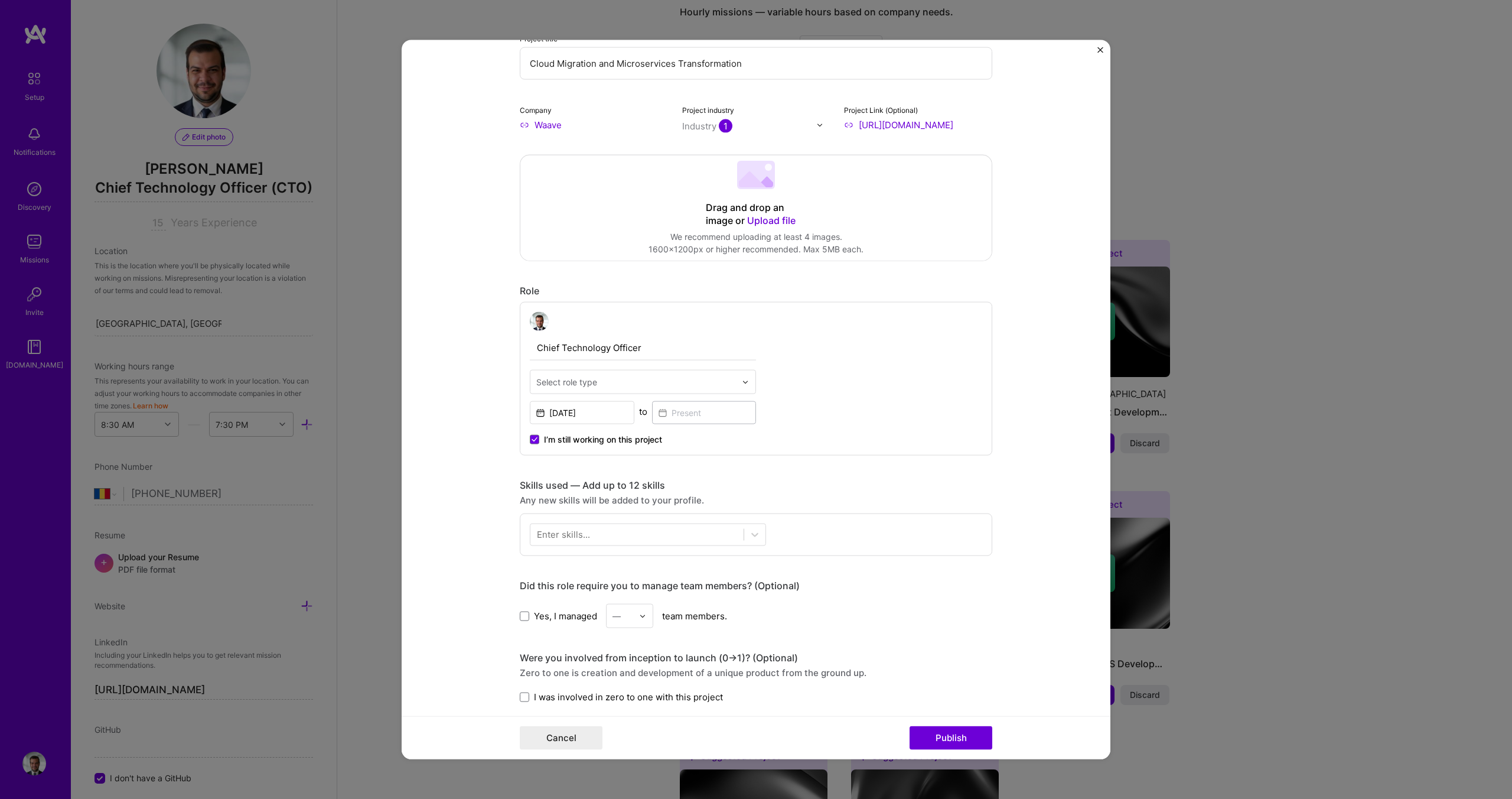
click at [593, 383] on div "Select role type" at bounding box center [567, 382] width 61 height 13
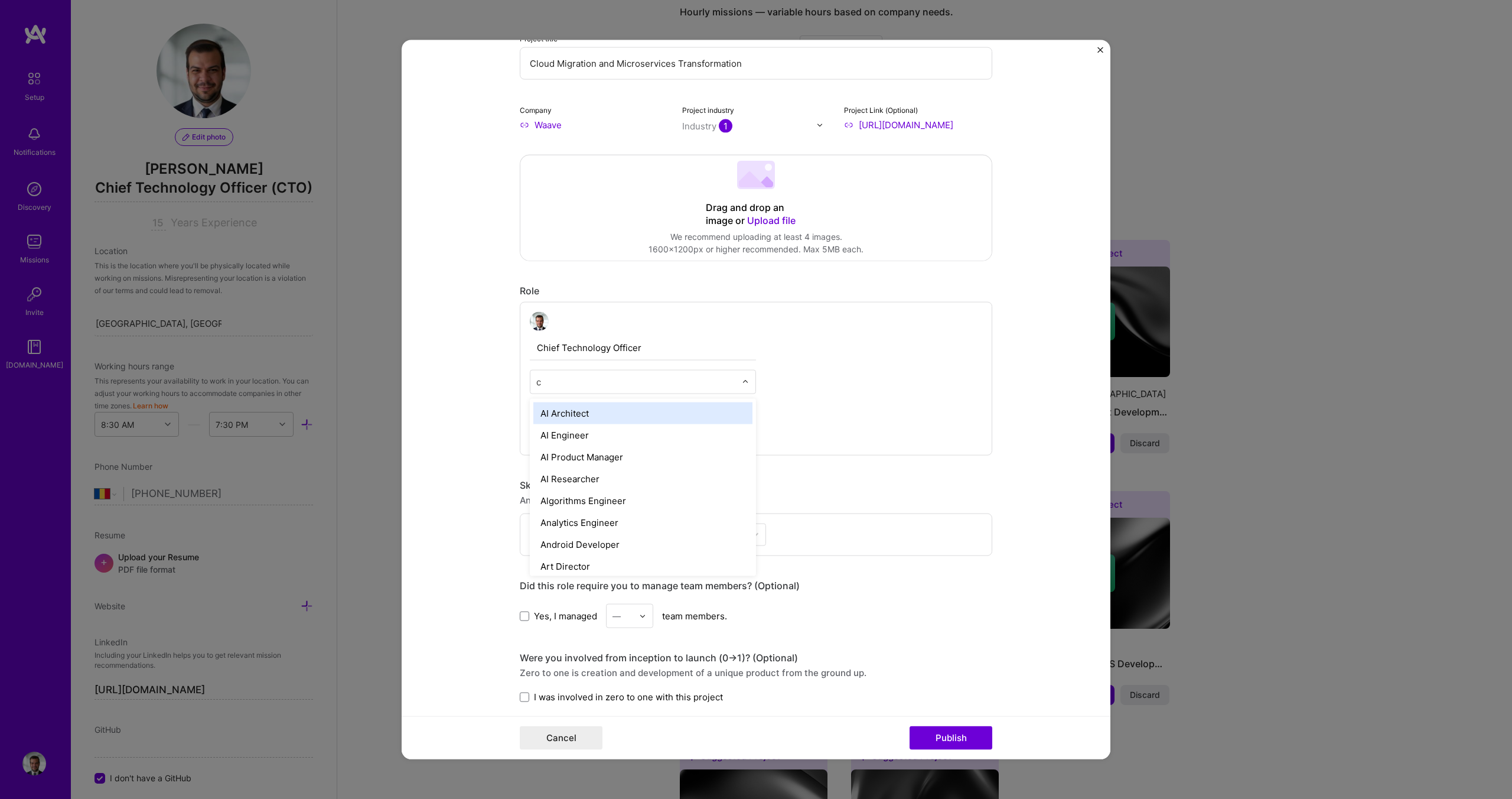
type input "ct"
click at [607, 473] on div "Chief Technology Officer (CTO)" at bounding box center [643, 479] width 219 height 22
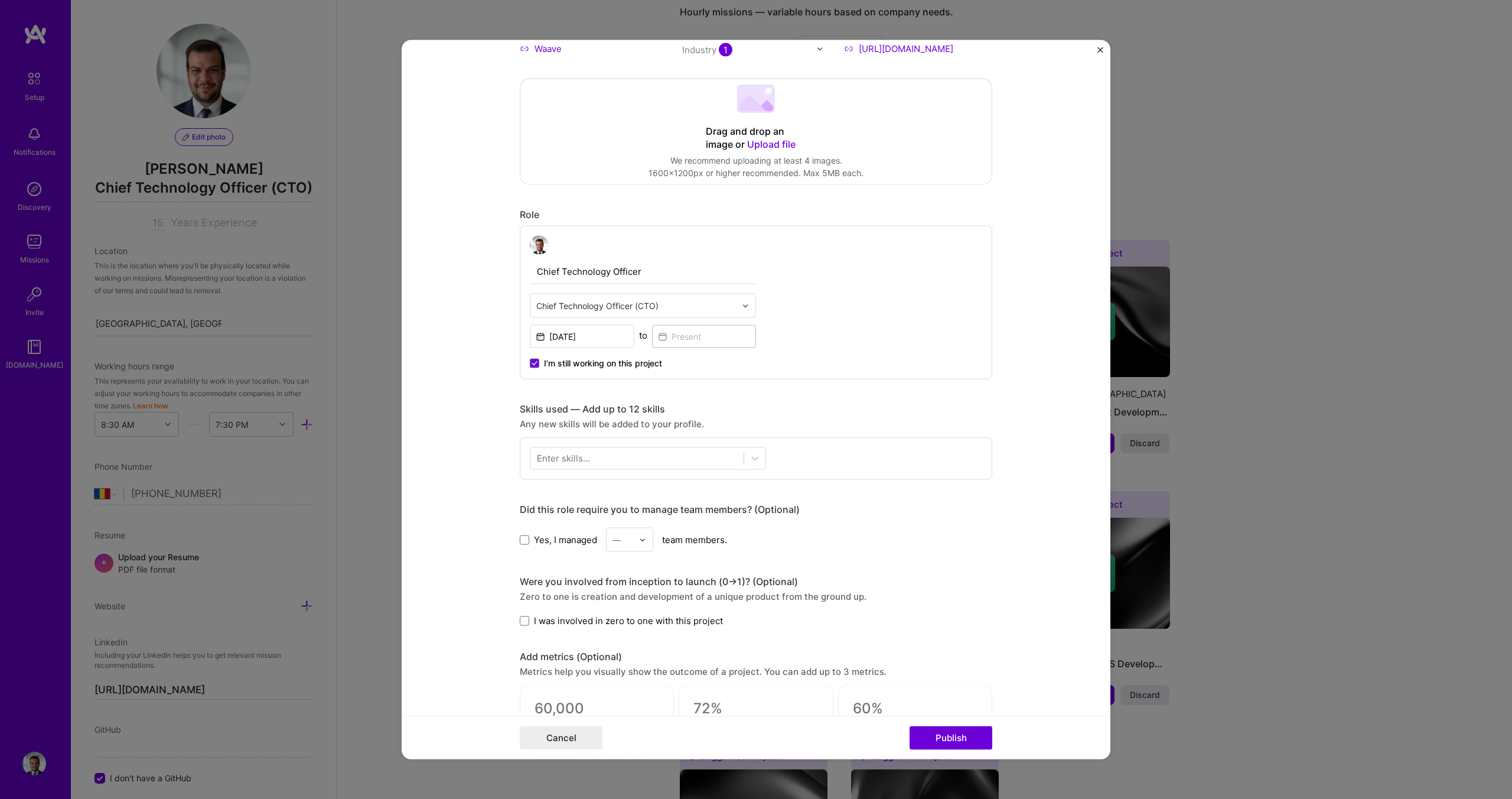
scroll to position [243, 0]
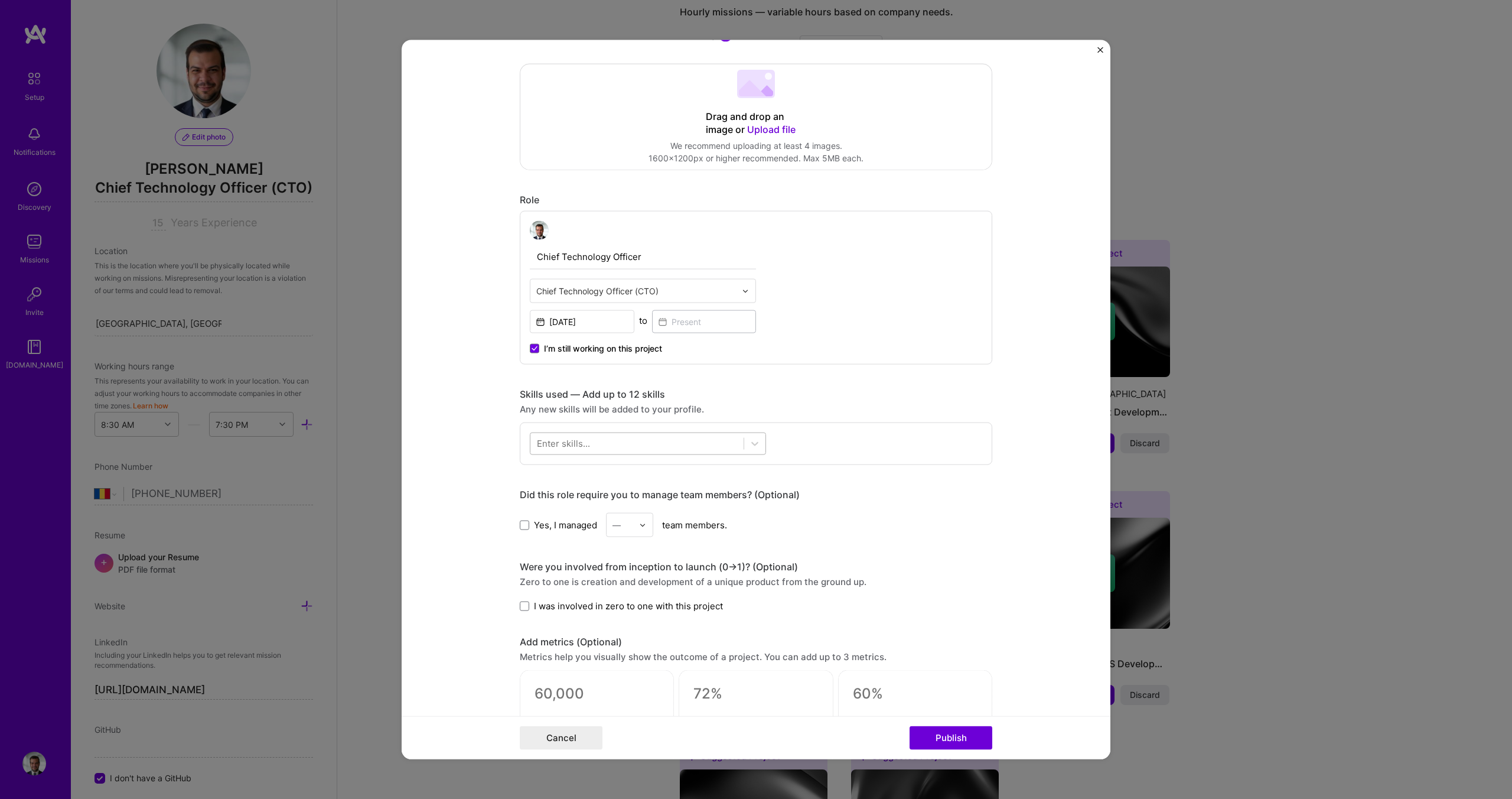
click at [596, 442] on div at bounding box center [636, 443] width 213 height 20
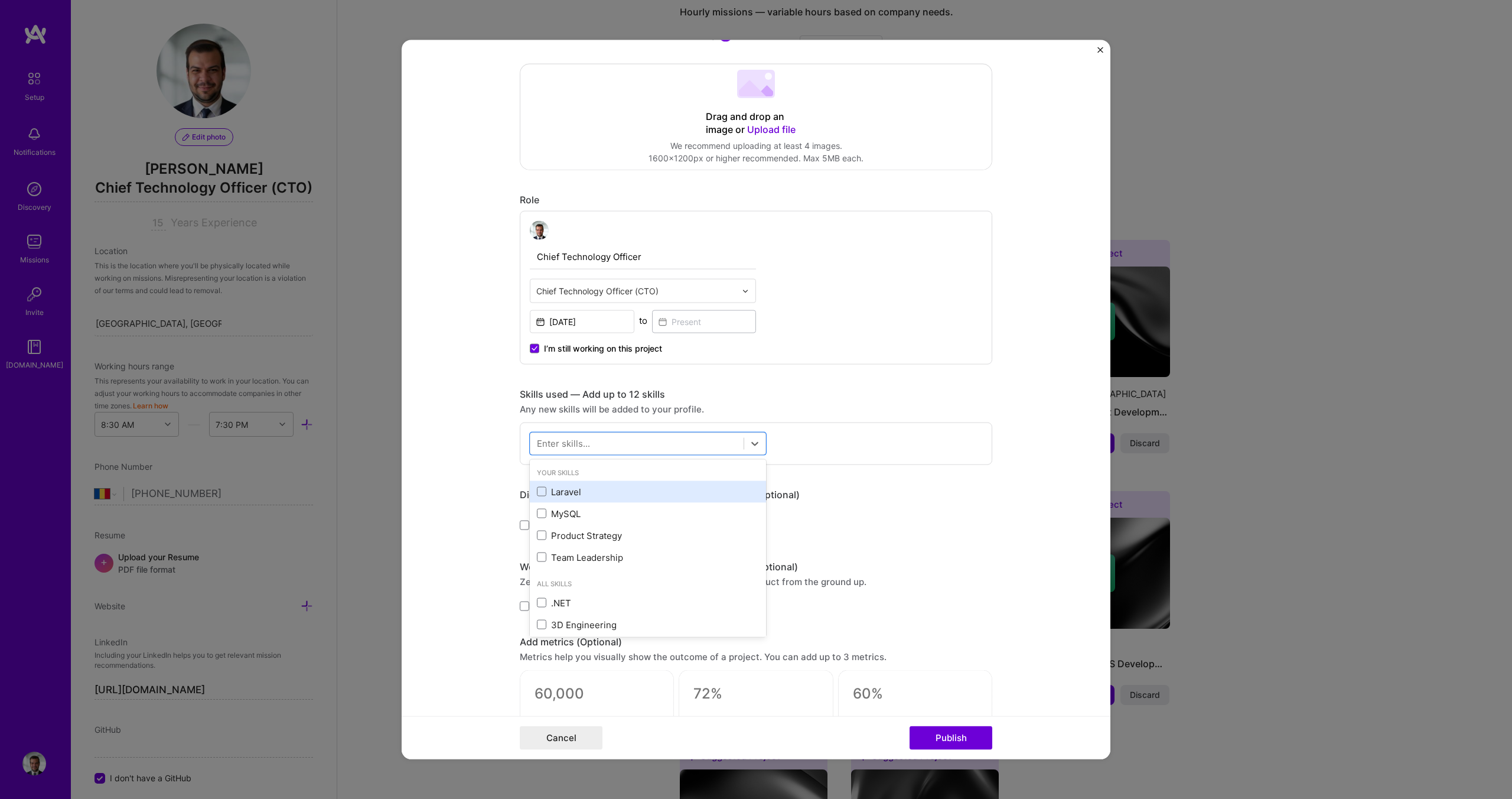
click at [537, 497] on div "Laravel" at bounding box center [647, 492] width 222 height 13
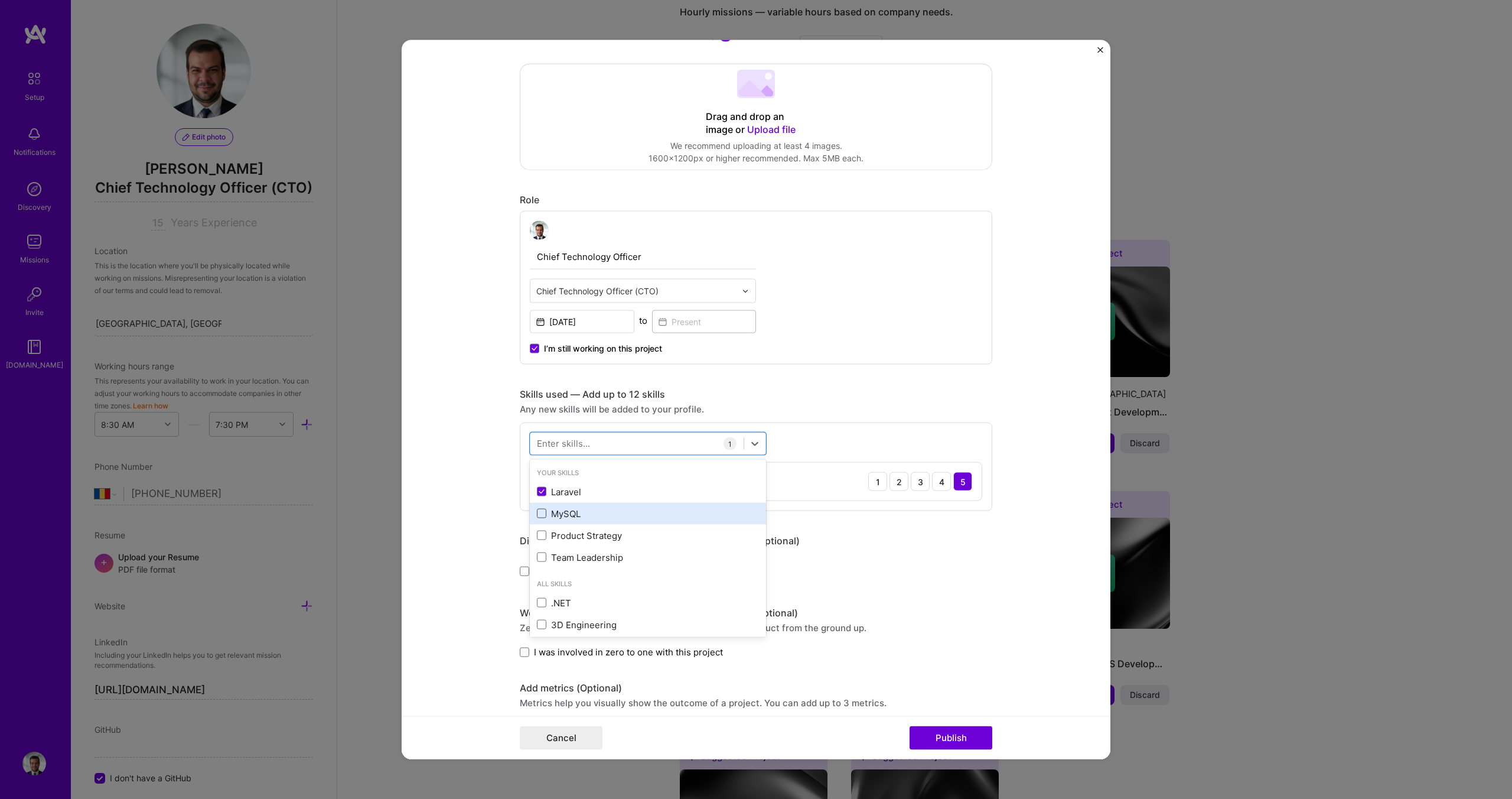
click at [539, 514] on span at bounding box center [541, 513] width 9 height 9
click at [0, 0] on input "checkbox" at bounding box center [0, 0] width 0 height 0
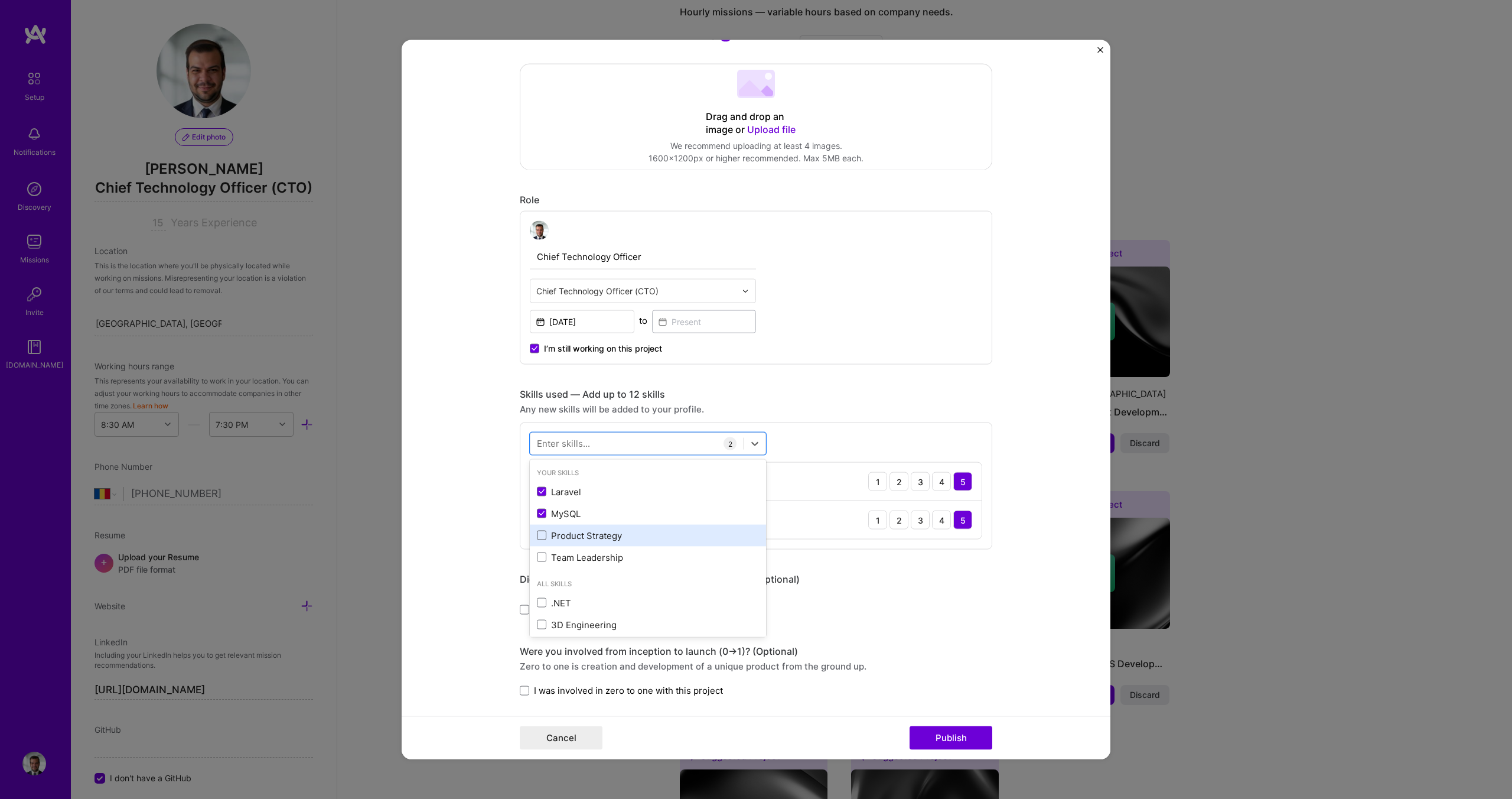
click at [541, 533] on span at bounding box center [541, 535] width 9 height 9
click at [0, 0] on input "checkbox" at bounding box center [0, 0] width 0 height 0
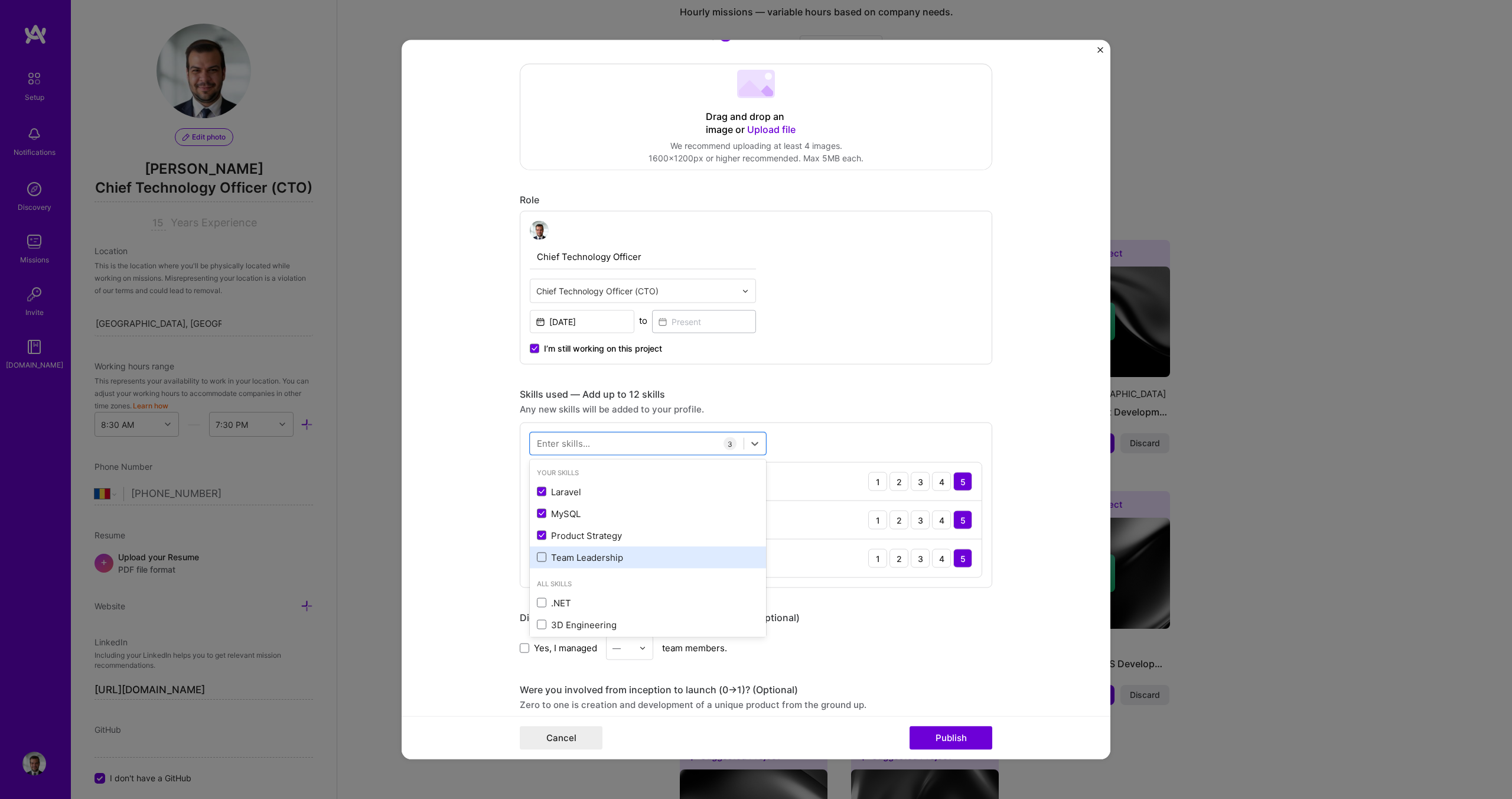
click at [542, 555] on span at bounding box center [541, 557] width 9 height 9
click at [0, 0] on input "checkbox" at bounding box center [0, 0] width 0 height 0
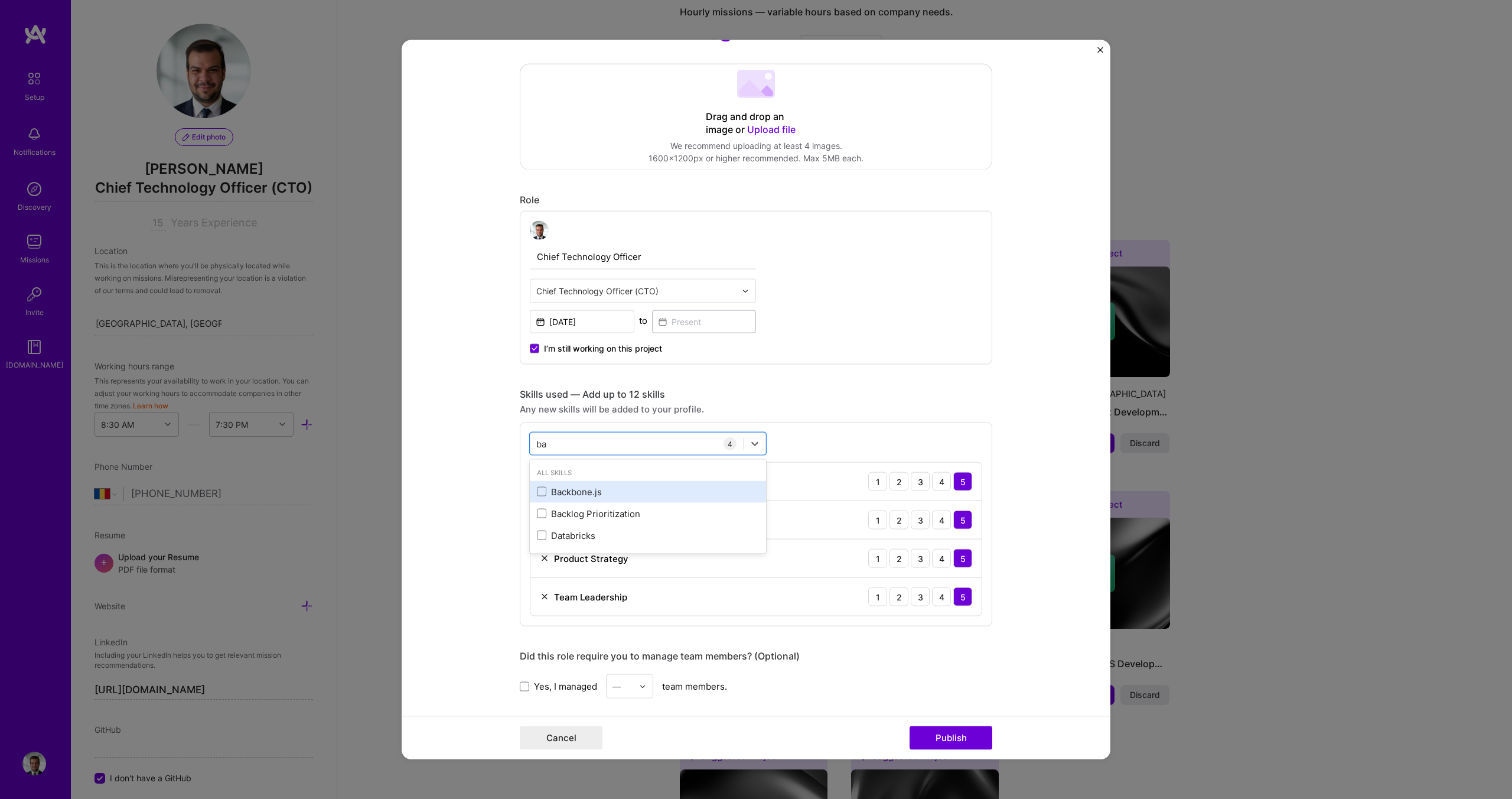
type input "b"
click at [440, 520] on form "Editing suggested project This project is suggested based on your LinkedIn, res…" at bounding box center [756, 399] width 709 height 719
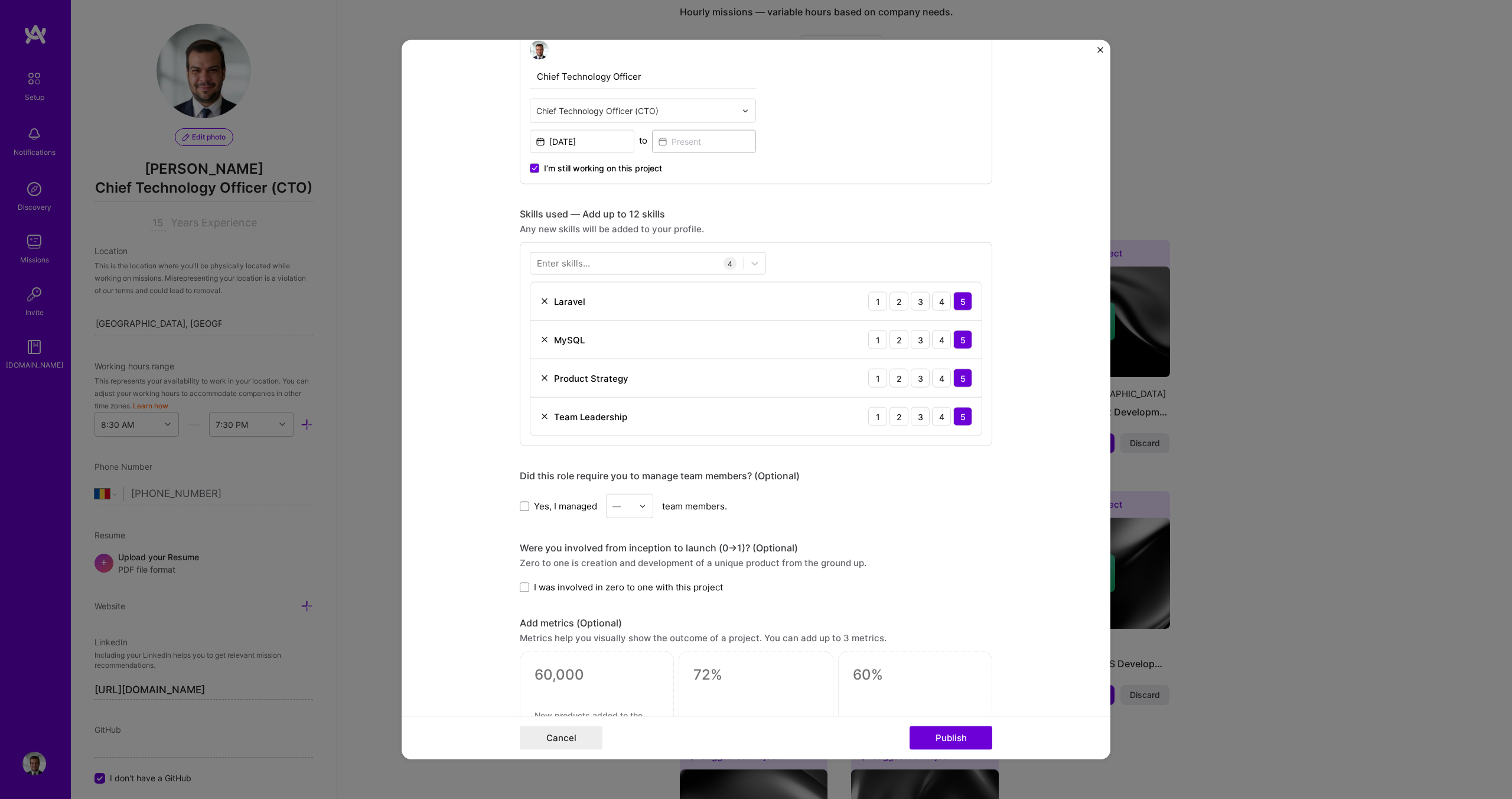
scroll to position [445, 0]
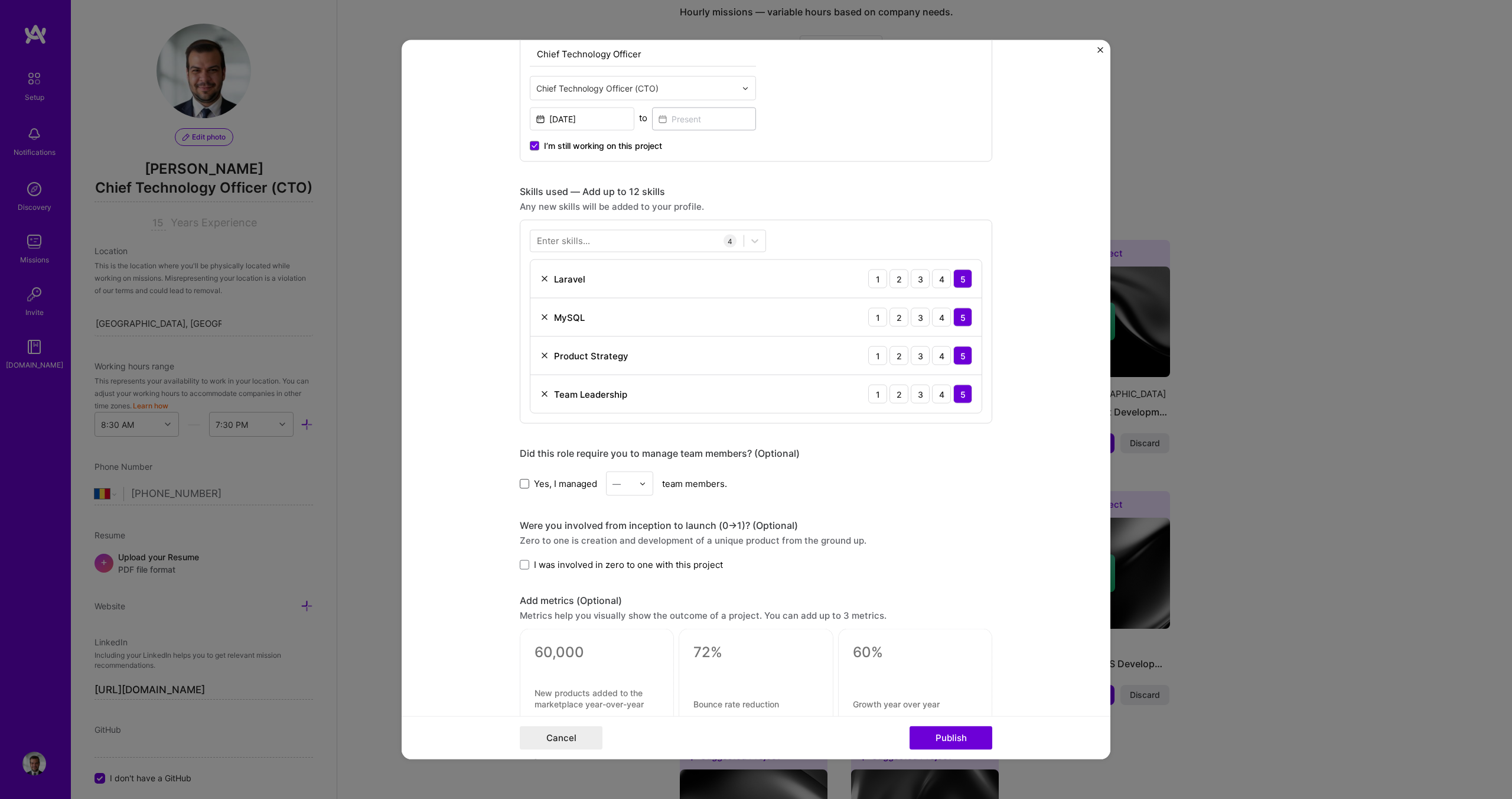
click at [521, 484] on span at bounding box center [524, 483] width 9 height 9
click at [0, 0] on input "Yes, I managed" at bounding box center [0, 0] width 0 height 0
click at [615, 496] on div "Editing suggested project This project is suggested based on your LinkedIn, res…" at bounding box center [755, 317] width 472 height 1398
click at [623, 489] on input "text" at bounding box center [623, 483] width 21 height 13
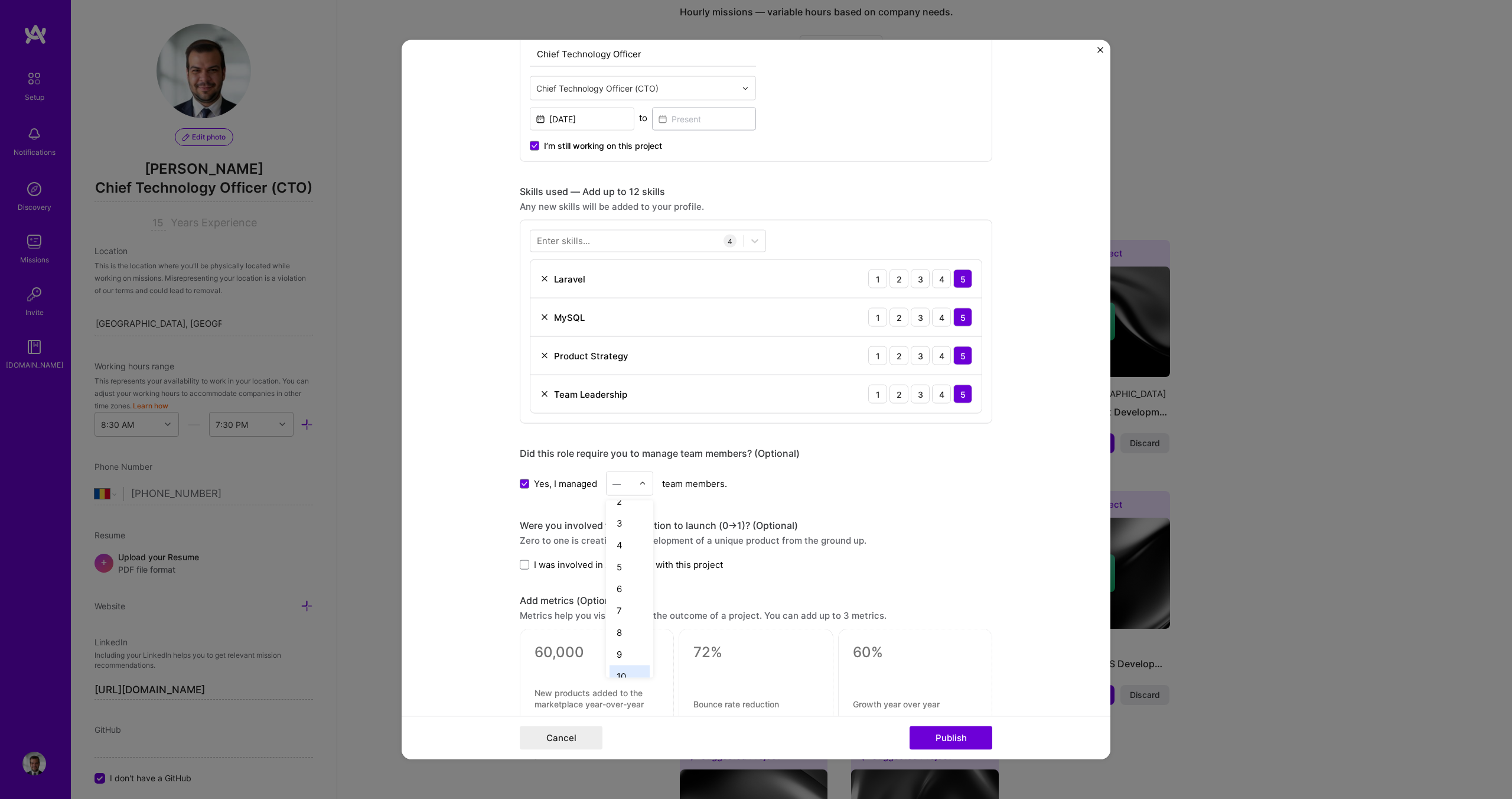
click at [625, 670] on div "10" at bounding box center [629, 677] width 40 height 22
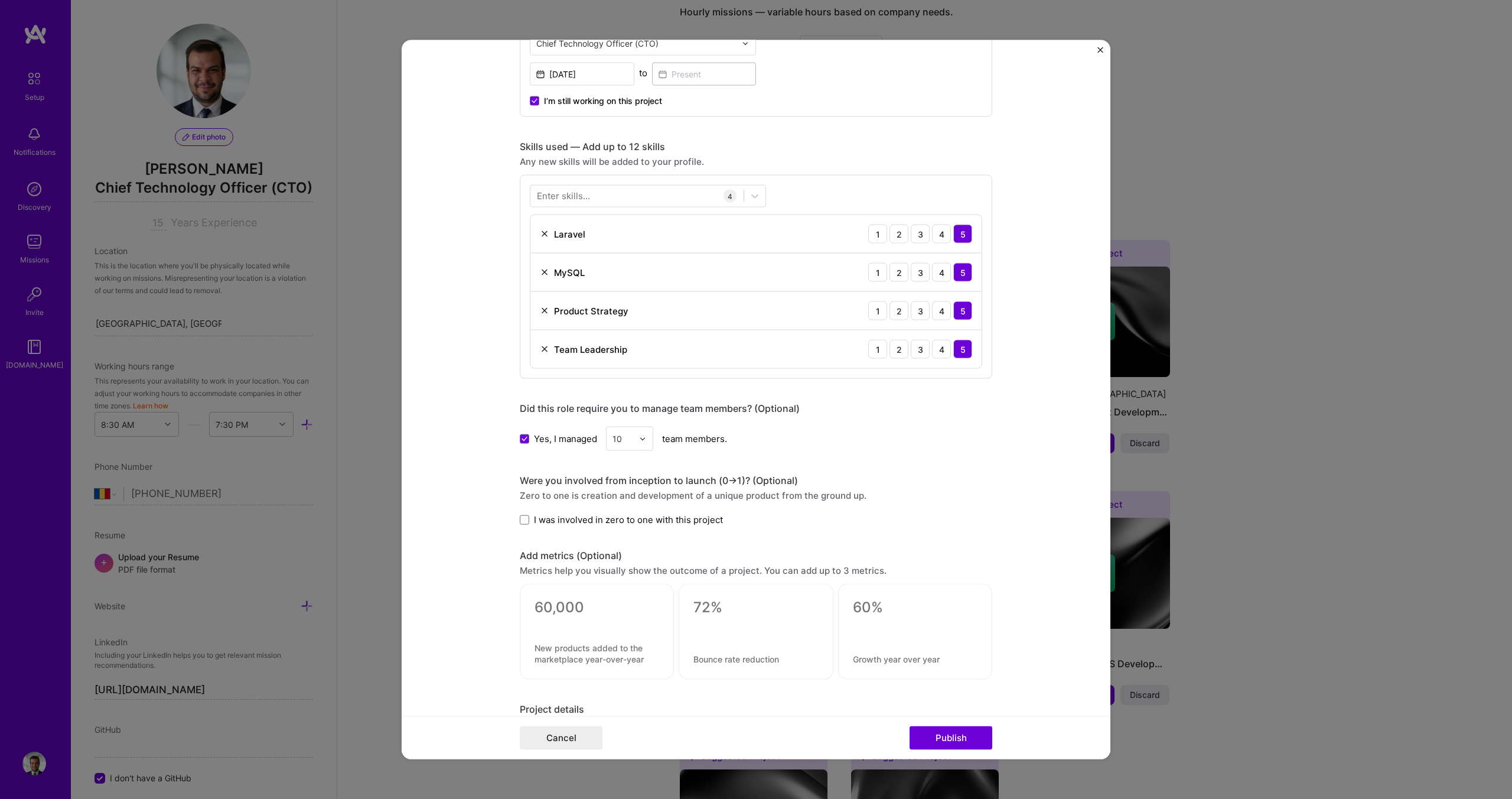
scroll to position [494, 0]
click at [523, 516] on span at bounding box center [524, 515] width 9 height 9
click at [0, 0] on input "I was involved in zero to one with this project" at bounding box center [0, 0] width 0 height 0
click at [564, 604] on textarea at bounding box center [596, 603] width 124 height 18
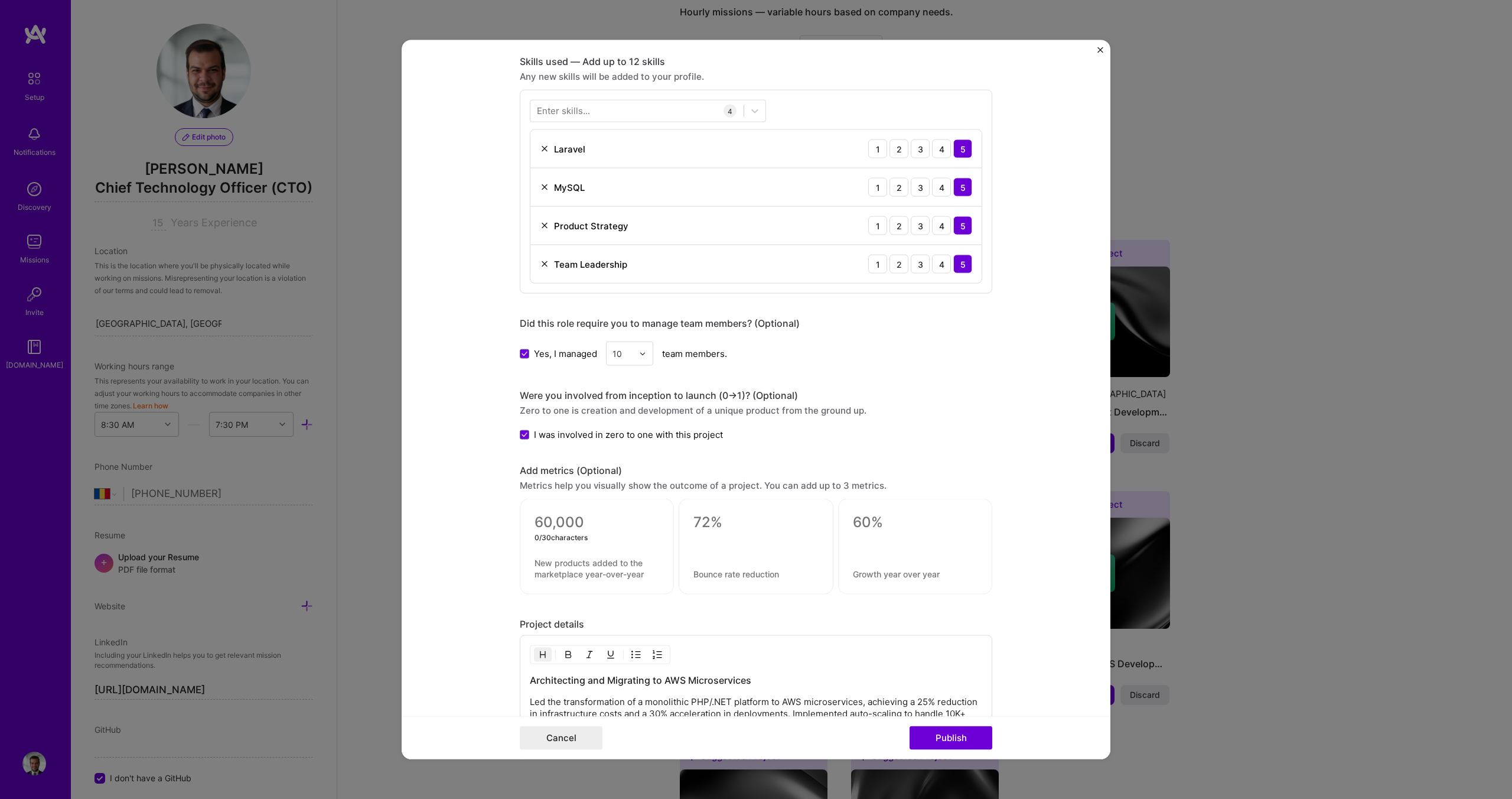
scroll to position [577, 0]
click at [569, 569] on textarea at bounding box center [596, 567] width 124 height 23
click at [549, 528] on textarea at bounding box center [596, 521] width 124 height 18
drag, startPoint x: 615, startPoint y: 485, endPoint x: 704, endPoint y: 494, distance: 89.5
click at [704, 494] on div "Add metrics (Optional) Metrics help you visually show the outcome of a project.…" at bounding box center [755, 528] width 472 height 130
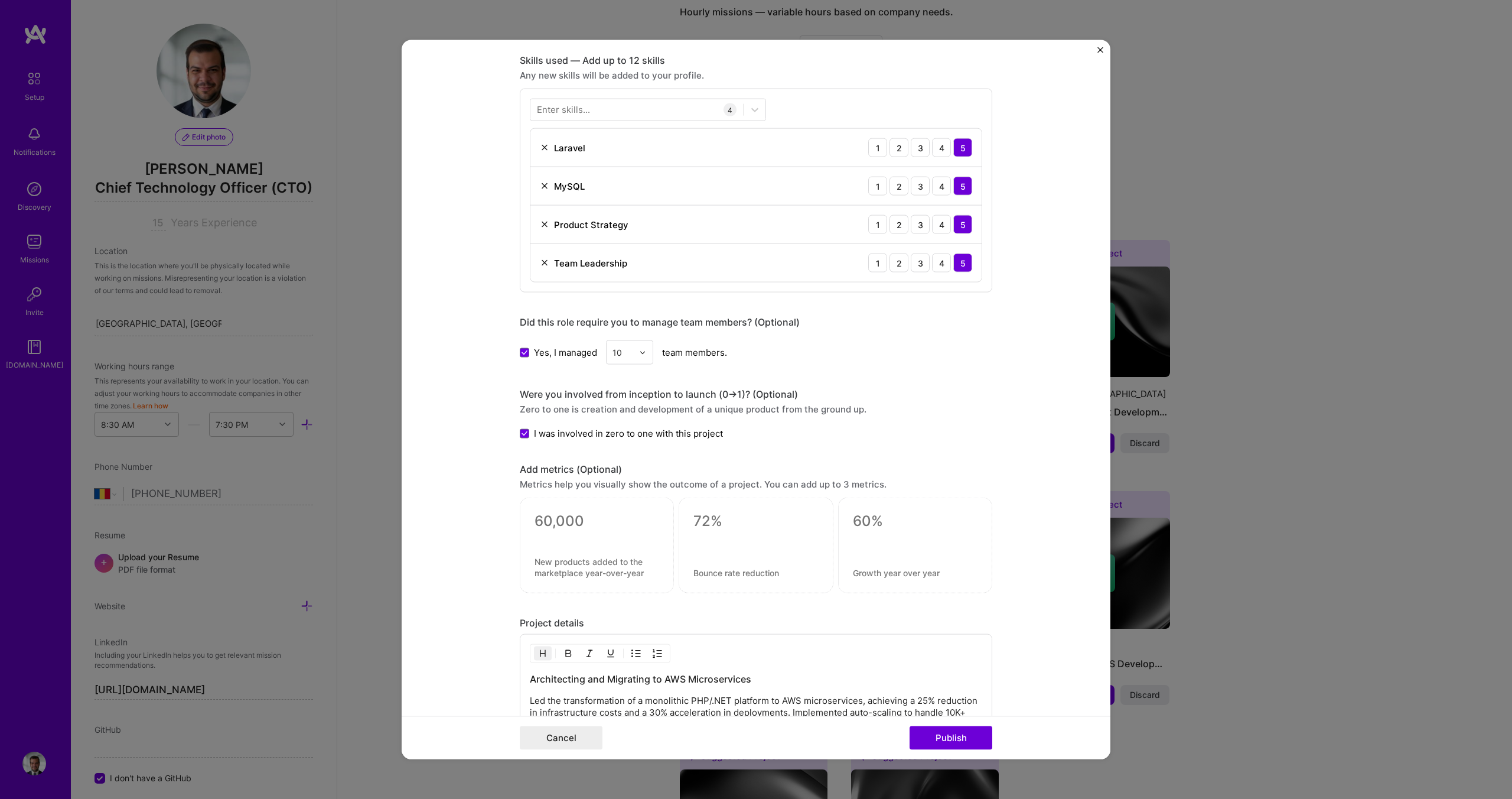
click at [726, 493] on div "Add metrics (Optional) Metrics help you visually show the outcome of a project.…" at bounding box center [755, 528] width 472 height 130
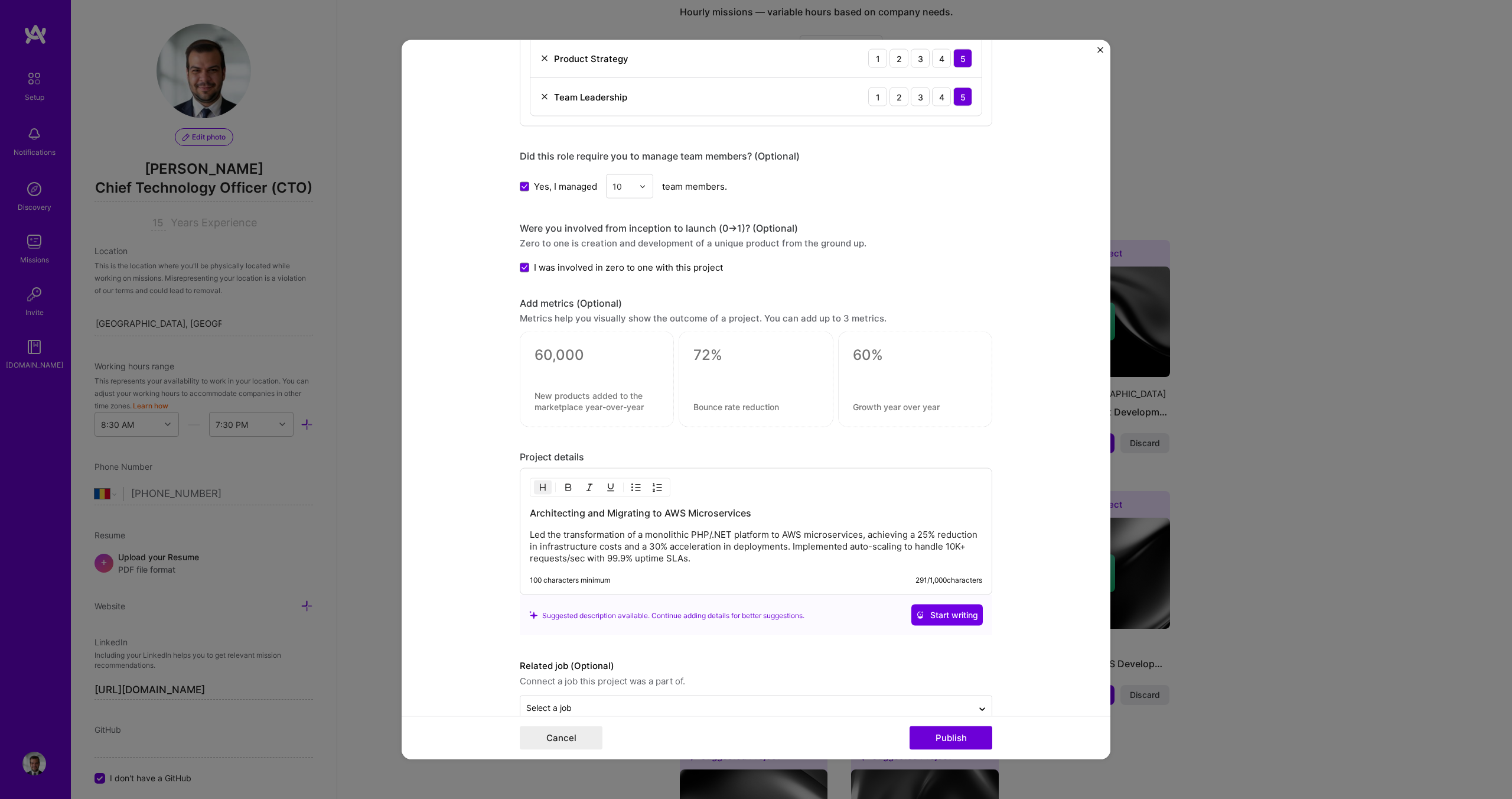
scroll to position [769, 0]
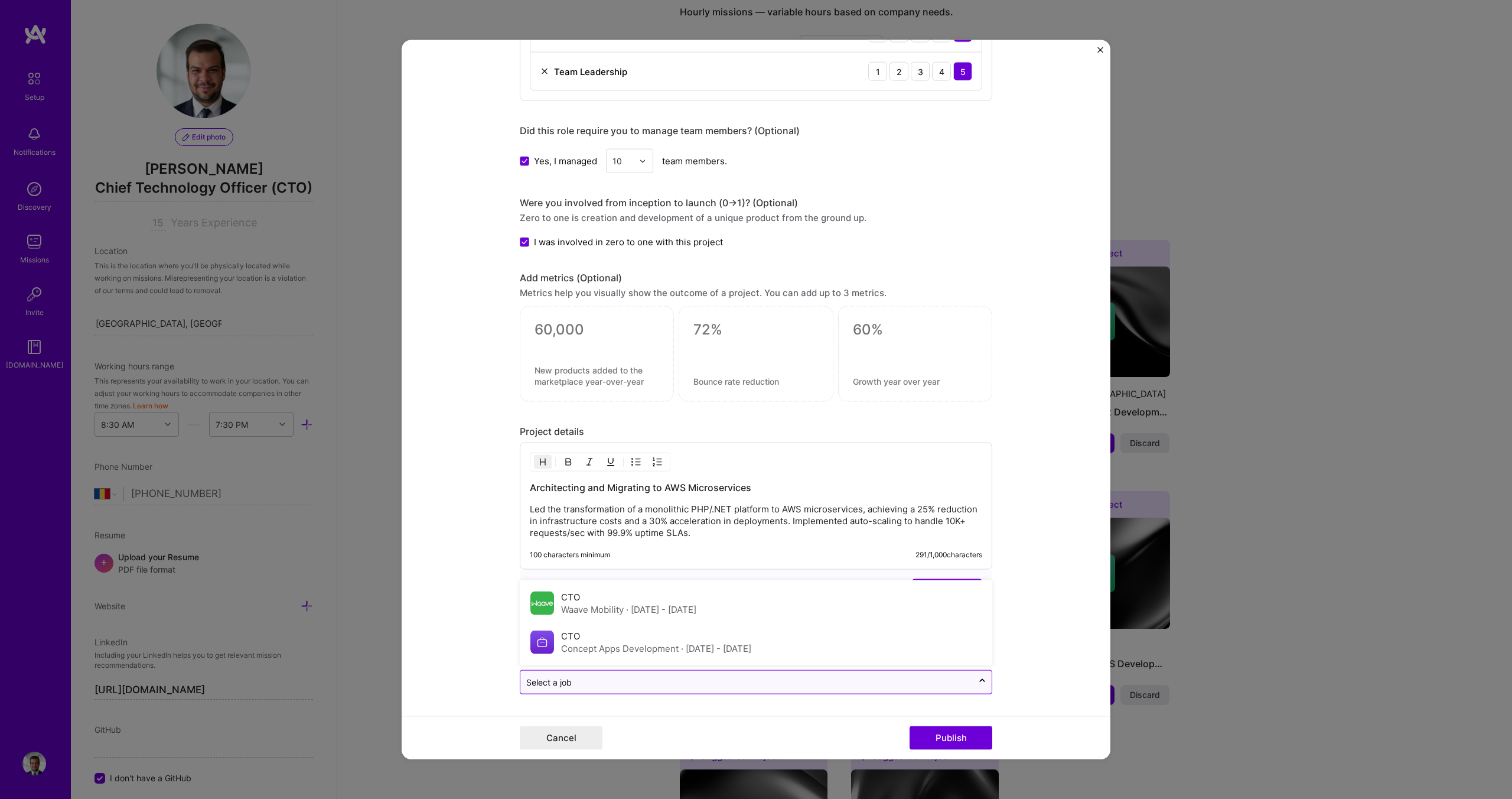
click at [610, 689] on div "Select a job" at bounding box center [746, 681] width 452 height 23
click at [606, 613] on div "Waave Mobility · [DATE] - [DATE]" at bounding box center [628, 609] width 135 height 13
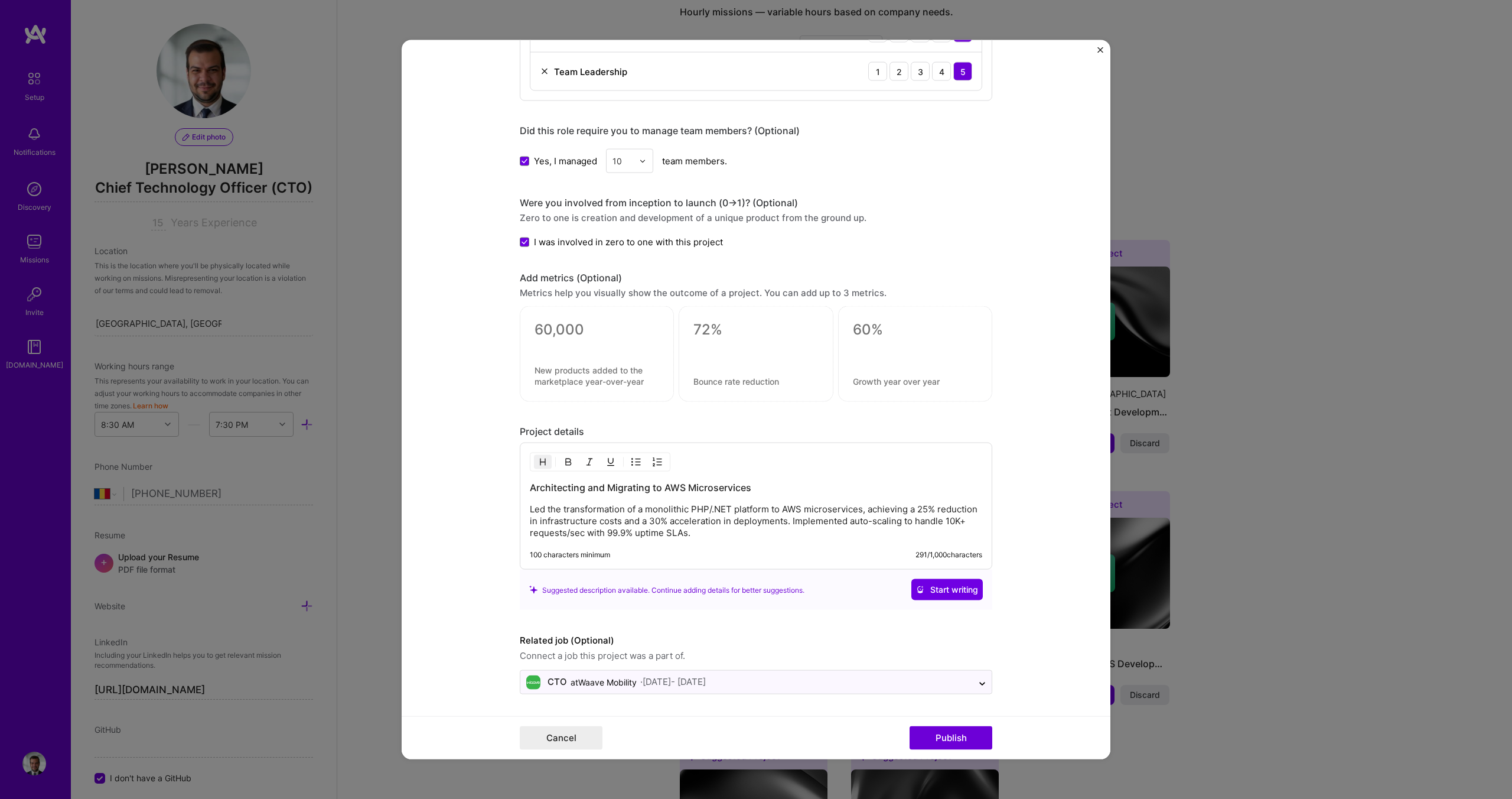
scroll to position [650, 0]
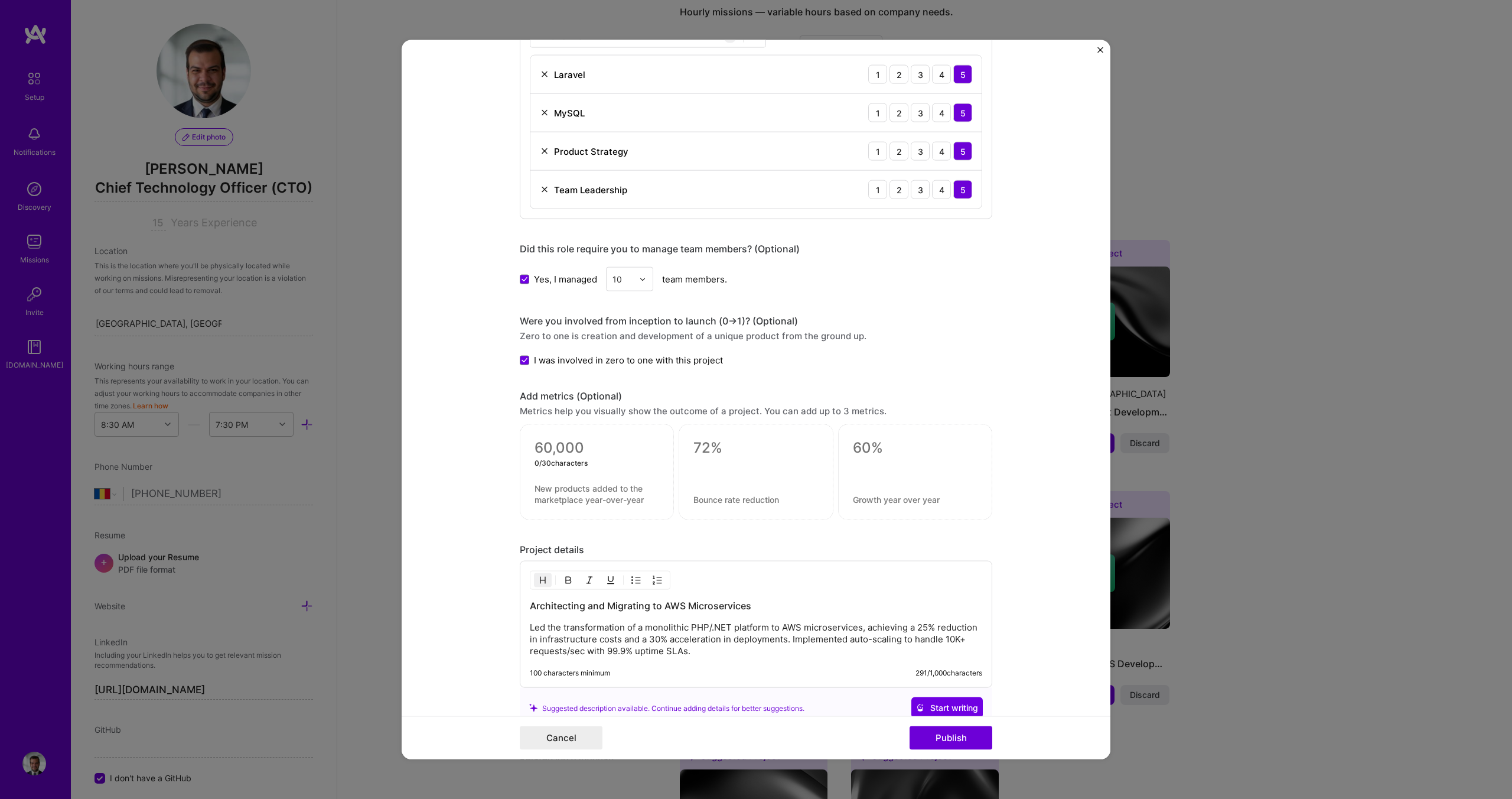
click at [564, 453] on textarea at bounding box center [596, 448] width 124 height 18
click at [943, 742] on button "Publish" at bounding box center [950, 737] width 82 height 24
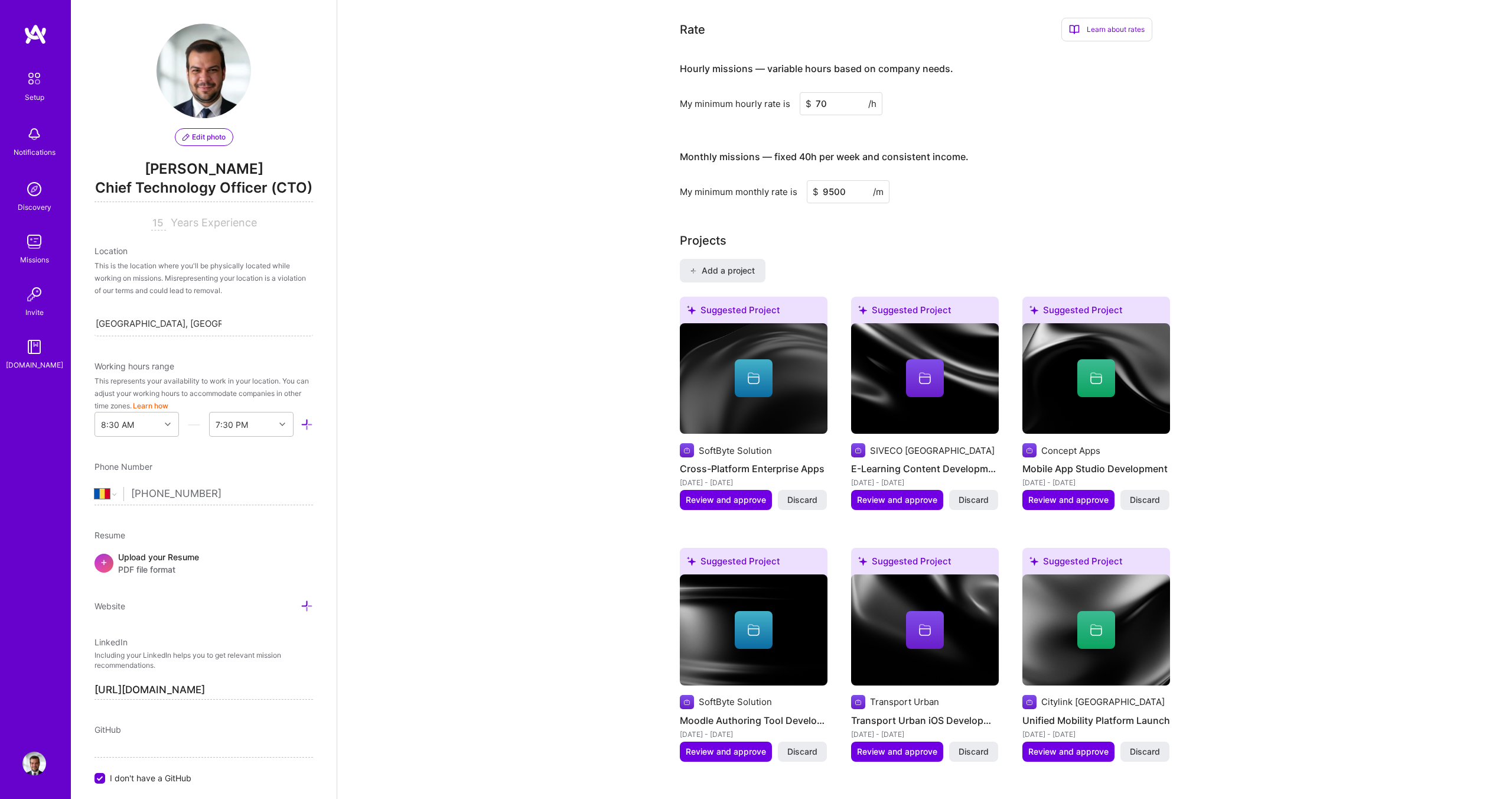
scroll to position [683, 0]
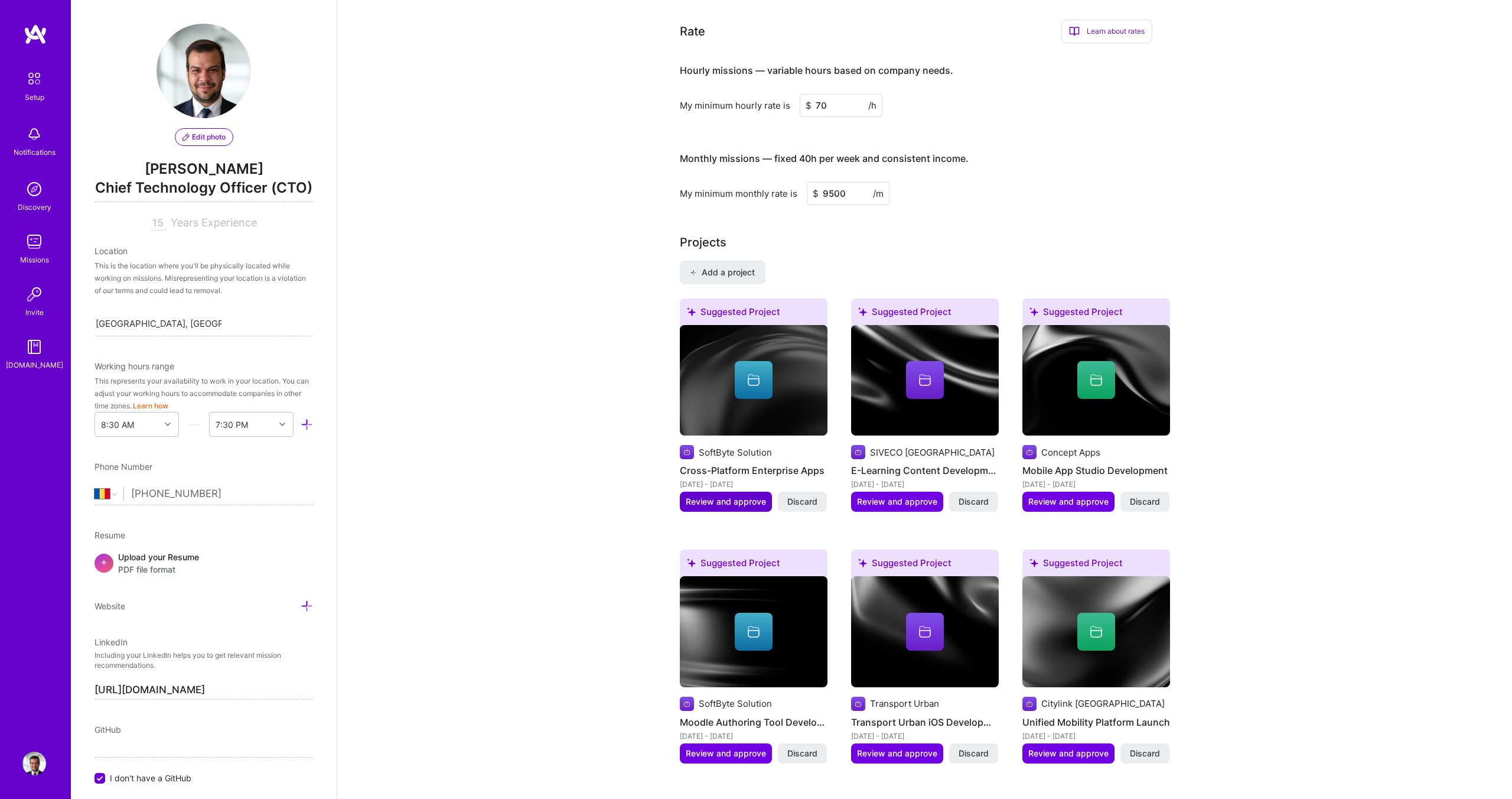
click at [722, 496] on span "Review and approve" at bounding box center [725, 502] width 81 height 12
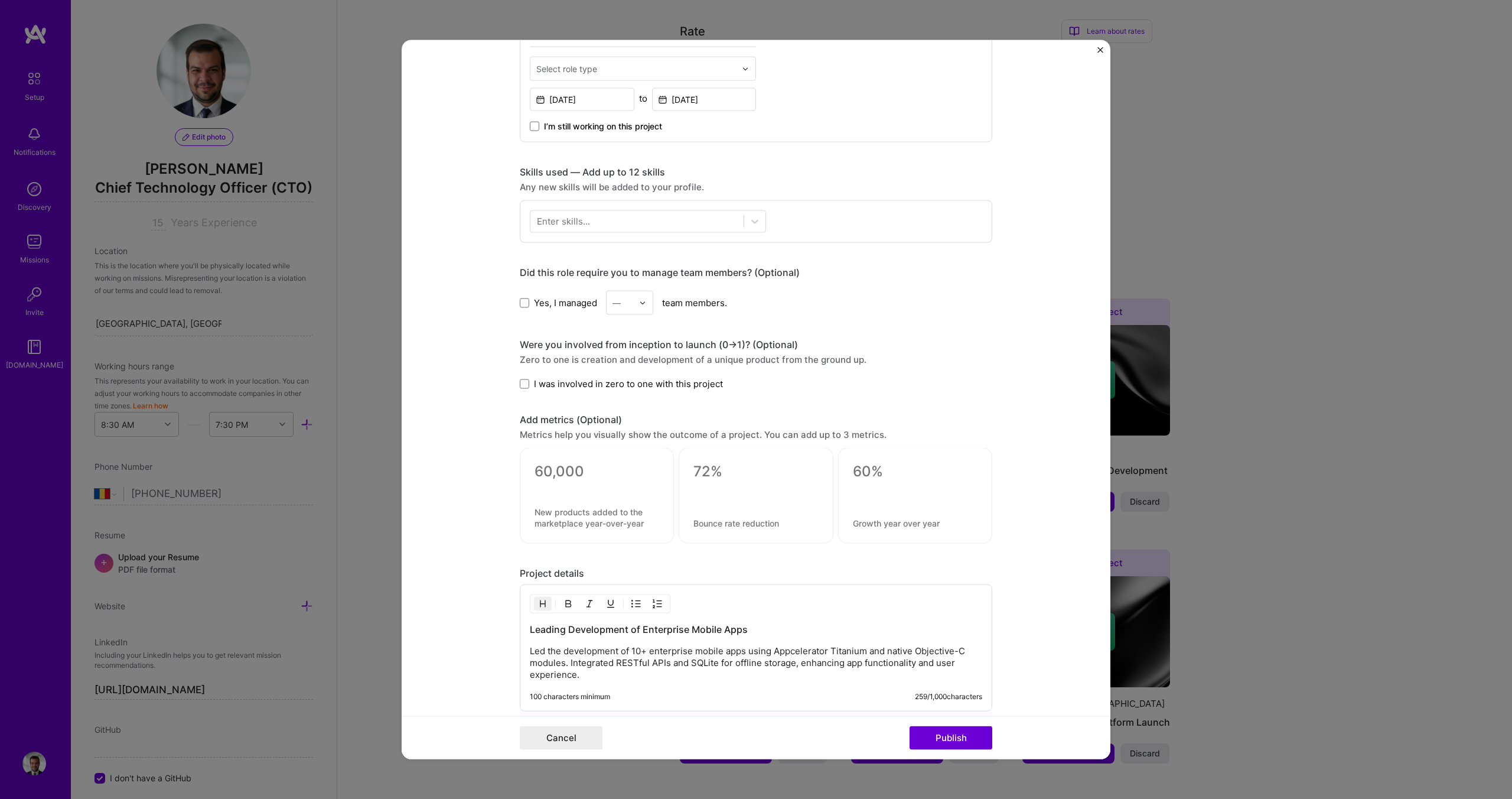
scroll to position [608, 0]
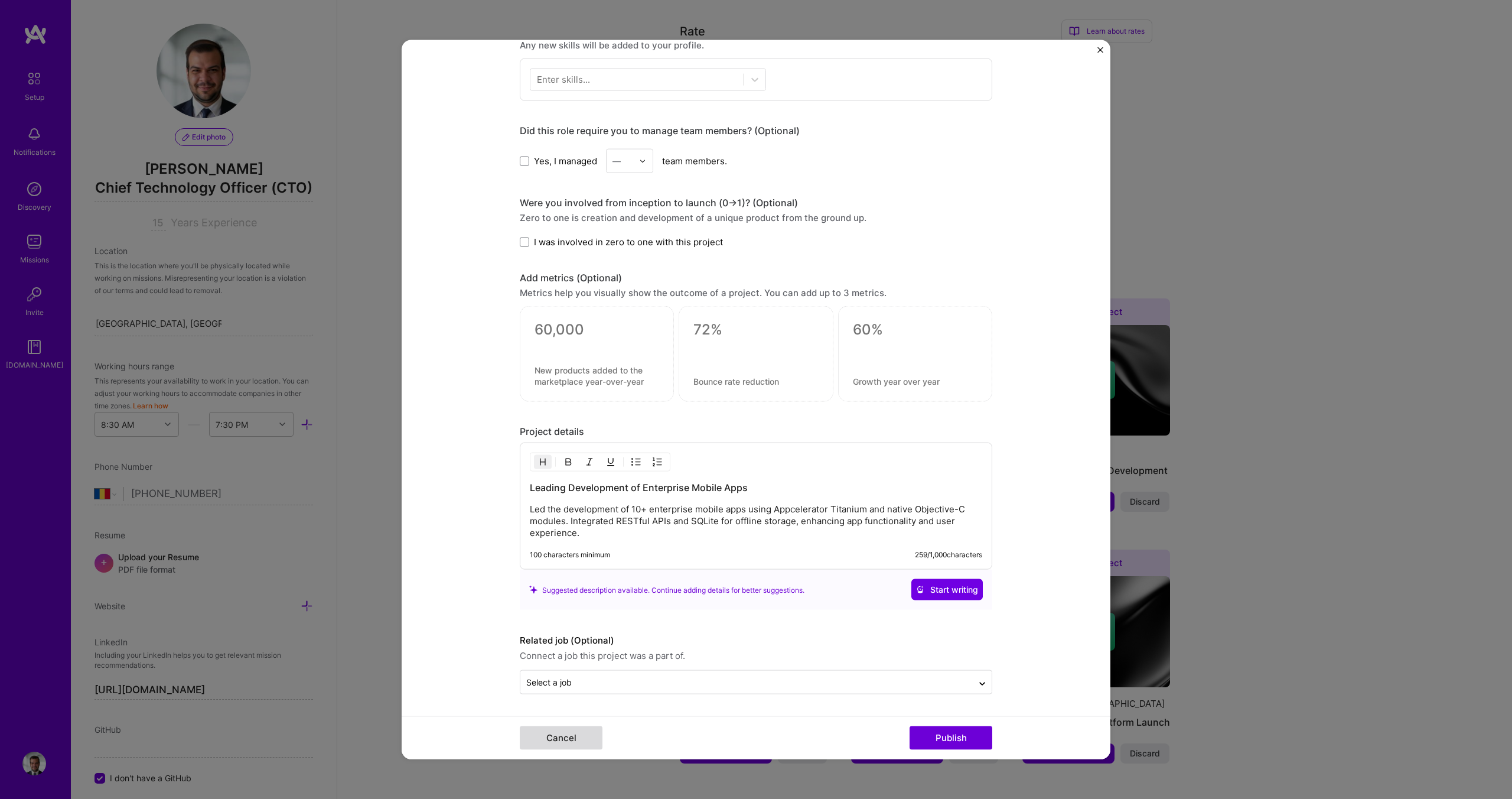
click at [562, 746] on button "Cancel" at bounding box center [560, 737] width 82 height 24
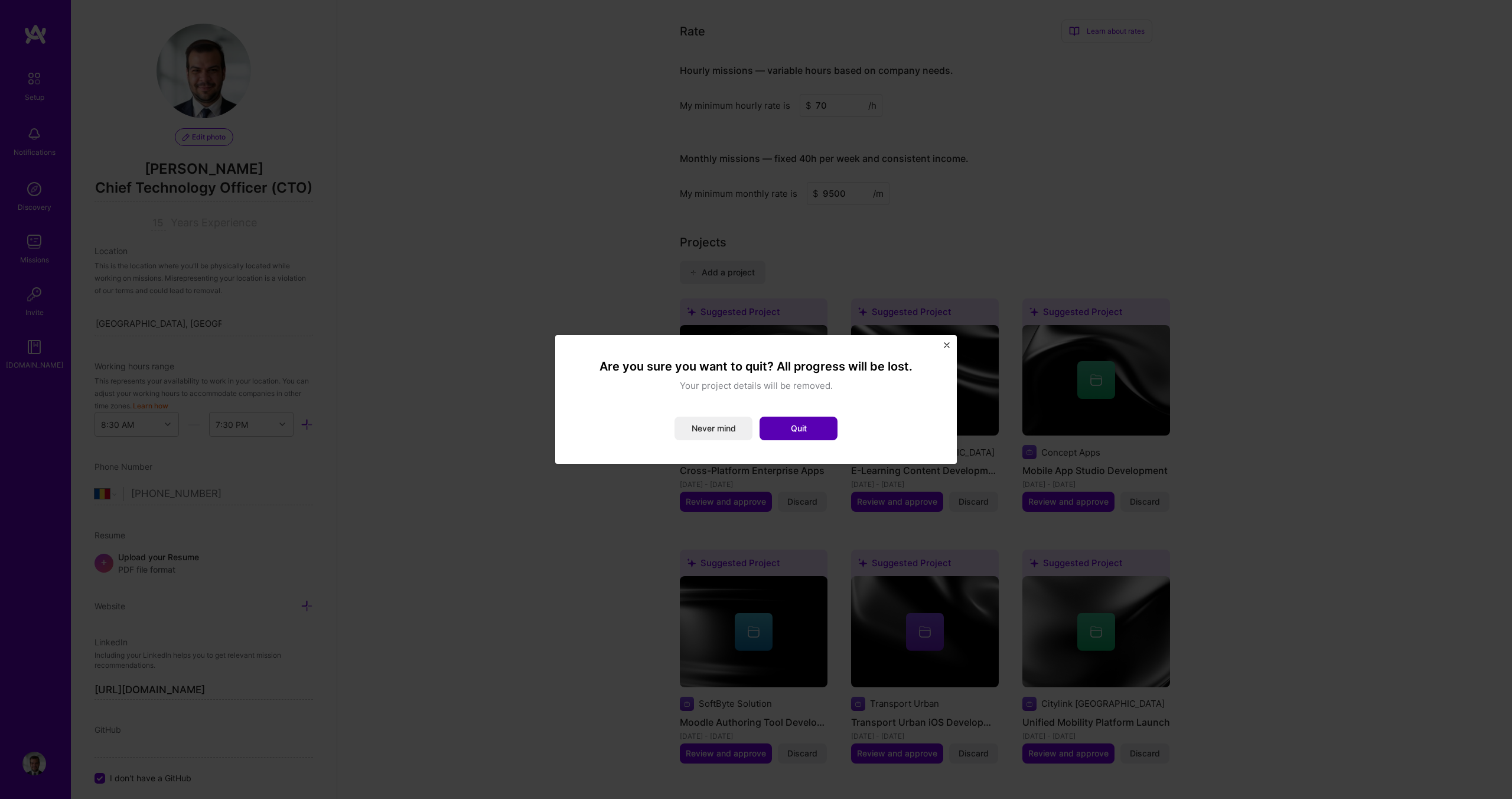
click at [809, 429] on button "Quit" at bounding box center [799, 428] width 78 height 24
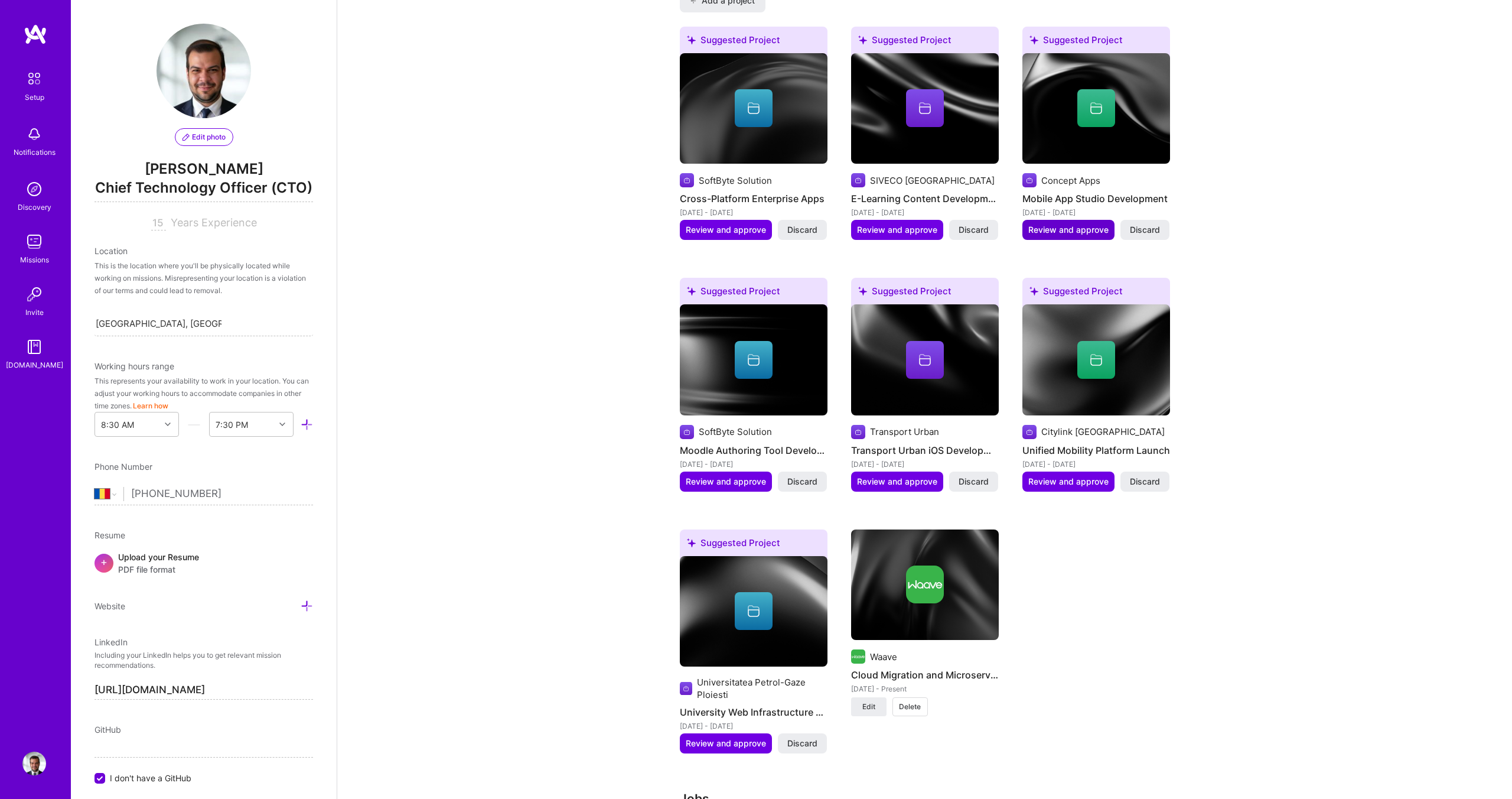
scroll to position [957, 0]
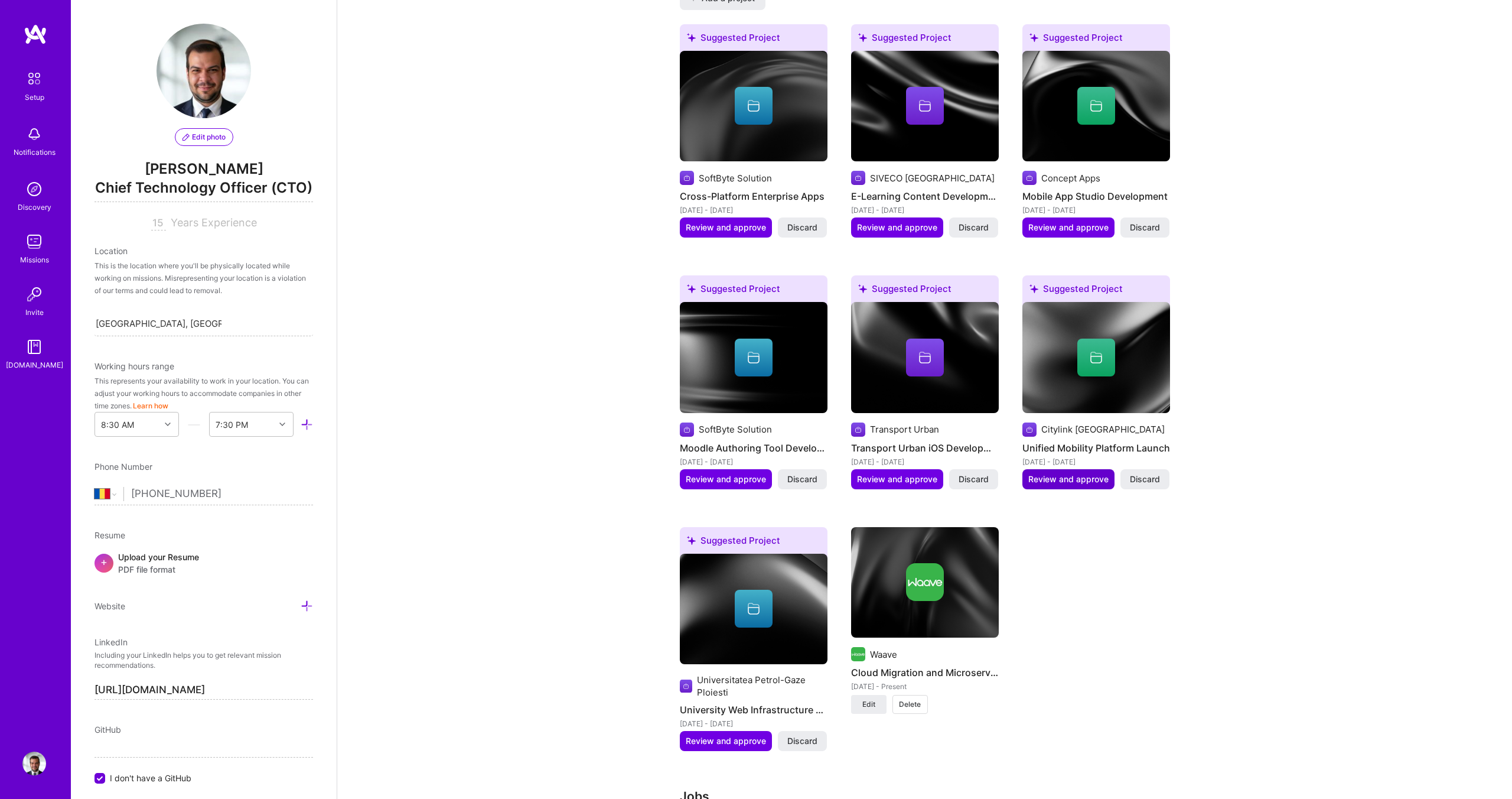
click at [1071, 473] on span "Review and approve" at bounding box center [1068, 479] width 81 height 12
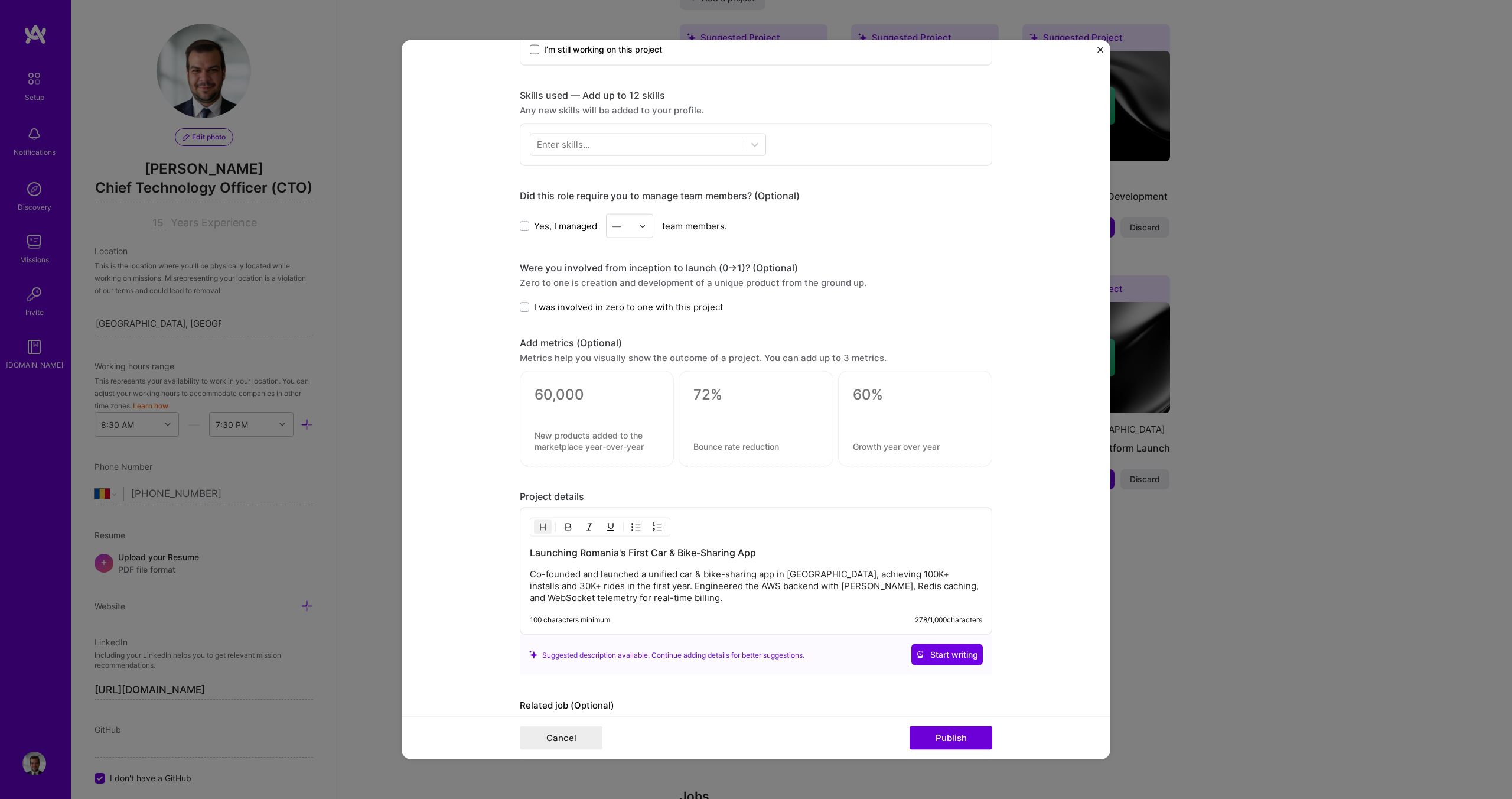
scroll to position [608, 0]
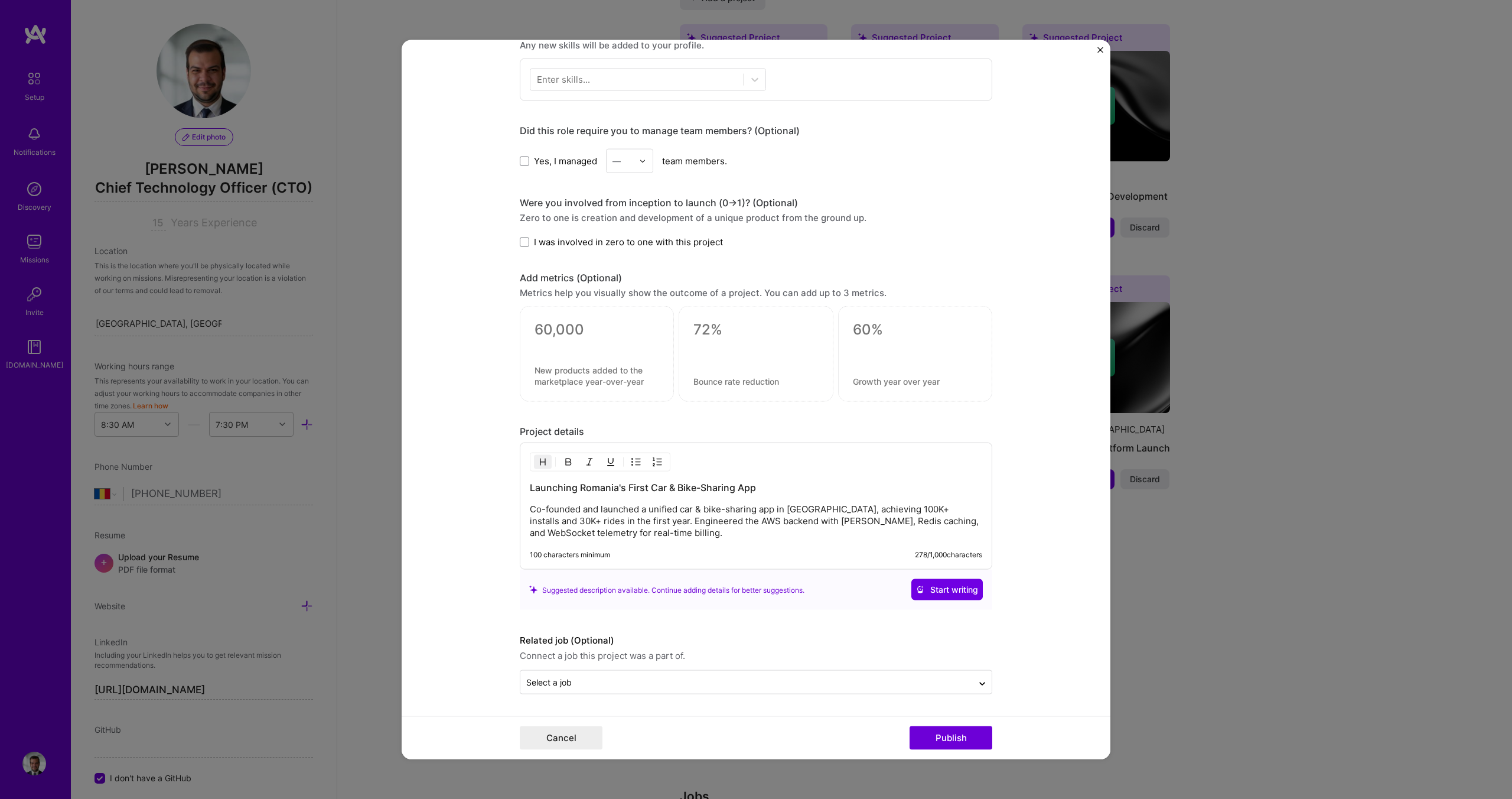
click at [665, 530] on p "Co-founded and launched a unified car & bike-sharing app in [GEOGRAPHIC_DATA], …" at bounding box center [755, 521] width 452 height 35
click at [670, 512] on p "Co-founded and launched a unified car & bike-sharing app in [GEOGRAPHIC_DATA], …" at bounding box center [755, 521] width 452 height 35
click at [765, 509] on p "Co-founded and launched a unified car & bike-sharing app in [GEOGRAPHIC_DATA], …" at bounding box center [755, 521] width 452 height 35
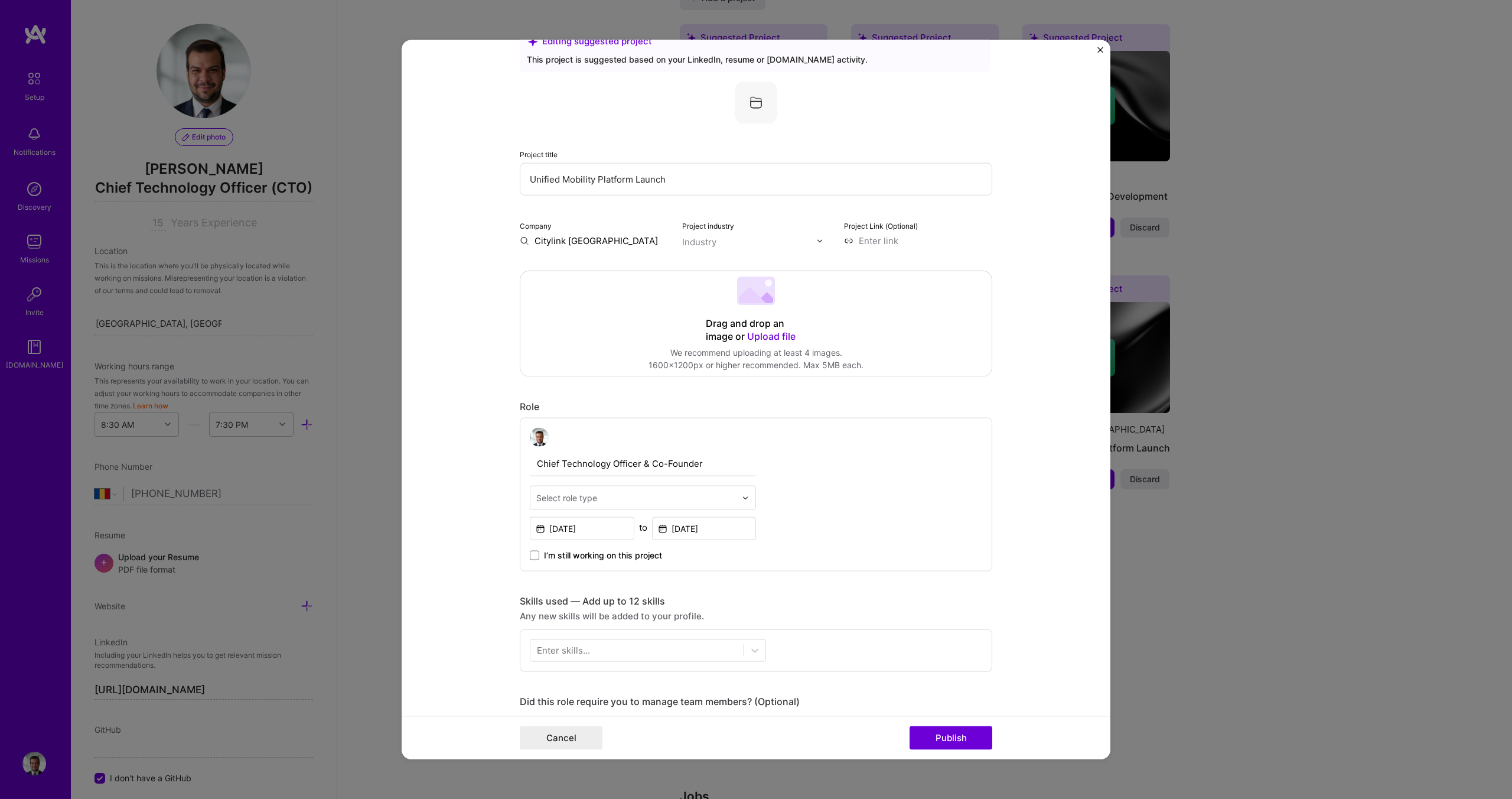
scroll to position [0, 0]
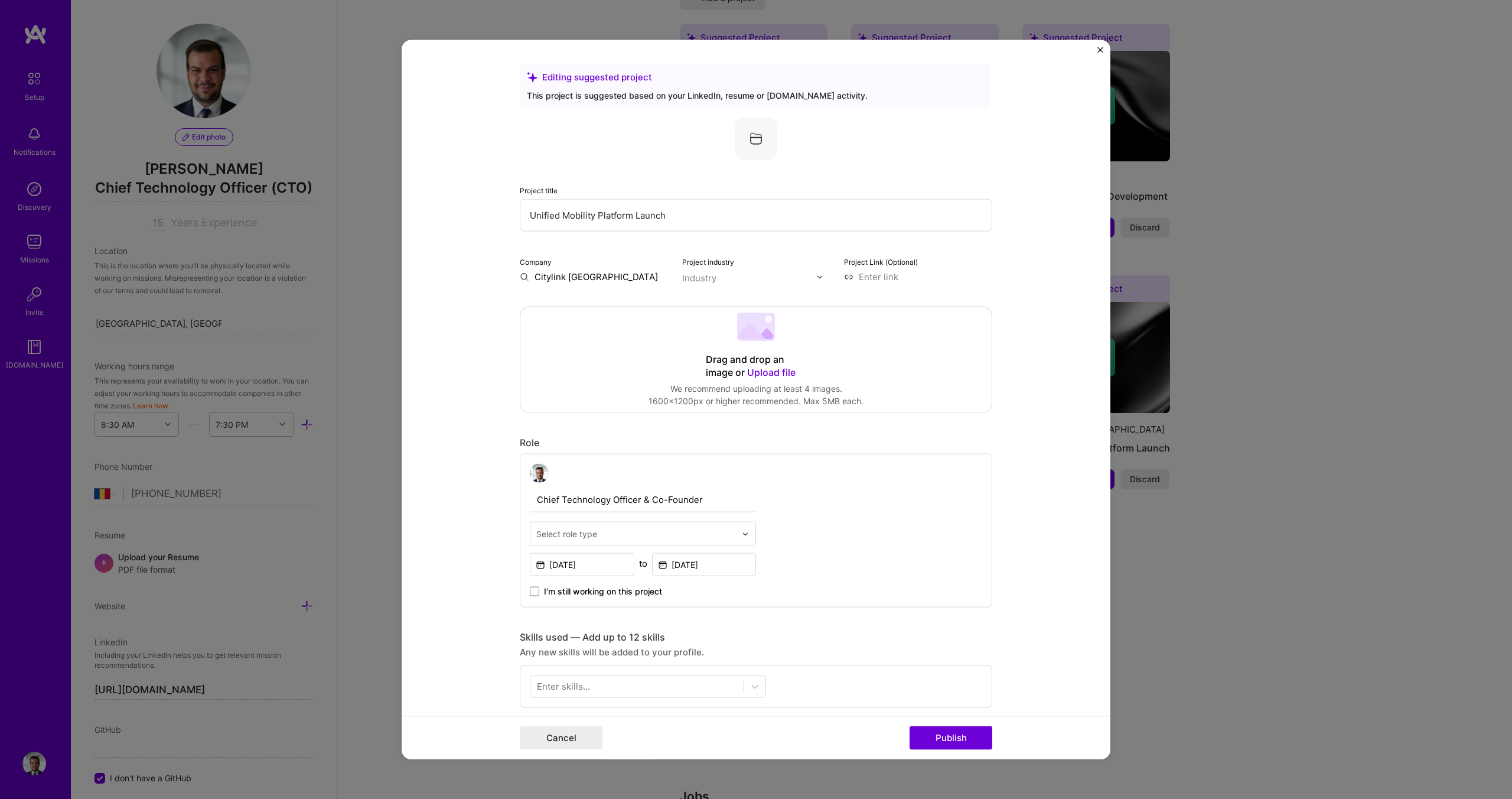
click at [642, 208] on input "Unified Mobility Platform Launch" at bounding box center [755, 216] width 472 height 33
drag, startPoint x: 683, startPoint y: 214, endPoint x: 502, endPoint y: 213, distance: 181.0
click at [502, 213] on form "Editing suggested project This project is suggested based on your LinkedIn, res…" at bounding box center [756, 399] width 709 height 719
click at [466, 262] on form "Editing suggested project This project is suggested based on your LinkedIn, res…" at bounding box center [756, 399] width 709 height 719
click at [653, 219] on input "Unified Mobility Platform Launch" at bounding box center [755, 216] width 472 height 33
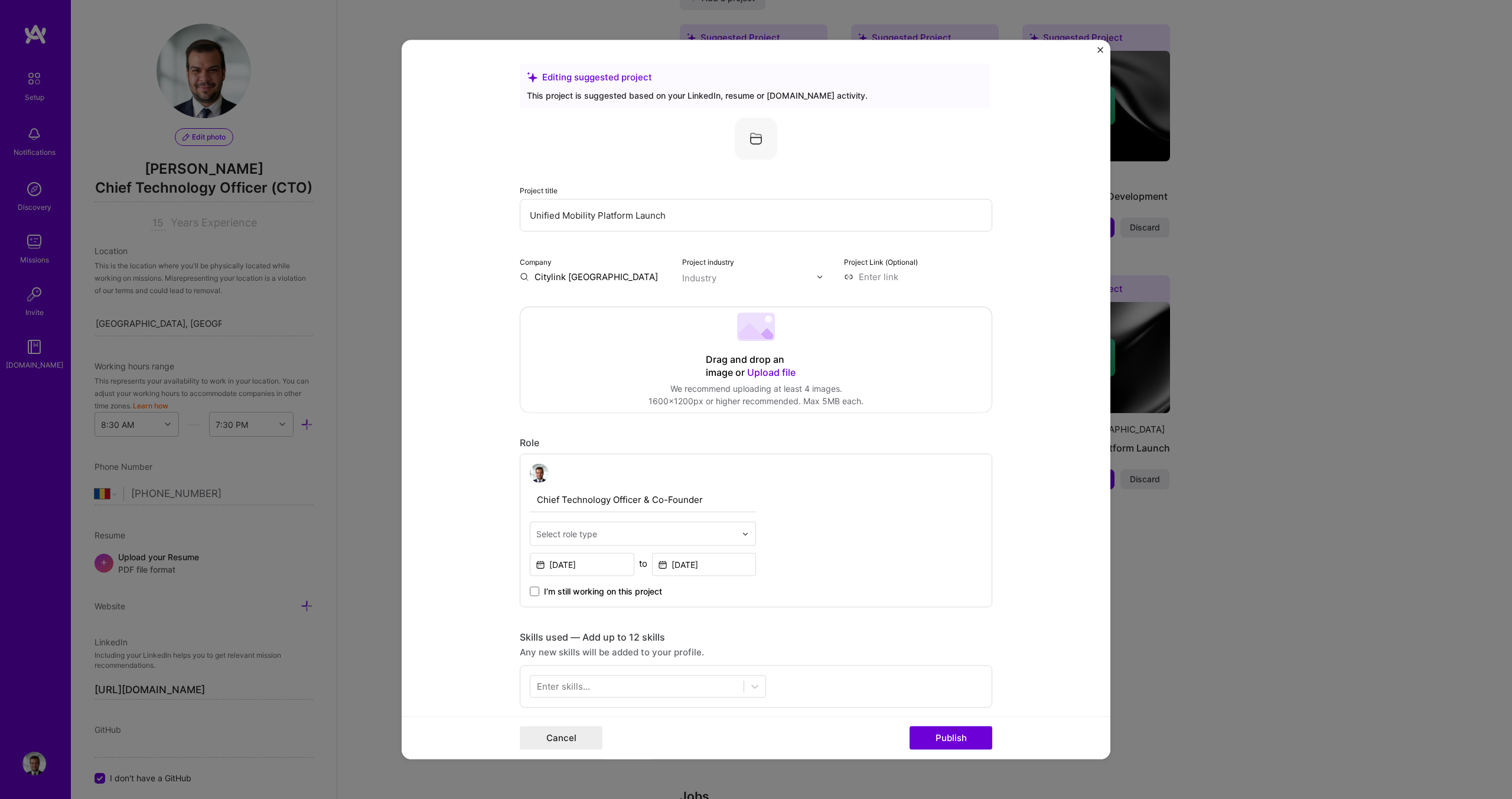
click at [653, 219] on input "Unified Mobility Platform Launch" at bounding box center [755, 216] width 472 height 33
drag, startPoint x: 534, startPoint y: 213, endPoint x: 740, endPoint y: 235, distance: 207.2
click at [738, 235] on div "Project title Unified Mobility Platform Company Citylink [GEOGRAPHIC_DATA] Proj…" at bounding box center [755, 200] width 472 height 165
drag, startPoint x: 573, startPoint y: 218, endPoint x: 656, endPoint y: 218, distance: 83.0
click at [656, 218] on input "Citylink - car sharing" at bounding box center [755, 216] width 472 height 33
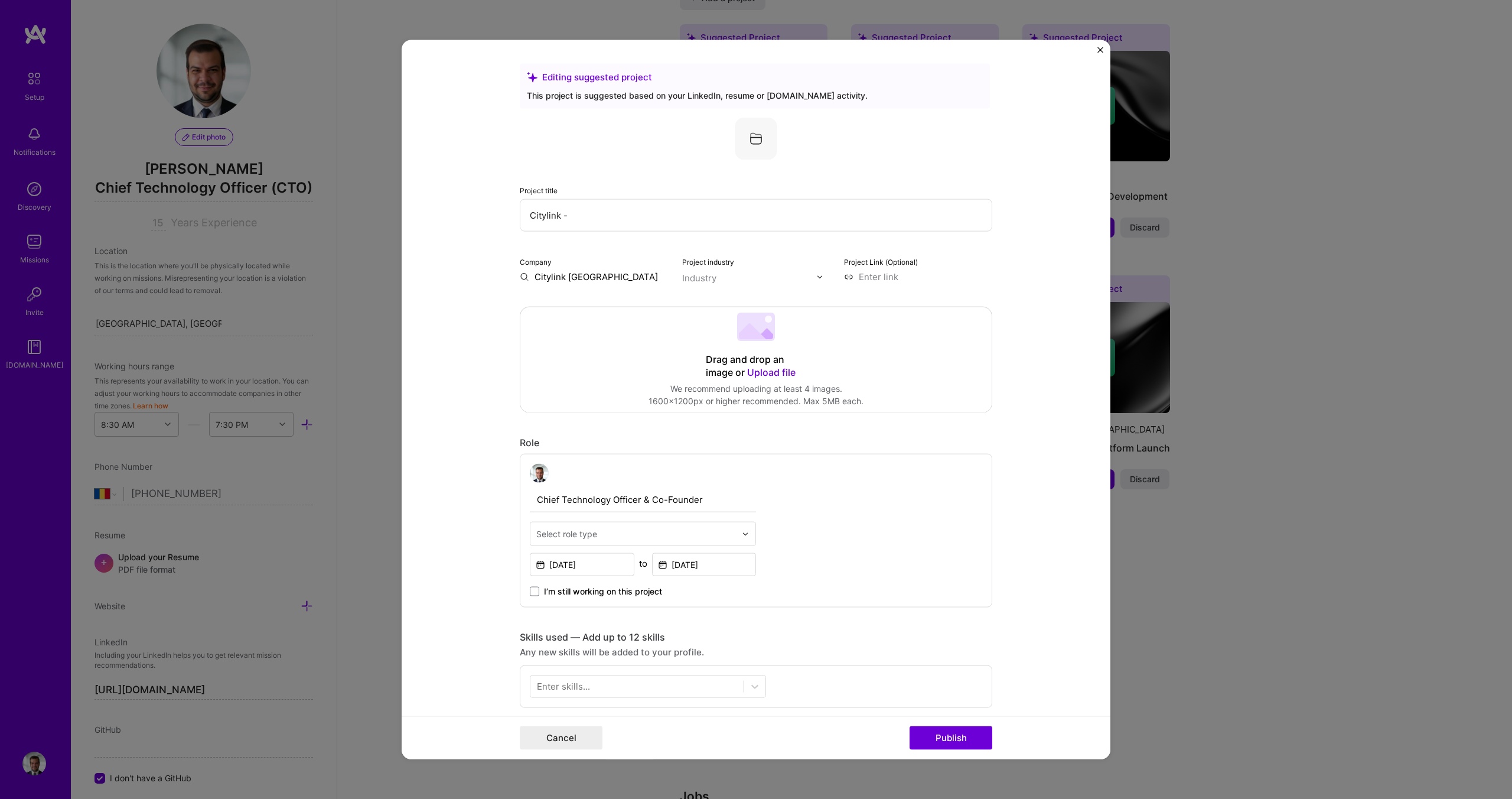
paste input "car & bike-sharing"
type input "Citylink - car & bike-sharing platform"
click at [532, 288] on div "Editing suggested project This project is suggested based on your LinkedIn, res…" at bounding box center [755, 682] width 472 height 1237
click at [695, 273] on div "Industry" at bounding box center [700, 278] width 34 height 13
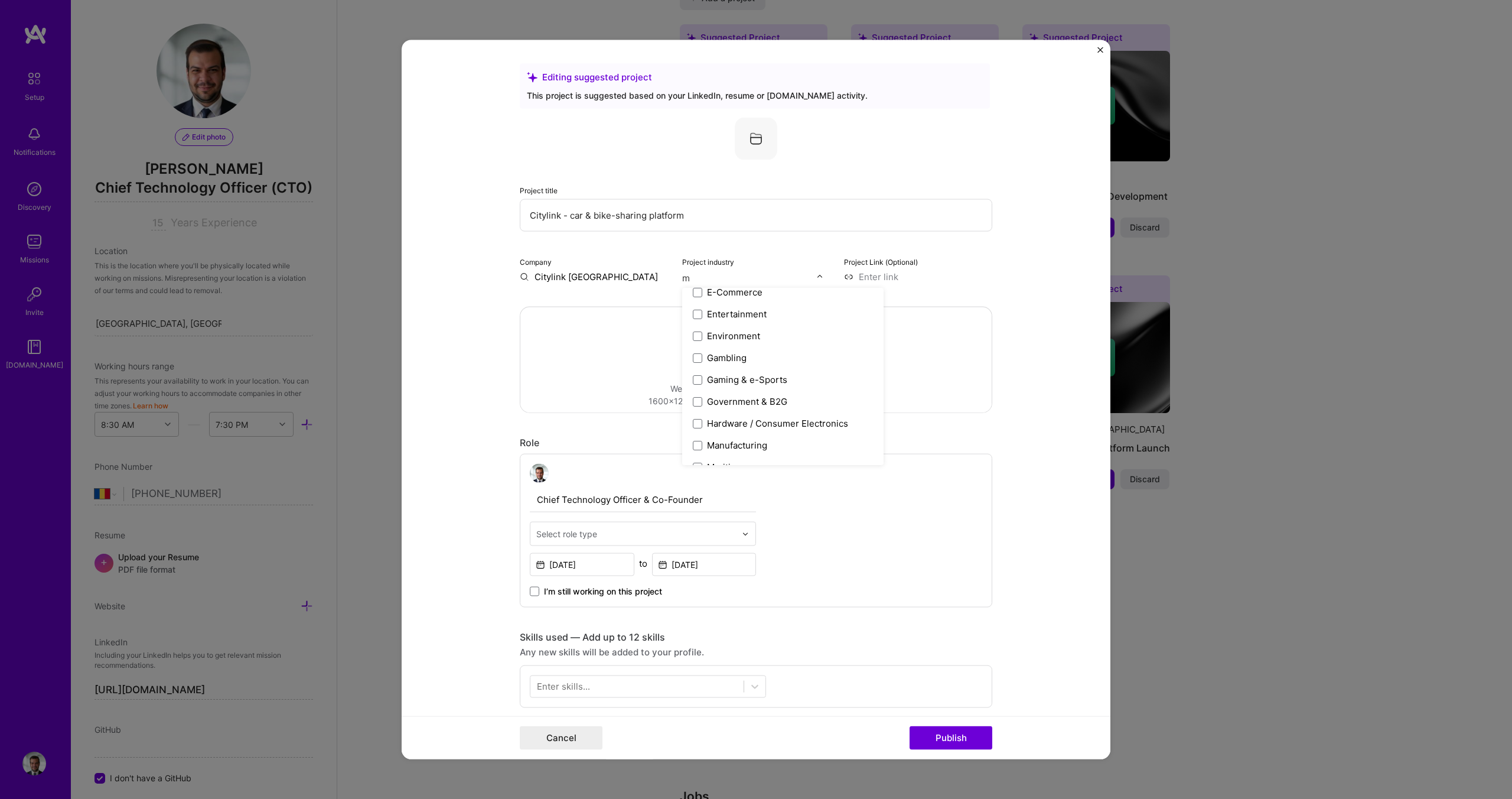
type input "mo"
click at [694, 340] on label "Mobility" at bounding box center [764, 346] width 143 height 13
click at [890, 276] on input at bounding box center [918, 277] width 149 height 13
click at [433, 332] on form "Editing suggested project This project is suggested based on your LinkedIn, res…" at bounding box center [756, 399] width 709 height 719
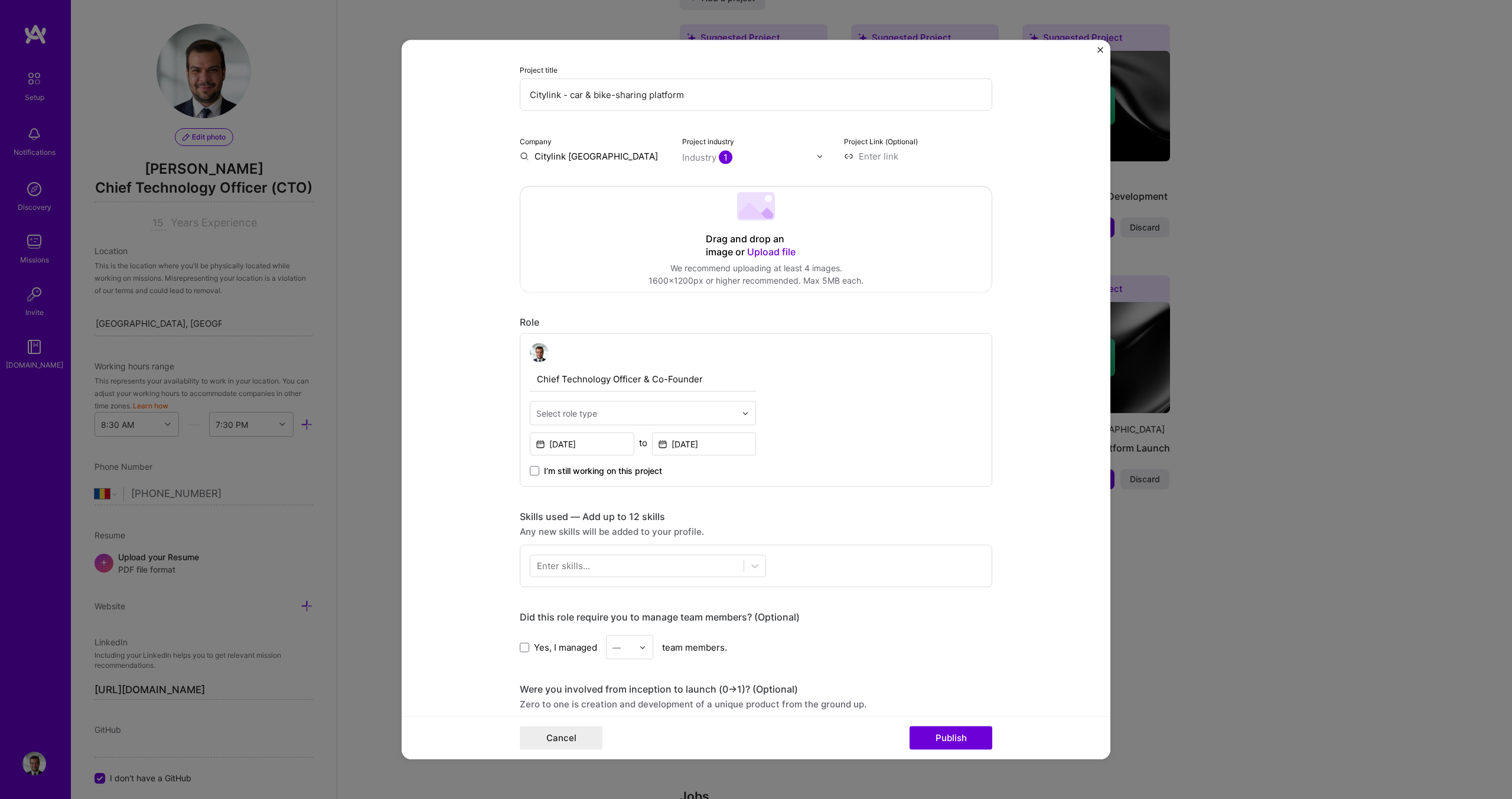
scroll to position [122, 0]
click at [608, 414] on input "text" at bounding box center [636, 413] width 199 height 13
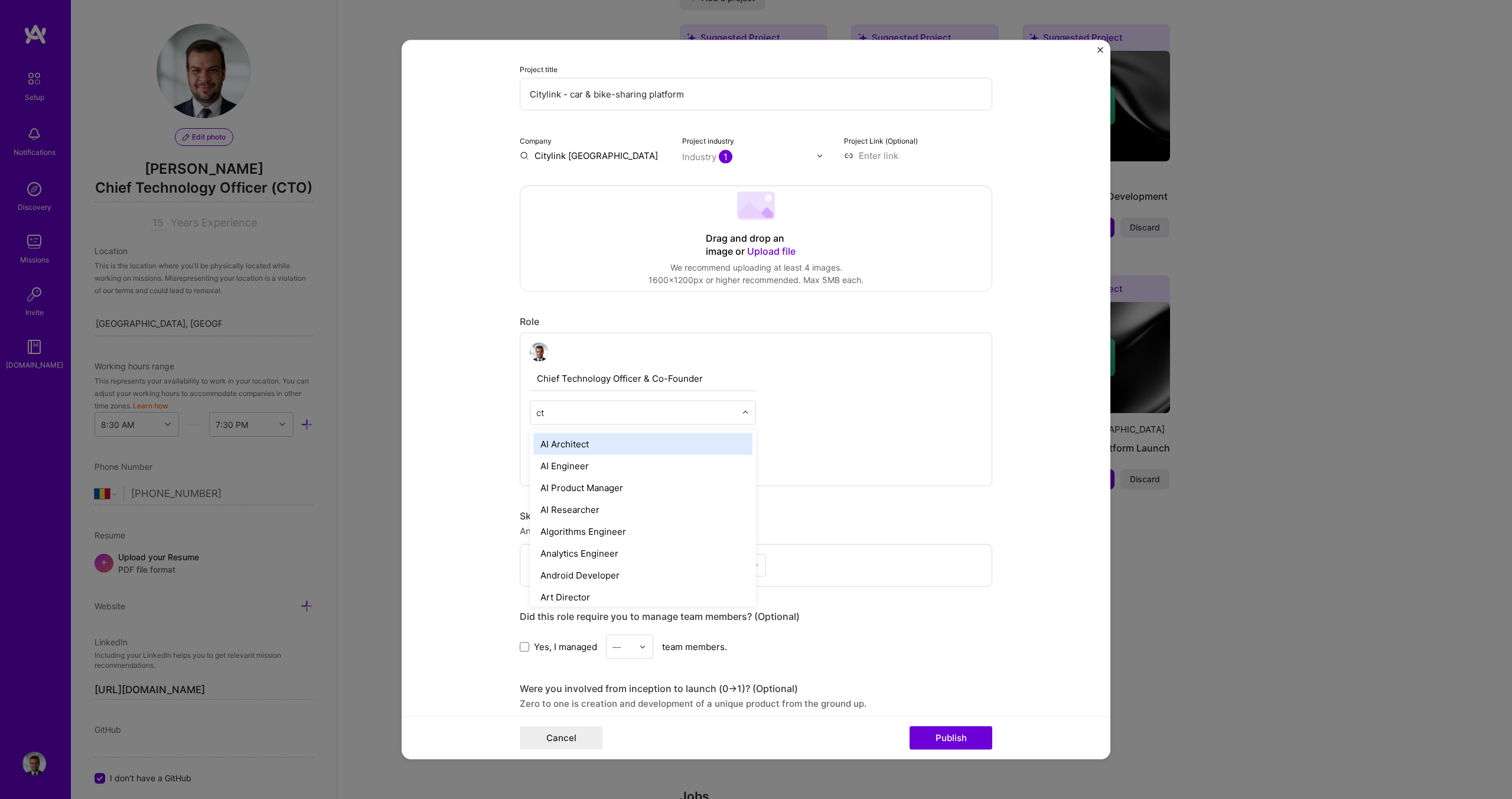
type input "cto"
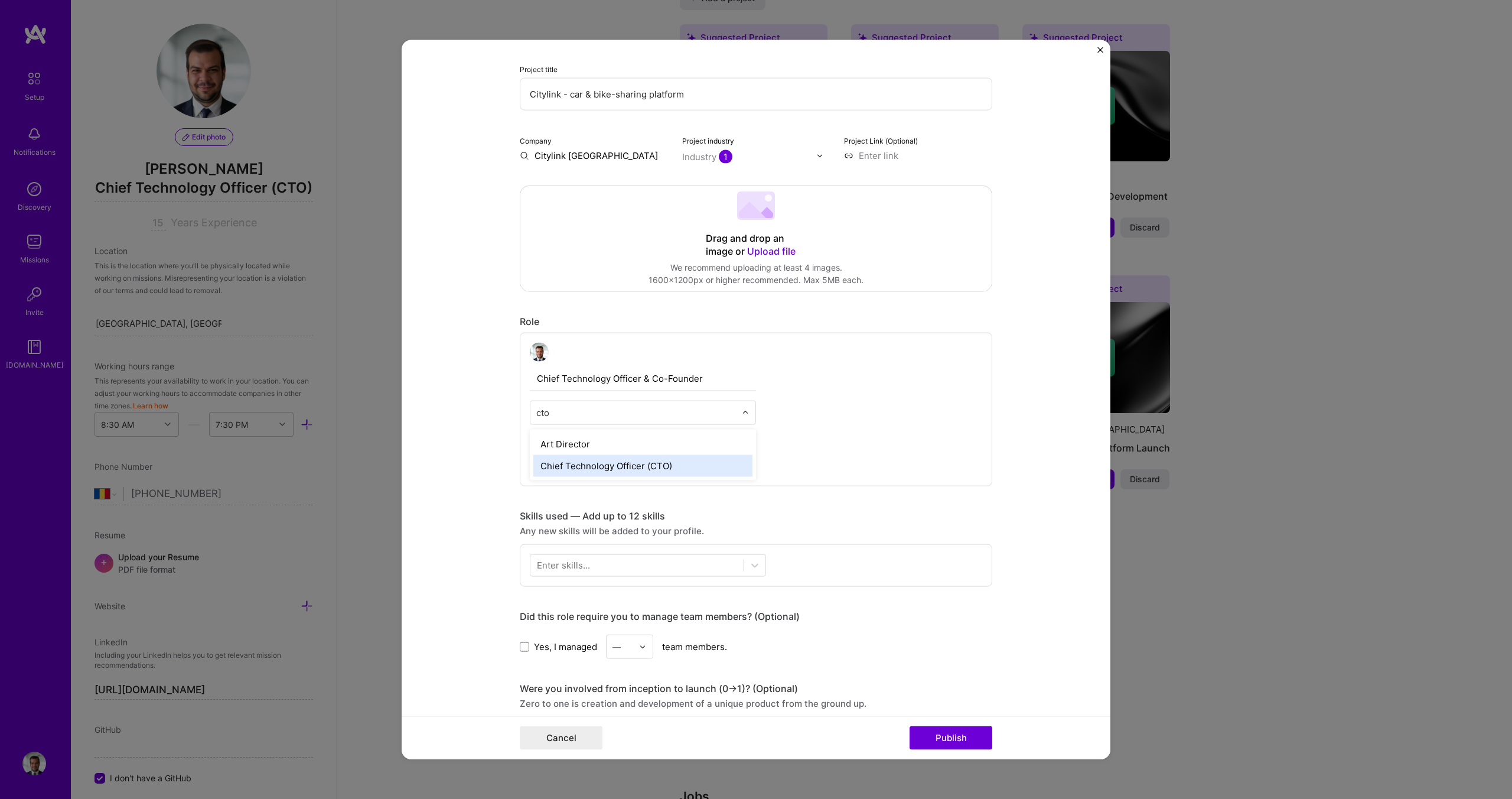
click at [599, 462] on div "Chief Technology Officer (CTO)" at bounding box center [643, 466] width 219 height 22
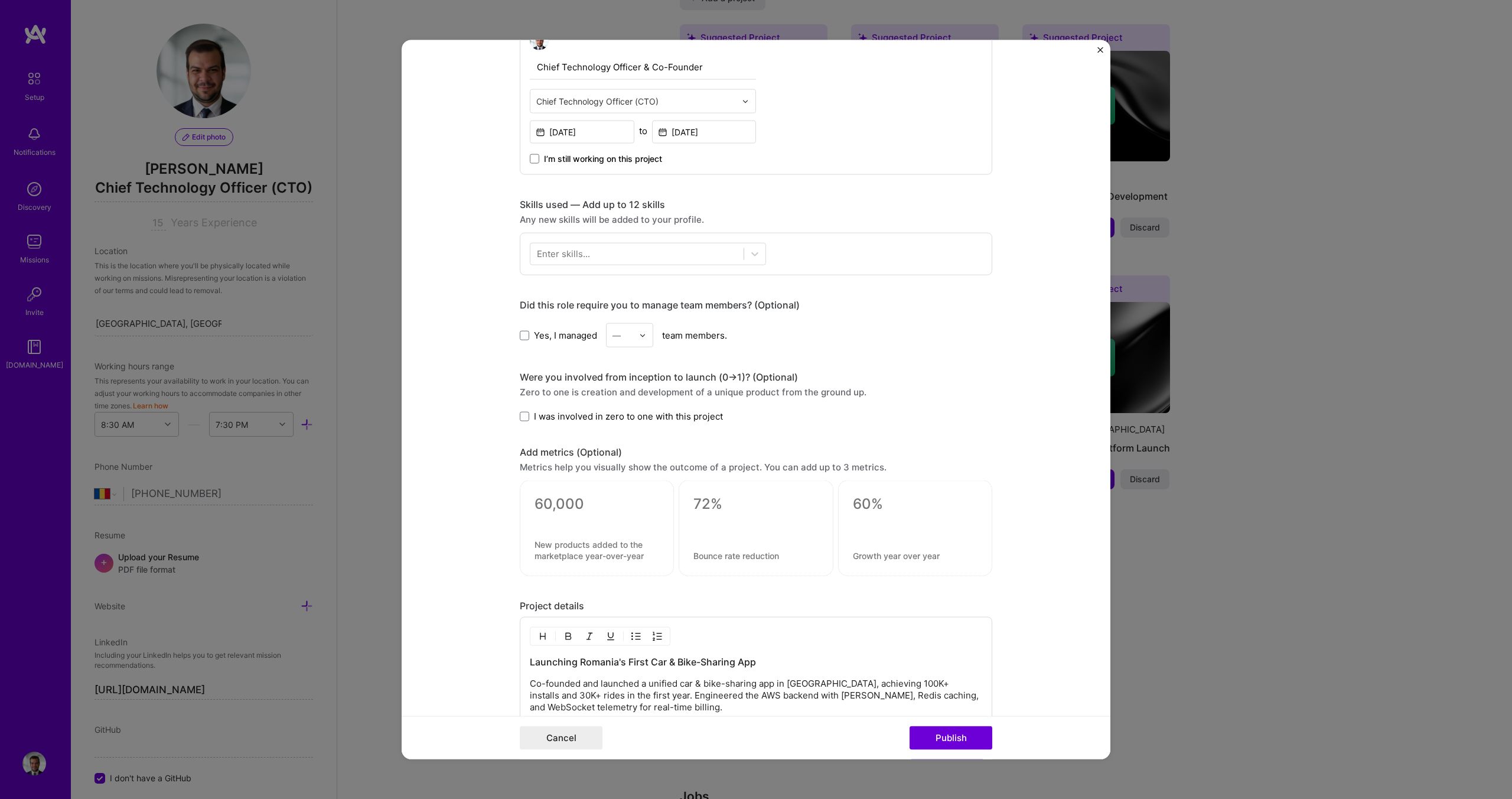
scroll to position [434, 0]
click at [531, 336] on label "Yes, I managed" at bounding box center [557, 334] width 77 height 13
click at [0, 0] on input "Yes, I managed" at bounding box center [0, 0] width 0 height 0
click at [633, 336] on input "text" at bounding box center [623, 335] width 21 height 13
type input "20"
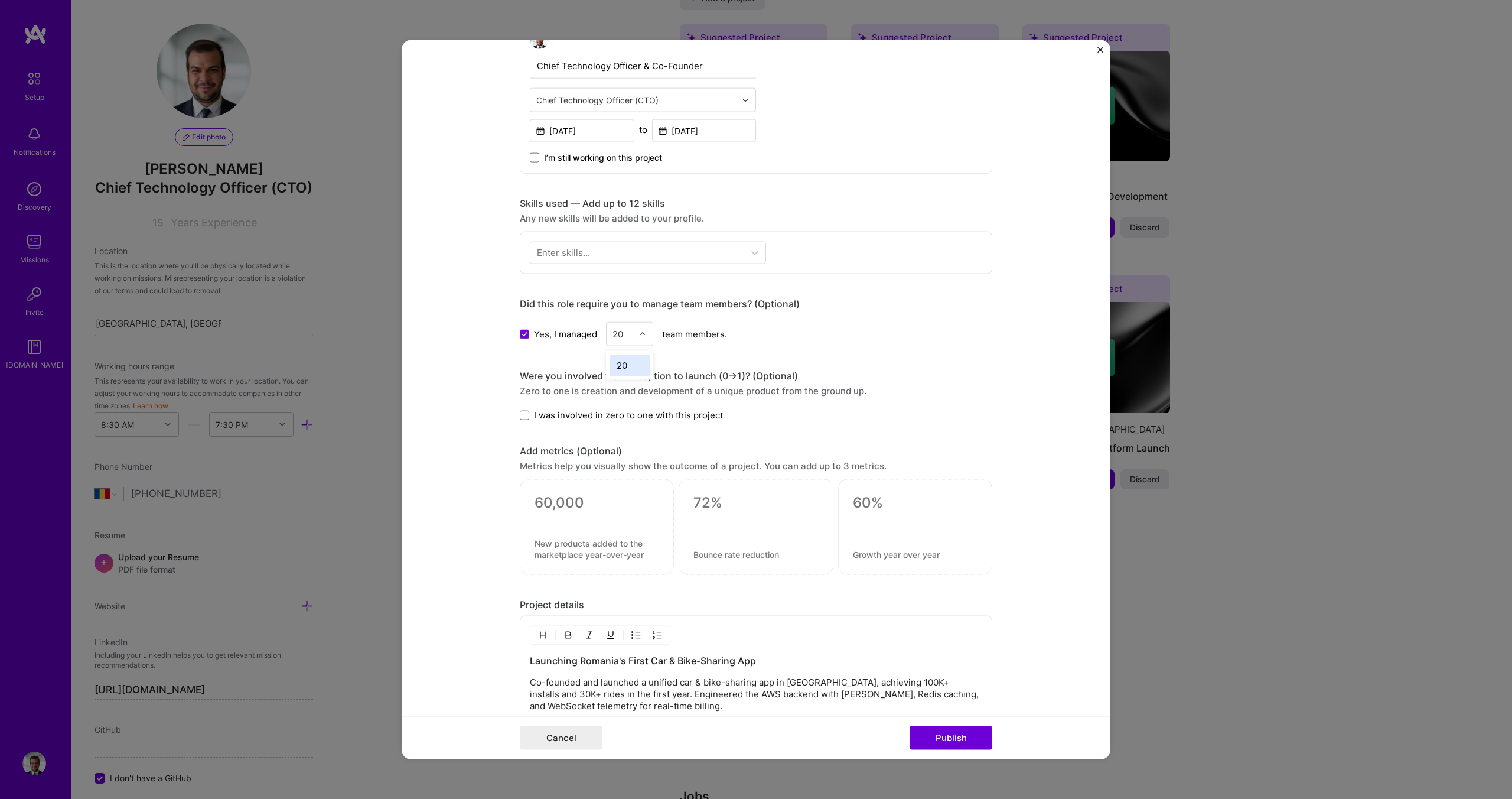
click at [628, 363] on div "20" at bounding box center [629, 365] width 40 height 22
click at [519, 414] on span at bounding box center [524, 414] width 9 height 9
click at [0, 0] on input "I was involved in zero to one with this project" at bounding box center [0, 0] width 0 height 0
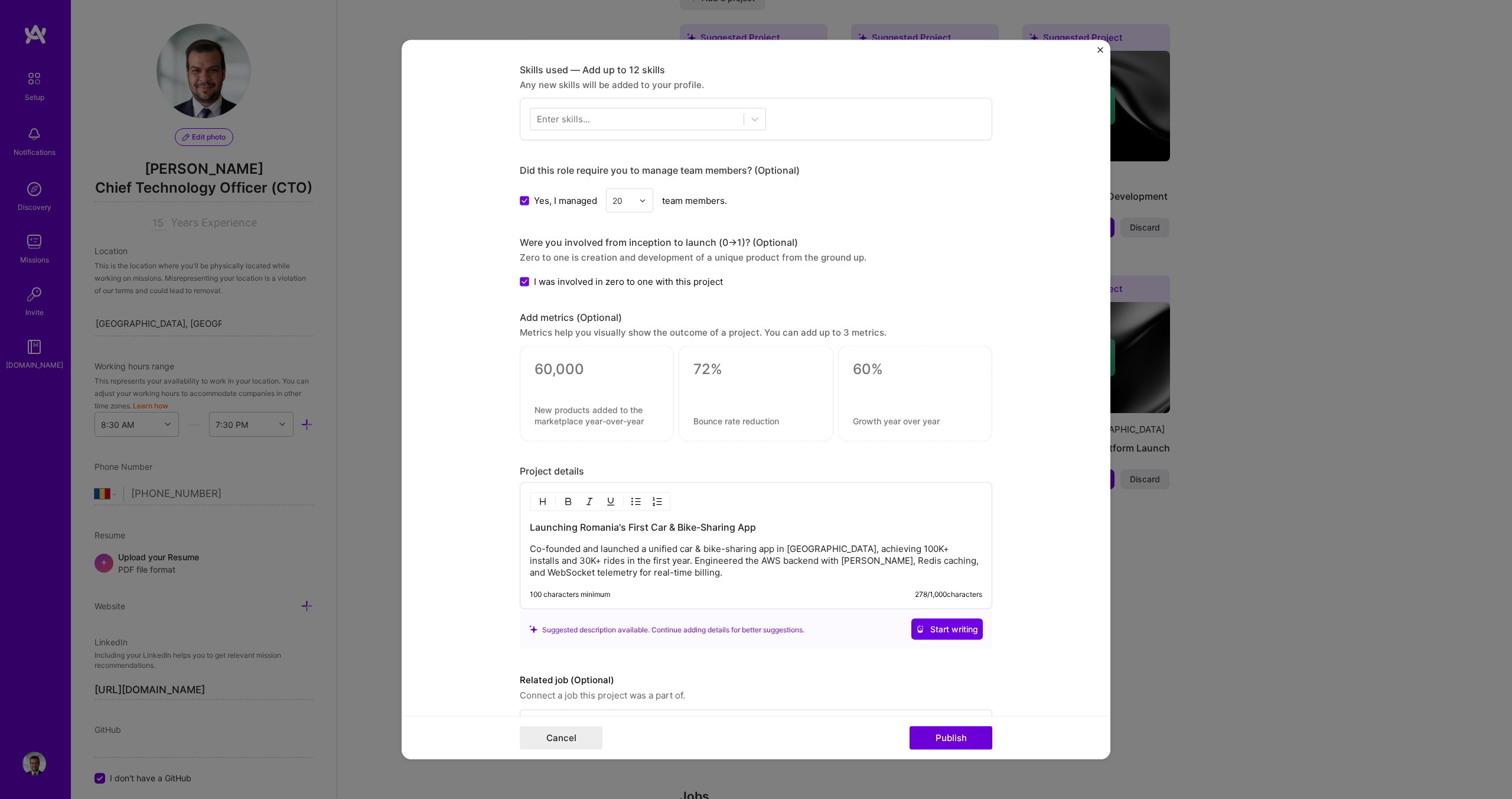
scroll to position [576, 0]
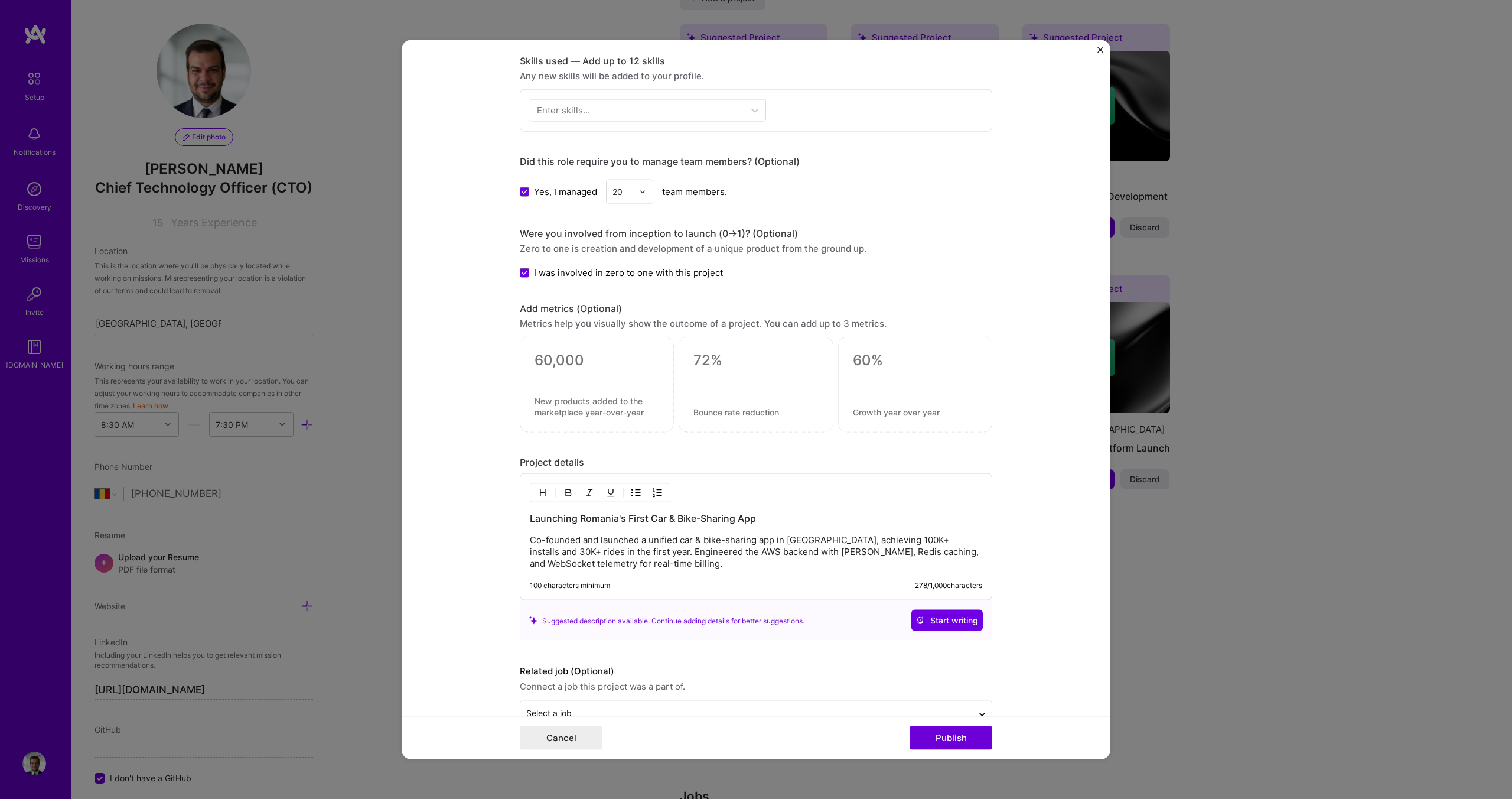
click at [566, 364] on textarea at bounding box center [596, 361] width 124 height 18
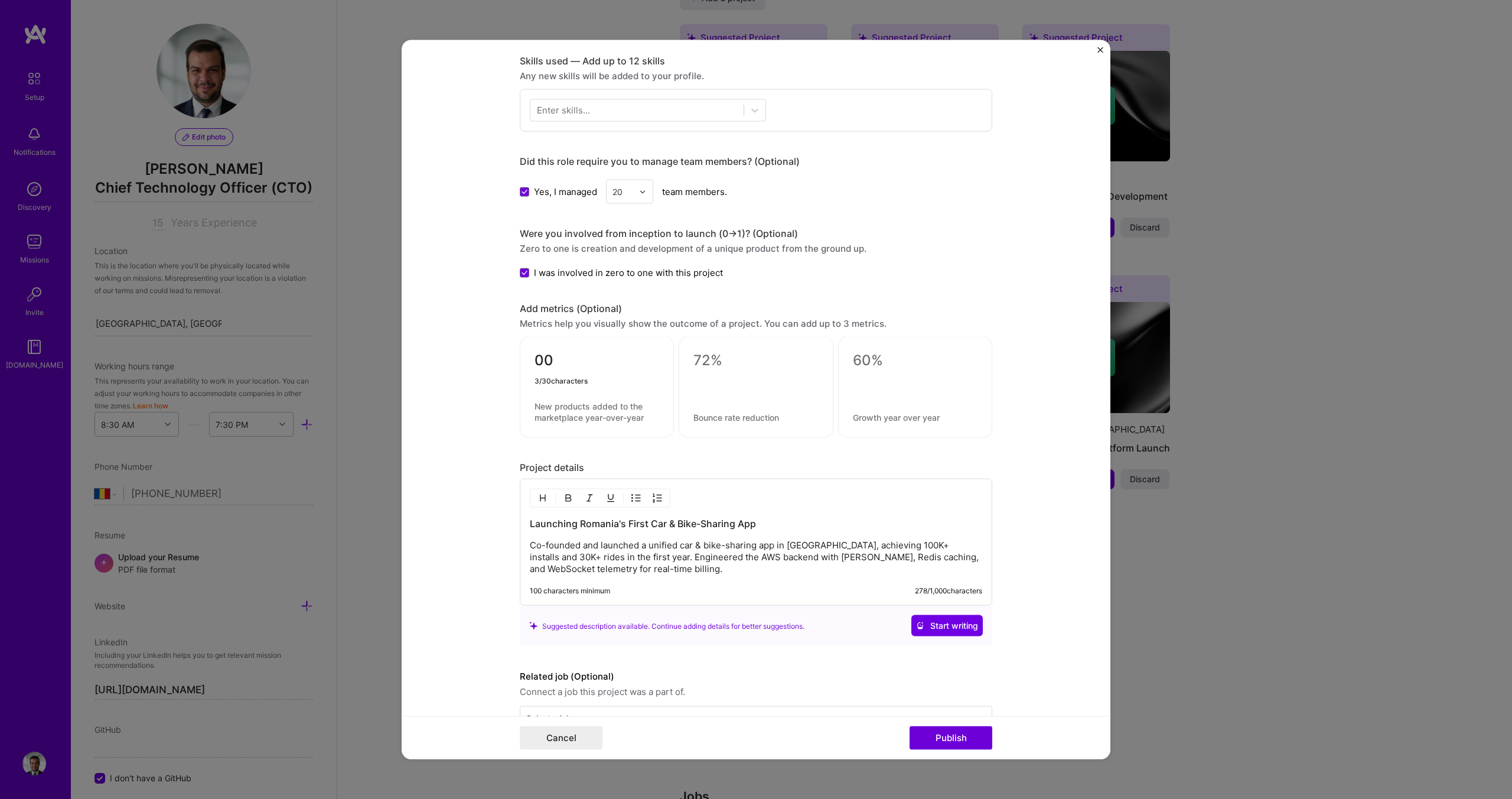
type textarea "0"
type textarea "2000+"
type textarea "bikes & cars connected in real time"
click at [704, 352] on textarea at bounding box center [755, 361] width 124 height 18
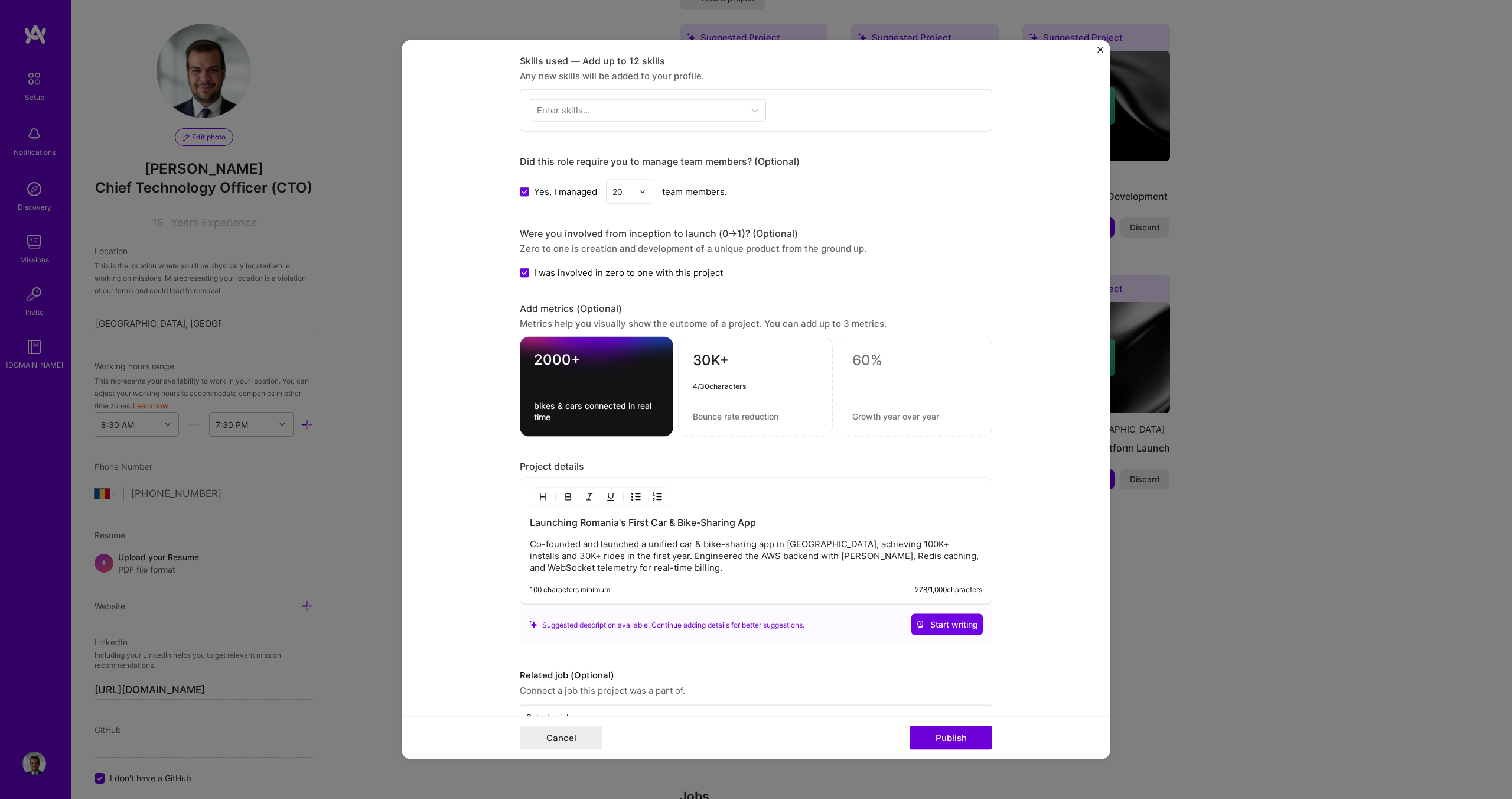
type textarea "30K+"
type textarea "Rides in year 1"
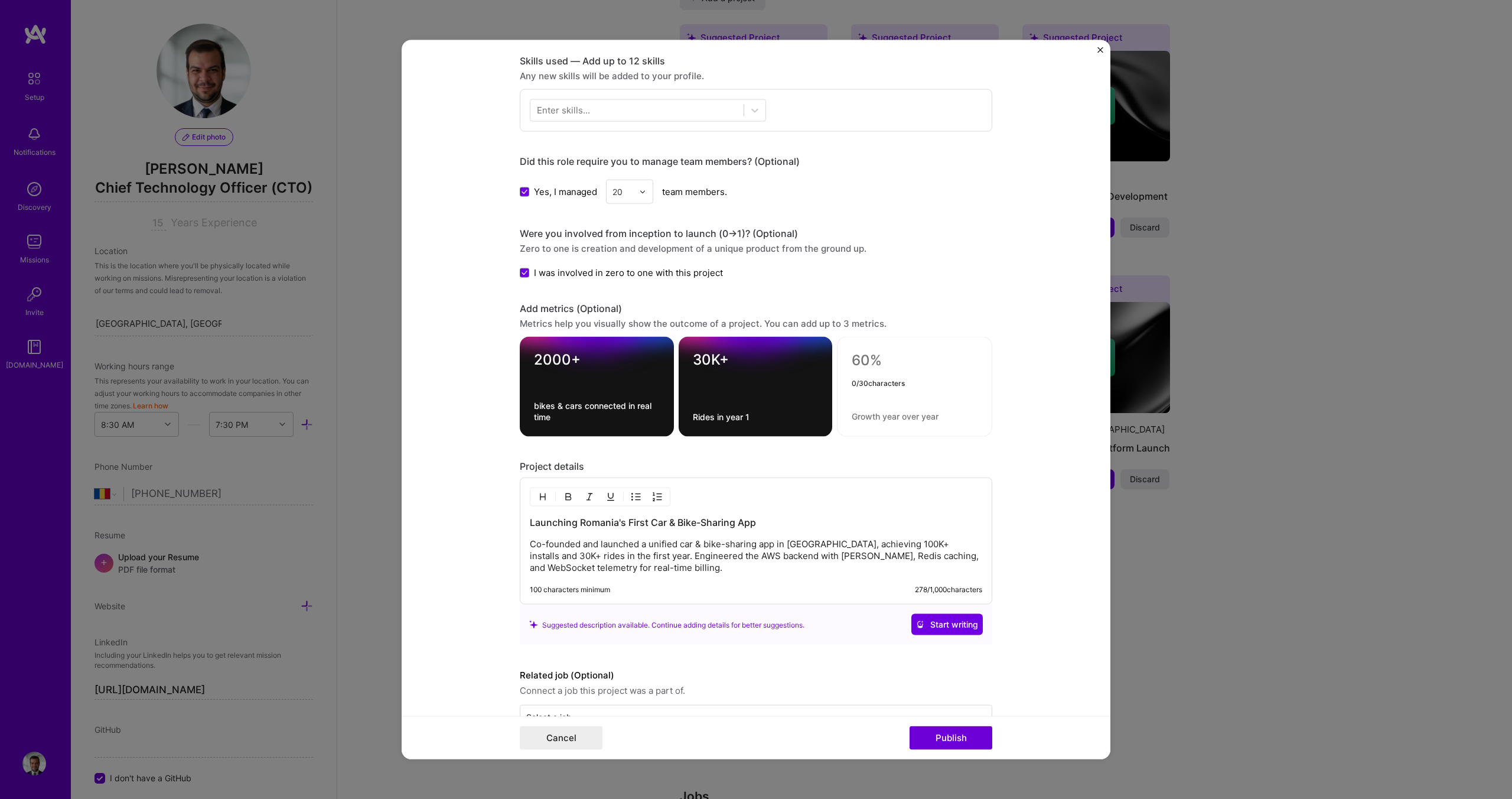
click at [865, 361] on textarea at bounding box center [914, 361] width 126 height 18
click at [865, 364] on textarea at bounding box center [914, 361] width 126 height 18
type textarea "3"
type textarea "400k+"
click at [867, 421] on textarea at bounding box center [914, 416] width 126 height 11
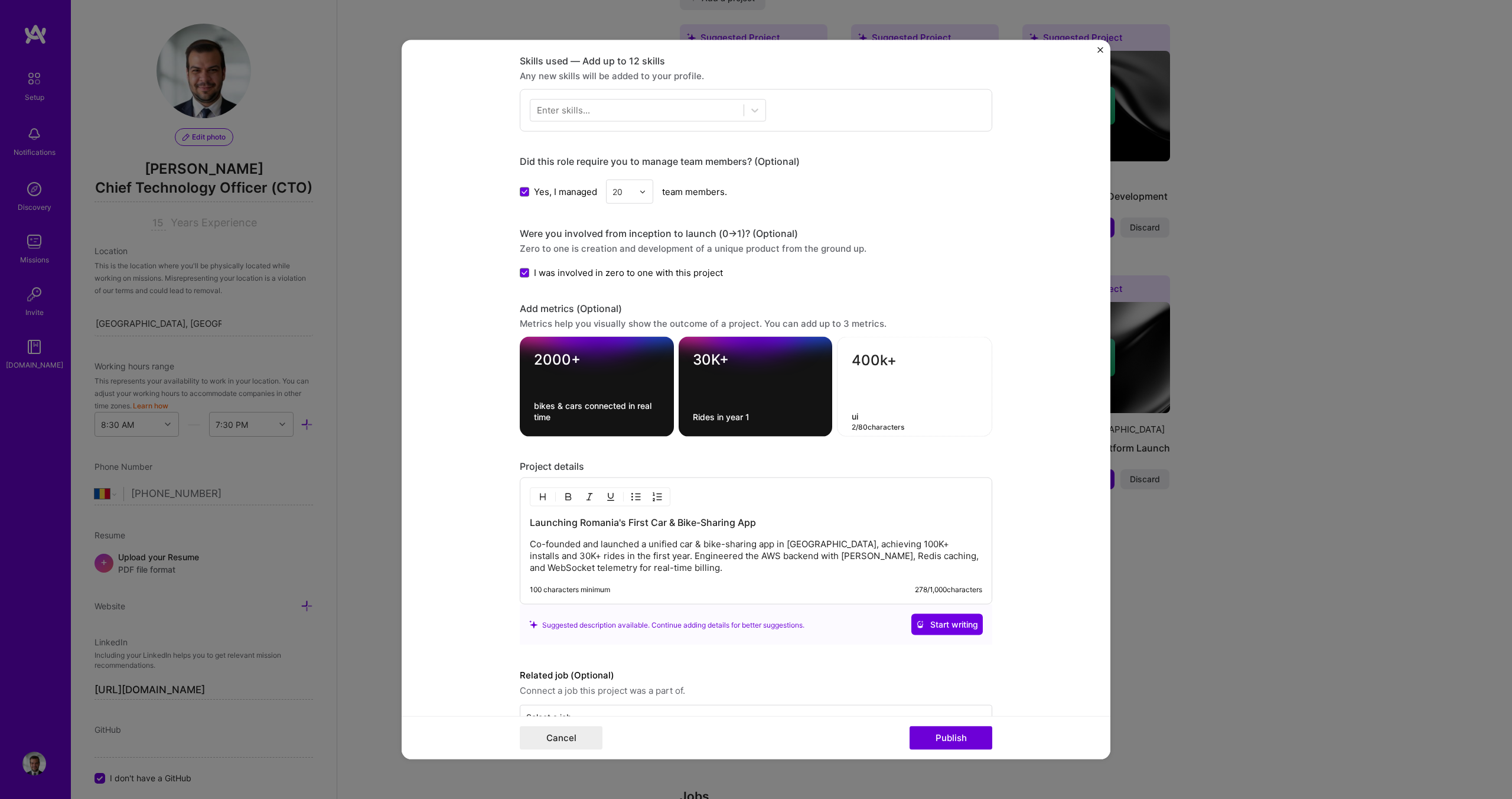
type textarea "u"
type textarea "i"
type textarea "Apps installs"
click at [1016, 492] on form "Editing suggested project This project is suggested based on your LinkedIn, res…" at bounding box center [756, 399] width 709 height 719
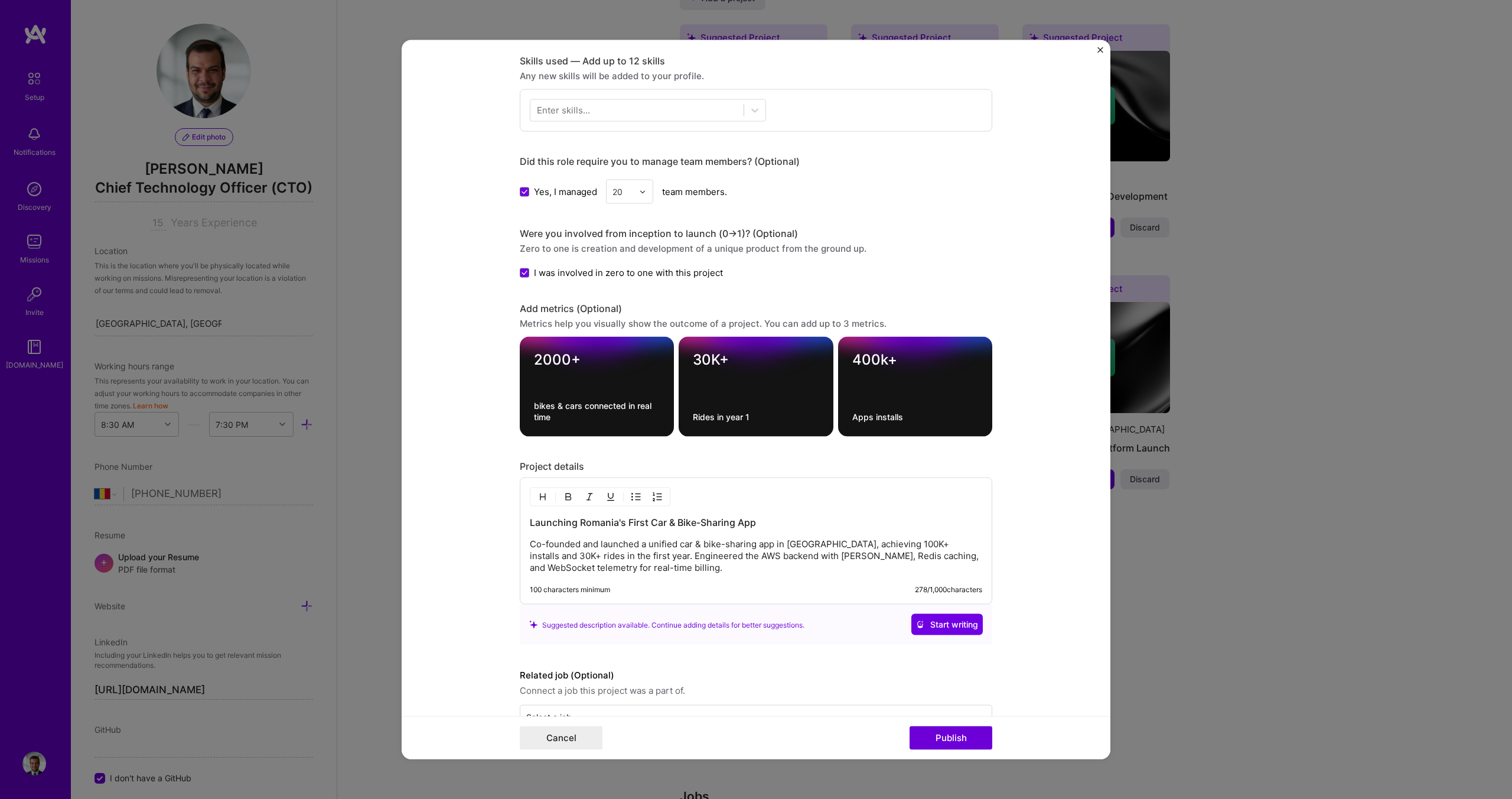
scroll to position [611, 0]
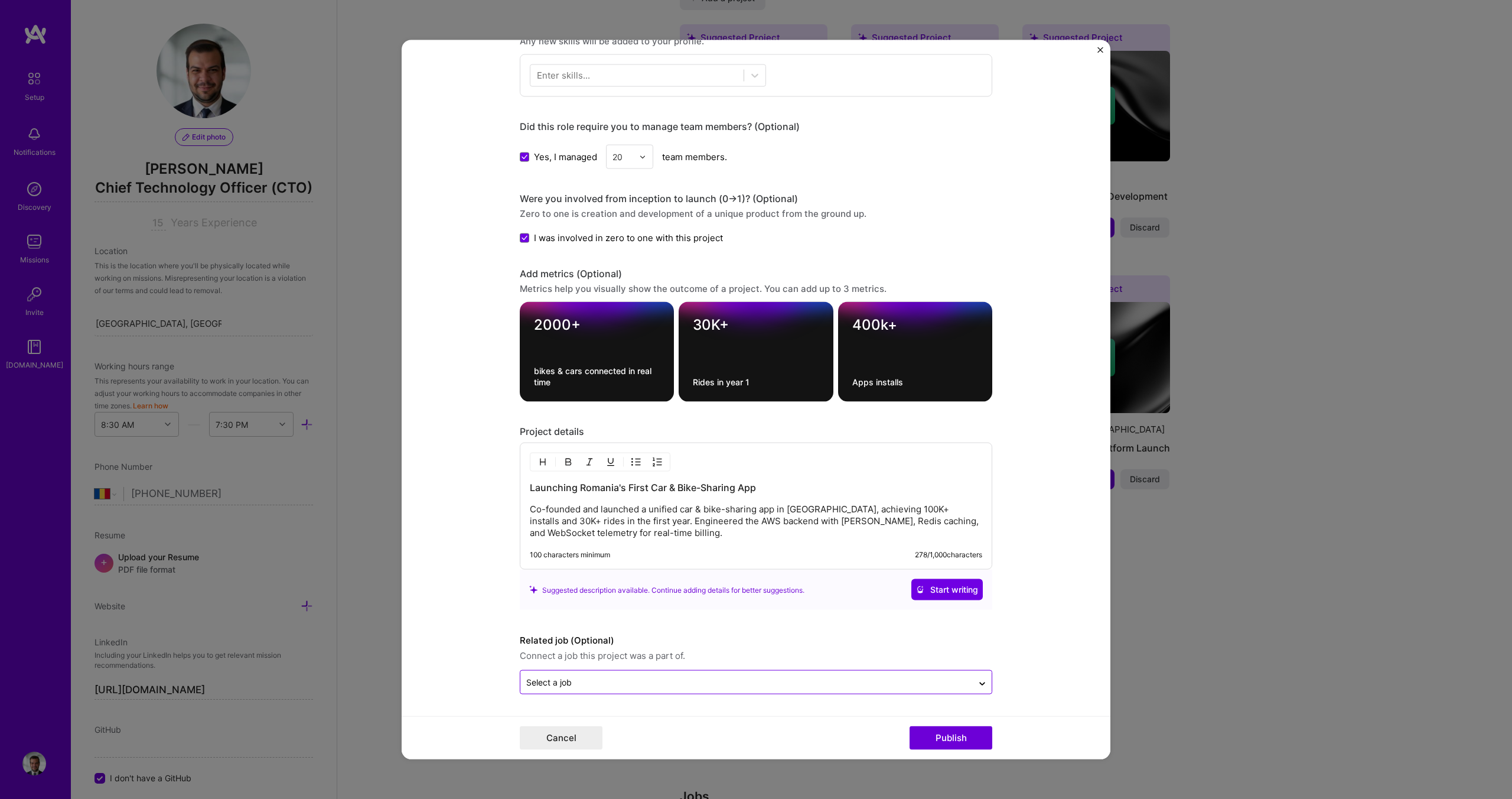
click at [567, 681] on div "Select a job" at bounding box center [549, 682] width 45 height 13
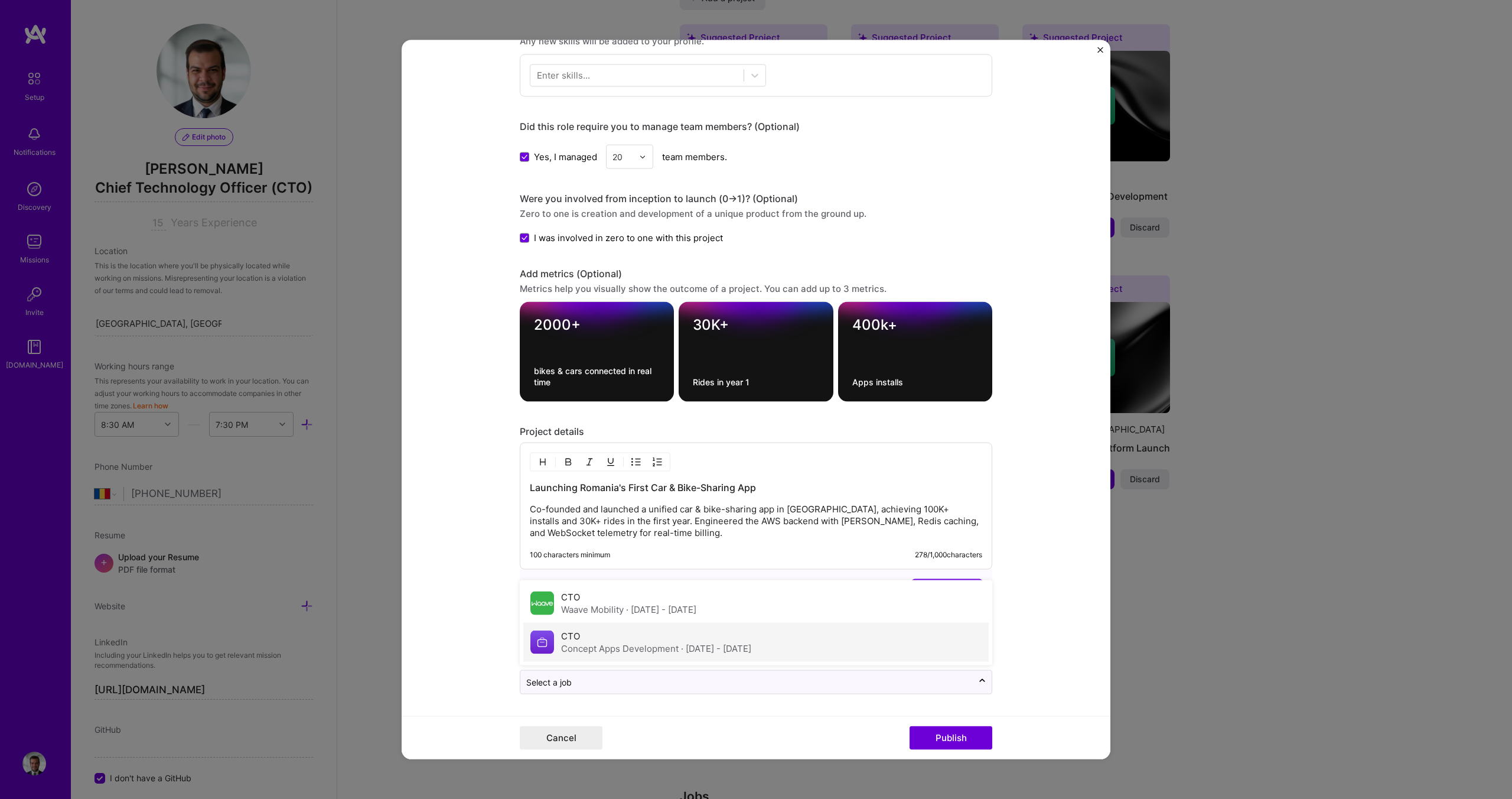
click at [586, 645] on div "Concept Apps Development · [DATE] - [DATE]" at bounding box center [656, 648] width 190 height 13
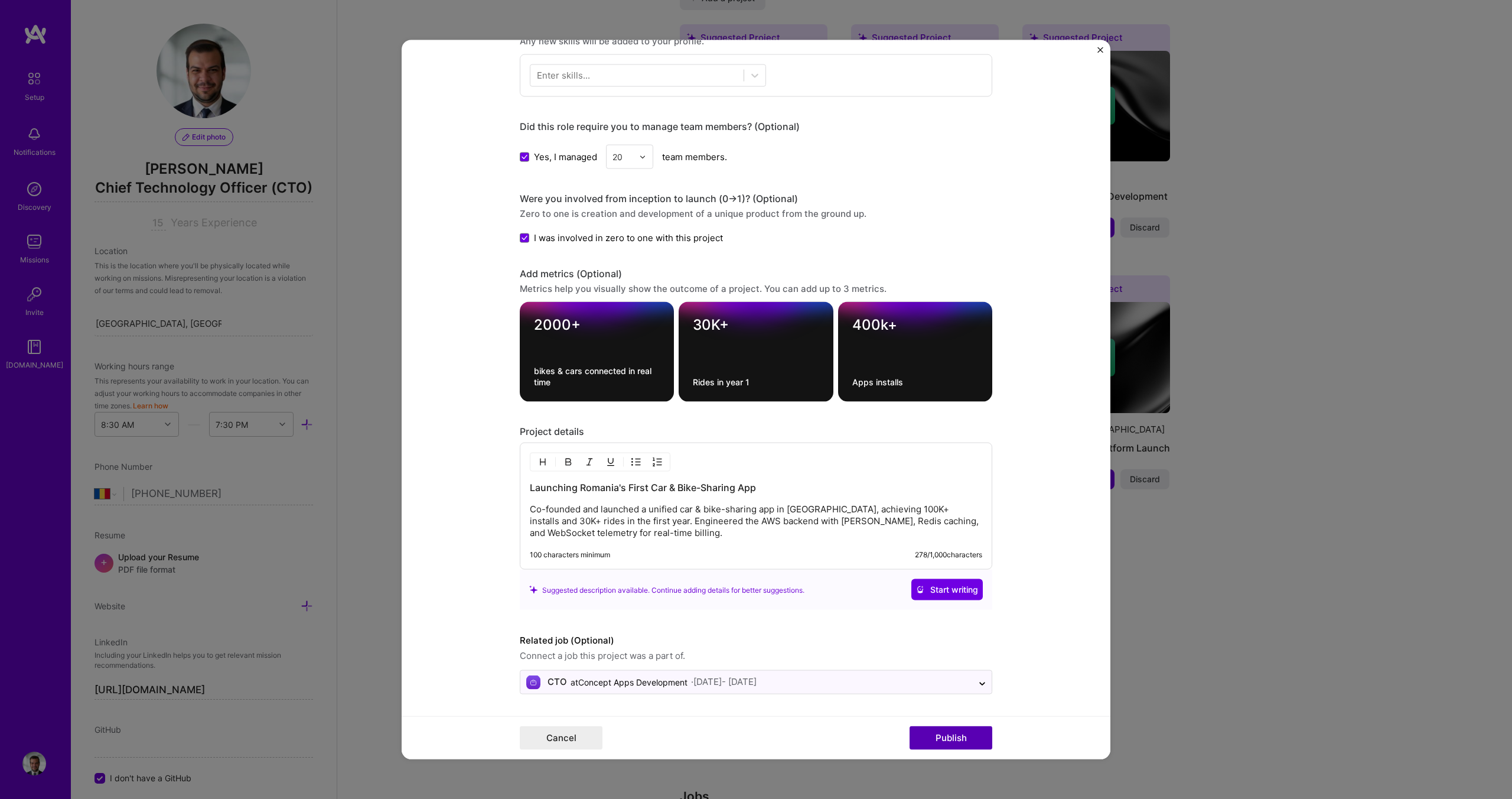
click at [930, 738] on button "Publish" at bounding box center [950, 737] width 82 height 24
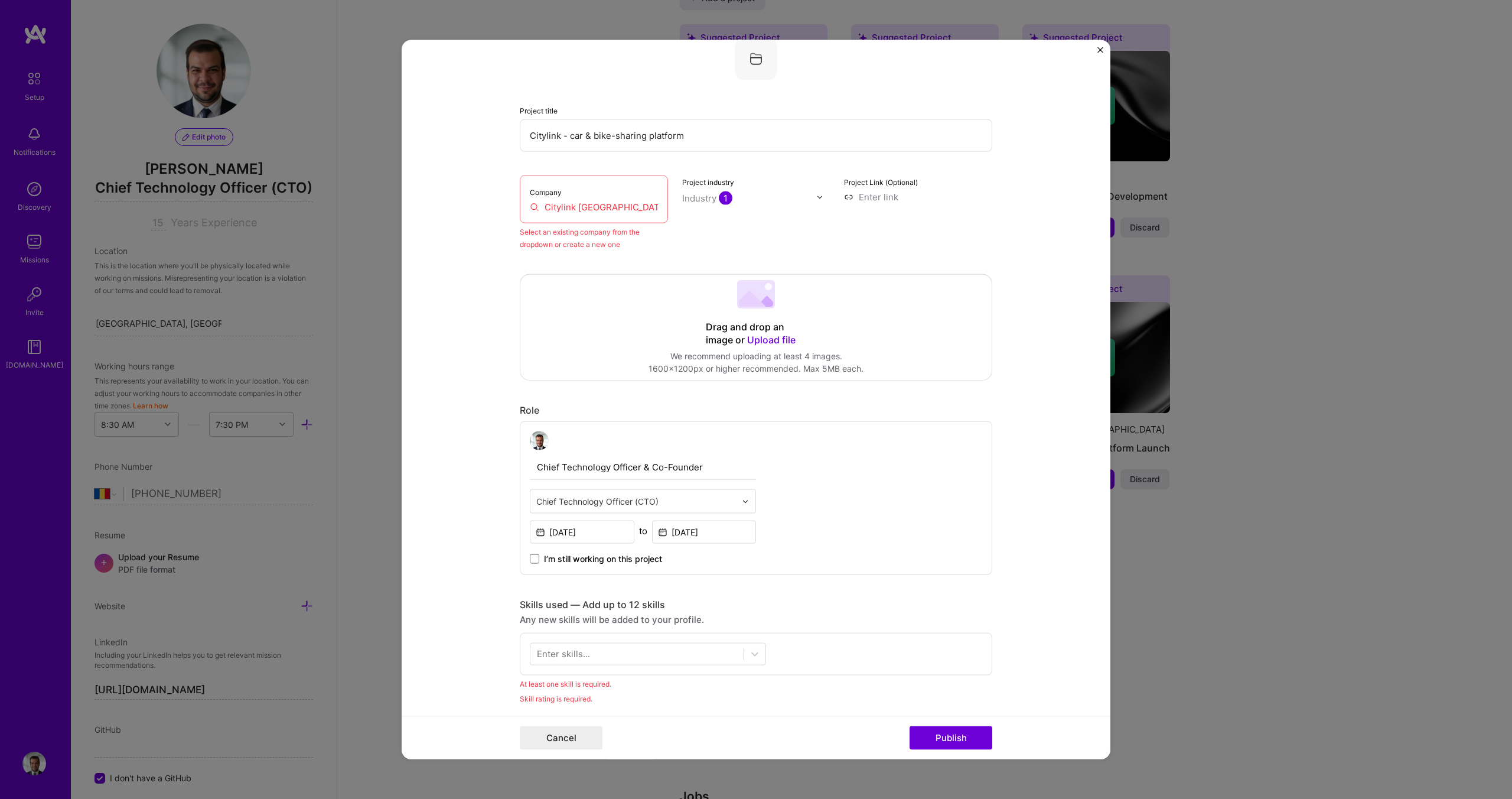
scroll to position [77, 0]
click at [621, 209] on input "Citylink [GEOGRAPHIC_DATA]" at bounding box center [593, 209] width 128 height 13
drag, startPoint x: 621, startPoint y: 211, endPoint x: 472, endPoint y: 207, distance: 149.1
click at [476, 209] on form "Editing suggested project This project is suggested based on your LinkedIn, res…" at bounding box center [756, 399] width 709 height 719
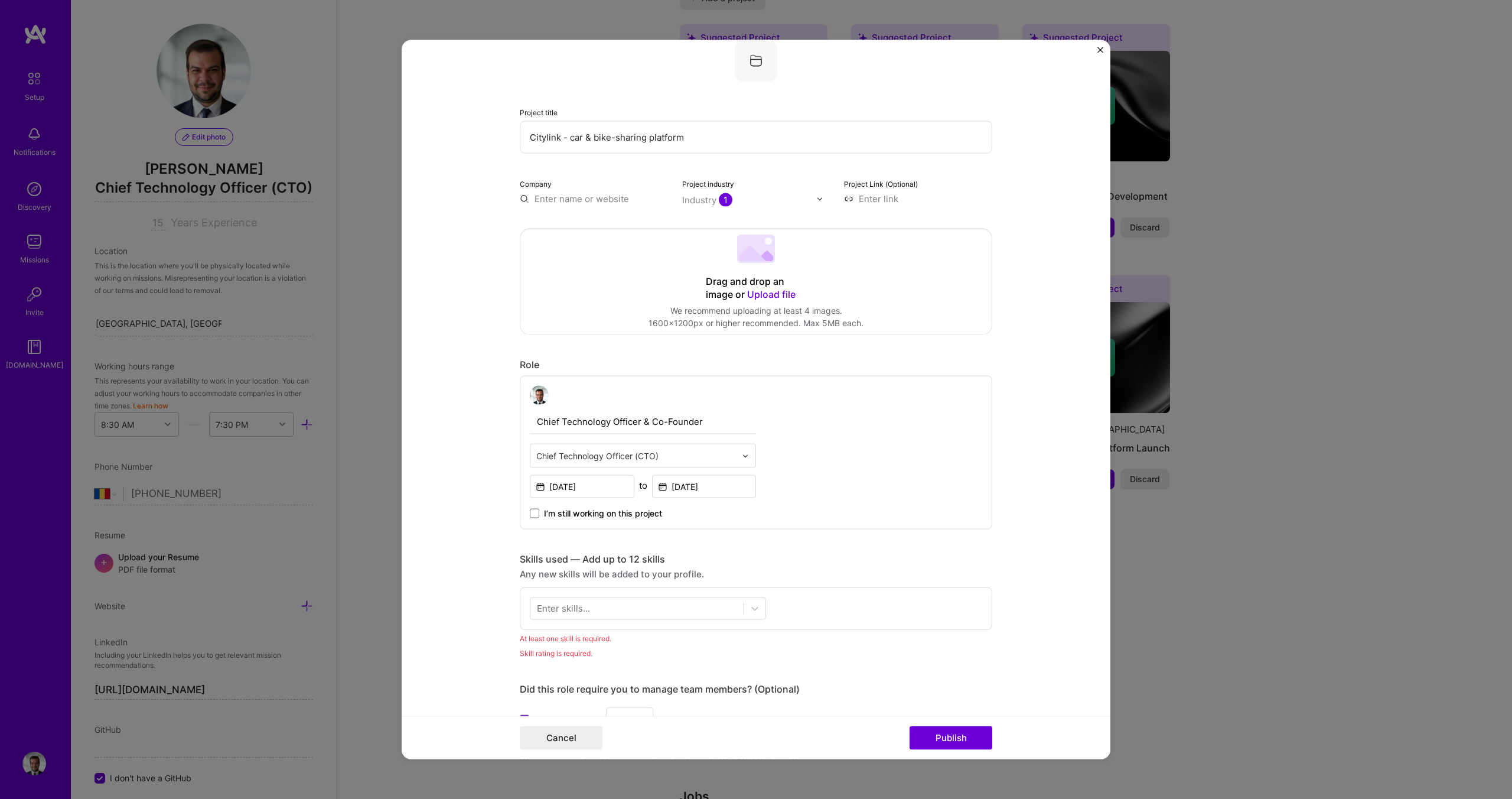
click at [474, 244] on form "Editing suggested project This project is suggested based on your LinkedIn, res…" at bounding box center [756, 399] width 709 height 719
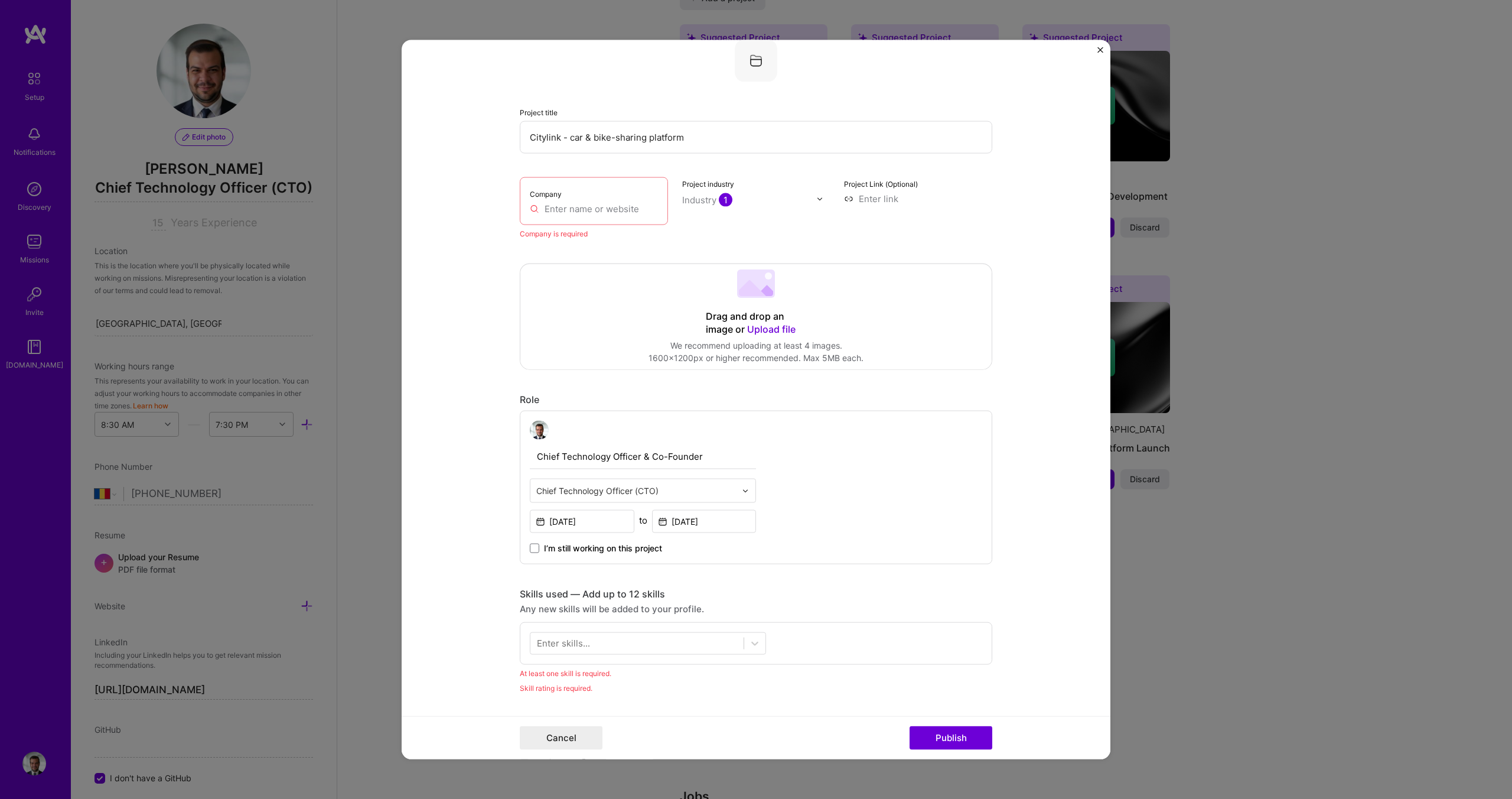
click at [574, 206] on input "text" at bounding box center [593, 209] width 128 height 13
click at [504, 251] on form "Editing suggested project This project is suggested based on your LinkedIn, res…" at bounding box center [756, 399] width 709 height 719
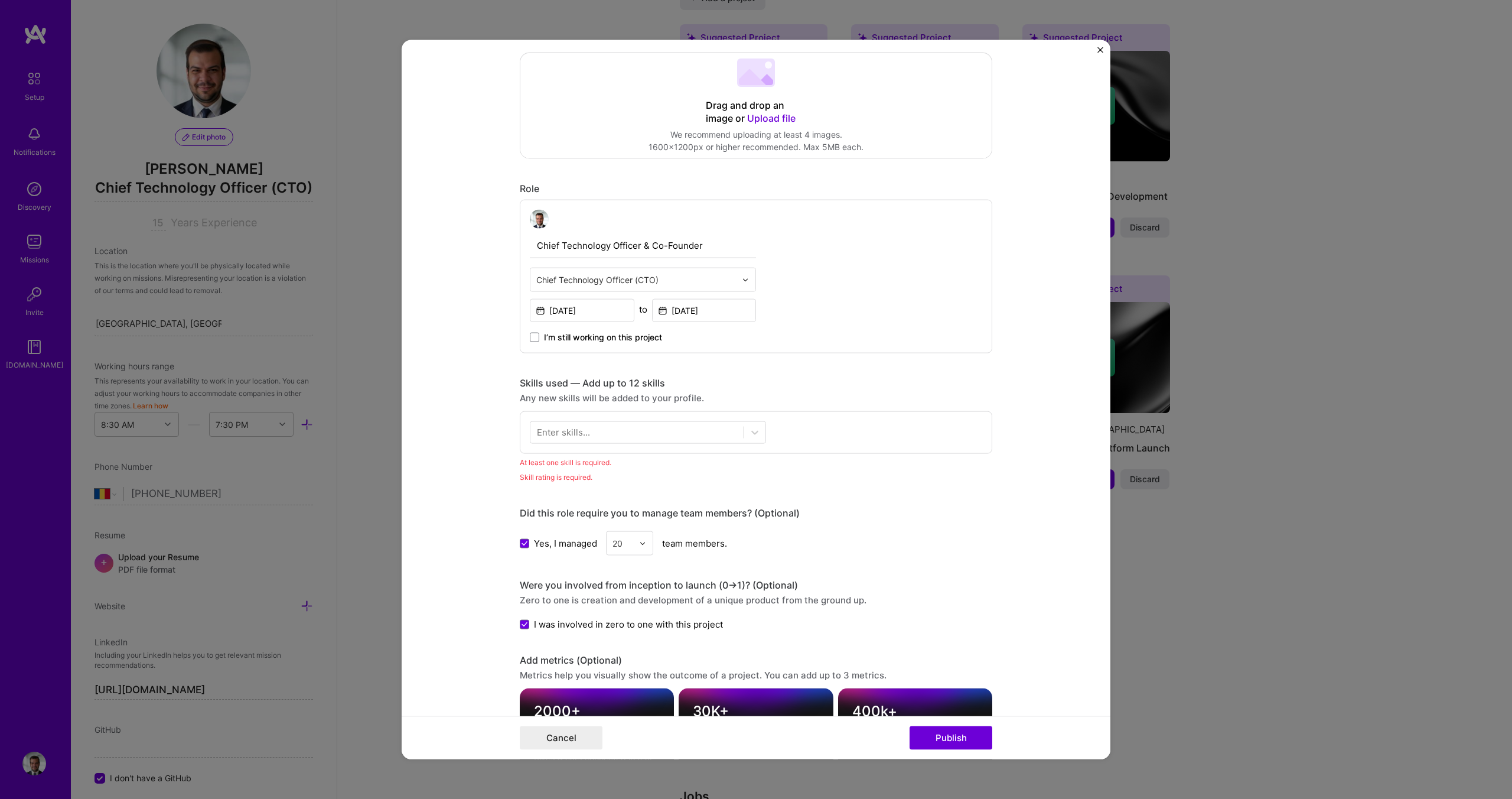
scroll to position [676, 0]
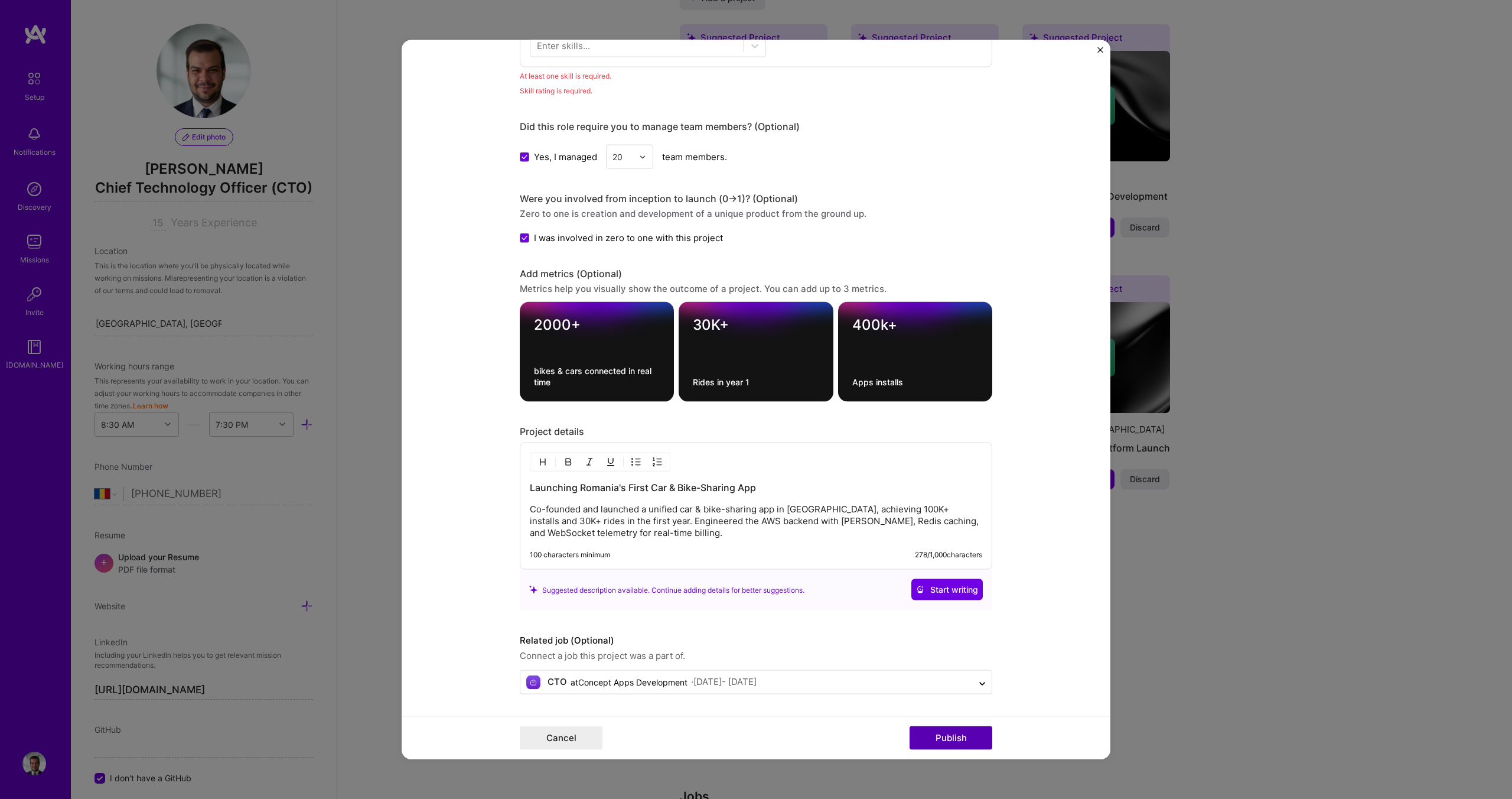
click at [968, 747] on button "Publish" at bounding box center [950, 737] width 82 height 24
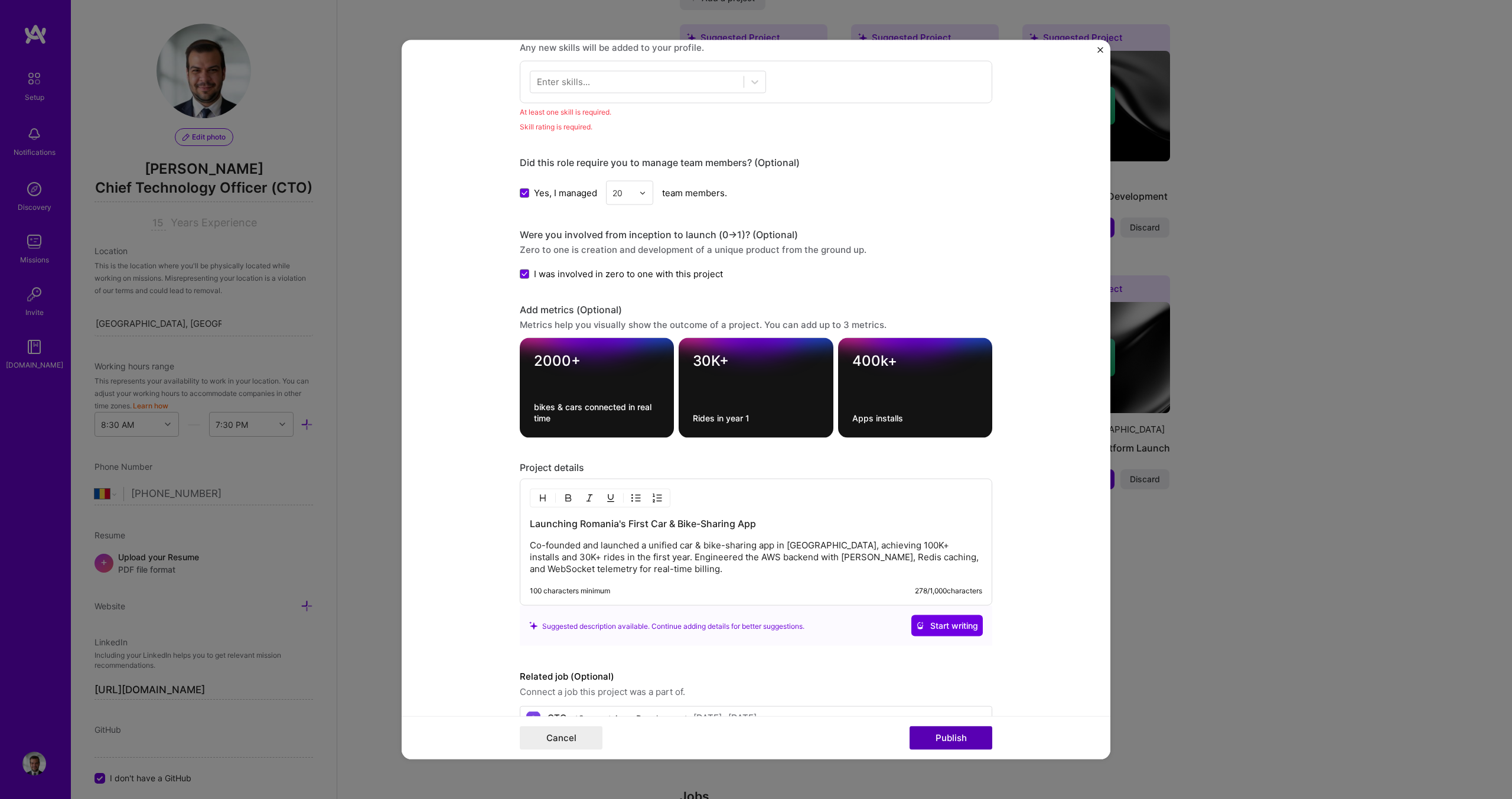
click at [968, 743] on button "Publish" at bounding box center [950, 737] width 82 height 24
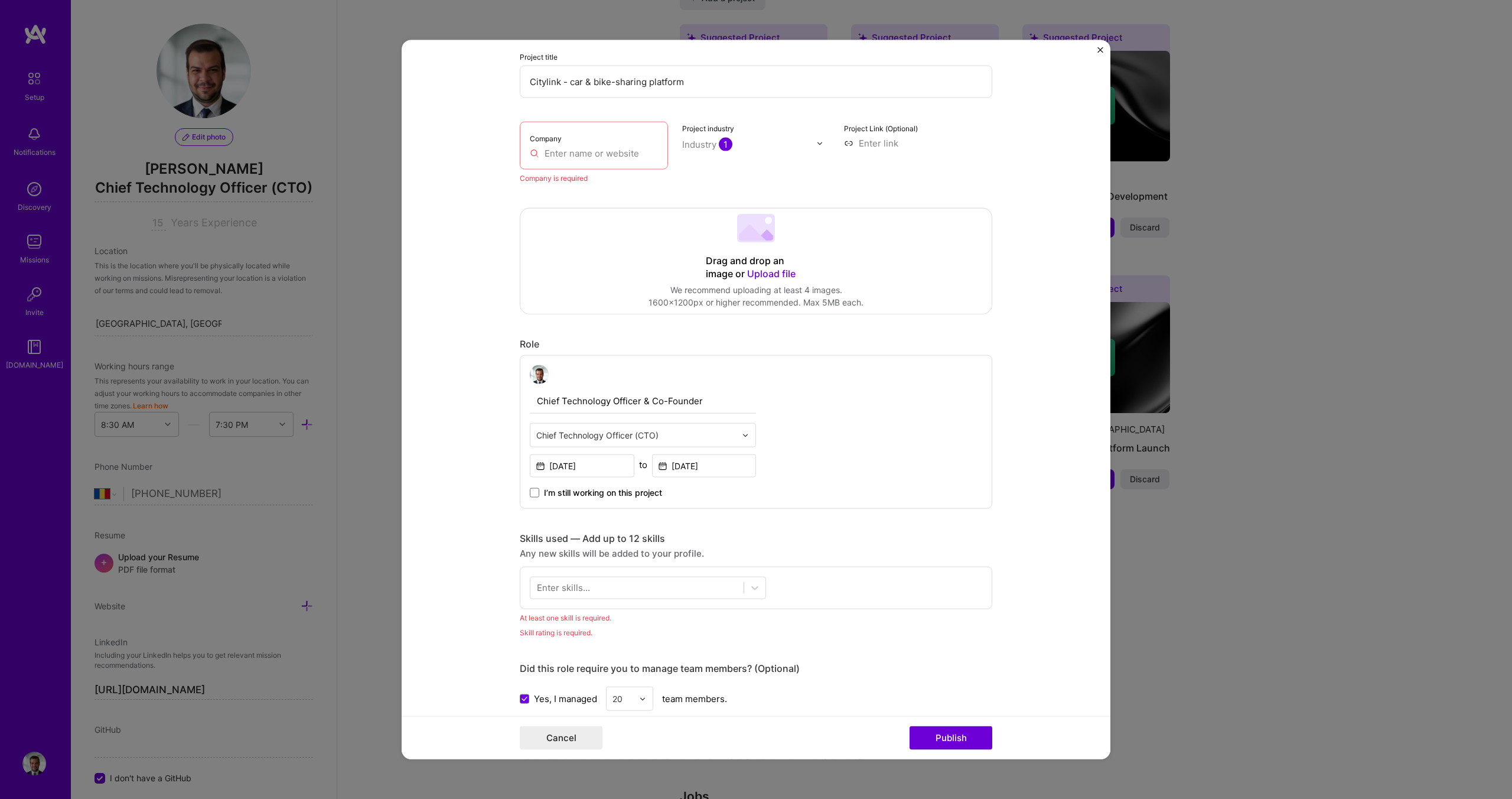
scroll to position [77, 0]
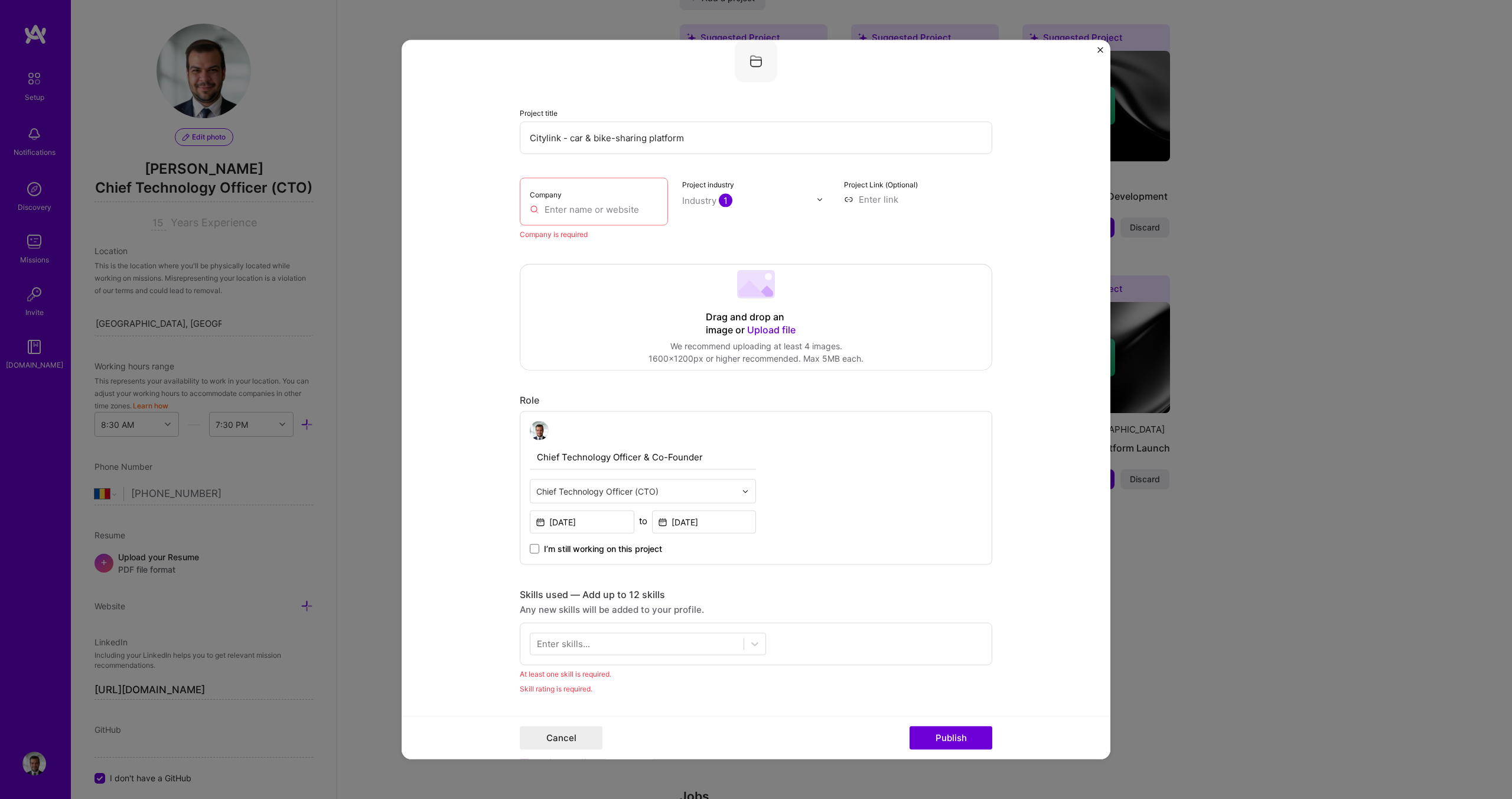
click at [590, 217] on div "Company" at bounding box center [594, 201] width 149 height 48
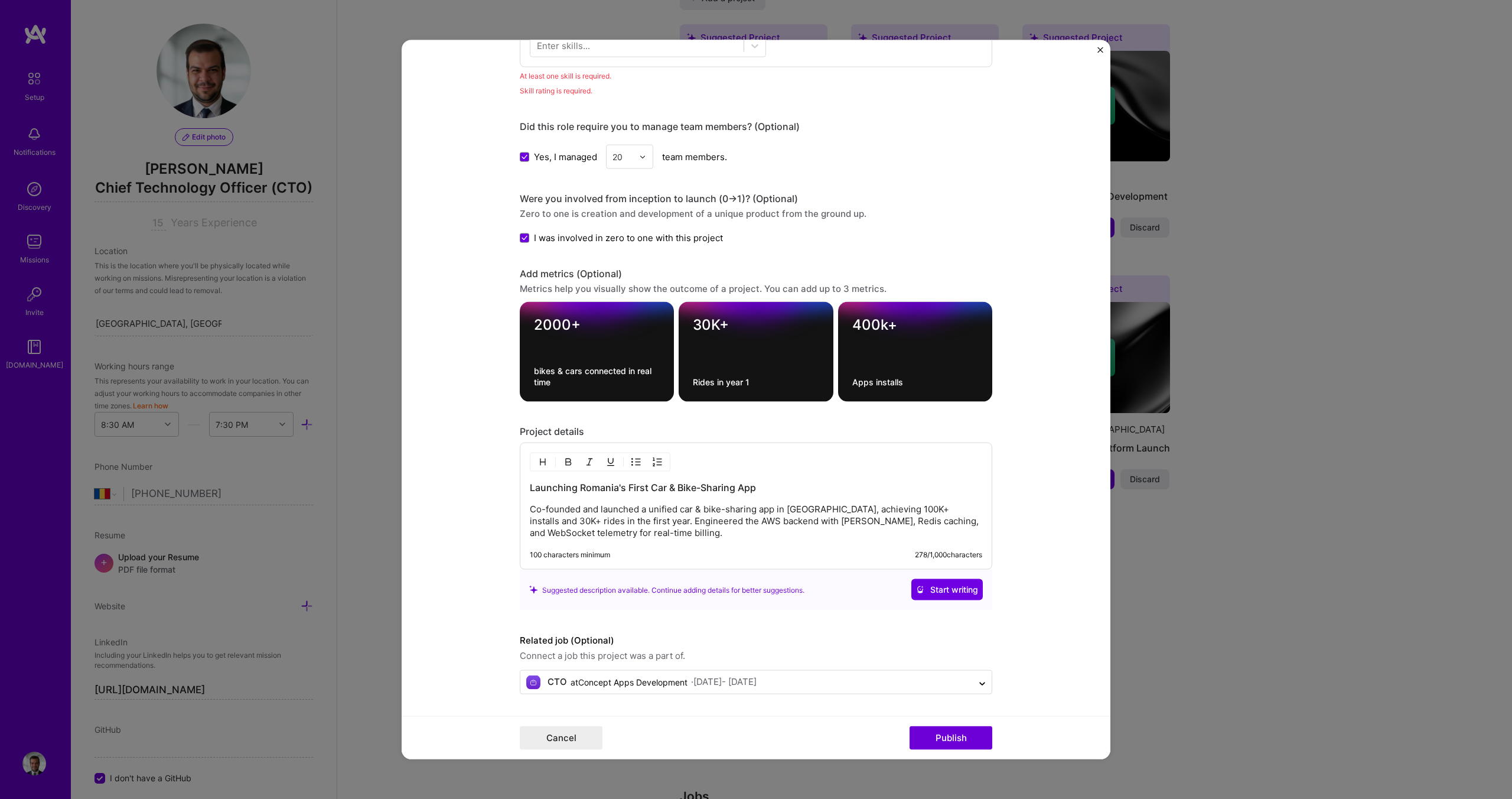
scroll to position [0, 0]
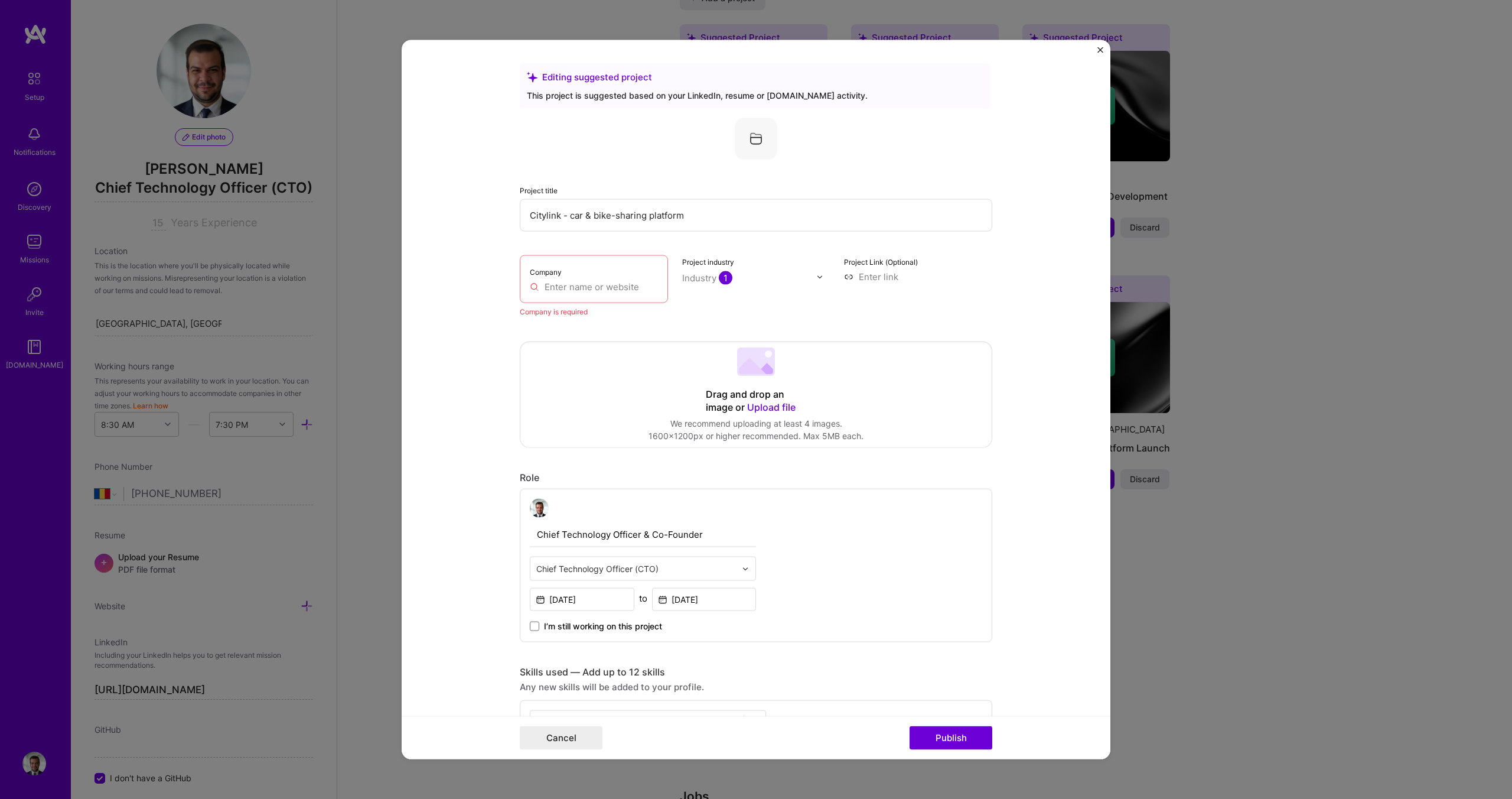
click at [573, 288] on input "text" at bounding box center [593, 287] width 128 height 13
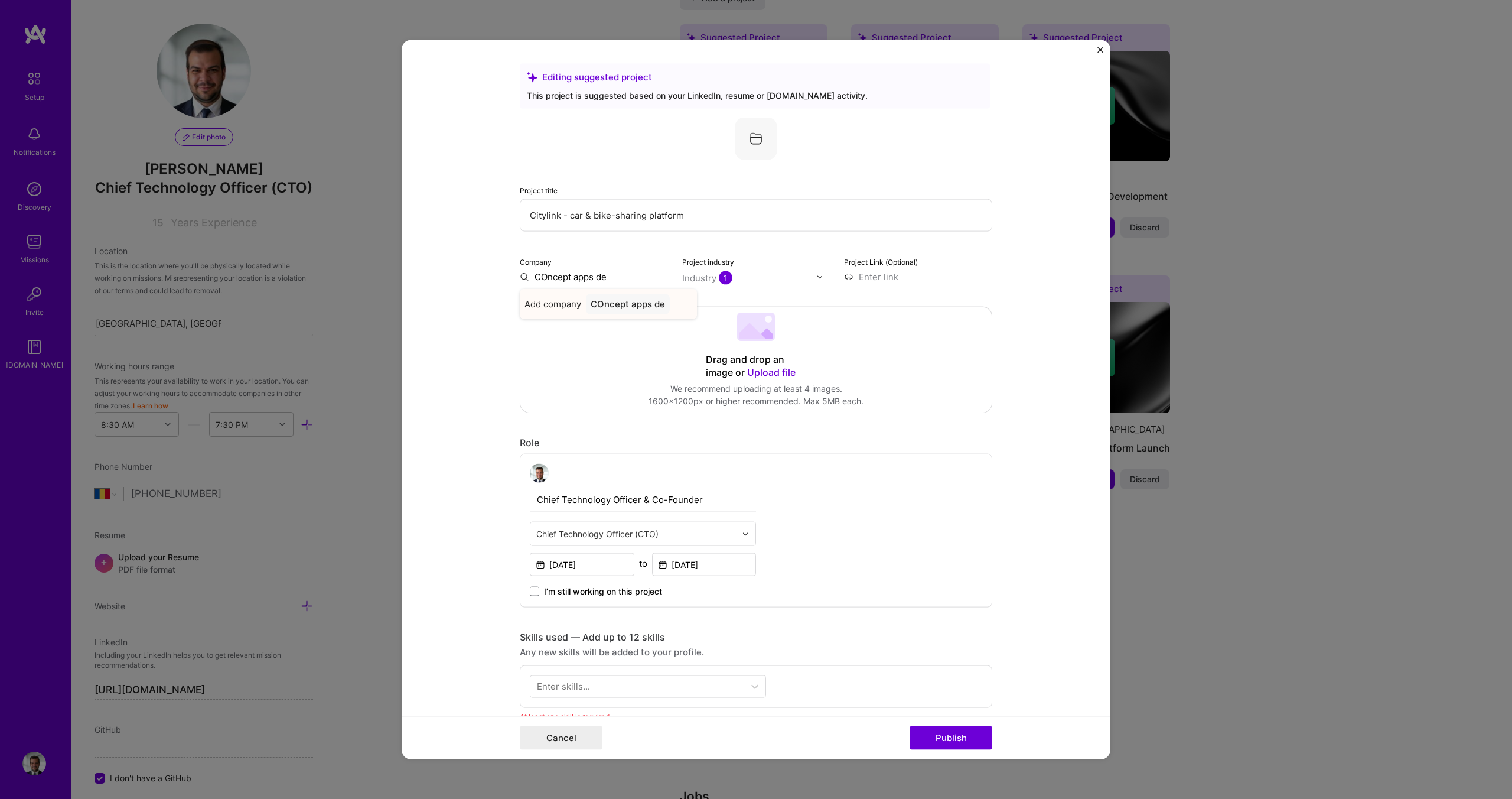
click at [614, 309] on div "COncept apps de" at bounding box center [627, 304] width 84 height 21
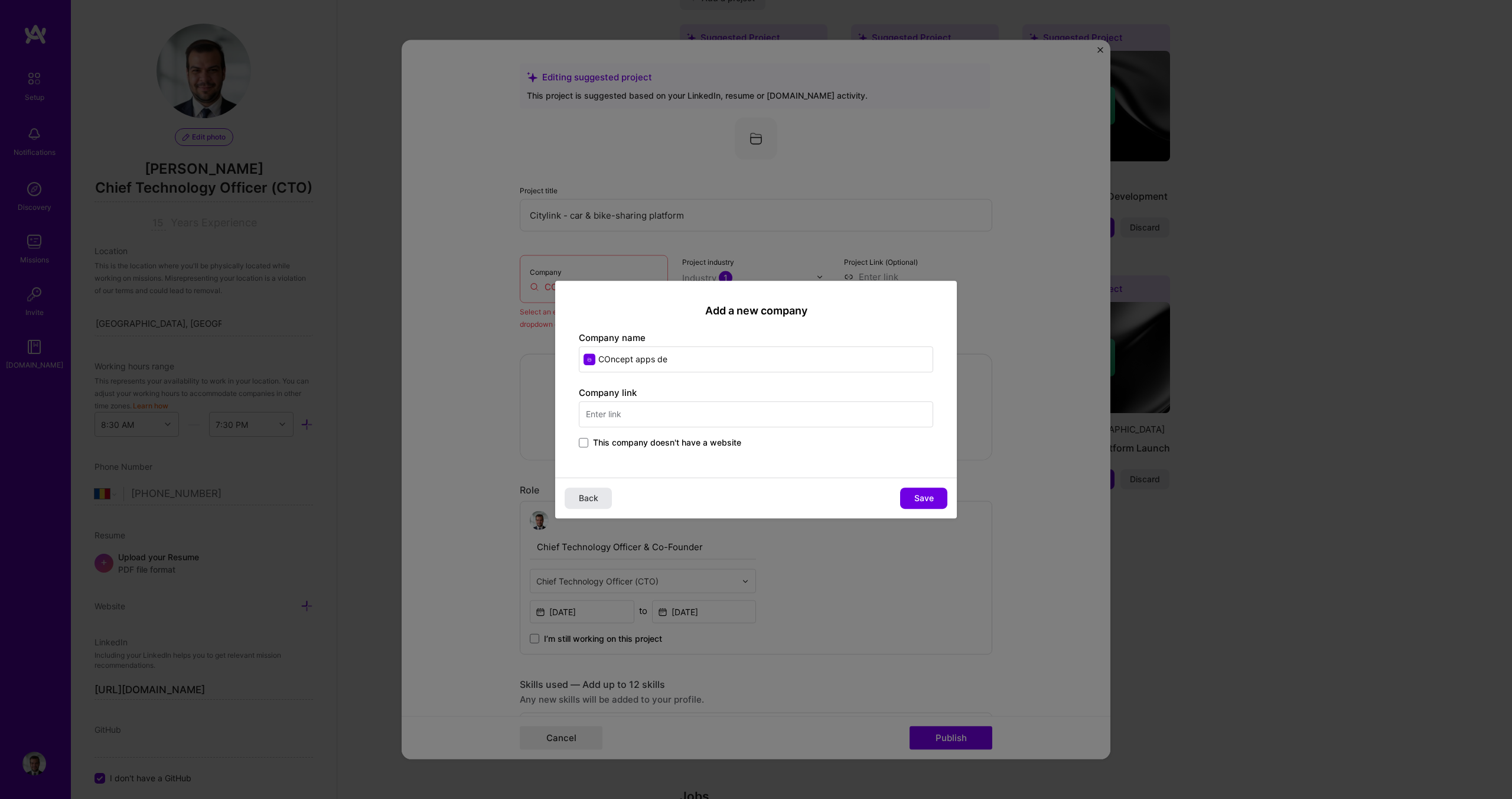
click at [596, 501] on span "Back" at bounding box center [588, 498] width 20 height 12
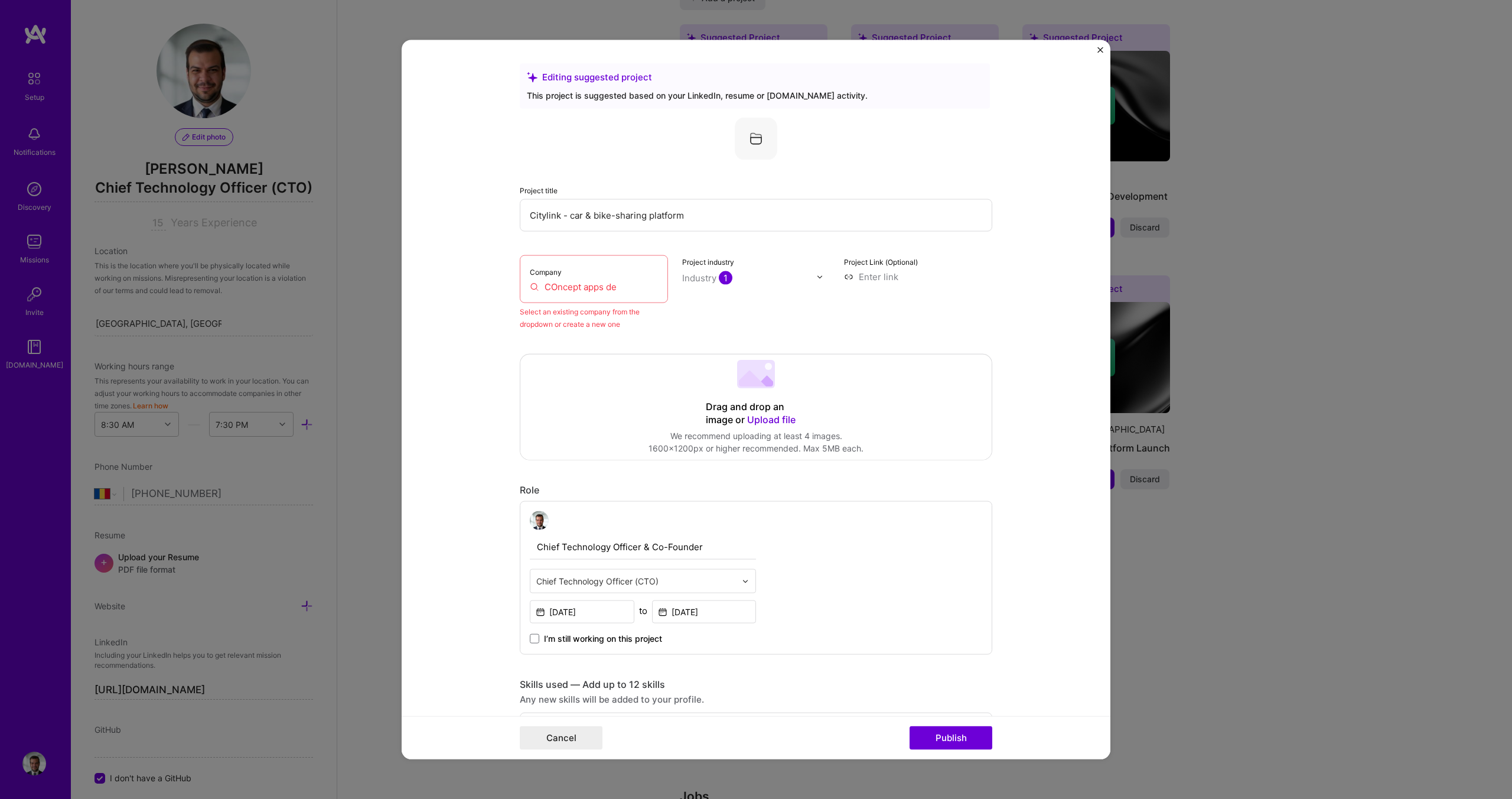
click at [621, 284] on input "COncept apps de" at bounding box center [593, 287] width 128 height 13
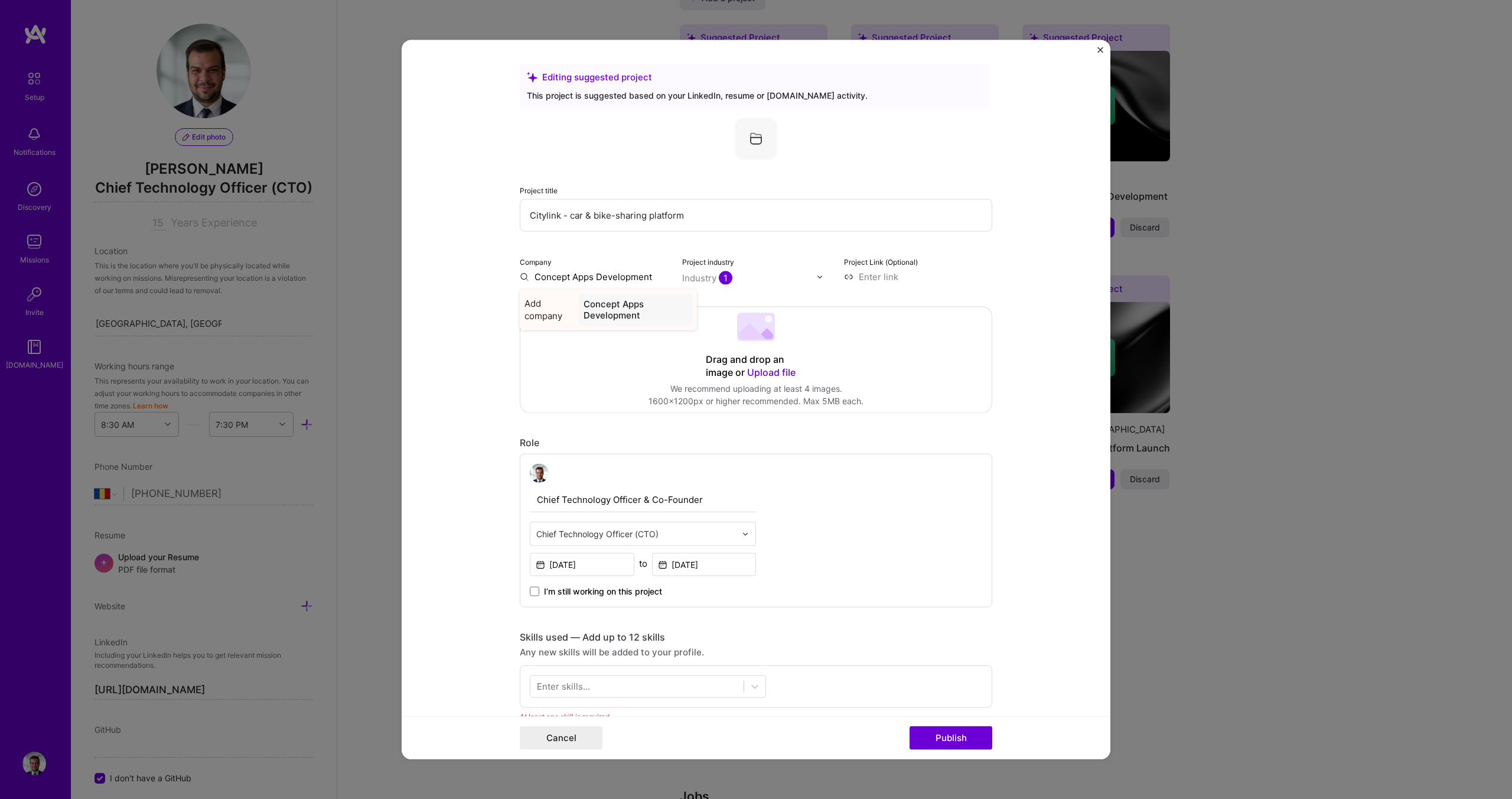
type input "Concept Apps Development"
click at [617, 316] on div "Concept Apps Development" at bounding box center [635, 309] width 113 height 32
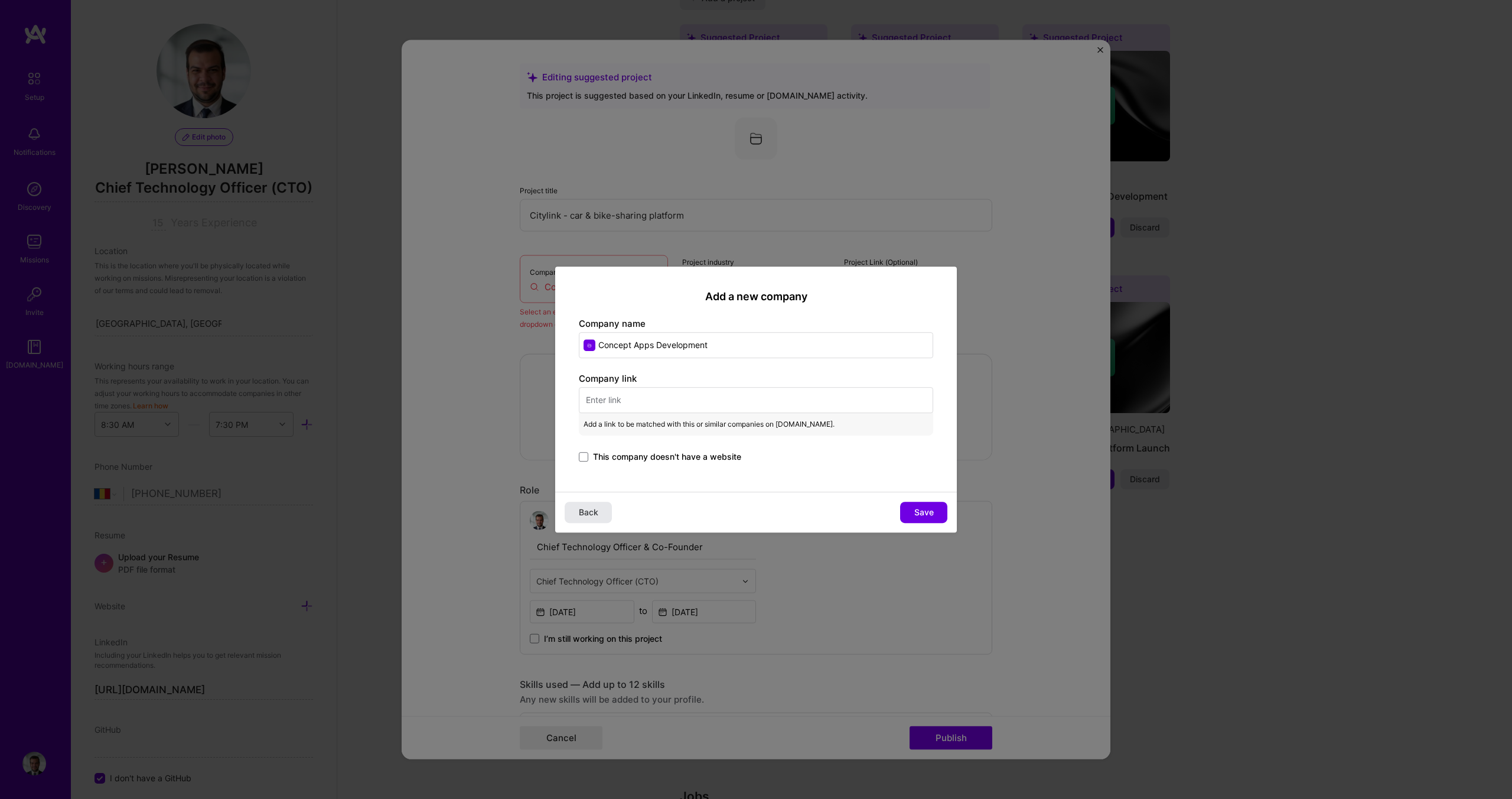
click at [578, 502] on button "Back" at bounding box center [588, 512] width 47 height 21
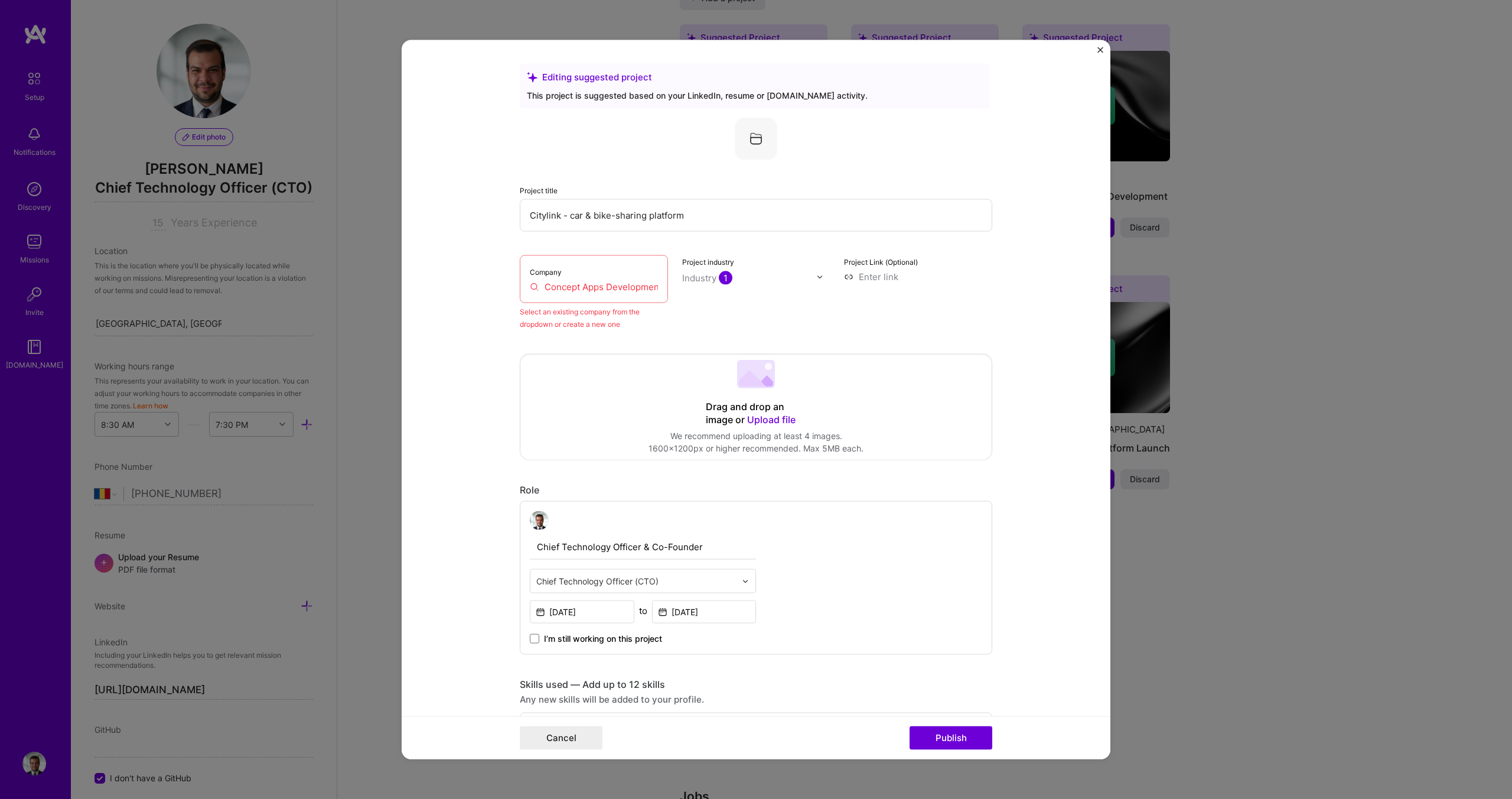
click at [488, 325] on form "Editing suggested project This project is suggested based on your LinkedIn, res…" at bounding box center [756, 399] width 709 height 719
click at [586, 294] on div "Company Concept Apps Development" at bounding box center [594, 278] width 149 height 48
click at [605, 293] on input "Concept Apps Development" at bounding box center [593, 287] width 128 height 13
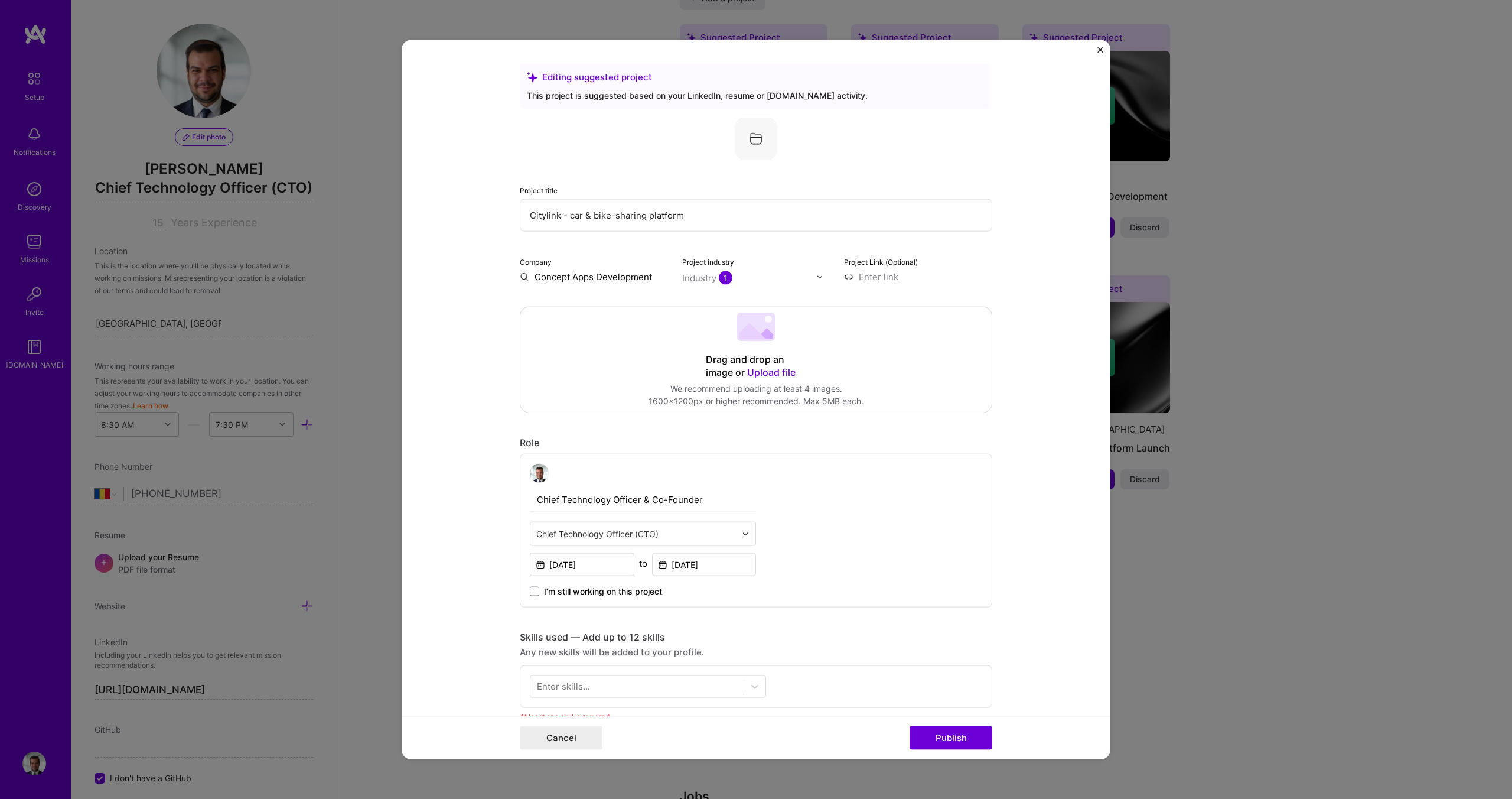
click at [502, 370] on form "Editing suggested project This project is suggested based on your LinkedIn, res…" at bounding box center [756, 399] width 709 height 719
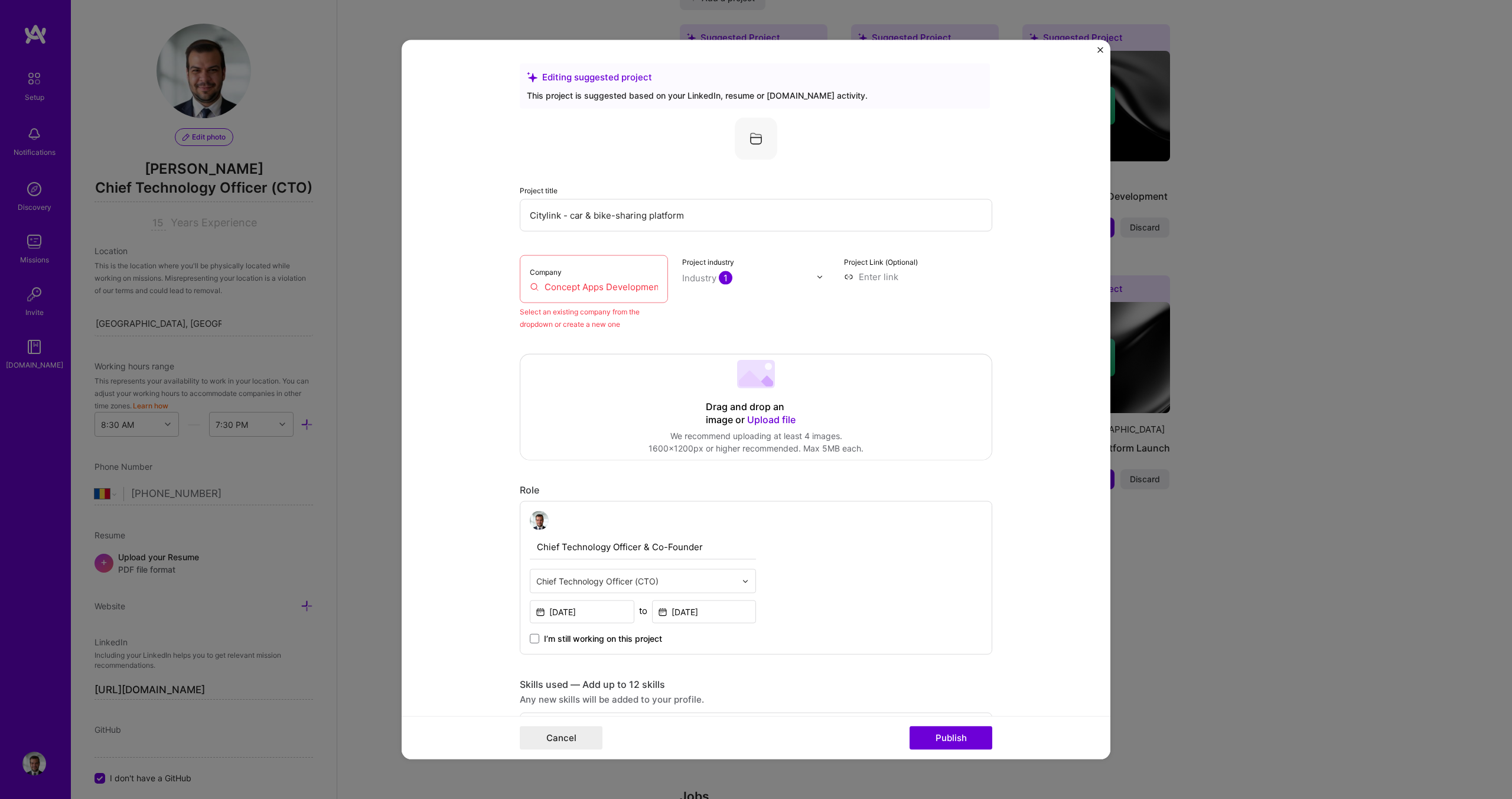
click at [649, 287] on input "Concept Apps Development" at bounding box center [593, 287] width 128 height 13
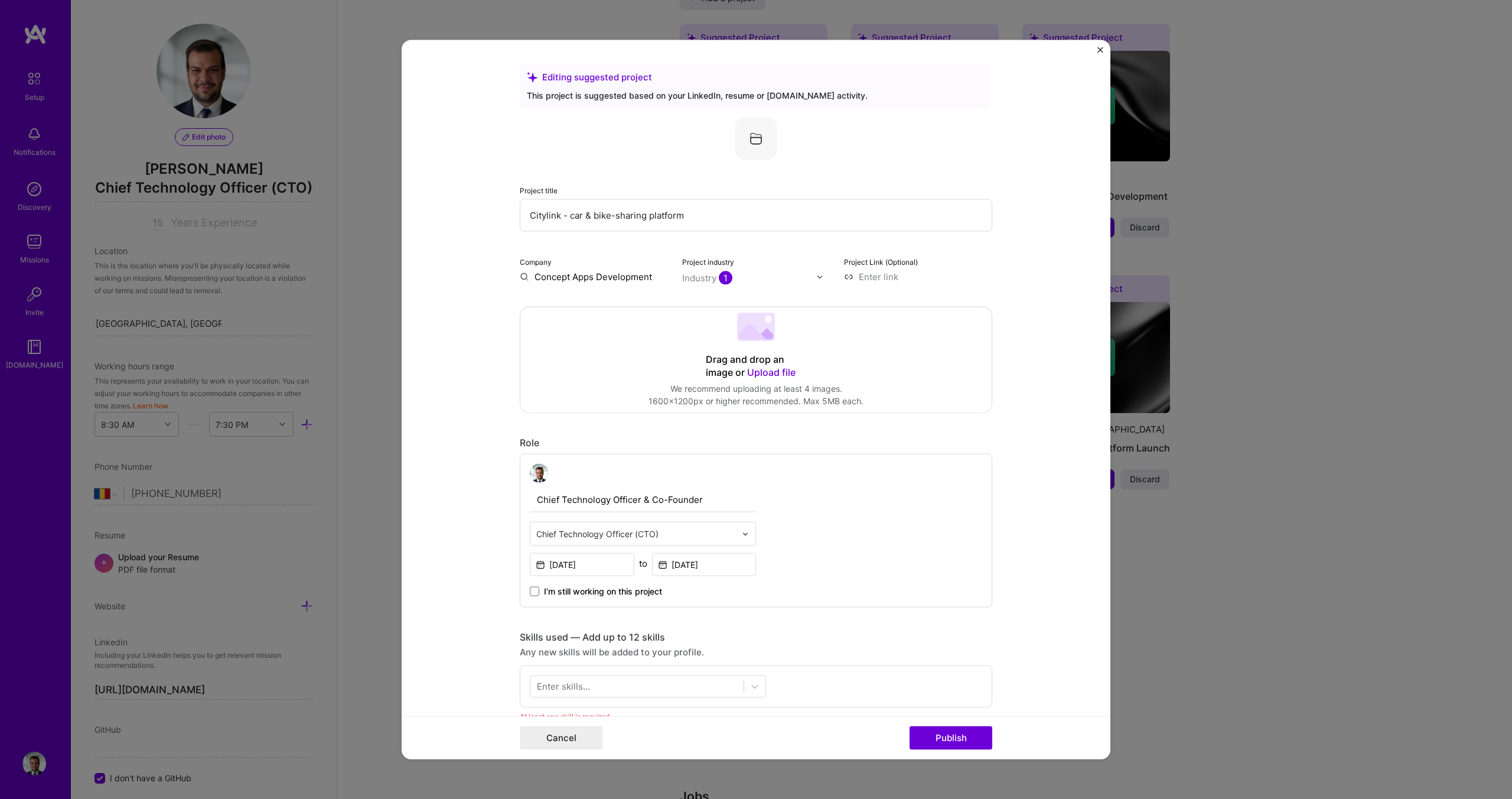
click at [931, 737] on button "Publish" at bounding box center [950, 737] width 82 height 24
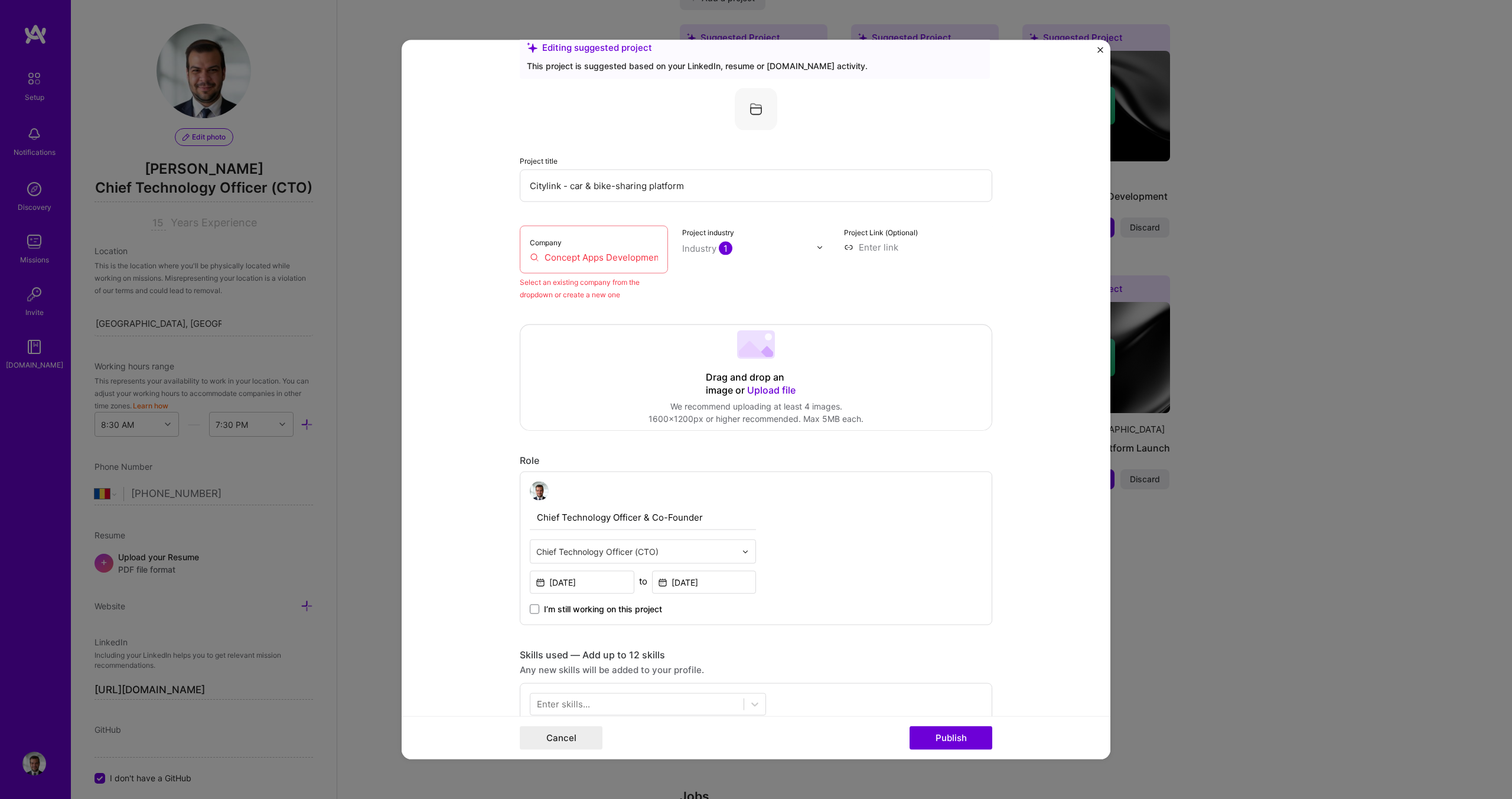
scroll to position [77, 0]
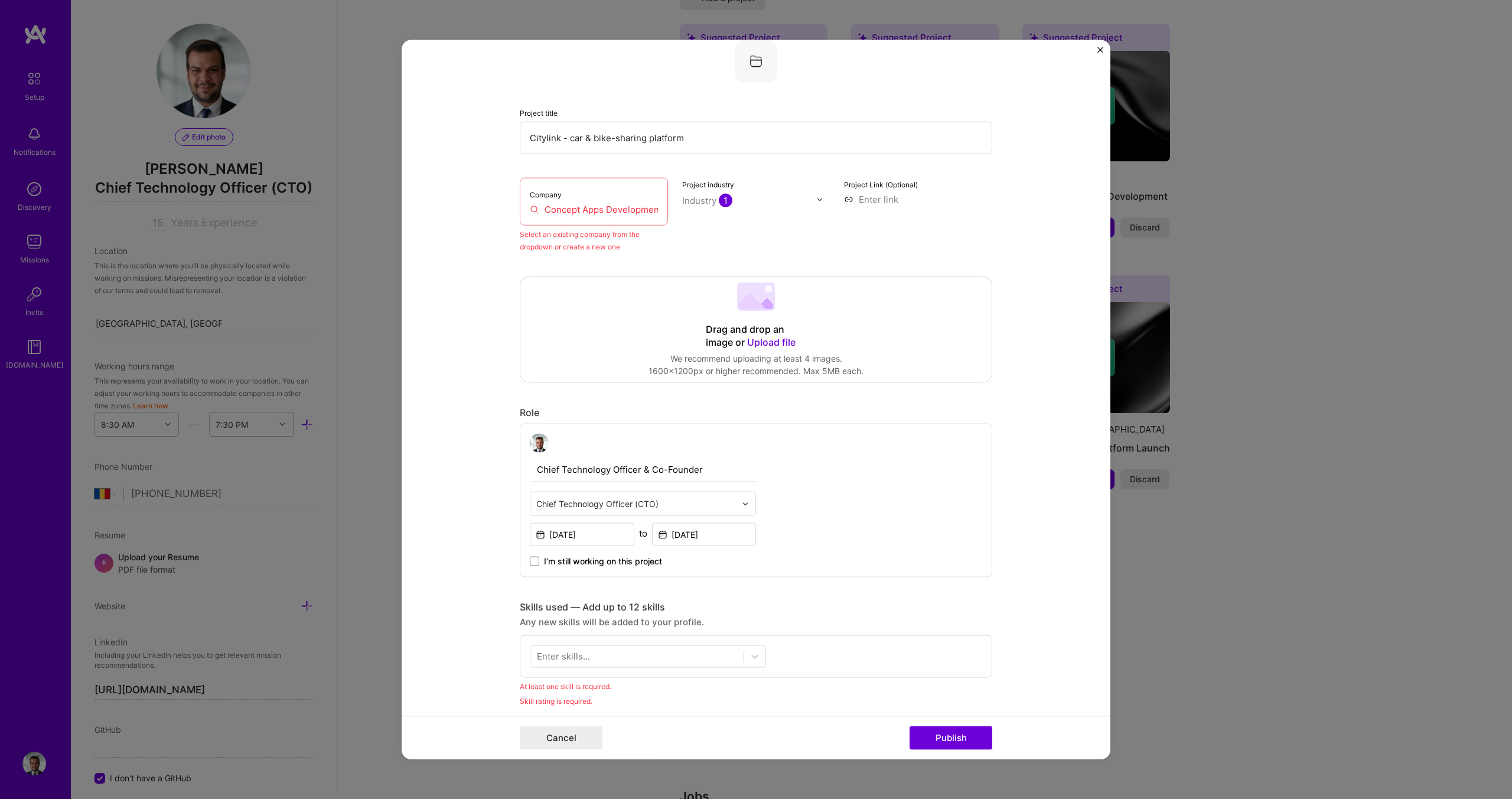
click at [563, 198] on div "Company Concept Apps Development" at bounding box center [594, 201] width 149 height 48
click at [563, 208] on input "Concept Apps Development" at bounding box center [593, 209] width 128 height 13
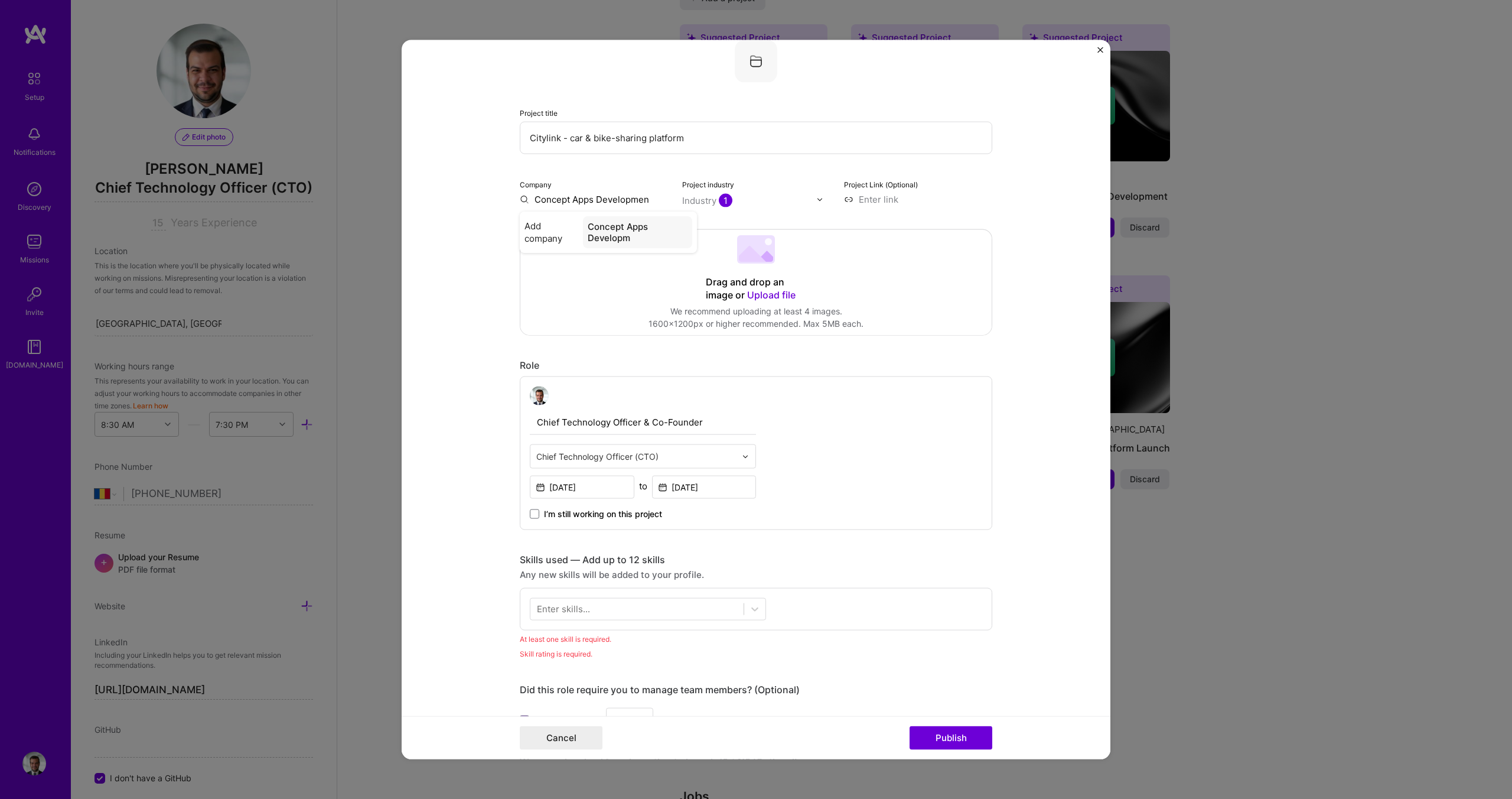
type input "Concept Apps Development"
click at [625, 248] on div "Add company Concept Apps Development" at bounding box center [607, 232] width 177 height 42
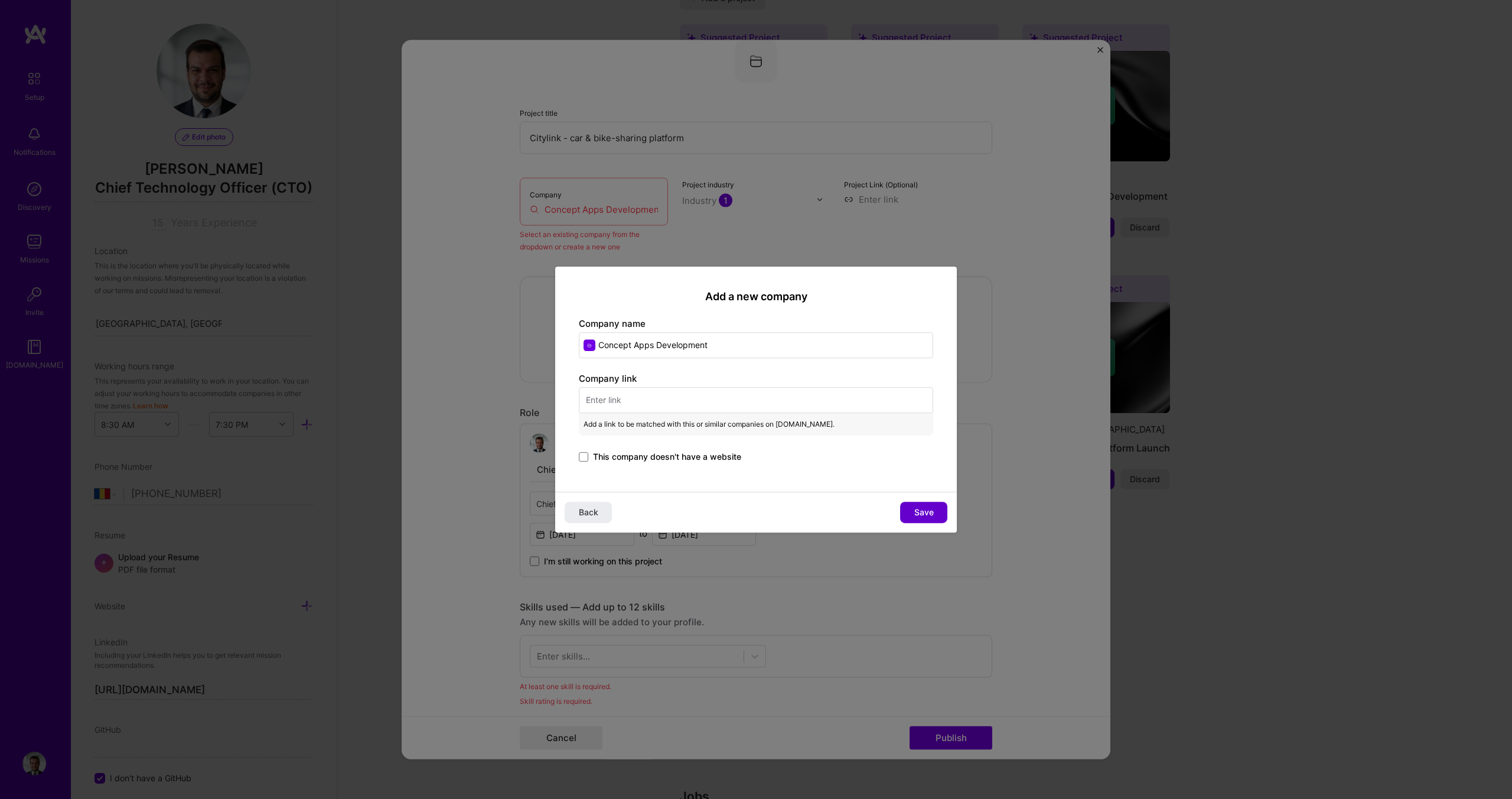
click at [928, 509] on span "Save" at bounding box center [925, 512] width 20 height 12
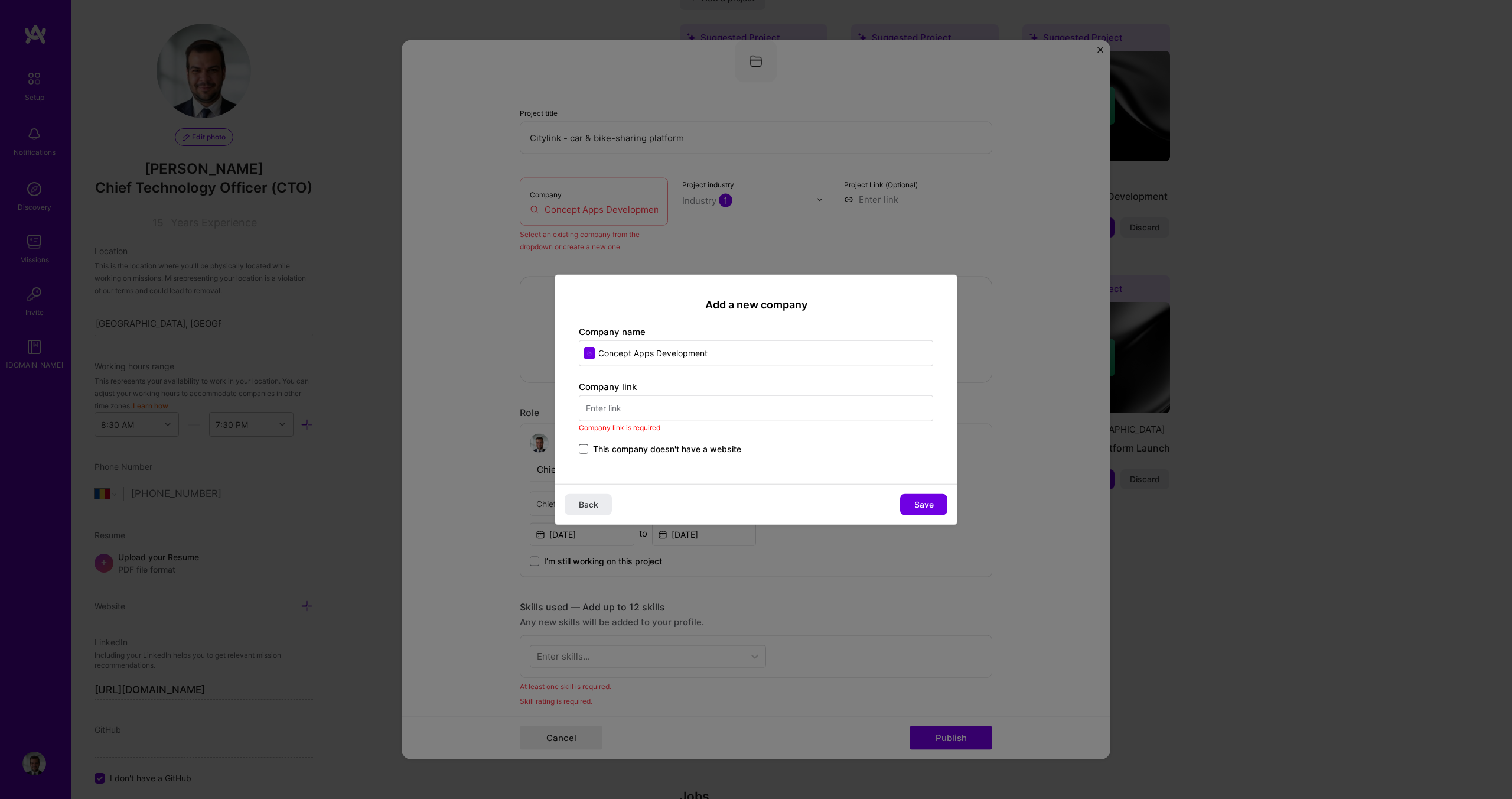
click at [586, 444] on span at bounding box center [583, 448] width 9 height 9
click at [0, 0] on input "This company doesn't have a website" at bounding box center [0, 0] width 0 height 0
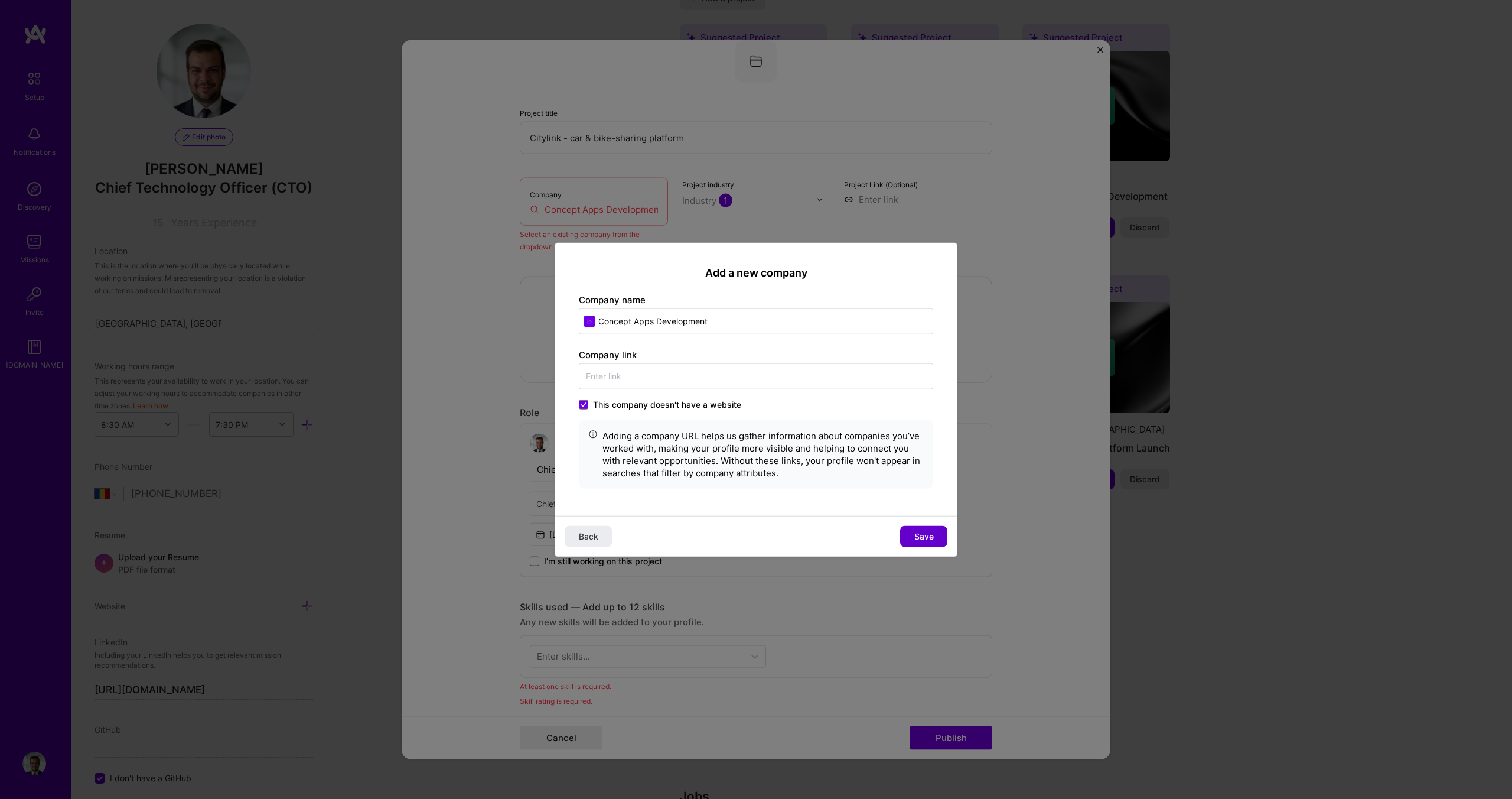
click at [909, 536] on button "Save" at bounding box center [924, 535] width 47 height 21
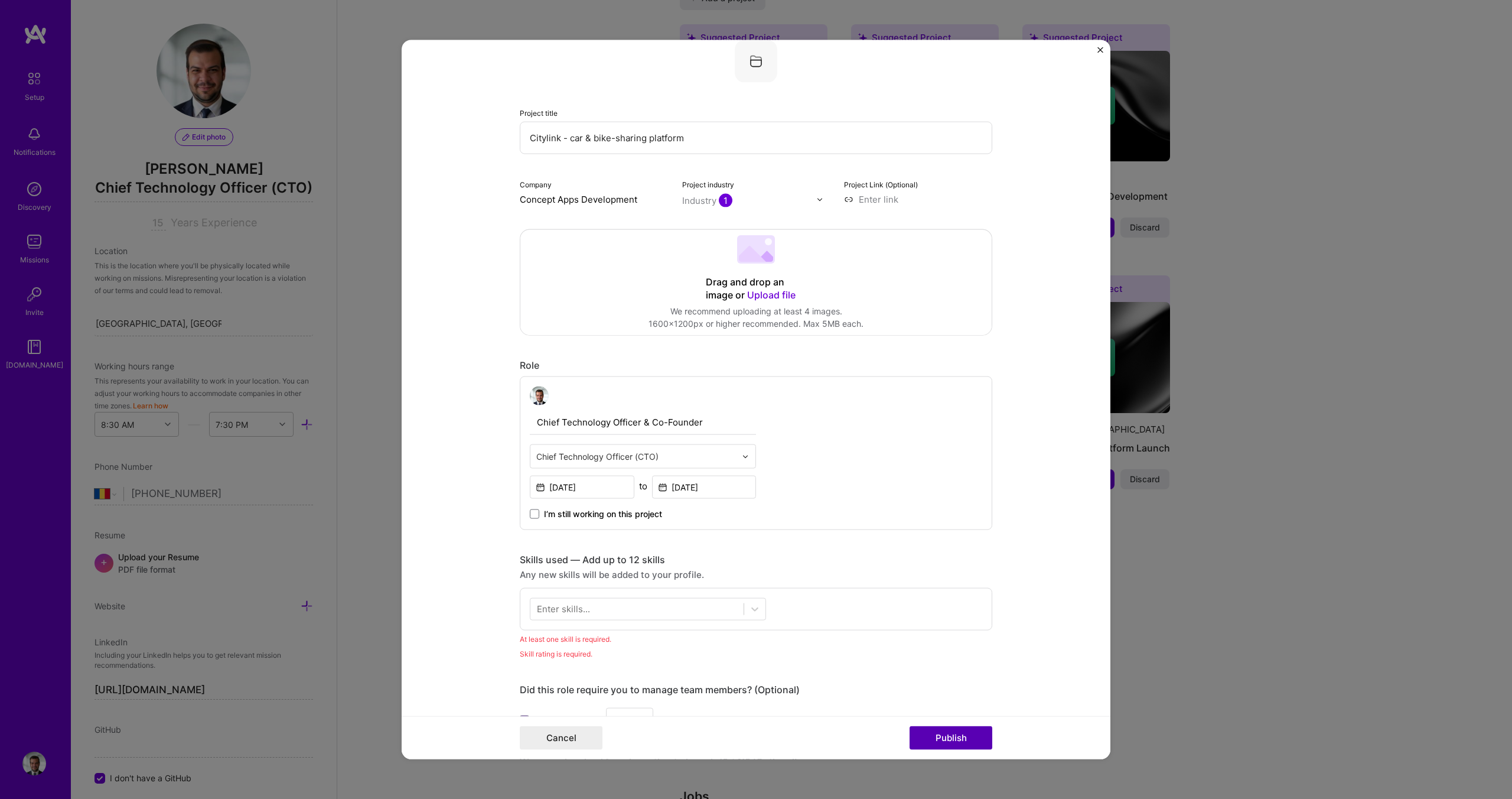
click at [973, 739] on button "Publish" at bounding box center [950, 737] width 82 height 24
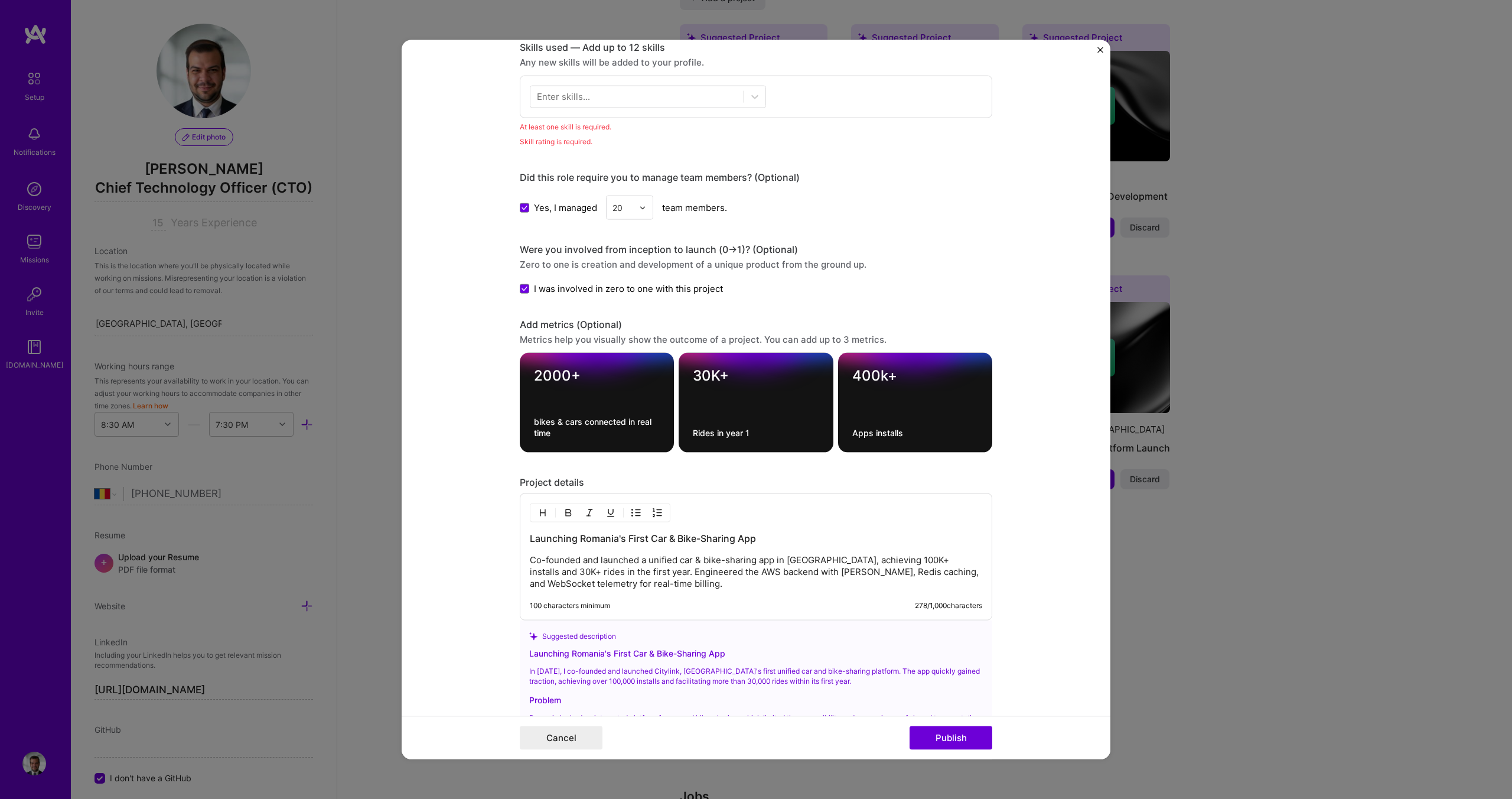
scroll to position [591, 0]
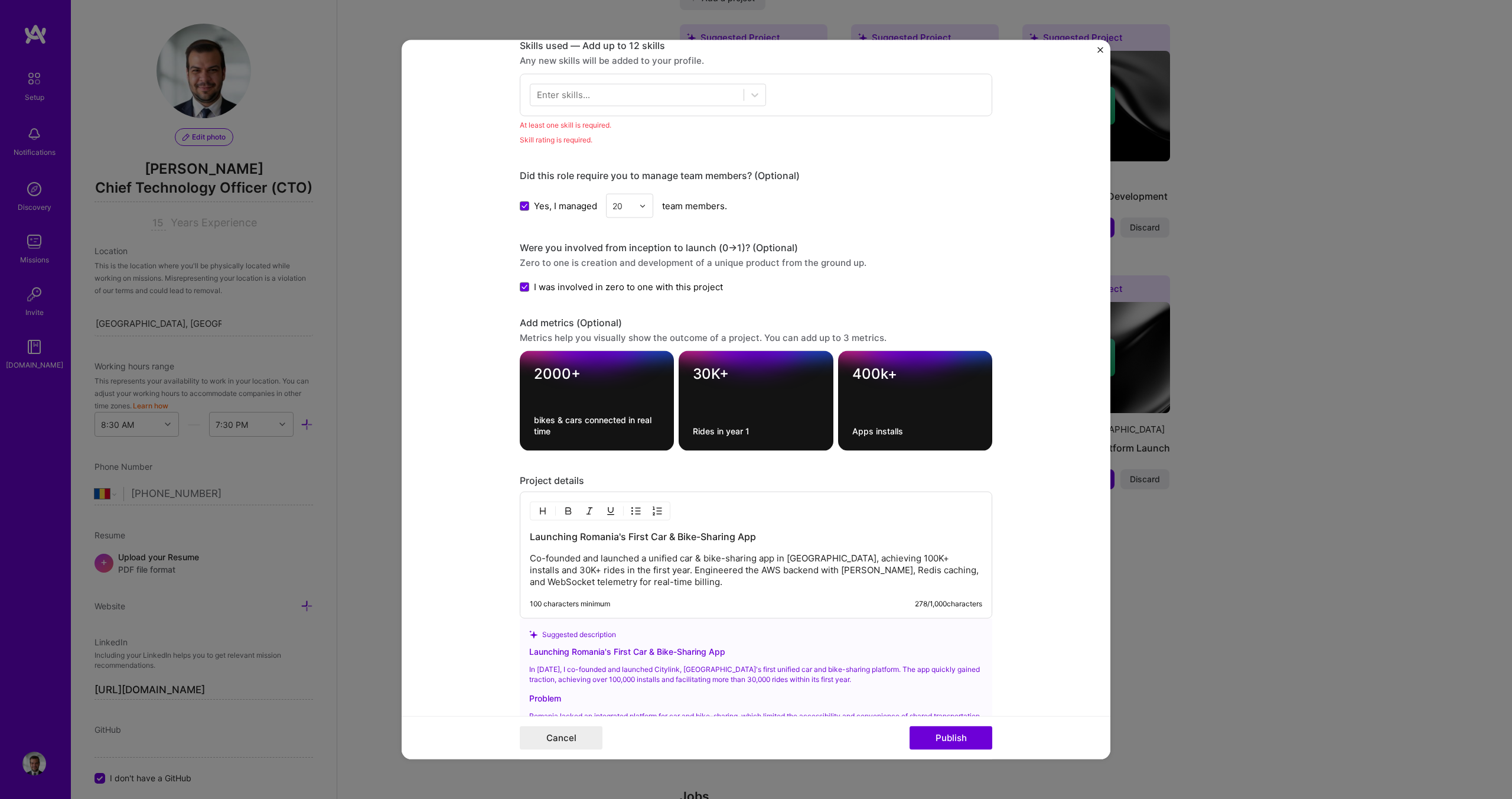
click at [588, 96] on div "Enter skills..." at bounding box center [563, 95] width 53 height 13
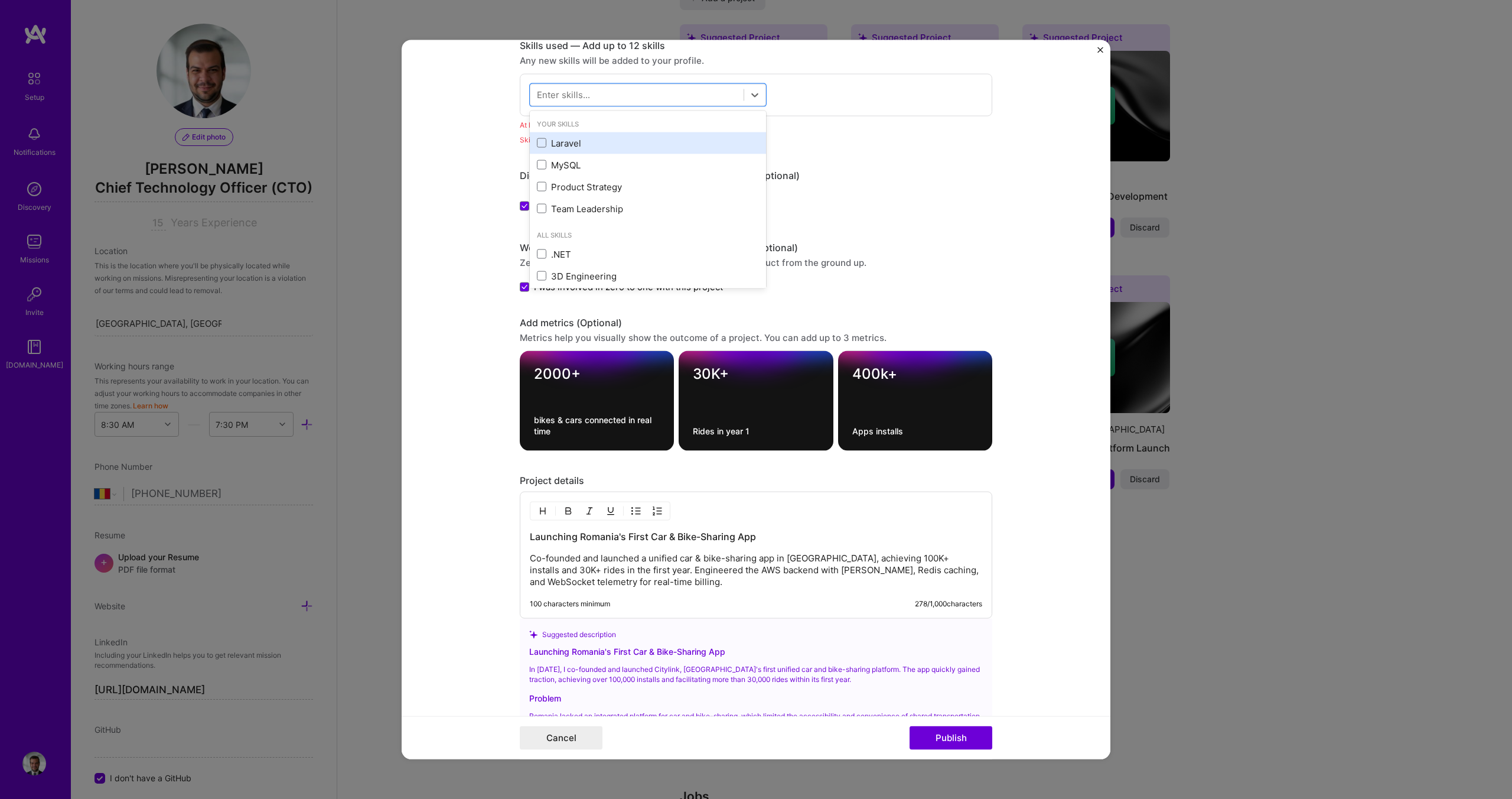
click at [548, 145] on div "Laravel" at bounding box center [647, 143] width 222 height 13
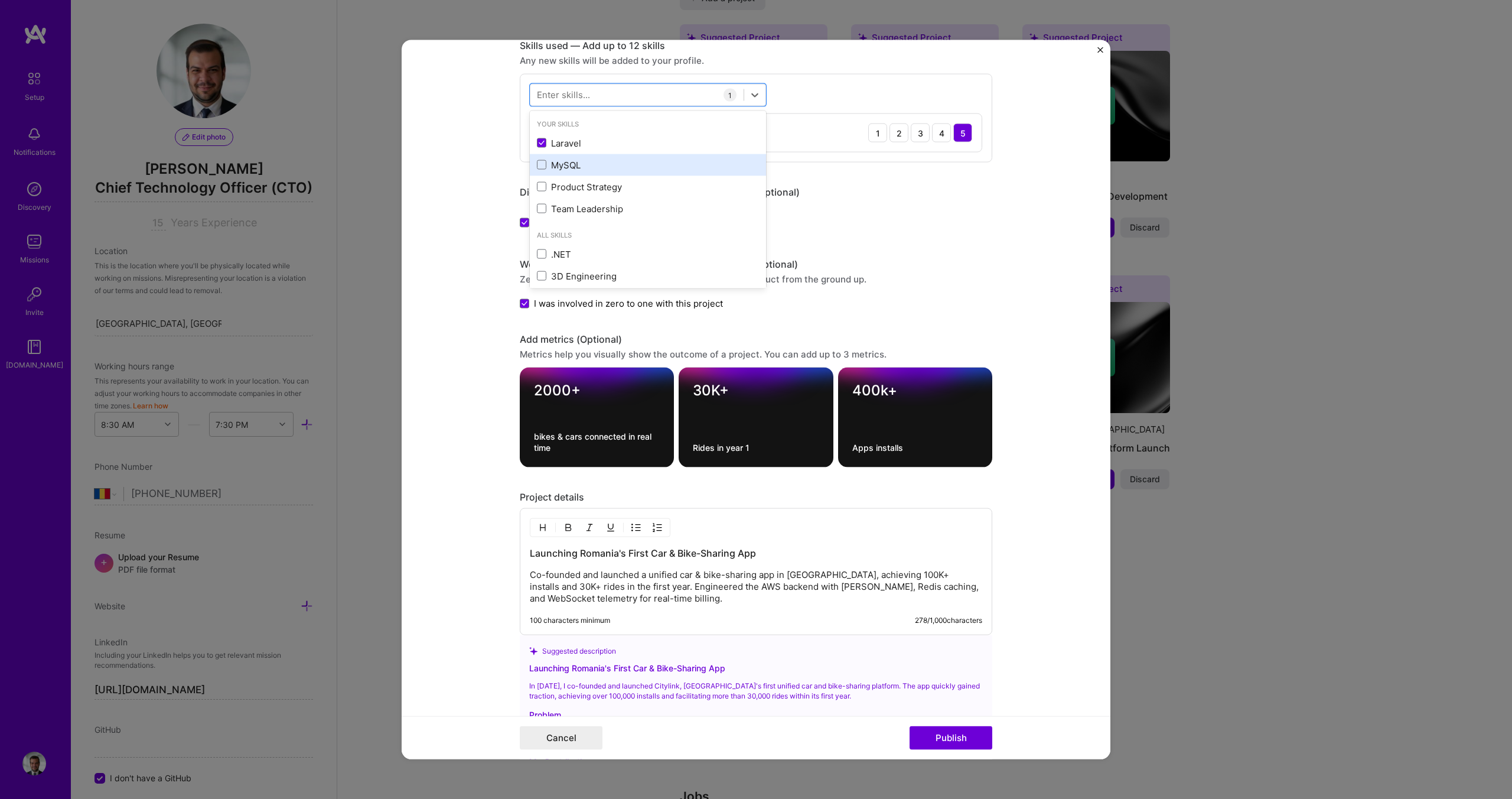
click at [551, 171] on div "MySQL" at bounding box center [647, 164] width 237 height 22
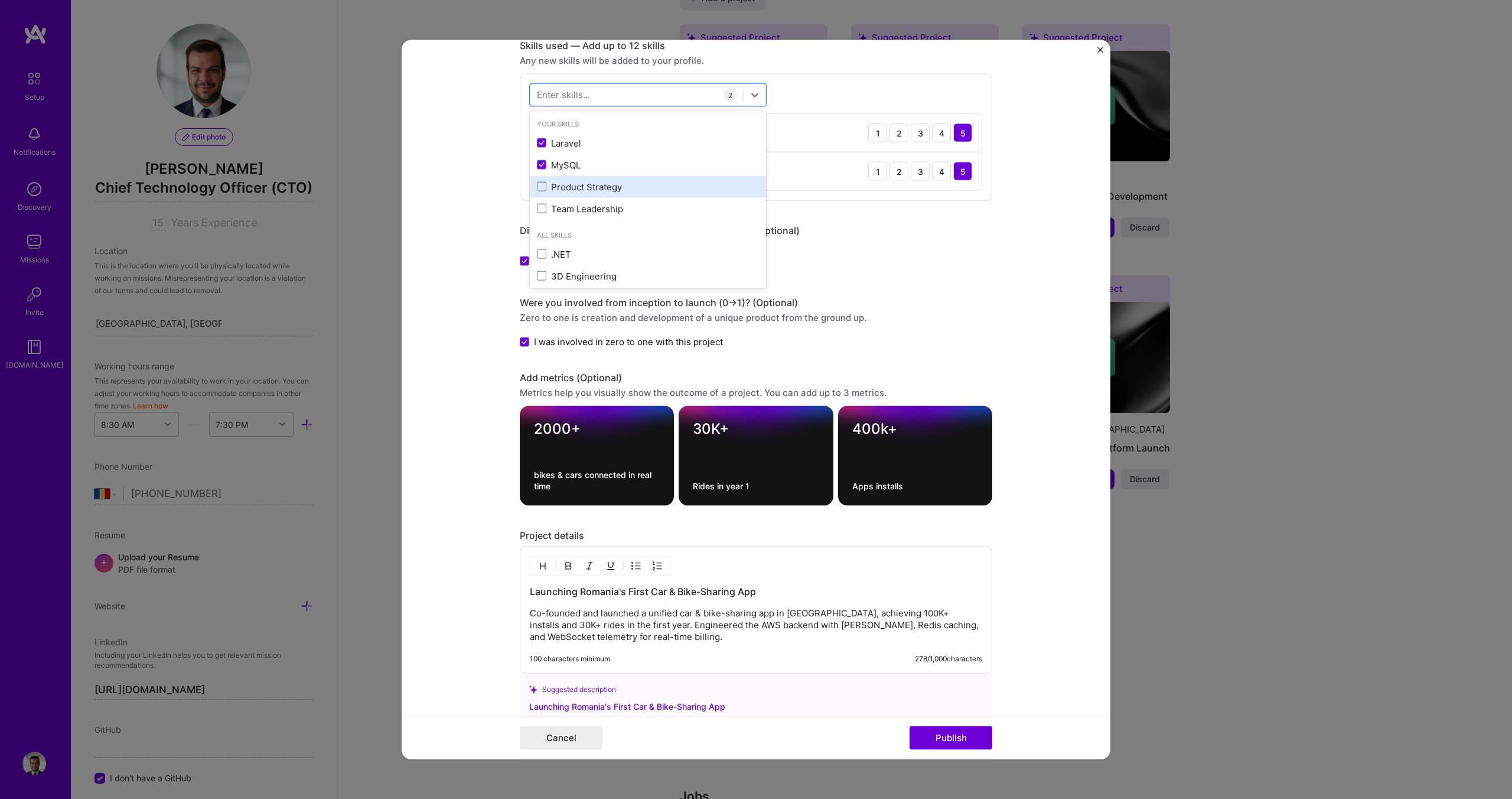
click at [551, 186] on div "Product Strategy" at bounding box center [647, 187] width 222 height 13
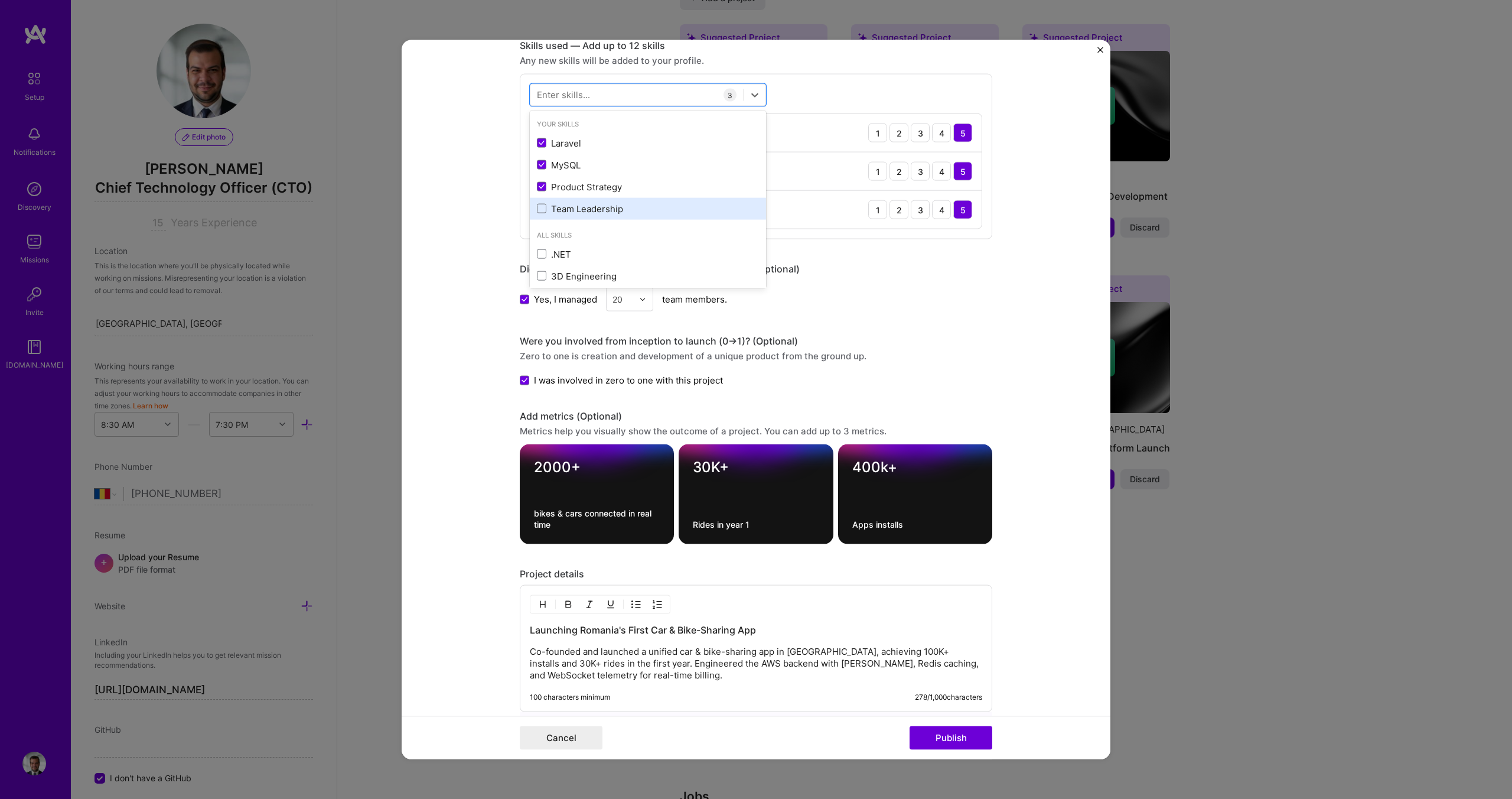
click at [551, 206] on div "Team Leadership" at bounding box center [647, 209] width 222 height 13
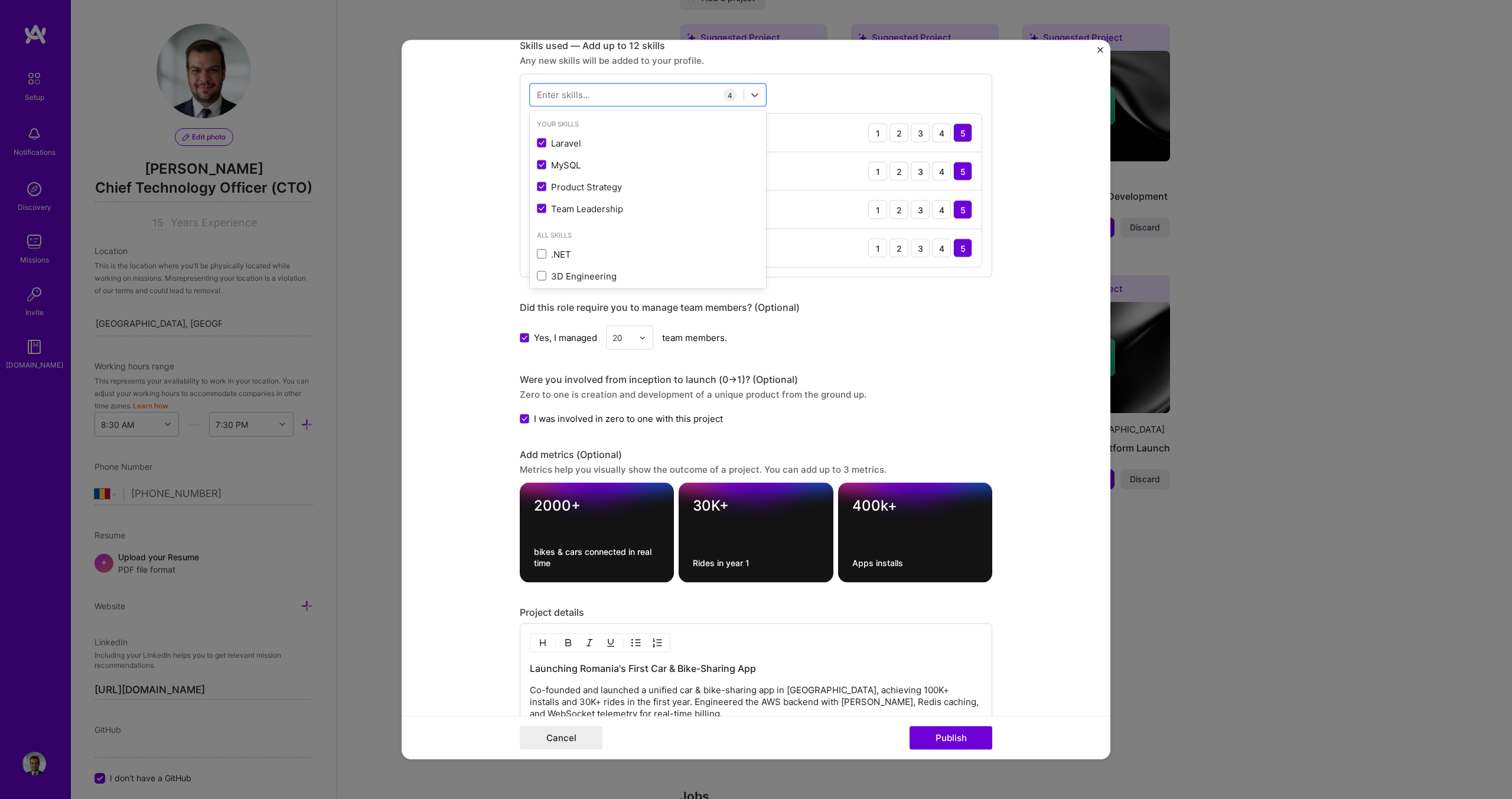
click at [479, 262] on form "Editing suggested project This project is suggested based on your LinkedIn, res…" at bounding box center [756, 399] width 709 height 719
click at [955, 738] on button "Publish" at bounding box center [950, 737] width 82 height 24
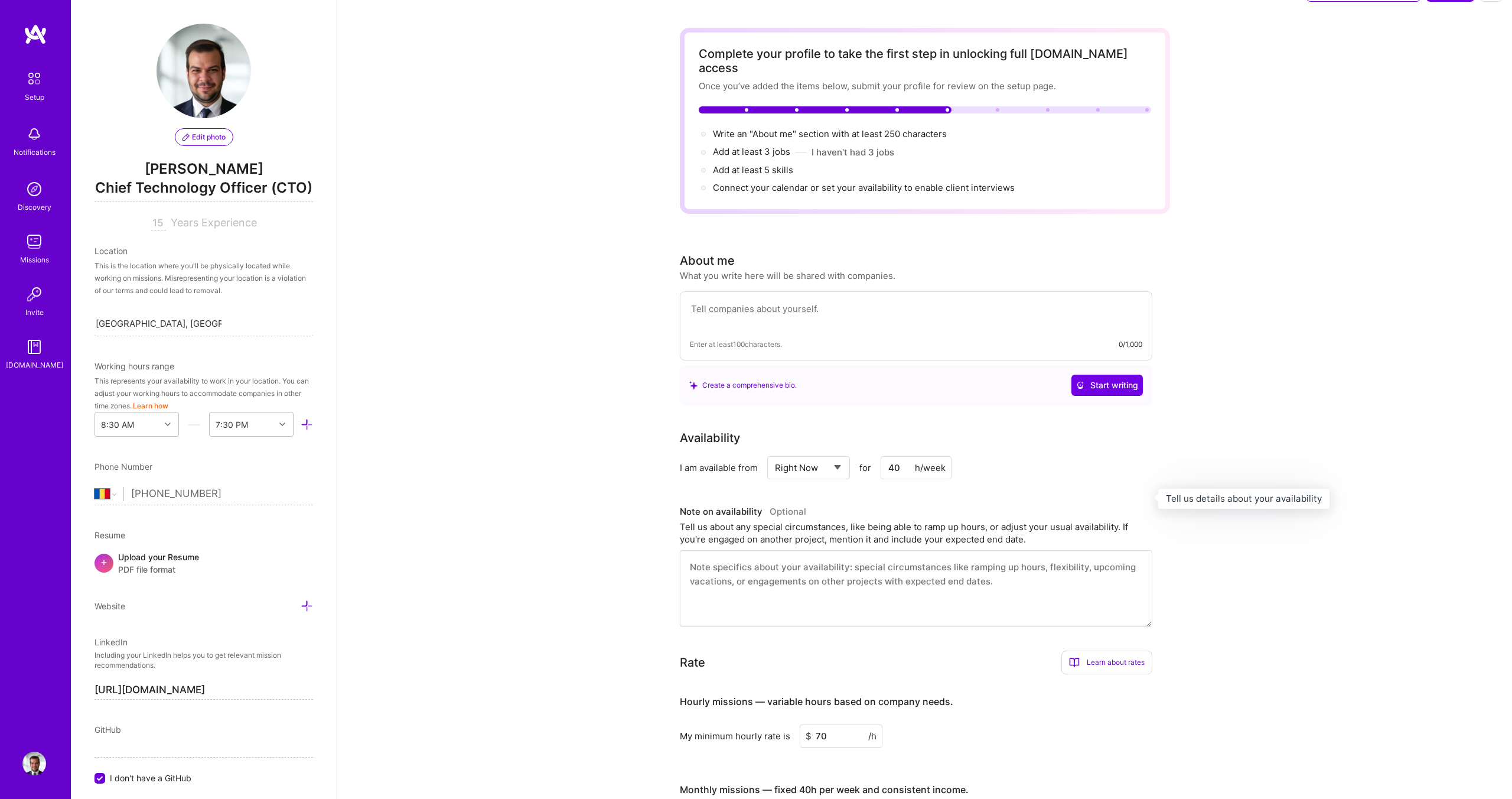
scroll to position [0, 0]
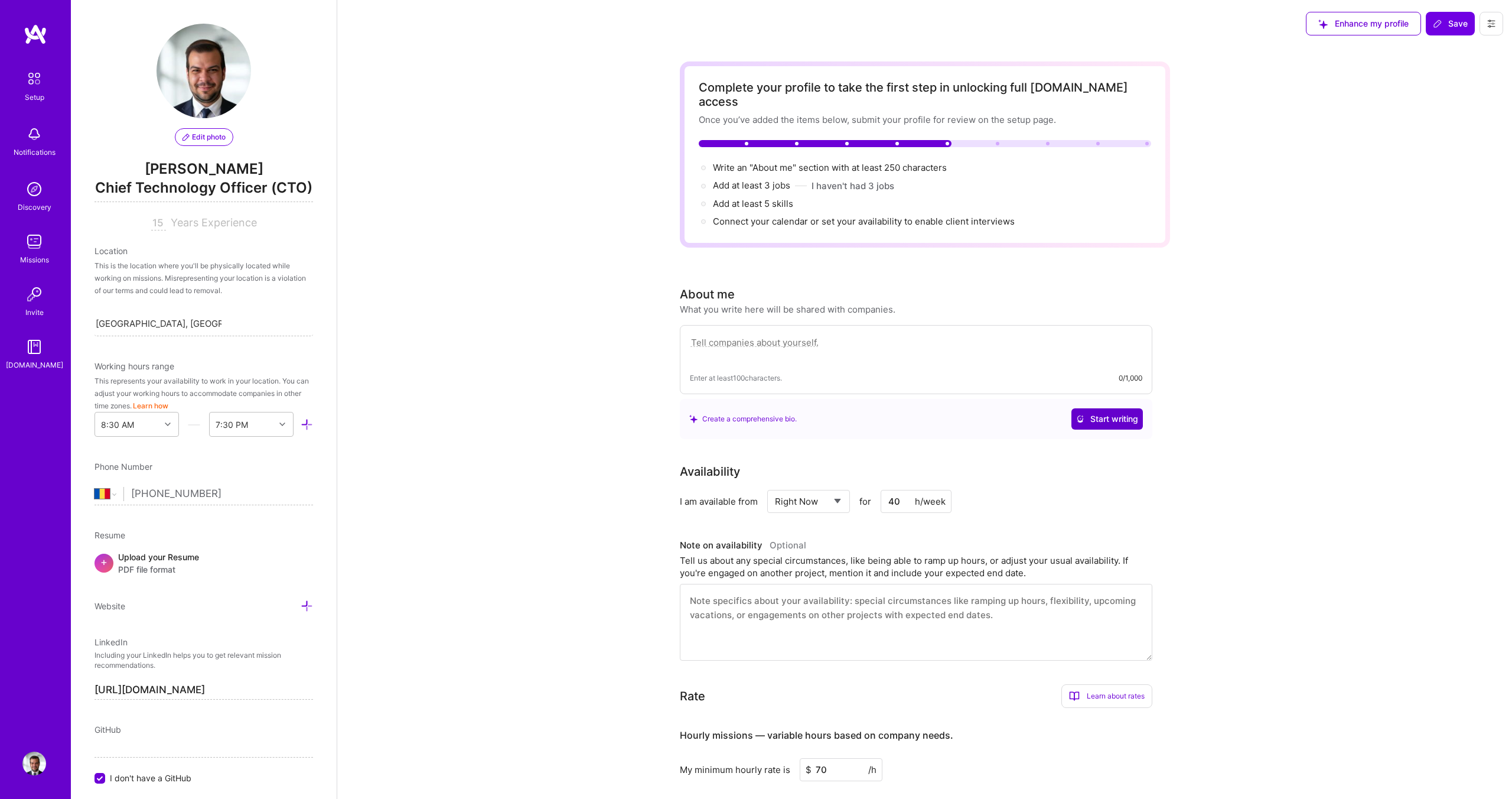
click at [1090, 408] on button "Start writing" at bounding box center [1107, 418] width 72 height 21
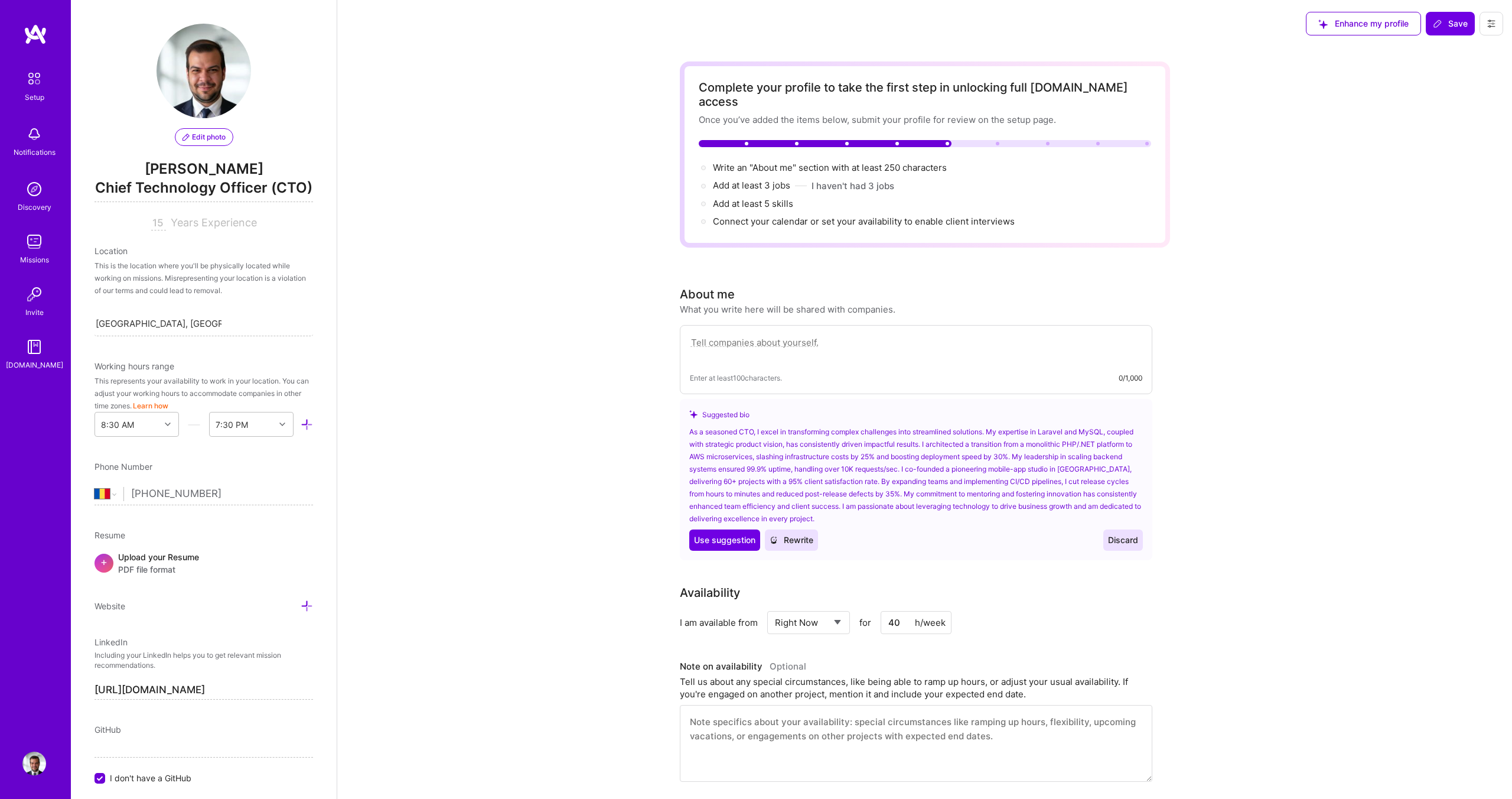
click at [788, 534] on span "Rewrite" at bounding box center [791, 540] width 44 height 12
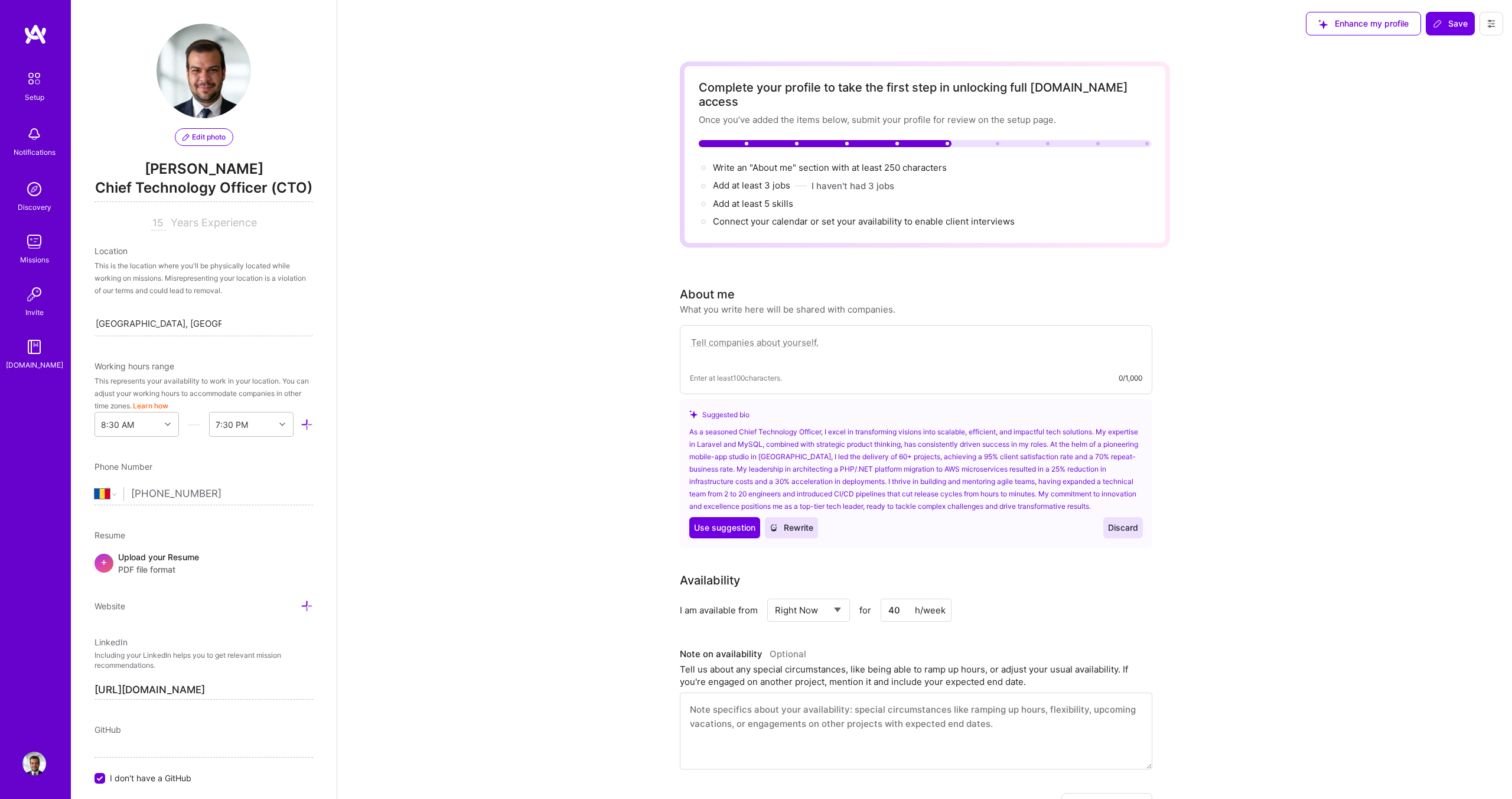
click at [1449, 27] on span "Save" at bounding box center [1450, 24] width 34 height 12
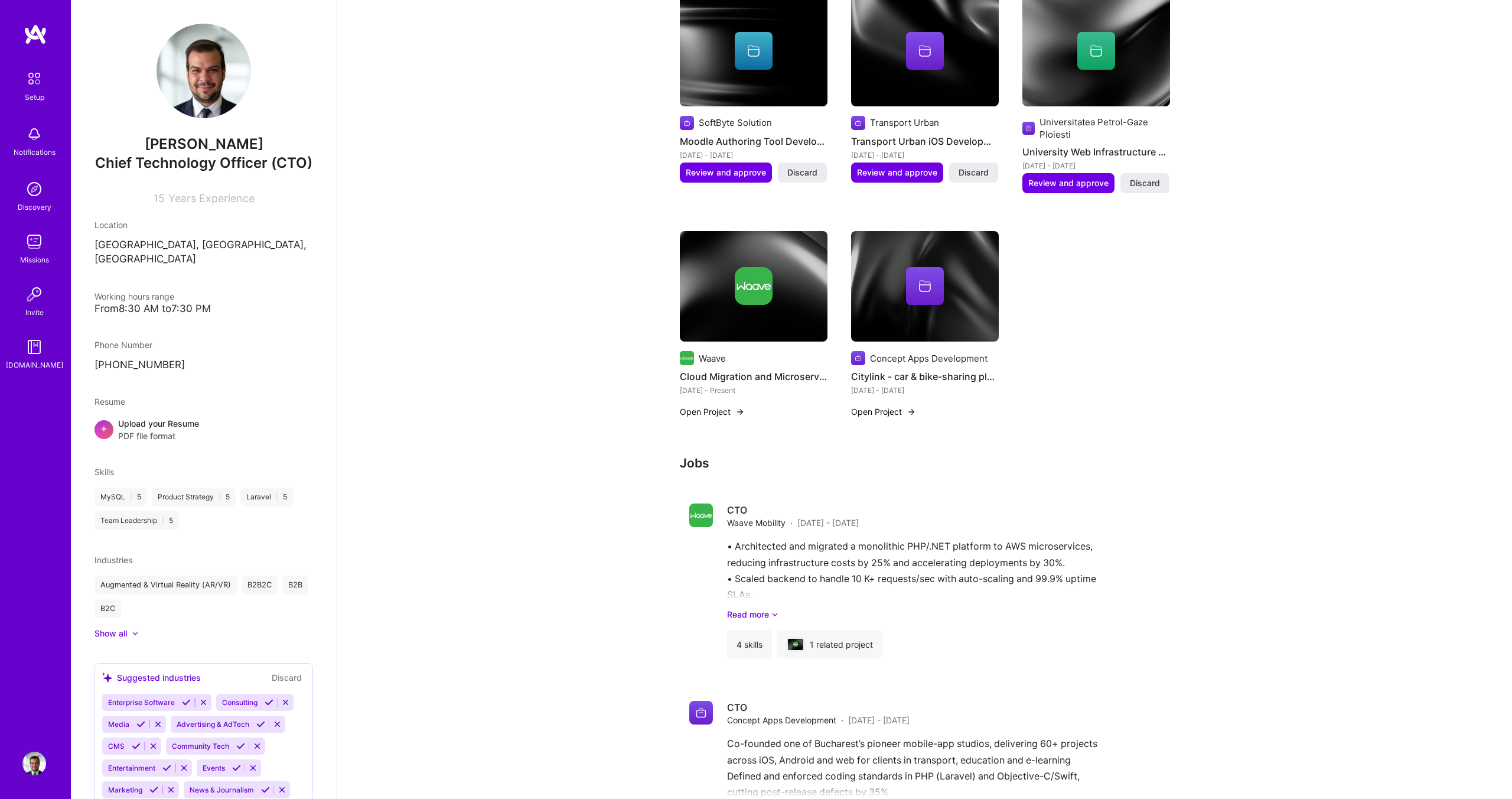
scroll to position [969, 0]
